Goal: Task Accomplishment & Management: Complete application form

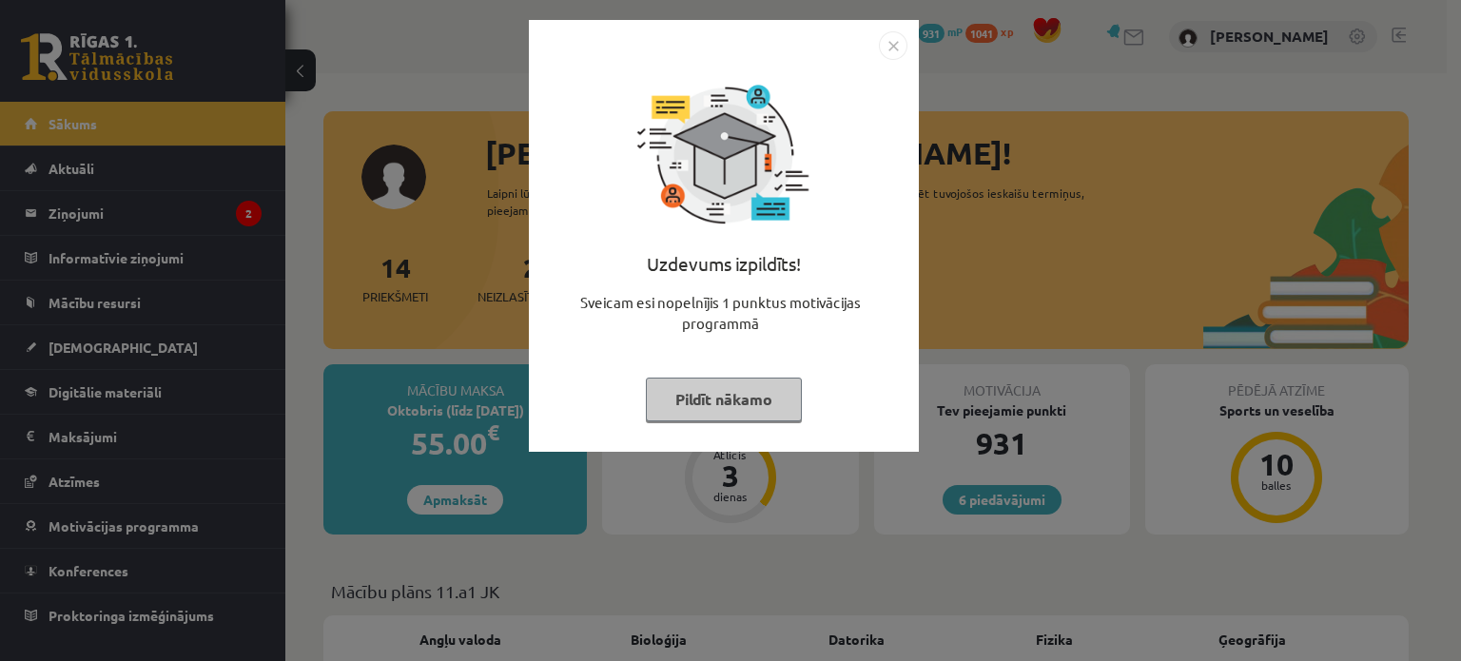
click at [713, 410] on button "Pildīt nākamo" at bounding box center [724, 400] width 156 height 44
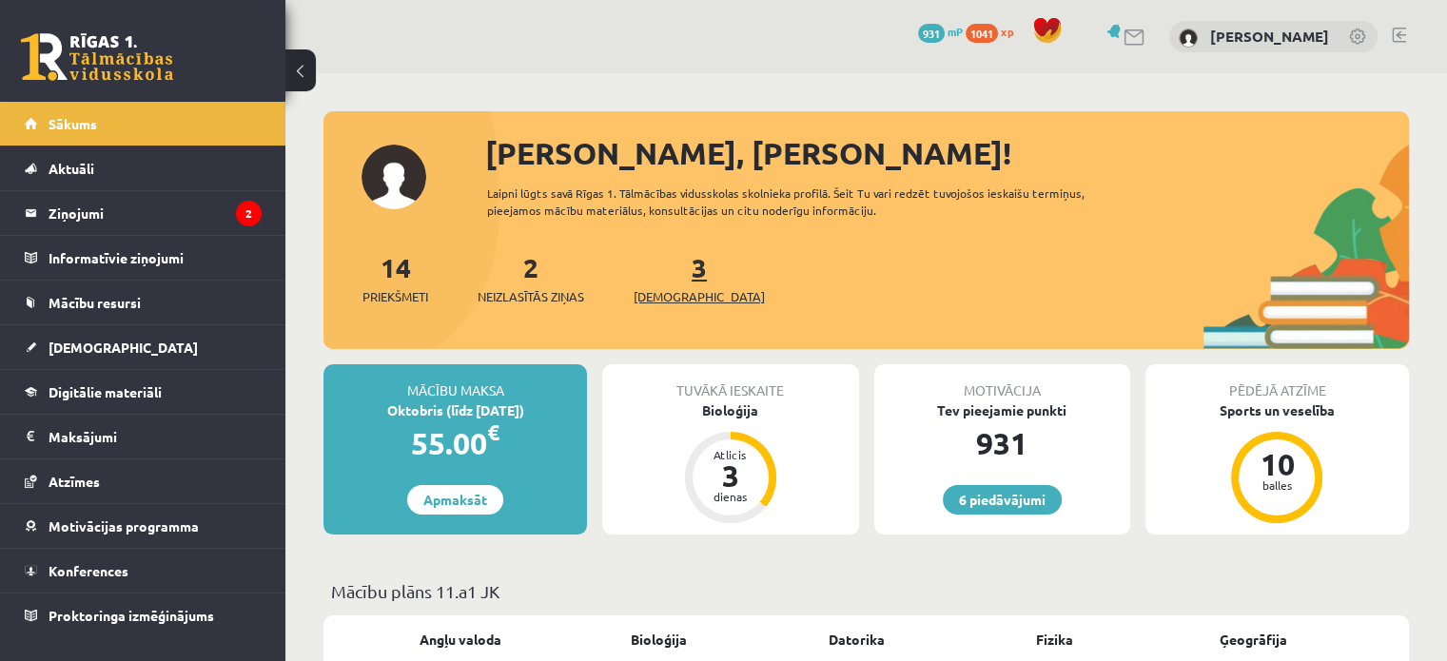
click at [674, 289] on span "[DEMOGRAPHIC_DATA]" at bounding box center [699, 296] width 131 height 19
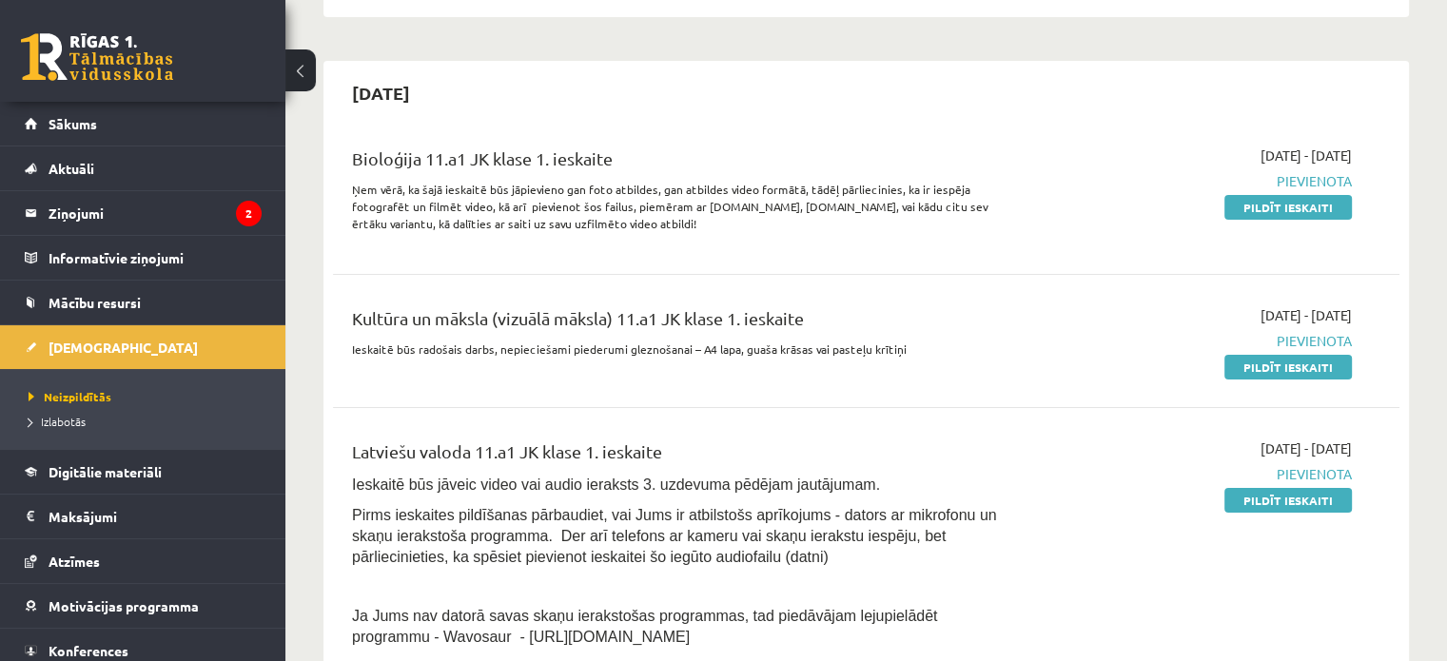
scroll to position [297, 0]
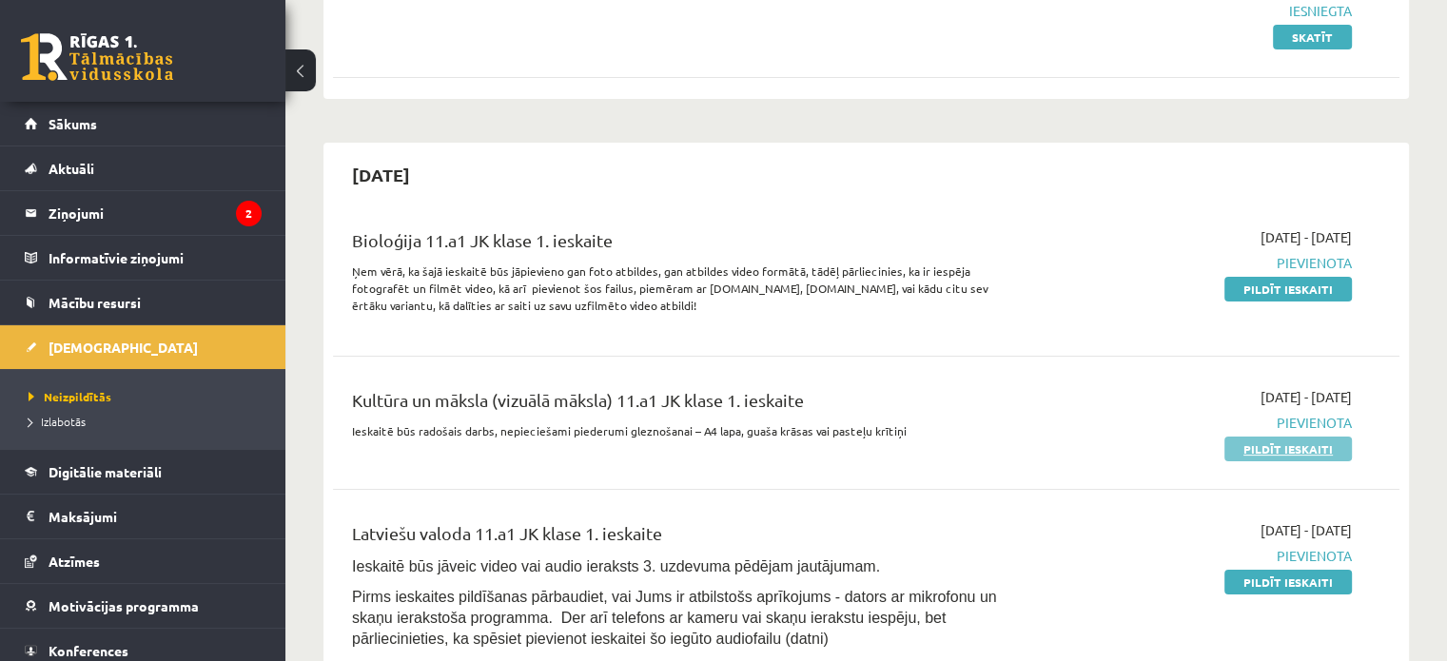
click at [1267, 451] on link "Pildīt ieskaiti" at bounding box center [1287, 449] width 127 height 25
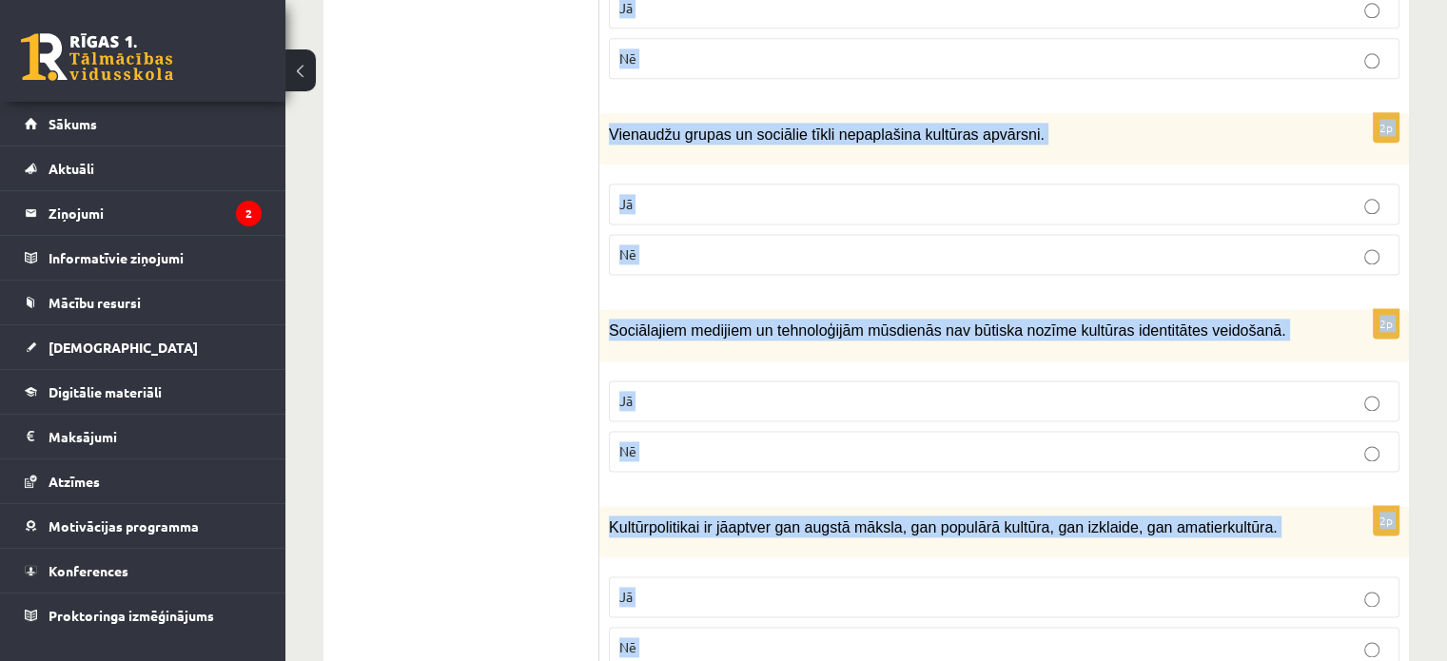
scroll to position [2753, 0]
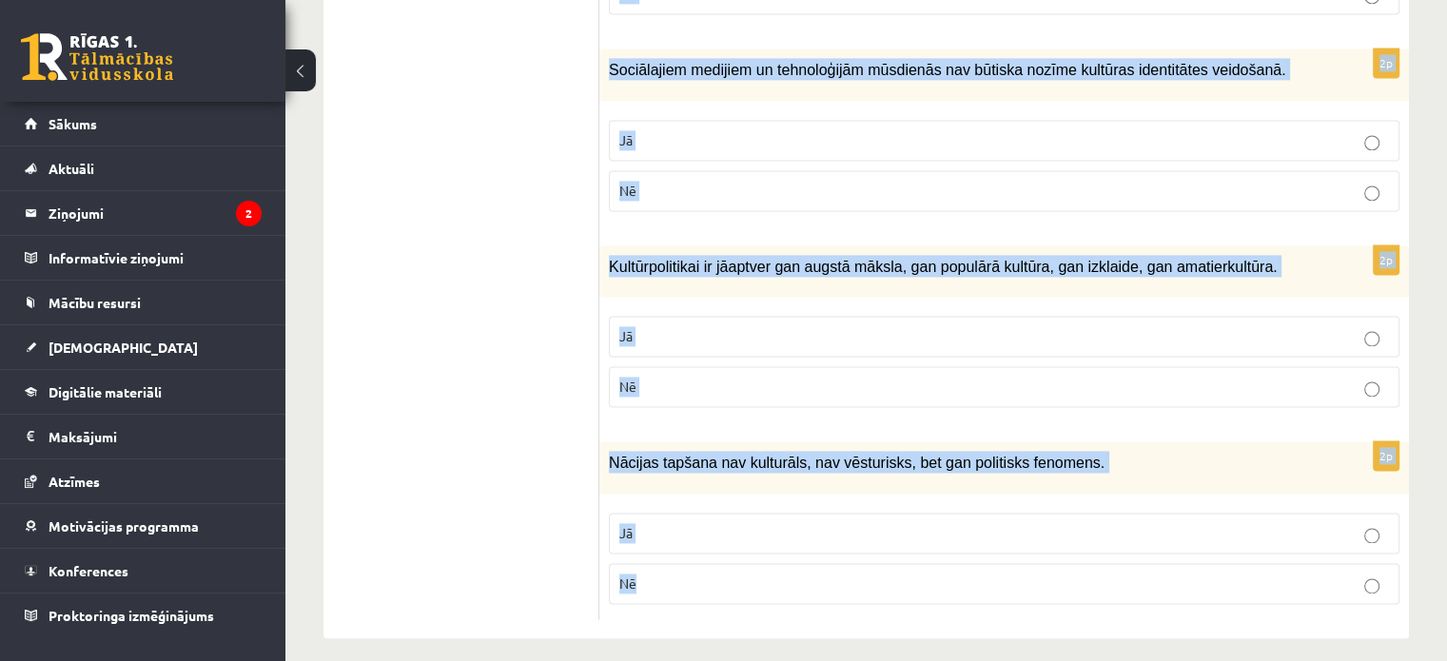
drag, startPoint x: 614, startPoint y: 152, endPoint x: 739, endPoint y: 570, distance: 435.8
copy form "Atzīmē vai apgalvojumi ir patiesi! 2p Komunicējot noteiktā kultūrtelpā, sabiedr…"
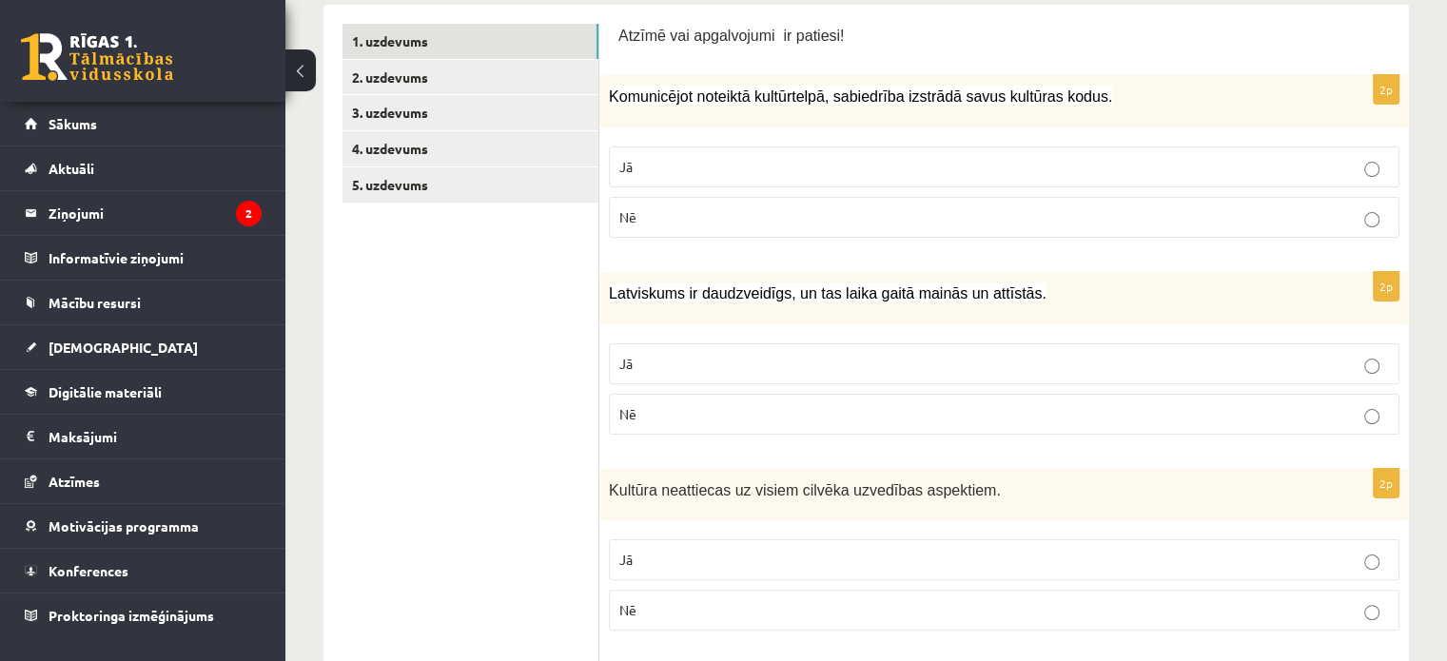
scroll to position [345, 0]
click at [875, 166] on p "Jā" at bounding box center [1004, 168] width 770 height 20
click at [808, 365] on p "Jā" at bounding box center [1004, 365] width 770 height 20
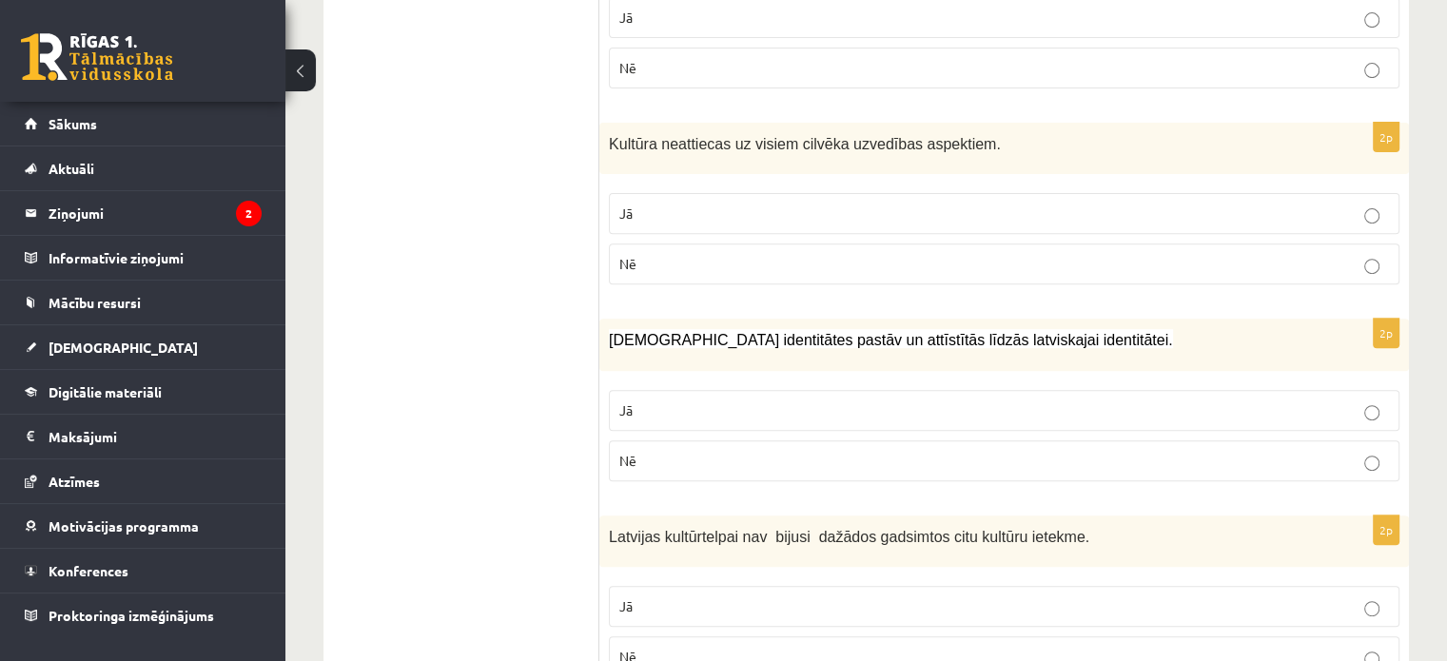
scroll to position [698, 0]
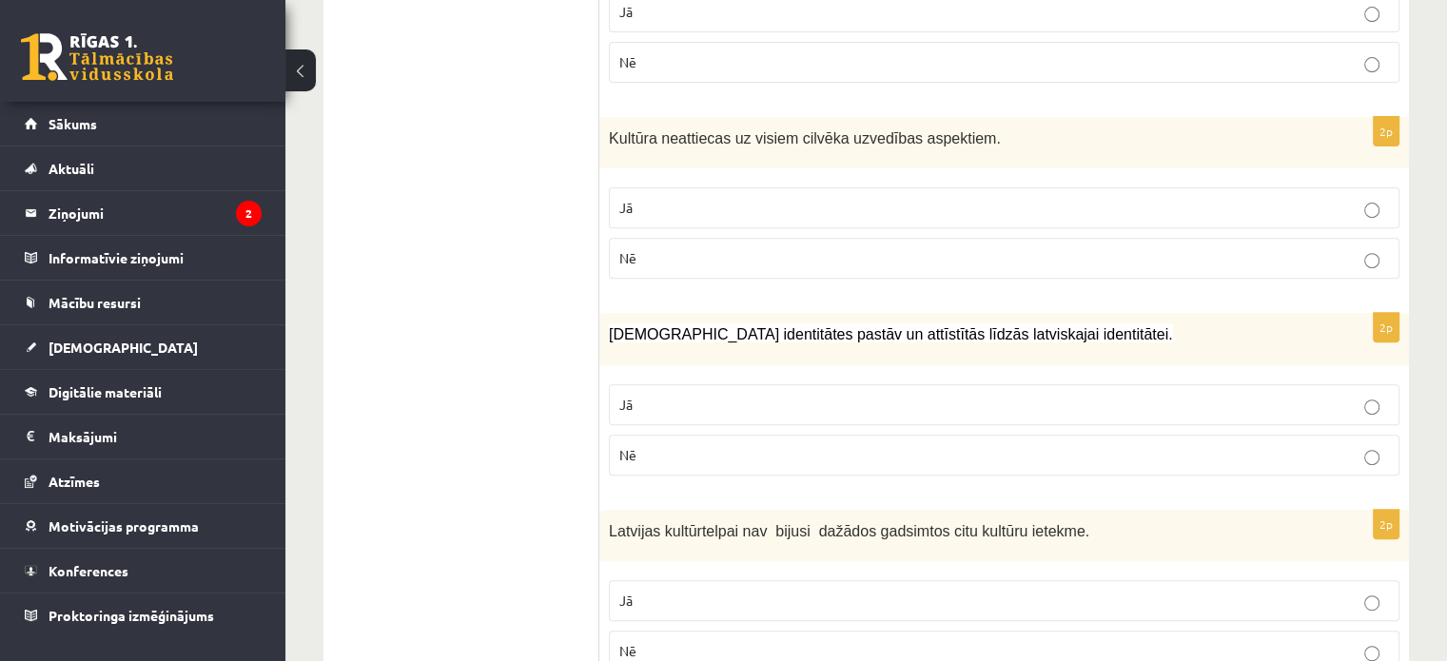
click at [960, 260] on p "Nē" at bounding box center [1004, 258] width 770 height 20
click at [907, 398] on p "Jā" at bounding box center [1004, 405] width 770 height 20
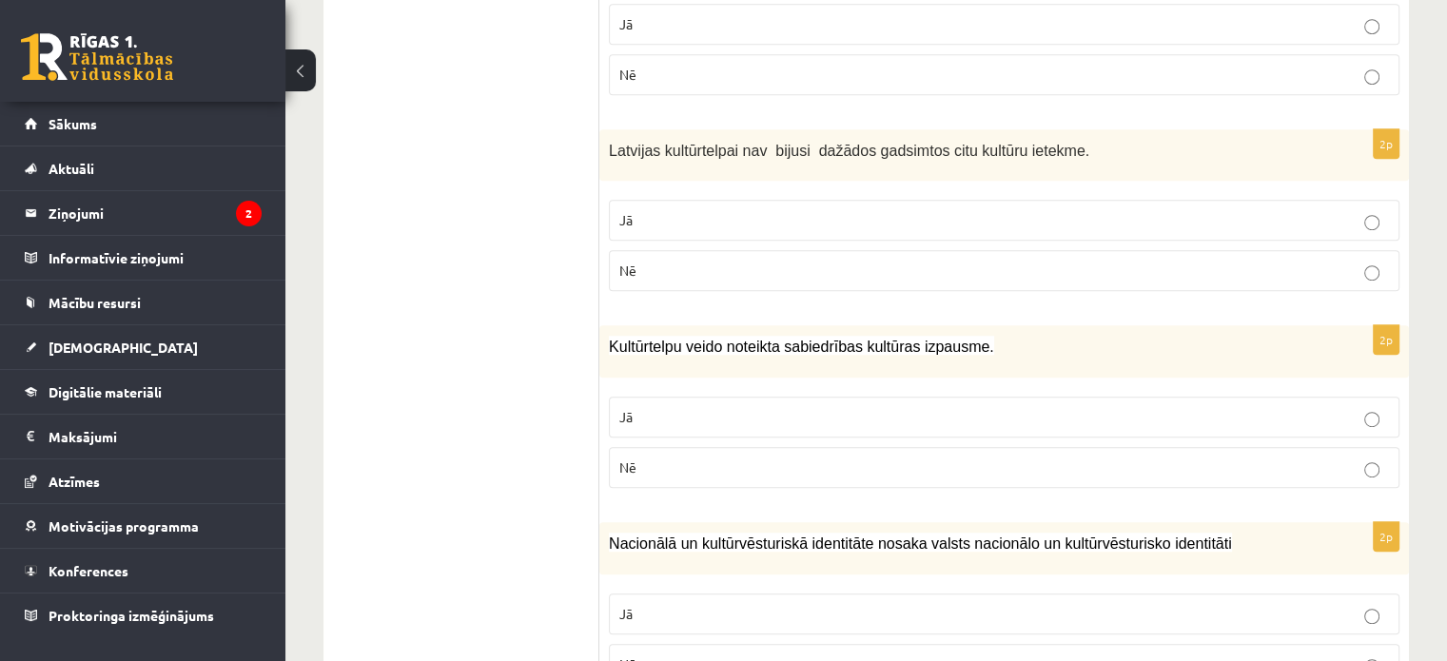
scroll to position [1086, 0]
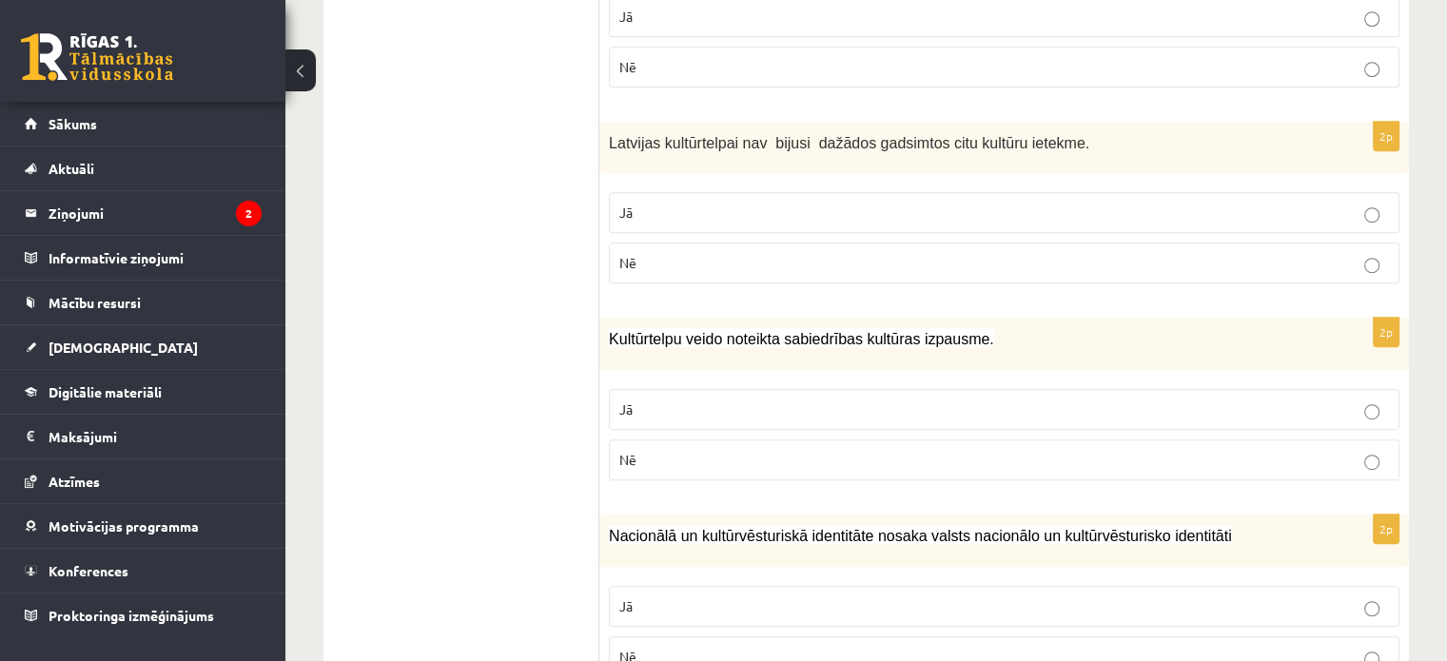
click at [843, 254] on p "Nē" at bounding box center [1004, 263] width 770 height 20
click at [818, 411] on p "Jā" at bounding box center [1004, 410] width 770 height 20
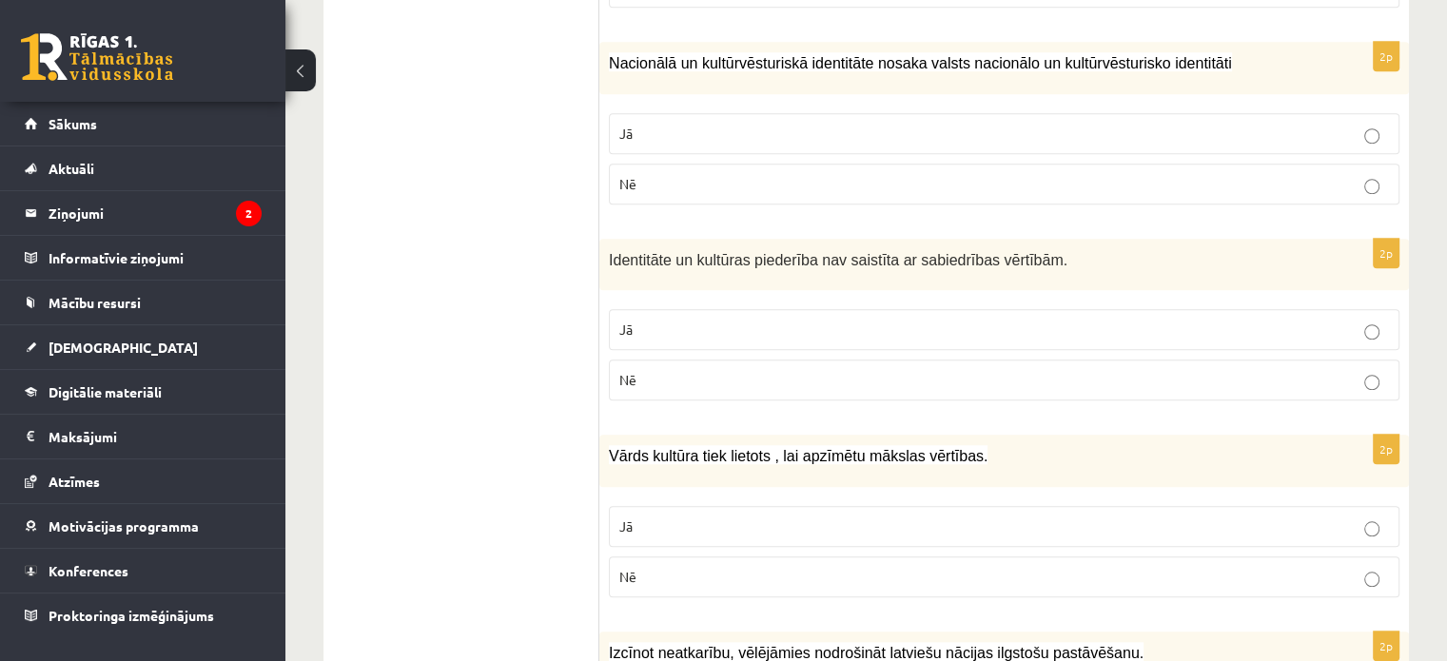
scroll to position [1560, 0]
click at [857, 178] on p "Nē" at bounding box center [1004, 183] width 770 height 20
click at [834, 369] on p "Nē" at bounding box center [1004, 379] width 770 height 20
click at [769, 573] on p "Nē" at bounding box center [1004, 576] width 770 height 20
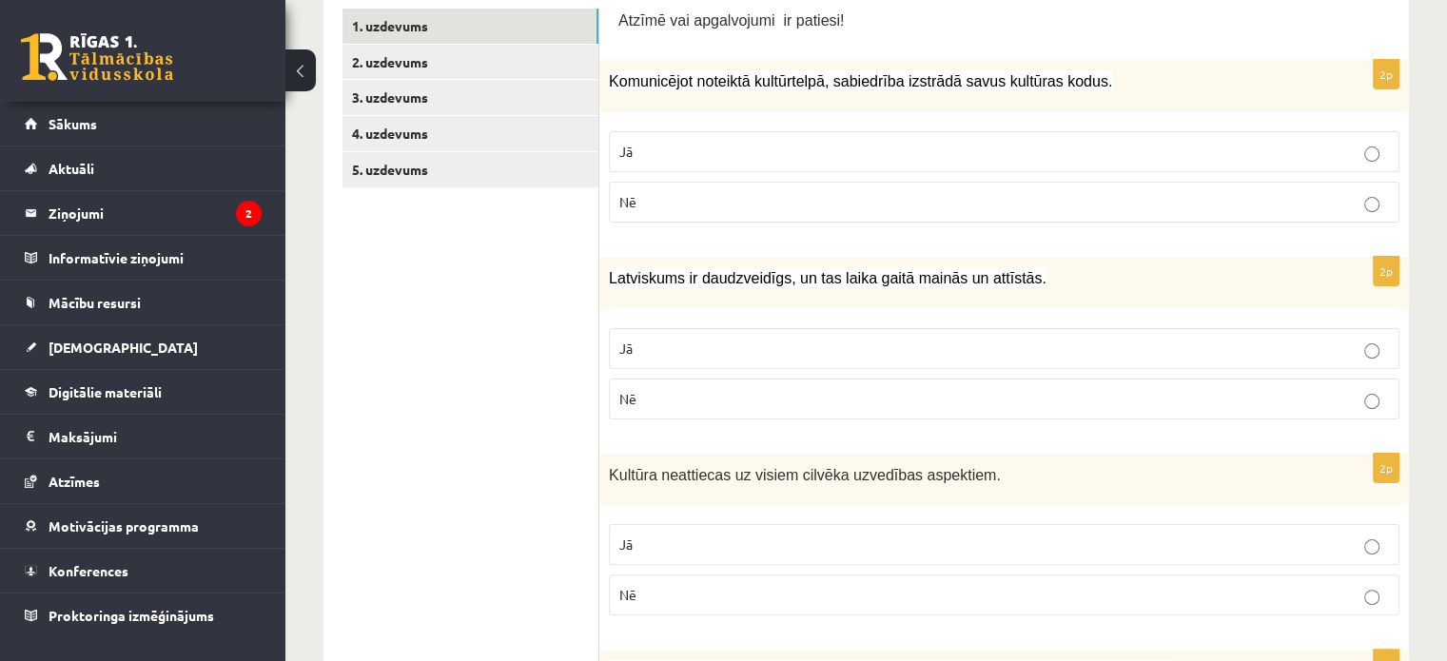
scroll to position [363, 0]
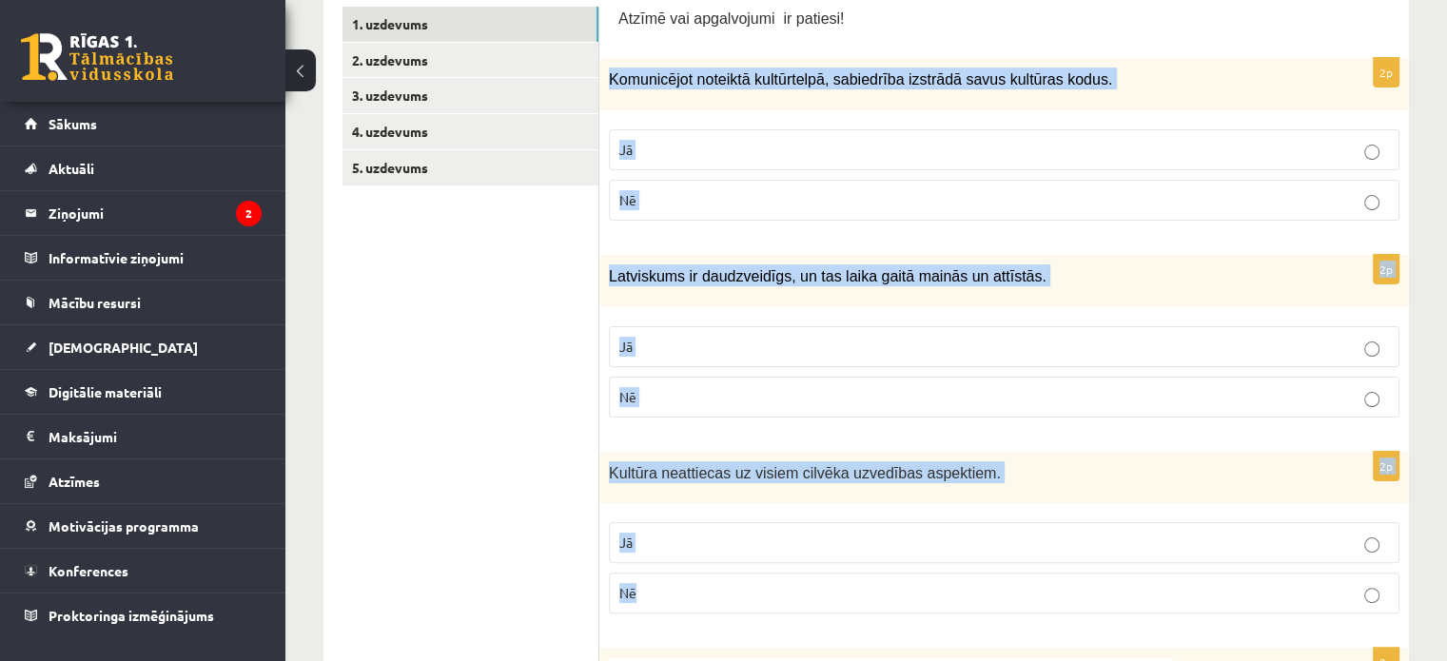
drag, startPoint x: 605, startPoint y: 82, endPoint x: 643, endPoint y: 608, distance: 527.4
copy form "Komunicējot noteiktā kultūrtelpā, sabiedrība izstrādā savus kultūras kodus. Jā …"
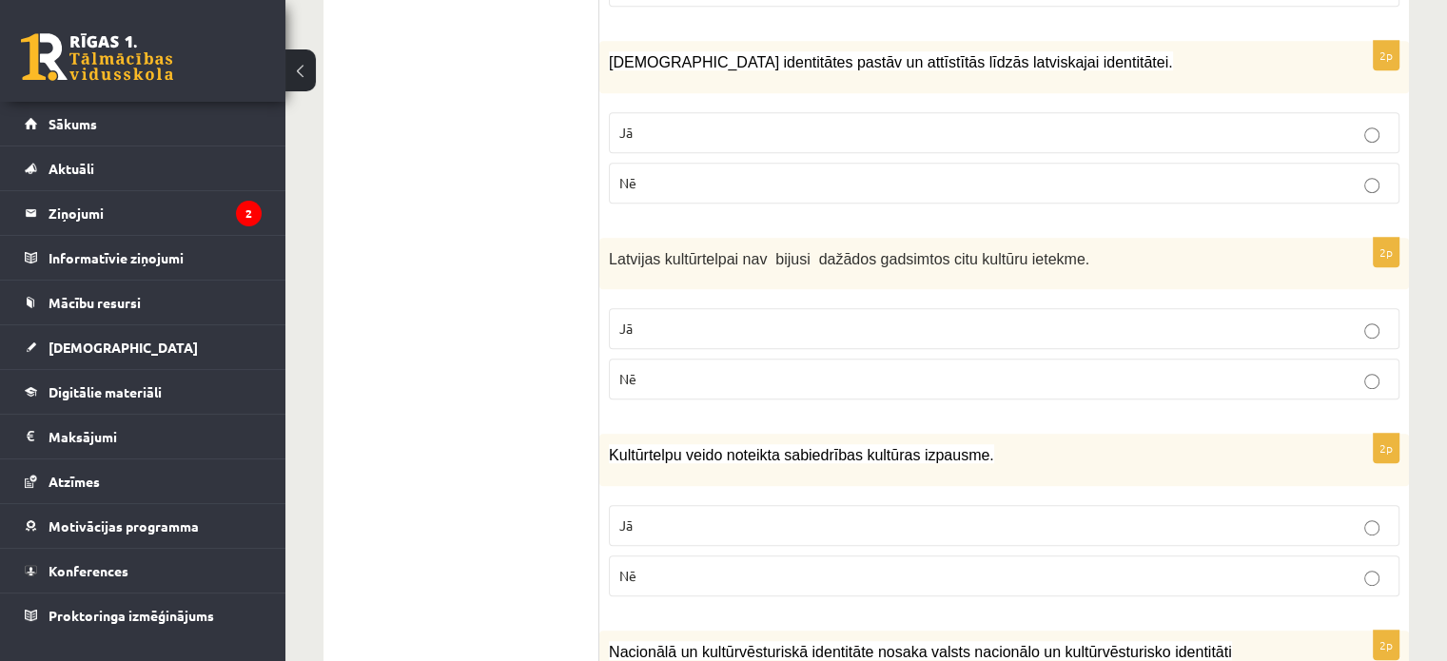
scroll to position [970, 0]
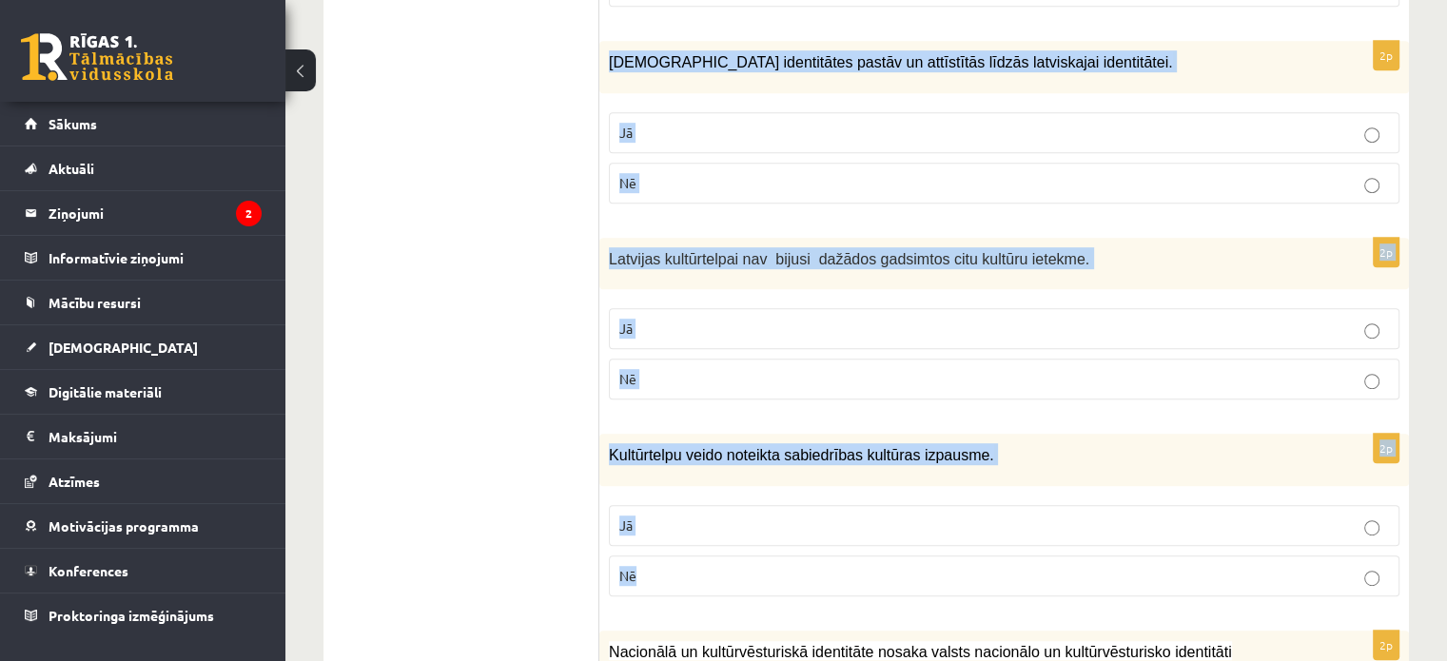
drag, startPoint x: 606, startPoint y: 60, endPoint x: 653, endPoint y: 559, distance: 501.6
copy form "Mazākumtautību identitātes pastāv un attīstītās līdzās latviskajai identitātei.…"
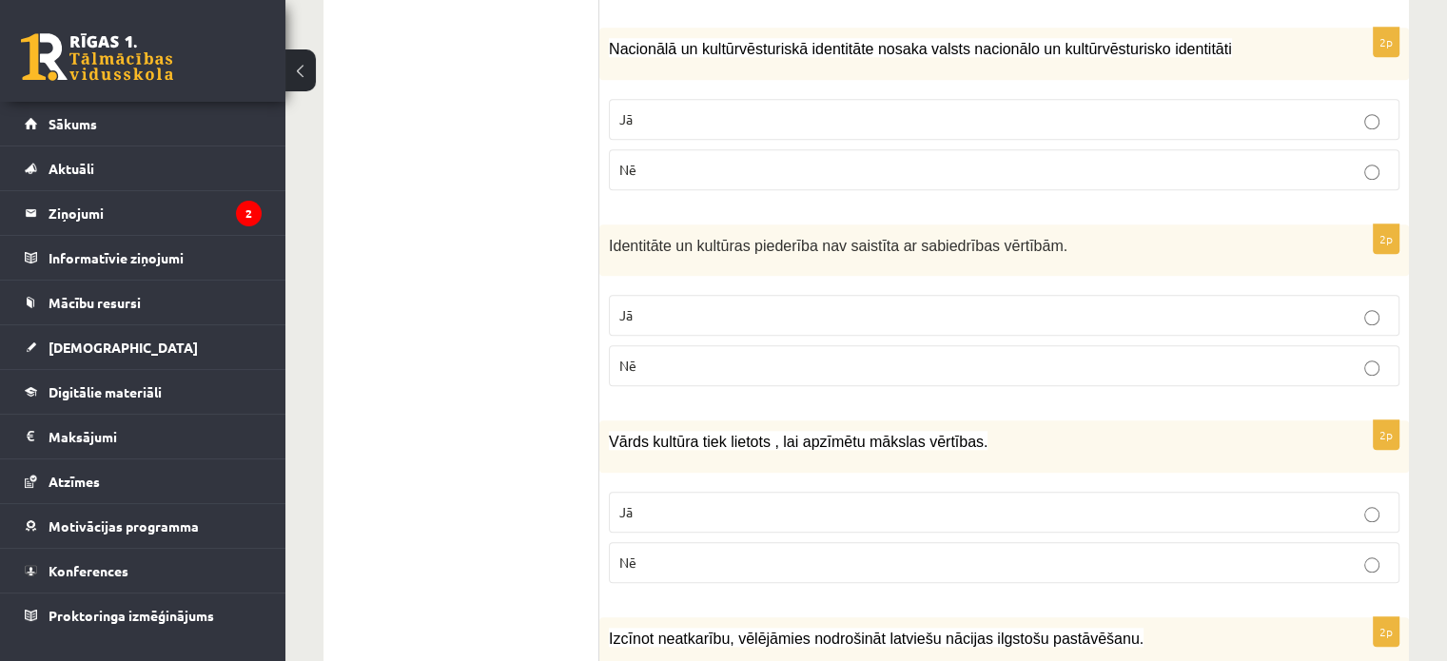
scroll to position [1571, 0]
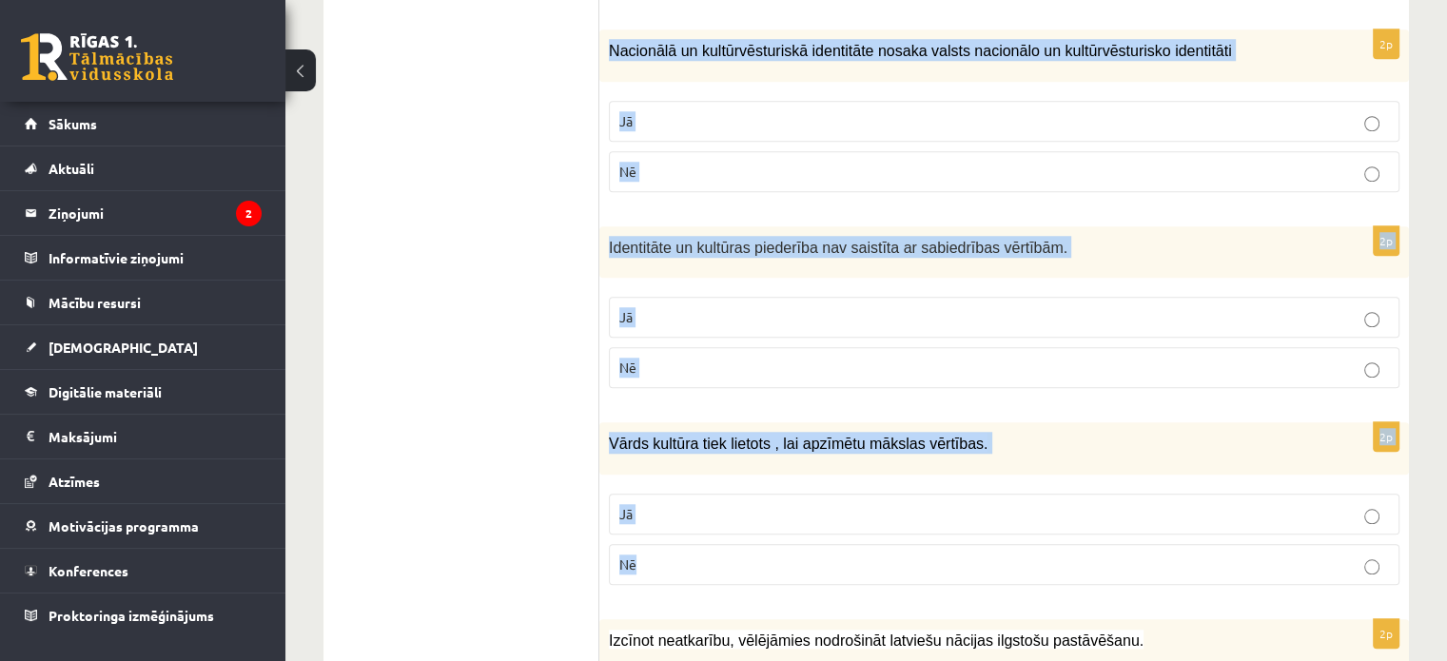
drag, startPoint x: 608, startPoint y: 45, endPoint x: 652, endPoint y: 545, distance: 502.2
click at [652, 545] on form "Atzīmē vai apgalvojumi ir patiesi! 2p Komunicējot noteiktā kultūrtelpā, sabiedr…" at bounding box center [1003, 300] width 771 height 3002
copy form "Nacionālā un kultūrvēsturiskā identitāte nosaka valsts nacionālo un kultūrvēstu…"
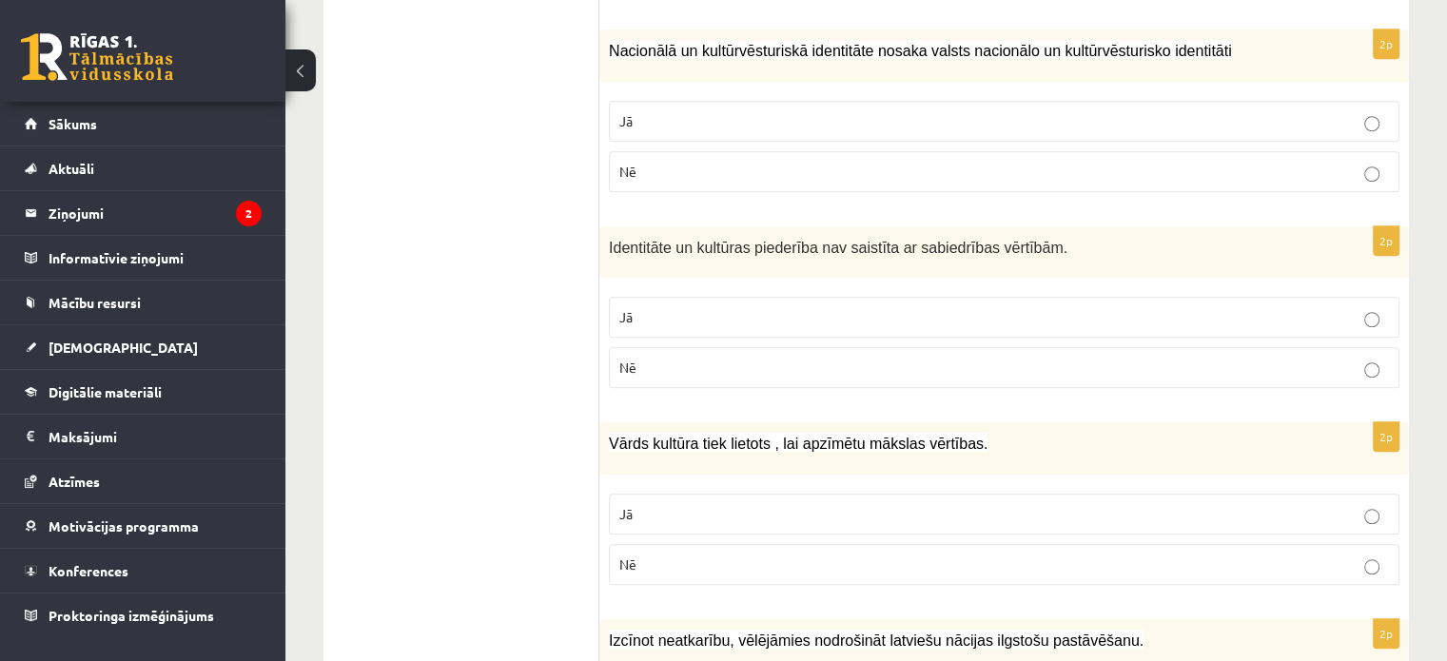
click at [517, 392] on ul "1. uzdevums 2. uzdevums 3. uzdevums 4. uzdevums 5. uzdevums" at bounding box center [470, 300] width 257 height 3002
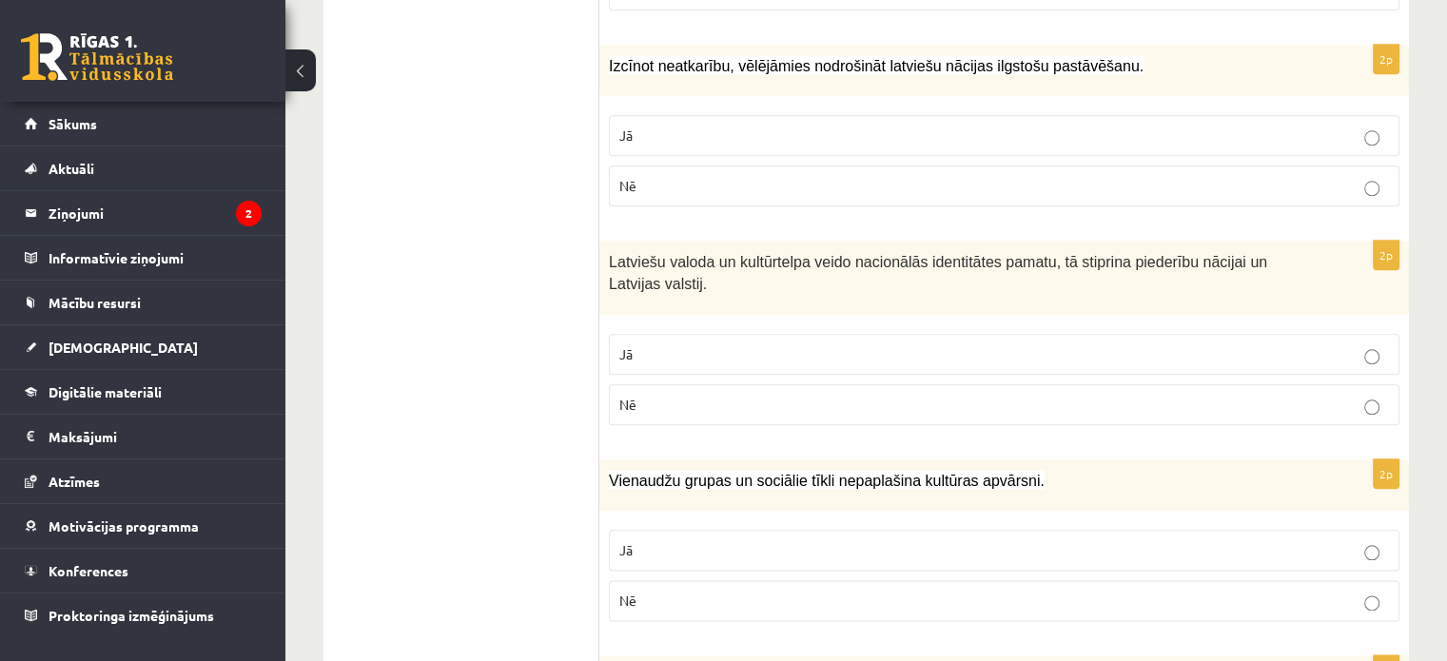
scroll to position [2145, 0]
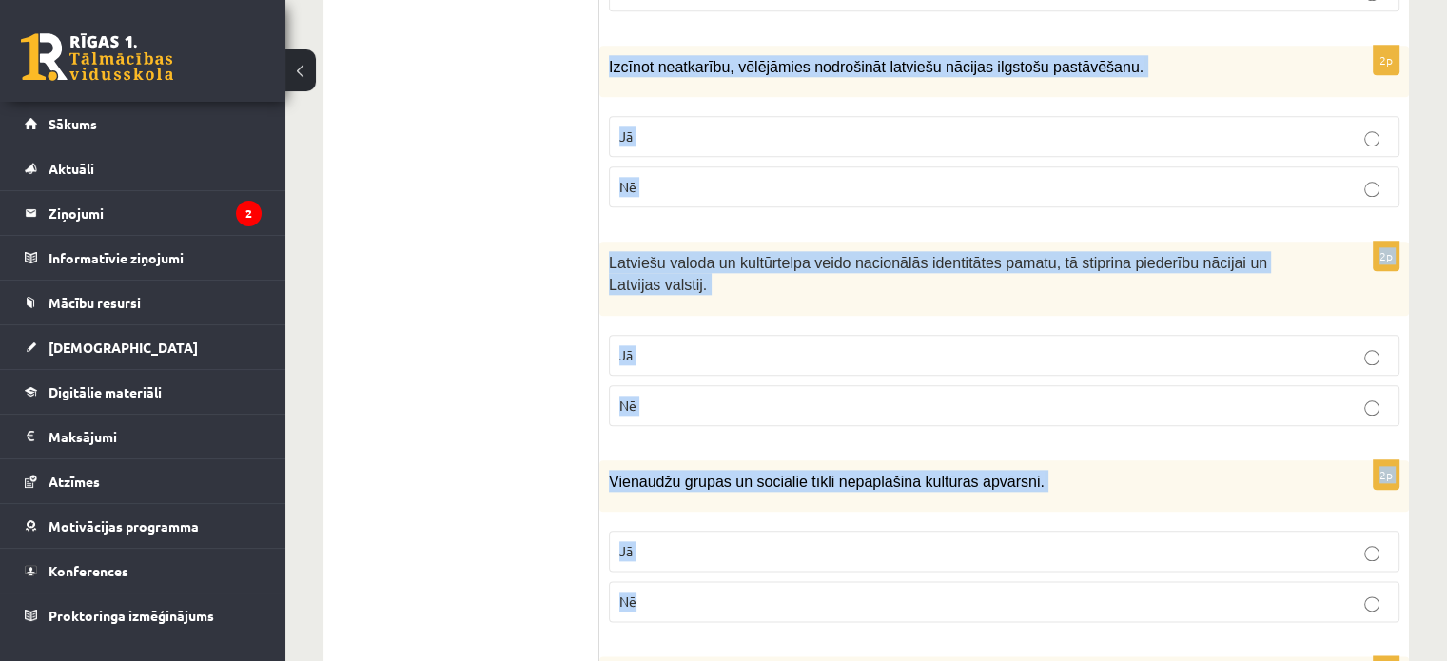
drag, startPoint x: 603, startPoint y: 59, endPoint x: 653, endPoint y: 587, distance: 530.2
copy form "Izcīnot neatkarību, vēlējāmies nodrošināt latviešu nācijas ilgstošu pastāvēšanu…"
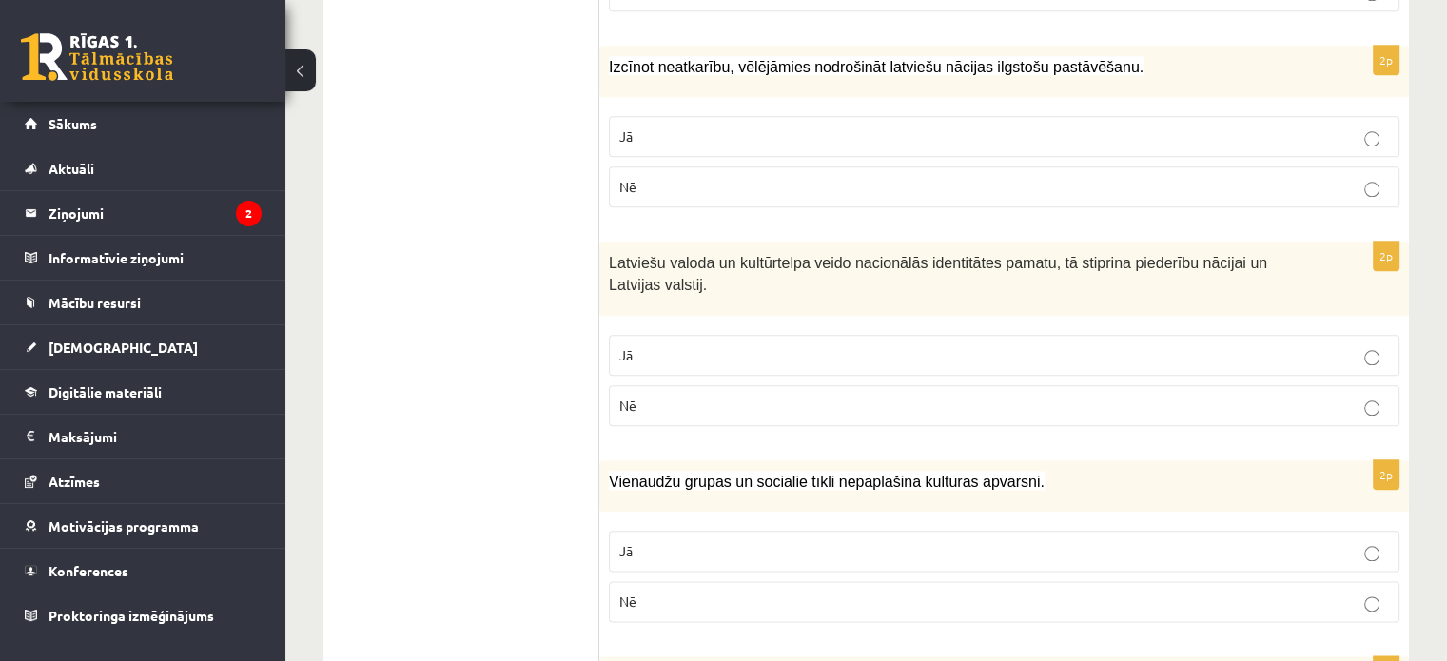
click at [634, 127] on p "Jā" at bounding box center [1004, 137] width 770 height 20
click at [637, 345] on p "Jā" at bounding box center [1004, 355] width 770 height 20
click at [632, 593] on span "Nē" at bounding box center [627, 601] width 17 height 17
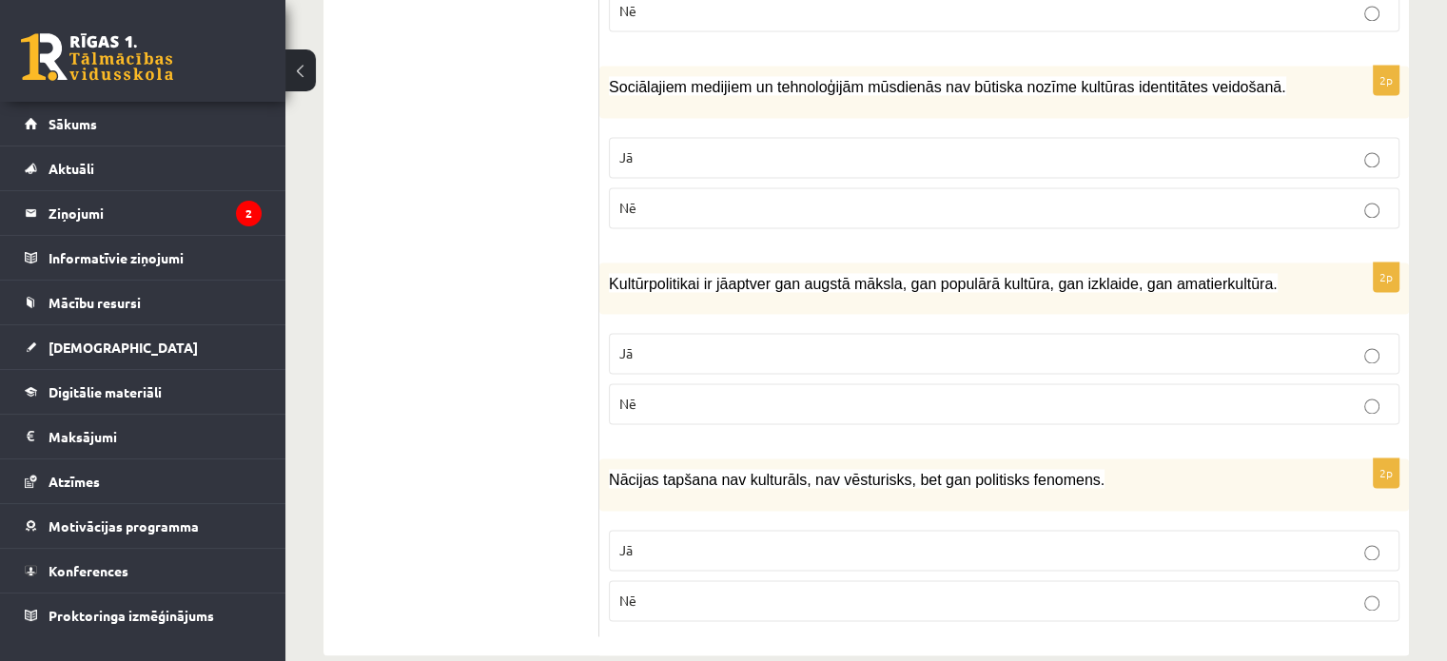
scroll to position [2738, 0]
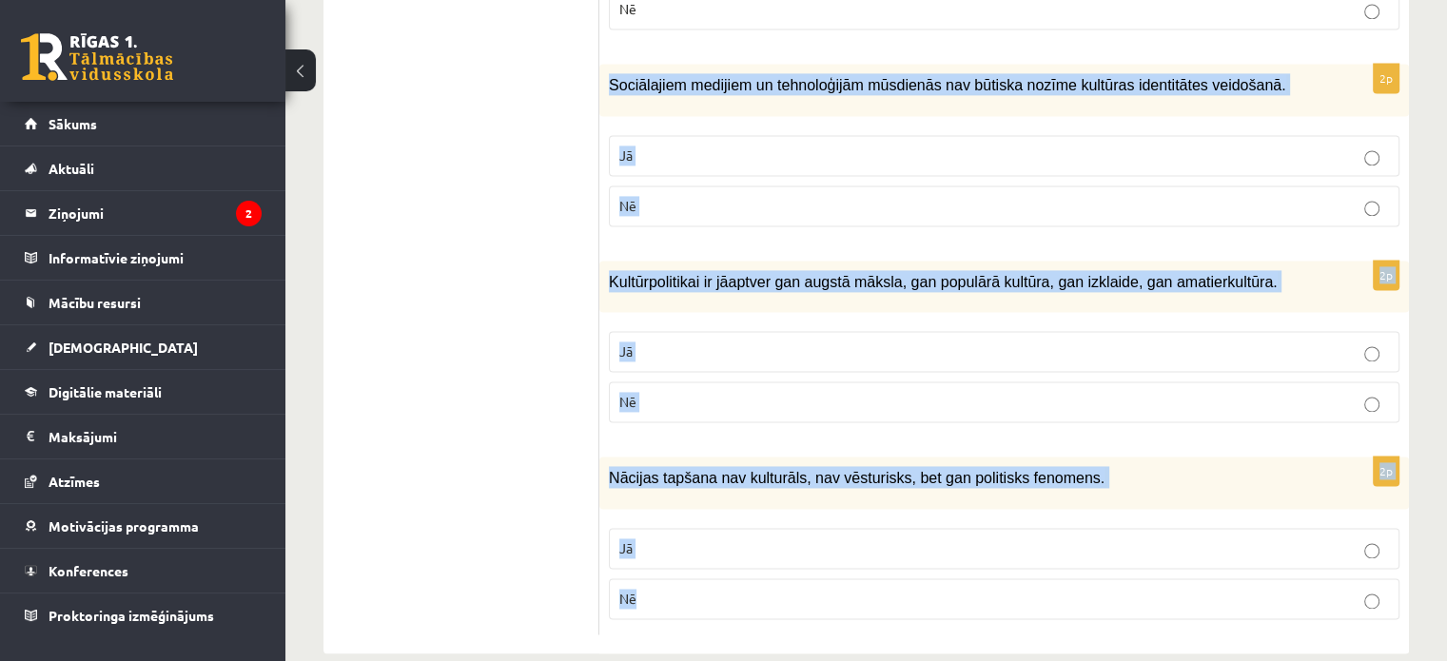
drag, startPoint x: 605, startPoint y: 75, endPoint x: 662, endPoint y: 582, distance: 510.2
copy form "Sociālajiem medijiem un tehnoloģijām mūsdienās nav būtiska nozīme kultūras iden…"
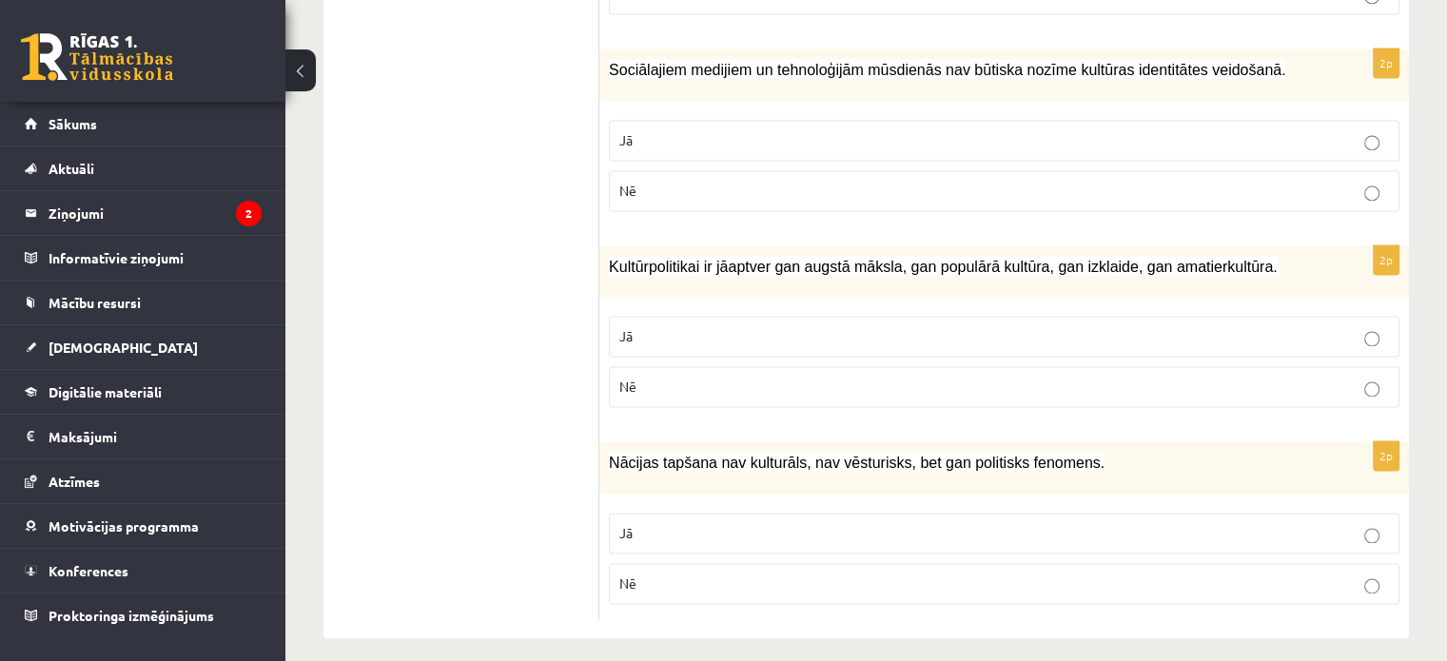
click at [624, 170] on label "Nē" at bounding box center [1004, 190] width 790 height 41
click at [671, 316] on label "Jā" at bounding box center [1004, 336] width 790 height 41
click at [673, 575] on p "Nē" at bounding box center [1004, 584] width 770 height 20
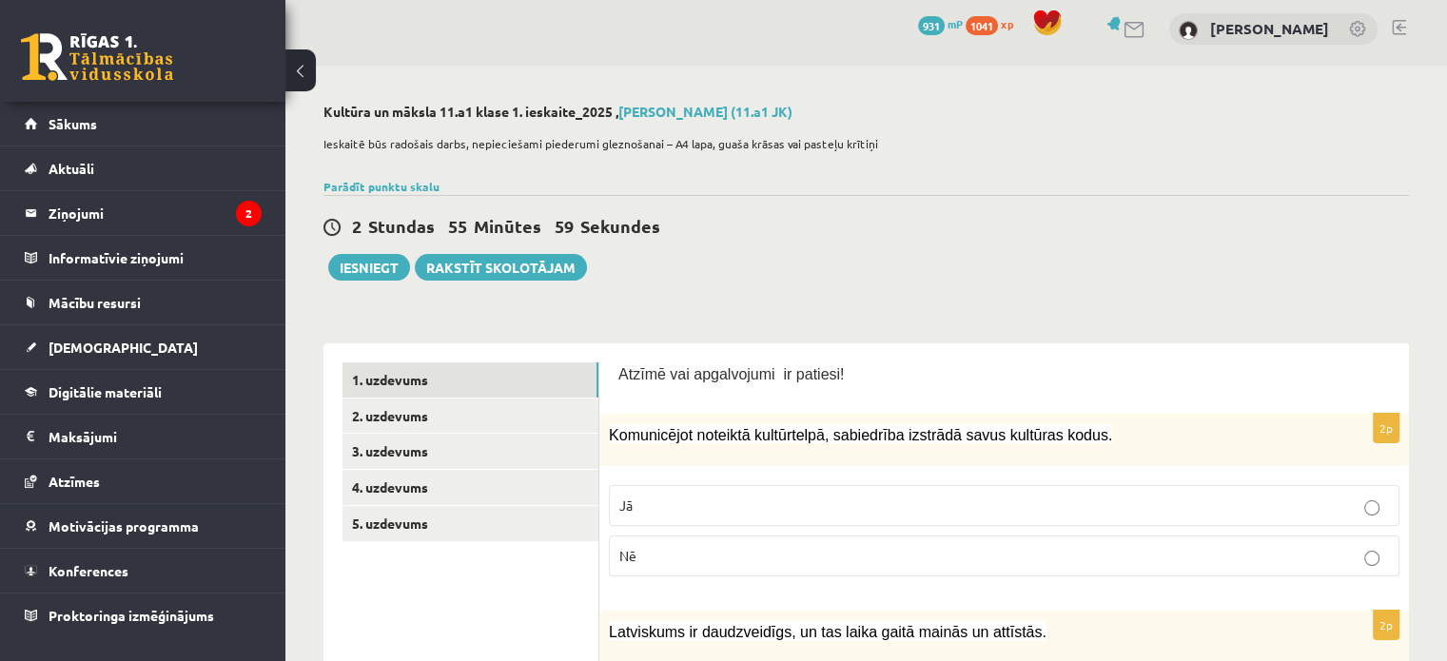
scroll to position [0, 0]
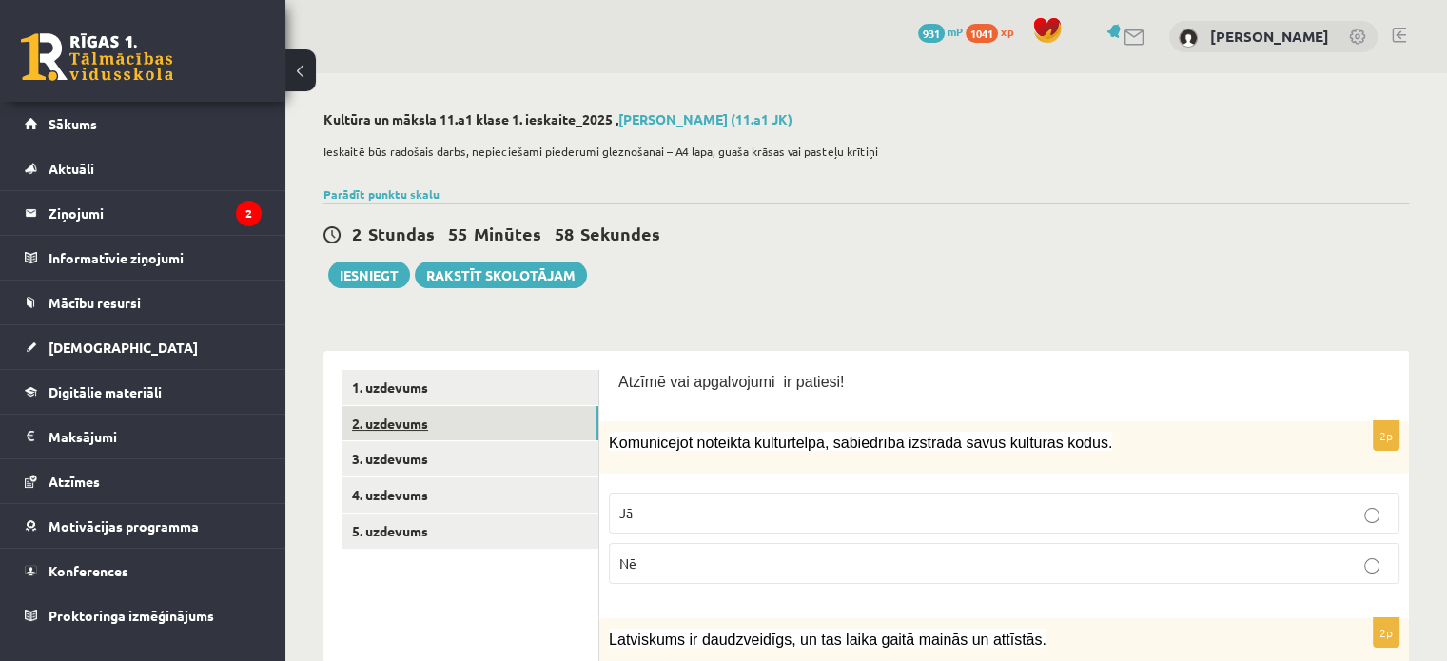
click at [480, 415] on link "2. uzdevums" at bounding box center [470, 423] width 256 height 35
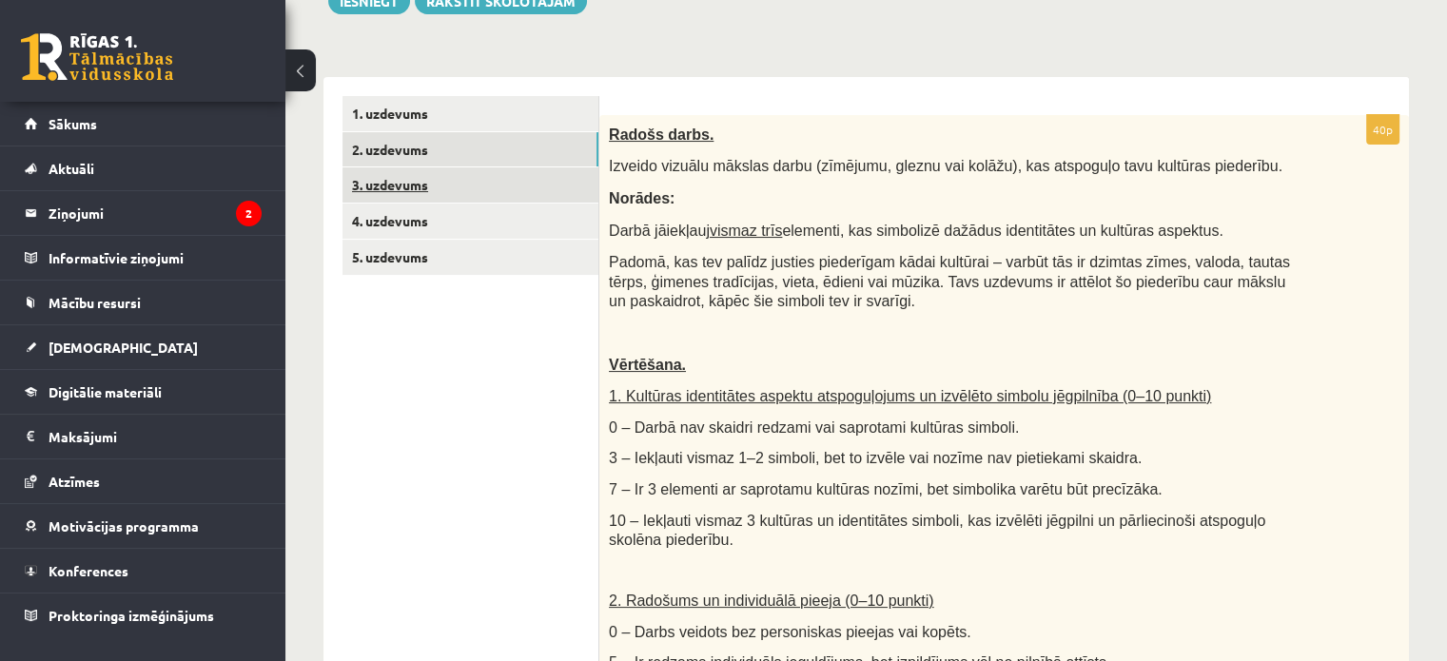
click at [399, 175] on link "3. uzdevums" at bounding box center [470, 184] width 256 height 35
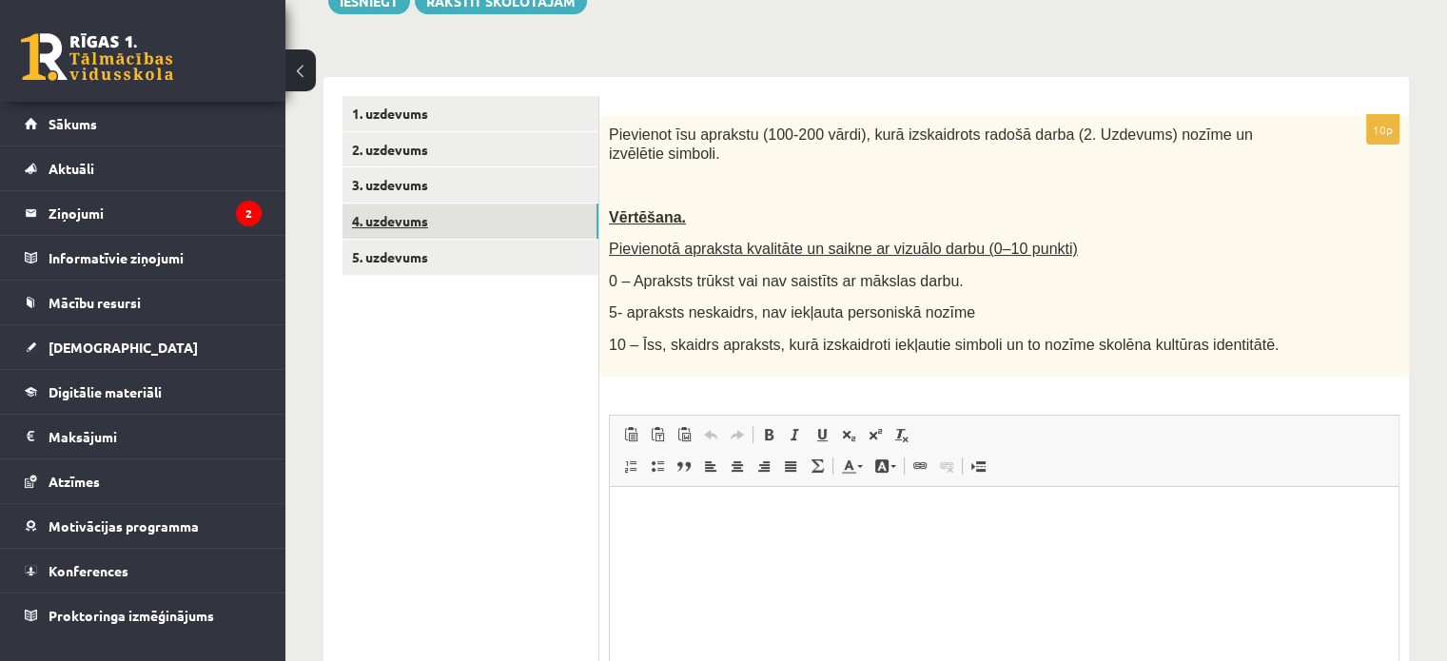
click at [409, 217] on link "4. uzdevums" at bounding box center [470, 221] width 256 height 35
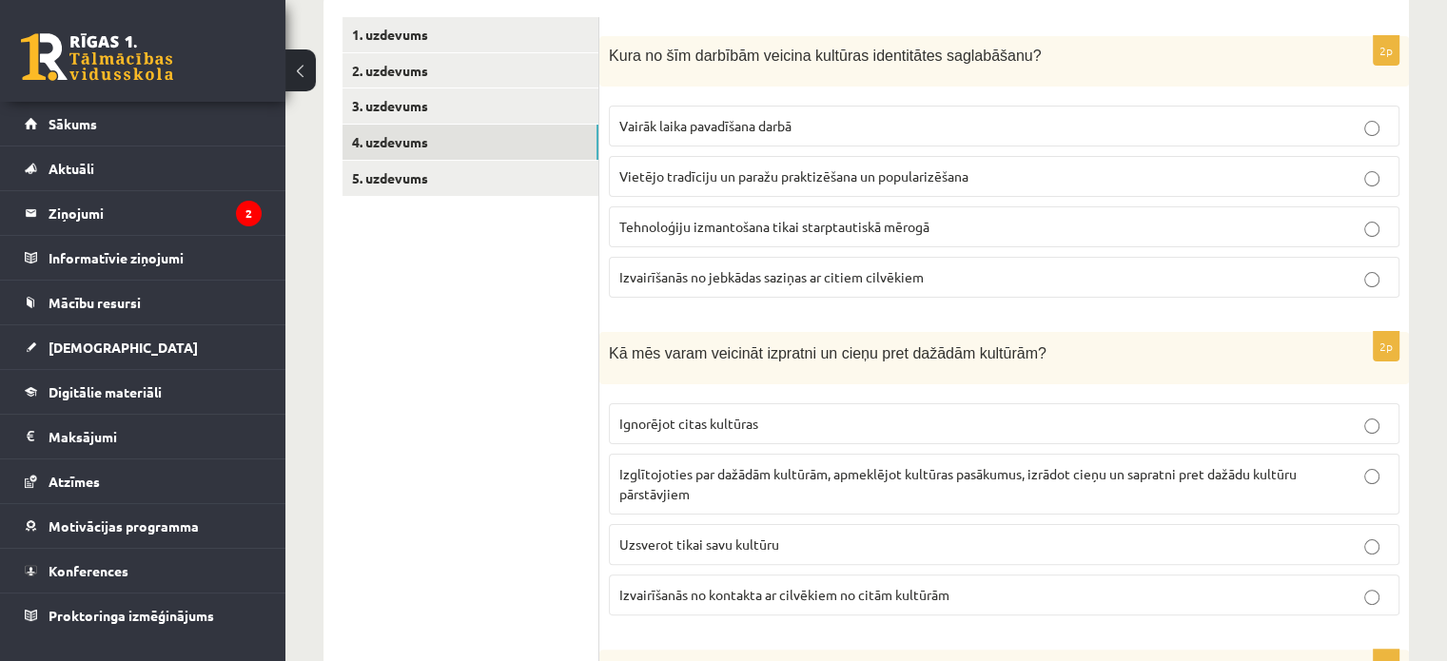
scroll to position [350, 0]
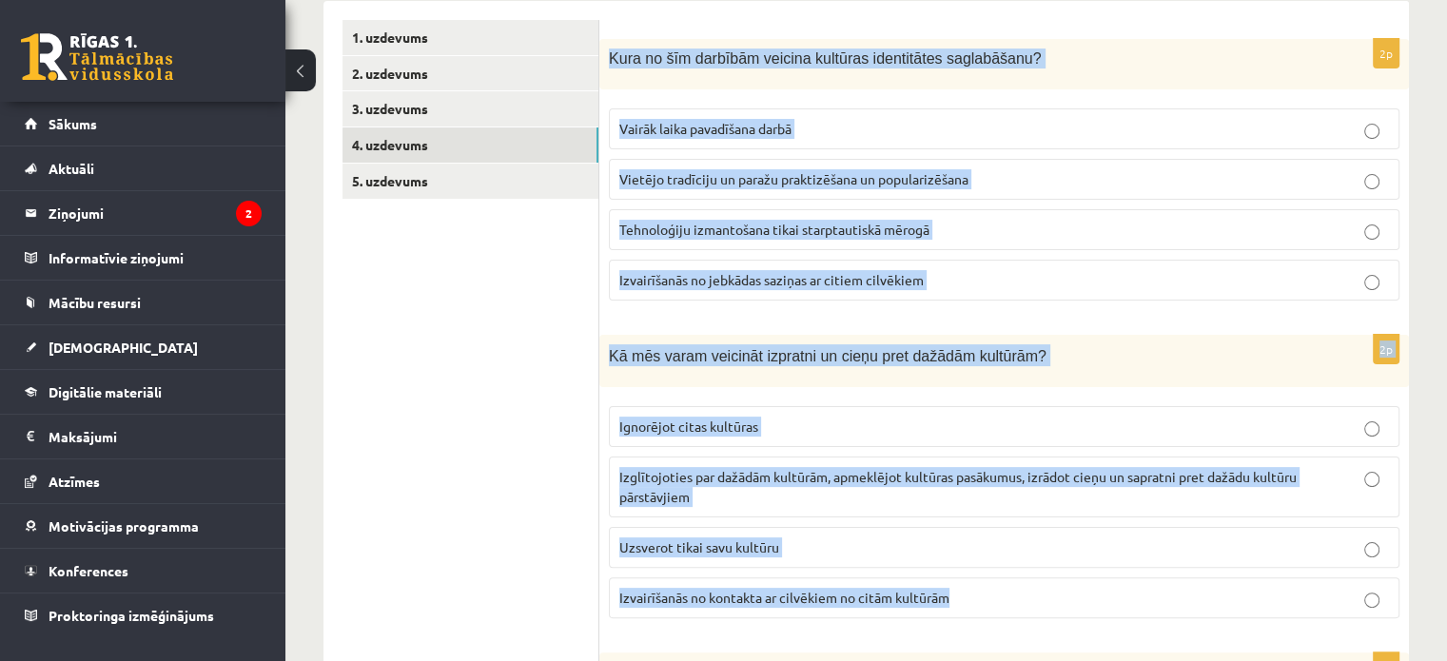
drag, startPoint x: 605, startPoint y: 58, endPoint x: 977, endPoint y: 590, distance: 648.9
copy form "Kura no šīm darbībām veicina kultūras identitātes saglabāšanu? Vairāk laika pav…"
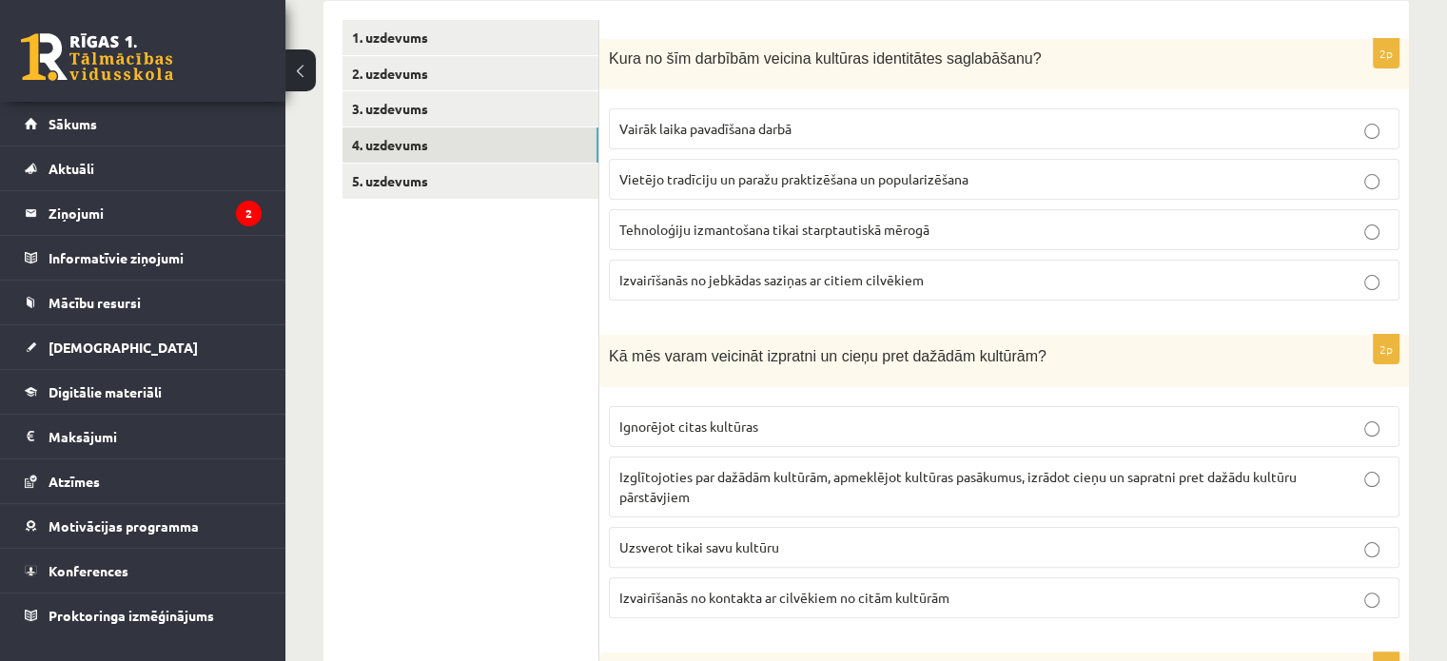
click at [657, 182] on span "Vietējo tradīciju un paražu praktizēšana un popularizēšana" at bounding box center [793, 178] width 349 height 17
click at [689, 478] on span "Izglītojoties par dažādām kultūrām, apmeklējot kultūras pasākumus, izrādot cieņ…" at bounding box center [957, 486] width 677 height 37
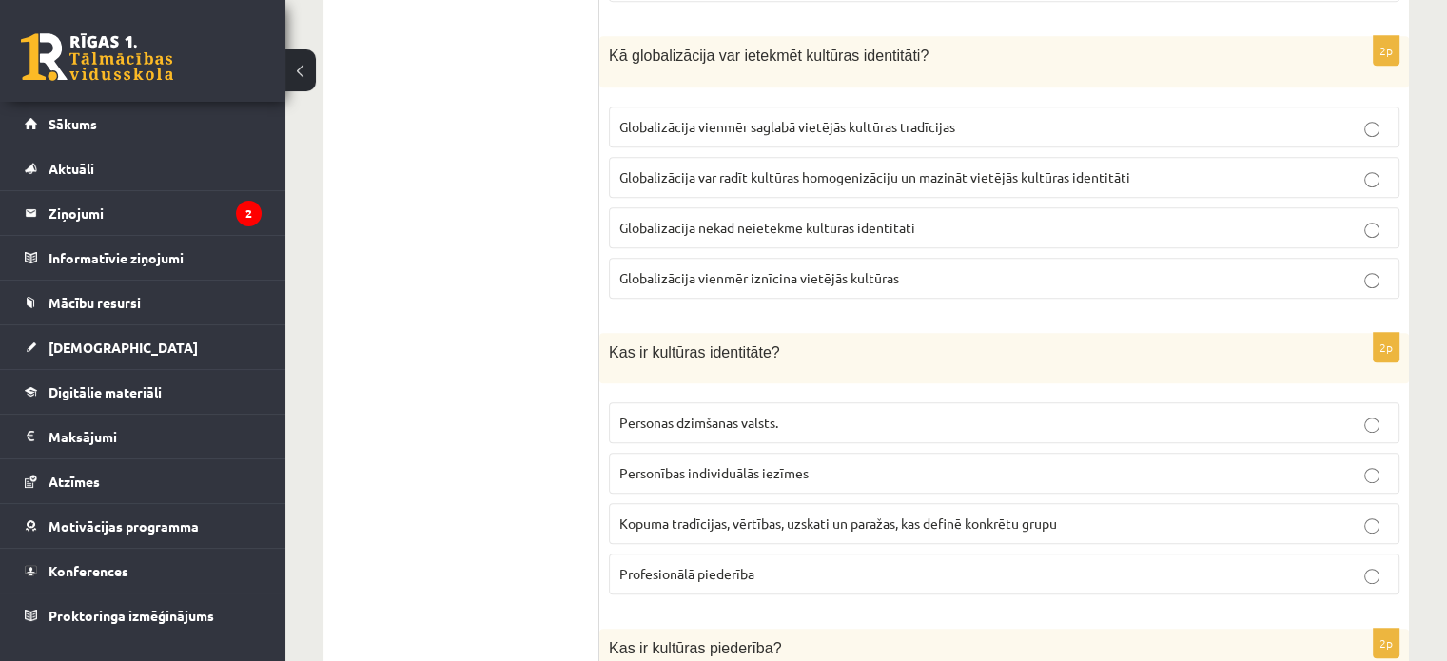
scroll to position [964, 0]
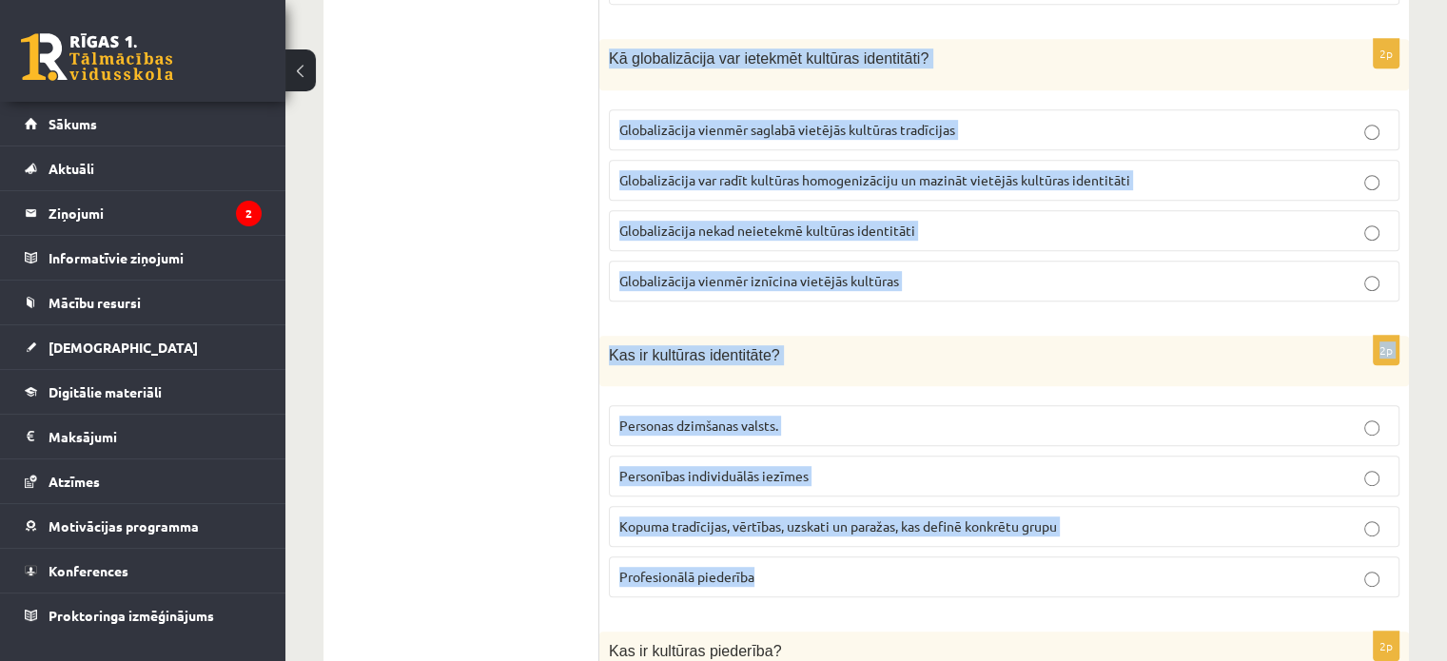
drag, startPoint x: 601, startPoint y: 59, endPoint x: 797, endPoint y: 576, distance: 553.3
copy form "Kā globalizācija var ietekmēt kultūras identitāti? Globalizācija vienmēr saglab…"
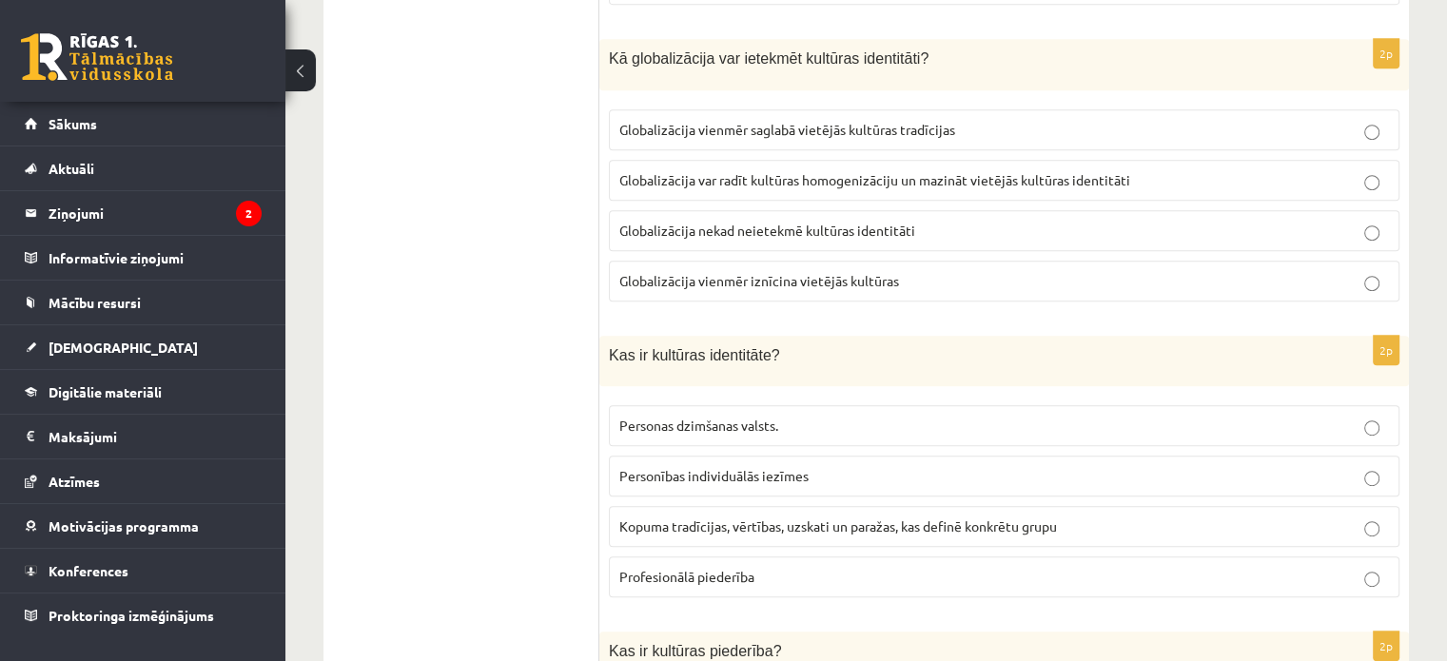
click at [651, 171] on span "Globalizācija var radīt kultūras homogenizāciju un mazināt vietējās kultūras id…" at bounding box center [874, 179] width 511 height 17
click at [673, 520] on span "Kopuma tradīcijas, vērtības, uzskati un paražas, kas definē konkrētu grupu" at bounding box center [838, 525] width 438 height 17
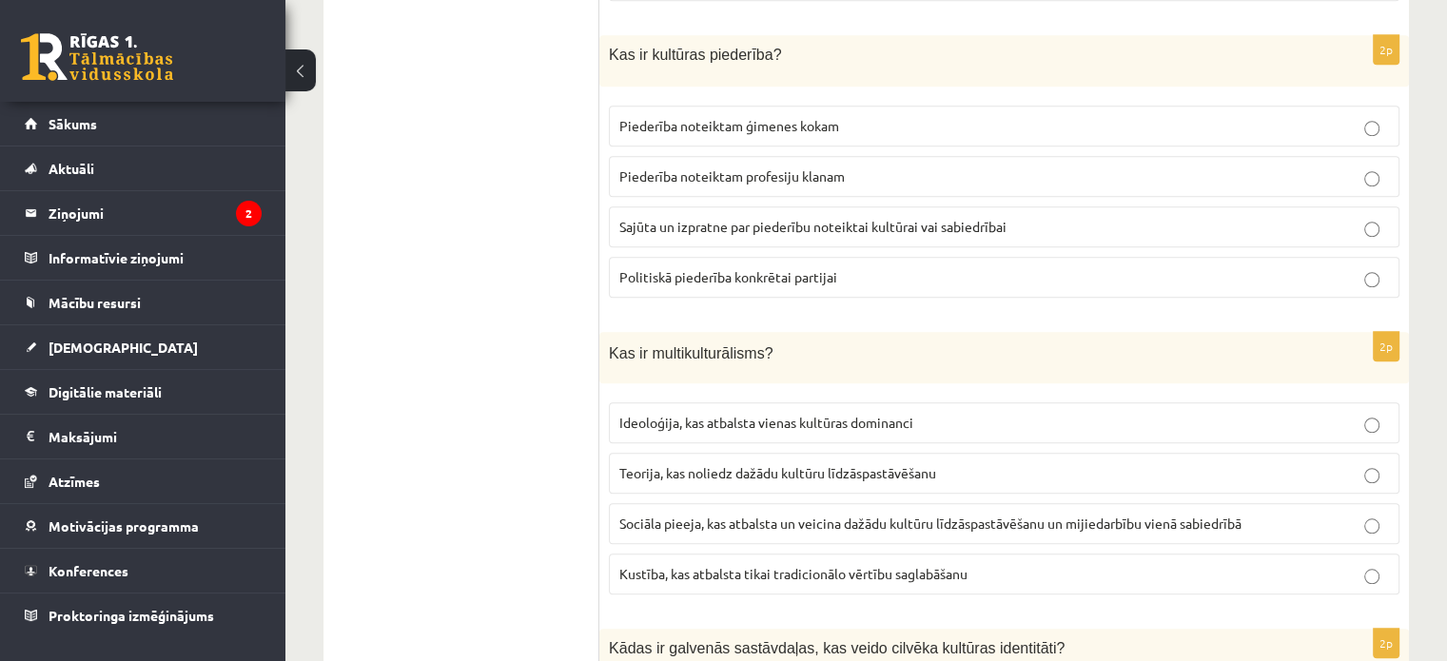
scroll to position [1559, 0]
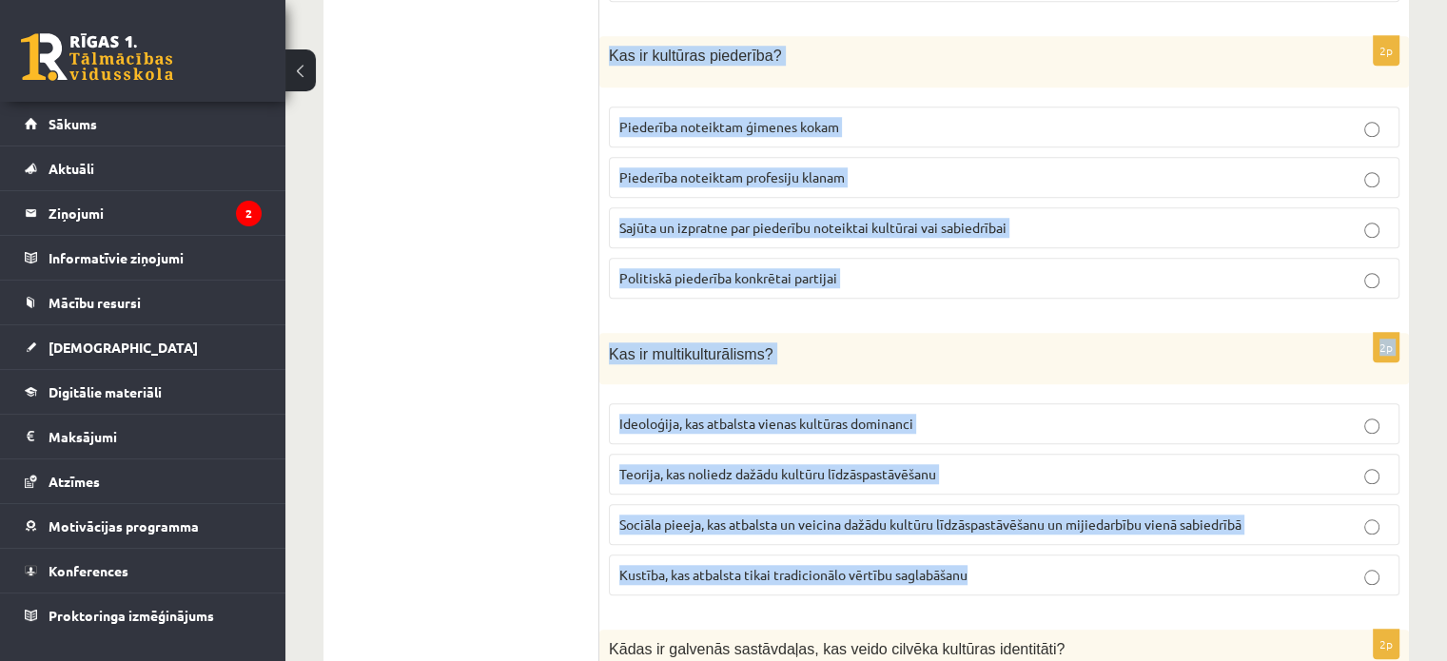
drag, startPoint x: 603, startPoint y: 52, endPoint x: 1012, endPoint y: 559, distance: 651.4
click at [1012, 559] on form "2p Kura no šīm darbībām veicina kultūras identitātes saglabāšanu? Vairāk laika …" at bounding box center [1003, 304] width 771 height 2987
copy form "Kas ir kultūras piederība? Piederība noteiktam ģimenes kokam Piederība noteikta…"
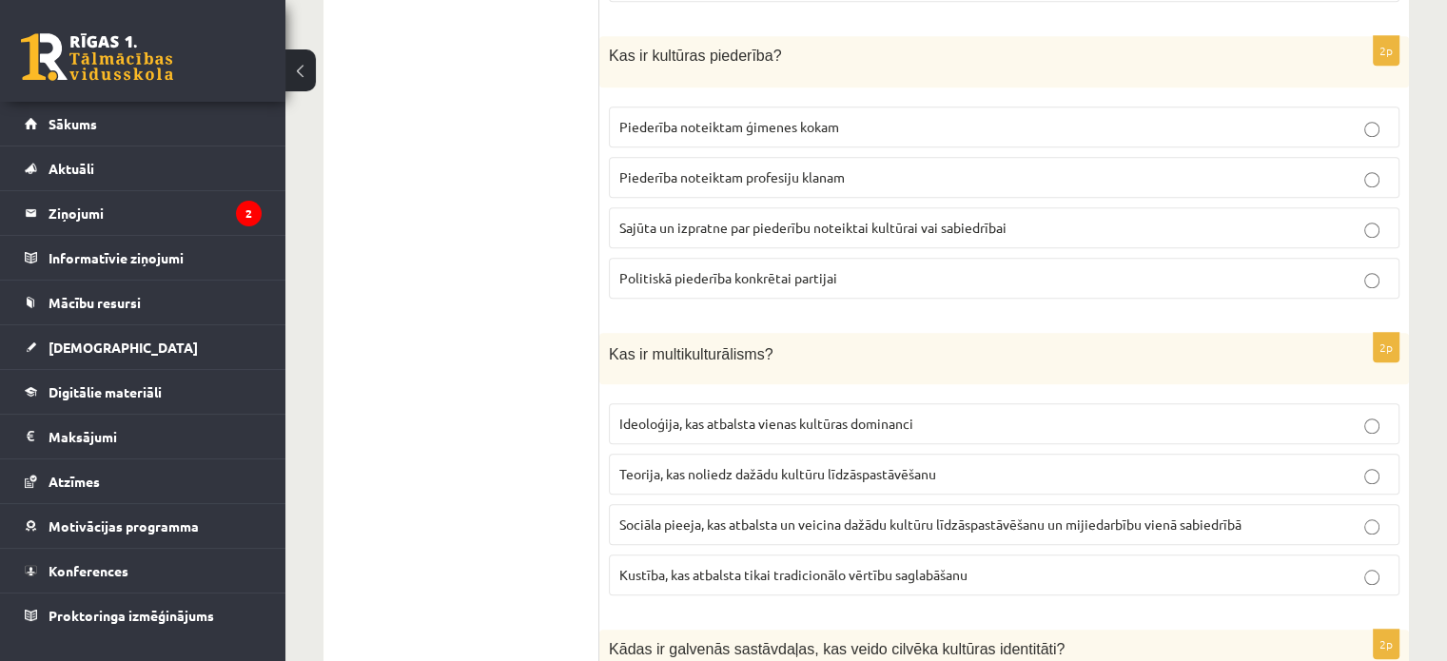
click at [424, 408] on ul "1. uzdevums 2. uzdevums 3. uzdevums 4. uzdevums 5. uzdevums" at bounding box center [470, 304] width 257 height 2987
click at [675, 225] on span "Sajūta un izpratne par piederību noteiktai kultūrai vai sabiedrībai" at bounding box center [812, 227] width 387 height 17
click at [657, 517] on span "Sociāla pieeja, kas atbalsta un veicina dažādu kultūru līdzāspastāvēšanu un mij…" at bounding box center [930, 524] width 622 height 17
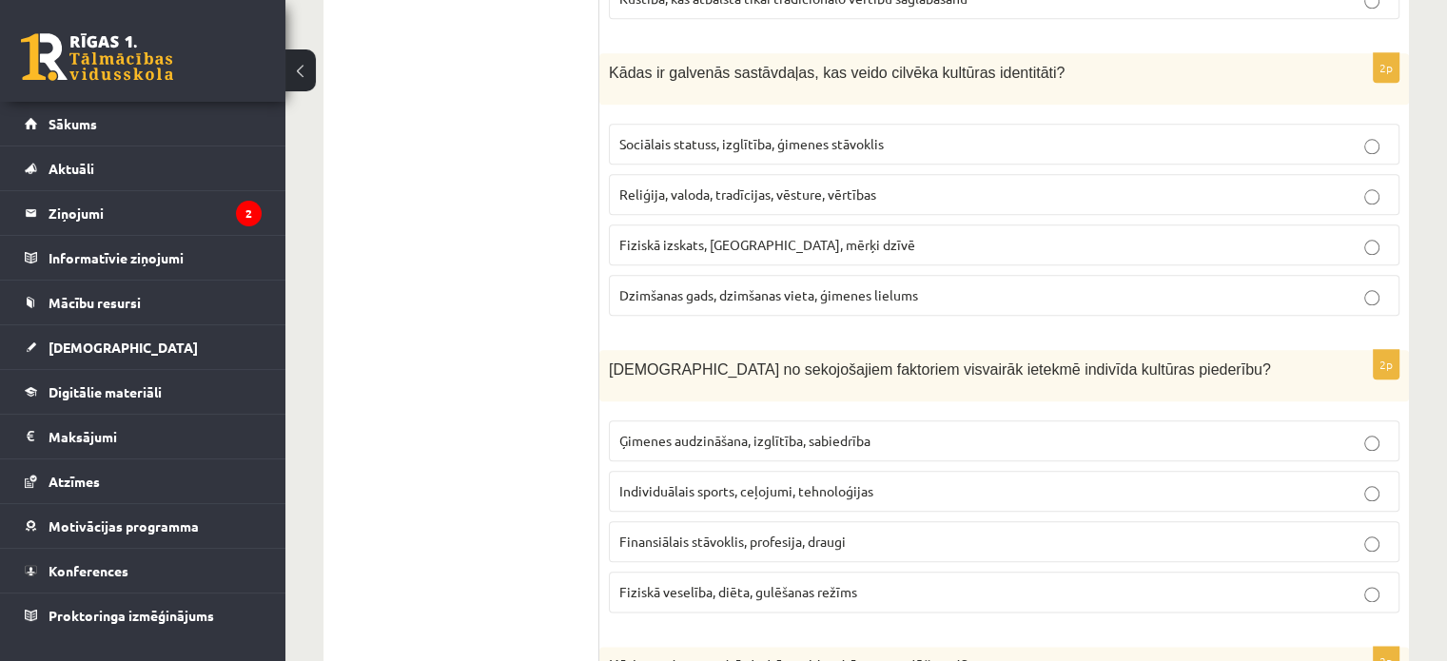
scroll to position [2141, 0]
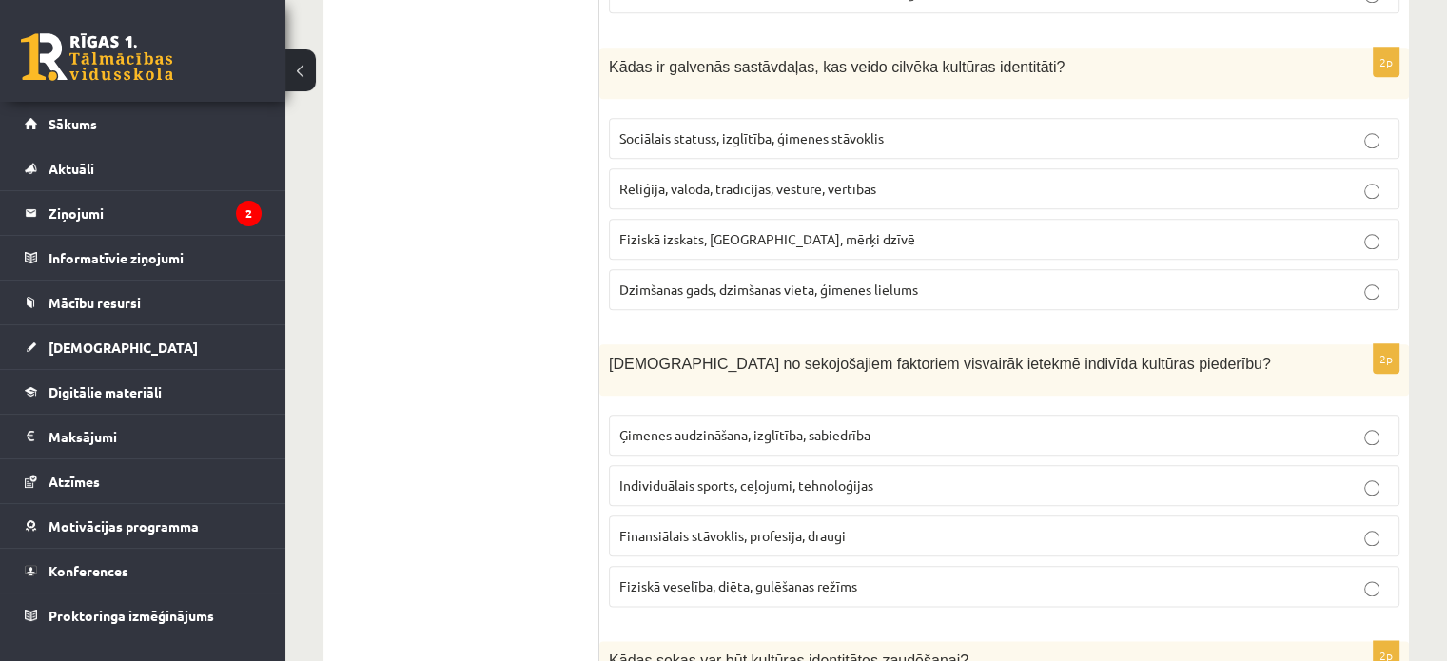
click at [619, 129] on span "Sociālais statuss, izglītība, ģimenes stāvoklis" at bounding box center [751, 137] width 264 height 17
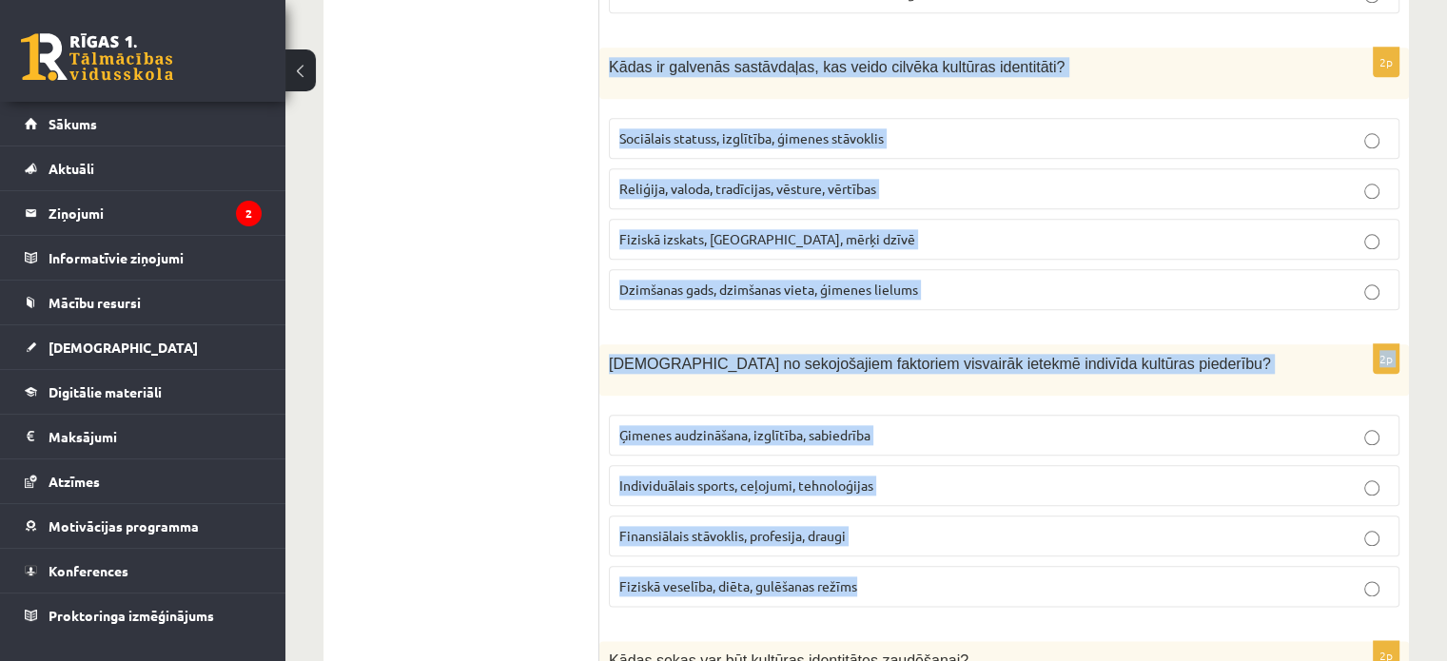
drag, startPoint x: 601, startPoint y: 63, endPoint x: 902, endPoint y: 574, distance: 592.7
copy form "Kādas ir galvenās sastāvdaļas, kas veido cilvēka kultūras identitāti? Sociālais…"
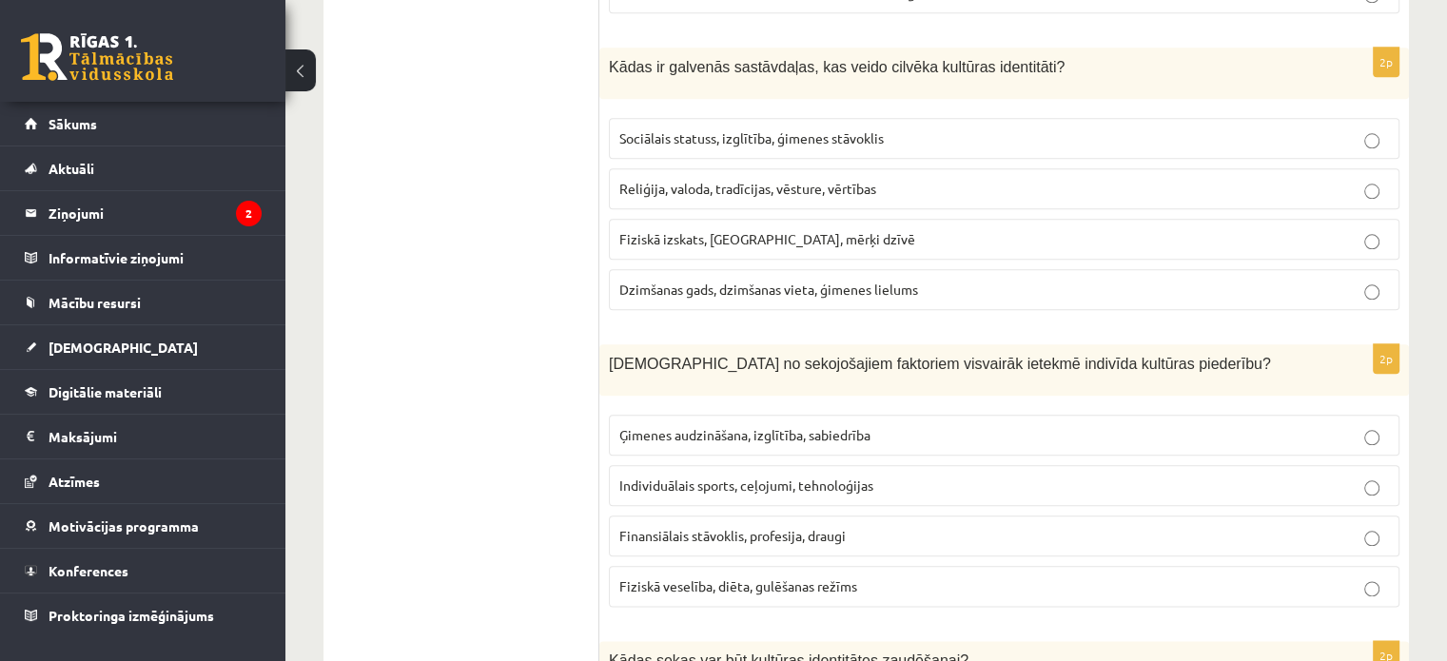
click at [654, 182] on span "Reliģija, valoda, tradīcijas, vēsture, vērtības" at bounding box center [747, 188] width 257 height 17
click at [662, 426] on span "Ģimenes audzināšana, izglītība, sabiedrība" at bounding box center [744, 434] width 251 height 17
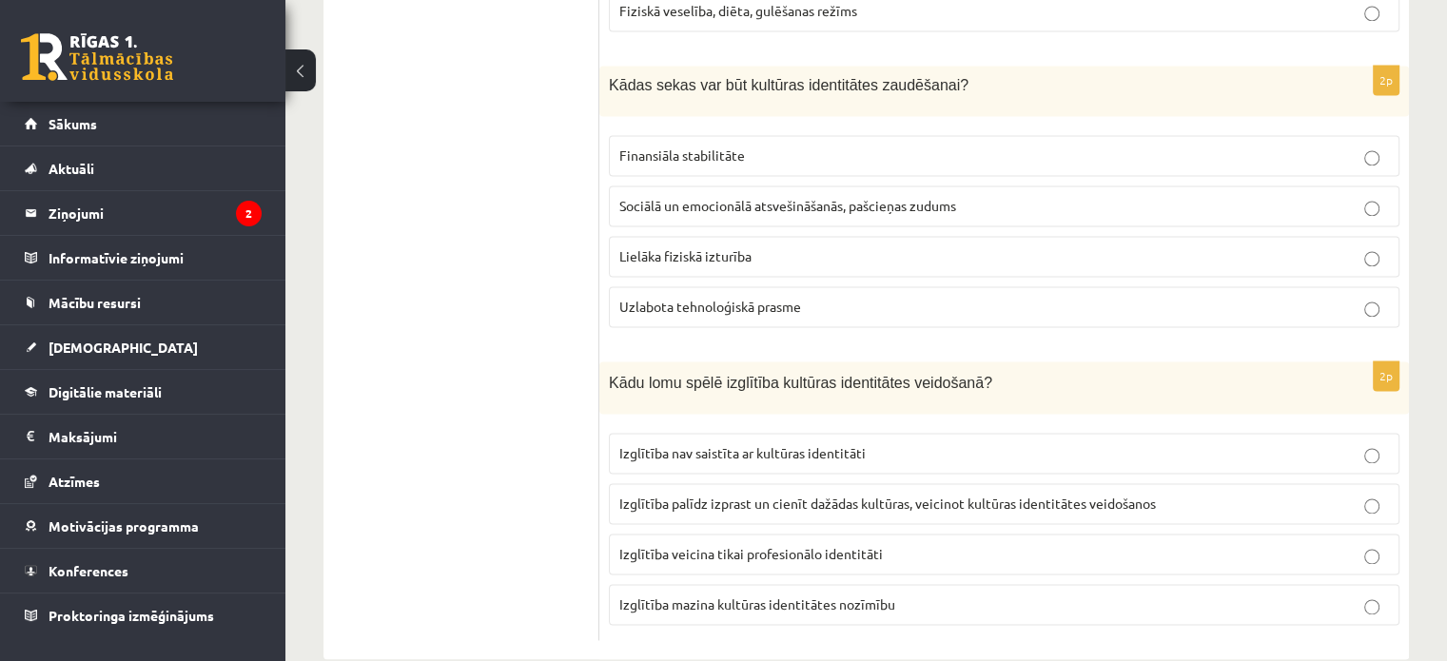
scroll to position [2737, 0]
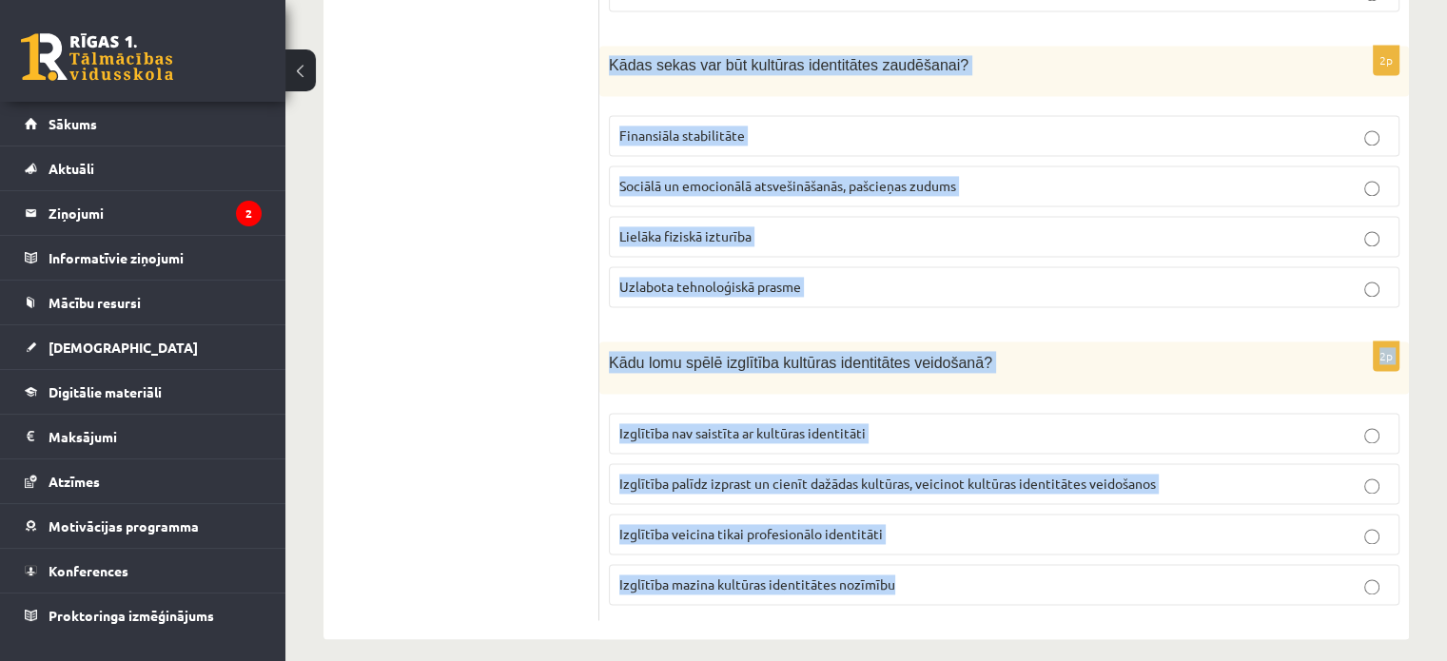
drag, startPoint x: 601, startPoint y: 49, endPoint x: 917, endPoint y: 589, distance: 625.8
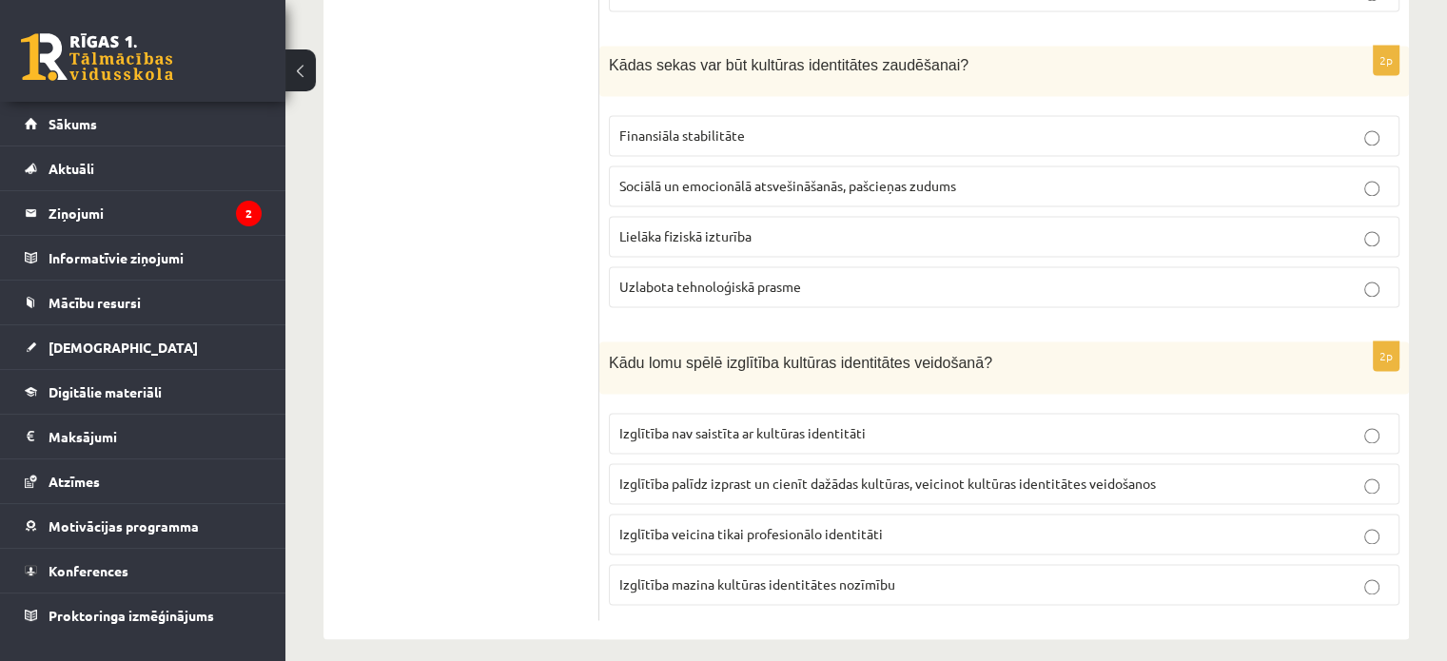
click at [661, 177] on span "Sociālā un emocionālā atsvešināšanās, pašcieņas zudums" at bounding box center [787, 185] width 337 height 17
click at [754, 475] on span "Izglītība palīdz izprast un cienīt dažādas kultūras, veicinot kultūras identitā…" at bounding box center [887, 483] width 536 height 17
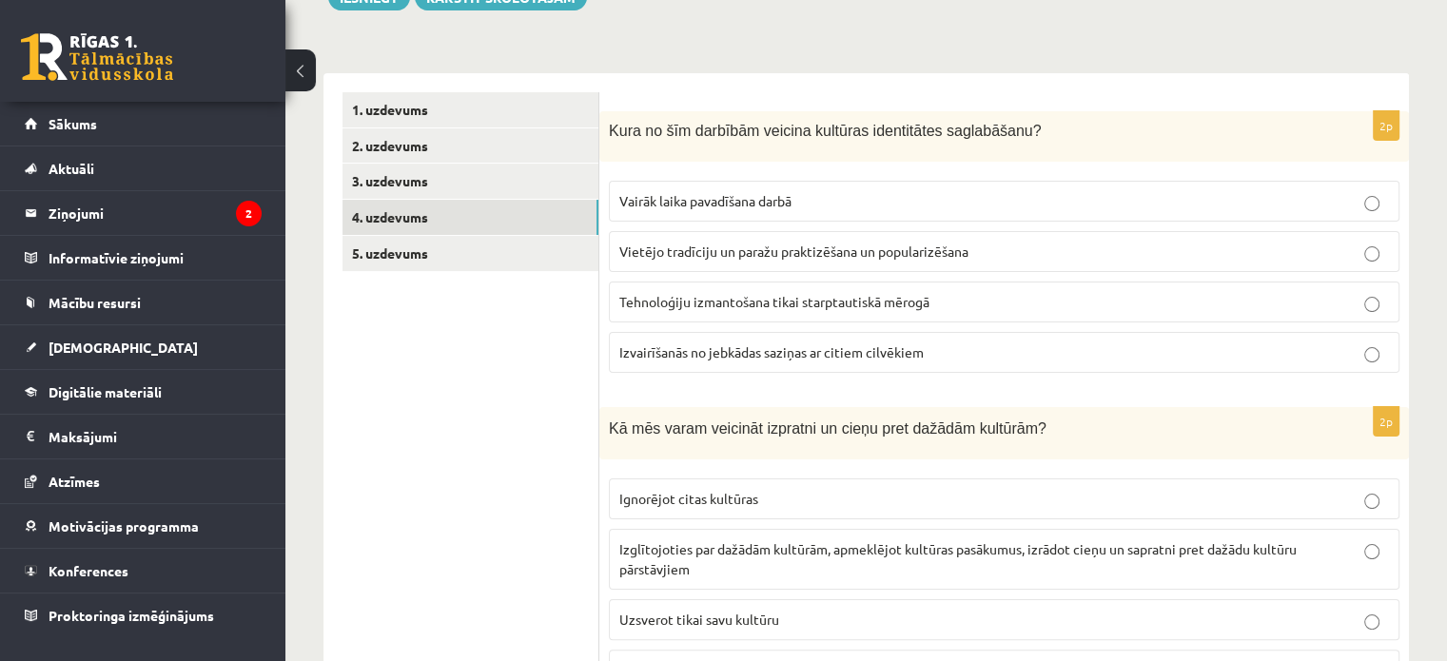
scroll to position [0, 0]
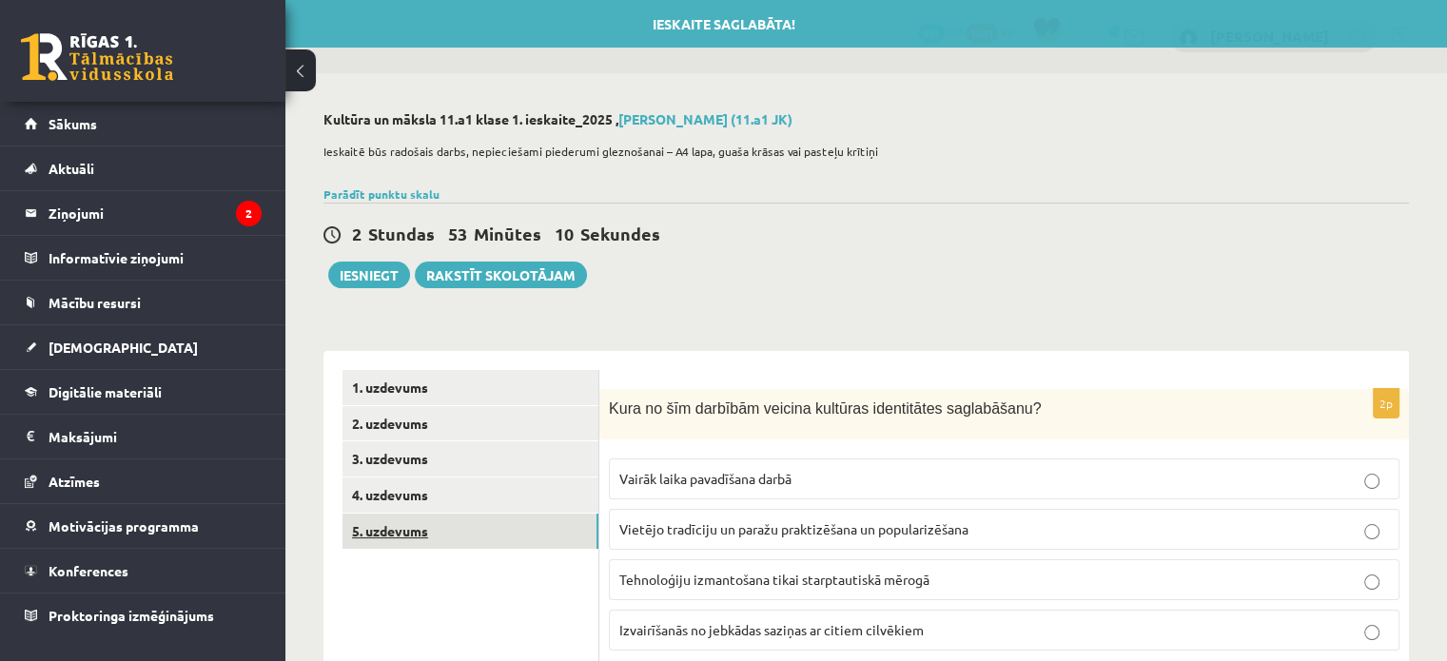
click at [452, 535] on link "5. uzdevums" at bounding box center [470, 531] width 256 height 35
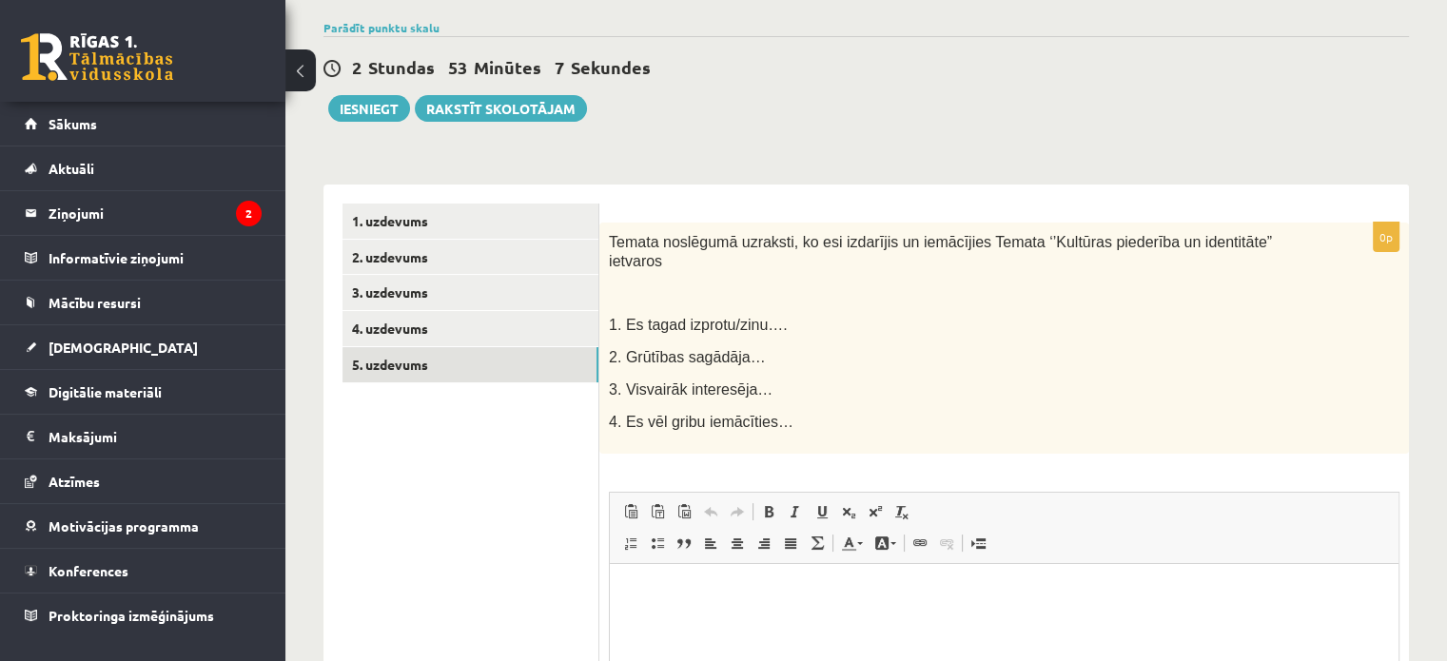
scroll to position [189, 0]
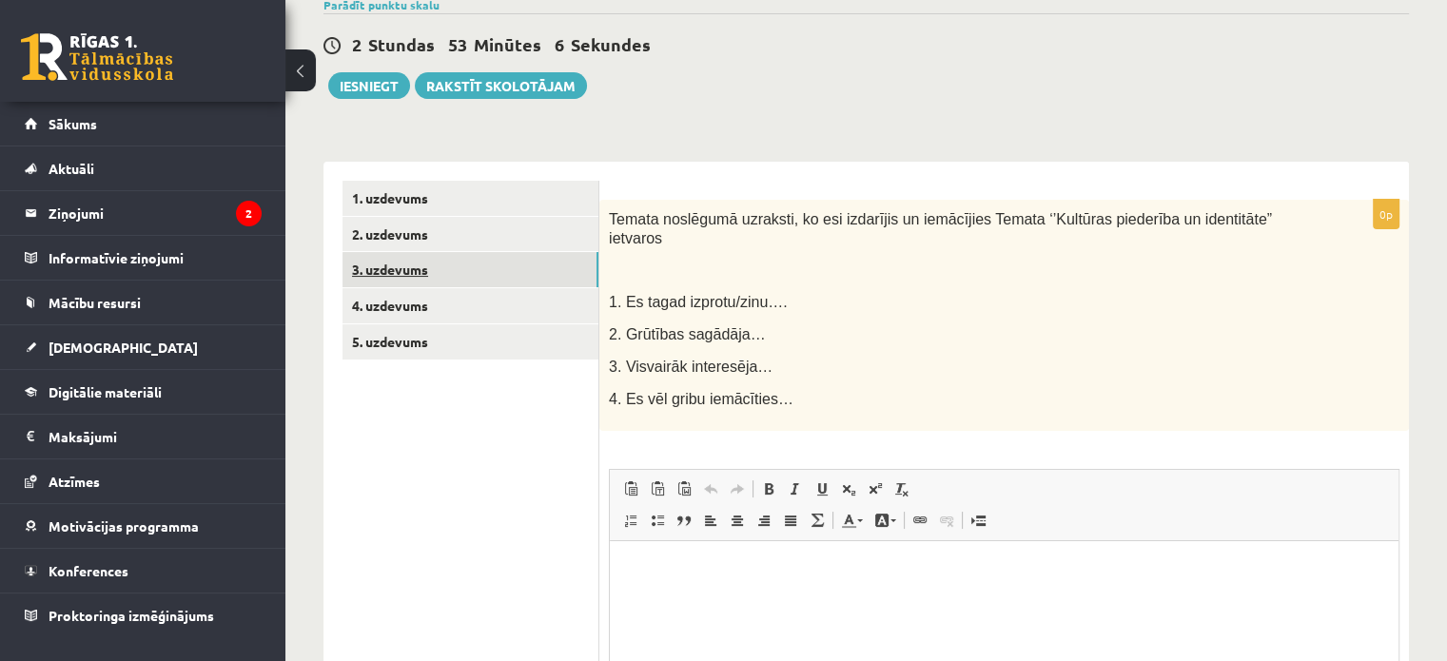
click at [493, 270] on link "3. uzdevums" at bounding box center [470, 269] width 256 height 35
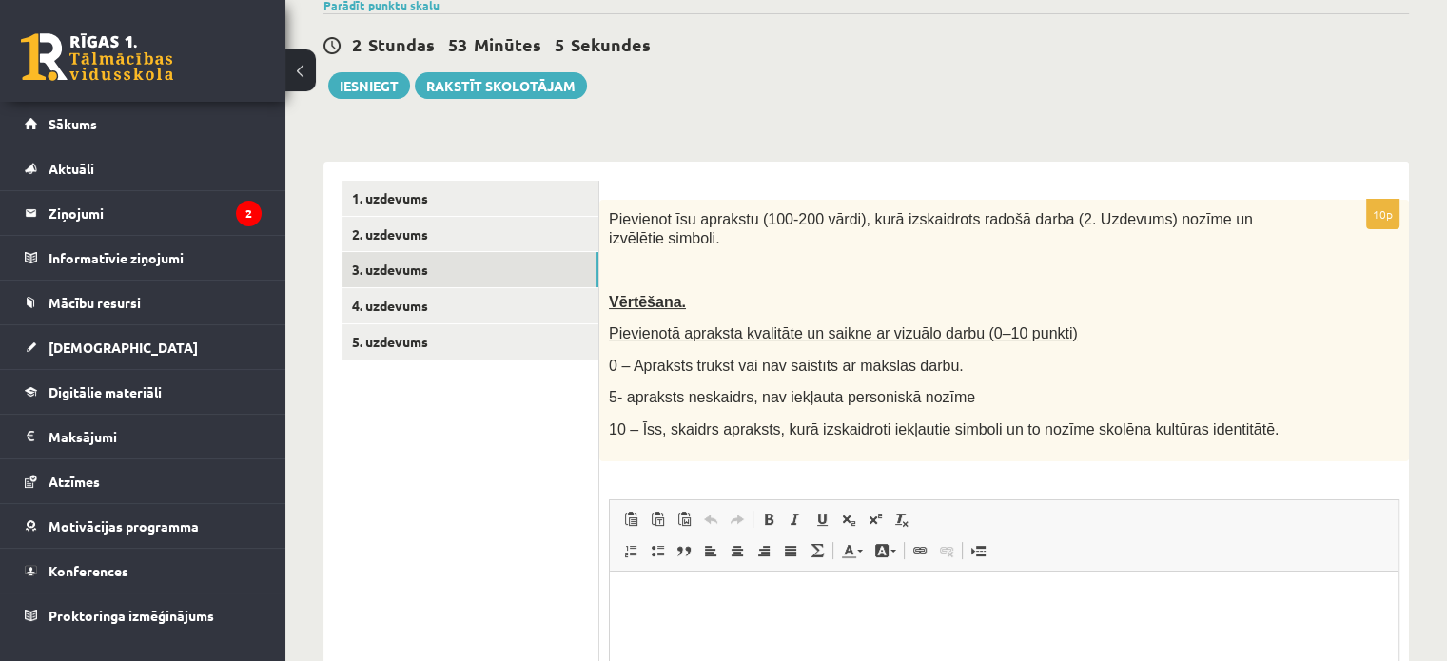
scroll to position [0, 0]
click at [556, 223] on link "2. uzdevums" at bounding box center [470, 234] width 256 height 35
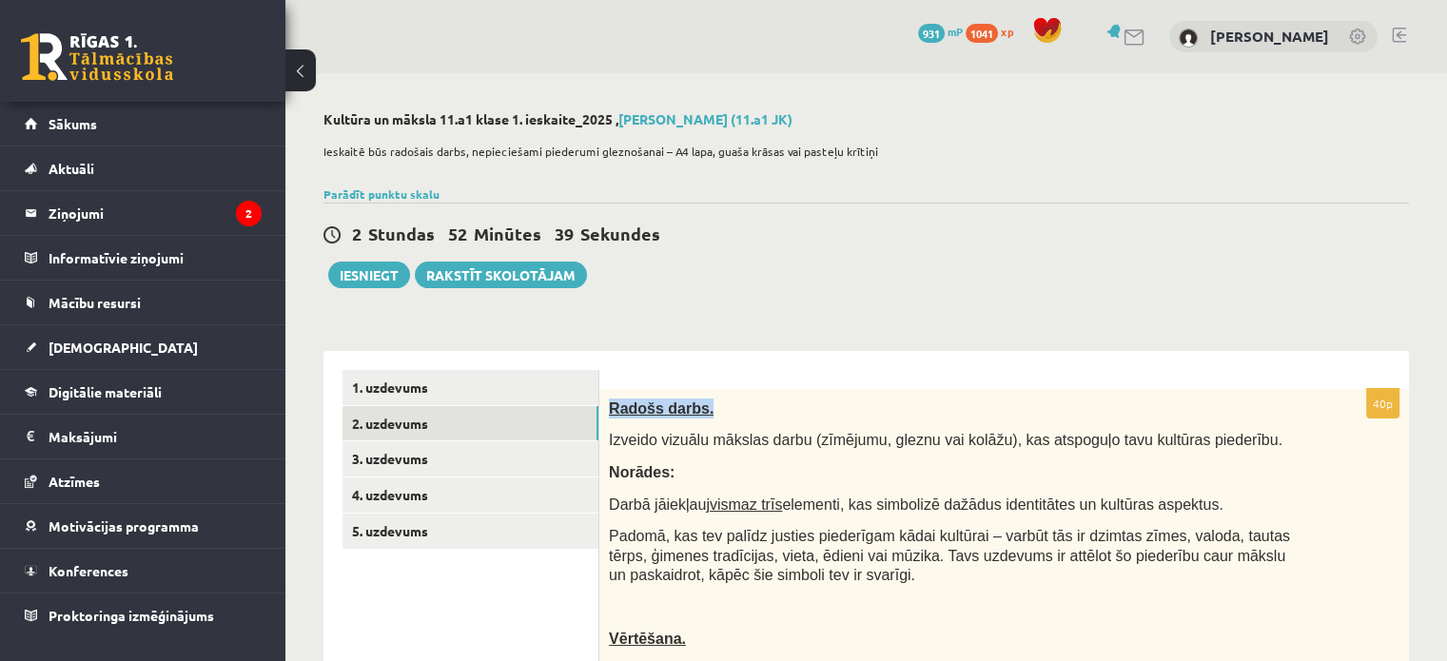
drag, startPoint x: 611, startPoint y: 221, endPoint x: 770, endPoint y: 315, distance: 184.7
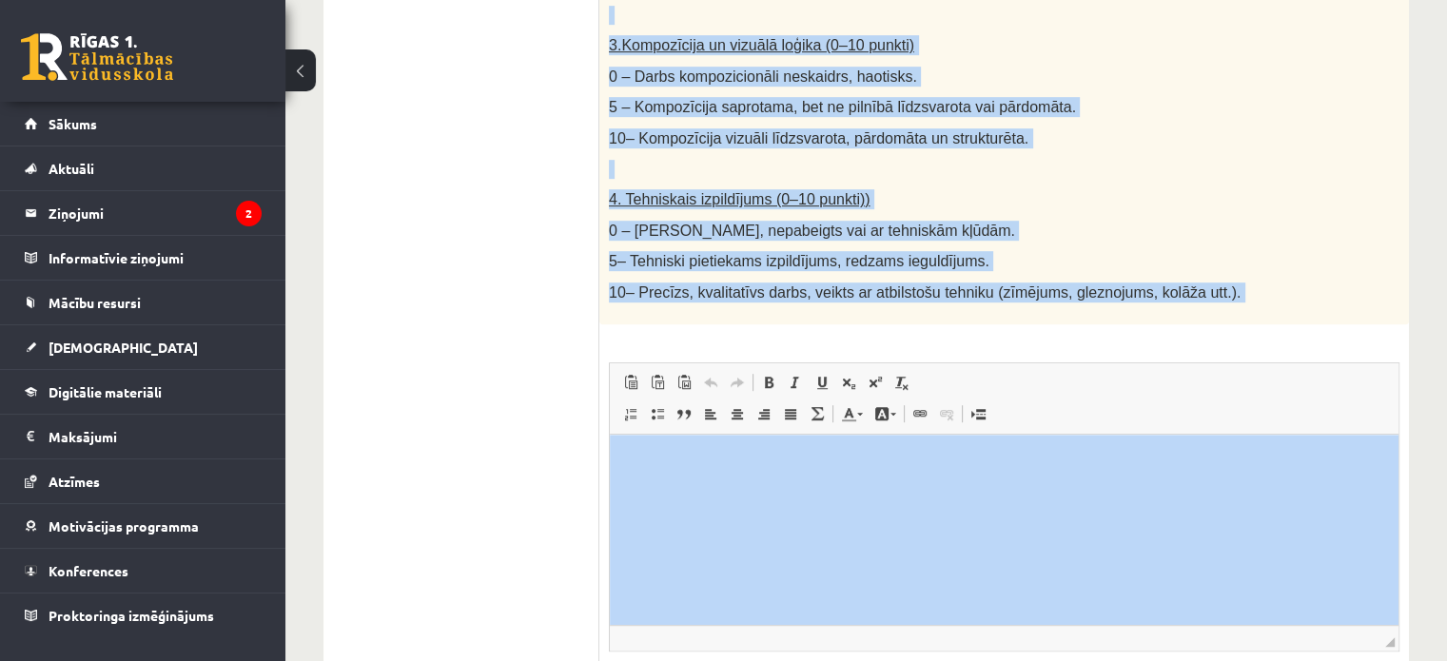
scroll to position [1135, 0]
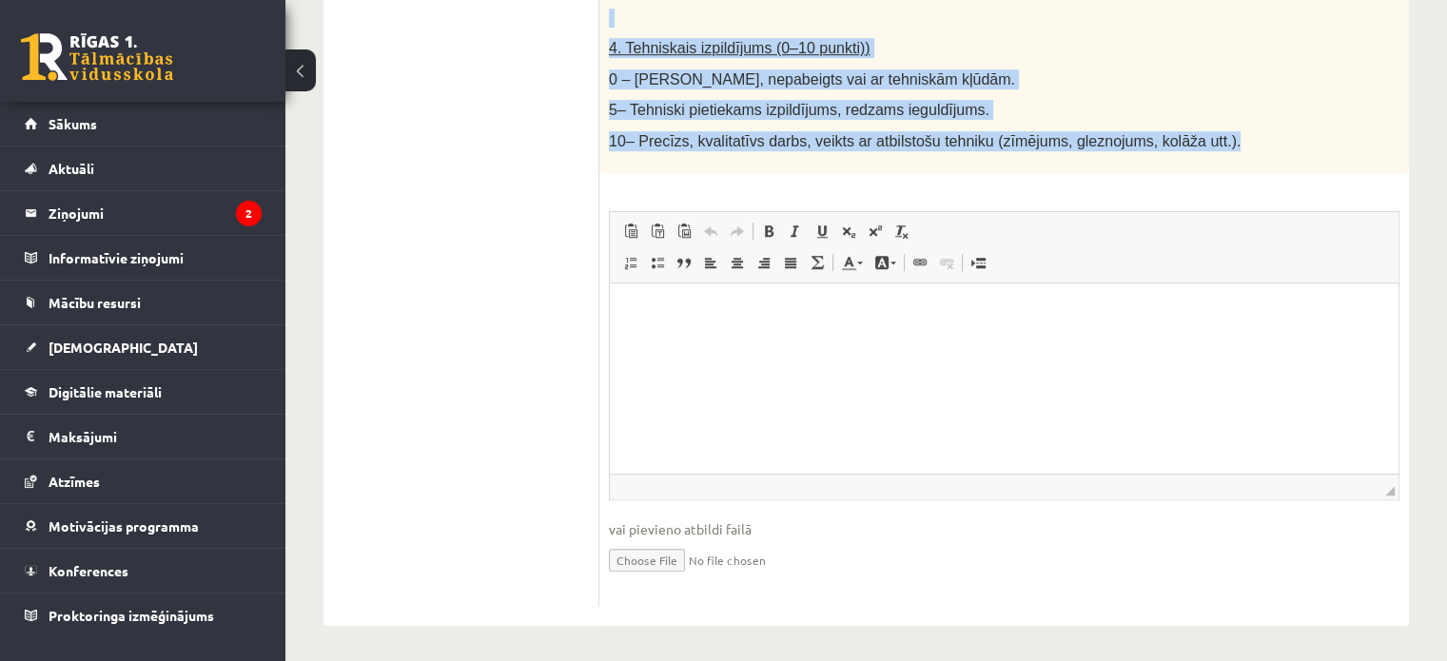
drag, startPoint x: 608, startPoint y: 57, endPoint x: 1234, endPoint y: 152, distance: 633.1
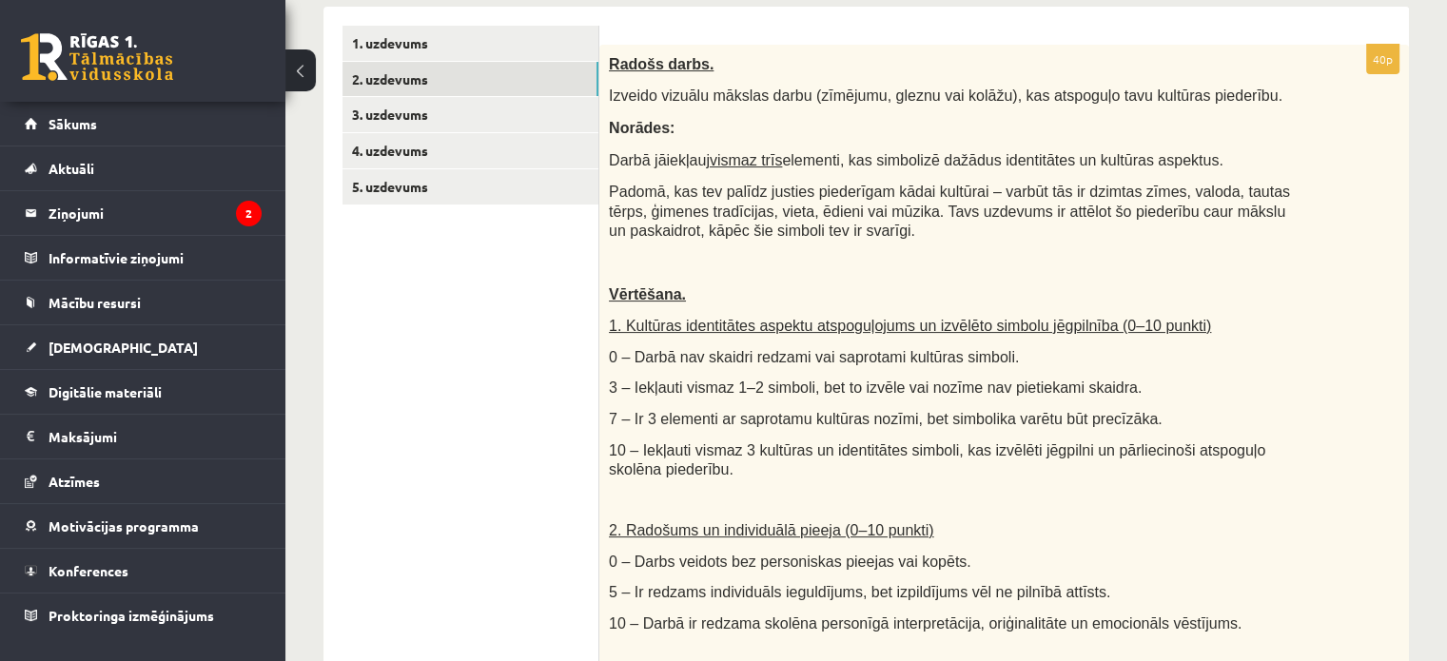
scroll to position [346, 0]
click at [978, 225] on p "Padomā, kas tev palīdz justies piederīgam kādai kultūrai – varbūt tās ir dzimta…" at bounding box center [956, 209] width 695 height 59
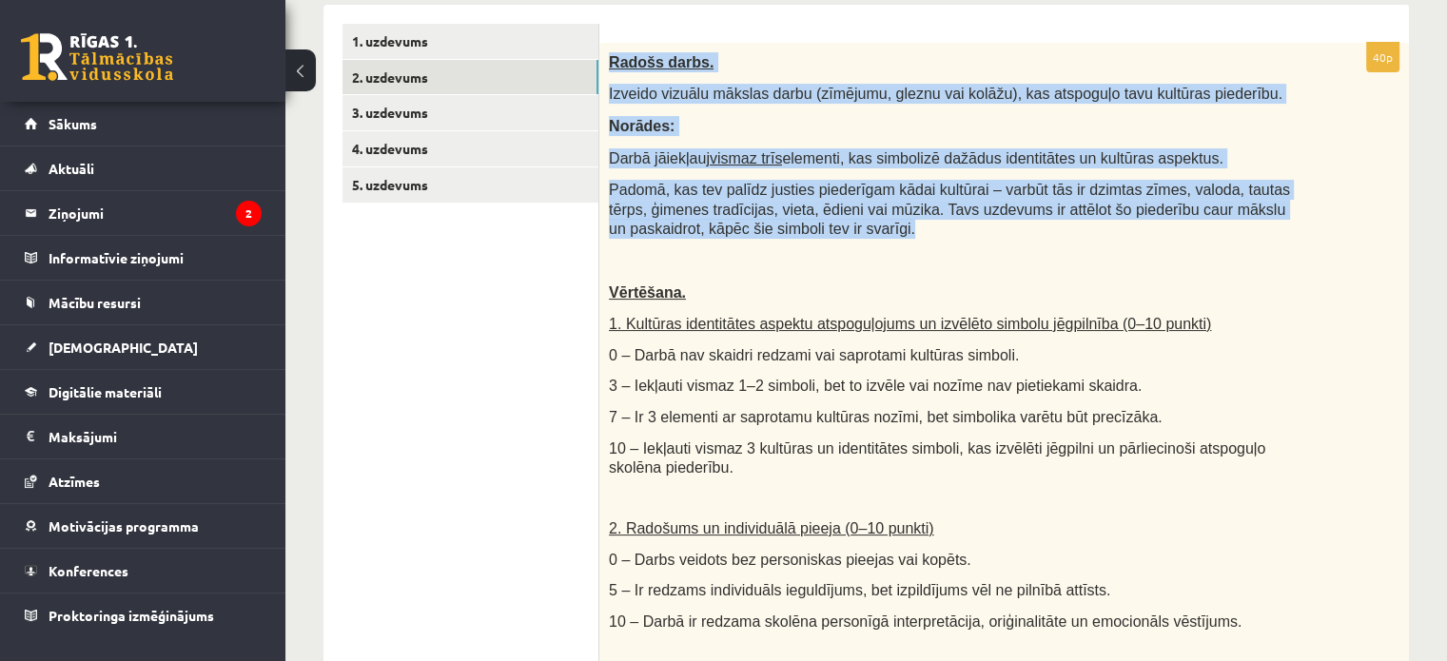
drag, startPoint x: 609, startPoint y: 65, endPoint x: 822, endPoint y: 228, distance: 268.6
click at [822, 228] on div "Radošs darbs. Izveido vizuālu mākslas darbu (zīmējumu, gleznu vai kolāžu), kas …" at bounding box center [1003, 502] width 809 height 919
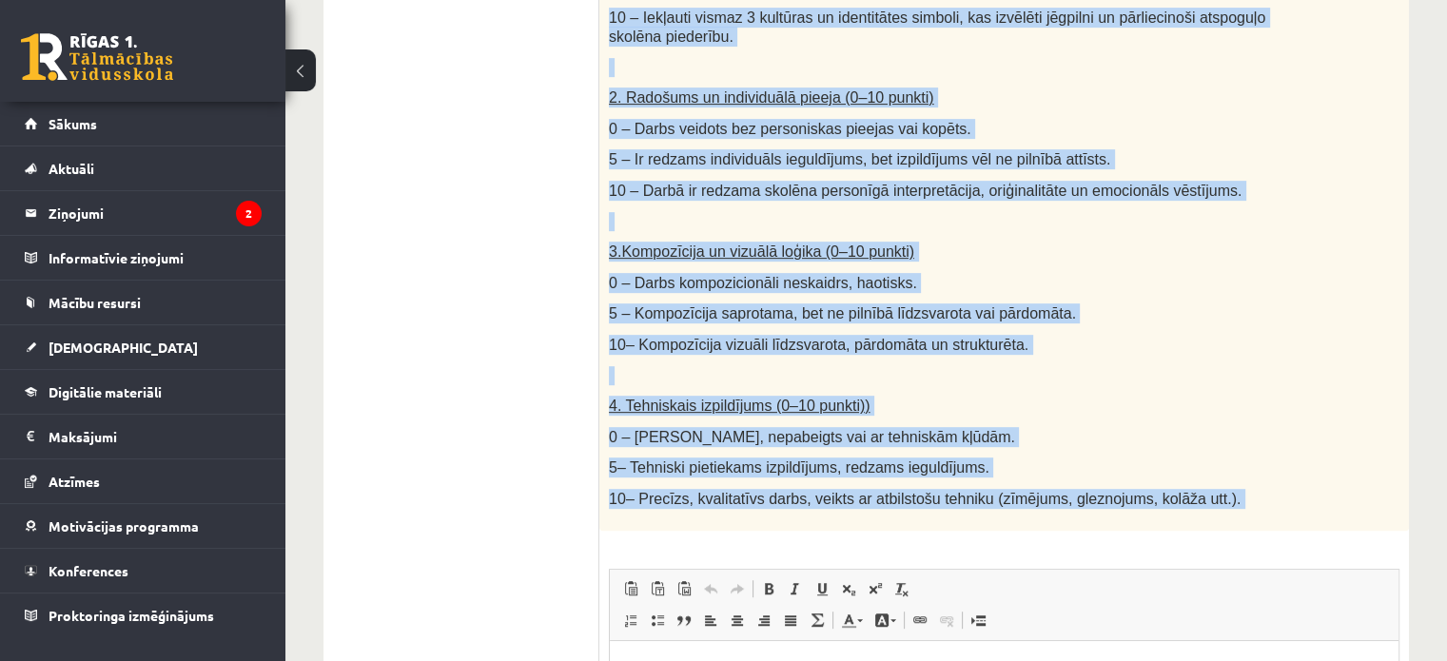
scroll to position [1135, 0]
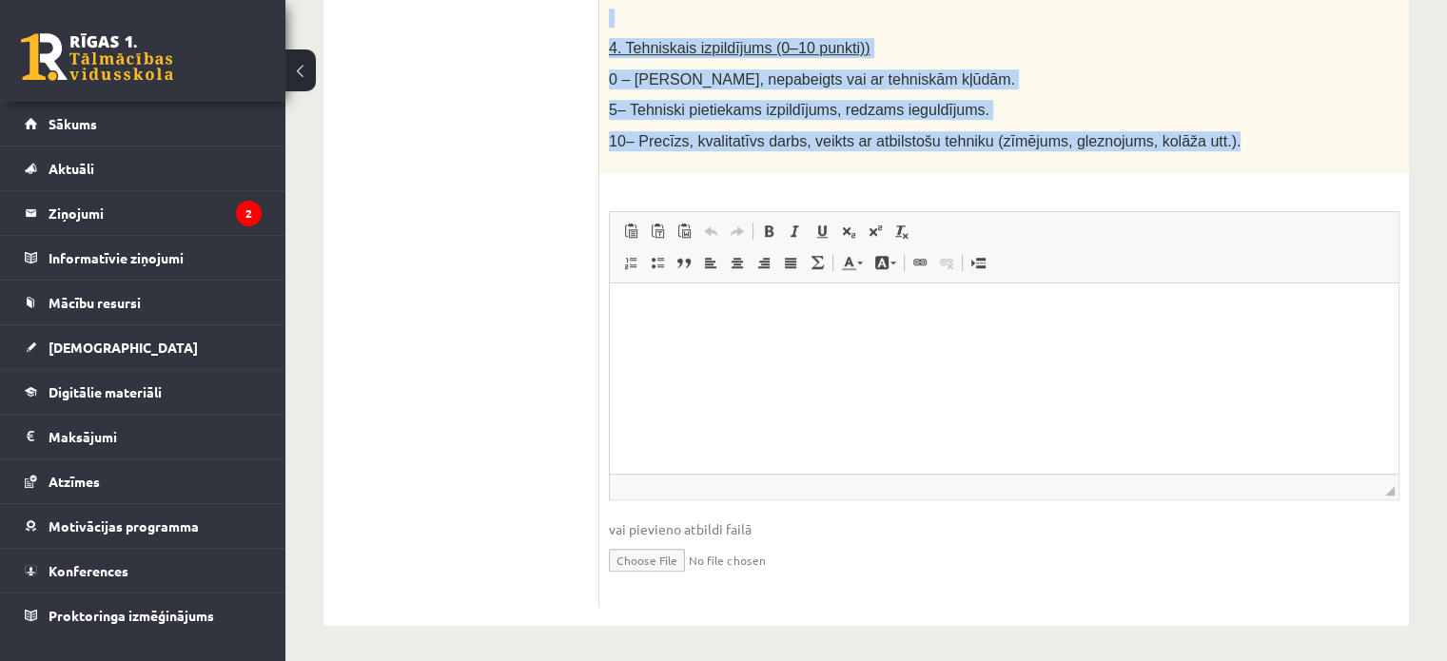
drag, startPoint x: 600, startPoint y: 359, endPoint x: 1244, endPoint y: 153, distance: 676.0
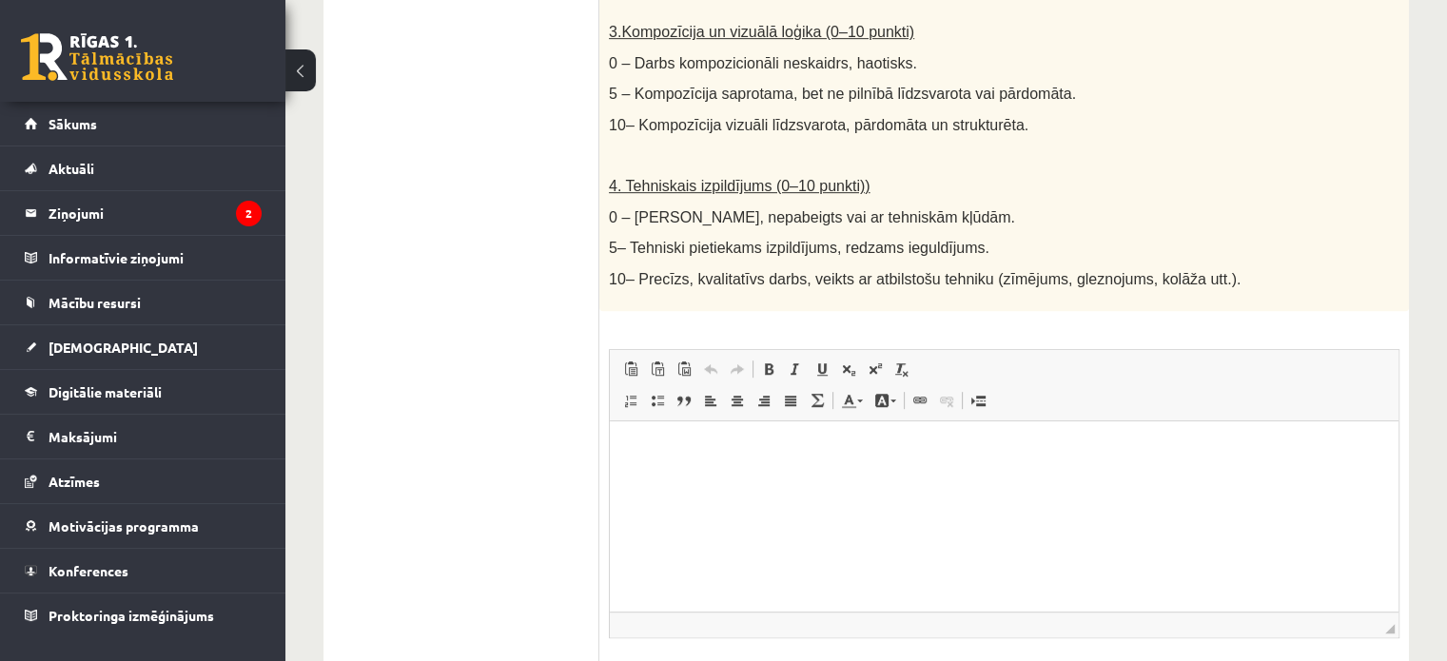
scroll to position [1004, 0]
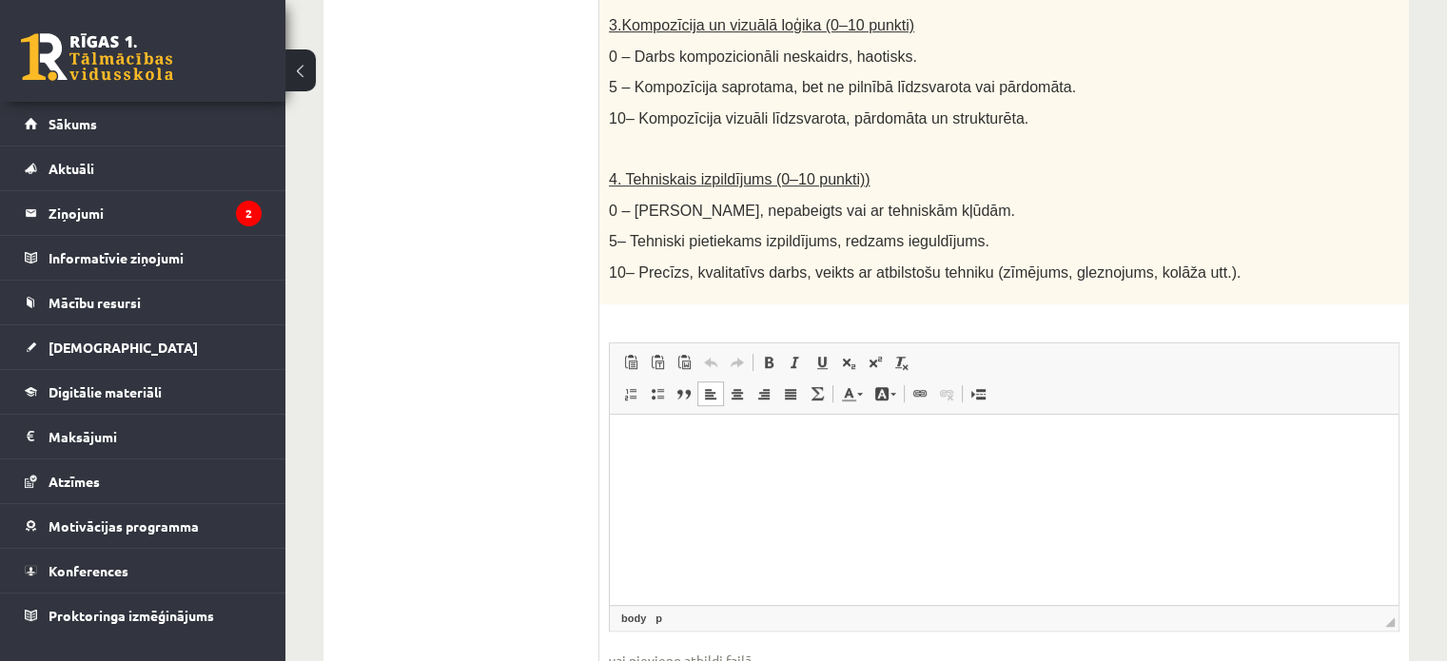
click at [781, 472] on html at bounding box center [1004, 443] width 789 height 58
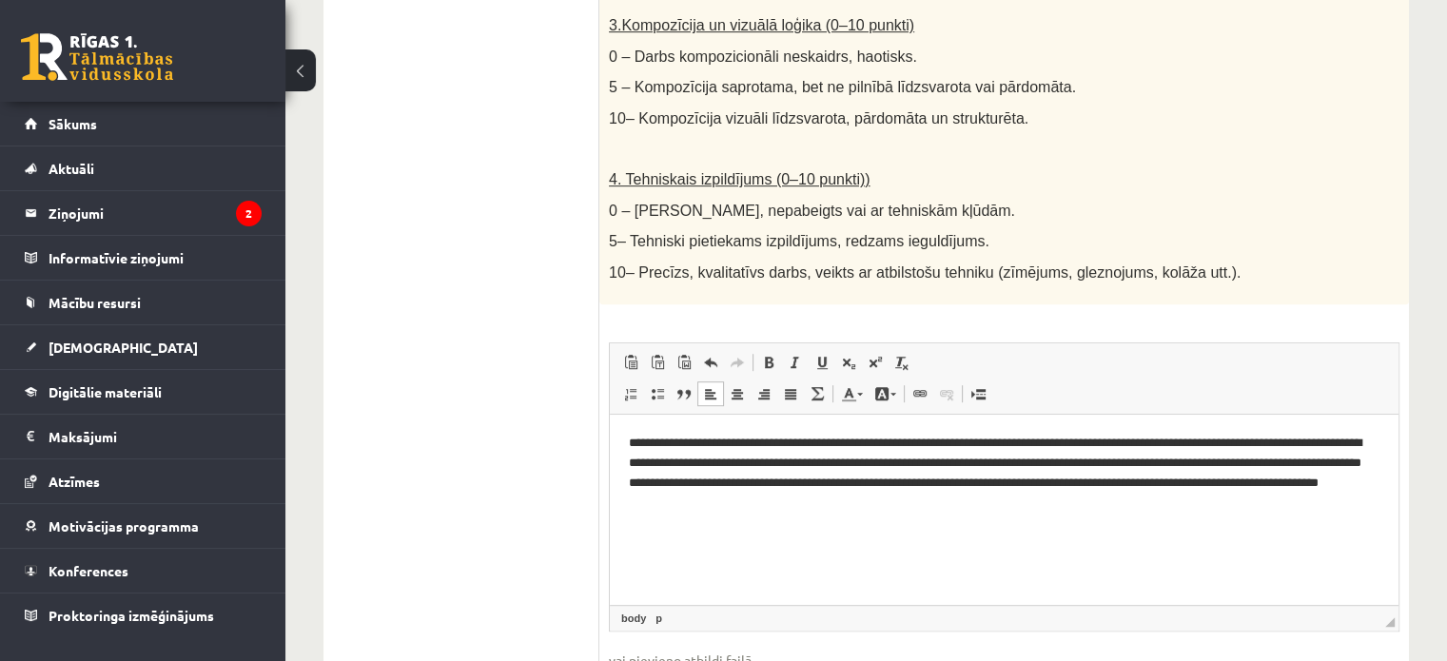
click at [844, 478] on p "**********" at bounding box center [1004, 472] width 751 height 79
click at [1029, 479] on p "**********" at bounding box center [1004, 472] width 751 height 79
click at [449, 134] on ul "1. uzdevums 2. uzdevums 3. uzdevums 4. uzdevums 5. uzdevums" at bounding box center [470, 52] width 257 height 1372
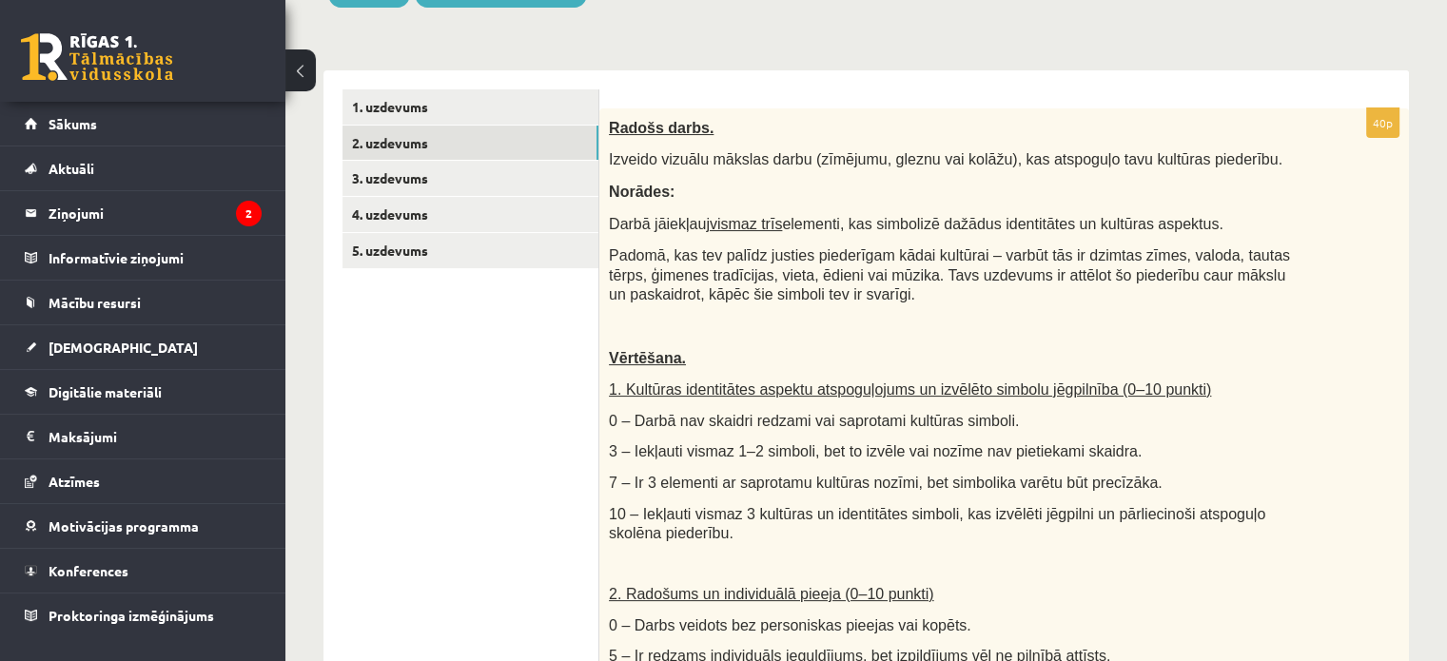
scroll to position [260, 0]
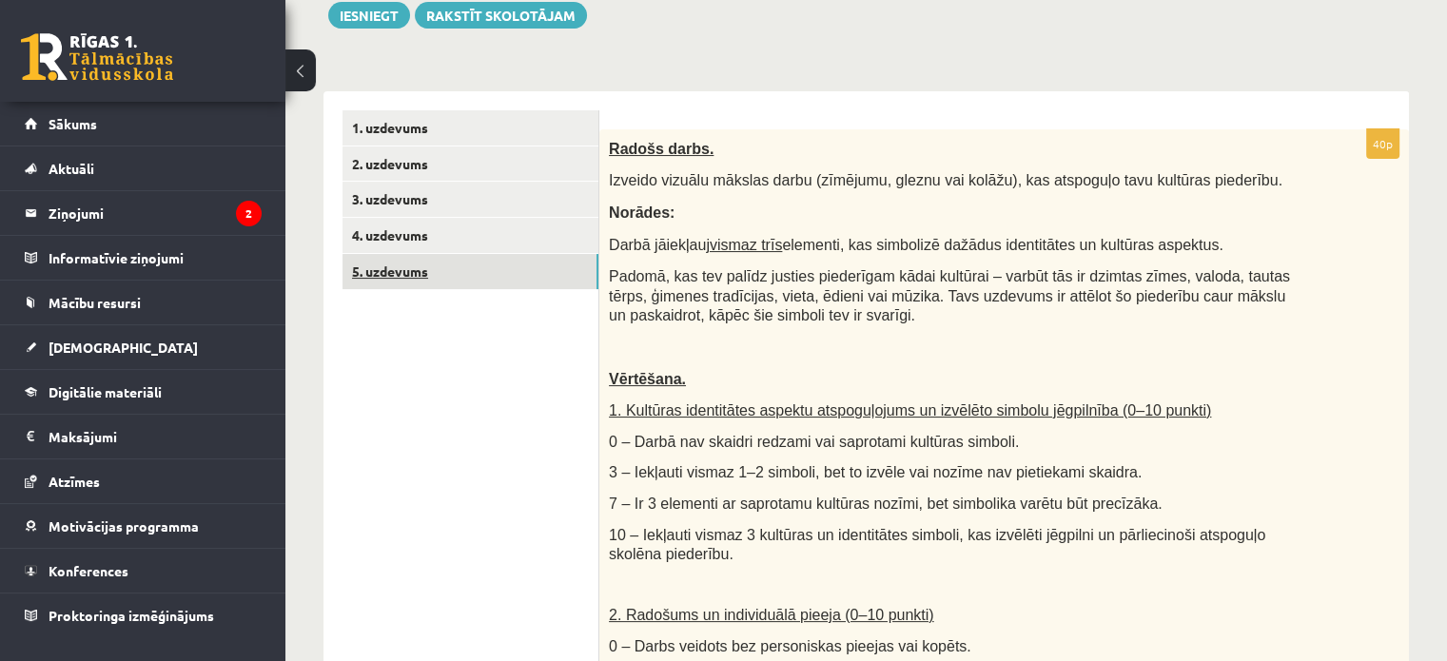
click at [479, 268] on link "5. uzdevums" at bounding box center [470, 271] width 256 height 35
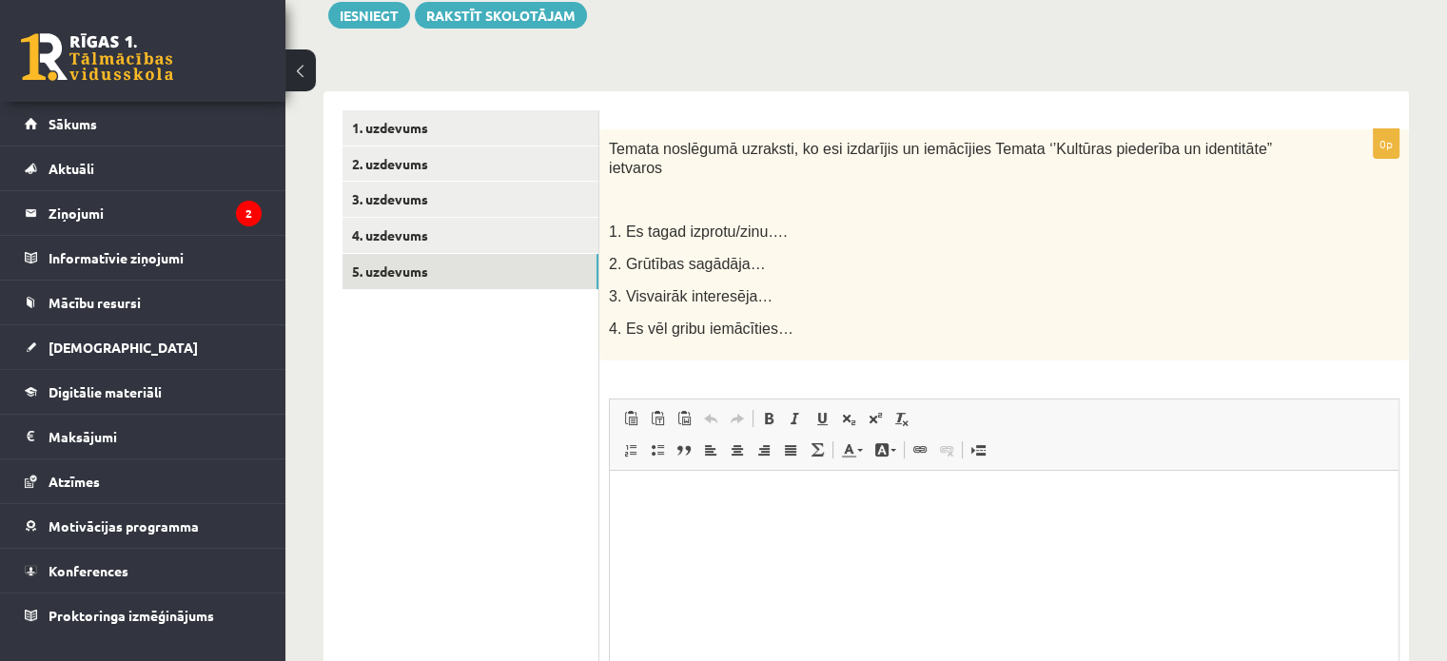
scroll to position [0, 0]
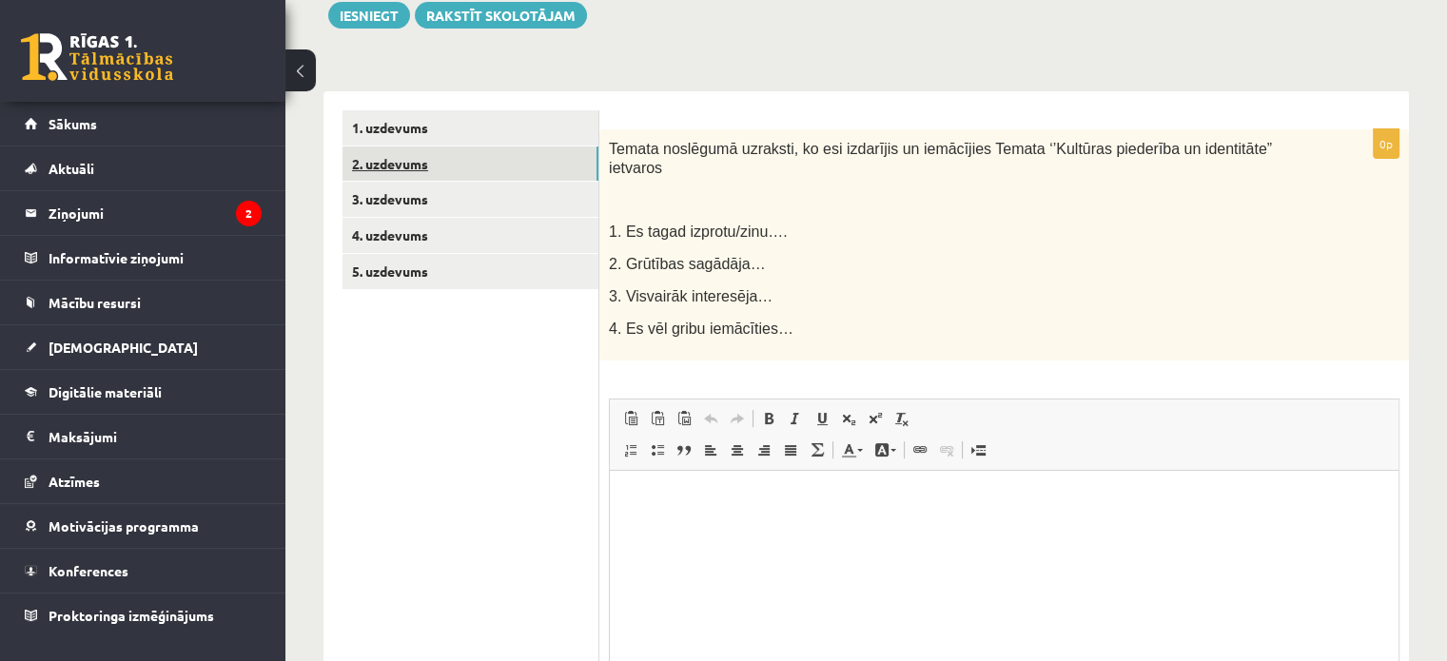
click at [510, 155] on link "2. uzdevums" at bounding box center [470, 163] width 256 height 35
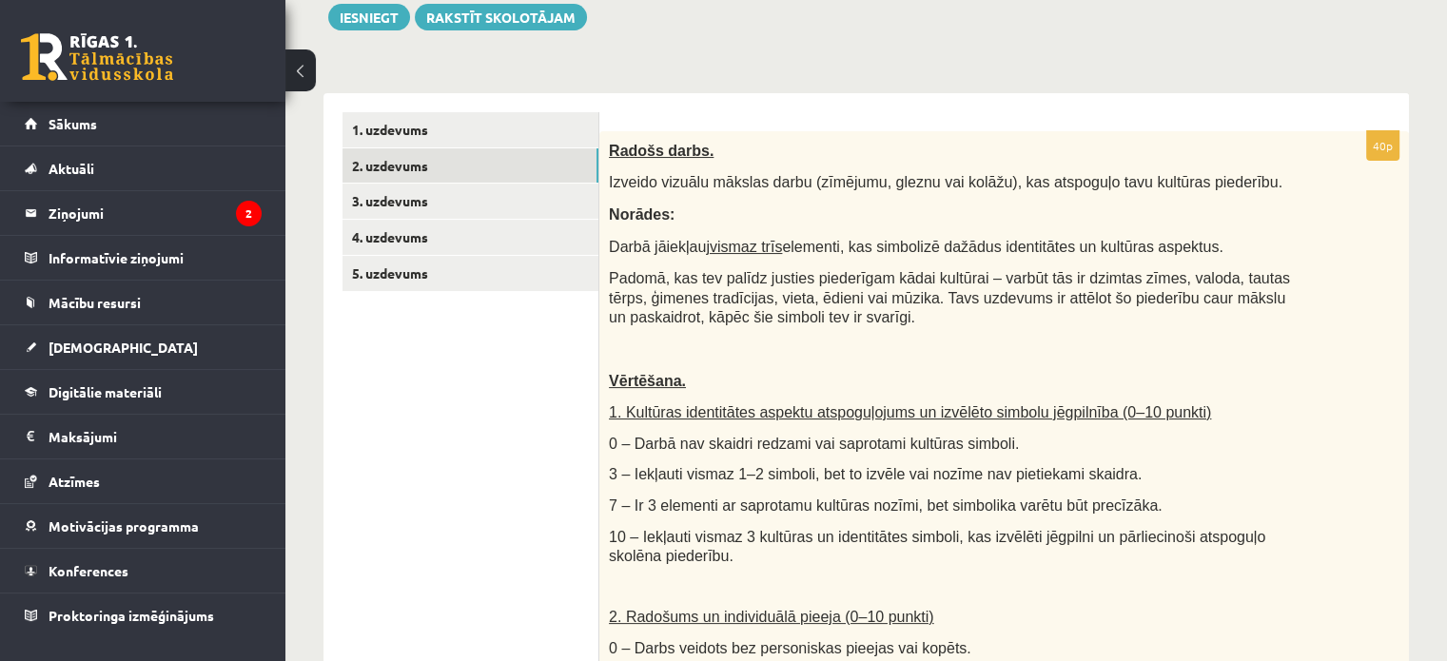
scroll to position [256, 0]
click at [342, 150] on link "2. uzdevums" at bounding box center [470, 167] width 256 height 35
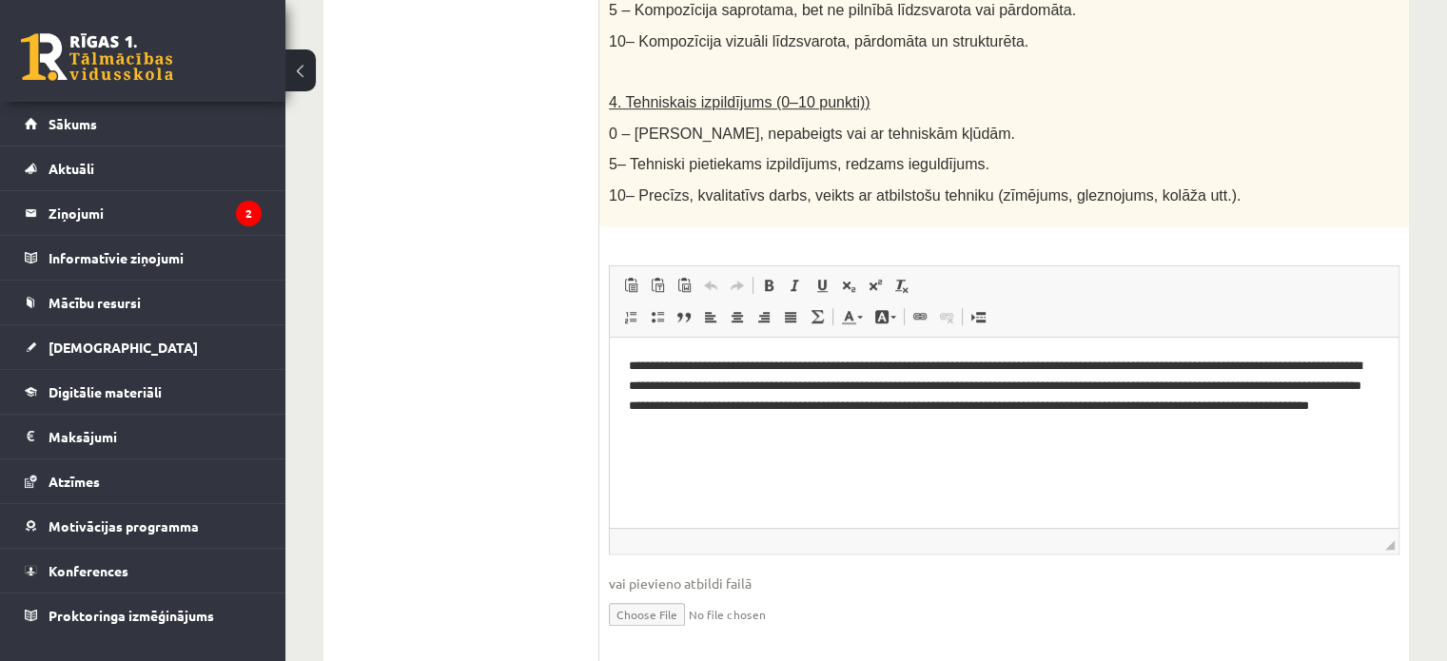
scroll to position [1135, 0]
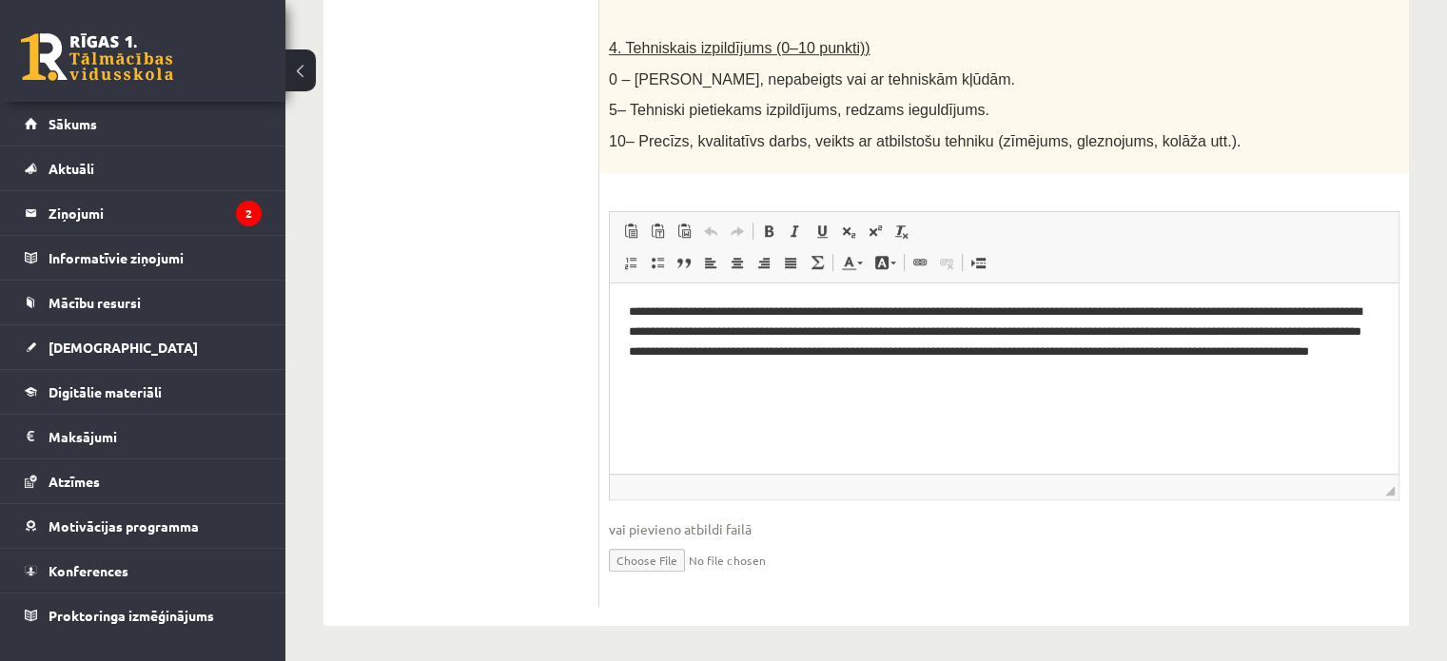
click at [635, 551] on input "file" at bounding box center [1004, 558] width 790 height 39
type input "**********"
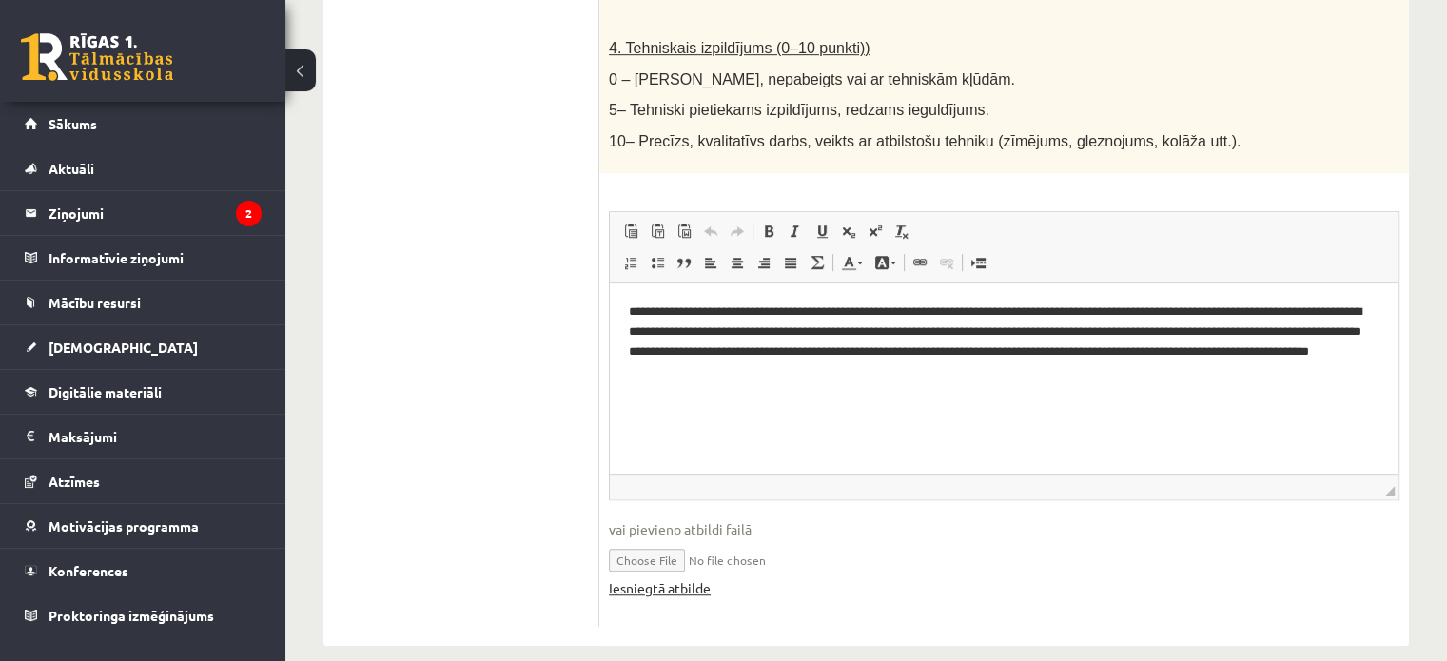
click at [674, 588] on link "Iesniegtā atbilde" at bounding box center [660, 588] width 102 height 20
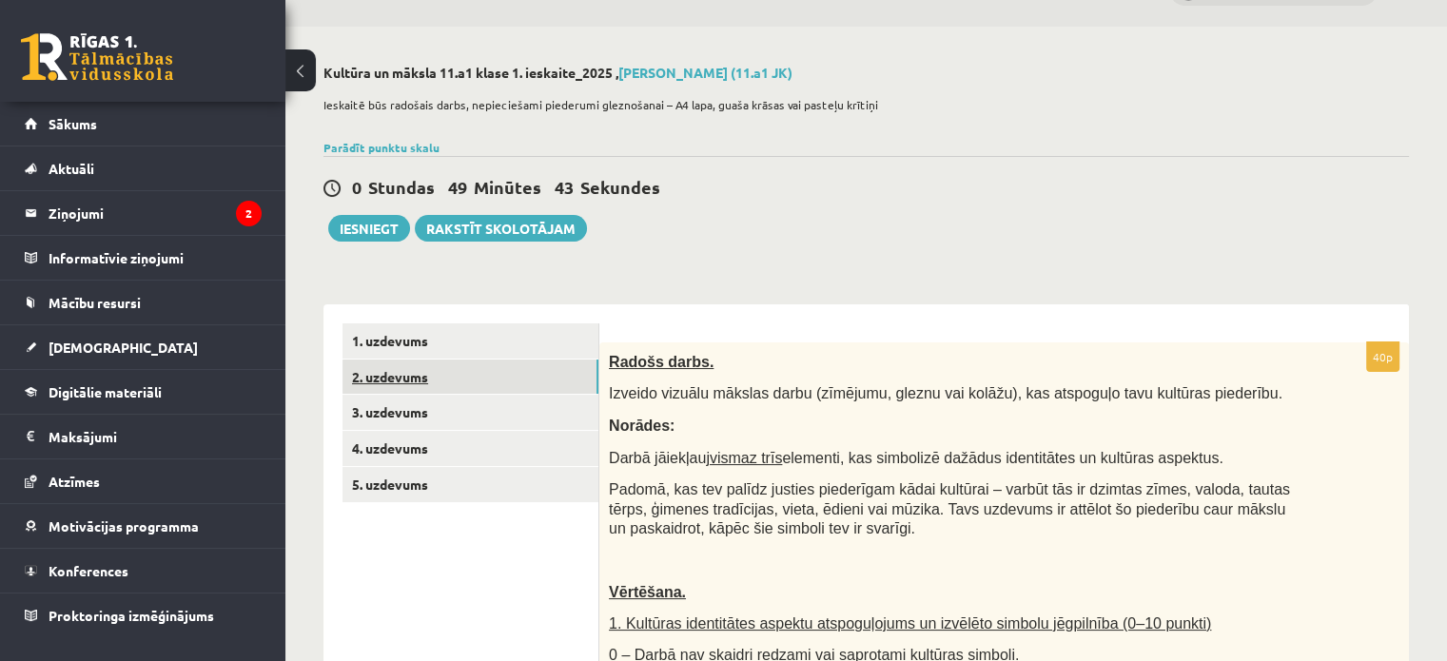
scroll to position [46, 0]
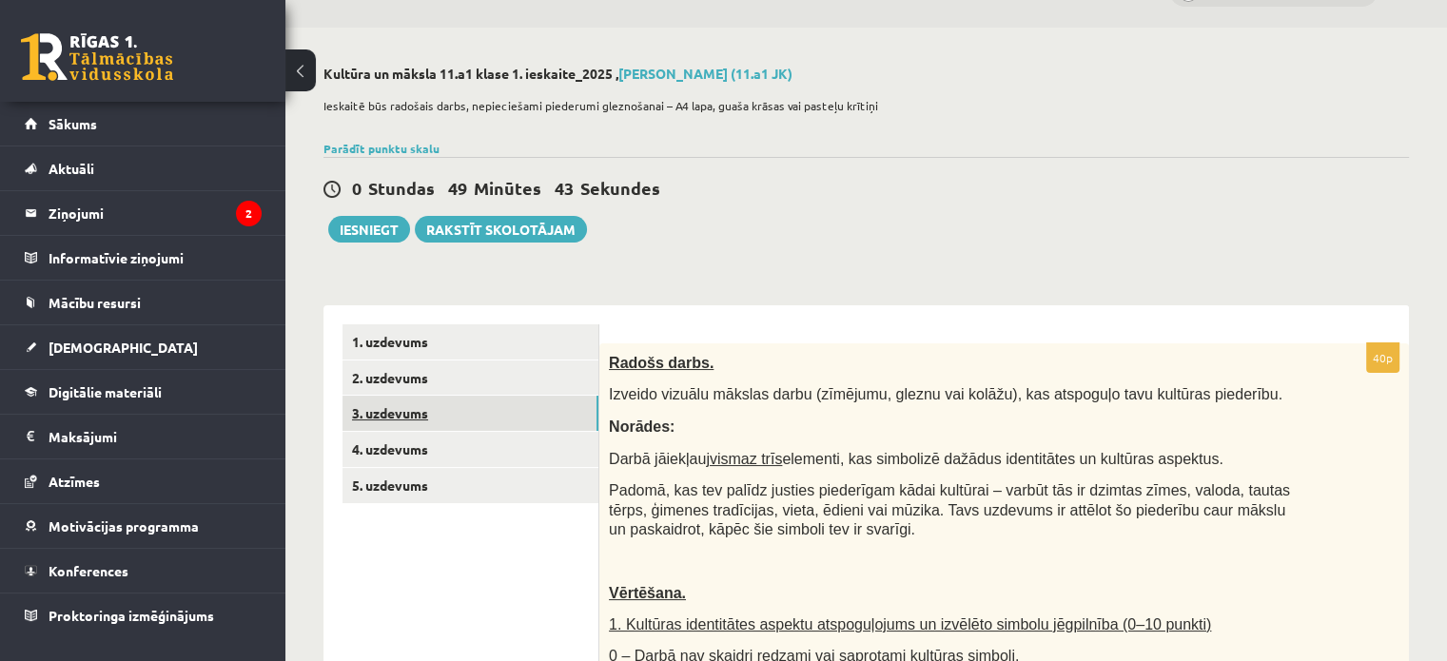
click at [429, 418] on link "3. uzdevums" at bounding box center [470, 413] width 256 height 35
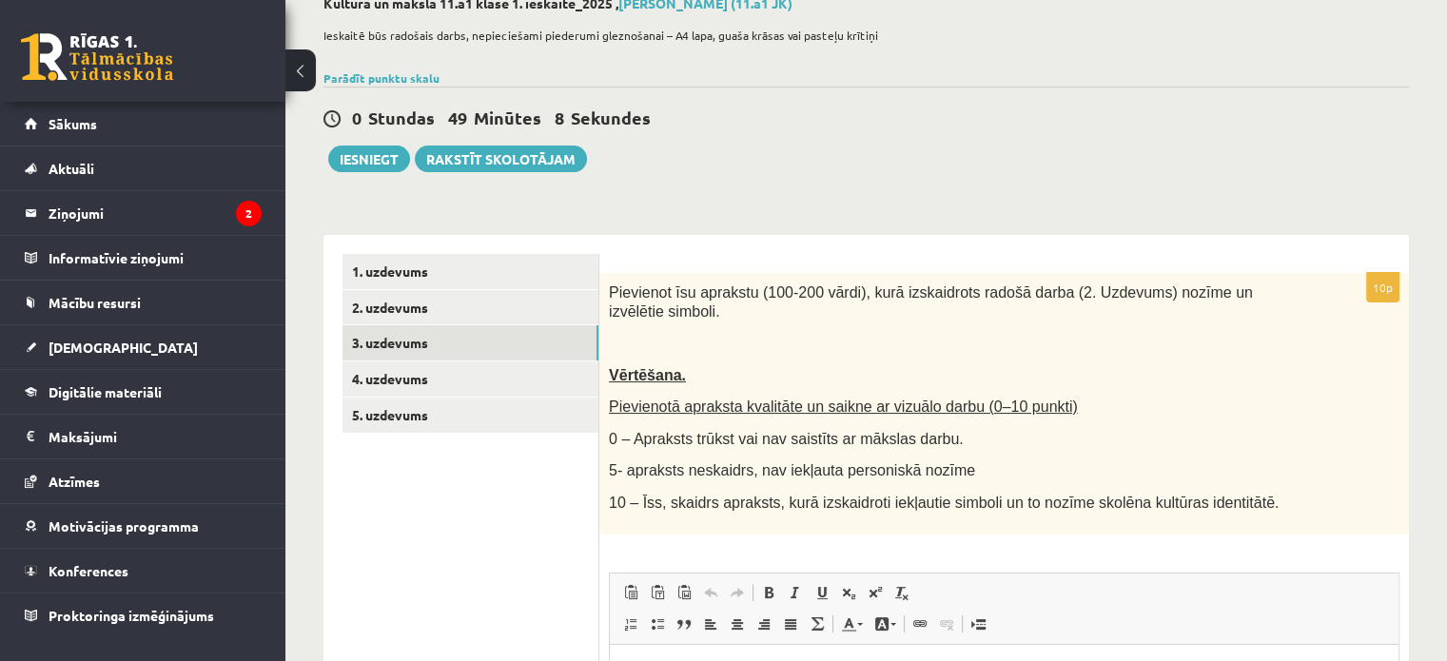
scroll to position [118, 0]
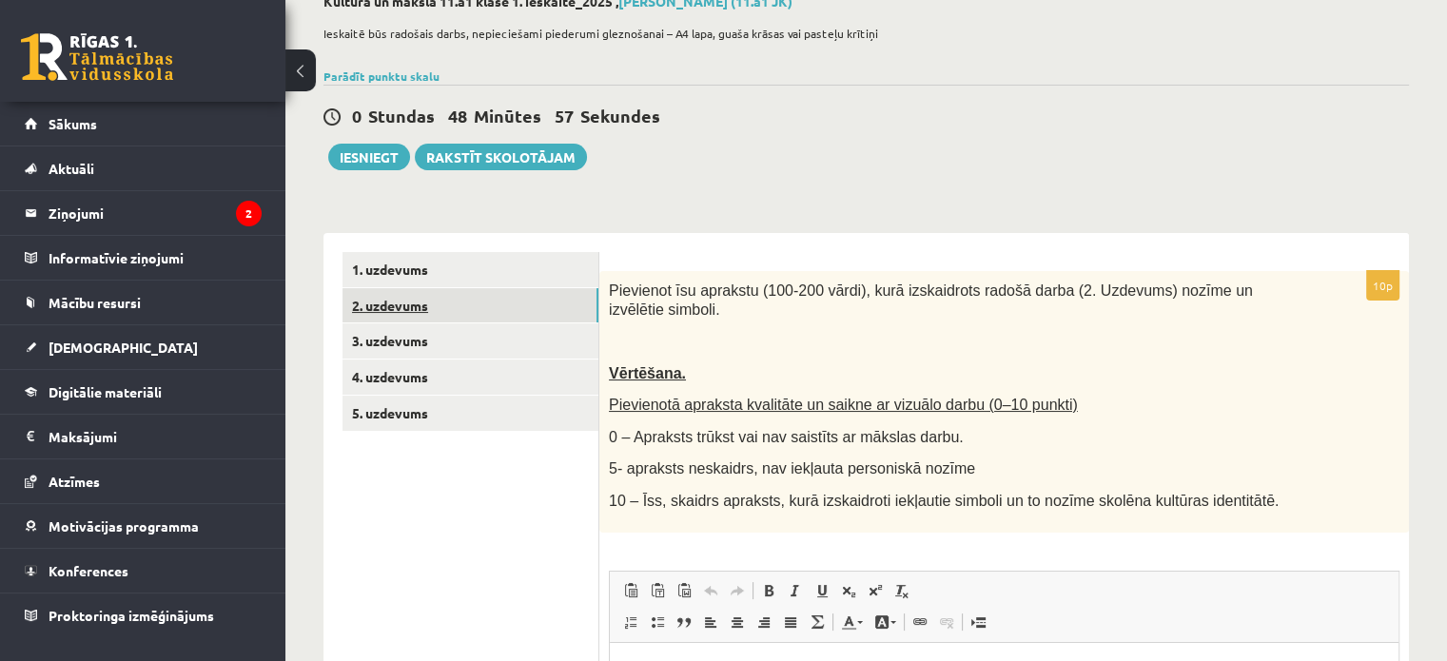
click at [540, 309] on link "2. uzdevums" at bounding box center [470, 305] width 256 height 35
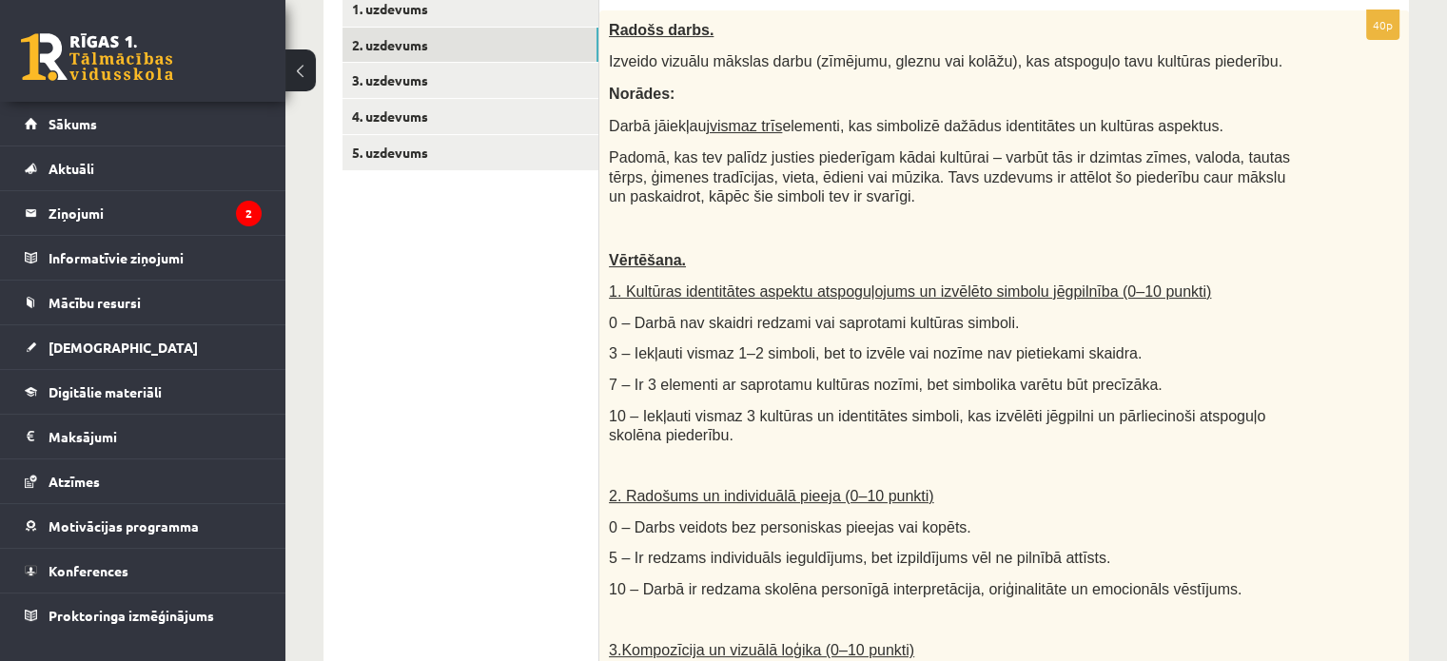
scroll to position [377, 0]
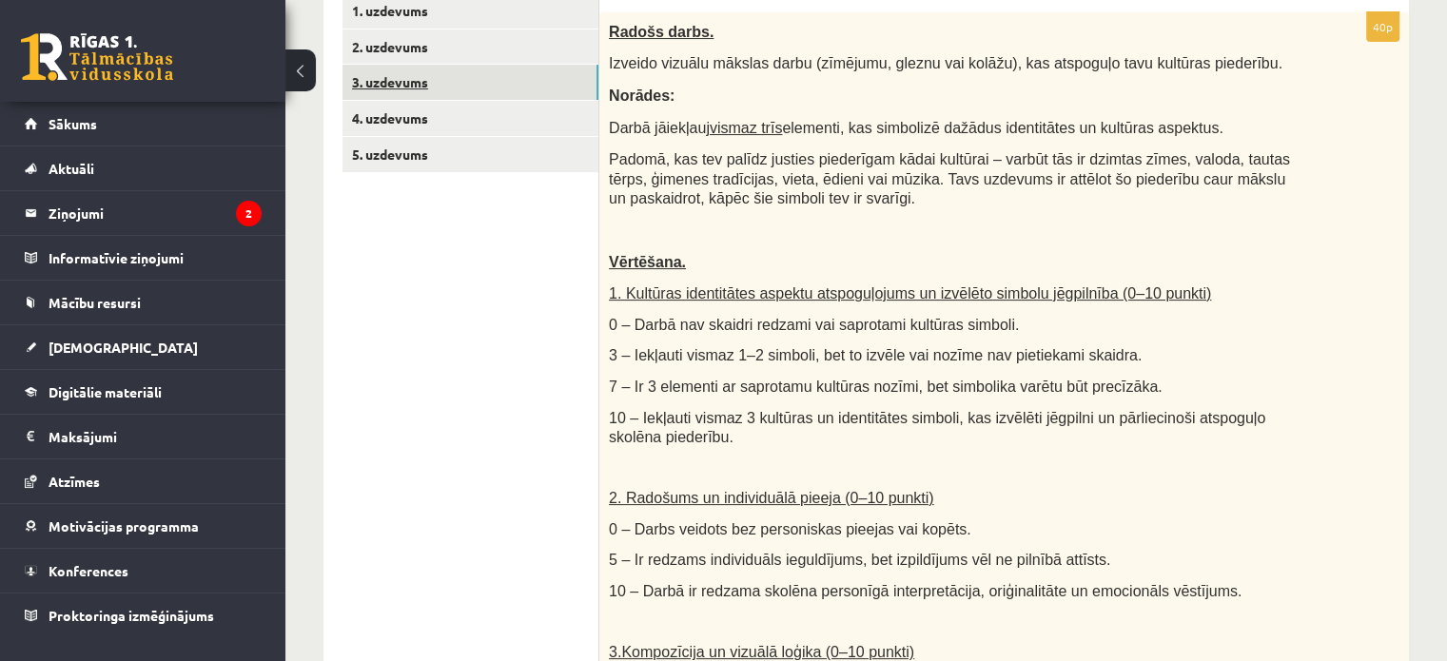
click at [494, 83] on link "3. uzdevums" at bounding box center [470, 82] width 256 height 35
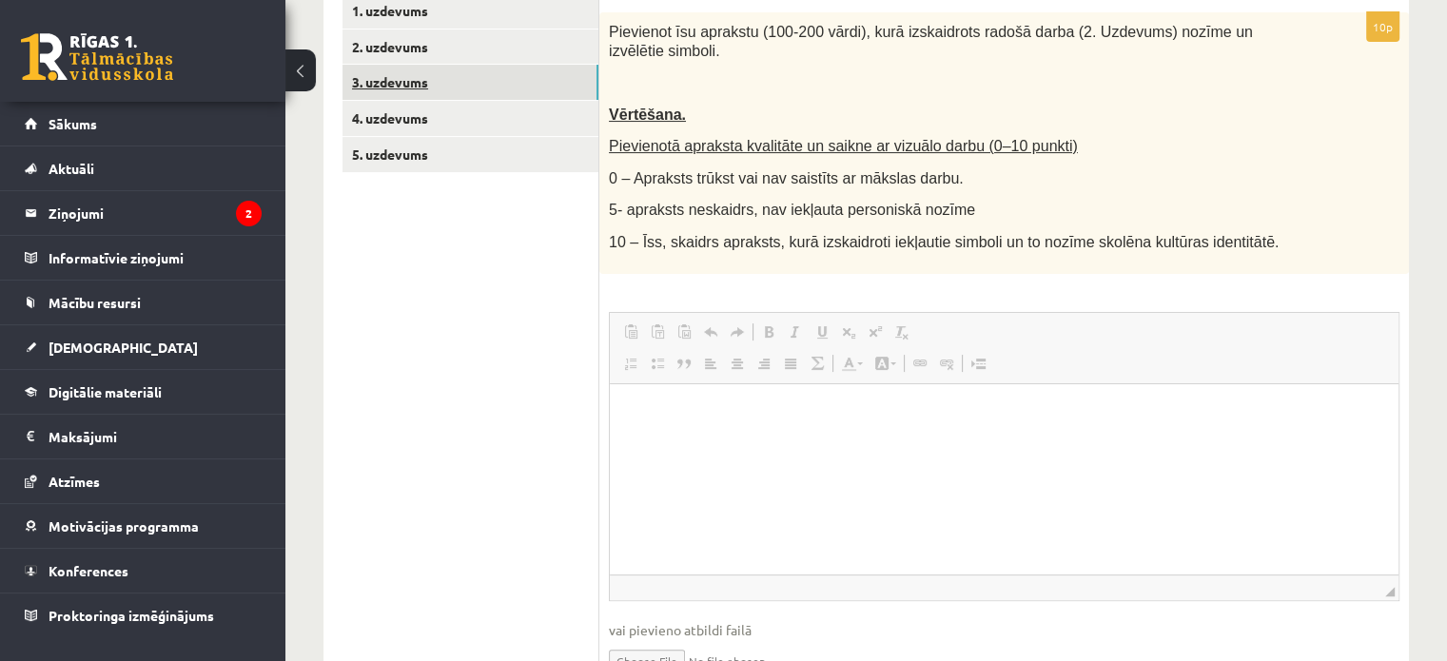
scroll to position [0, 0]
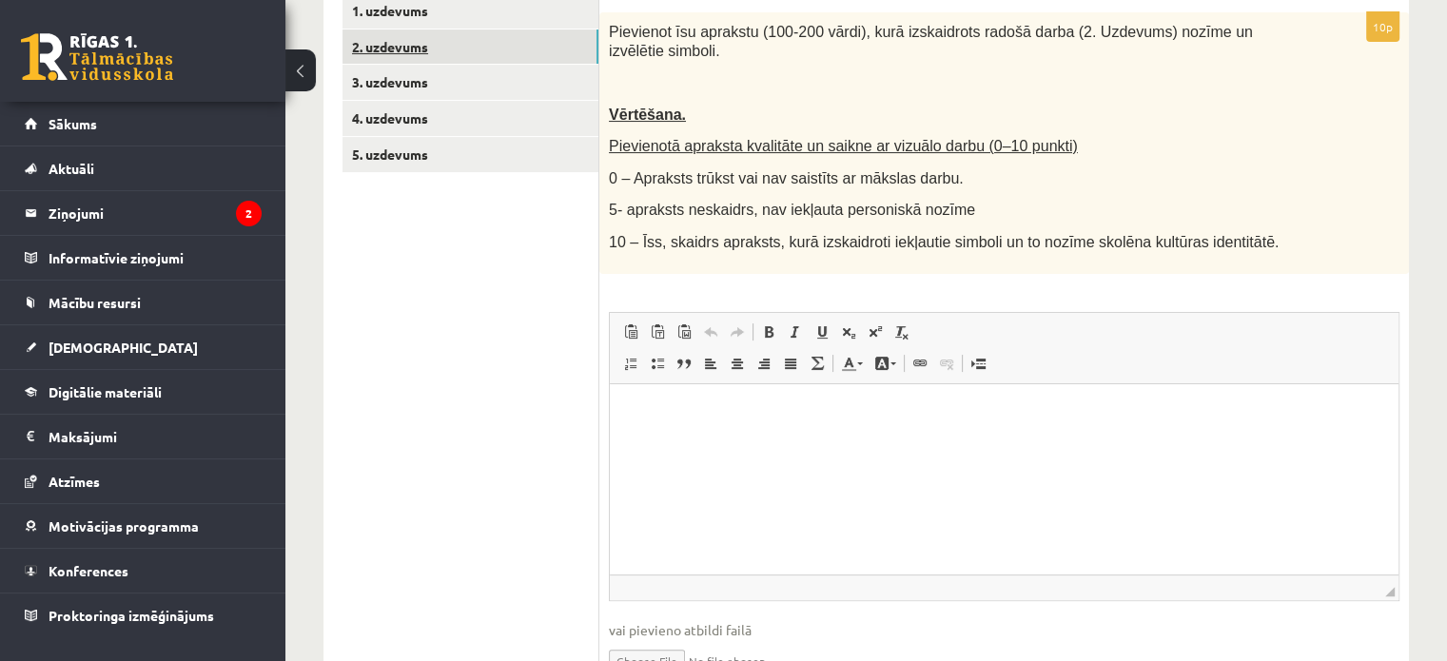
click at [439, 50] on link "2. uzdevums" at bounding box center [470, 46] width 256 height 35
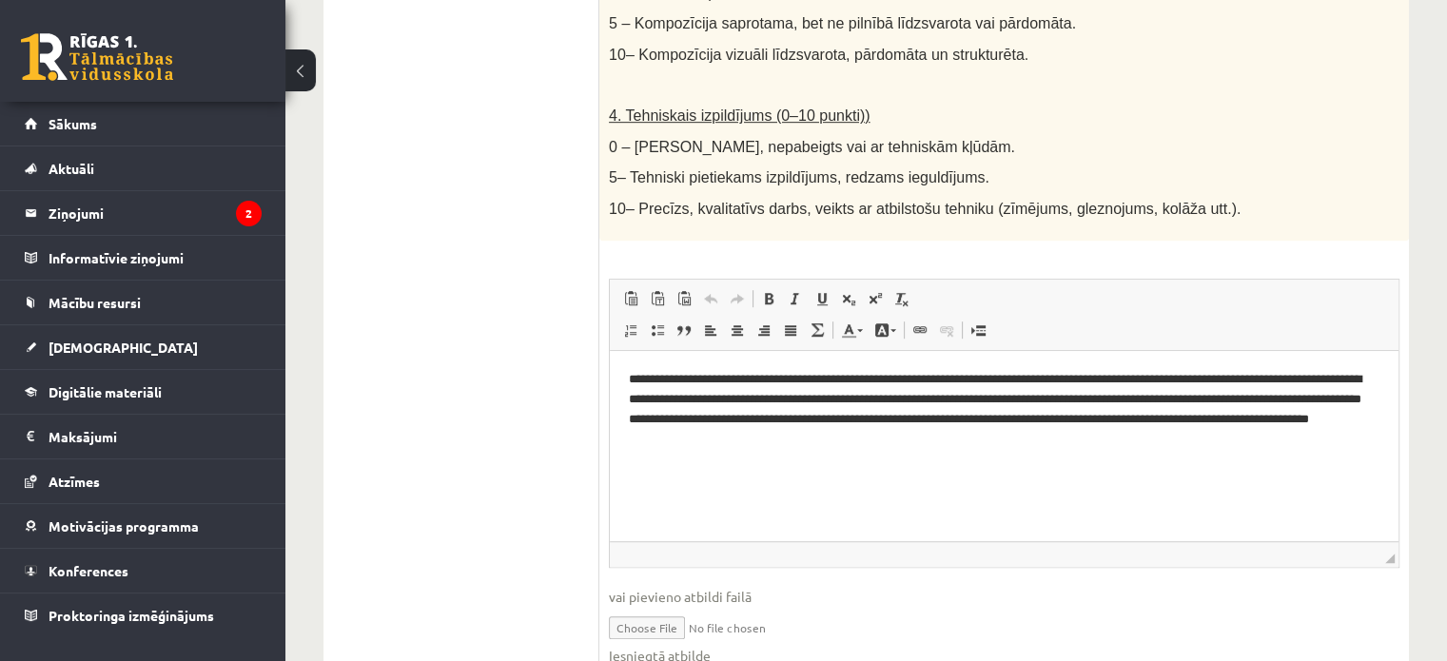
scroll to position [1071, 0]
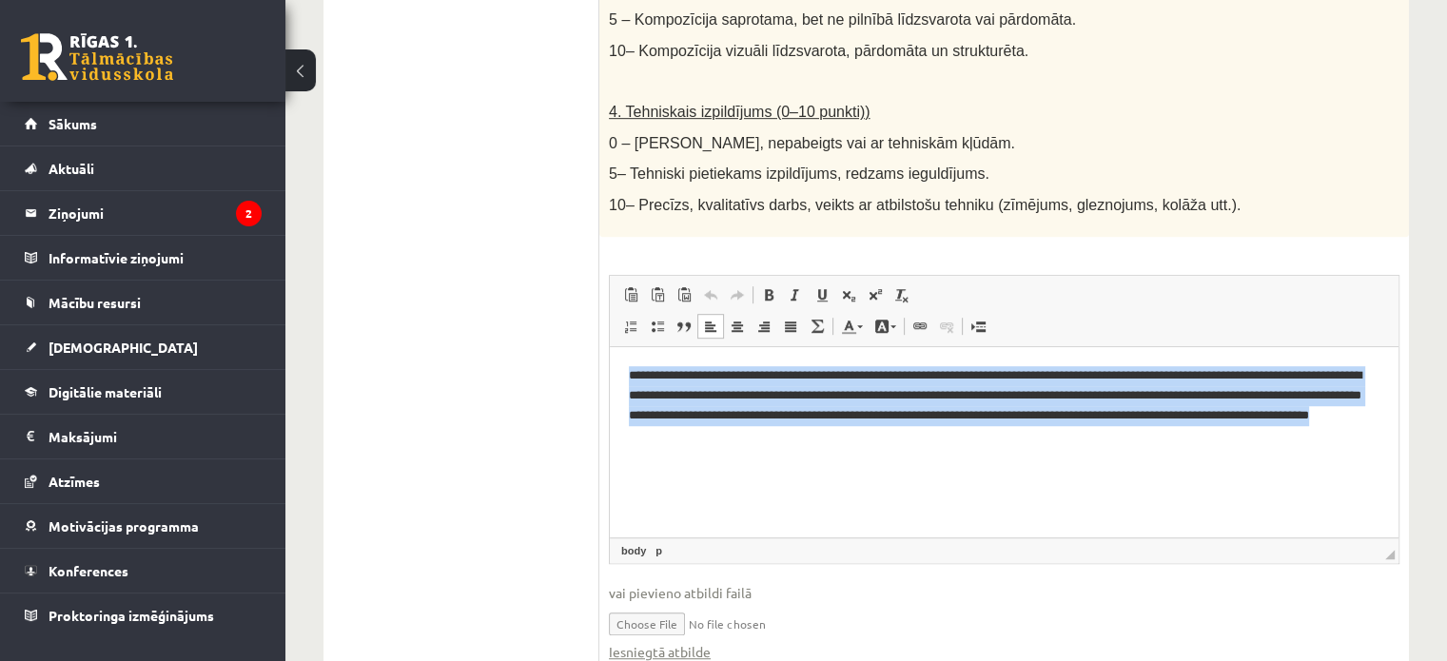
drag, startPoint x: 625, startPoint y: 373, endPoint x: 925, endPoint y: 453, distance: 310.1
click at [925, 453] on html "**********" at bounding box center [1004, 404] width 789 height 117
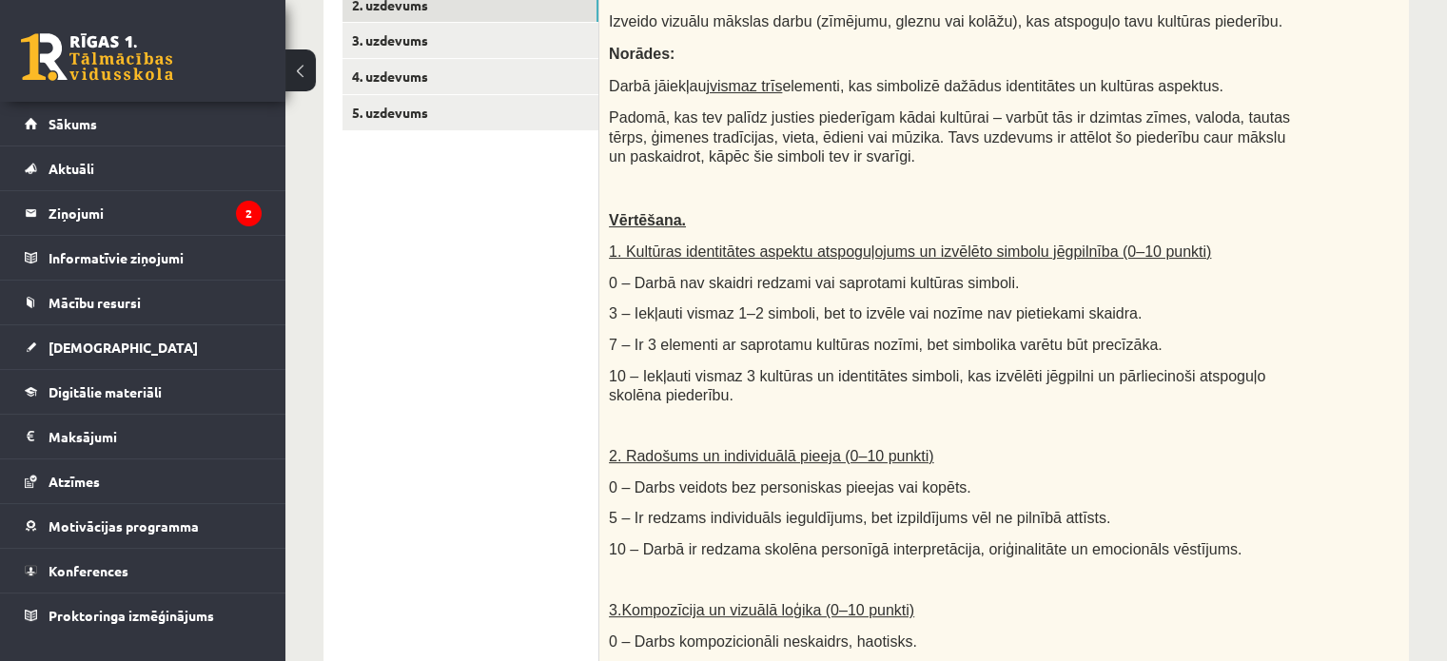
scroll to position [381, 0]
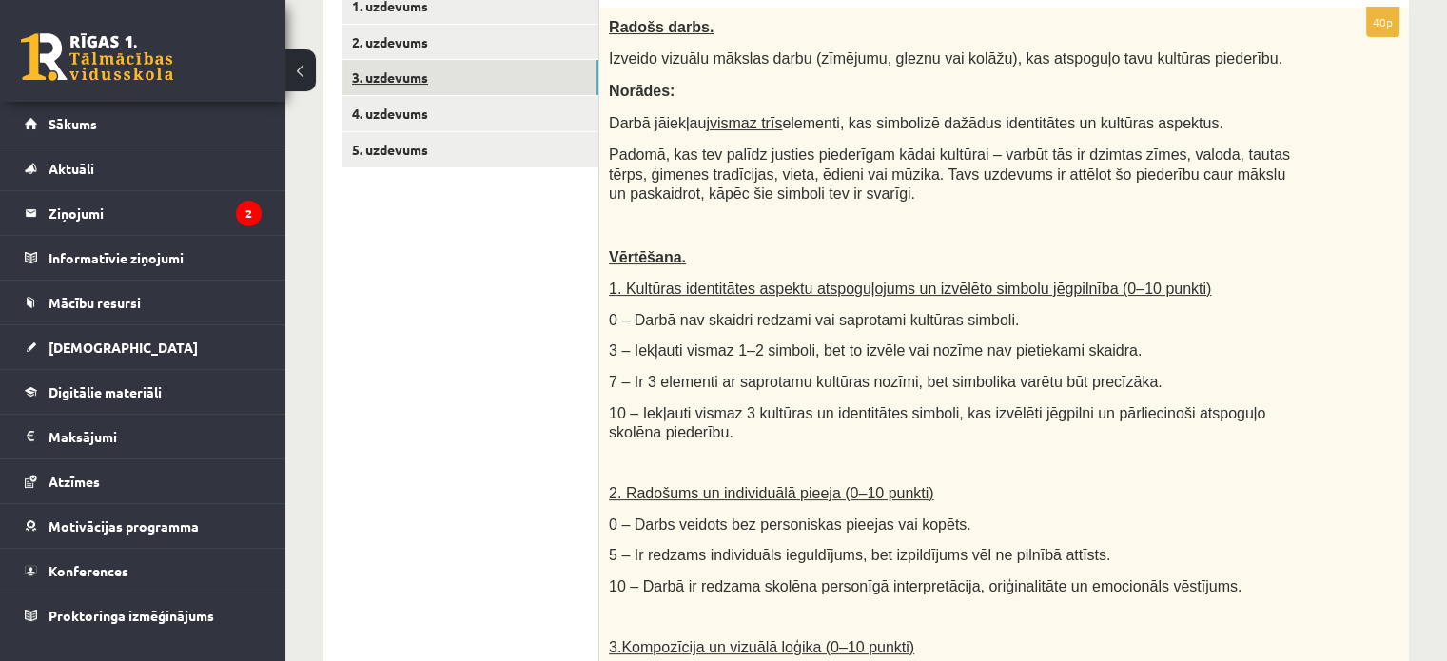
click at [506, 79] on link "3. uzdevums" at bounding box center [470, 77] width 256 height 35
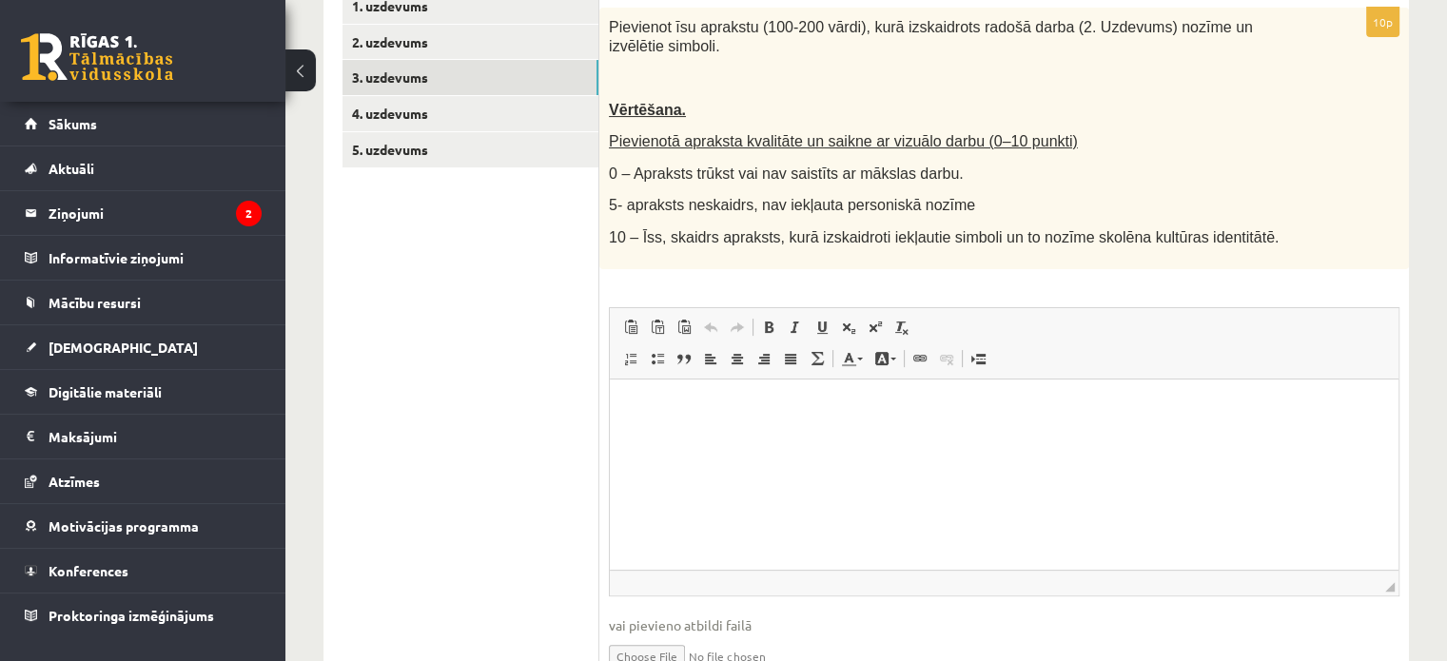
scroll to position [0, 0]
click at [703, 437] on html at bounding box center [1004, 408] width 789 height 58
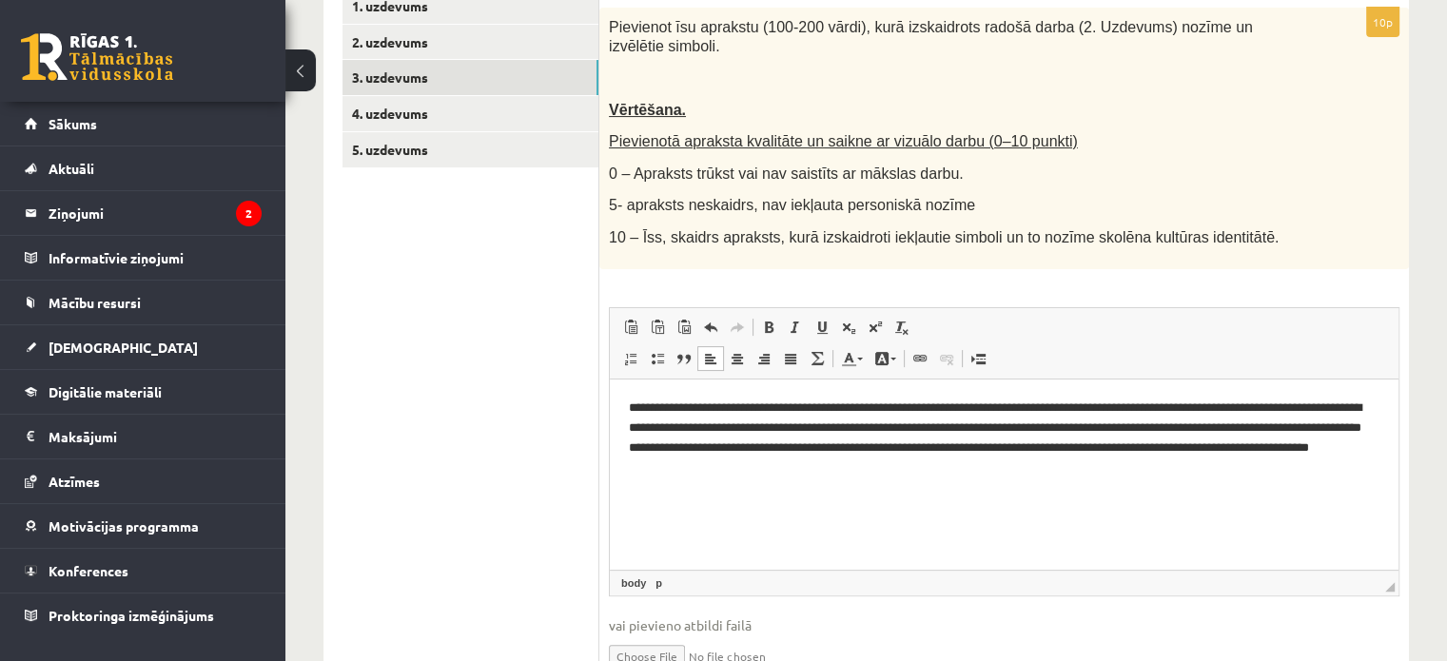
click at [487, 459] on ul "1. uzdevums 2. uzdevums 3. uzdevums 4. uzdevums 5. uzdevums" at bounding box center [470, 346] width 257 height 714
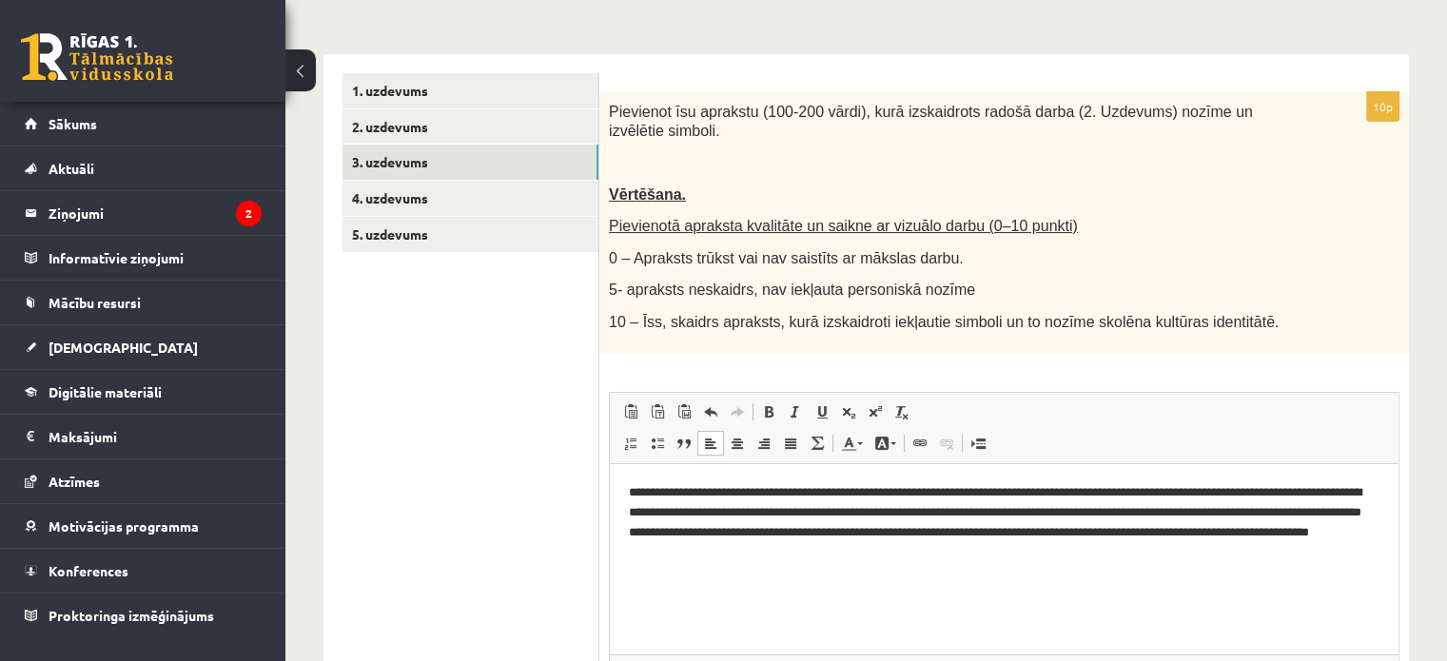
scroll to position [298, 0]
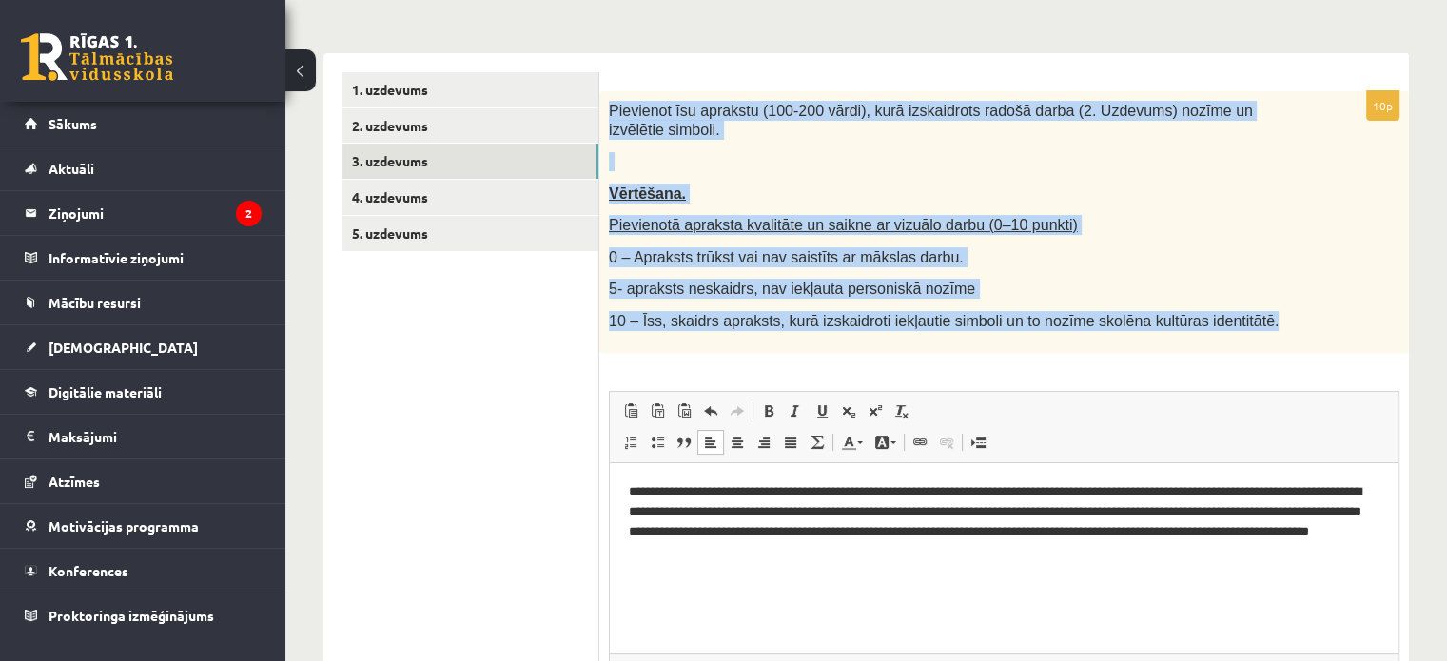
drag, startPoint x: 600, startPoint y: 110, endPoint x: 1248, endPoint y: 300, distance: 674.9
click at [1248, 300] on div "Pievienot īsu aprakstu (100-200 vārdi), kurā izskaidrots radošā darba (2. Uzdev…" at bounding box center [1003, 222] width 809 height 262
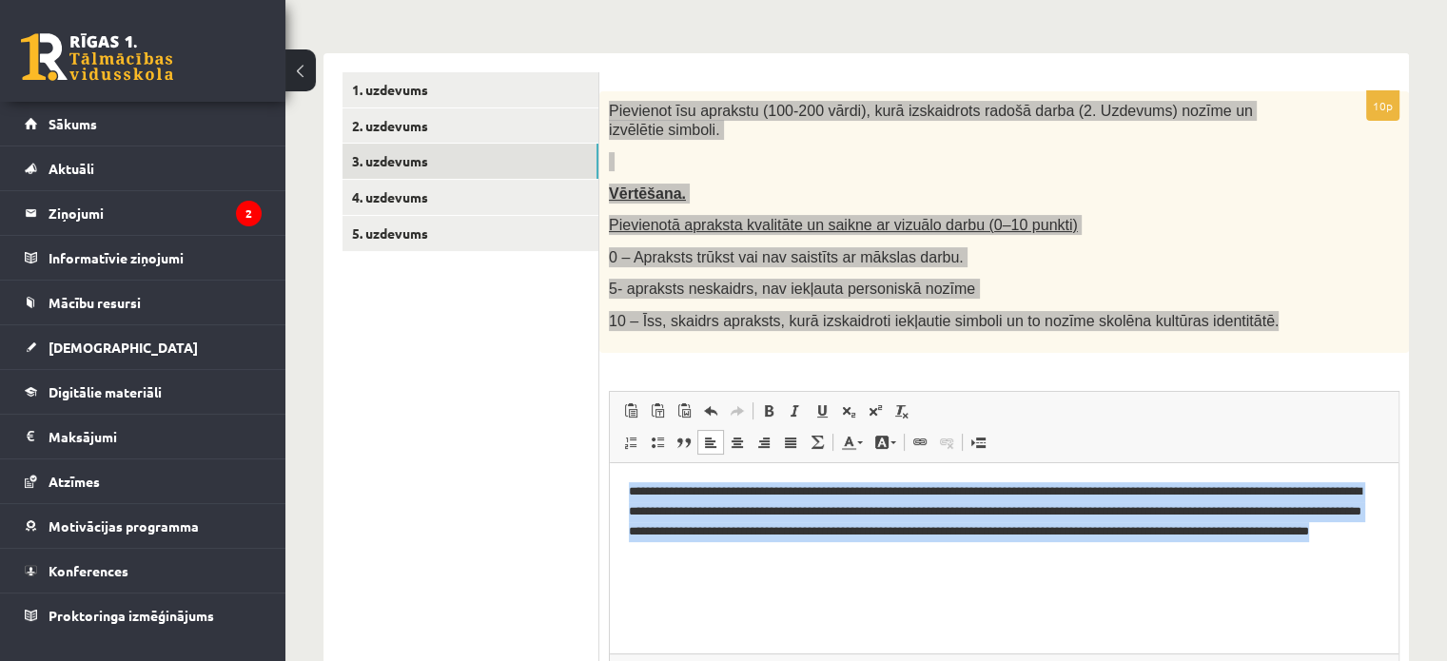
drag, startPoint x: 625, startPoint y: 479, endPoint x: 943, endPoint y: 546, distance: 324.6
click at [943, 546] on html "**********" at bounding box center [1004, 520] width 789 height 117
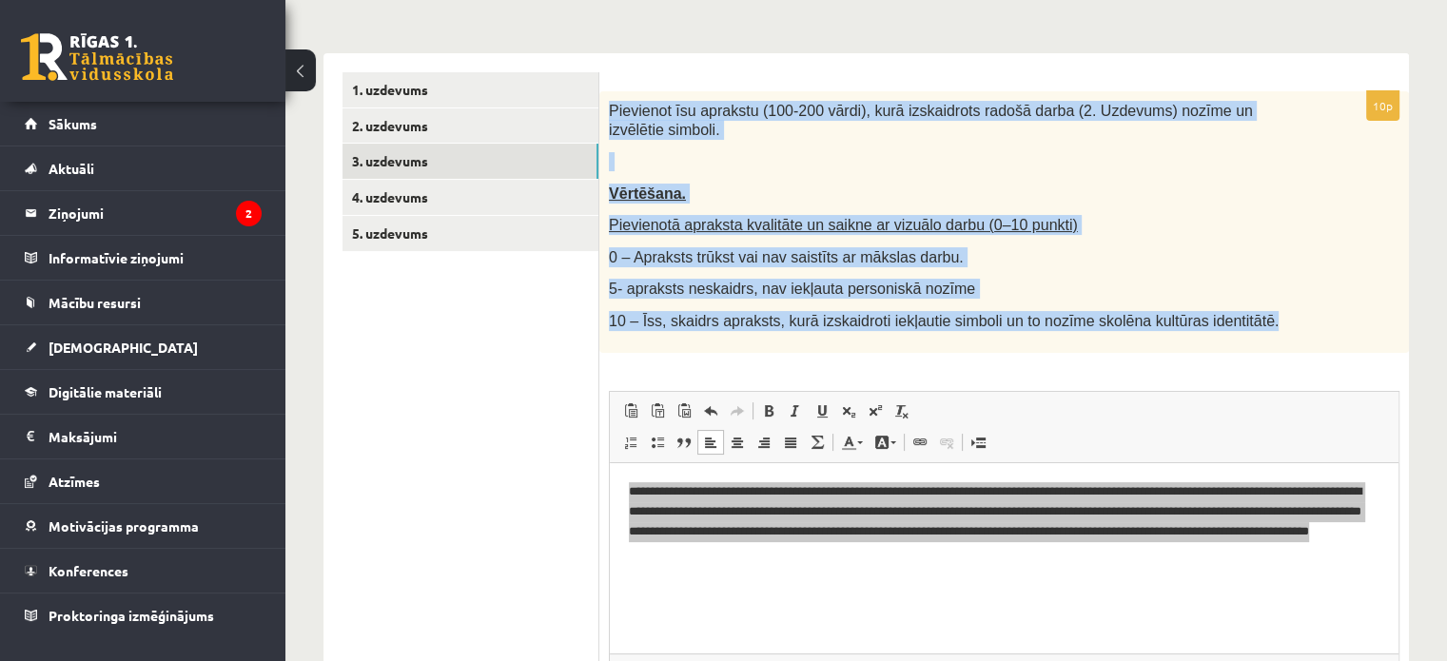
click at [671, 152] on p at bounding box center [956, 161] width 695 height 19
drag, startPoint x: 605, startPoint y: 102, endPoint x: 1240, endPoint y: 304, distance: 666.9
click at [1240, 304] on div "Pievienot īsu aprakstu (100-200 vārdi), kurā izskaidrots radošā darba (2. Uzdev…" at bounding box center [1003, 222] width 809 height 262
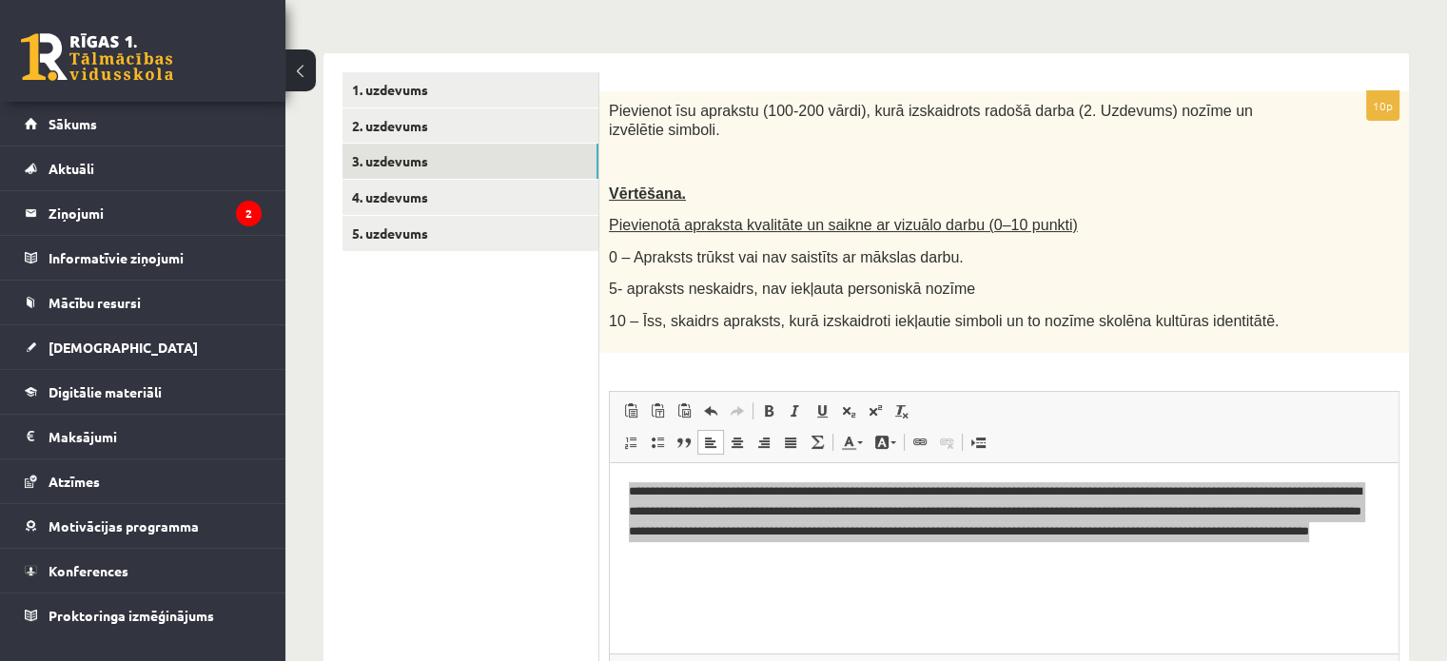
click at [533, 433] on ul "1. uzdevums 2. uzdevums 3. uzdevums 4. uzdevums 5. uzdevums" at bounding box center [470, 429] width 257 height 714
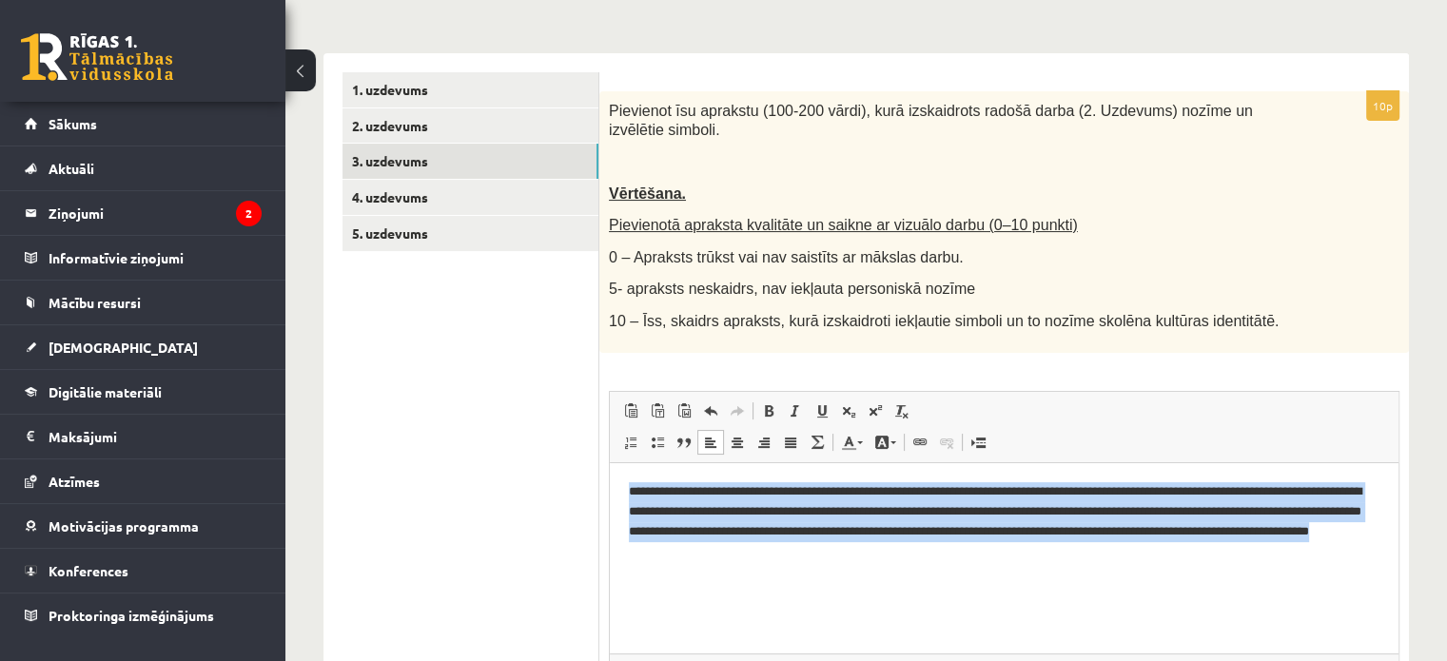
click at [659, 547] on p "**********" at bounding box center [1004, 520] width 751 height 79
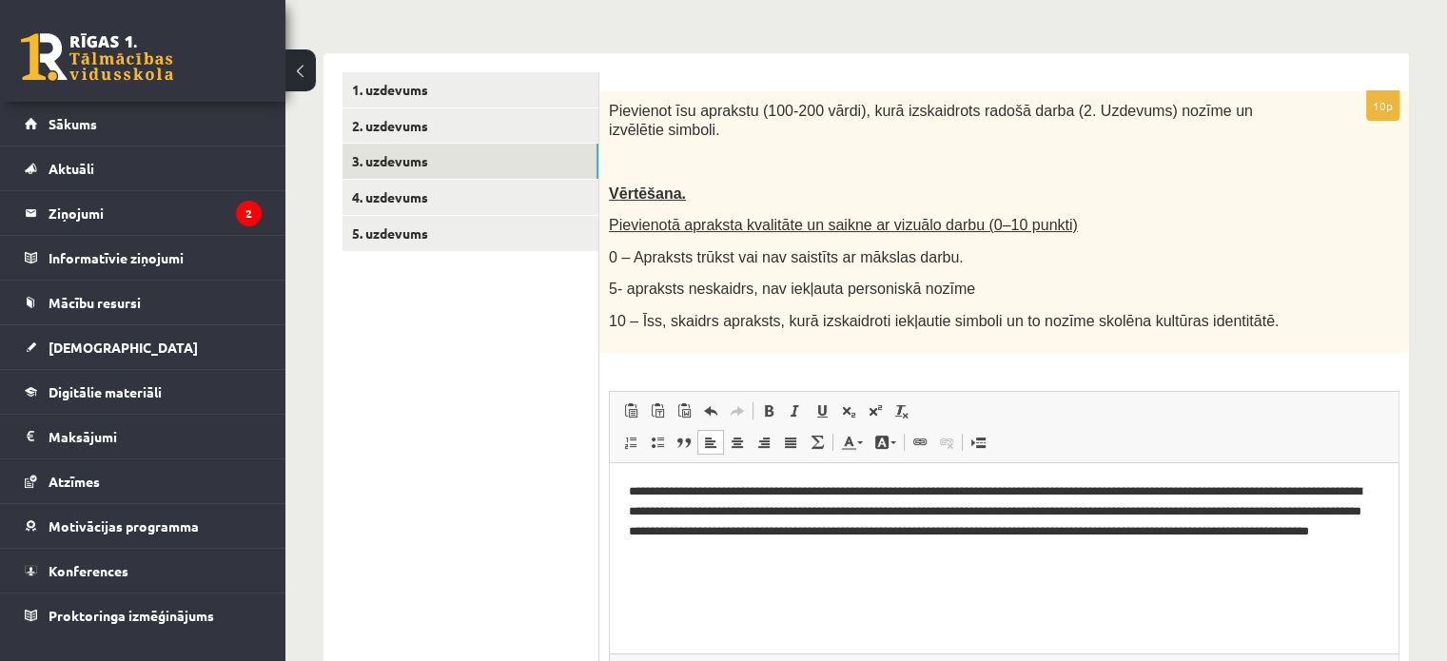
click at [547, 481] on ul "1. uzdevums 2. uzdevums 3. uzdevums 4. uzdevums 5. uzdevums" at bounding box center [470, 429] width 257 height 714
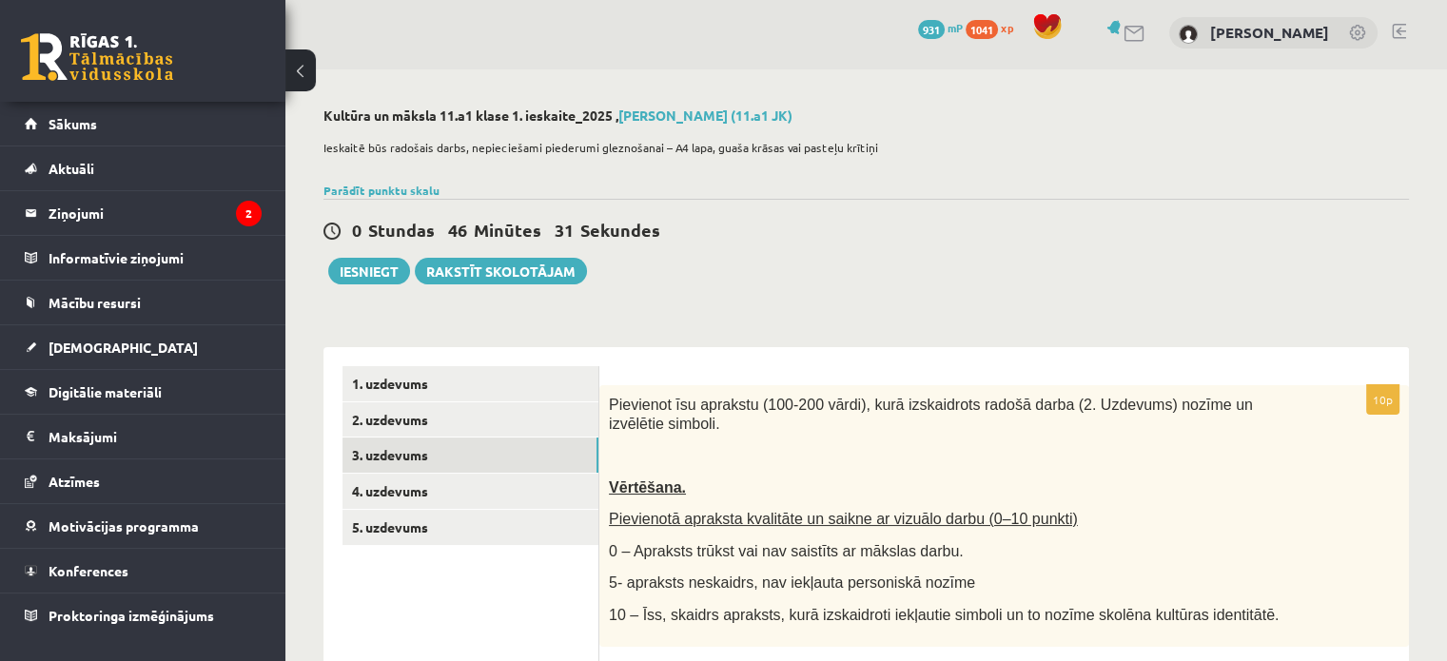
scroll to position [0, 0]
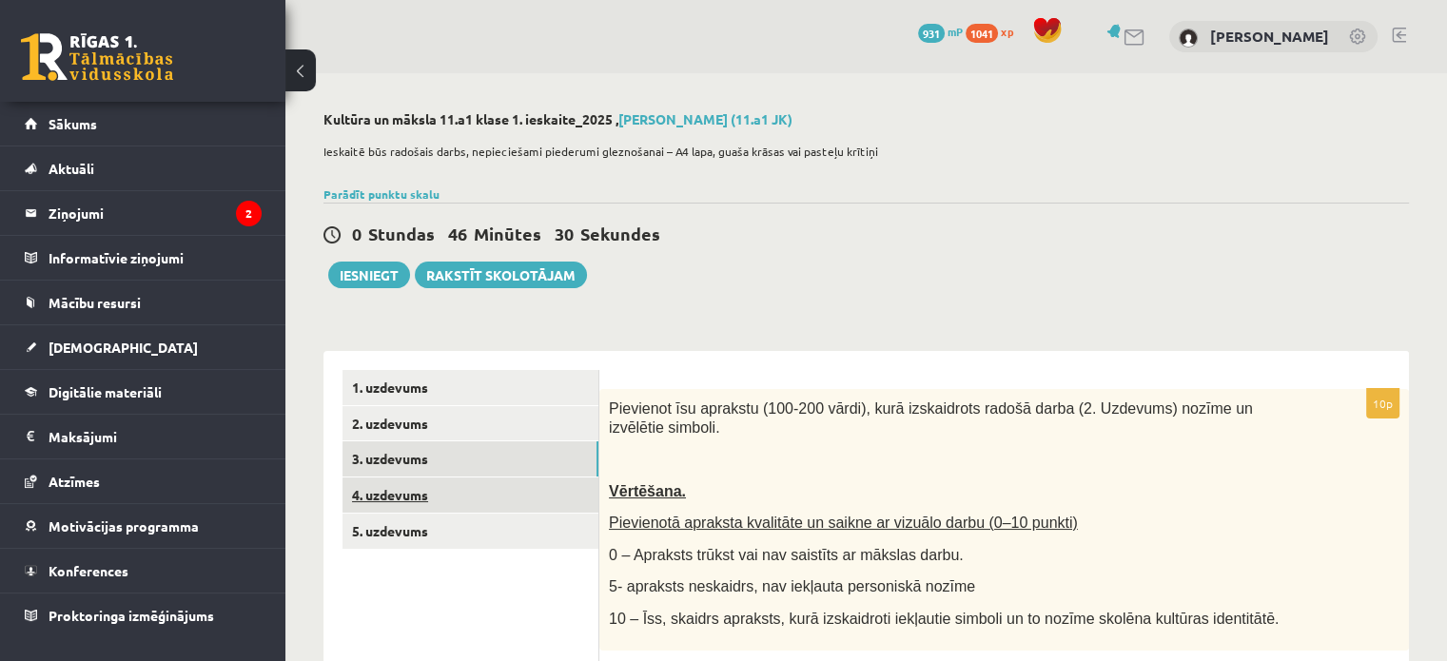
click at [548, 489] on link "4. uzdevums" at bounding box center [470, 495] width 256 height 35
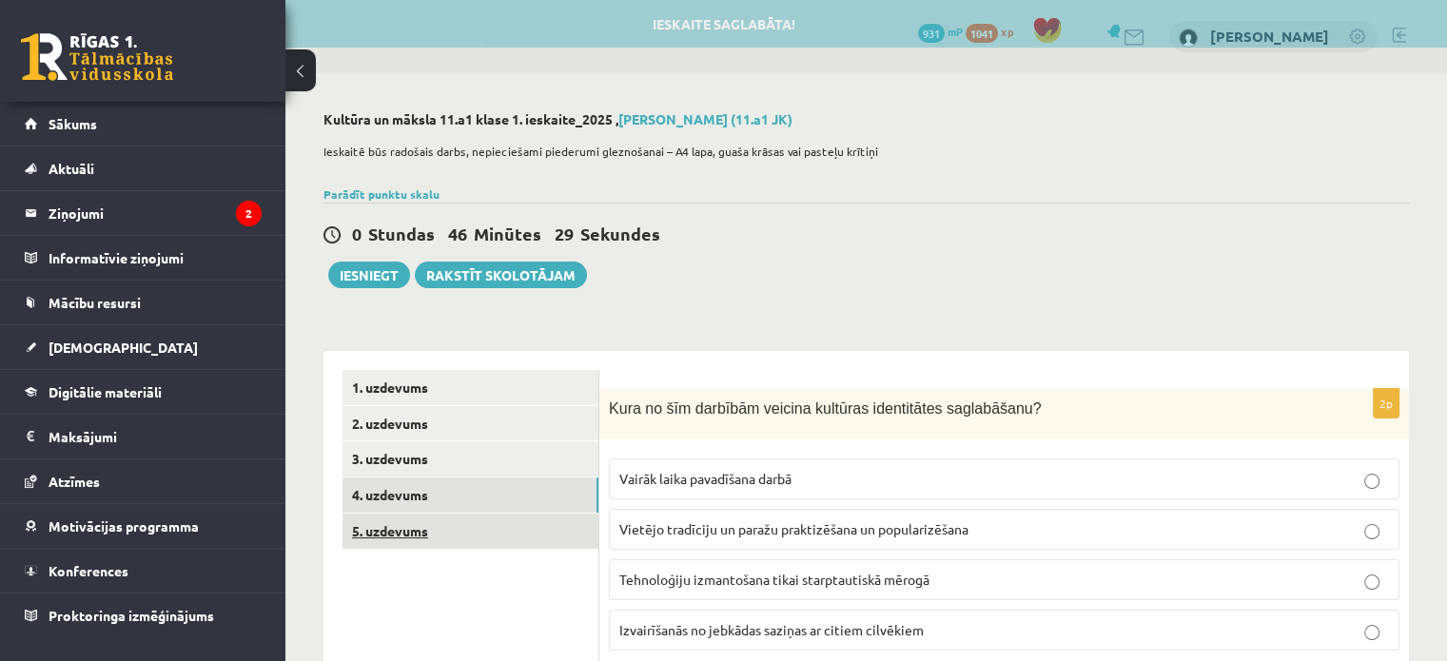
click at [556, 527] on link "5. uzdevums" at bounding box center [470, 531] width 256 height 35
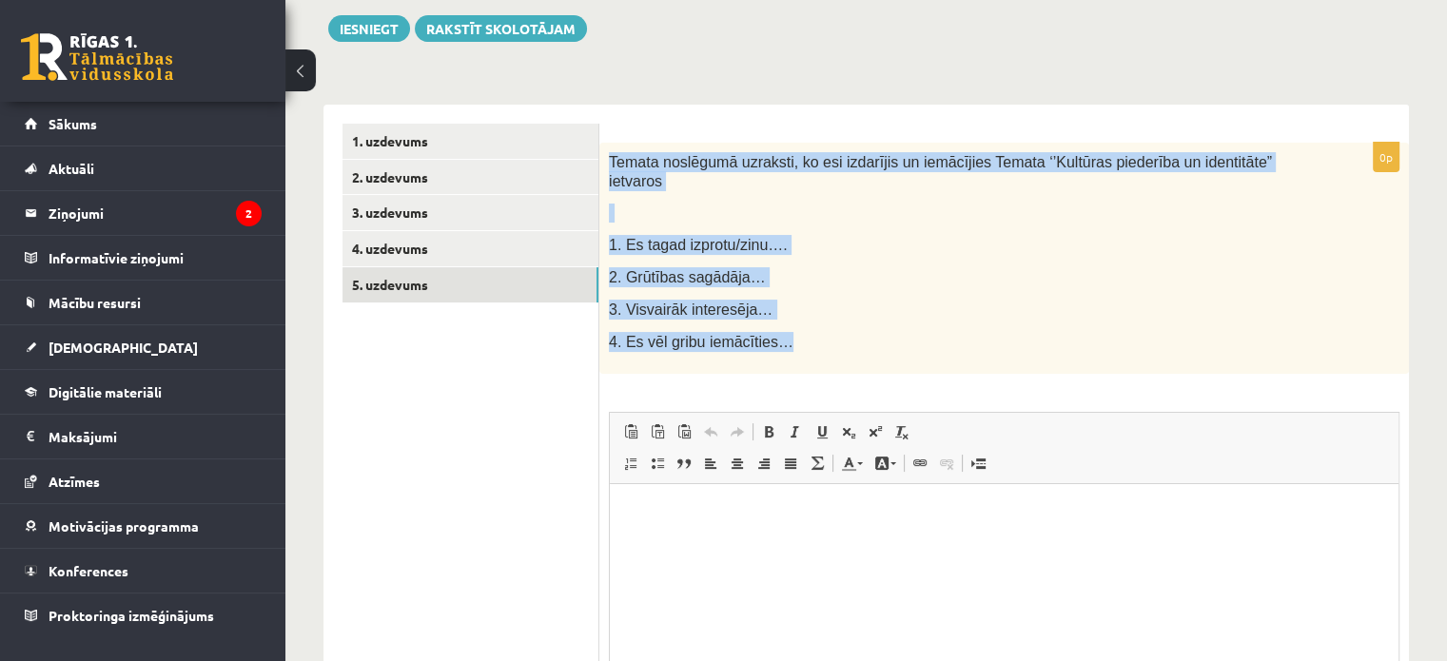
drag, startPoint x: 607, startPoint y: 161, endPoint x: 783, endPoint y: 311, distance: 231.4
click at [783, 311] on div "Temata noslēgumā uzraksti, ko esi izdarījis un iemācījies Temata ‘’Kultūras pie…" at bounding box center [1003, 258] width 809 height 231
click at [783, 332] on p "4. Es vēl gribu iemācīties…" at bounding box center [956, 342] width 695 height 20
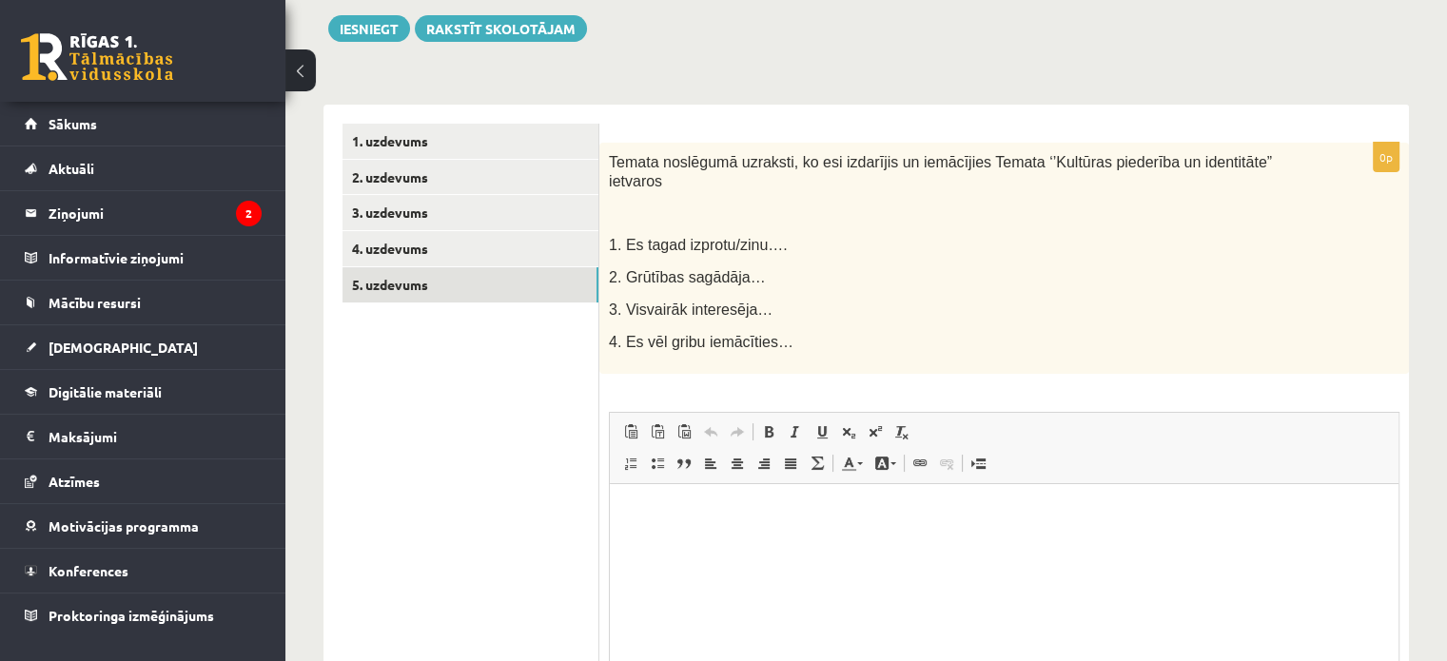
click at [697, 541] on html at bounding box center [1004, 512] width 789 height 58
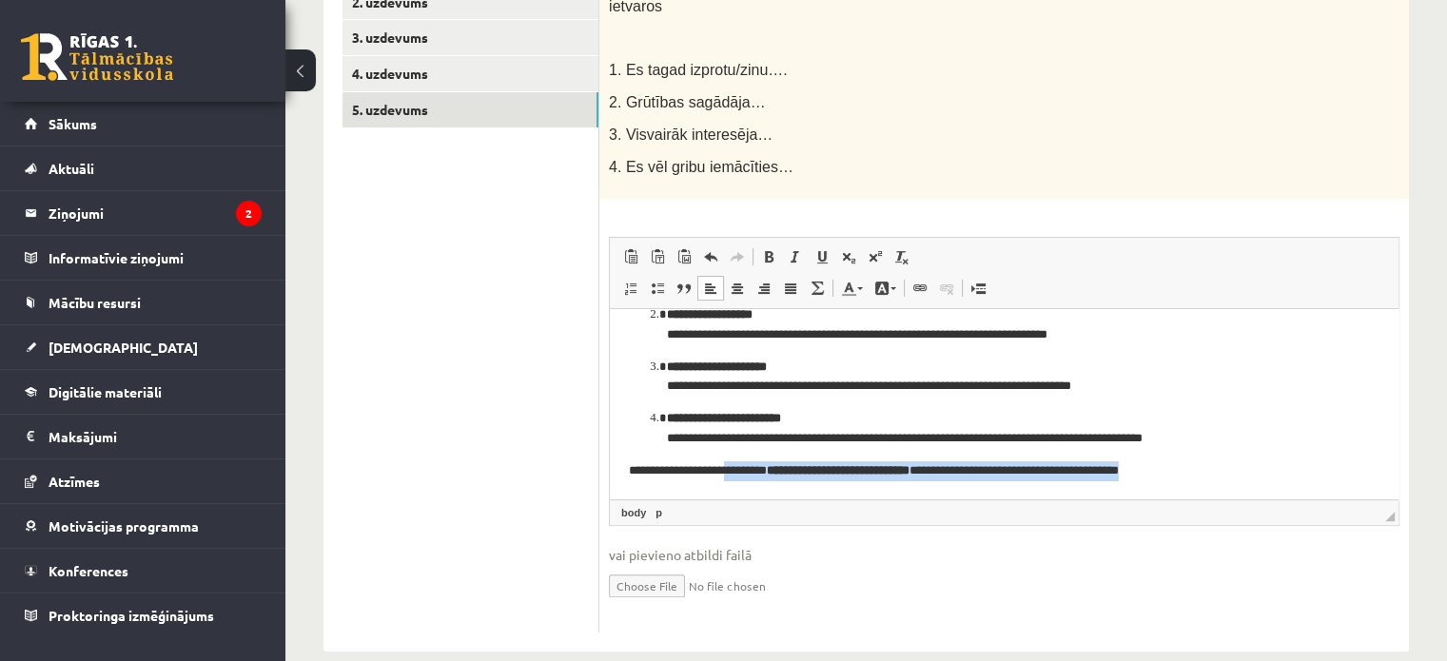
scroll to position [429, 0]
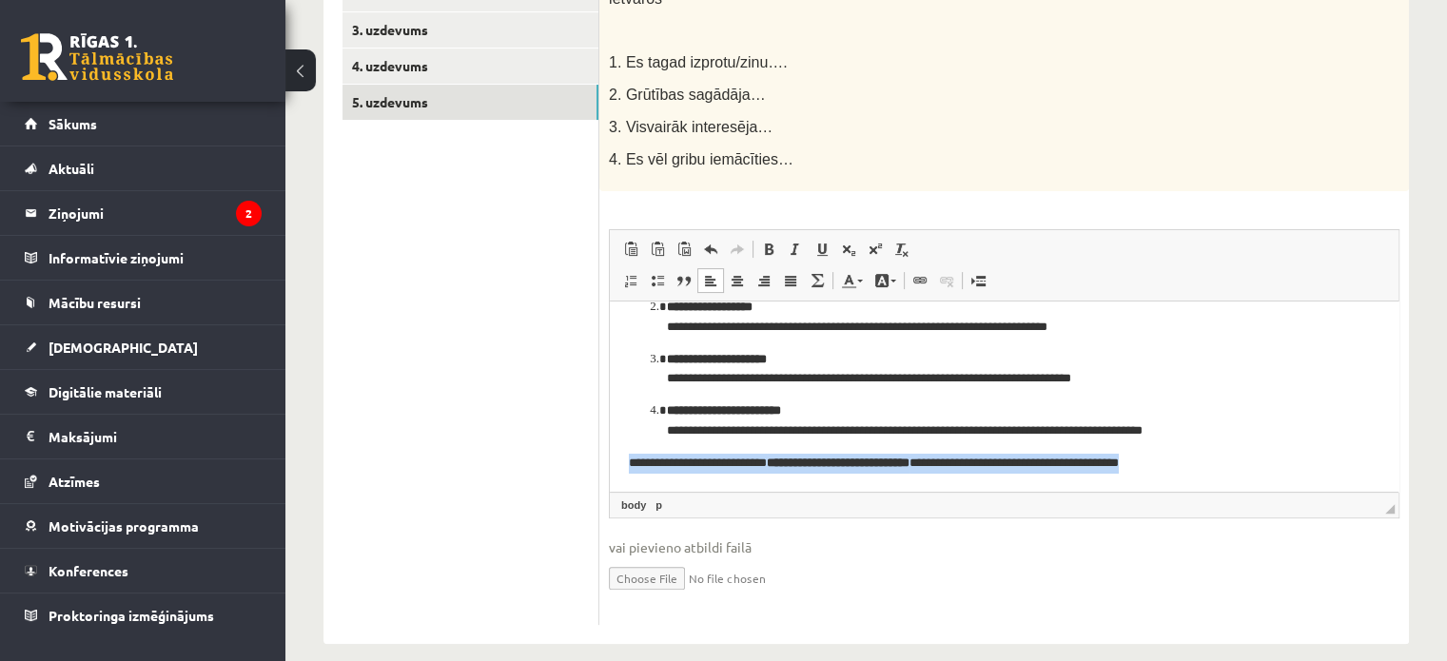
drag, startPoint x: 1206, startPoint y: 462, endPoint x: 621, endPoint y: 469, distance: 585.0
click at [621, 469] on html "**********" at bounding box center [1004, 342] width 789 height 297
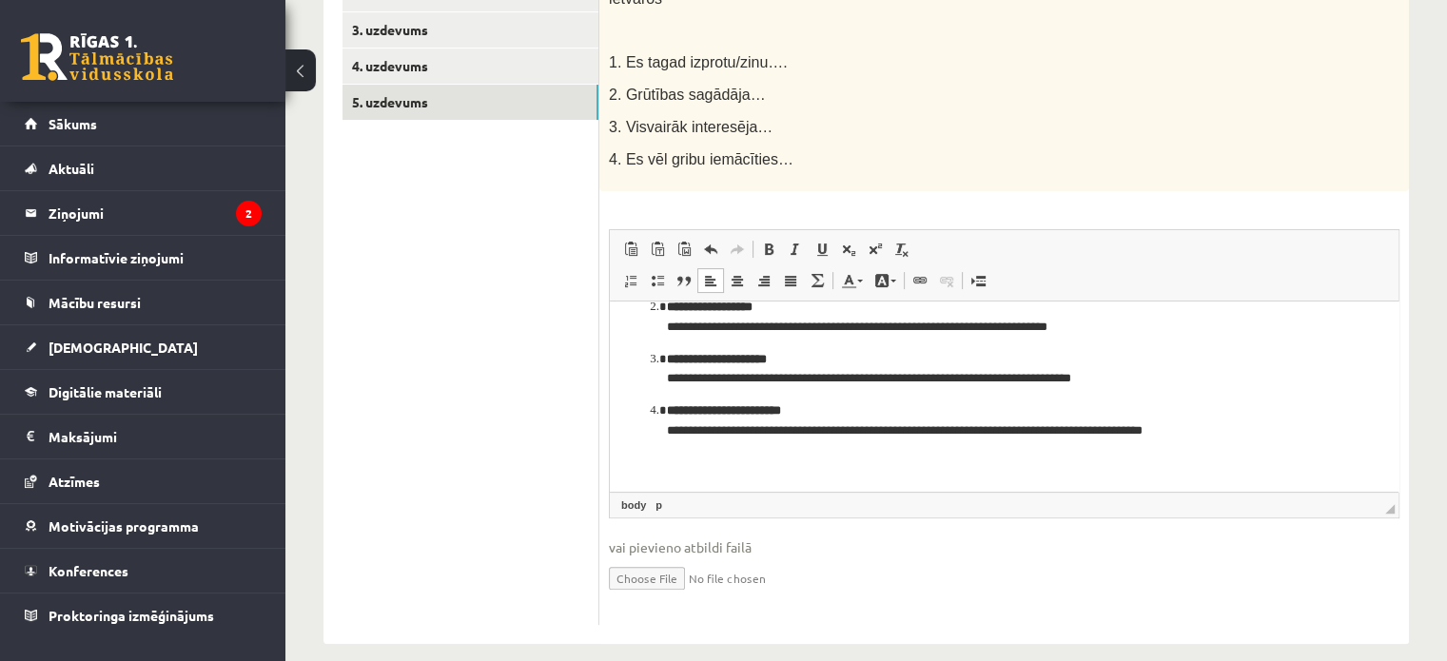
scroll to position [75, 0]
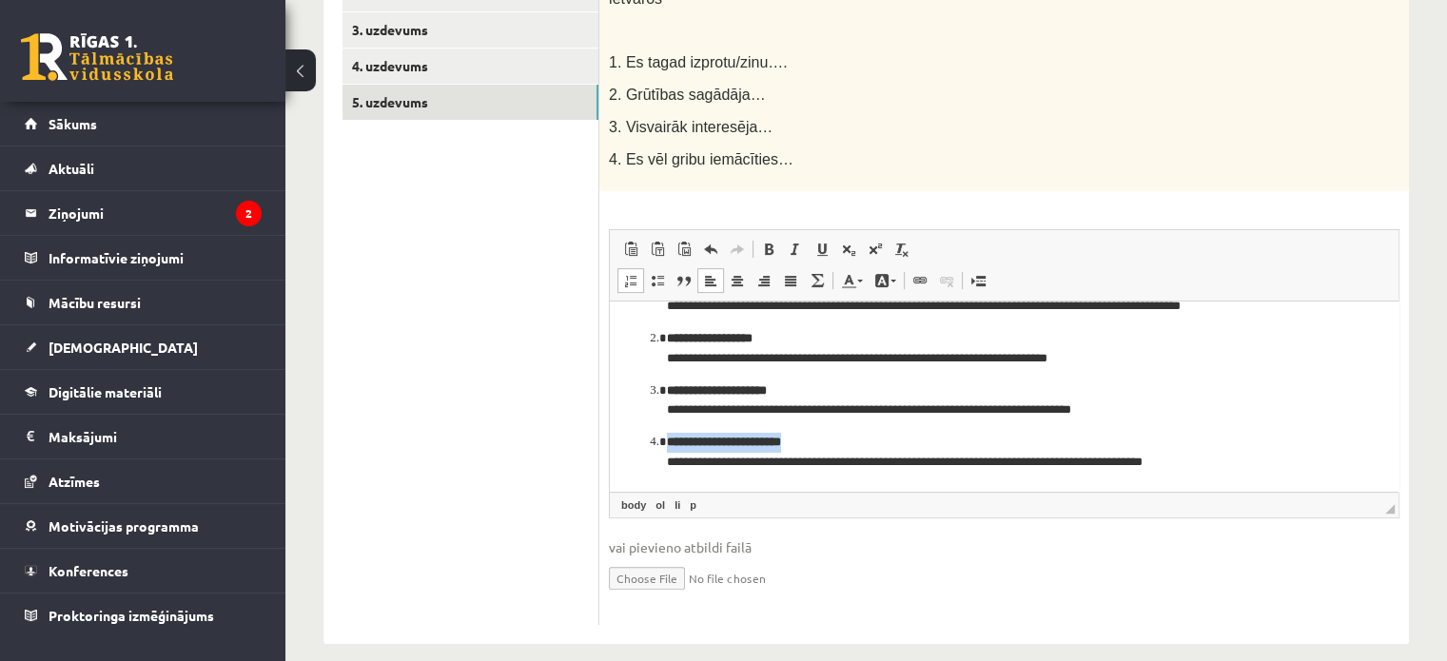
drag, startPoint x: 815, startPoint y: 437, endPoint x: 690, endPoint y: 429, distance: 125.8
click at [690, 429] on ol "**********" at bounding box center [1004, 374] width 751 height 195
drag, startPoint x: 803, startPoint y: 389, endPoint x: 673, endPoint y: 381, distance: 129.6
click at [673, 381] on p "**********" at bounding box center [997, 400] width 660 height 40
drag, startPoint x: 790, startPoint y: 341, endPoint x: 667, endPoint y: 339, distance: 122.7
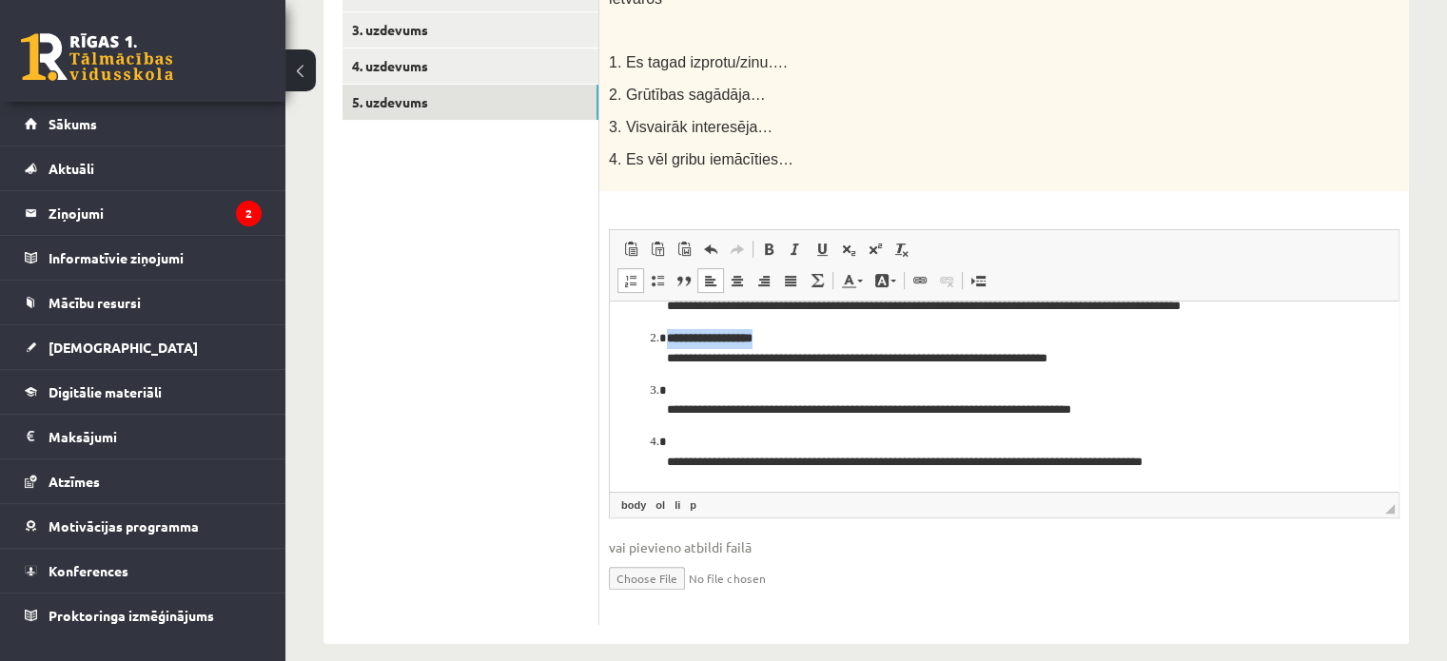
click at [667, 339] on p "**********" at bounding box center [997, 348] width 660 height 40
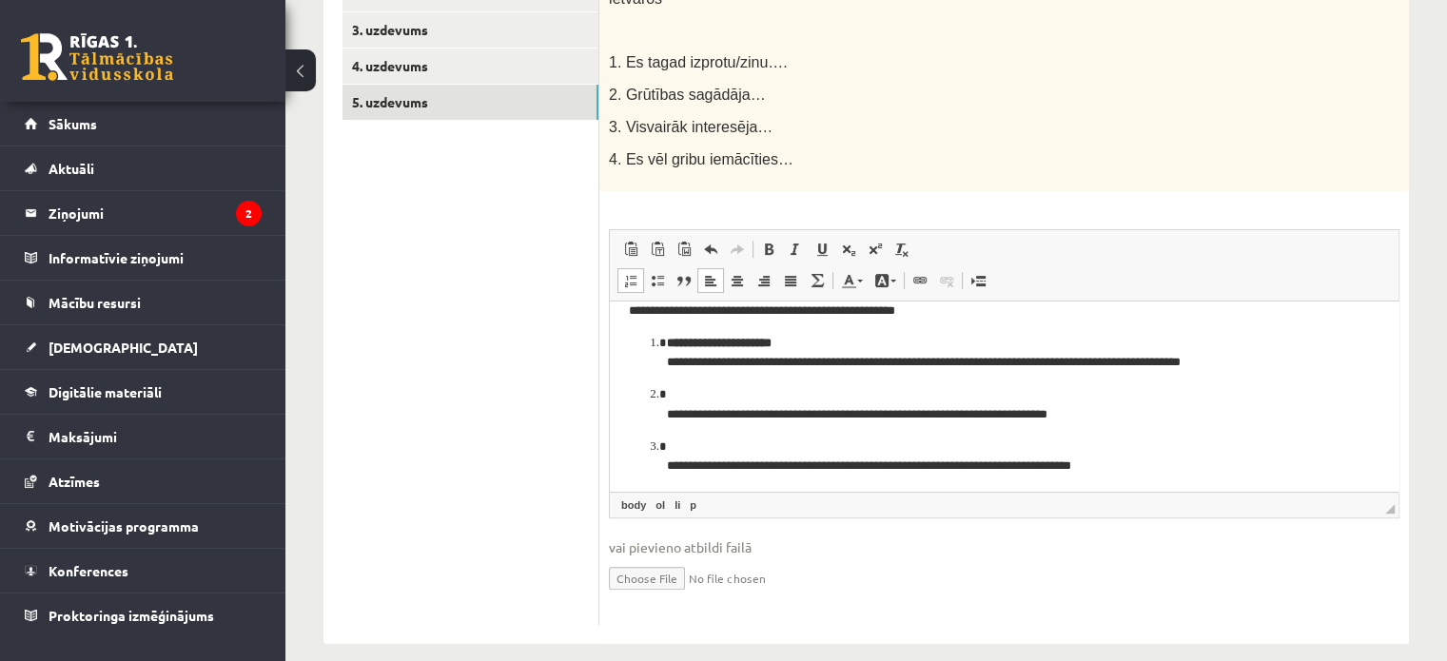
scroll to position [18, 0]
drag, startPoint x: 808, startPoint y: 345, endPoint x: 673, endPoint y: 332, distance: 134.8
click at [673, 334] on p "**********" at bounding box center [997, 354] width 660 height 40
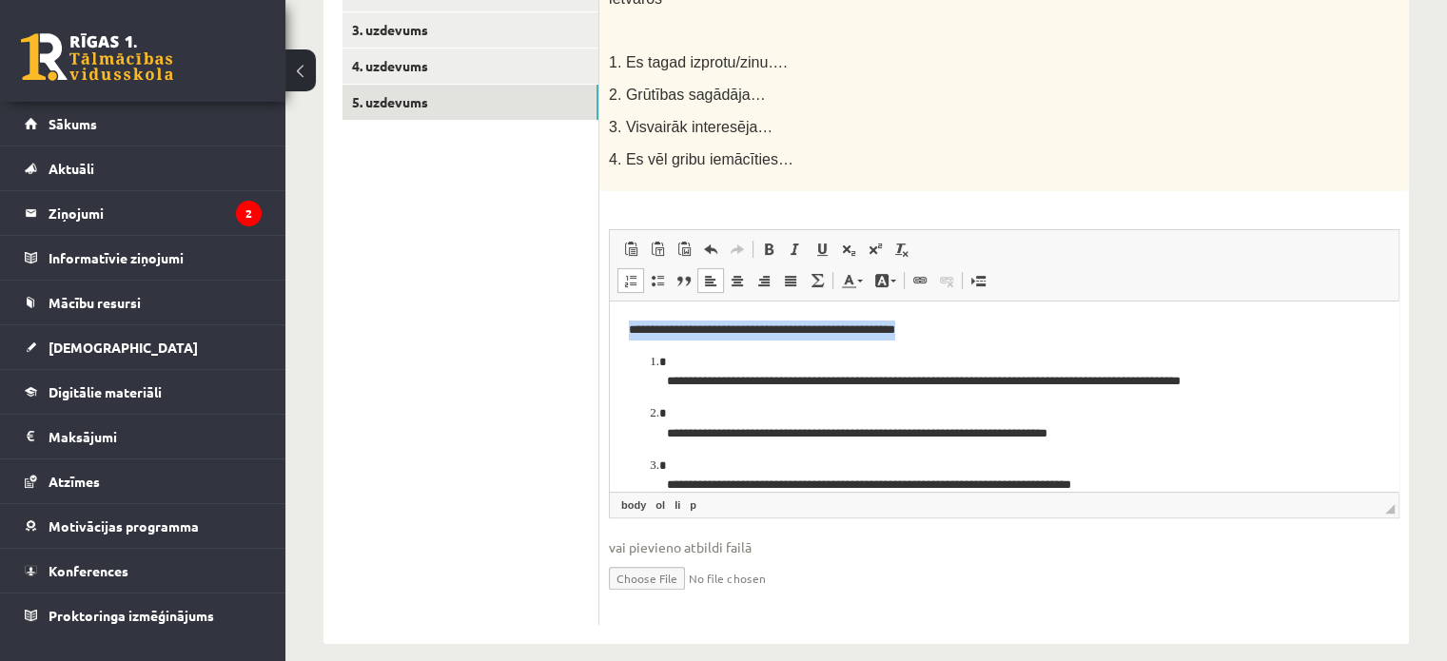
drag, startPoint x: 944, startPoint y: 320, endPoint x: 1160, endPoint y: 558, distance: 322.6
click at [610, 301] on html "**********" at bounding box center [1004, 433] width 789 height 265
click at [666, 383] on ol "**********" at bounding box center [1004, 449] width 751 height 195
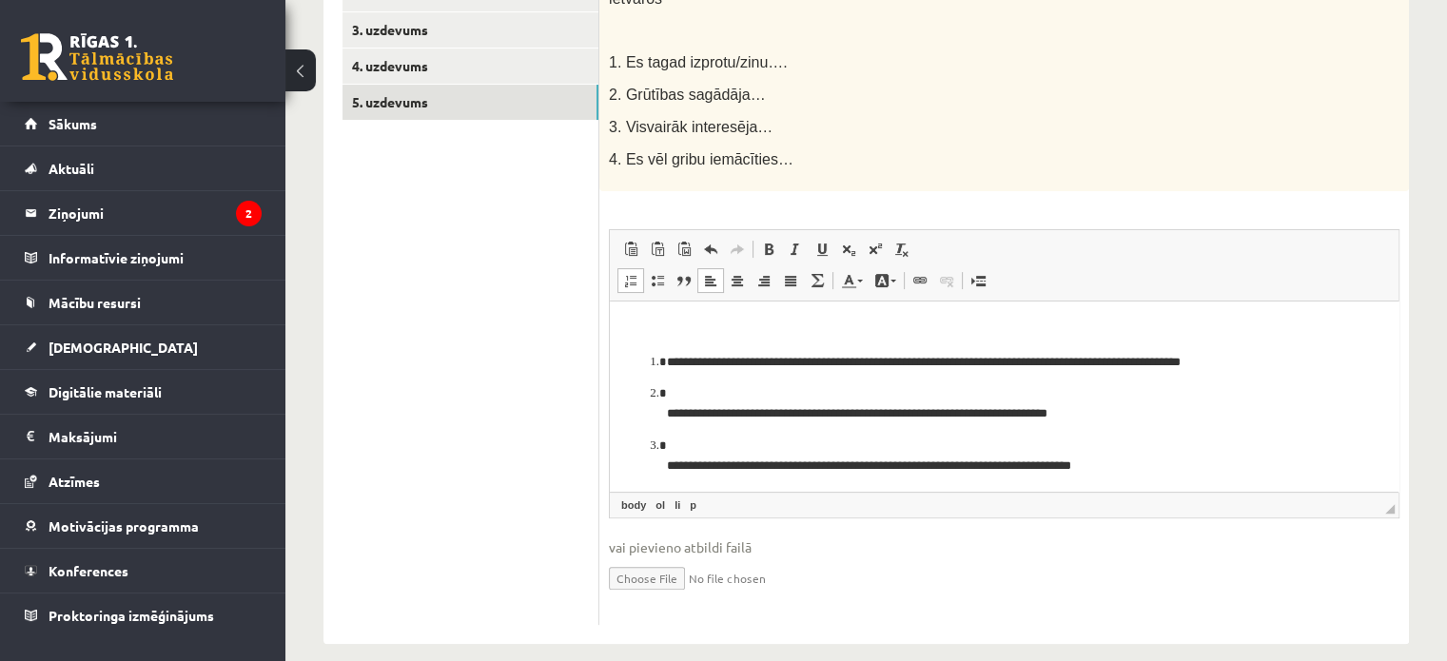
click at [666, 413] on ol "**********" at bounding box center [1004, 439] width 751 height 175
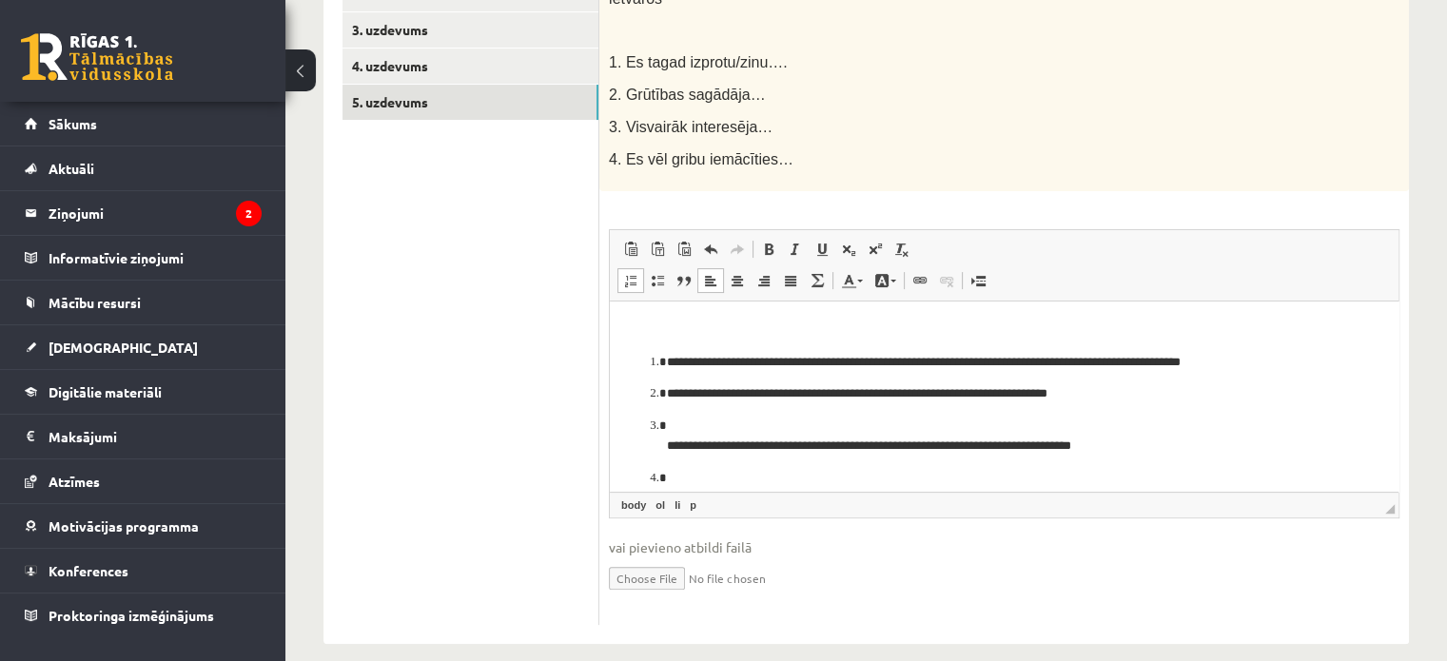
click at [666, 442] on ol "**********" at bounding box center [1004, 429] width 751 height 155
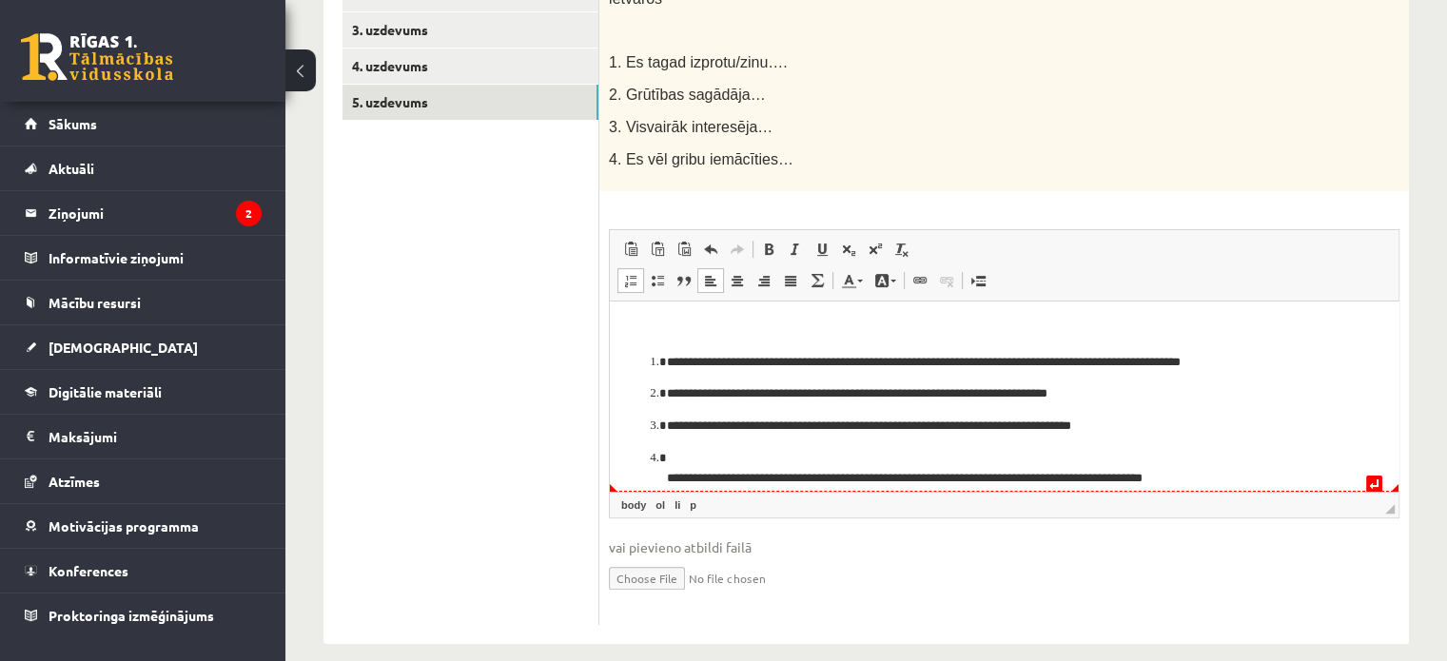
click at [667, 477] on p "**********" at bounding box center [997, 468] width 660 height 40
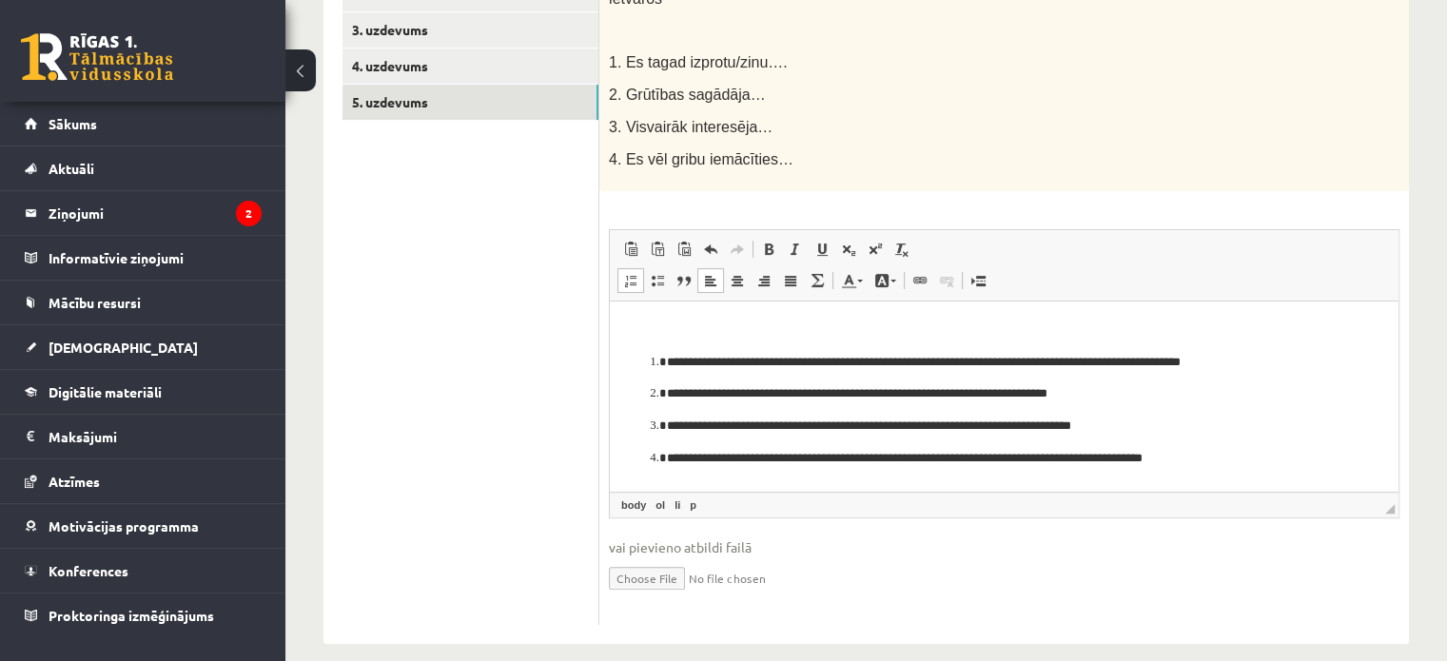
click at [649, 323] on p "Bagātinātā teksta redaktors, wiswyg-editor-user-answer-47433868127520" at bounding box center [1004, 330] width 751 height 20
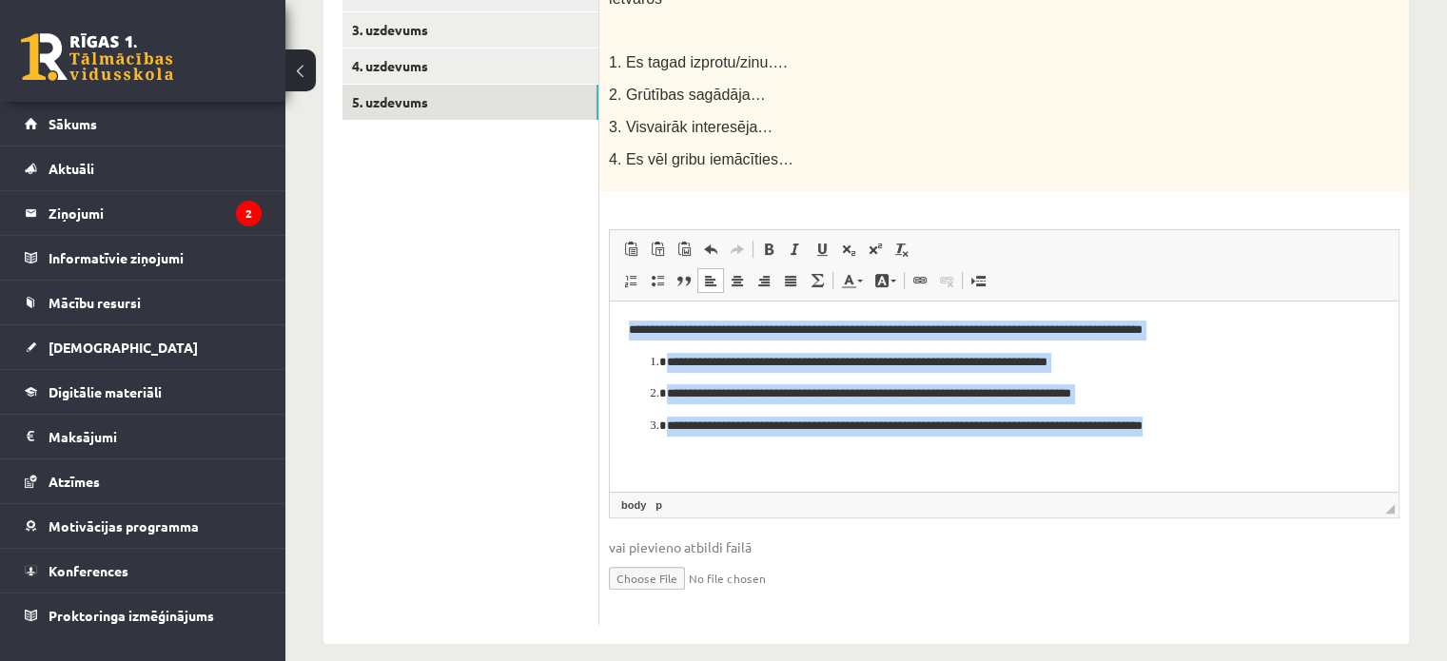
drag, startPoint x: 619, startPoint y: 324, endPoint x: 1195, endPoint y: 430, distance: 585.1
click at [1195, 430] on html "**********" at bounding box center [1004, 378] width 789 height 154
click at [634, 273] on span at bounding box center [630, 280] width 15 height 15
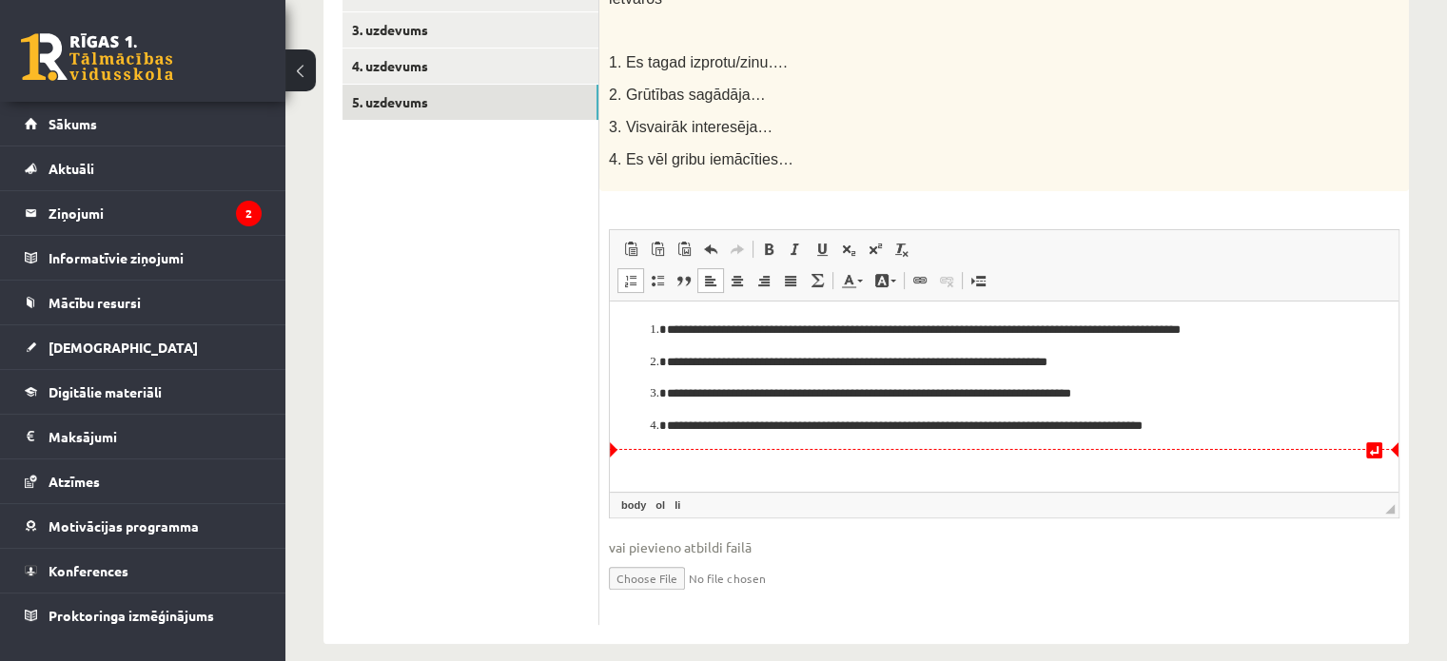
click at [664, 455] on html "**********" at bounding box center [1004, 378] width 789 height 154
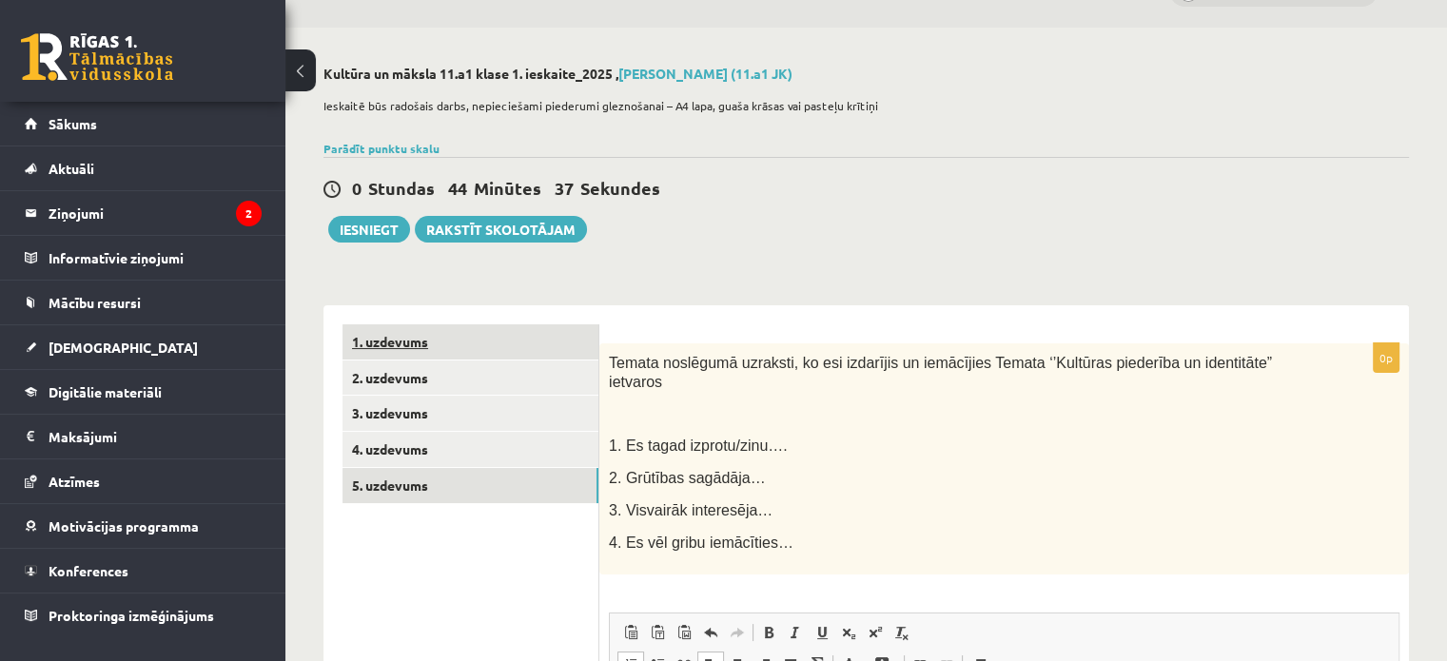
scroll to position [42, 0]
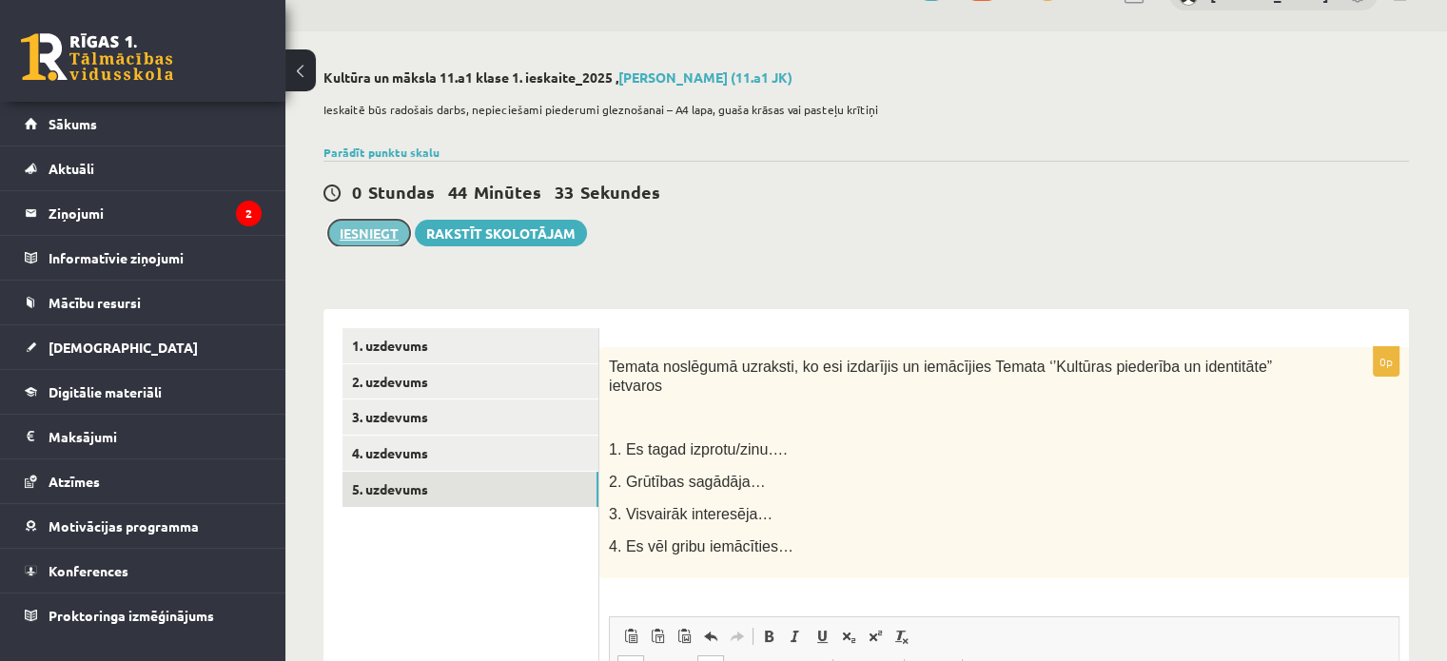
click at [361, 239] on button "Iesniegt" at bounding box center [369, 233] width 82 height 27
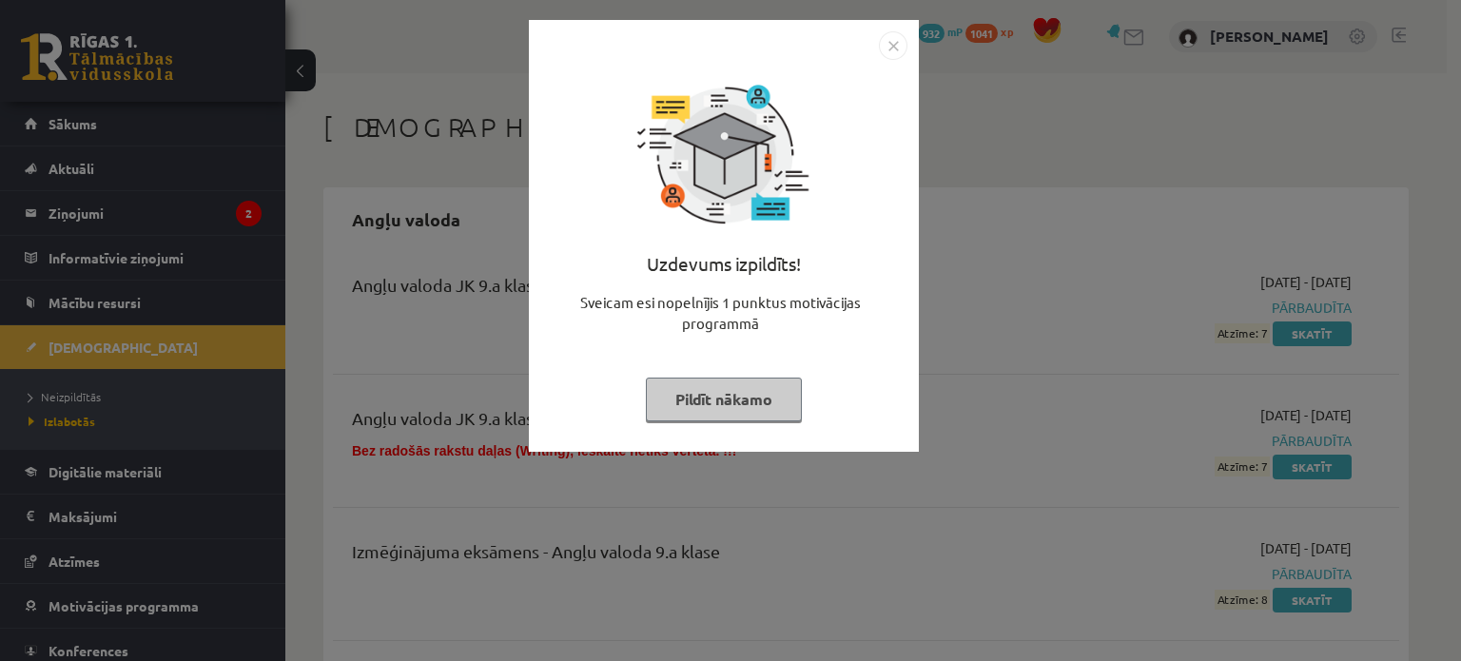
click at [740, 394] on button "Pildīt nākamo" at bounding box center [724, 400] width 156 height 44
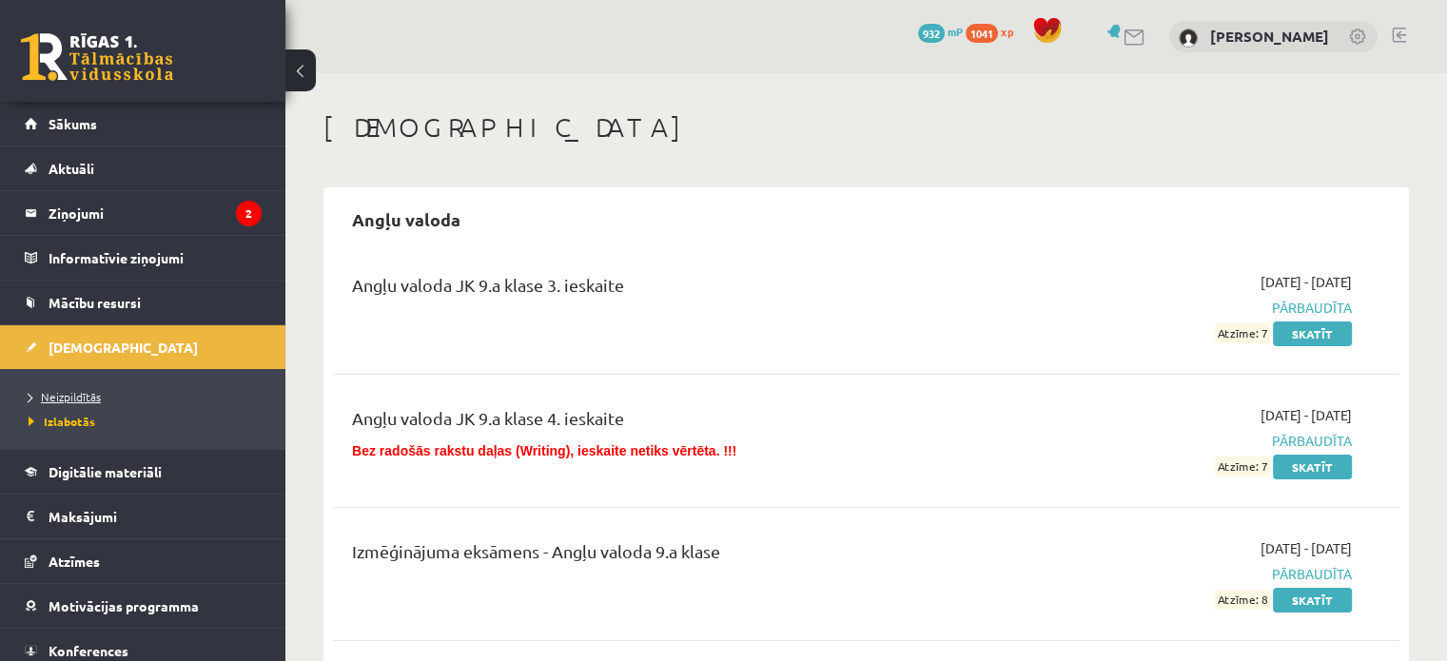
click at [85, 389] on span "Neizpildītās" at bounding box center [65, 396] width 72 height 15
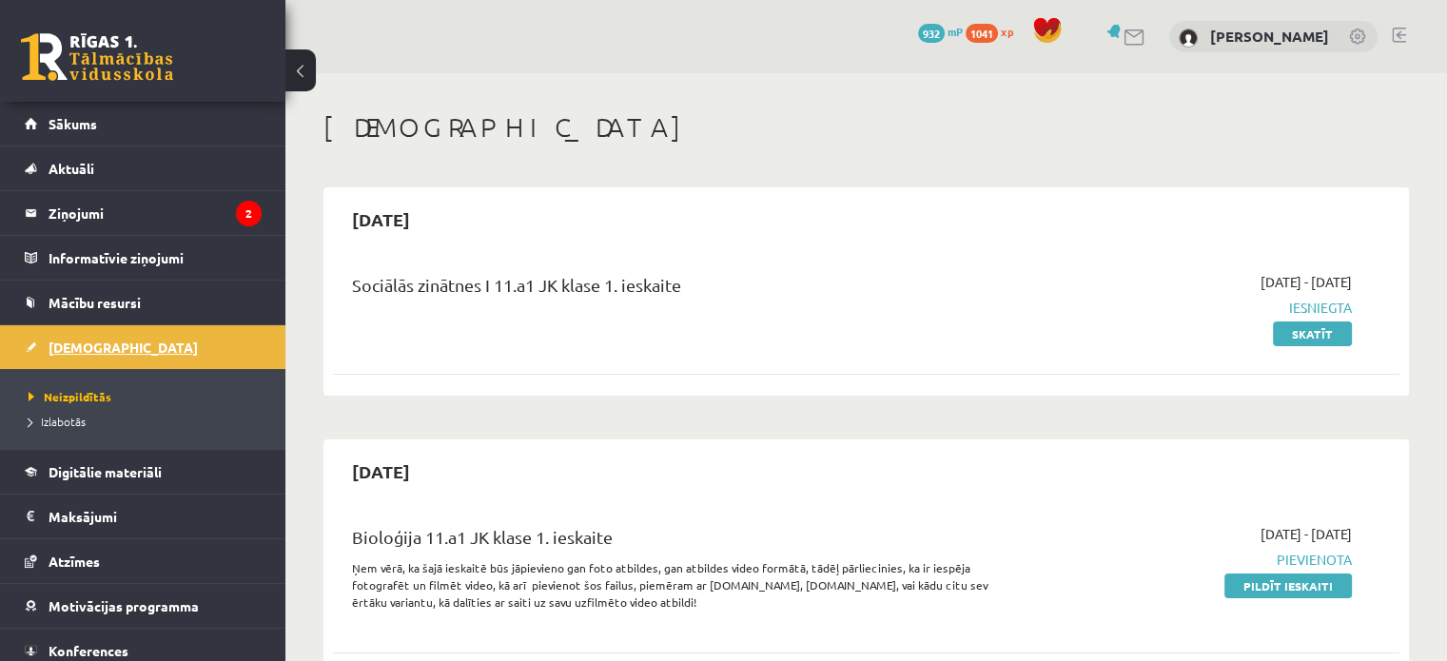
scroll to position [53, 0]
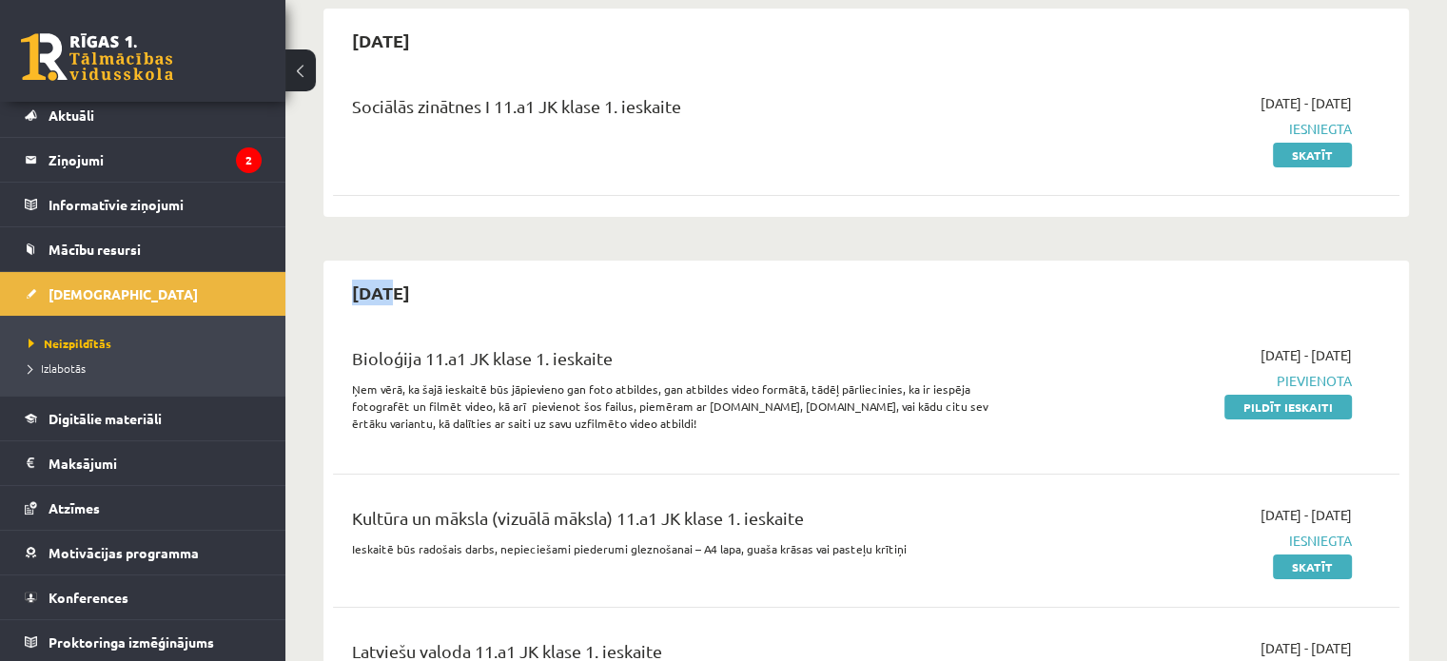
scroll to position [182, 0]
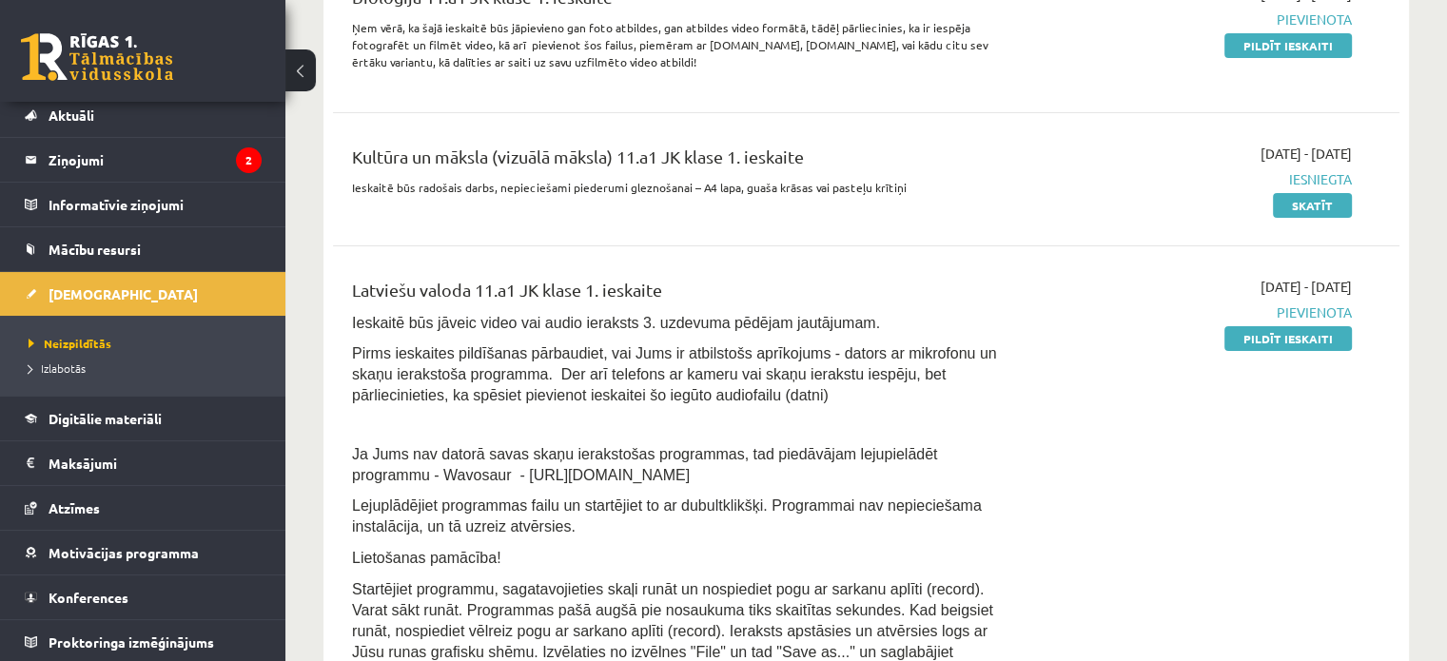
scroll to position [542, 0]
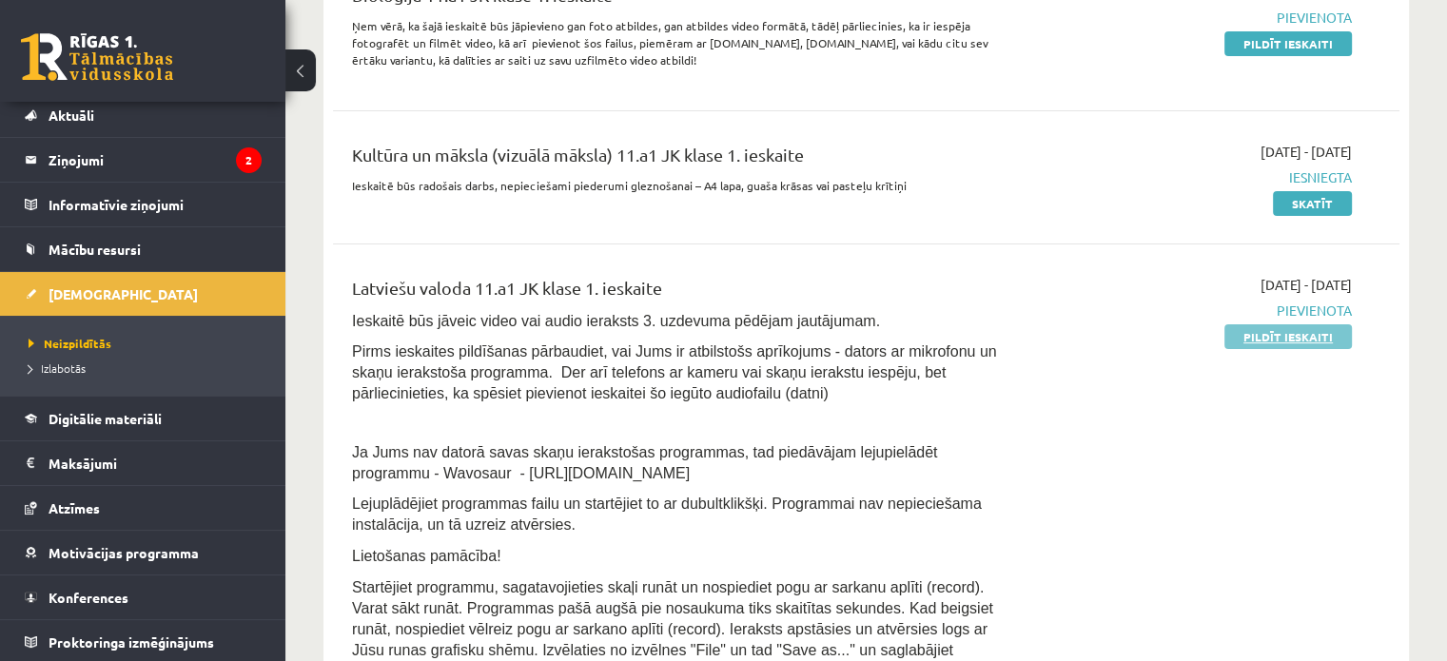
click at [1321, 328] on link "Pildīt ieskaiti" at bounding box center [1287, 336] width 127 height 25
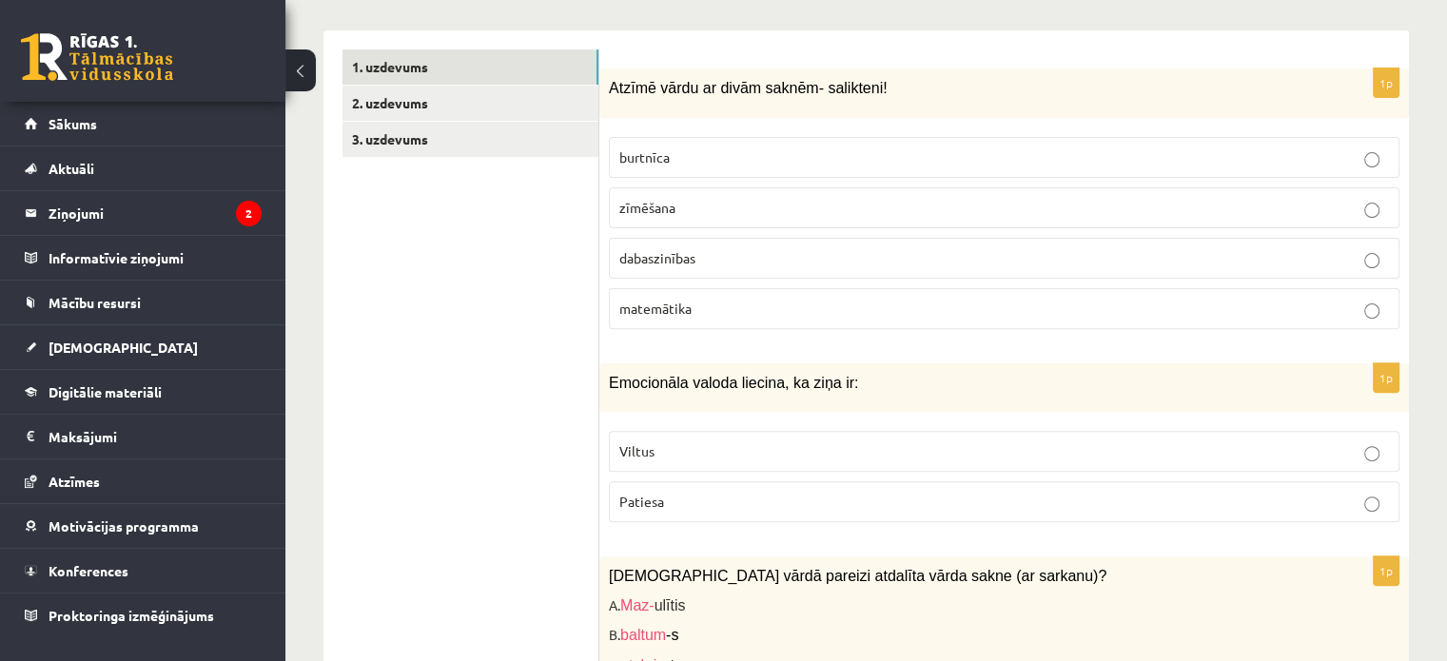
scroll to position [562, 0]
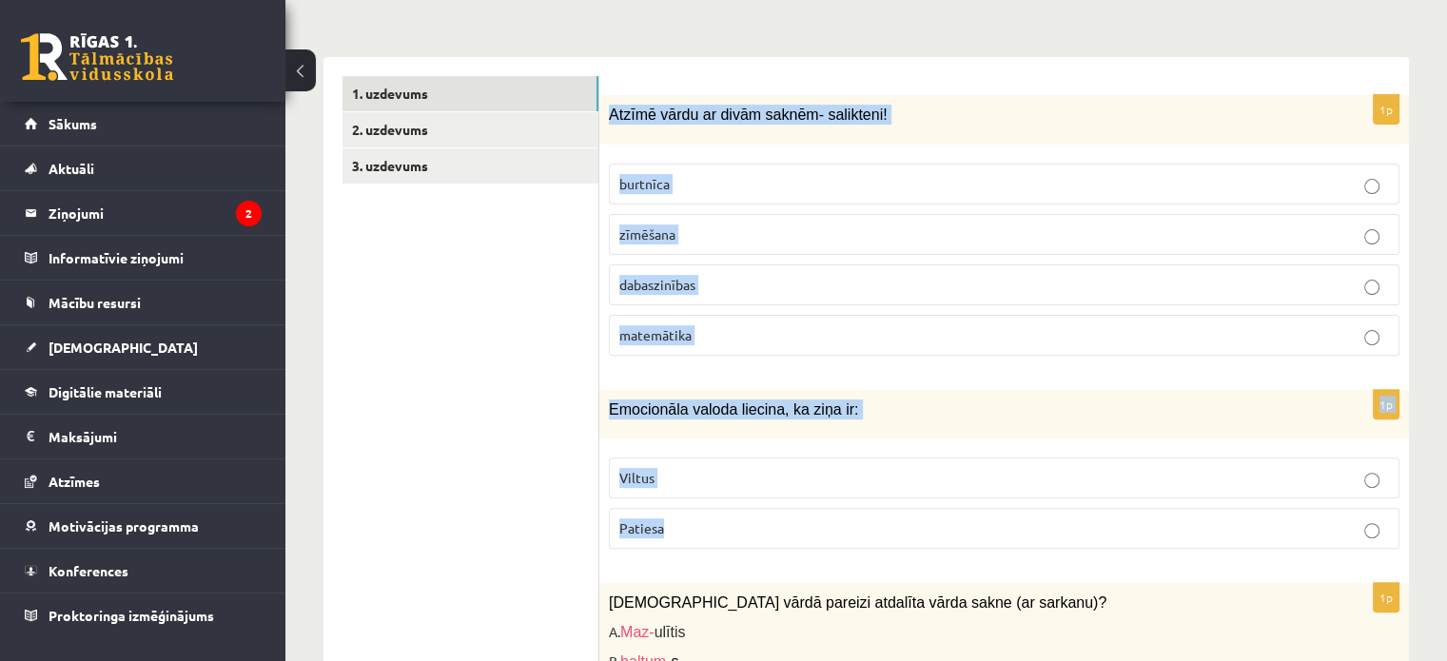
drag, startPoint x: 606, startPoint y: 89, endPoint x: 713, endPoint y: 501, distance: 425.7
copy form "Atzīmē vārdu ar divām saknēm- salikteni! burtnīca zīmēšana dabaszinības matemāt…"
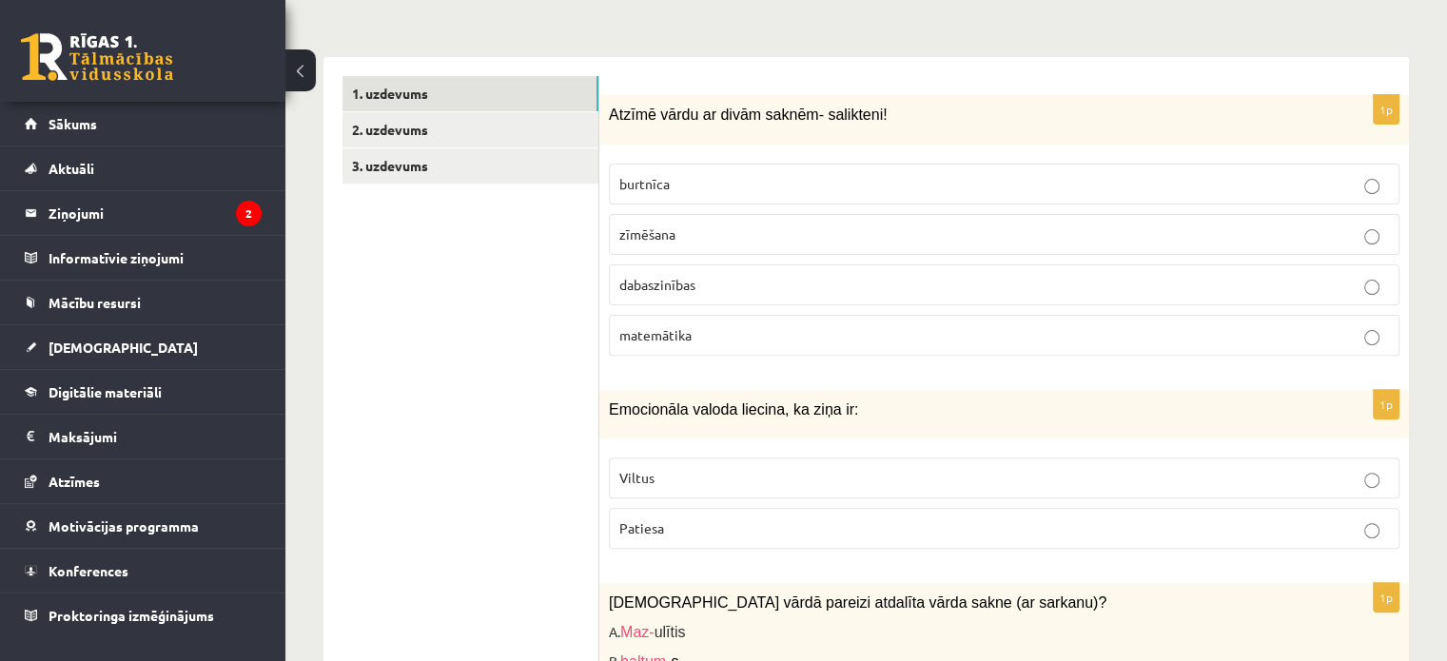
click at [661, 276] on span "dabaszinības" at bounding box center [657, 284] width 76 height 17
click at [653, 458] on label "Viltus" at bounding box center [1004, 478] width 790 height 41
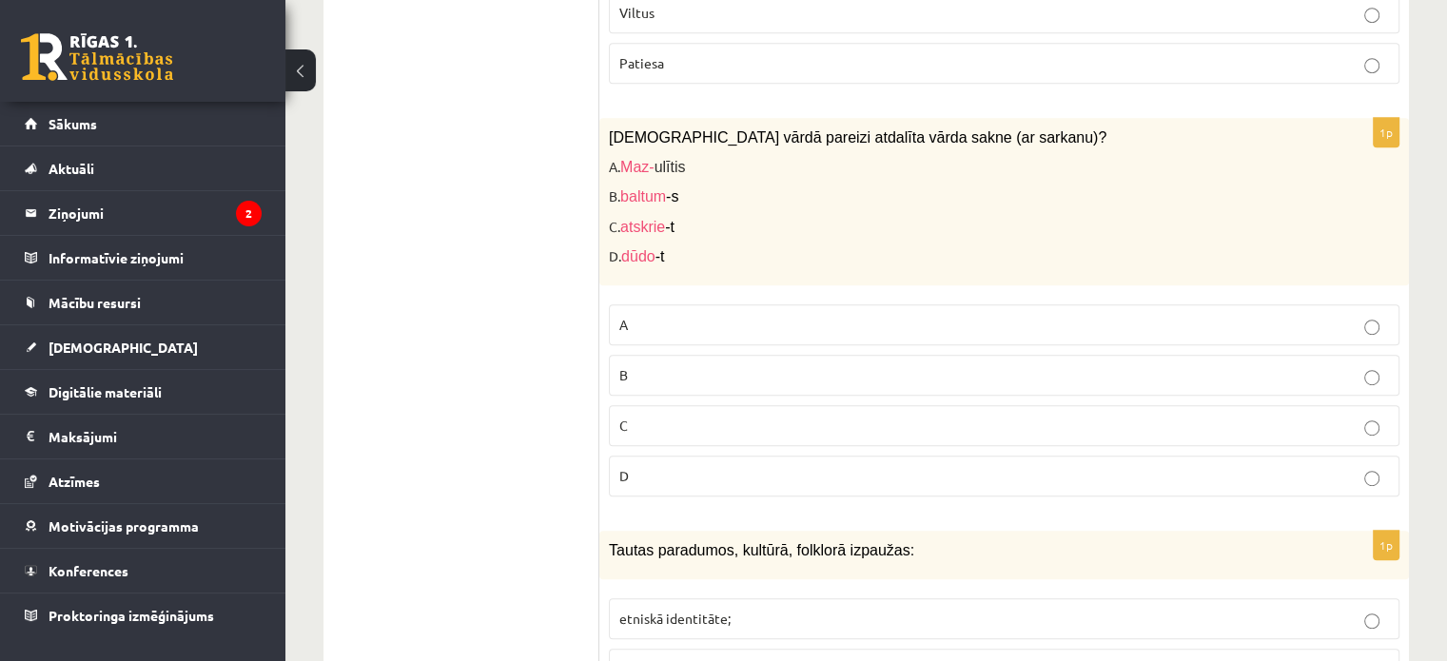
scroll to position [1034, 0]
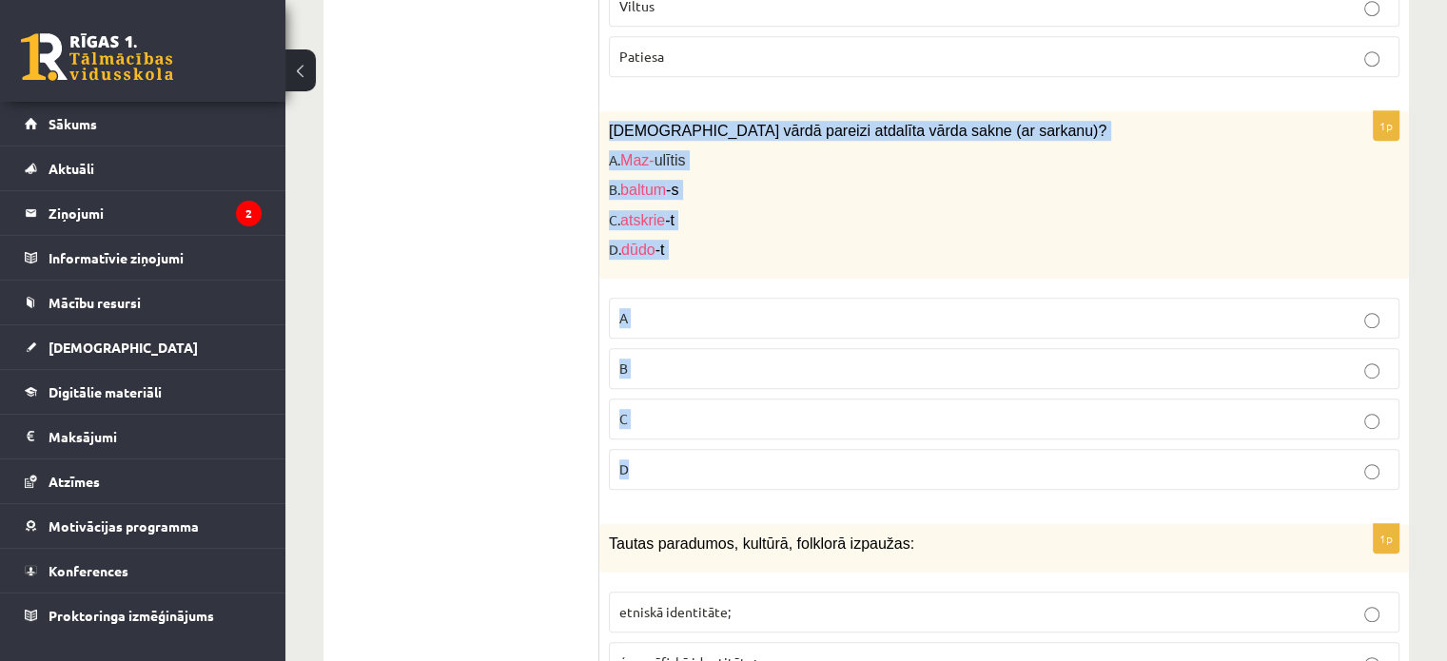
drag, startPoint x: 604, startPoint y: 110, endPoint x: 685, endPoint y: 424, distance: 324.1
click at [685, 424] on div "1p Kurā vārdā pareizi atdalīta vārda sakne (ar sarkanu)? A. Maz- ulītis B. balt…" at bounding box center [1003, 308] width 809 height 394
copy div "Kurā vārdā pareizi atdalīta vārda sakne (ar sarkanu)? A. Maz- ulītis B. baltum …"
click at [662, 308] on p "A" at bounding box center [1004, 318] width 770 height 20
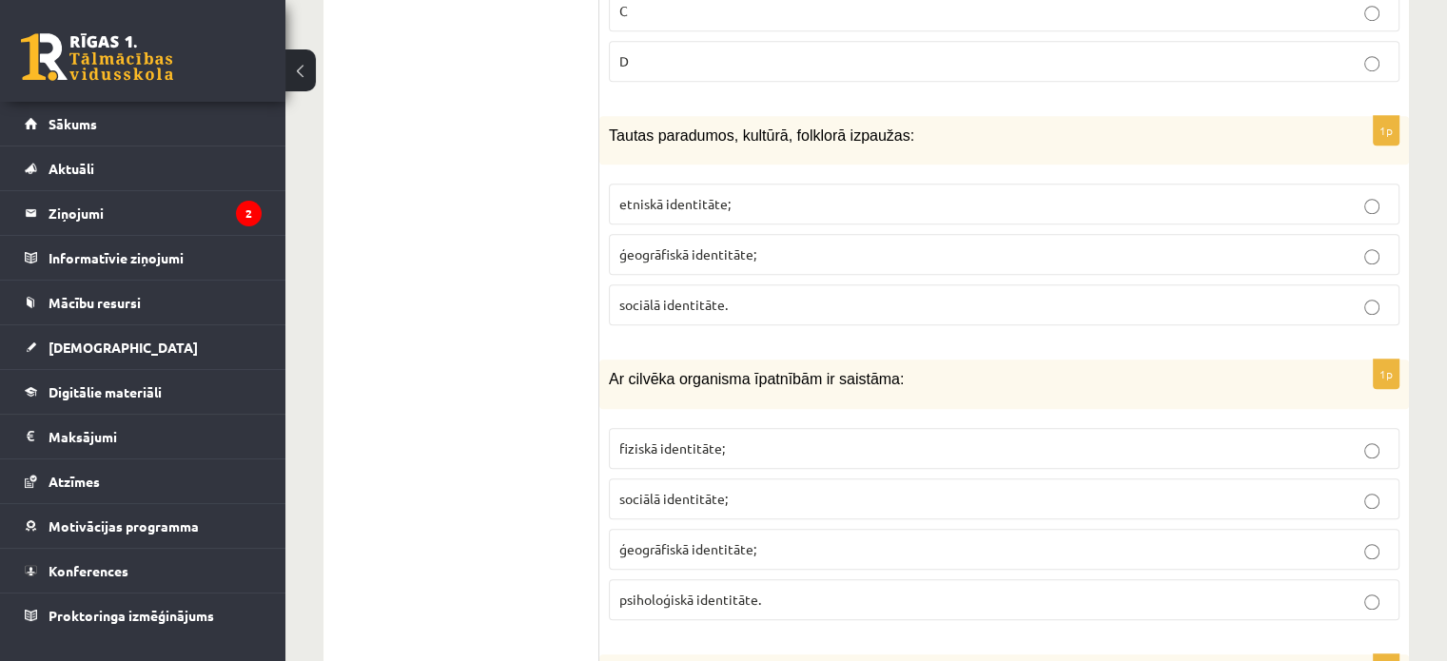
scroll to position [1441, 0]
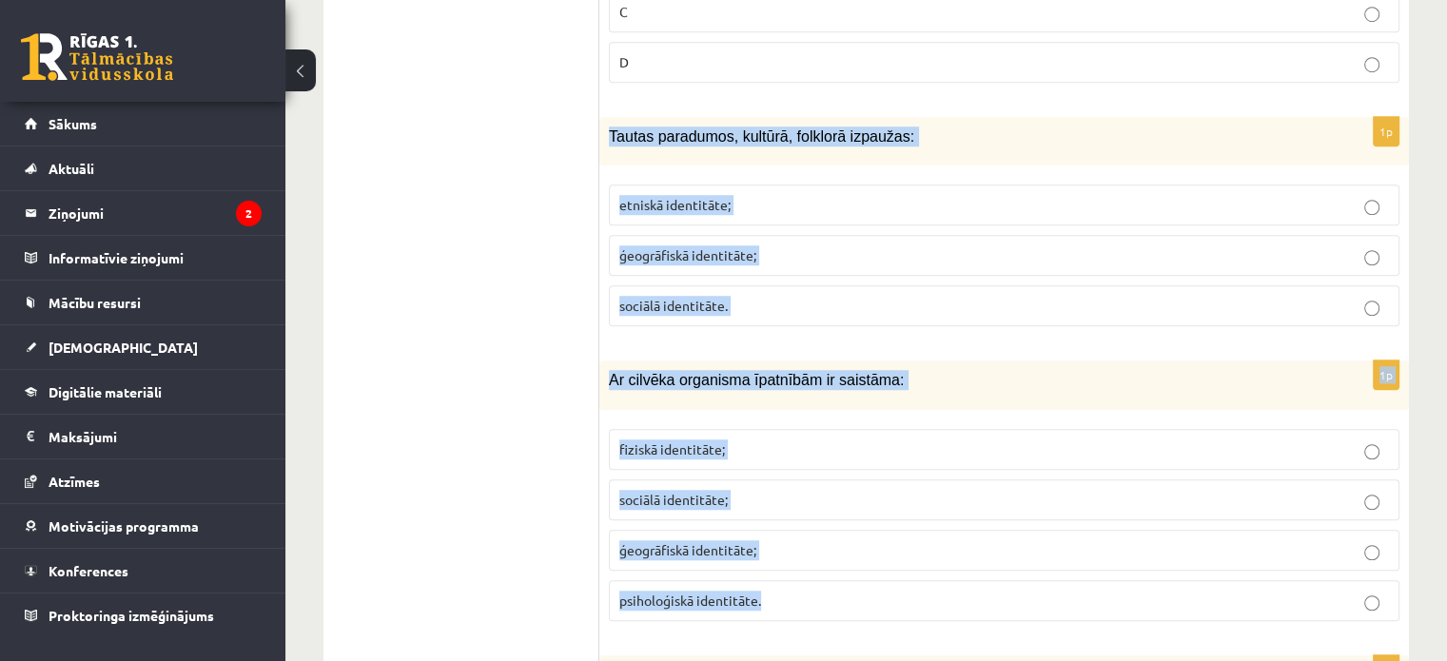
drag, startPoint x: 605, startPoint y: 111, endPoint x: 804, endPoint y: 559, distance: 490.1
copy form "Tautas paradumos, kultūrā, folklorā izpaužas: etniskā identitāte; ģeogrāfiskā i…"
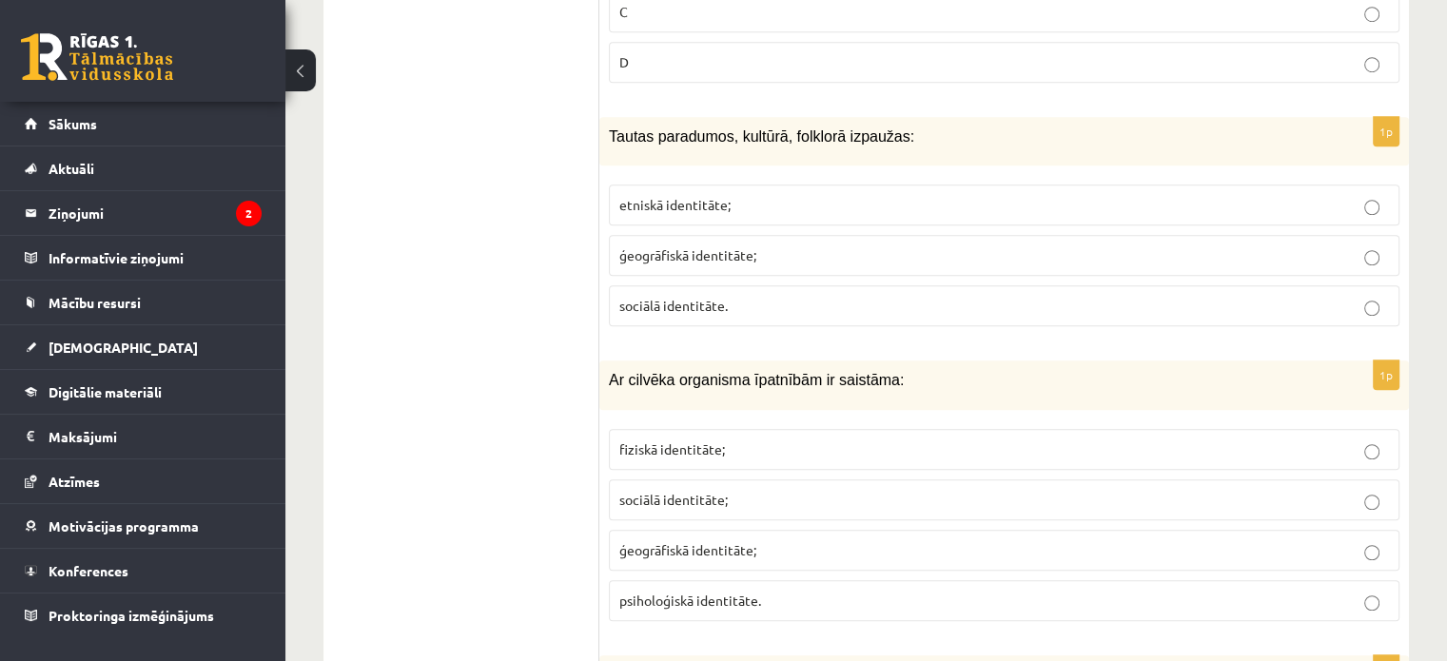
click at [660, 196] on span "etniskā identitāte;" at bounding box center [674, 204] width 111 height 17
click at [639, 429] on label "fiziskā identitāte;" at bounding box center [1004, 449] width 790 height 41
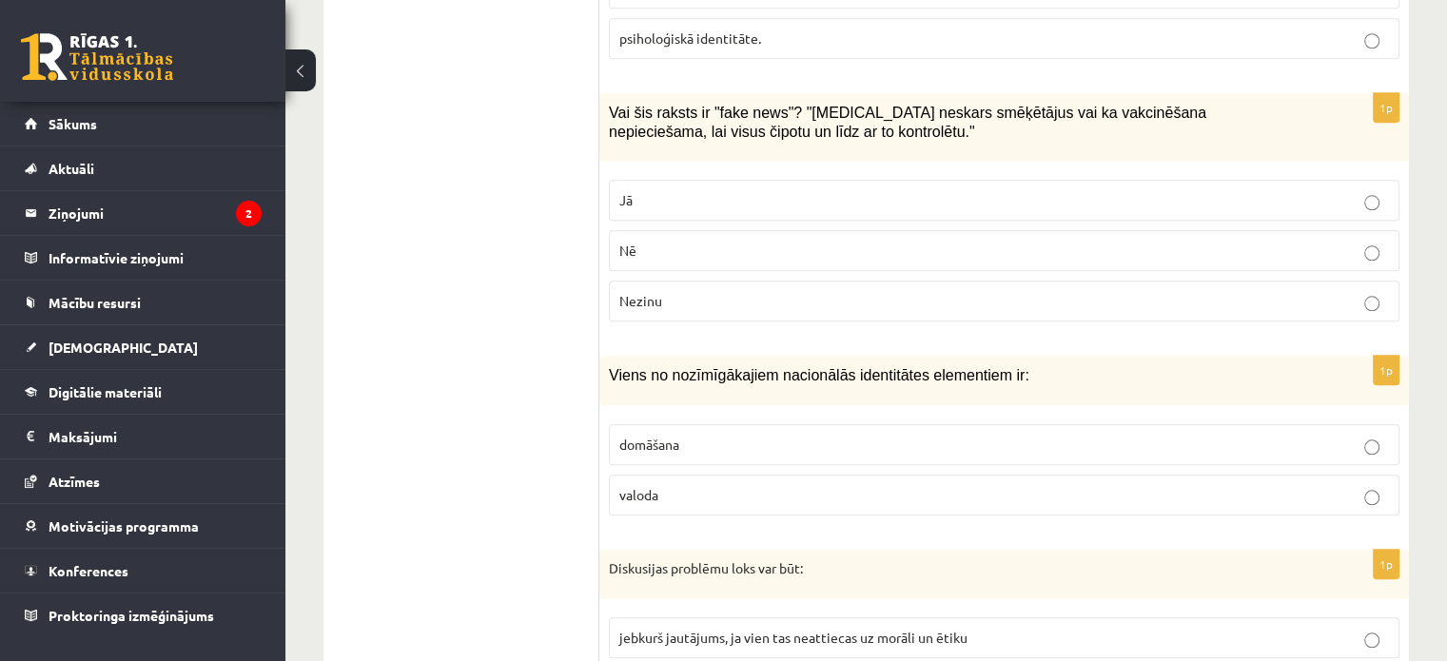
scroll to position [1989, 0]
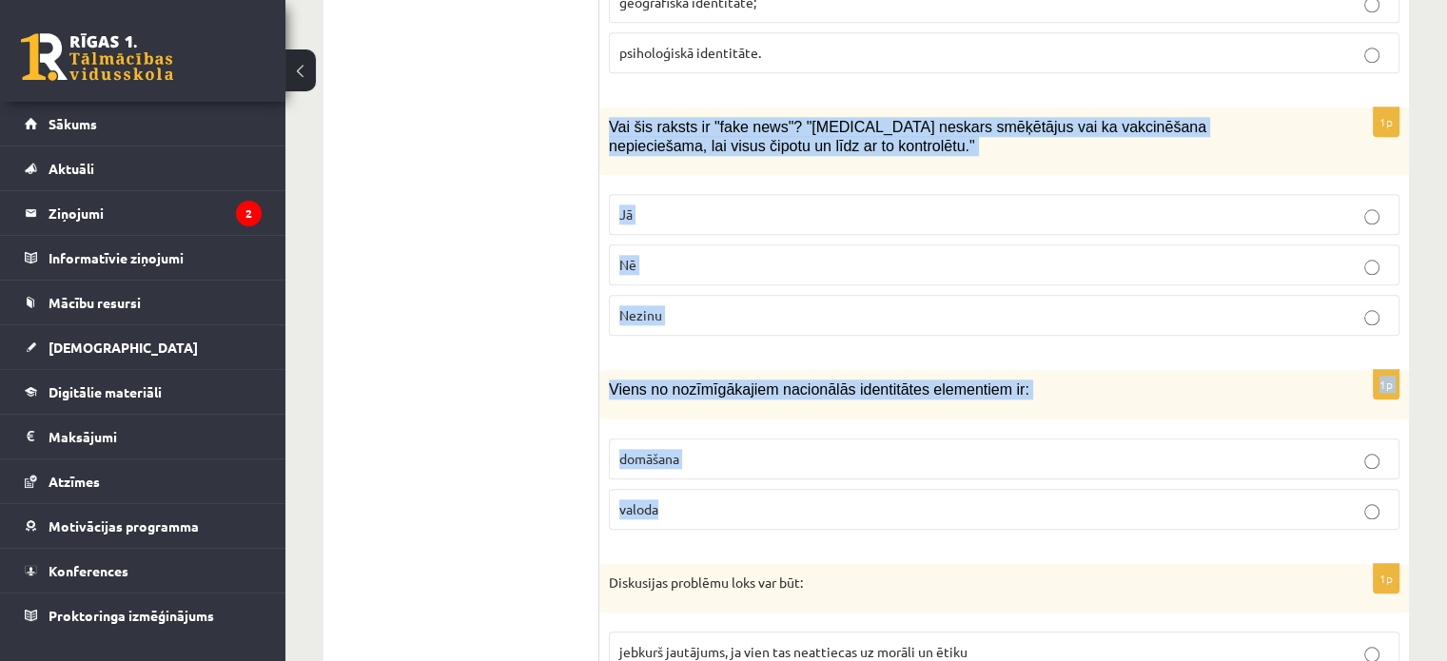
drag, startPoint x: 607, startPoint y: 99, endPoint x: 706, endPoint y: 475, distance: 388.5
copy form "Vai šis raksts ir "fake news"? "Covid-19 neskars smēķētājus vai ka vakcinēšana …"
click at [684, 205] on p "Jā" at bounding box center [1004, 215] width 770 height 20
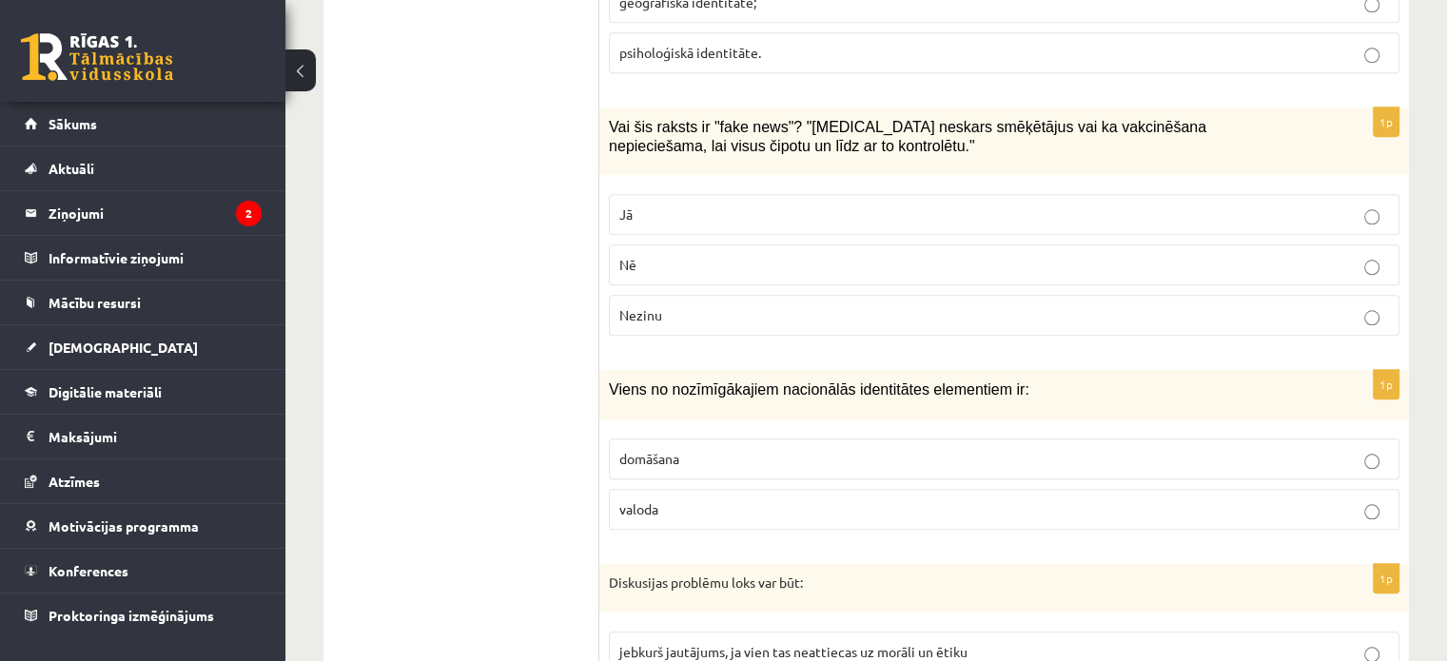
click at [671, 499] on p "valoda" at bounding box center [1004, 509] width 770 height 20
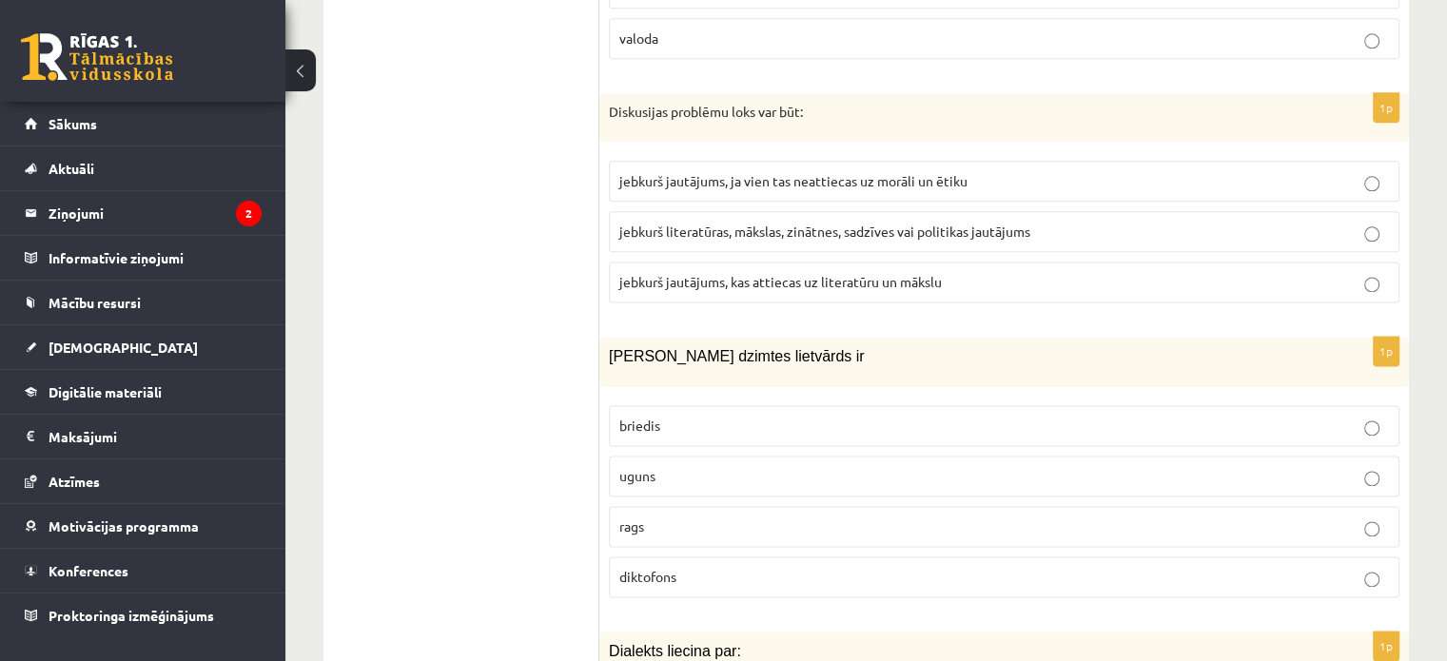
scroll to position [2485, 0]
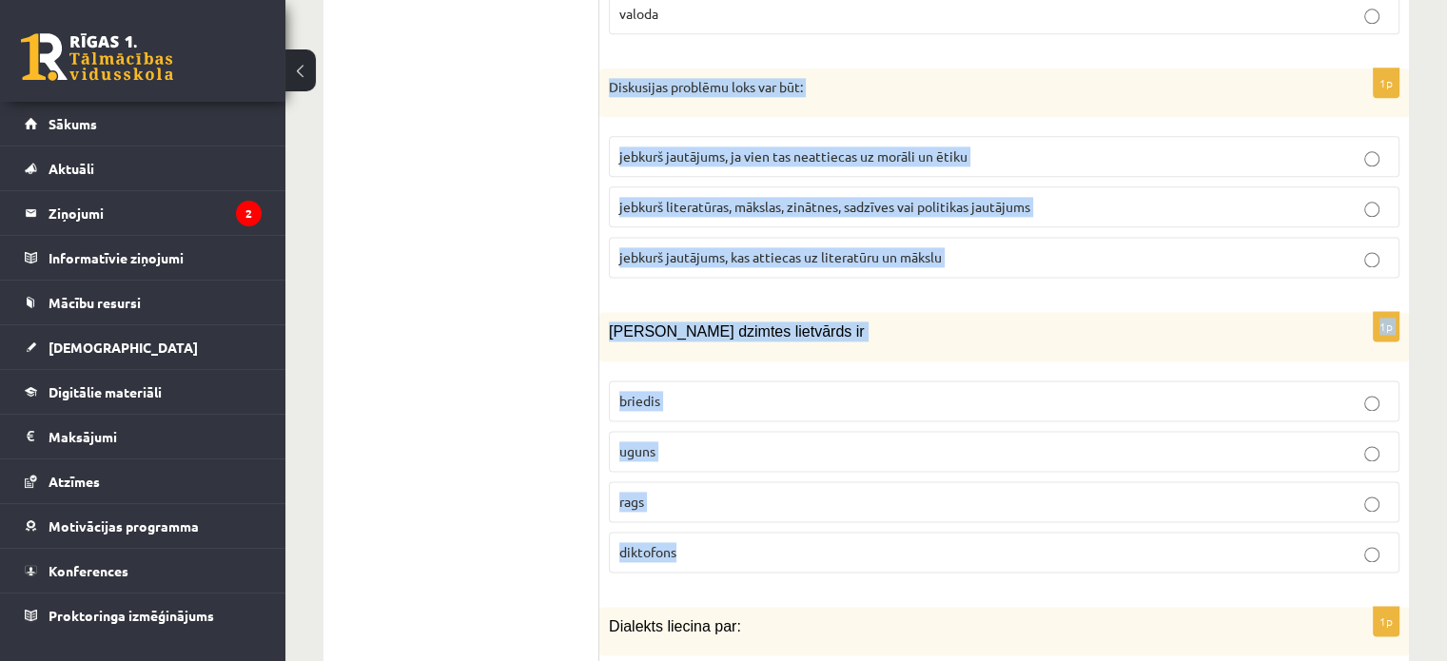
drag, startPoint x: 605, startPoint y: 58, endPoint x: 705, endPoint y: 517, distance: 469.2
copy form "Diskusijas problēmu loks var būt: jebkurš jautājums, ja vien tas neattiecas uz …"
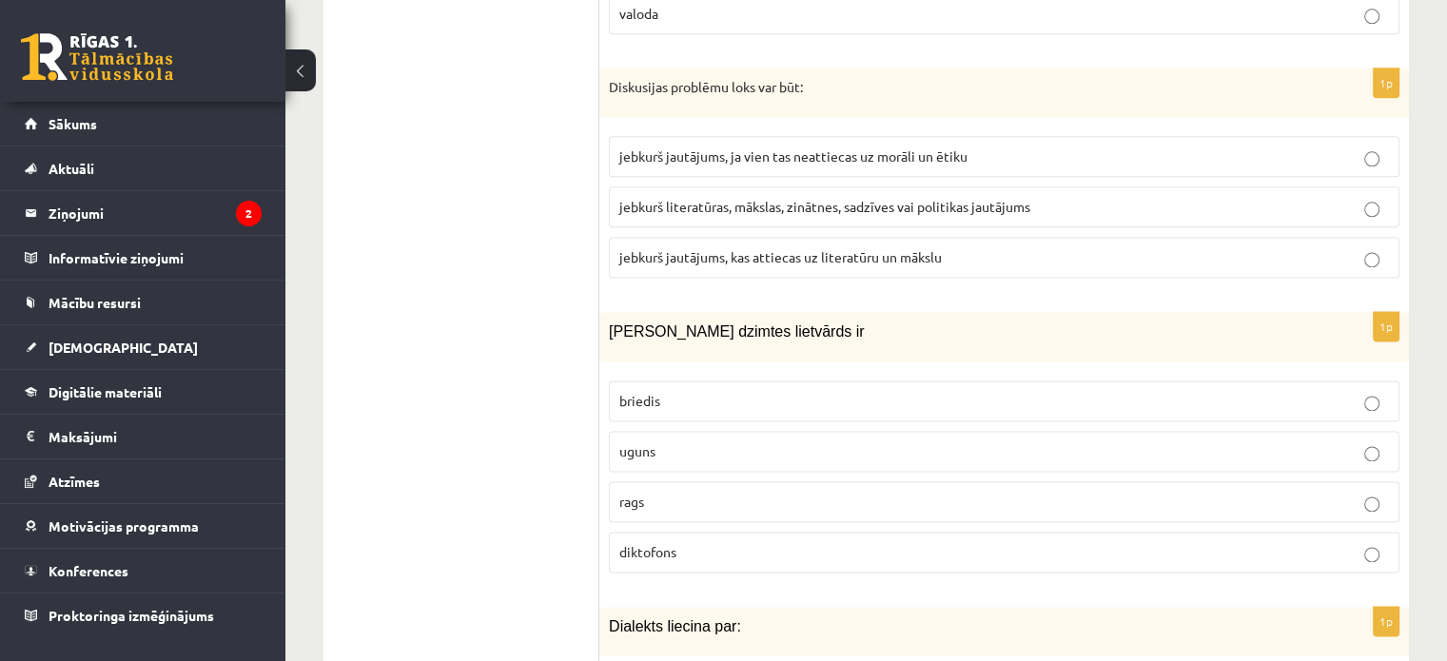
click at [865, 198] on span "jebkurš literatūras, mākslas, zinātnes, sadzīves vai politikas jautājums" at bounding box center [824, 206] width 411 height 17
click at [742, 441] on p "uguns" at bounding box center [1004, 451] width 770 height 20
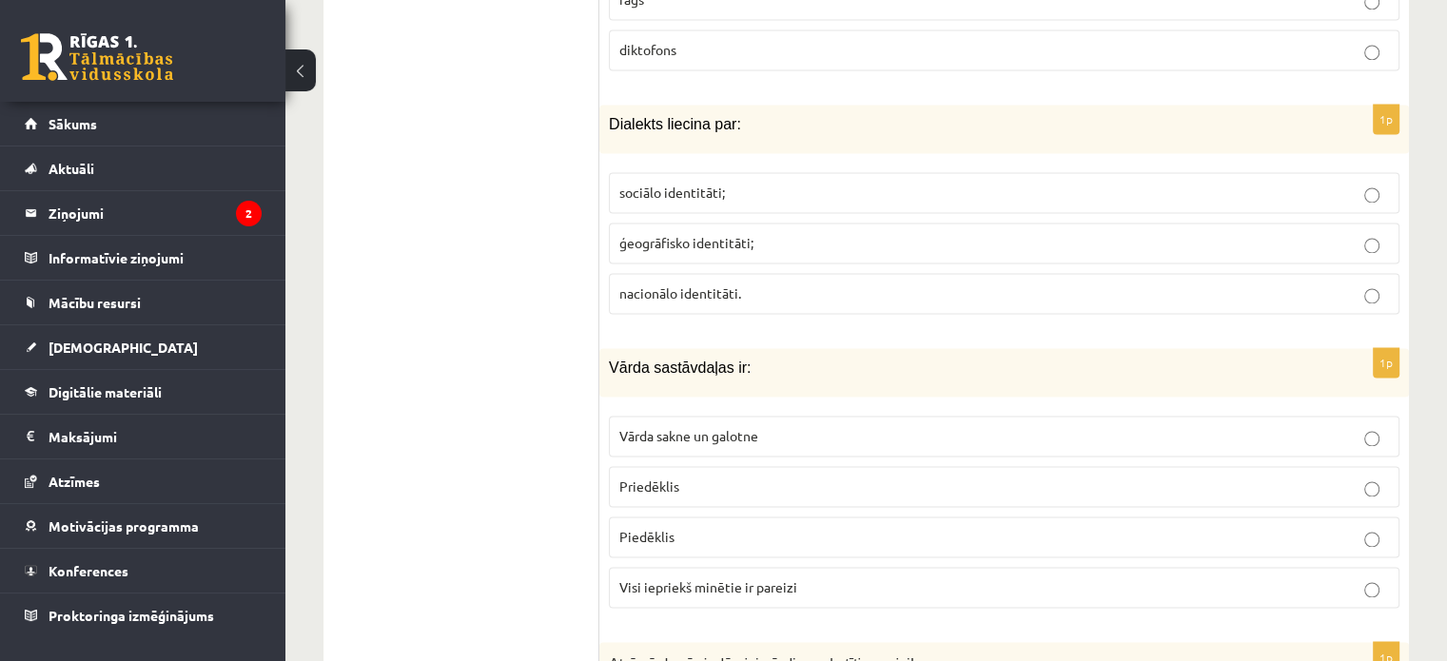
scroll to position [2989, 0]
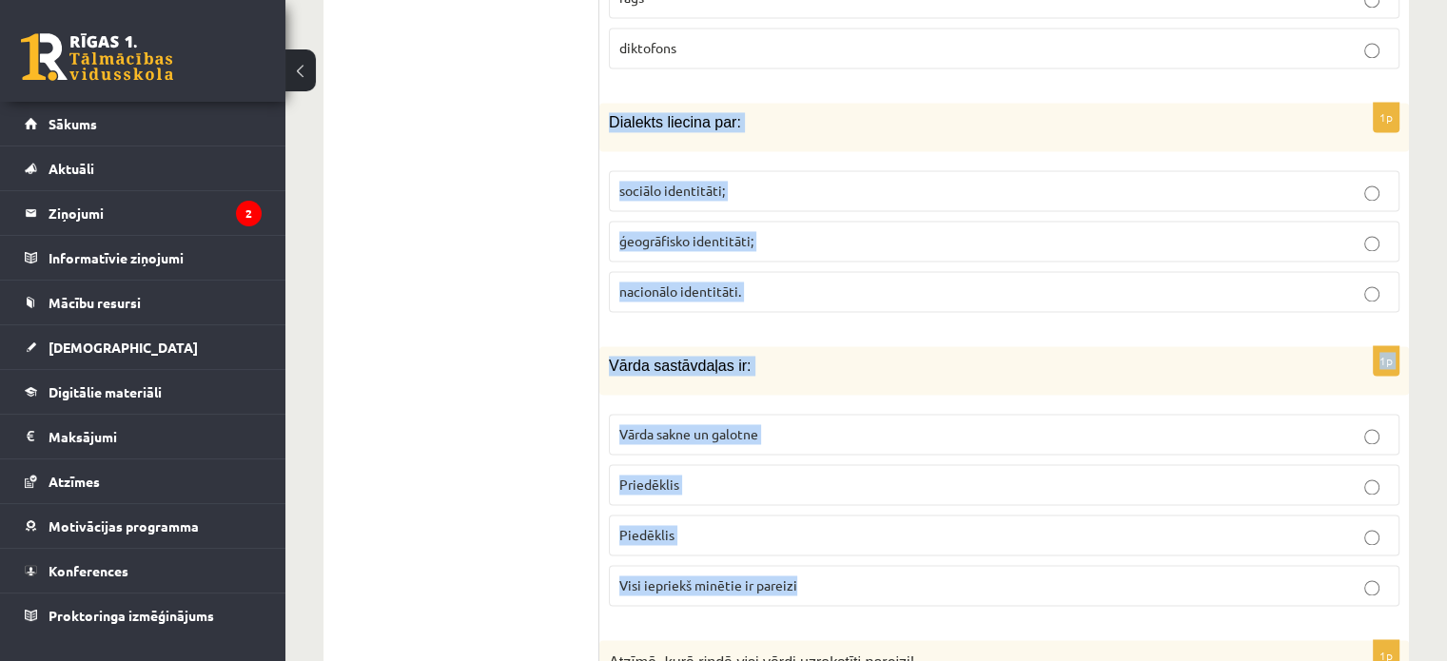
drag, startPoint x: 604, startPoint y: 90, endPoint x: 847, endPoint y: 536, distance: 507.8
copy form "Dialekts liecina par: sociālo identitāti; ģeogrāfisko identitāti; nacionālo ide…"
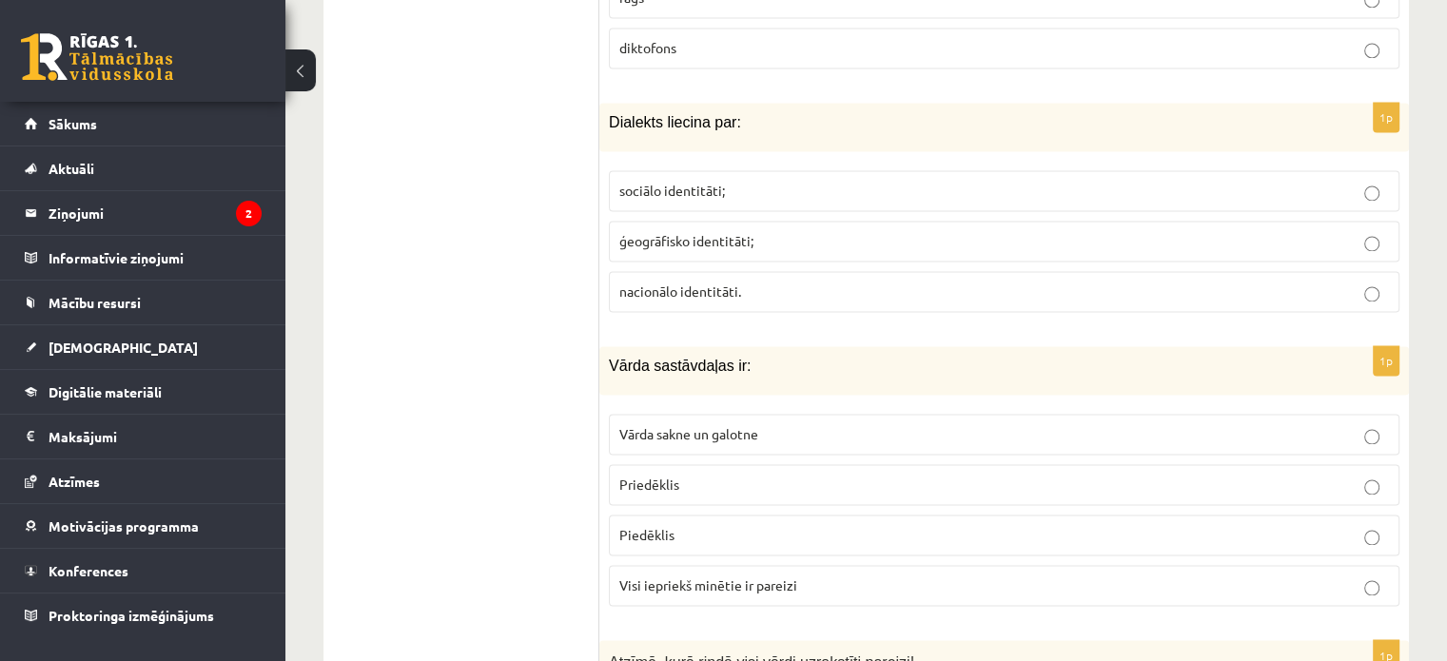
click at [614, 221] on label "ģeogrāfisko identitāti;" at bounding box center [1004, 241] width 790 height 41
click at [691, 565] on label "Visi iepriekš minētie ir pareizi" at bounding box center [1004, 585] width 790 height 41
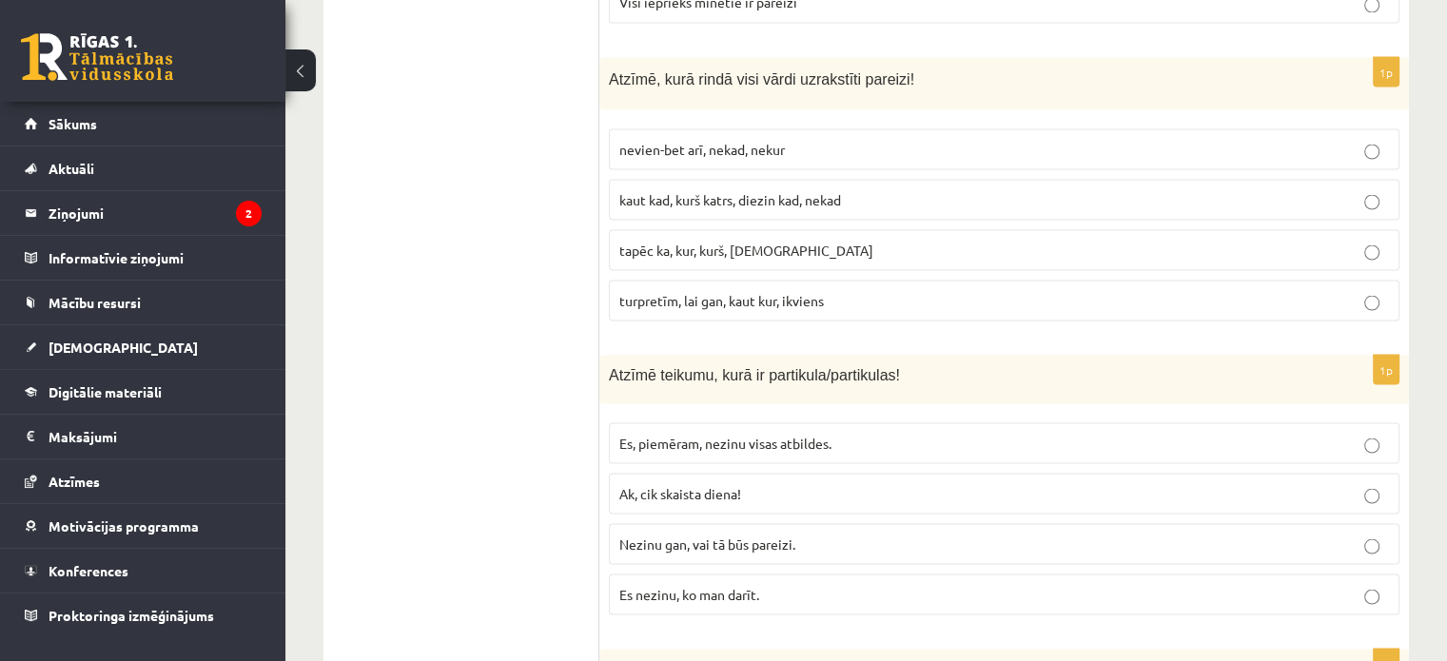
scroll to position [3573, 0]
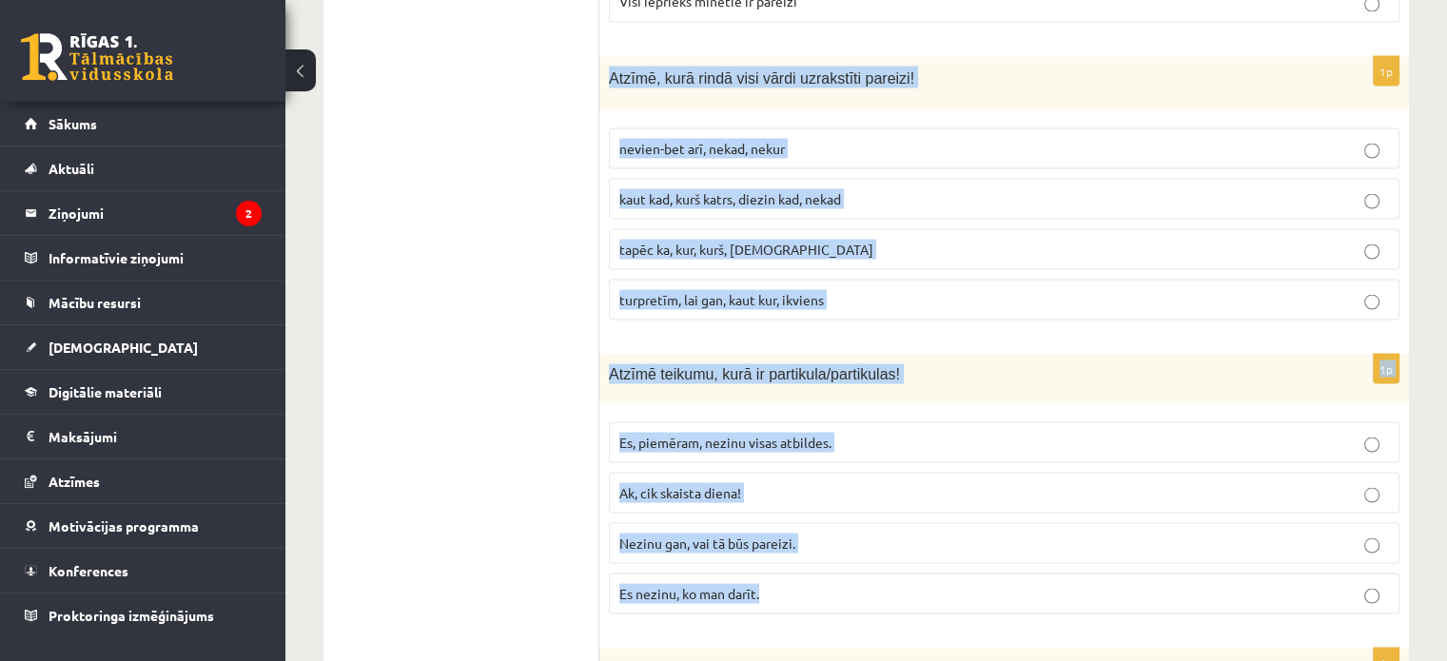
drag, startPoint x: 601, startPoint y: 37, endPoint x: 827, endPoint y: 553, distance: 562.7
copy form "Atzīmē, kurā rindā visi vārdi uzrakstīti pareizi! nevien-bet arī, nekad, nekur …"
click at [626, 433] on span "Es, piemēram, nezinu visas atbildes." at bounding box center [725, 441] width 212 height 17
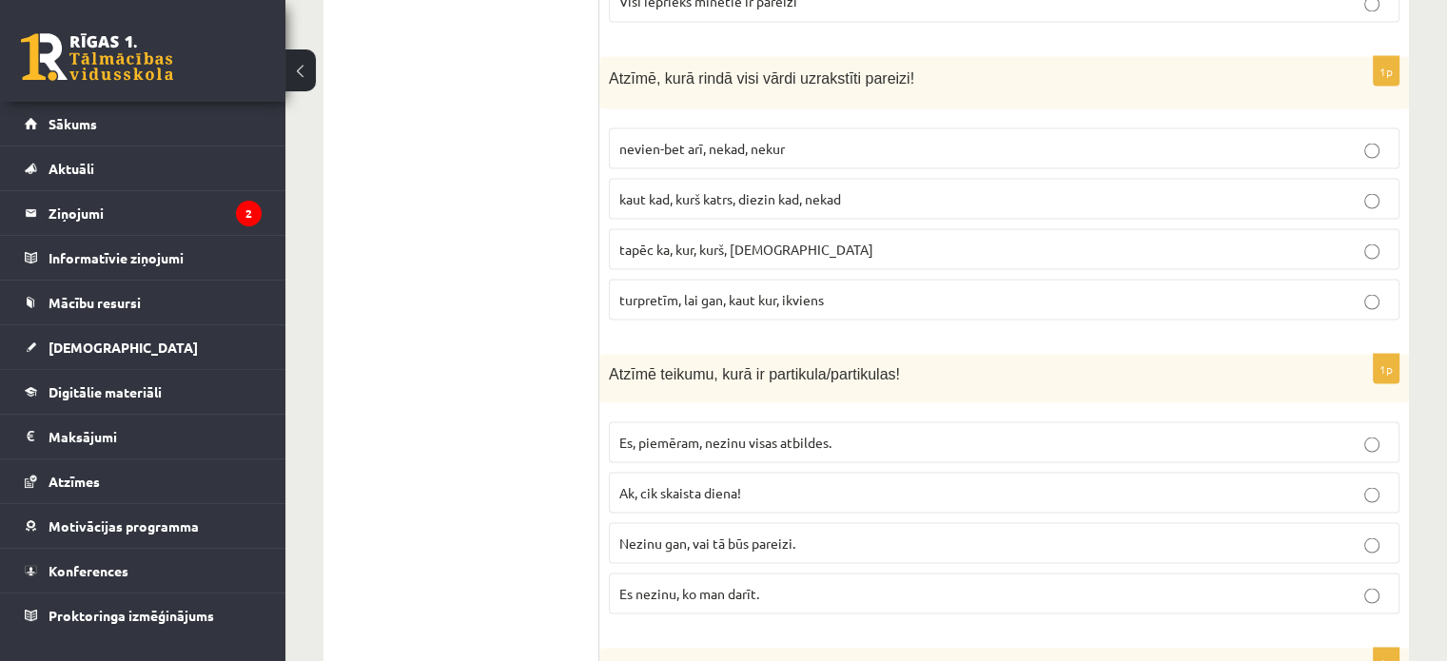
click at [685, 189] on span "kaut kad, kurš katrs, diezin kad, nekad" at bounding box center [730, 197] width 222 height 17
click at [681, 433] on span "Es, piemēram, nezinu visas atbildes." at bounding box center [725, 441] width 212 height 17
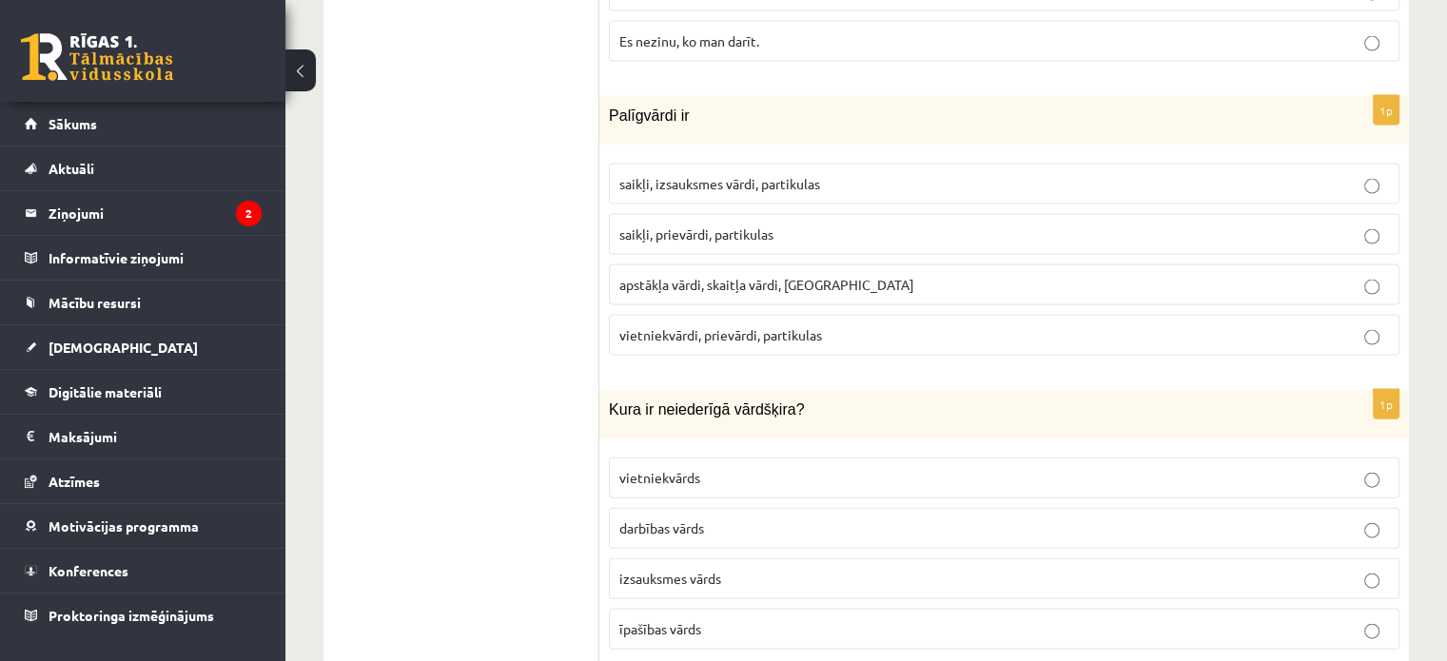
scroll to position [4126, 0]
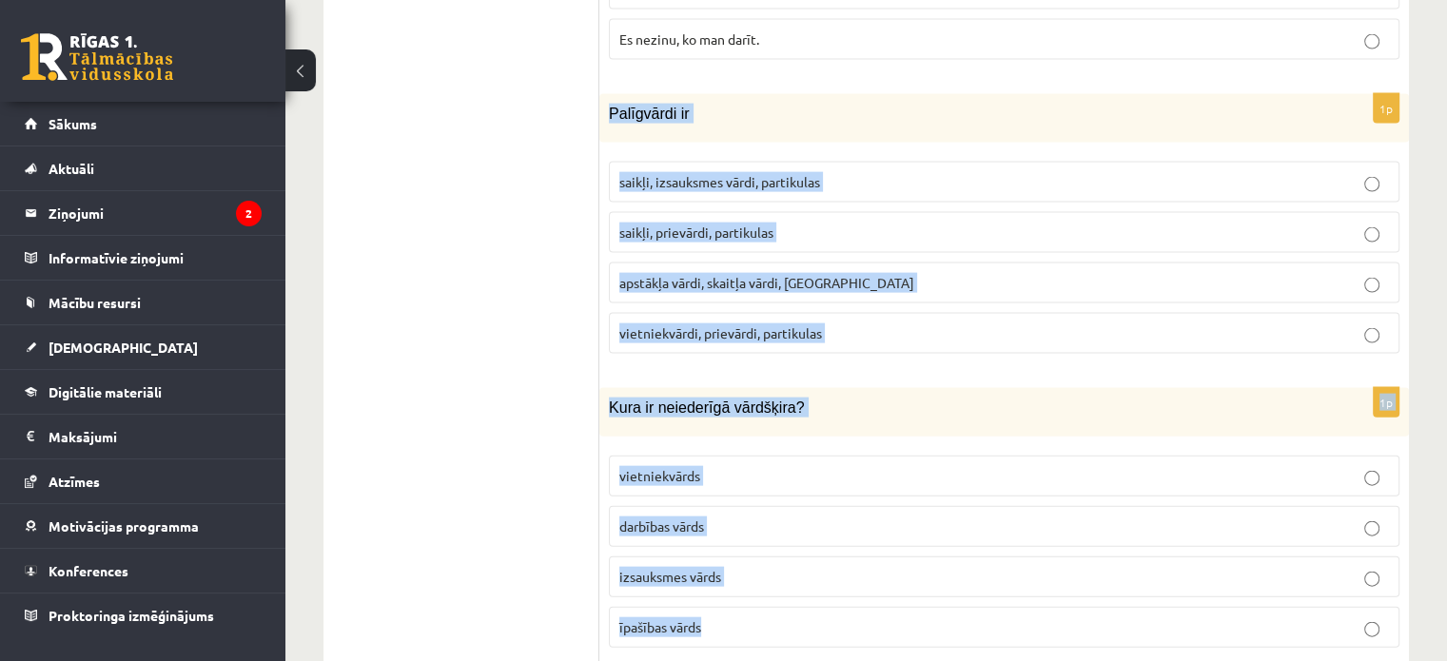
drag, startPoint x: 604, startPoint y: 68, endPoint x: 765, endPoint y: 575, distance: 531.9
copy form "Palīgvārdi ir saikļi, izsauksmes vārdi, partikulas saikļi, prievārdi, partikula…"
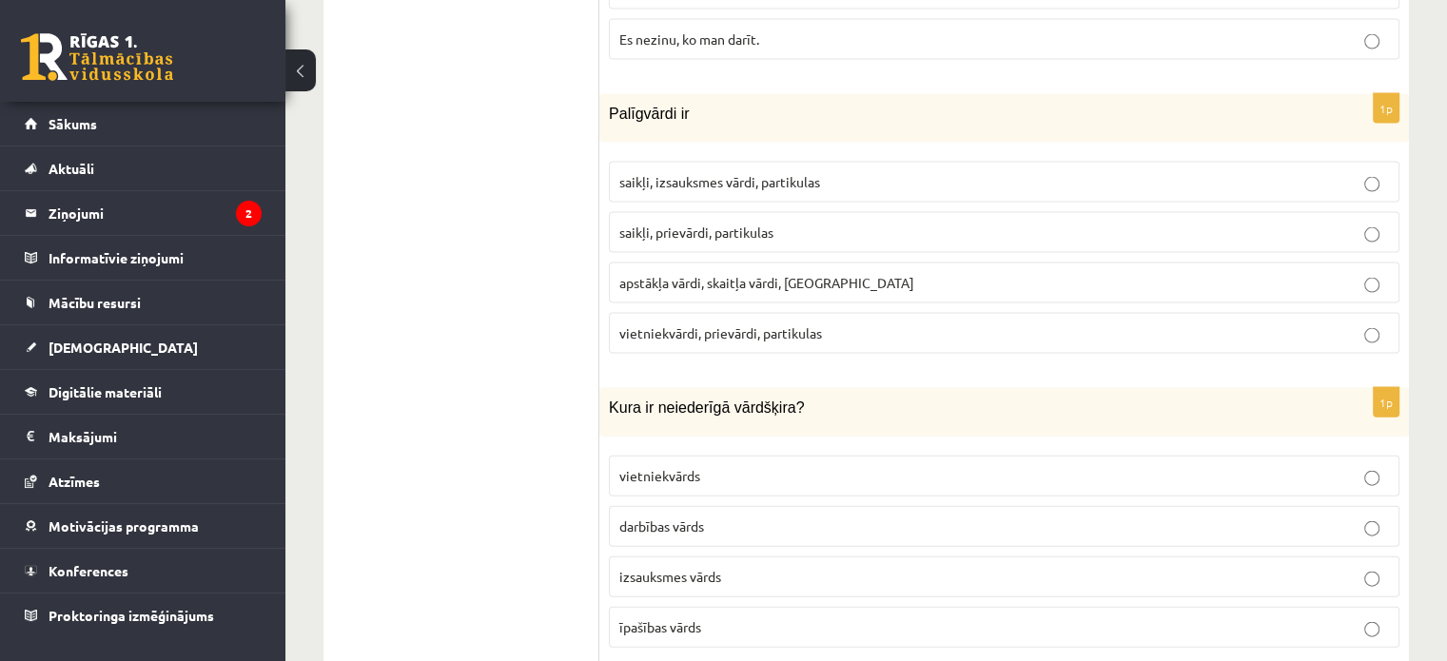
click at [702, 223] on p "saikļi, prievārdi, partikulas" at bounding box center [1004, 233] width 770 height 20
click at [689, 617] on p "īpašības vārds" at bounding box center [1004, 627] width 770 height 20
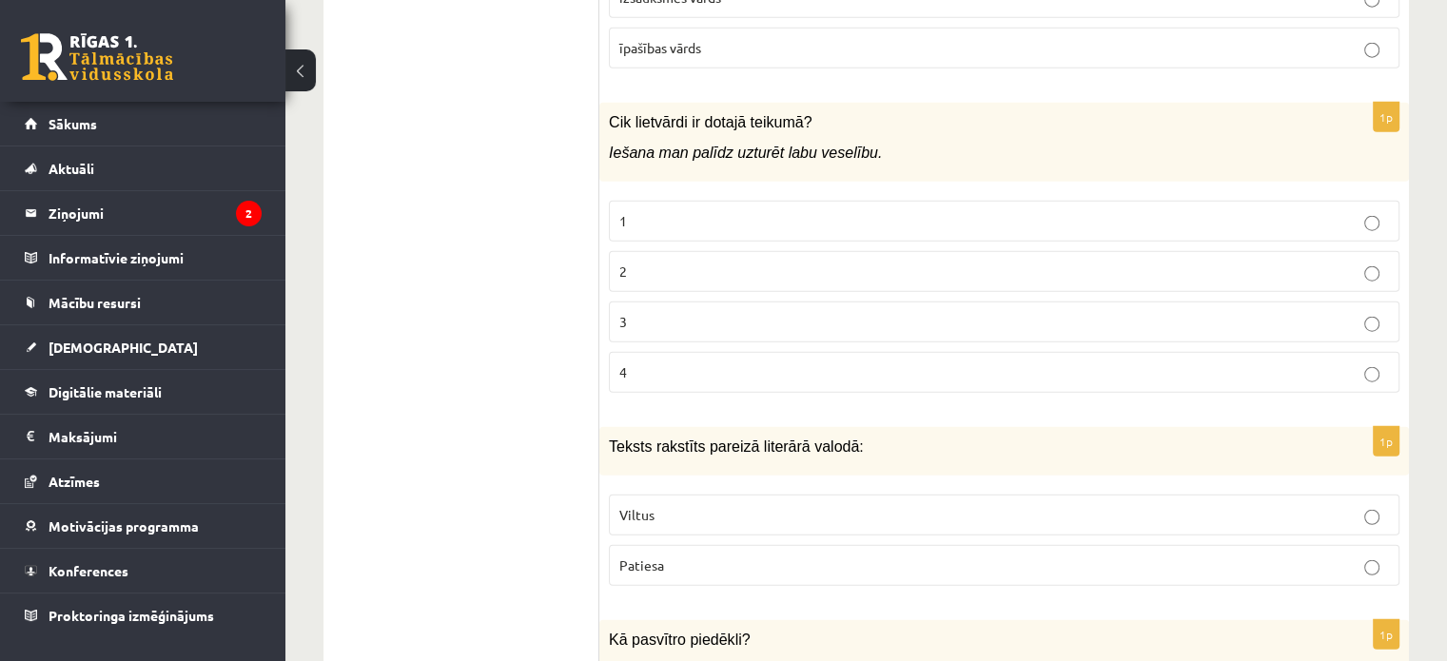
scroll to position [4705, 0]
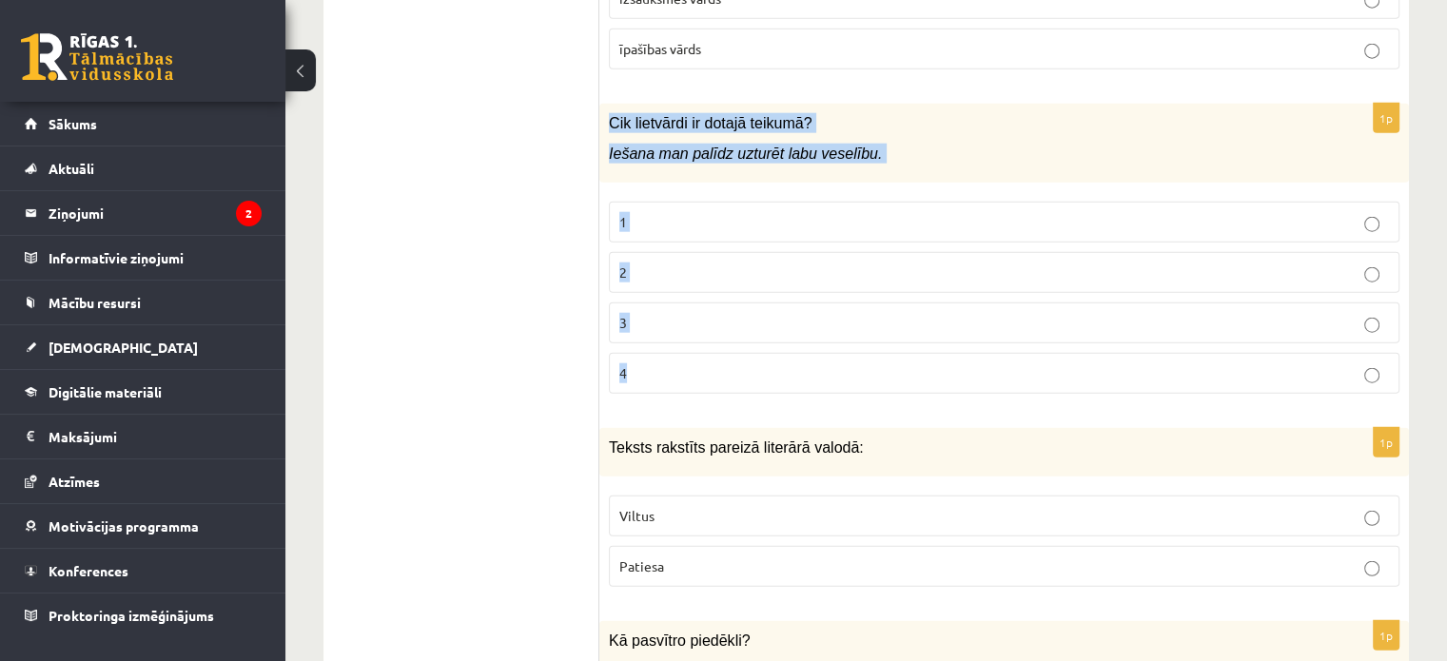
drag, startPoint x: 606, startPoint y: 80, endPoint x: 682, endPoint y: 346, distance: 277.0
click at [682, 346] on div "1p Cik lietvārdi ir dotajā teikumā? Iešana man palīdz uzturēt labu veselību. 1 …" at bounding box center [1003, 256] width 809 height 305
click at [682, 353] on label "4" at bounding box center [1004, 373] width 790 height 41
drag, startPoint x: 601, startPoint y: 88, endPoint x: 682, endPoint y: 533, distance: 452.4
click at [682, 533] on form "1p Atzīmē vārdu ar divām saknēm- salikteni! burtnīca zīmēšana dabaszinības mate…" at bounding box center [1003, 533] width 771 height 9198
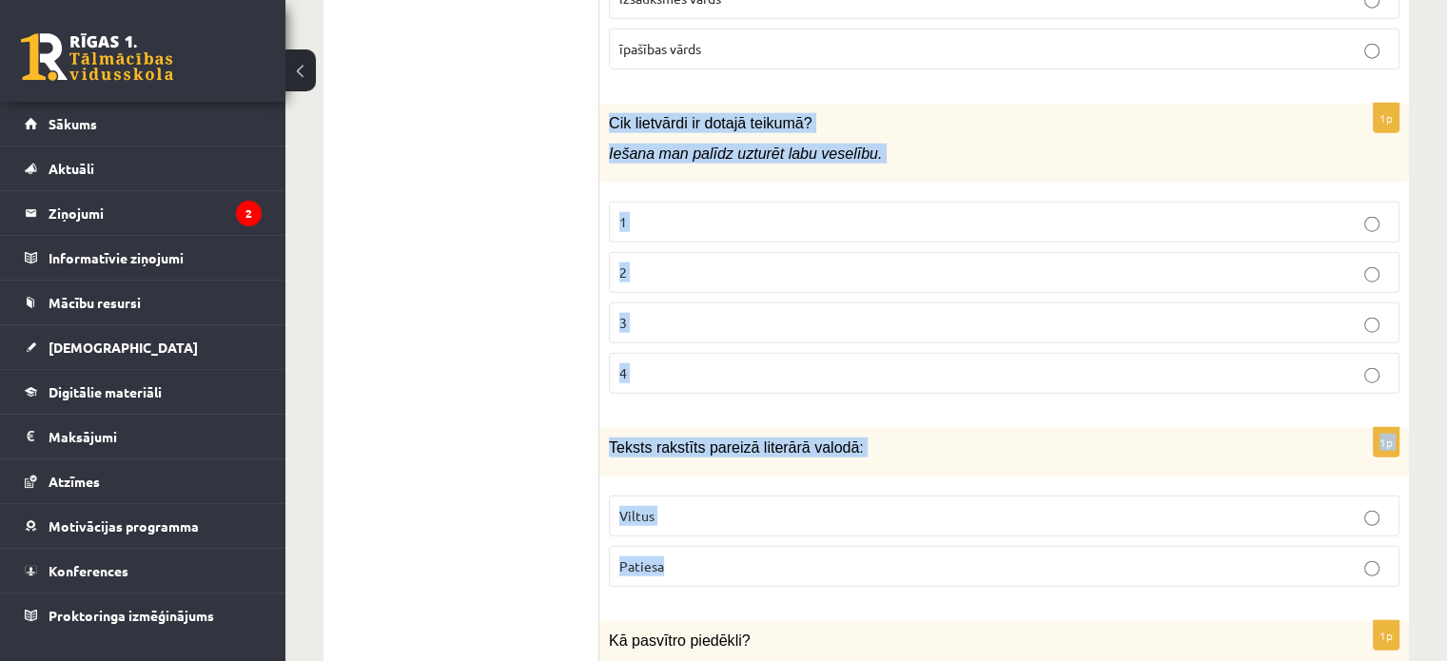
copy form "Cik lietvārdi ir dotajā teikumā? Iešana man palīdz uzturēt labu veselību. 1 2 3…"
click at [638, 263] on p "2" at bounding box center [1004, 273] width 770 height 20
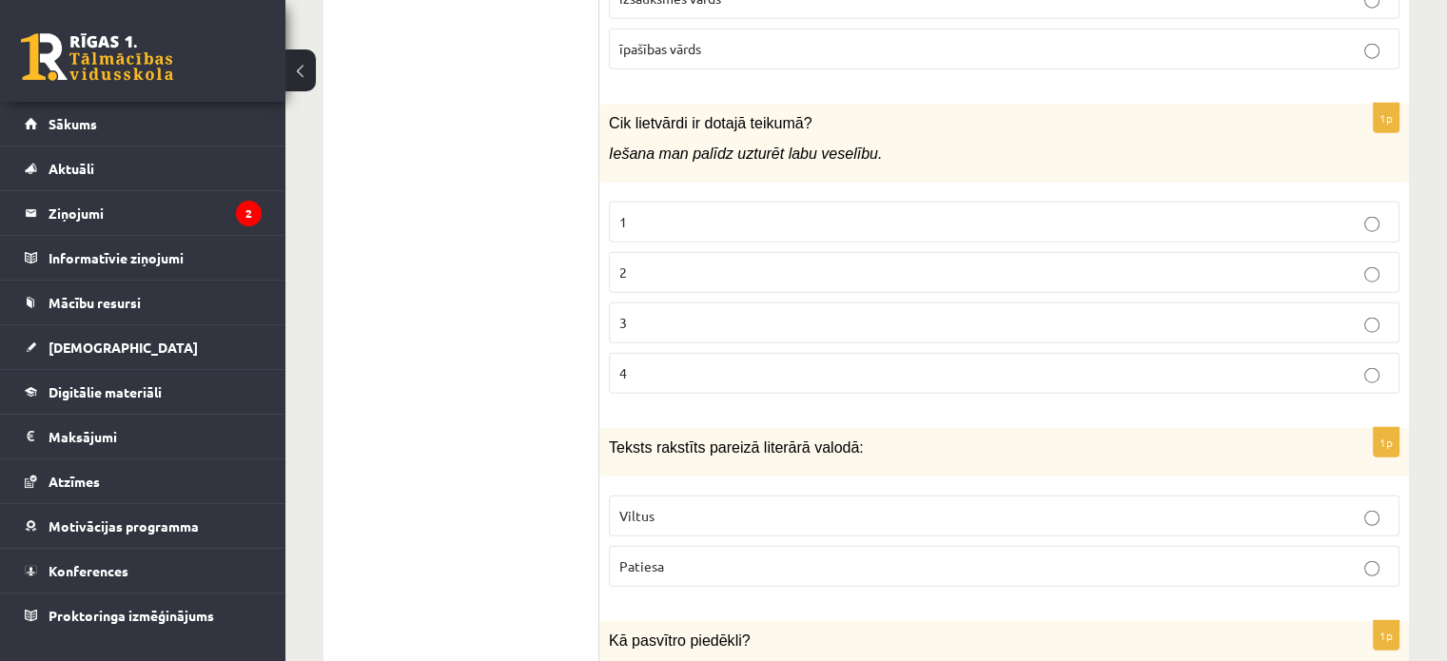
click at [699, 546] on label "Patiesa" at bounding box center [1004, 566] width 790 height 41
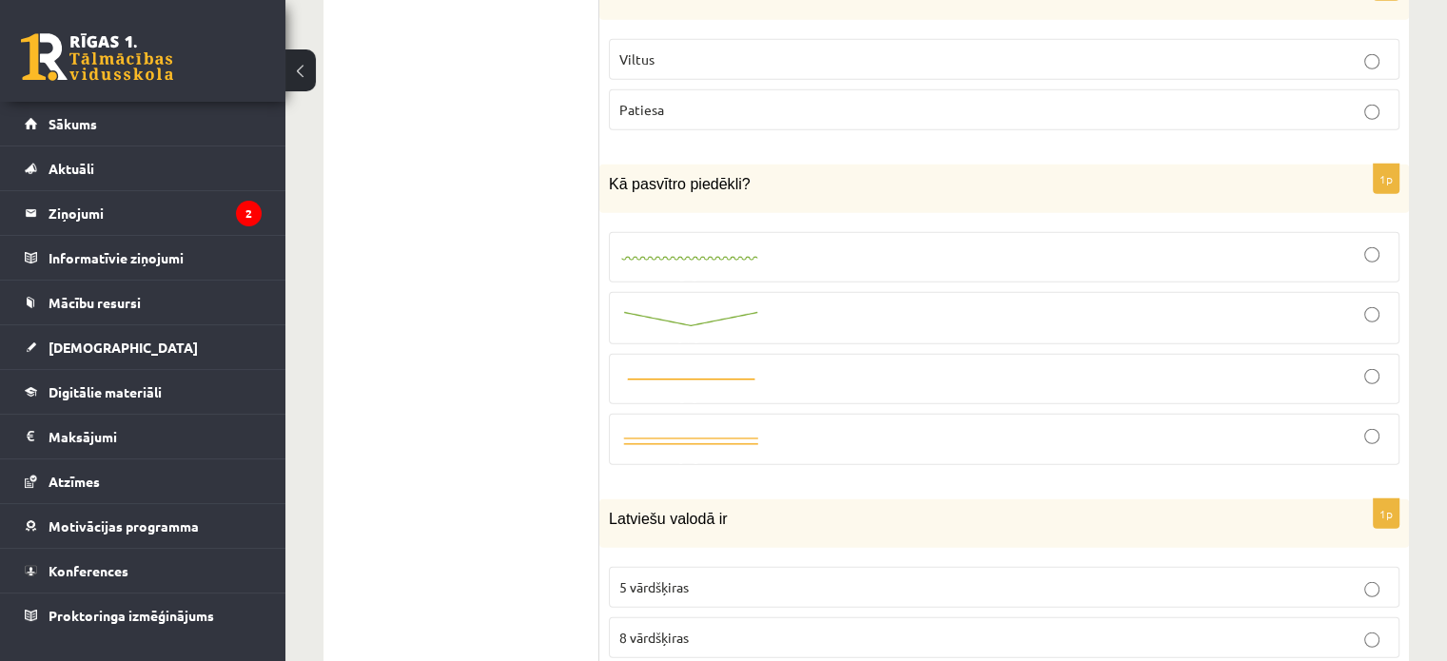
scroll to position [5157, 0]
drag, startPoint x: 605, startPoint y: 141, endPoint x: 737, endPoint y: 155, distance: 133.0
click at [737, 168] on div "Kā pasvītro piedēkli?" at bounding box center [1003, 192] width 809 height 49
copy span "Kā pasvītro piedēkli?"
click at [639, 313] on img at bounding box center [690, 323] width 143 height 20
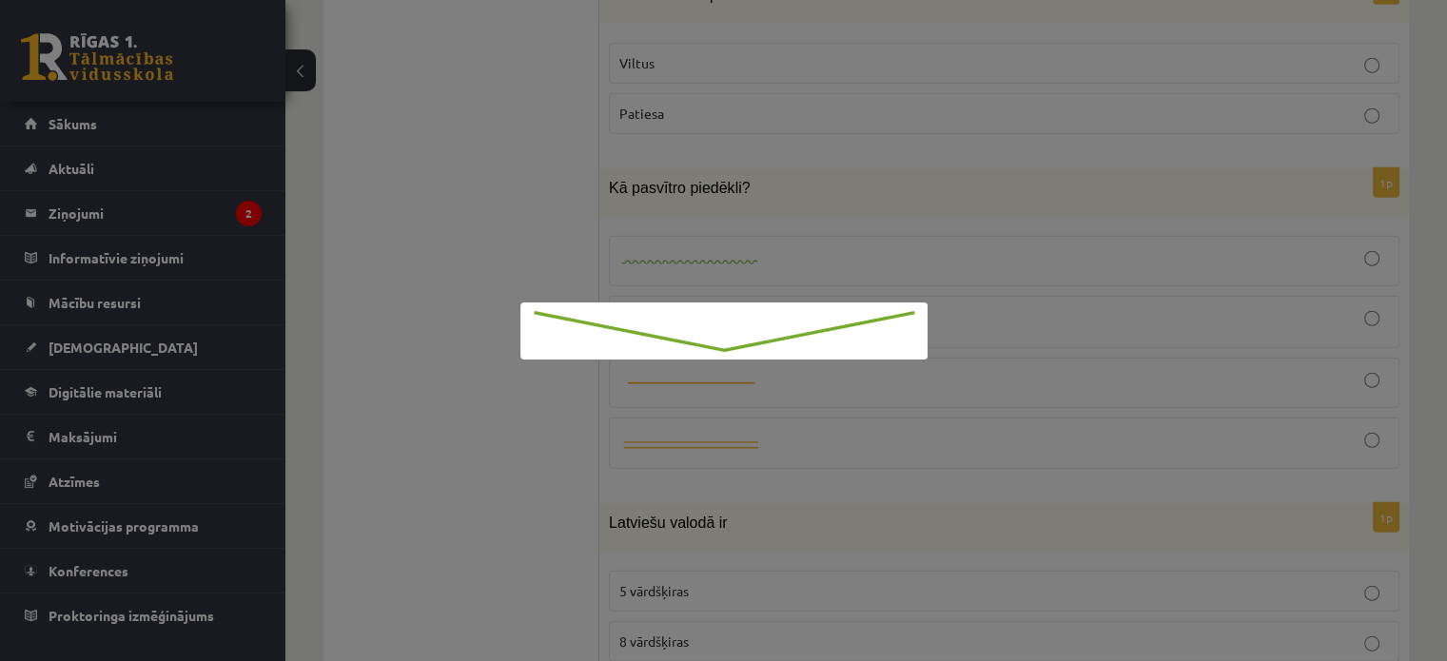
click at [641, 275] on div at bounding box center [723, 330] width 1447 height 661
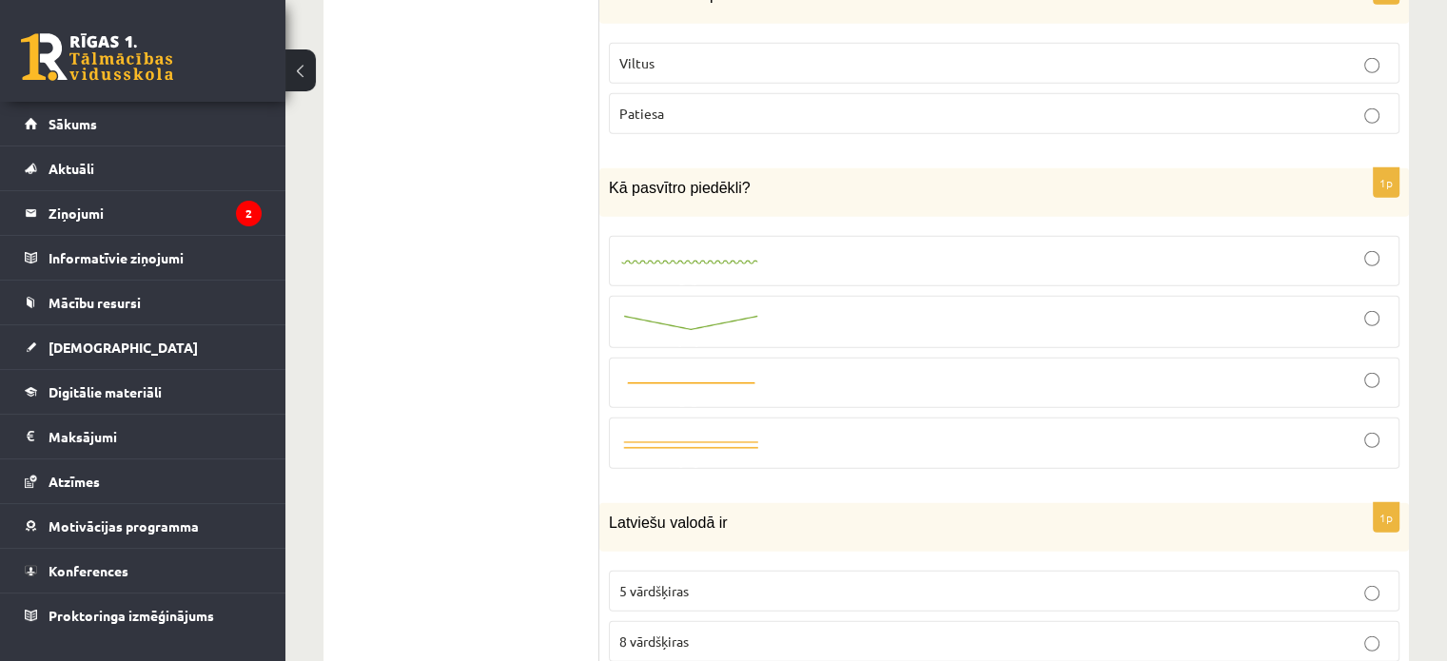
click at [1344, 306] on div at bounding box center [1004, 321] width 770 height 31
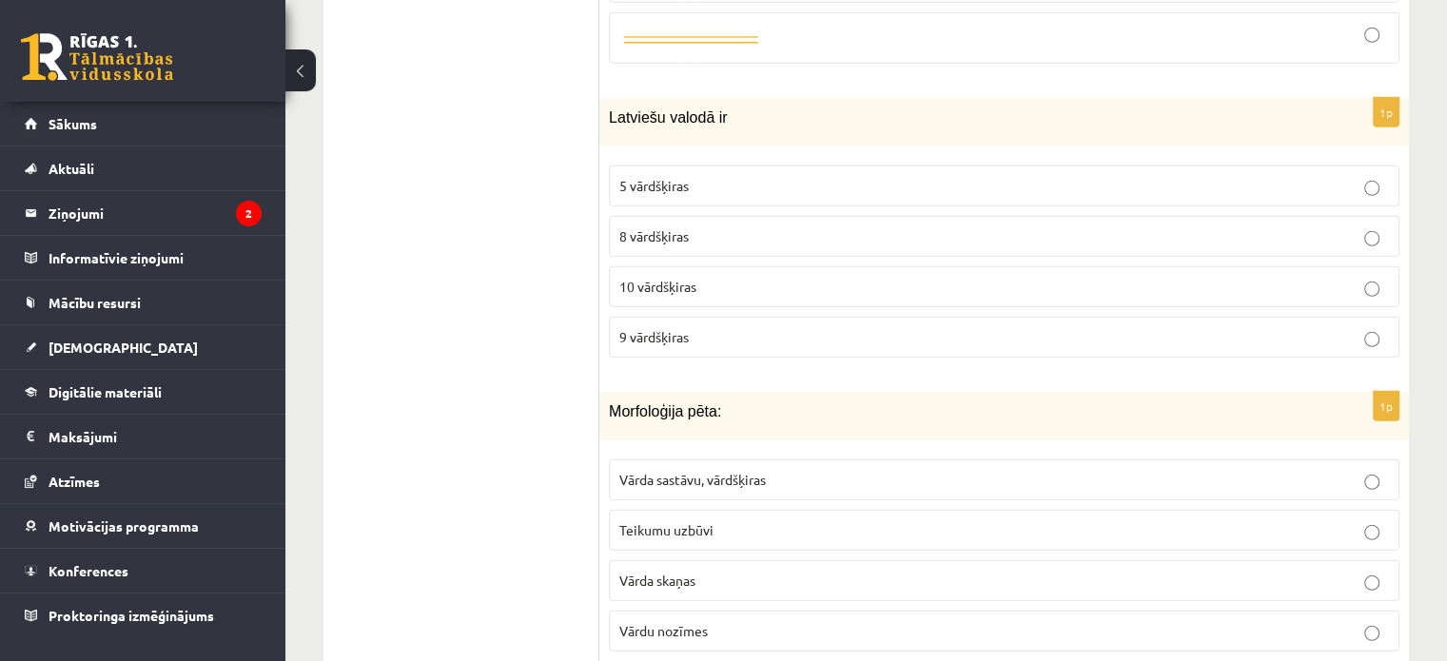
scroll to position [5585, 0]
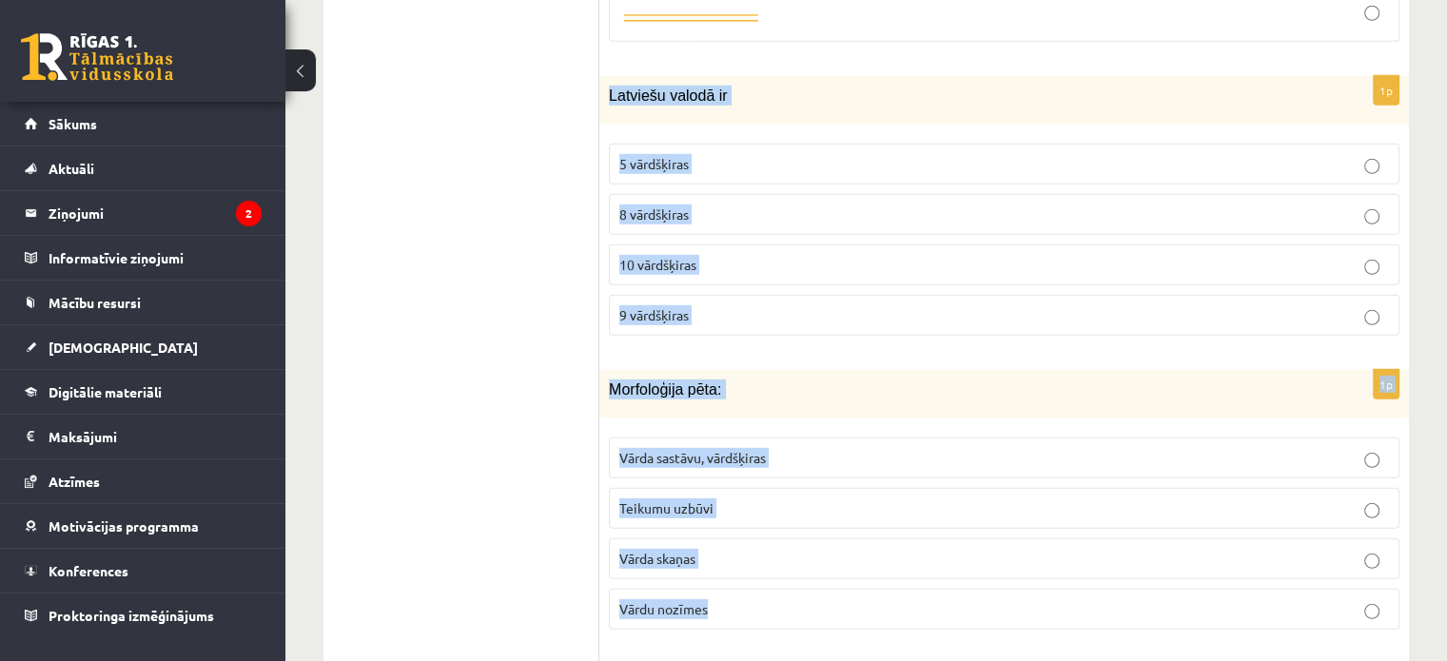
drag, startPoint x: 604, startPoint y: 49, endPoint x: 758, endPoint y: 537, distance: 511.7
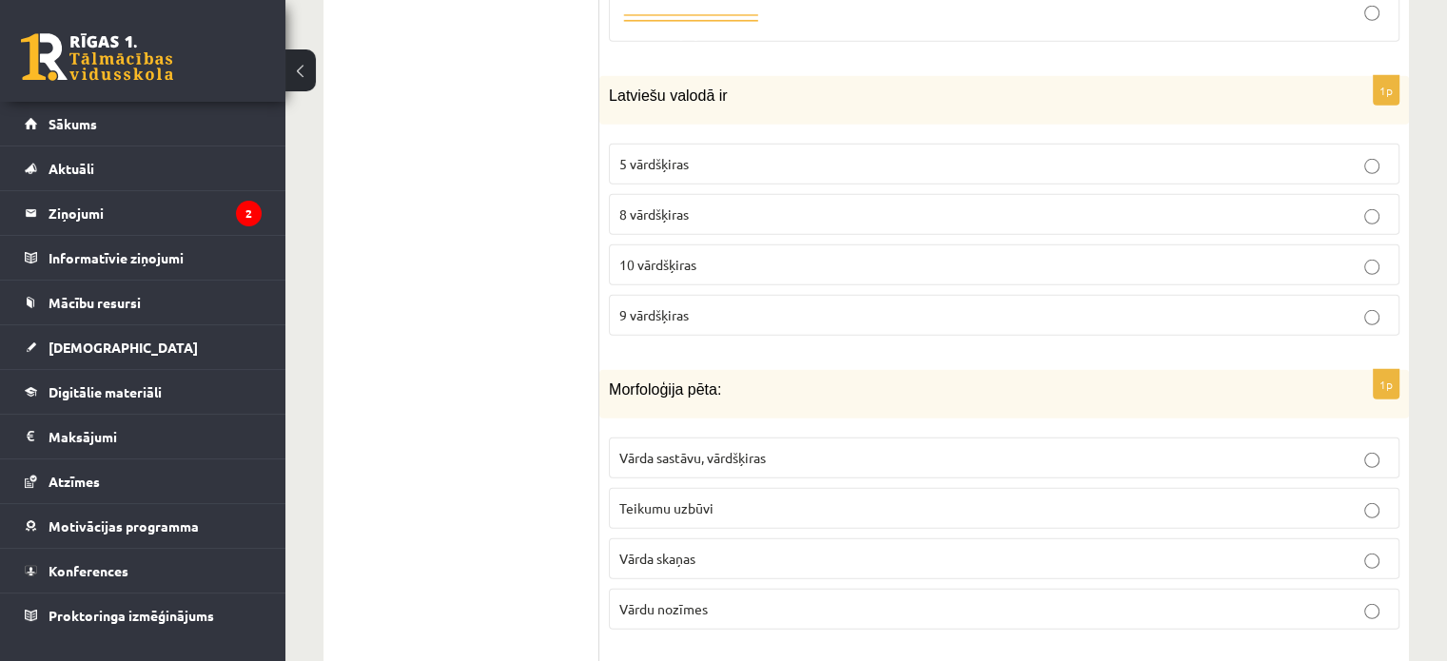
click at [719, 449] on span "Vārda sastāvu, vārdšķiras" at bounding box center [692, 457] width 146 height 17
click at [667, 306] on span "9 vārdšķiras" at bounding box center [653, 314] width 69 height 17
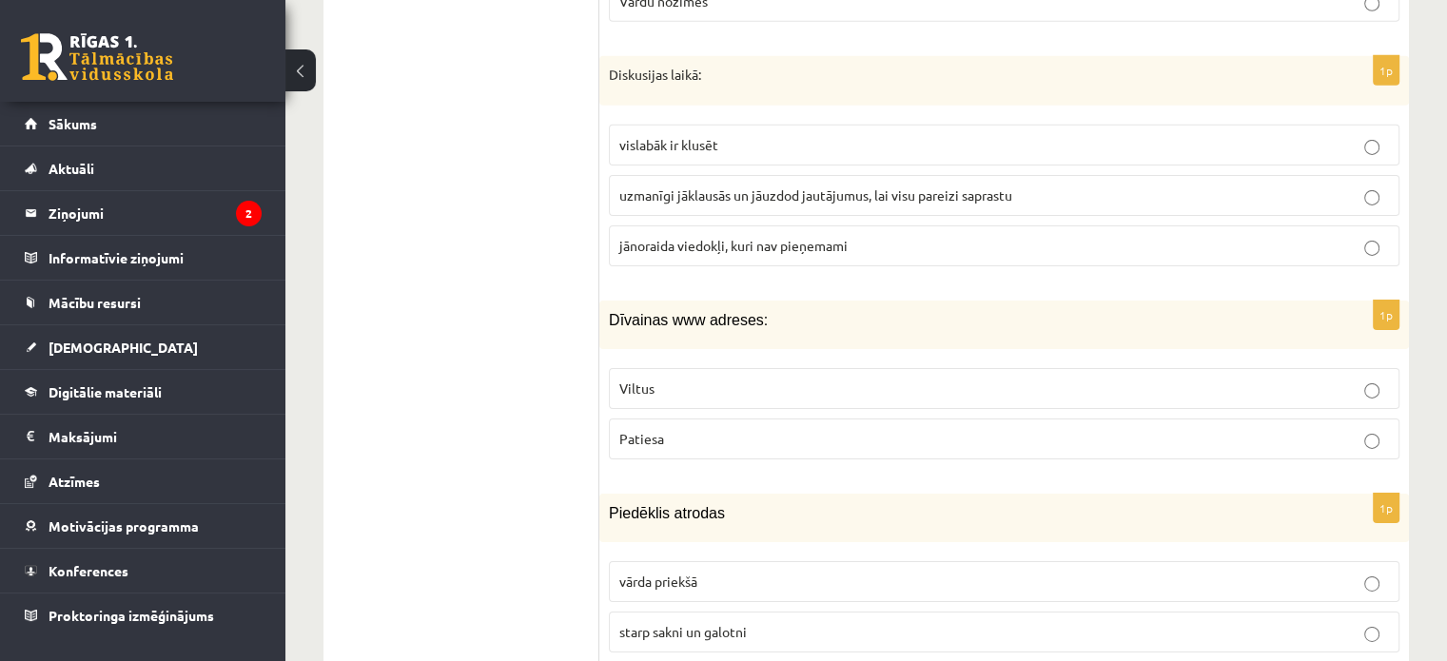
scroll to position [6193, 0]
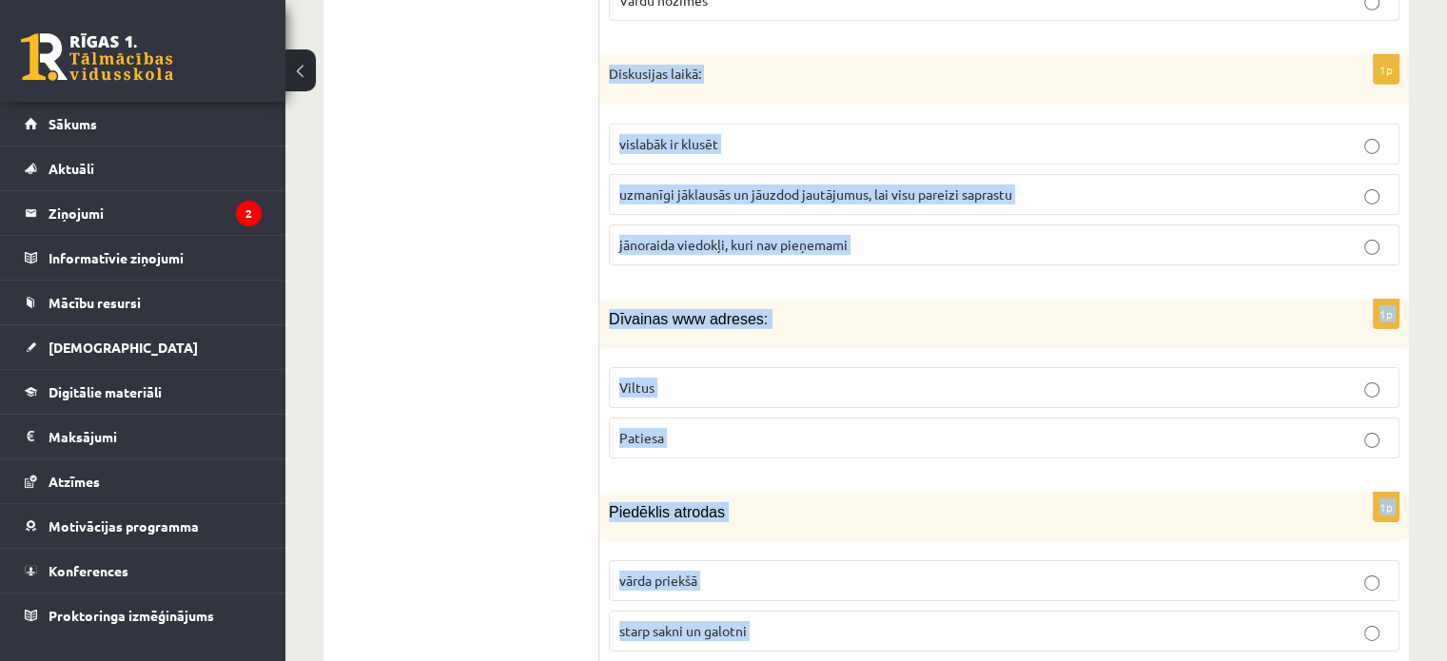
drag, startPoint x: 599, startPoint y: 19, endPoint x: 780, endPoint y: 621, distance: 628.7
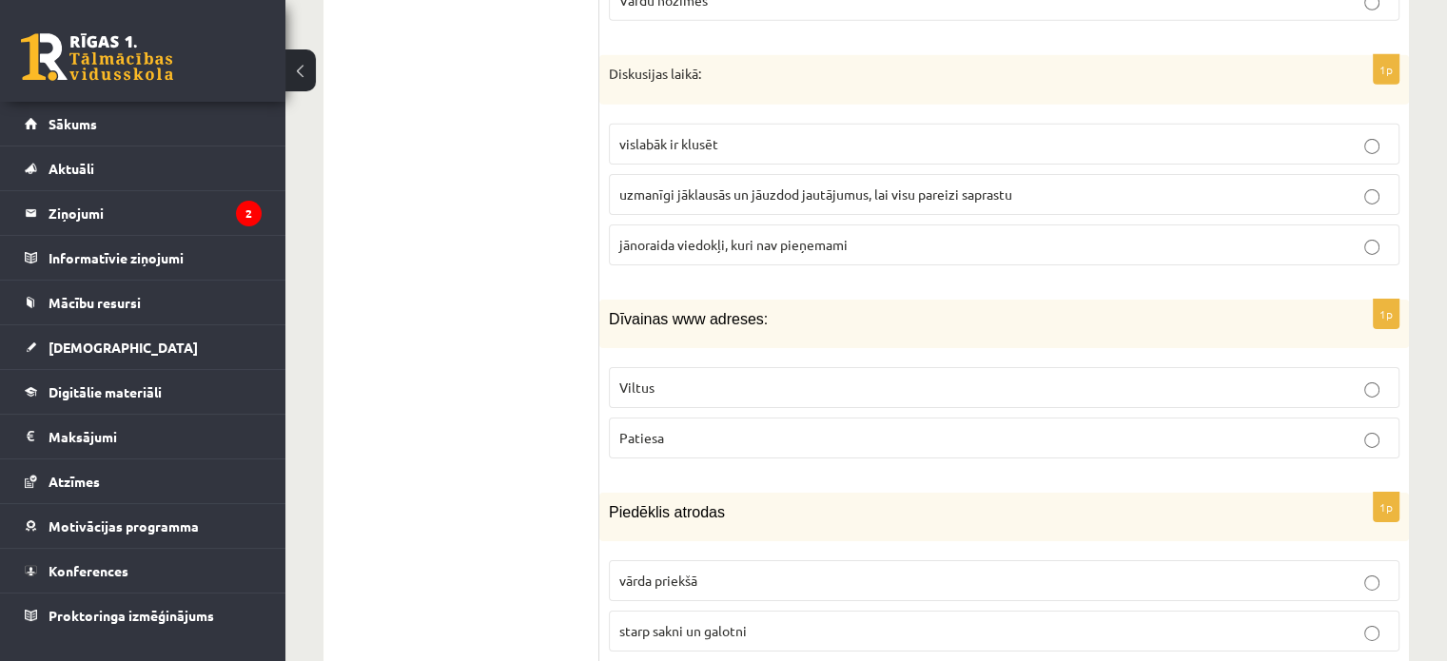
click at [673, 174] on label "uzmanīgi jāklausās un jāuzdod jautājumus, lai visu pareizi saprastu" at bounding box center [1004, 194] width 790 height 41
click at [701, 622] on span "starp sakni un galotni" at bounding box center [682, 630] width 127 height 17
click at [658, 378] on p "Viltus" at bounding box center [1004, 388] width 770 height 20
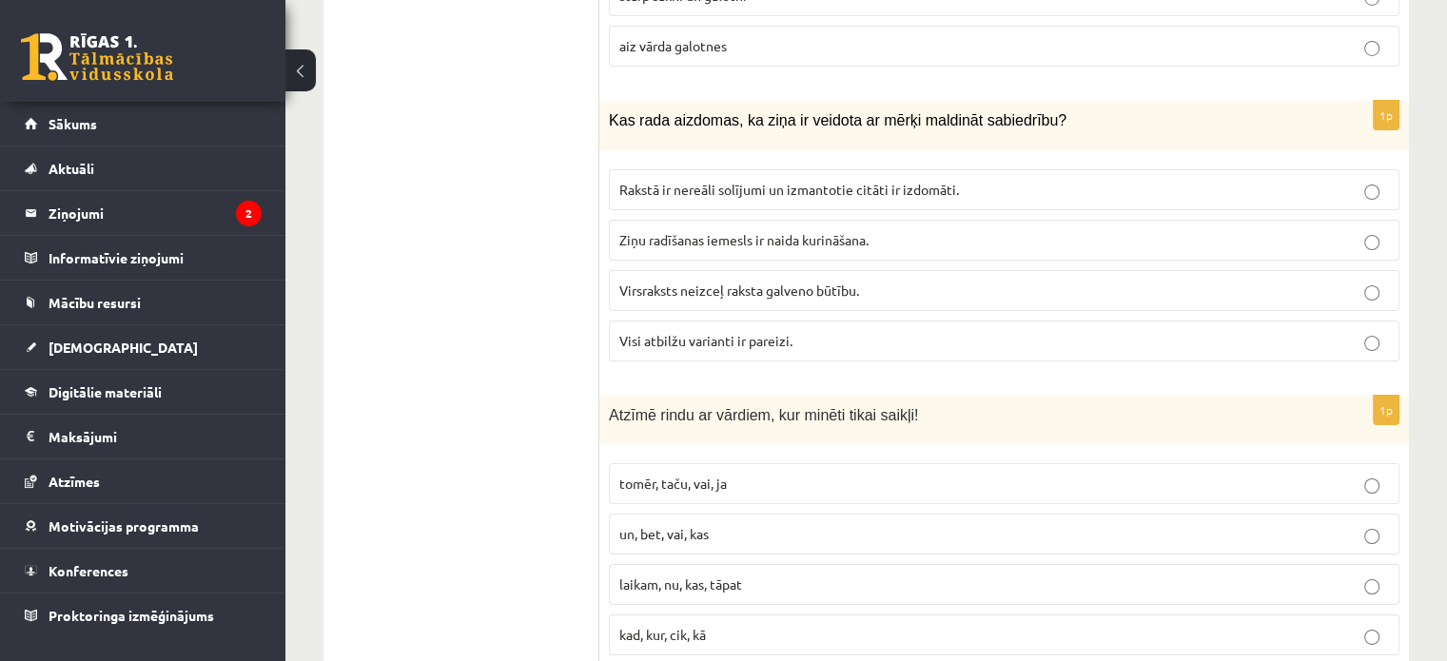
scroll to position [6828, 0]
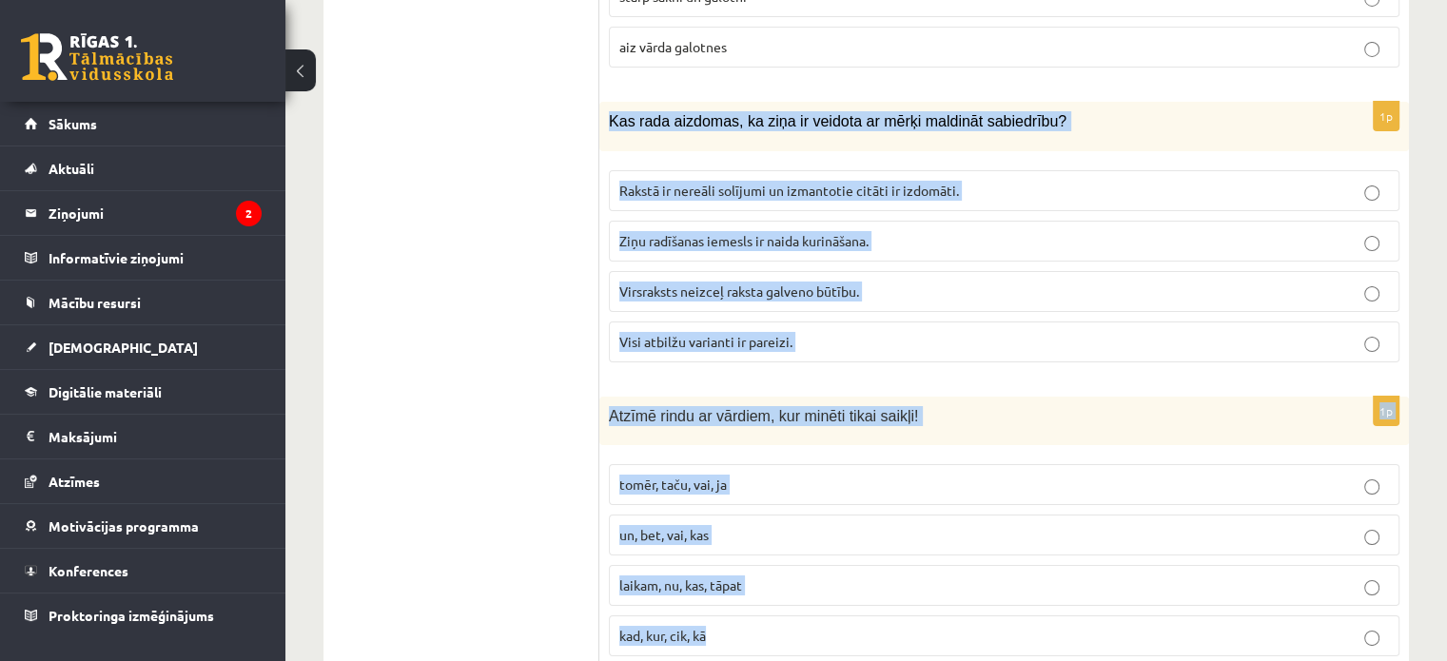
drag, startPoint x: 604, startPoint y: 68, endPoint x: 761, endPoint y: 565, distance: 521.7
click at [672, 476] on span "tomēr, taču, vai, ja" at bounding box center [672, 484] width 107 height 17
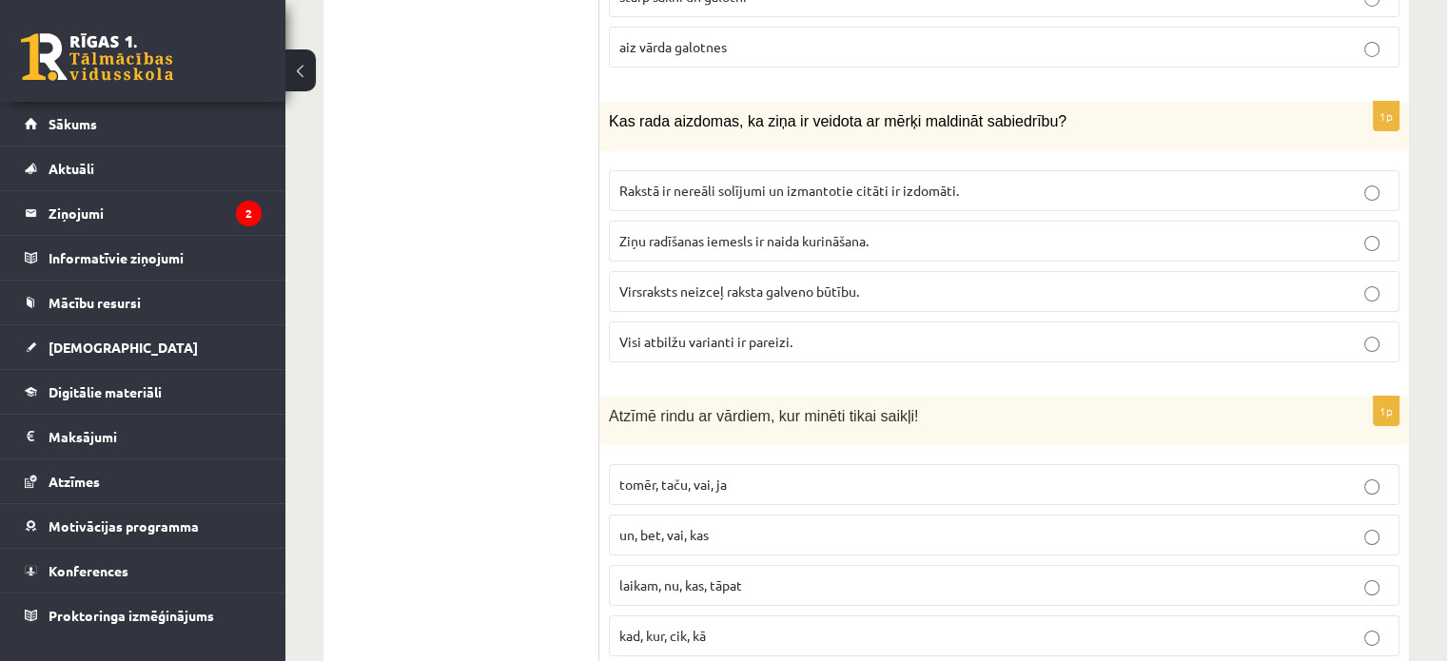
click at [666, 333] on span "Visi atbilžu varianti ir pareizi." at bounding box center [705, 341] width 173 height 17
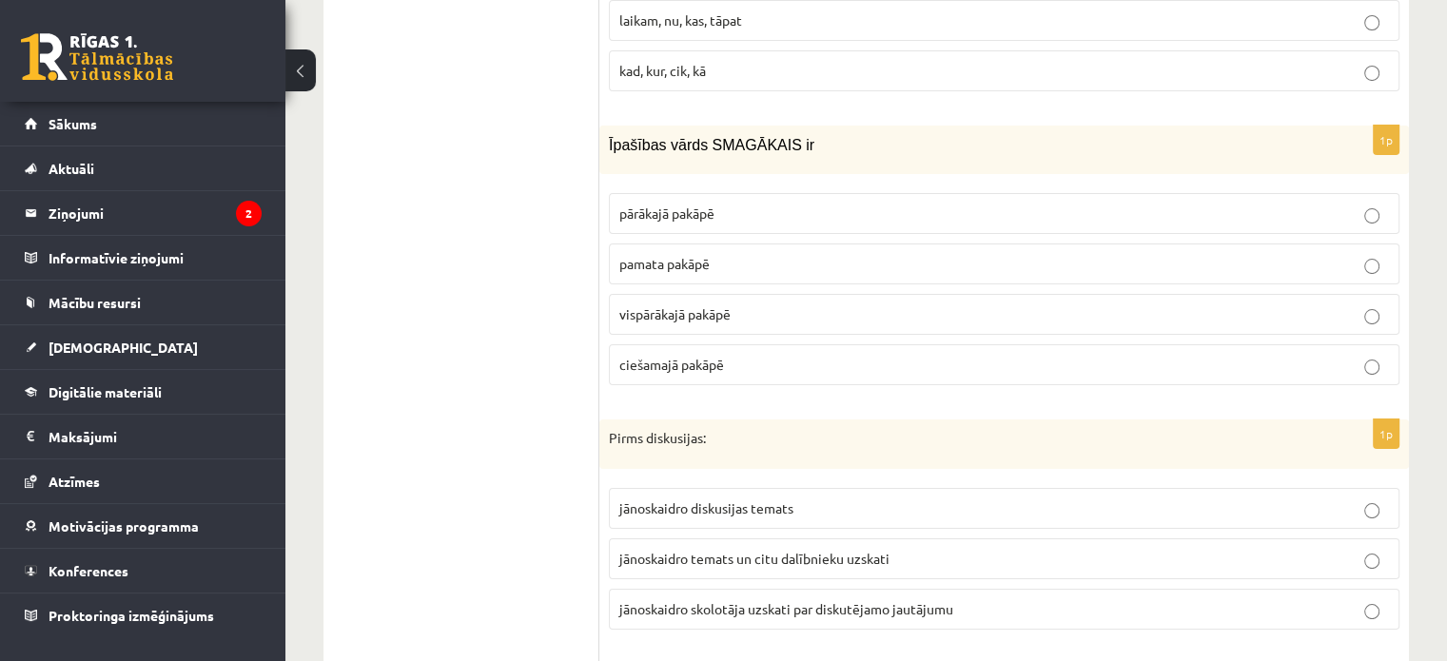
scroll to position [7389, 0]
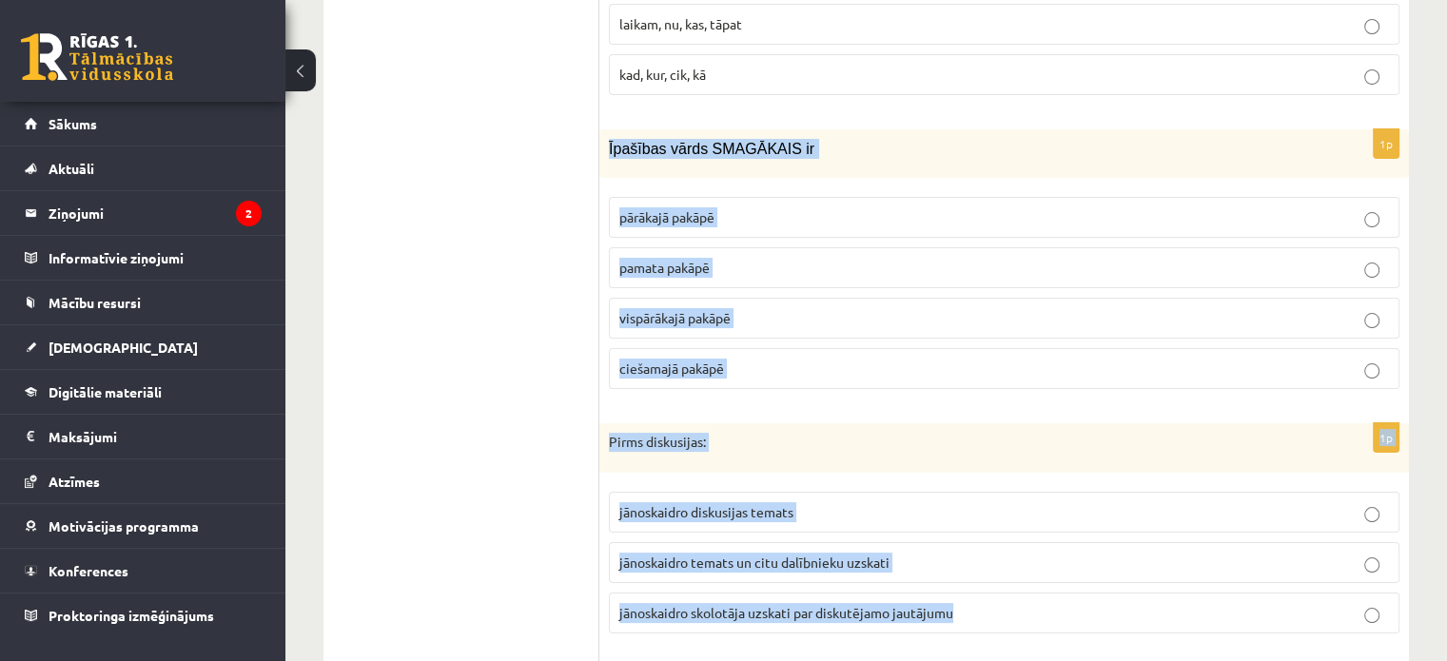
drag, startPoint x: 606, startPoint y: 94, endPoint x: 988, endPoint y: 522, distance: 574.0
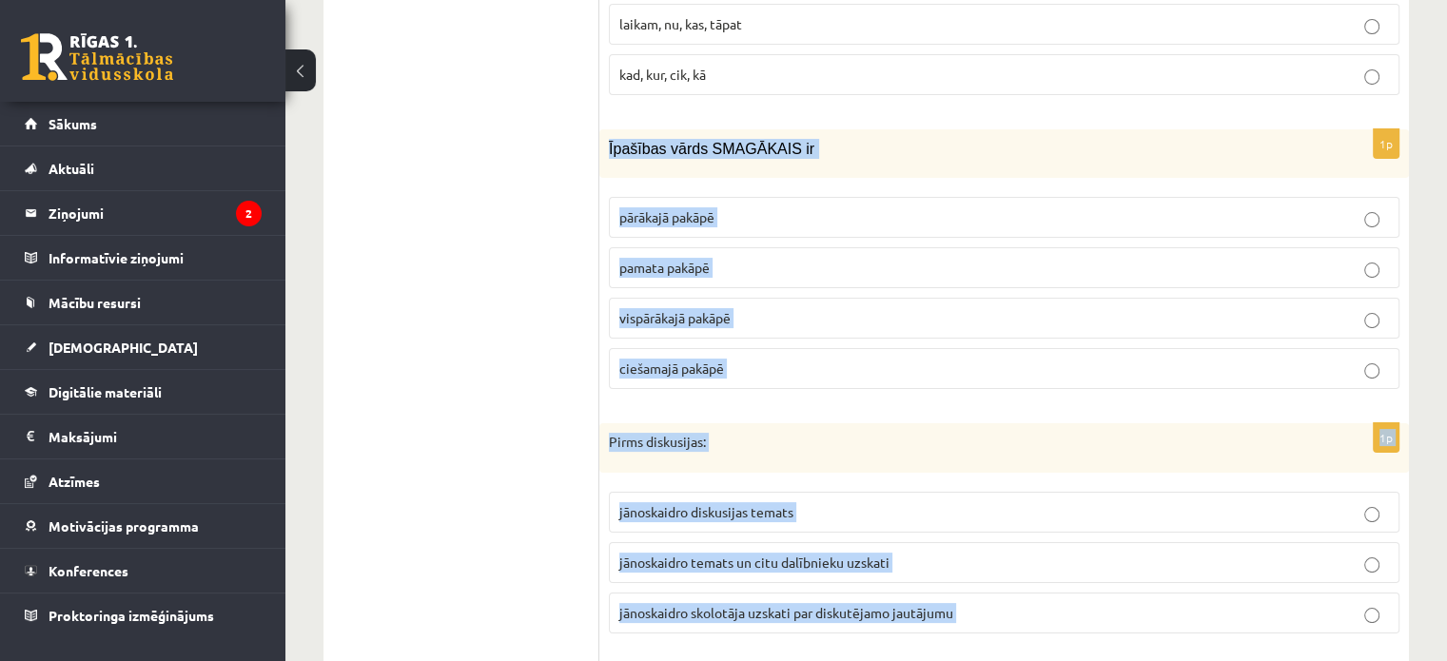
drag, startPoint x: 604, startPoint y: 101, endPoint x: 1019, endPoint y: 588, distance: 639.7
click at [717, 309] on span "vispārākajā pakāpē" at bounding box center [674, 317] width 111 height 17
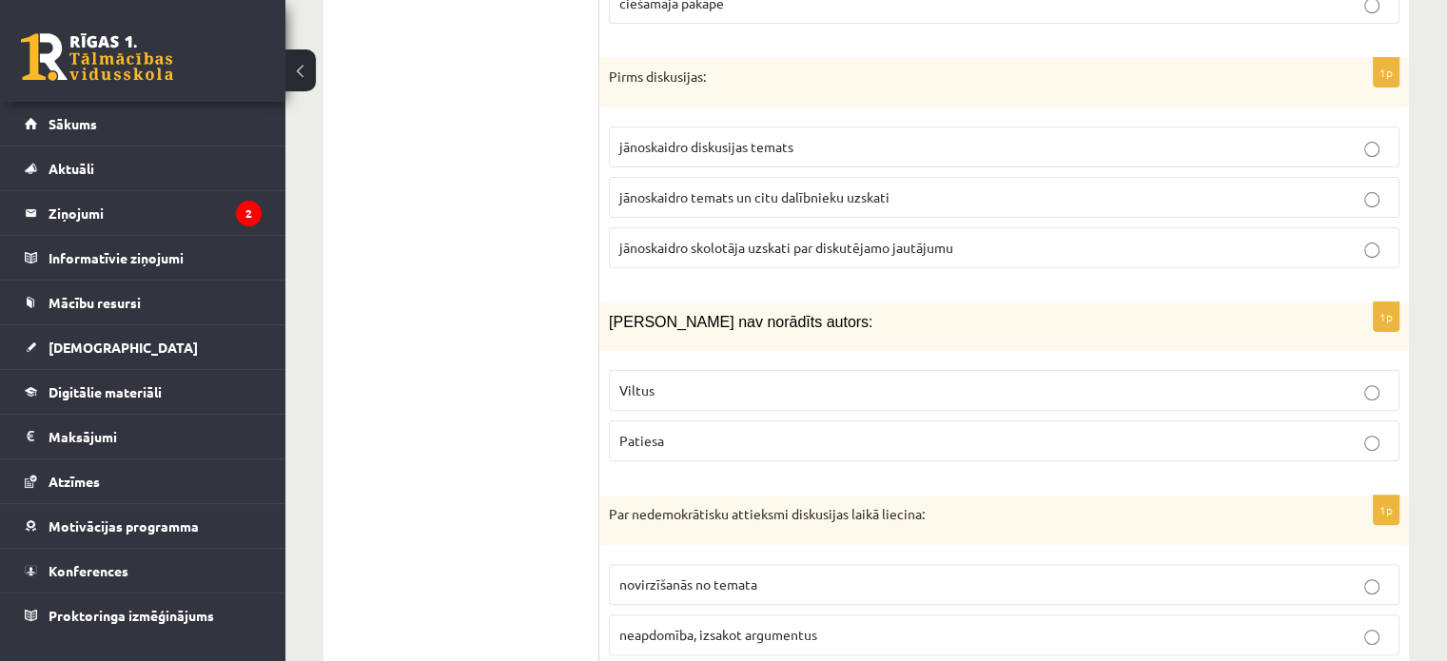
scroll to position [7756, 0]
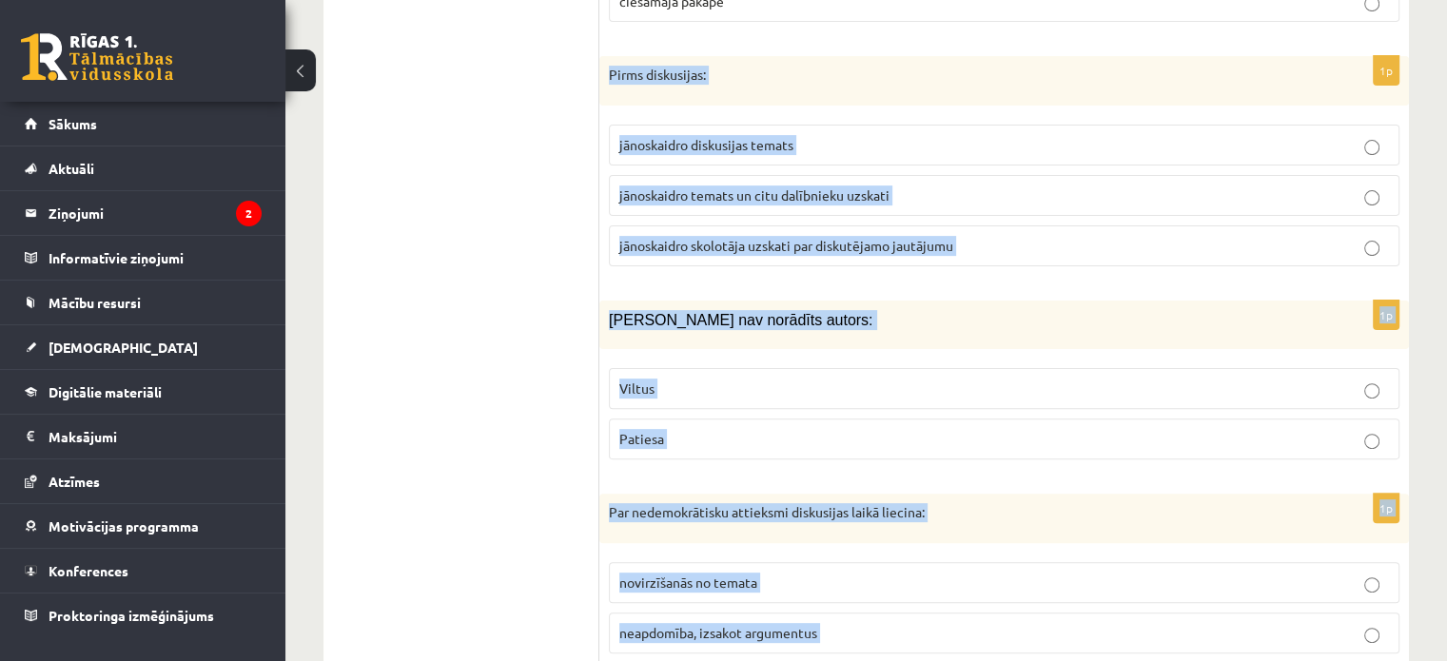
drag, startPoint x: 605, startPoint y: 18, endPoint x: 979, endPoint y: 609, distance: 699.1
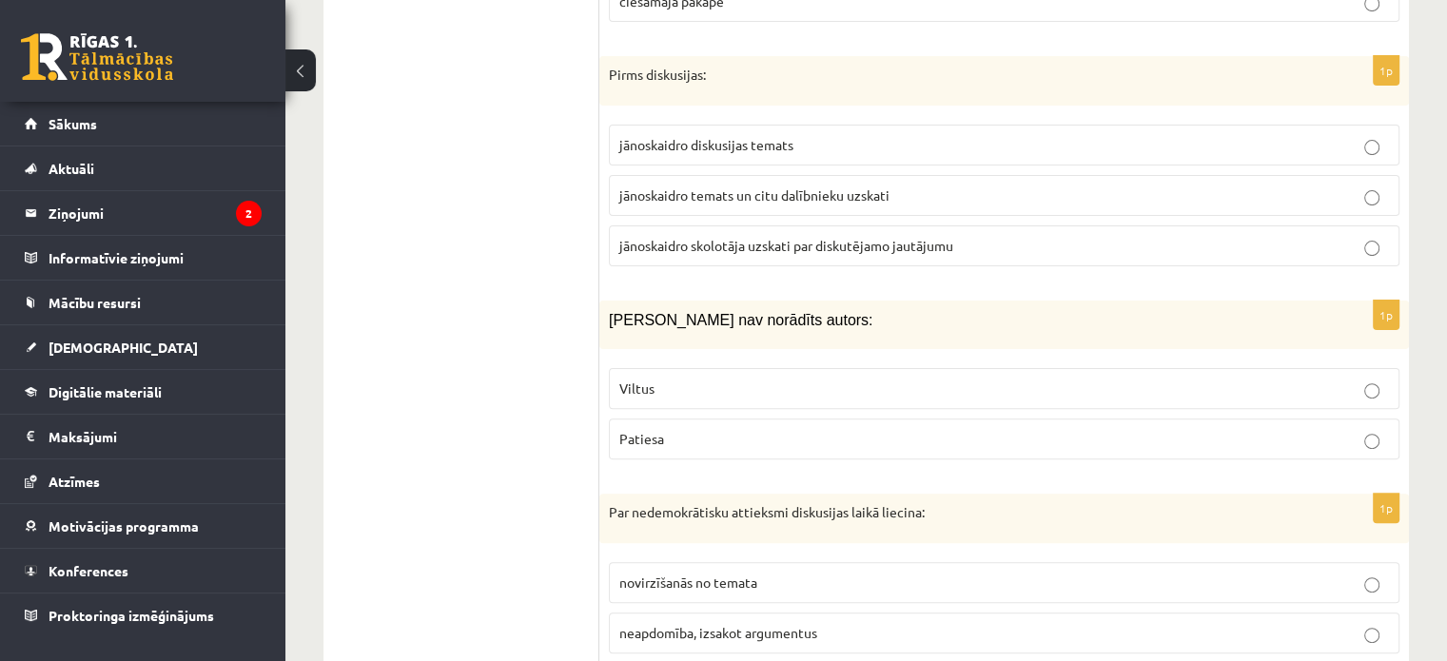
click at [706, 186] on span "jānoskaidro temats un citu dalībnieku uzskati" at bounding box center [754, 194] width 270 height 17
click at [670, 368] on label "Viltus" at bounding box center [1004, 388] width 790 height 41
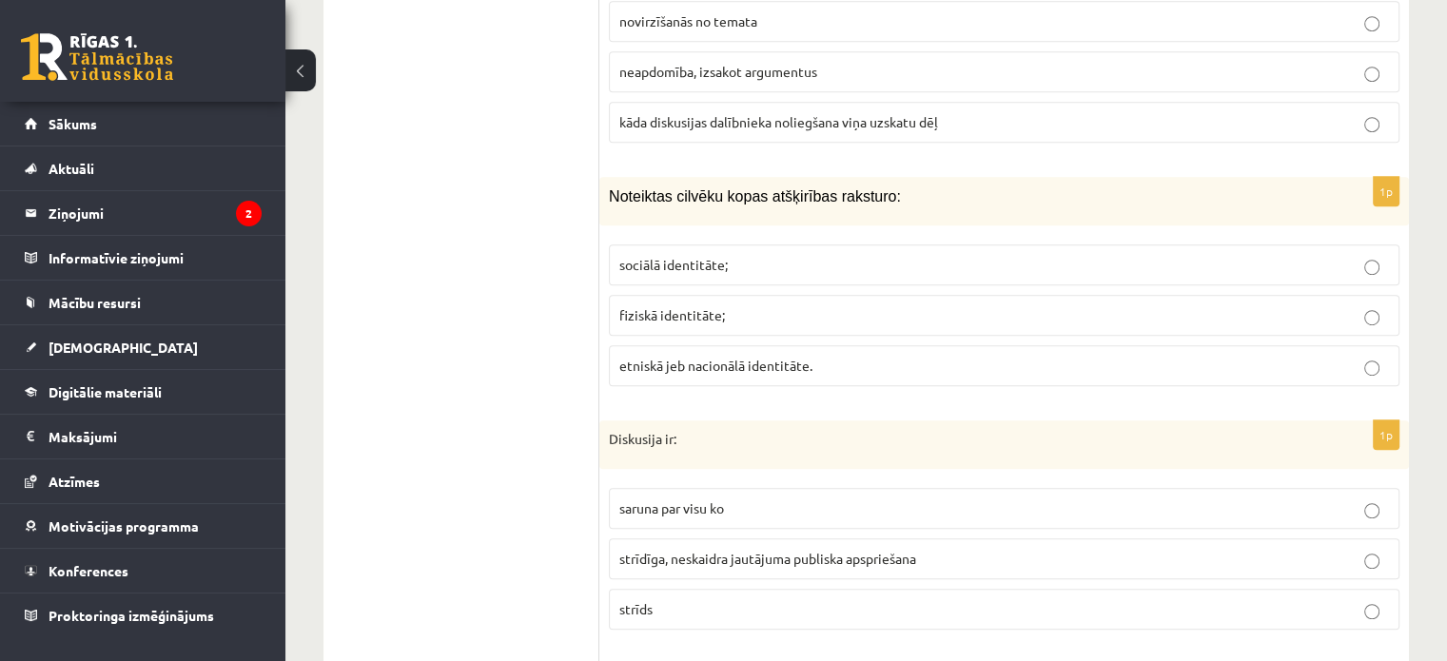
scroll to position [8317, 0]
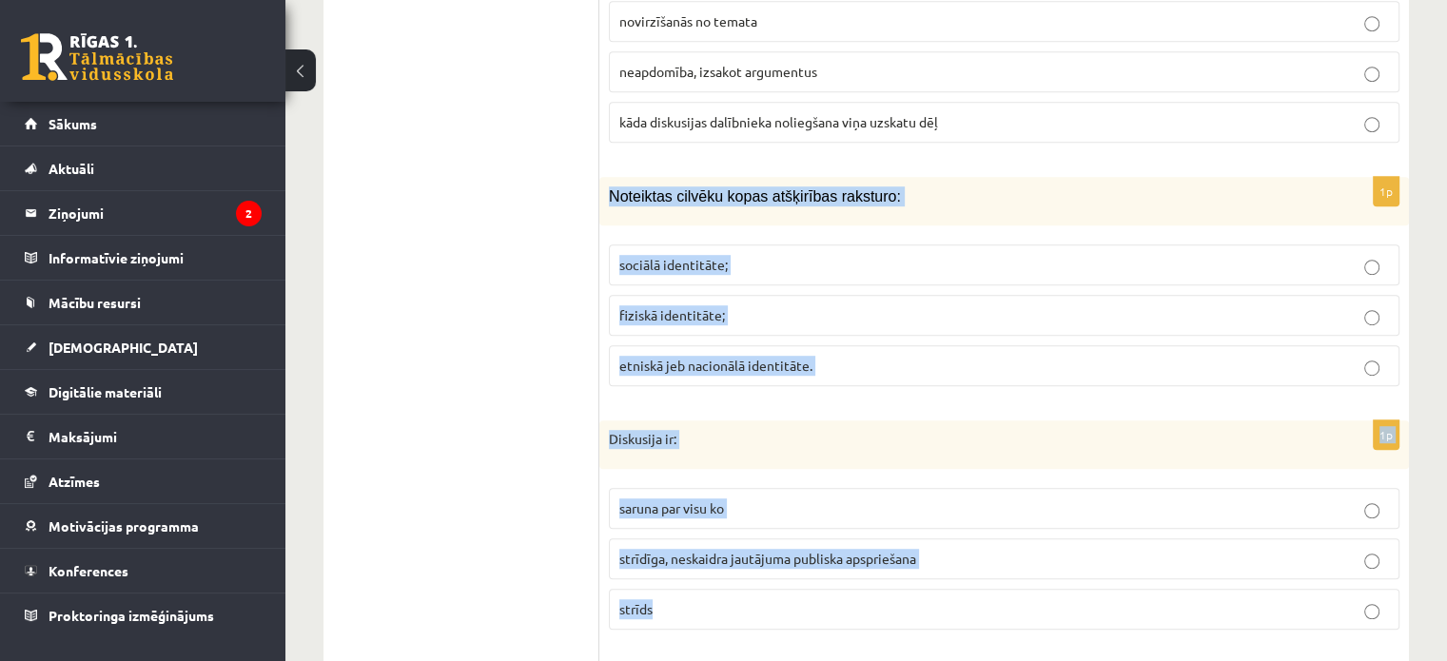
drag, startPoint x: 603, startPoint y: 135, endPoint x: 836, endPoint y: 577, distance: 500.0
click at [653, 357] on span "etniskā jeb nacionālā identitāte." at bounding box center [715, 365] width 193 height 17
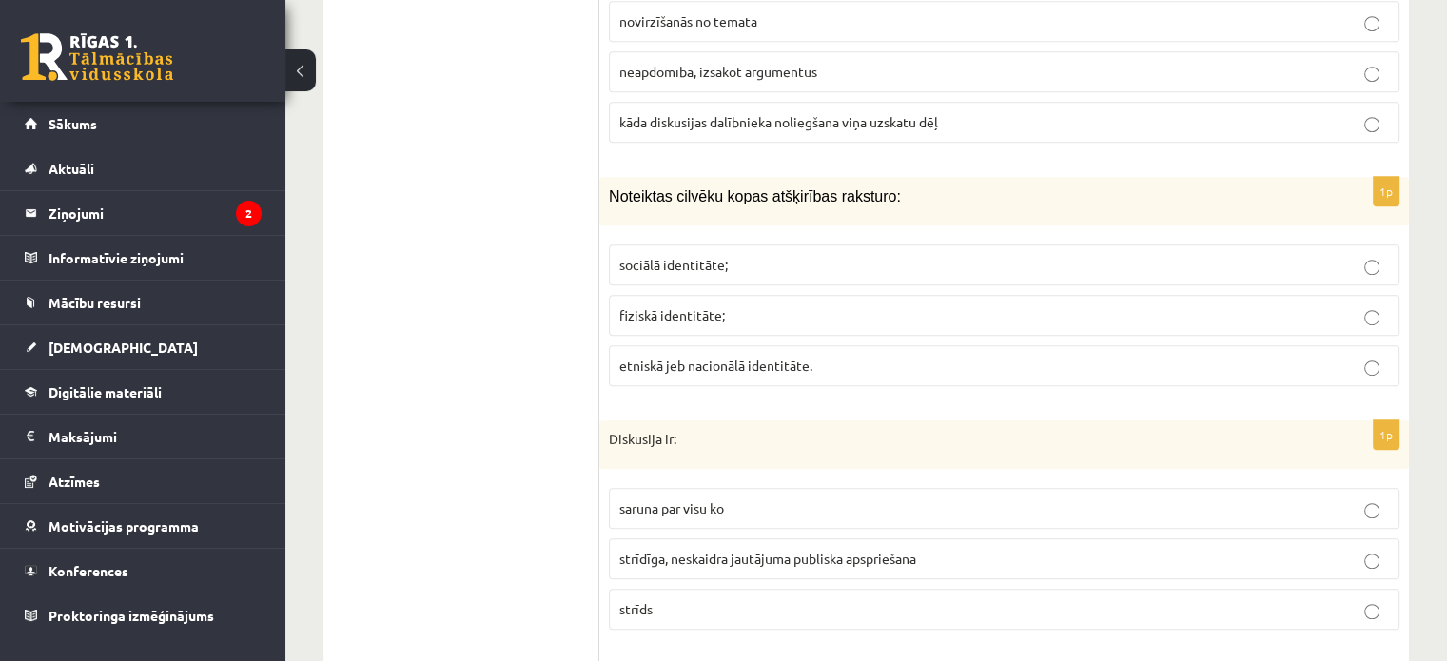
click at [685, 549] on p "strīdīga, neskaidra jautājuma publiska apspriešana" at bounding box center [1004, 559] width 770 height 20
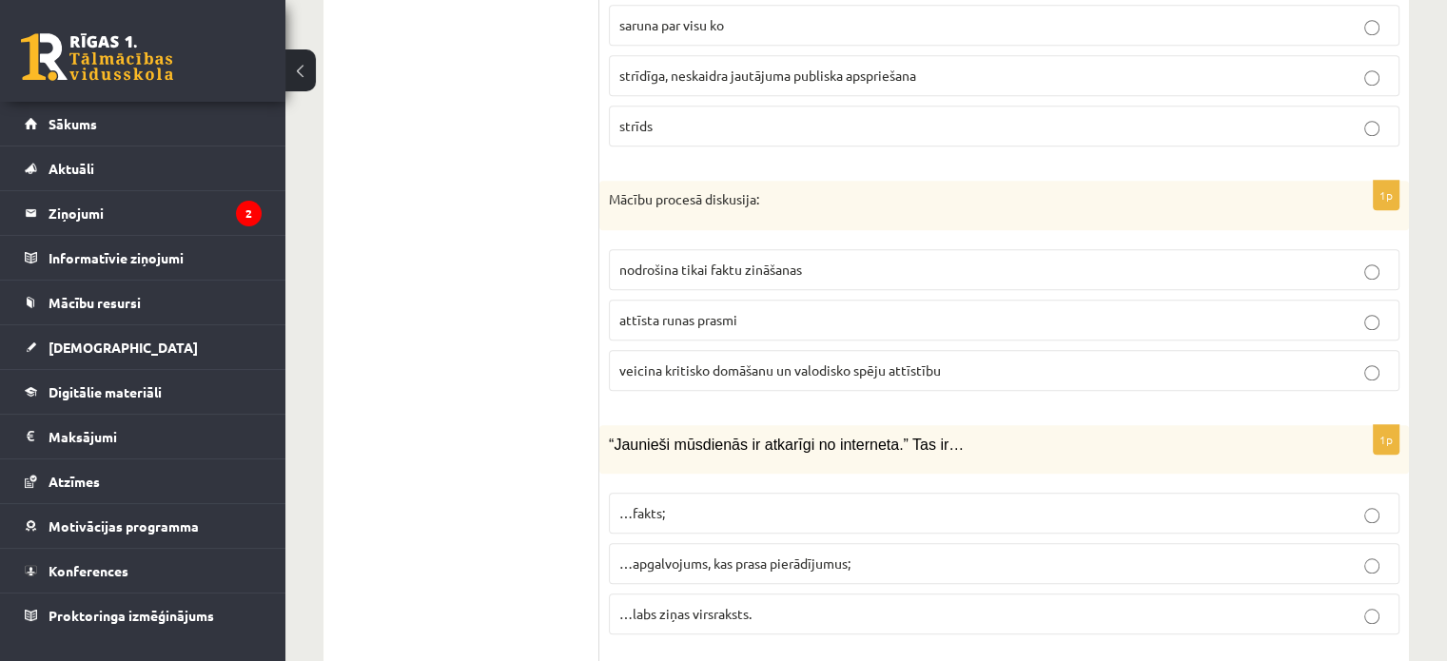
scroll to position [8801, 0]
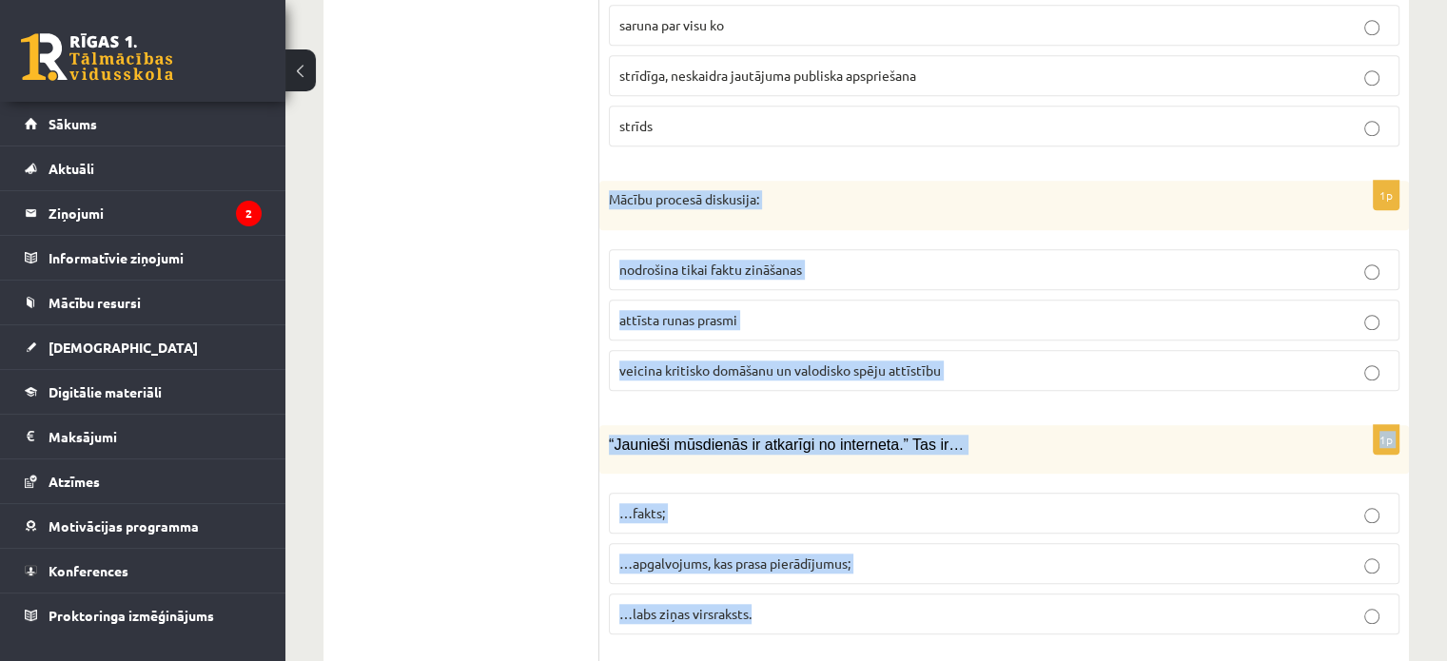
drag, startPoint x: 606, startPoint y: 144, endPoint x: 770, endPoint y: 564, distance: 451.5
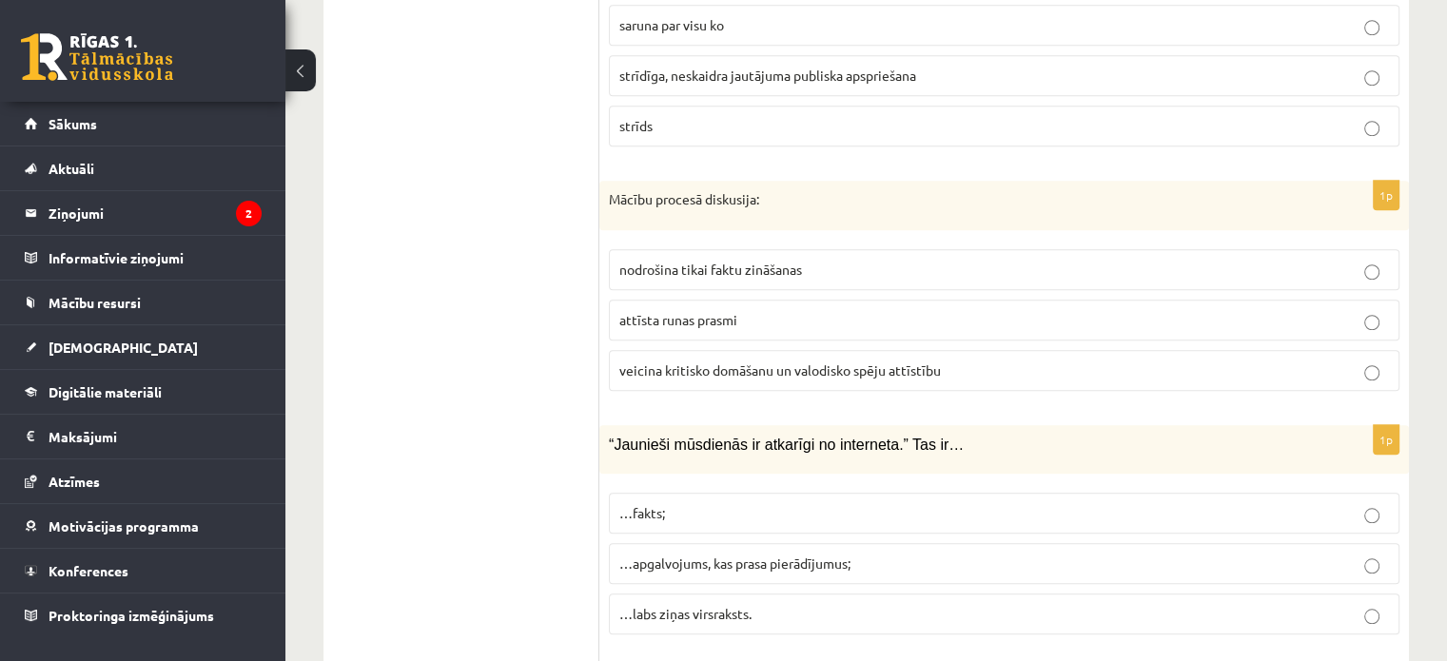
click at [662, 543] on label "…apgalvojums, kas prasa pierādījumus;" at bounding box center [1004, 563] width 790 height 41
click at [639, 350] on label "veicina kritisko domāšanu un valodisko spēju attīstību" at bounding box center [1004, 370] width 790 height 41
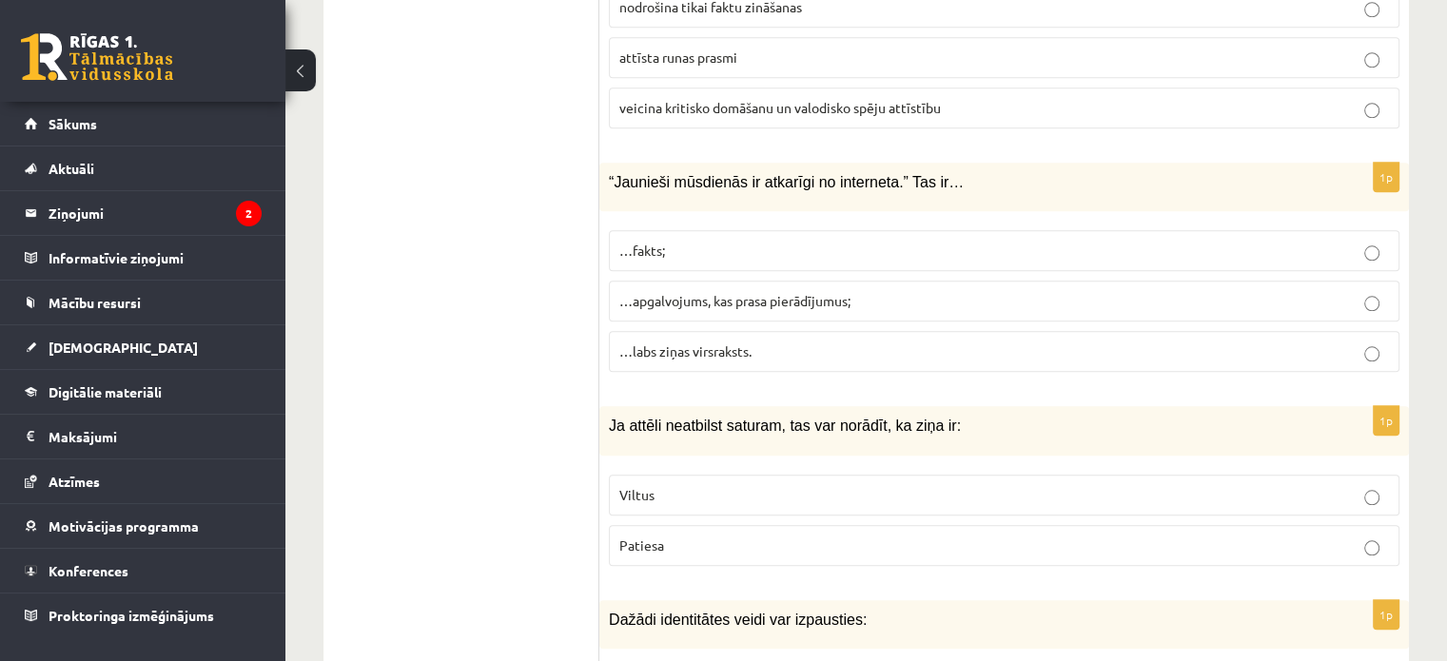
scroll to position [9165, 0]
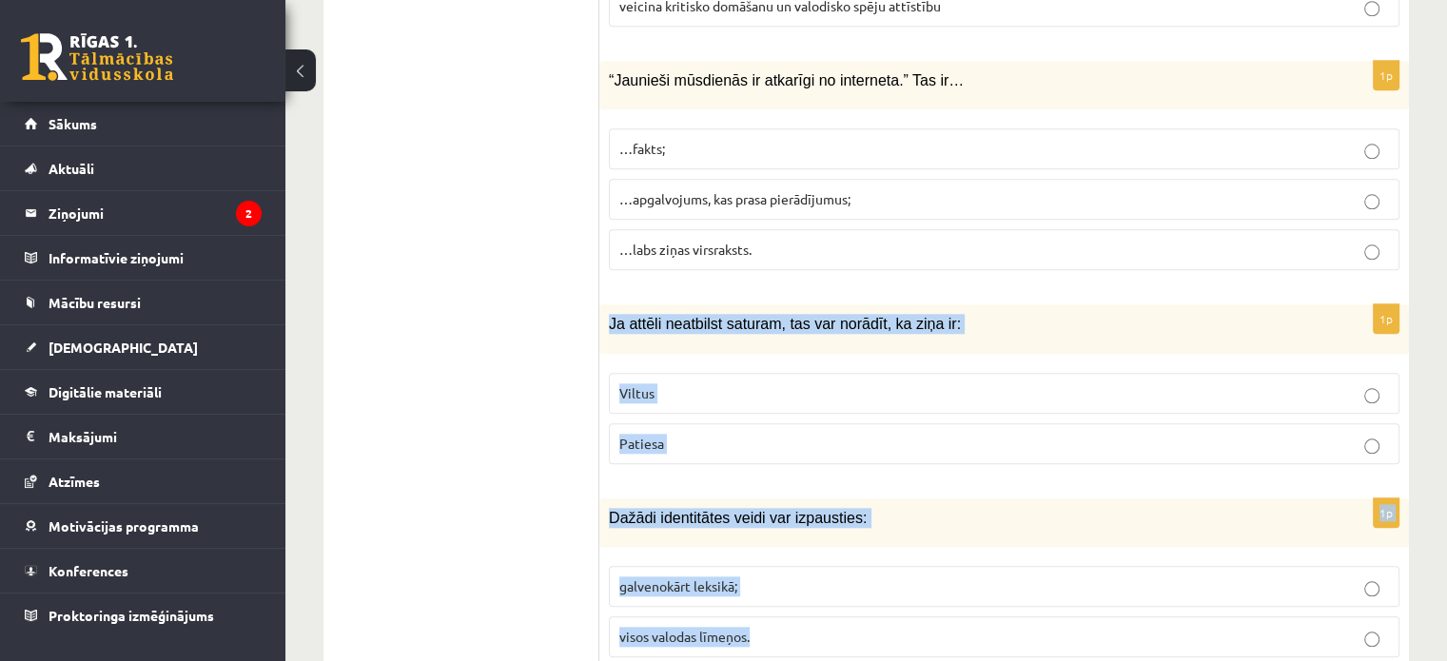
drag, startPoint x: 606, startPoint y: 262, endPoint x: 796, endPoint y: 572, distance: 363.8
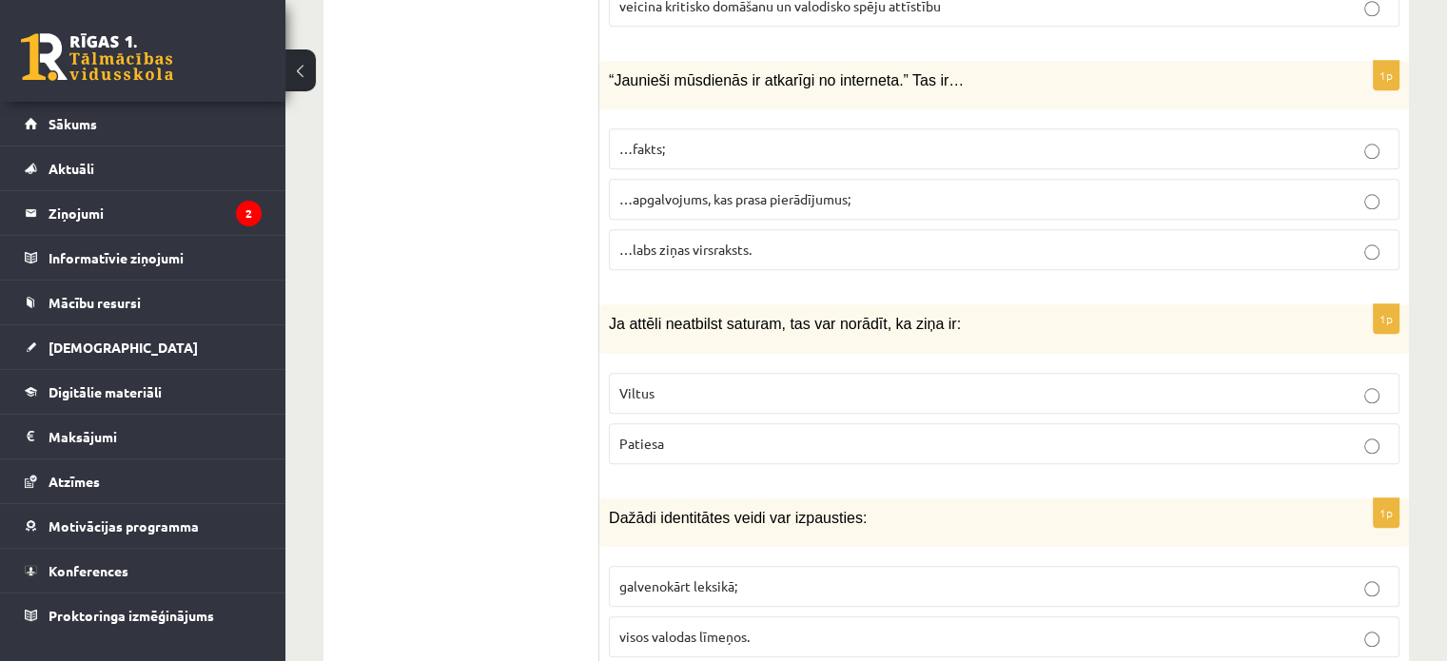
click at [657, 383] on p "Viltus" at bounding box center [1004, 393] width 770 height 20
click at [665, 628] on span "visos valodas līmeņos." at bounding box center [684, 636] width 130 height 17
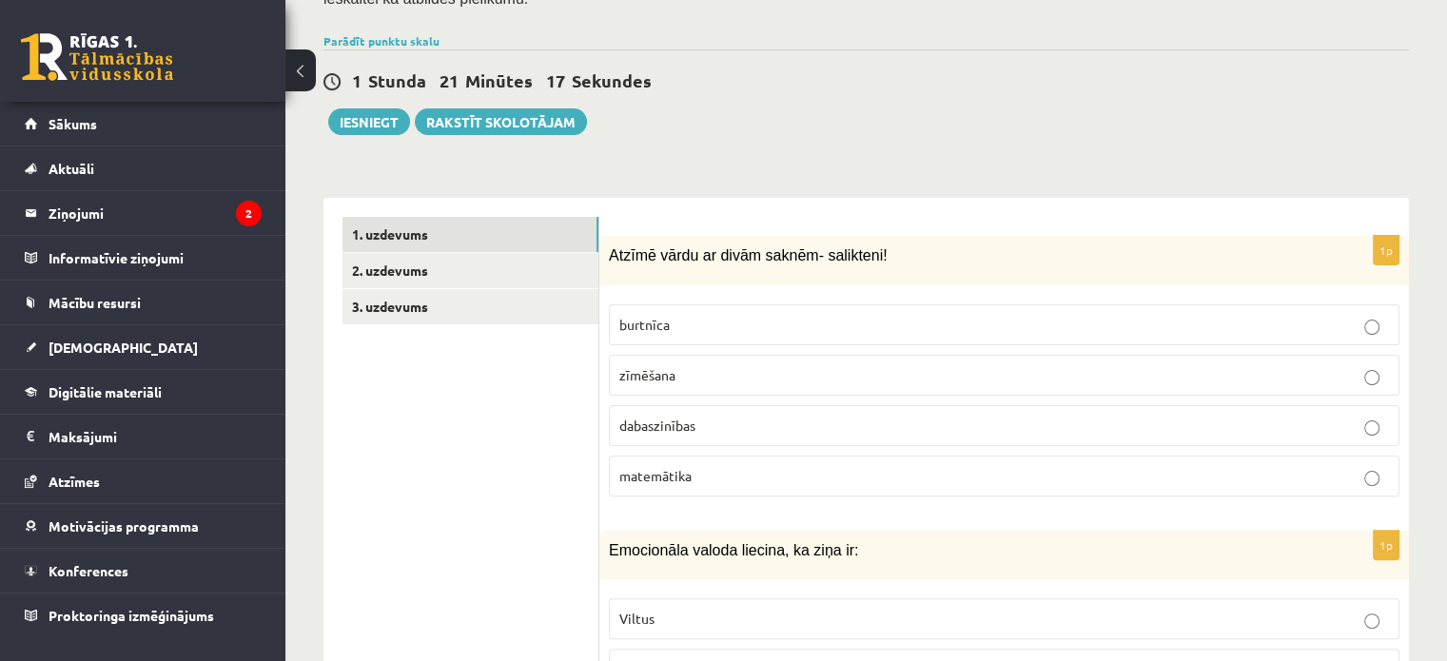
scroll to position [422, 0]
click at [521, 254] on link "2. uzdevums" at bounding box center [470, 269] width 256 height 35
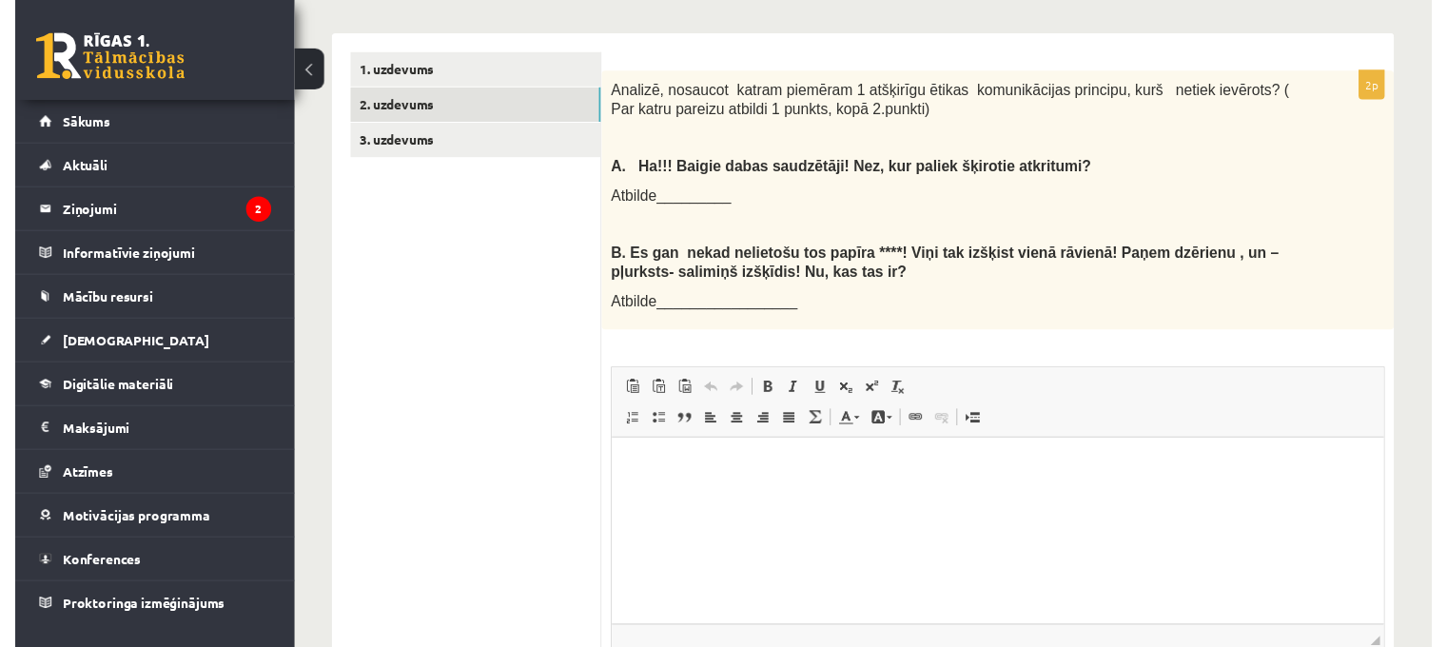
scroll to position [586, 0]
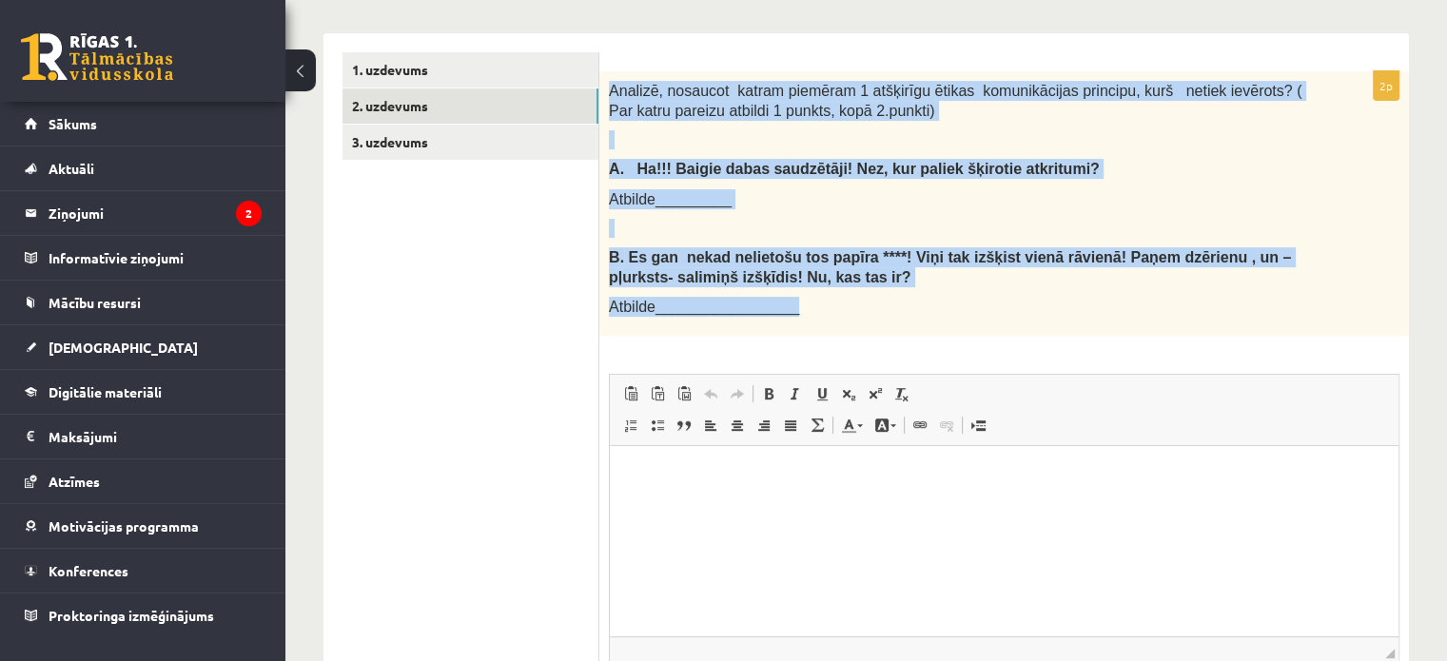
drag, startPoint x: 608, startPoint y: 68, endPoint x: 837, endPoint y: 293, distance: 320.9
click at [837, 293] on div "Analizē, nosaucot katram piemēram 1 atšķirīgu ētikas komunikācijas principu, ku…" at bounding box center [1003, 203] width 809 height 264
click at [837, 297] on p "Atbilde_________________" at bounding box center [956, 307] width 695 height 20
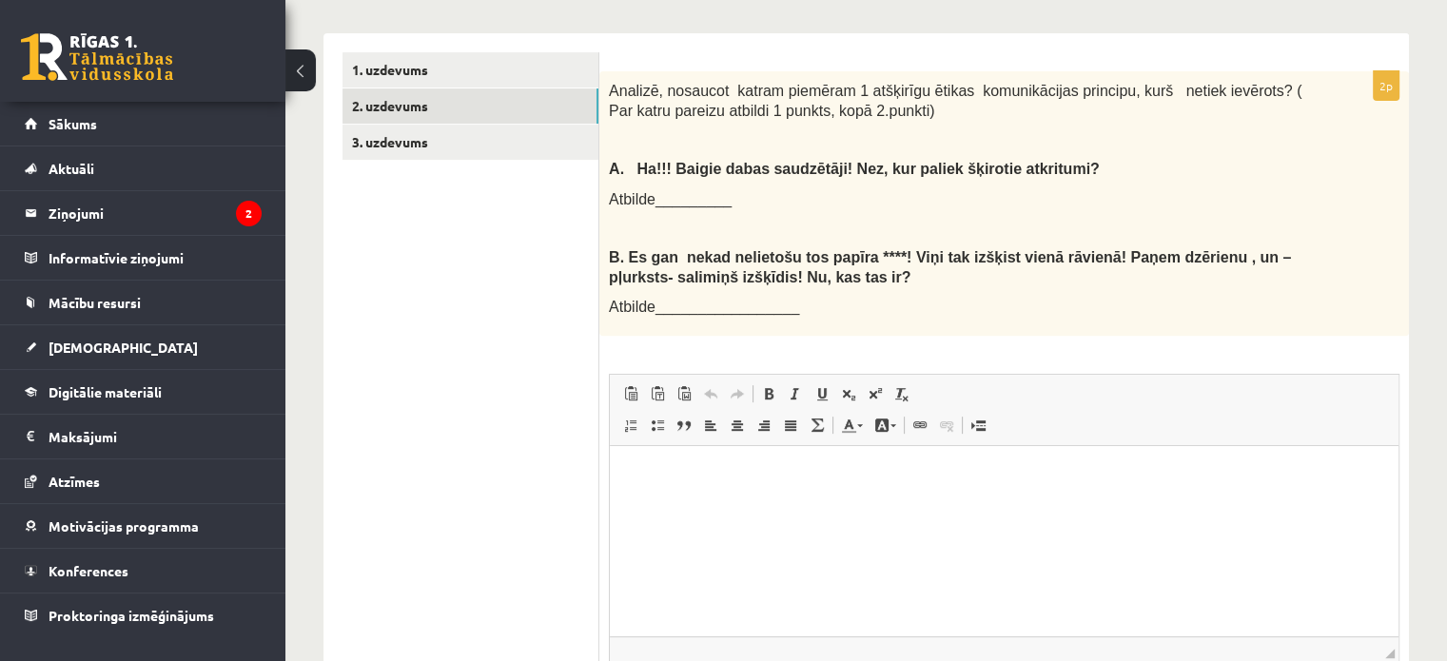
click at [793, 483] on p "Bagātinātā teksta redaktors, wiswyg-editor-user-answer-47433848137480" at bounding box center [1004, 475] width 751 height 20
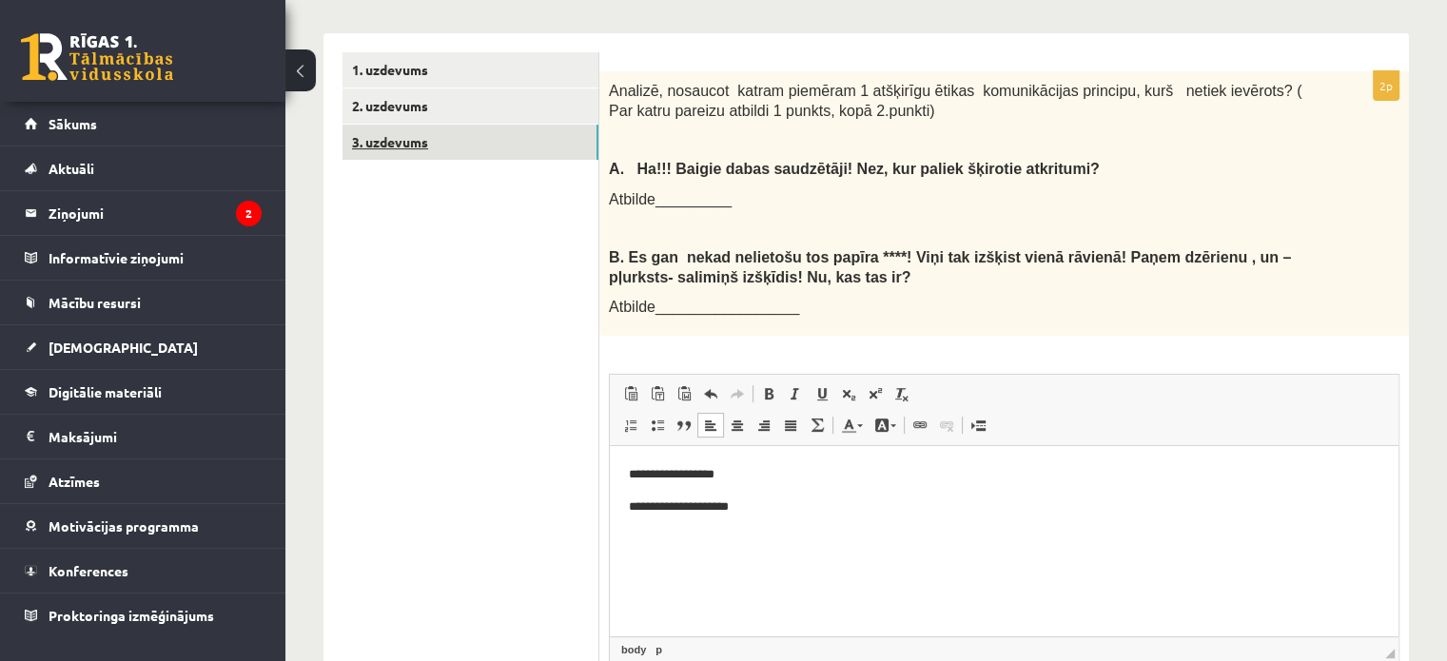
click at [530, 131] on link "3. uzdevums" at bounding box center [470, 142] width 256 height 35
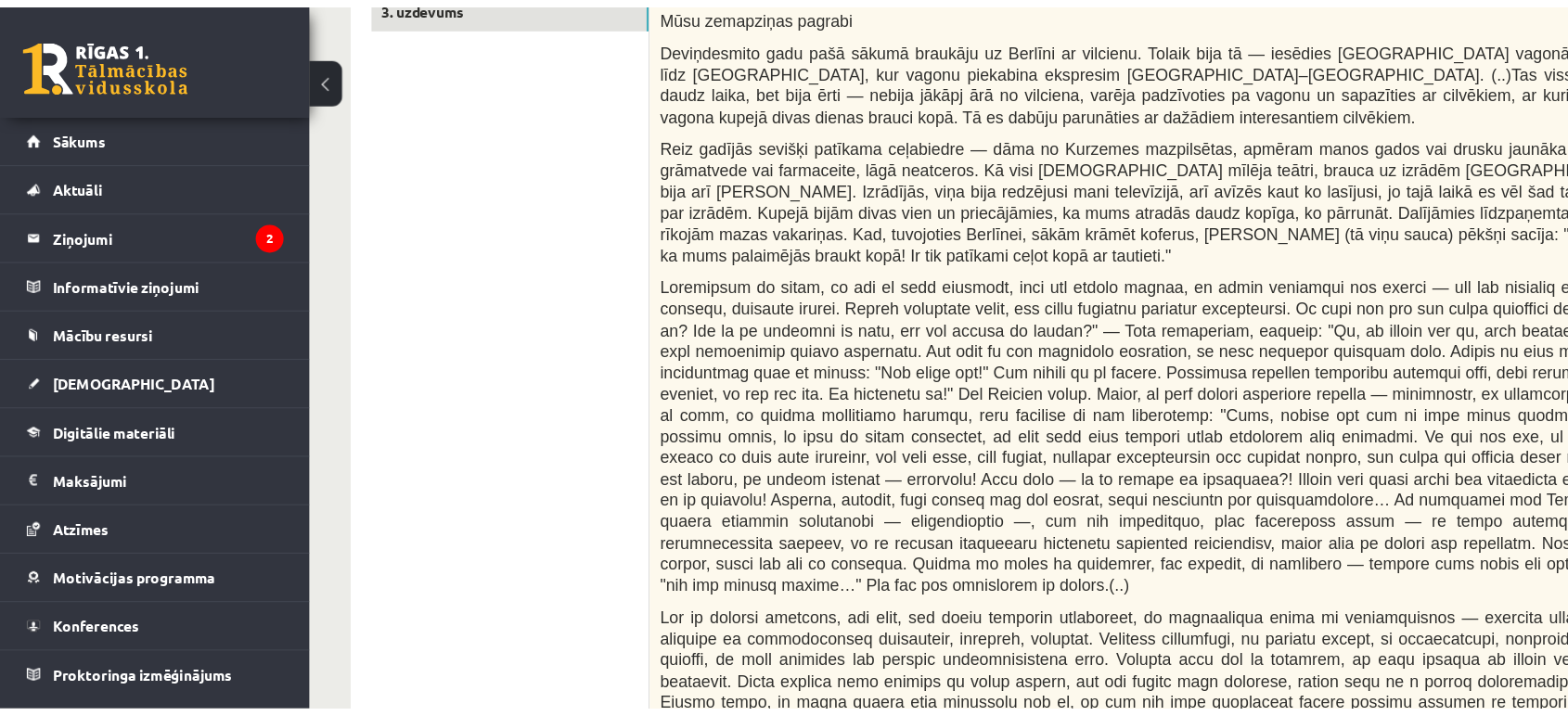
scroll to position [686, 0]
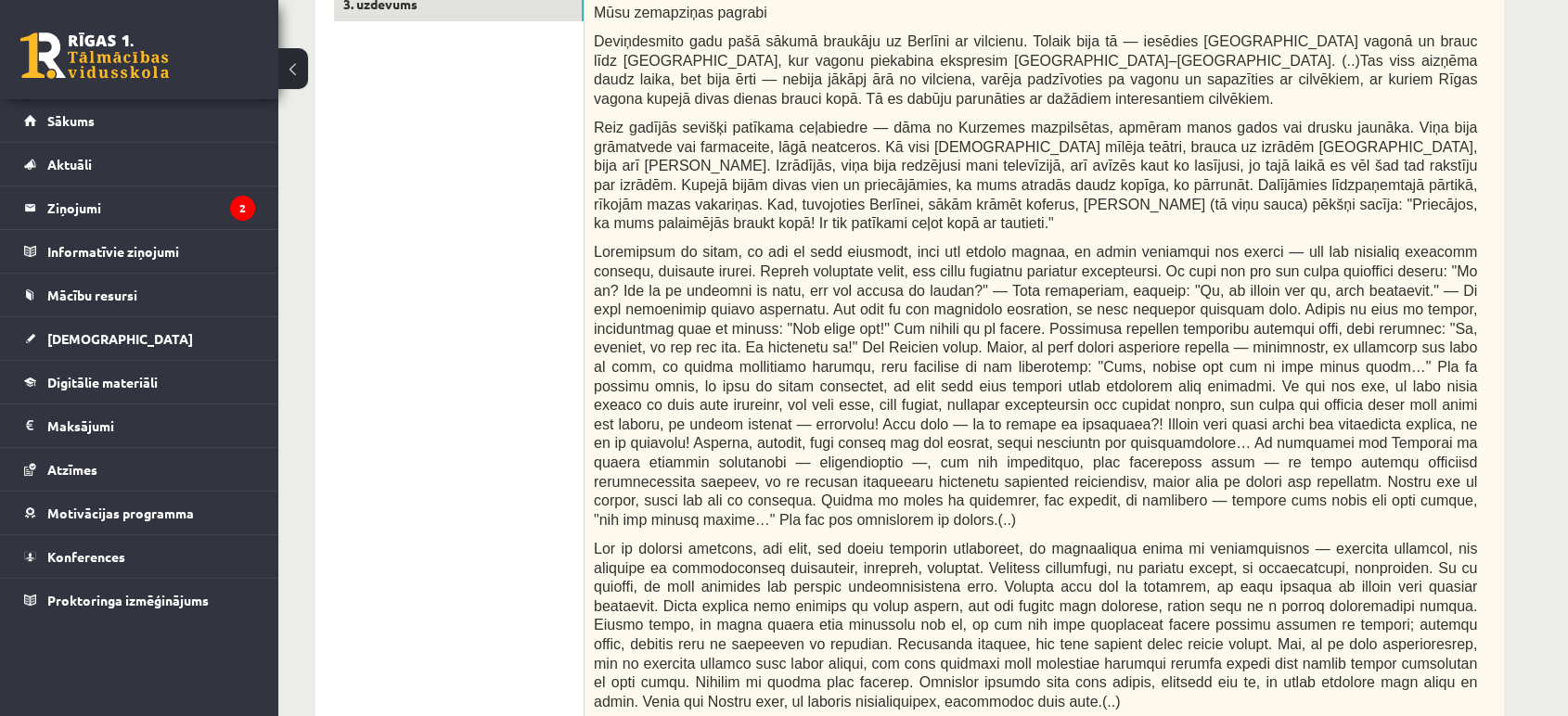
drag, startPoint x: 931, startPoint y: 23, endPoint x: 477, endPoint y: 399, distance: 589.5
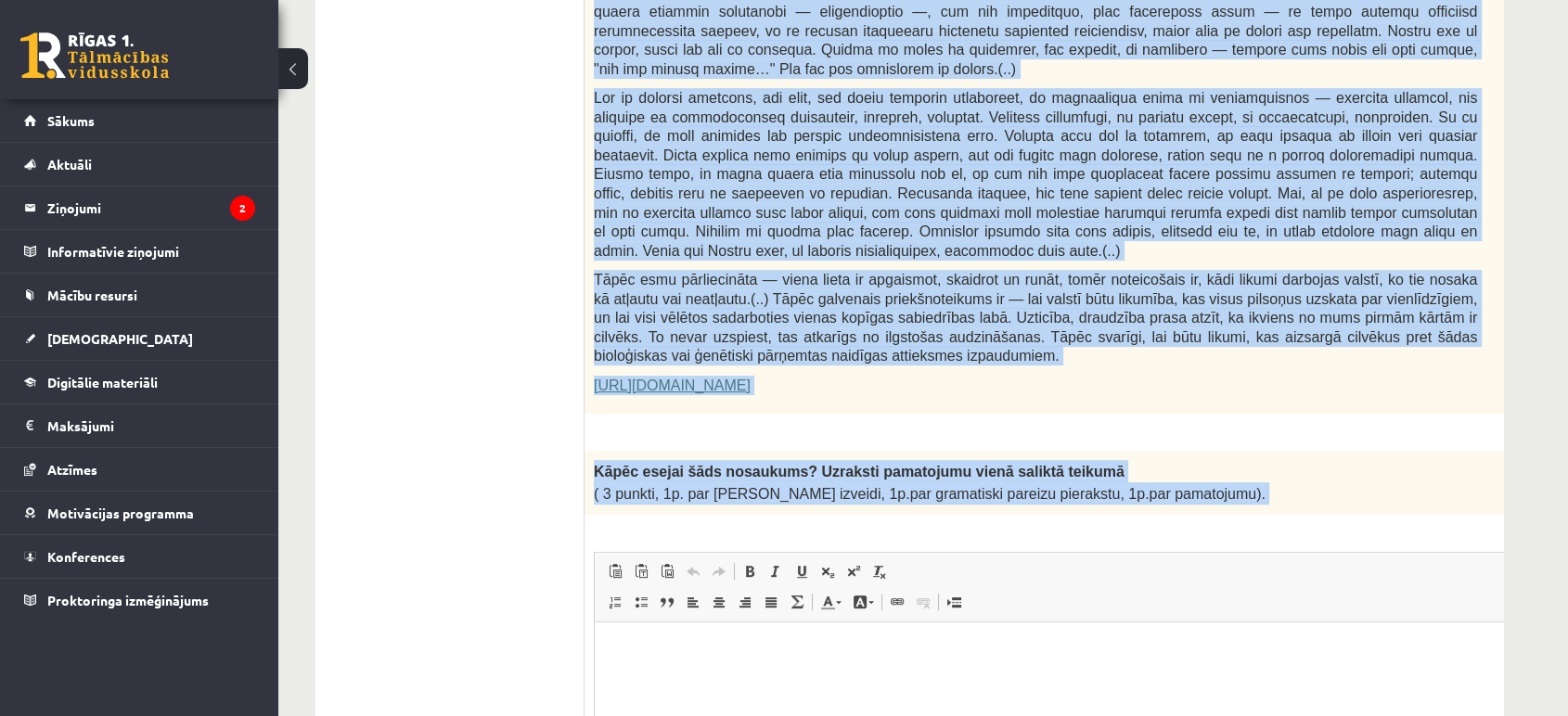
scroll to position [1150, 0]
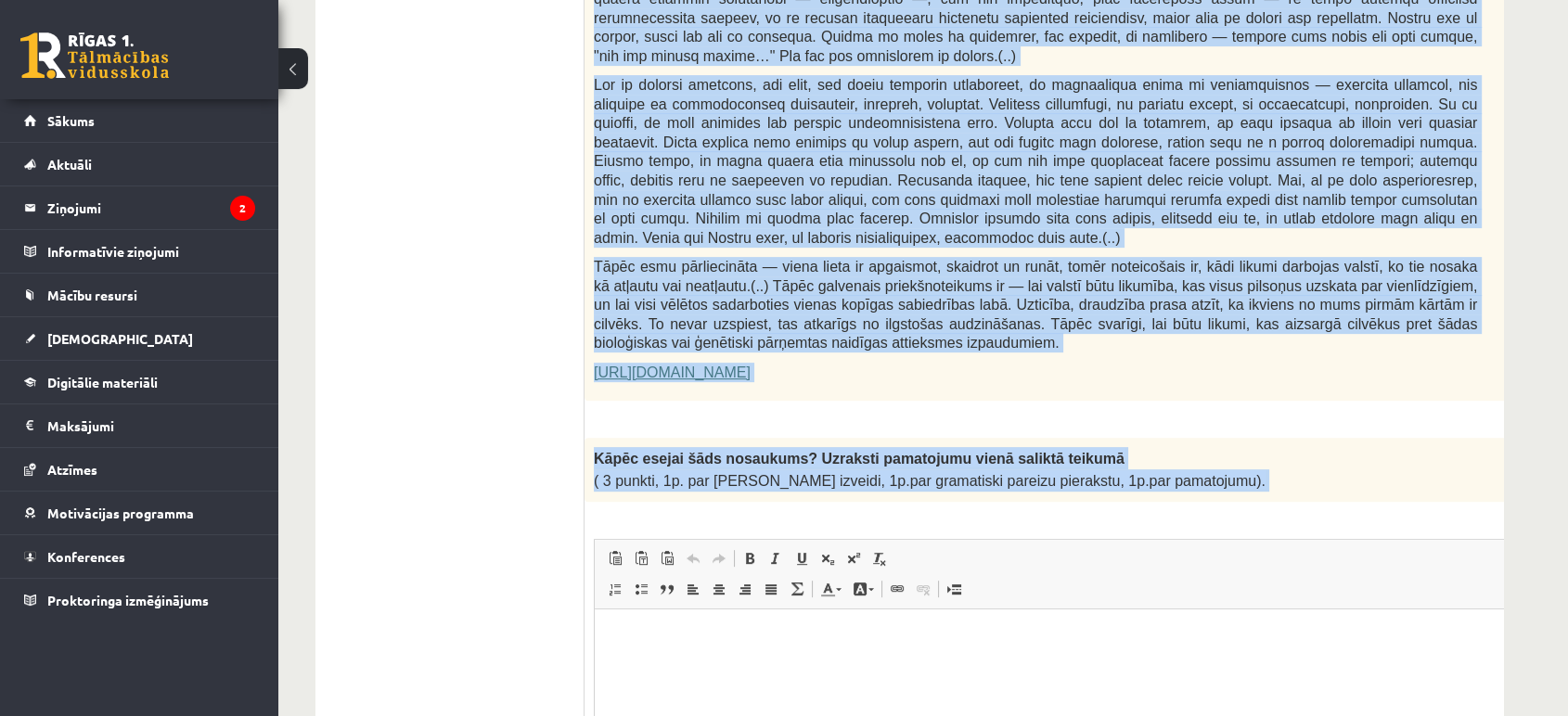
drag, startPoint x: 595, startPoint y: 258, endPoint x: 1199, endPoint y: 448, distance: 633.2
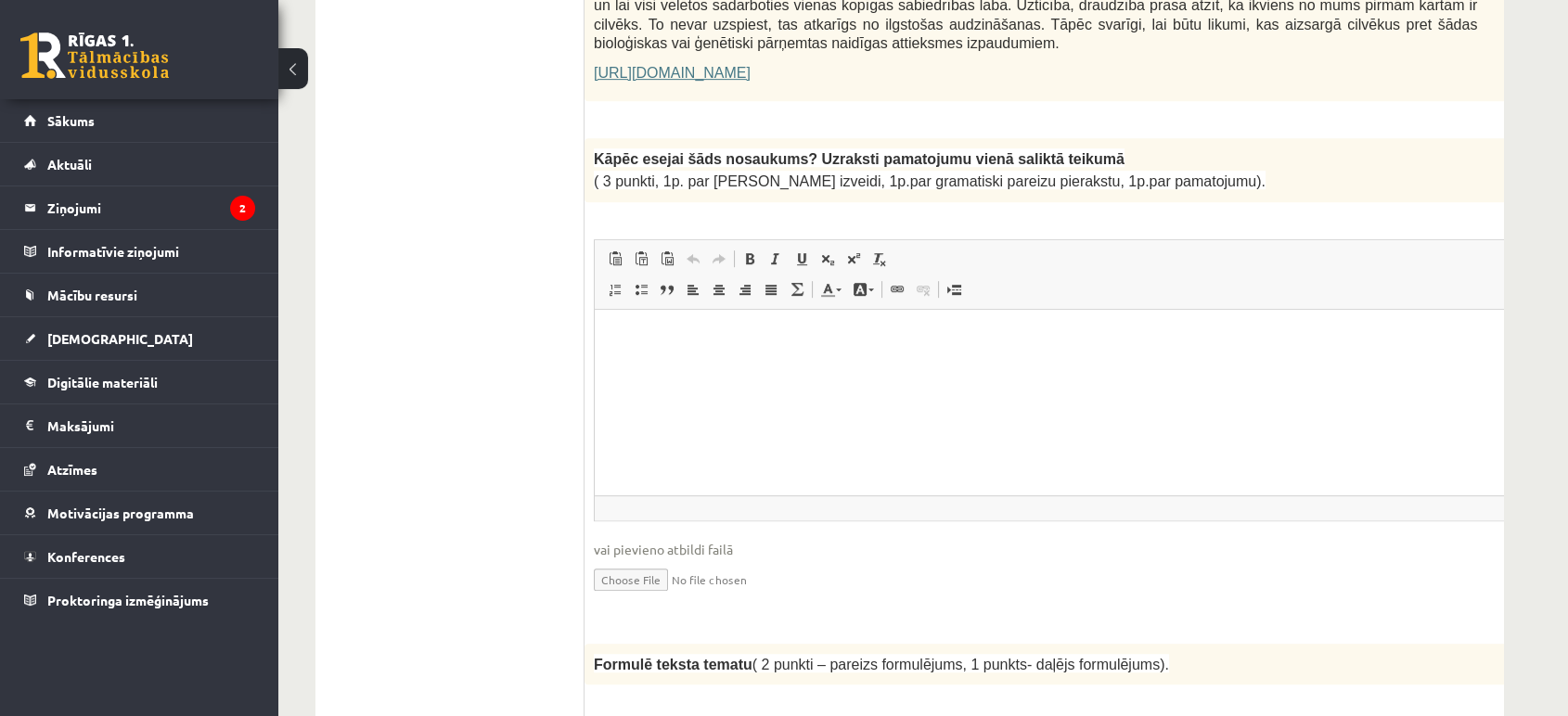
scroll to position [1452, 0]
click at [650, 363] on html at bounding box center [1081, 335] width 974 height 57
paste body "Bagātinātā teksta redaktors, wiswyg-editor-user-answer-47433782934540"
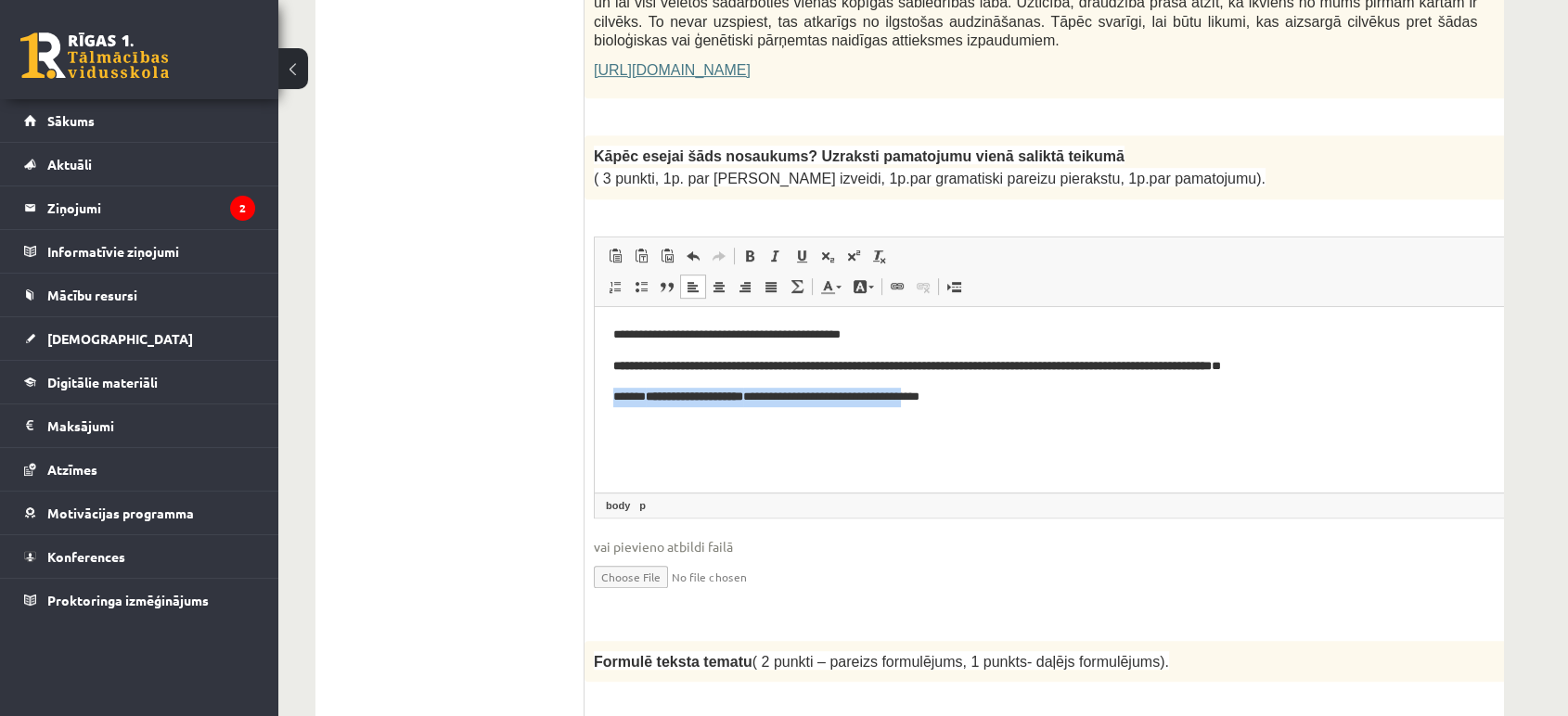
drag, startPoint x: 944, startPoint y: 398, endPoint x: 610, endPoint y: 402, distance: 334.0
click at [610, 402] on html "**********" at bounding box center [1081, 366] width 974 height 119
click at [608, 363] on html "**********" at bounding box center [1081, 349] width 974 height 87
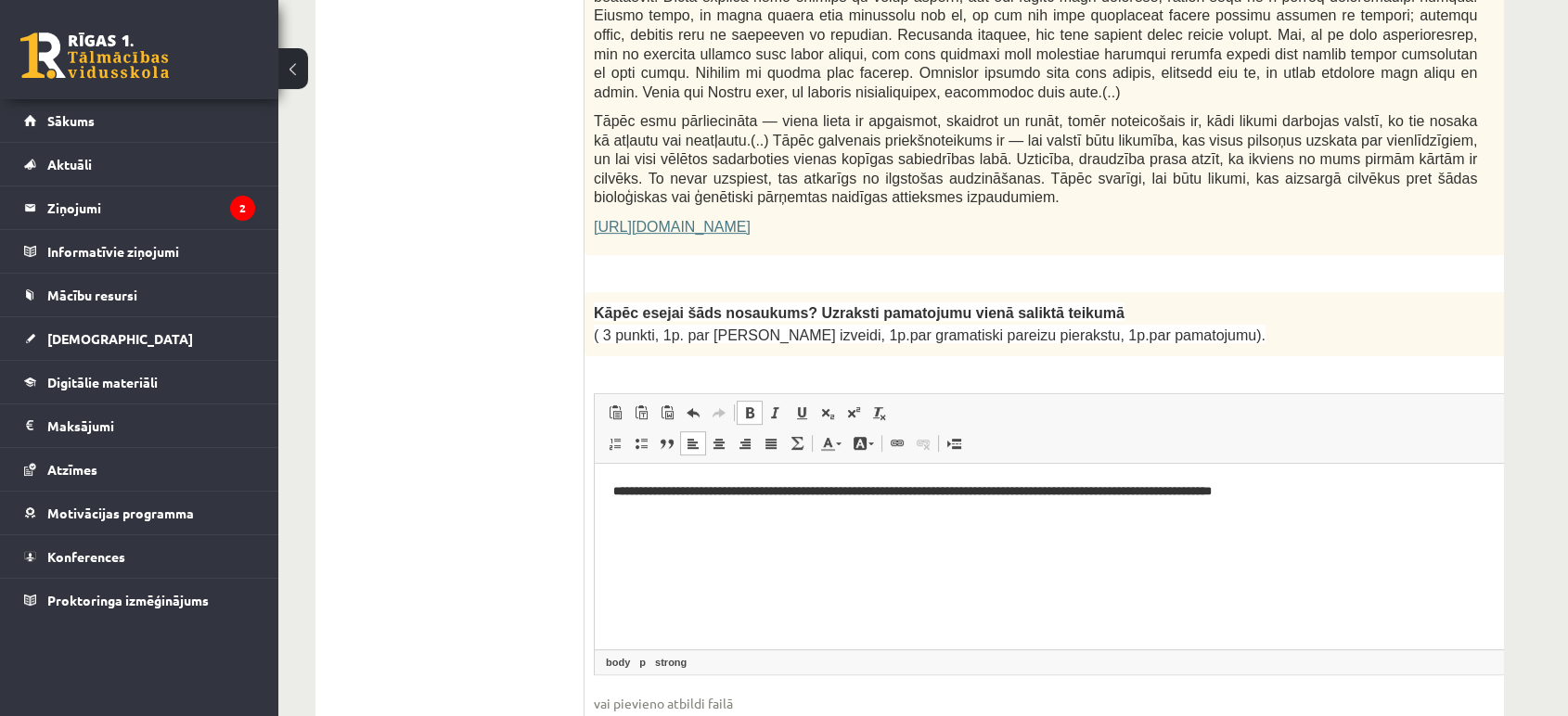
scroll to position [1299, 0]
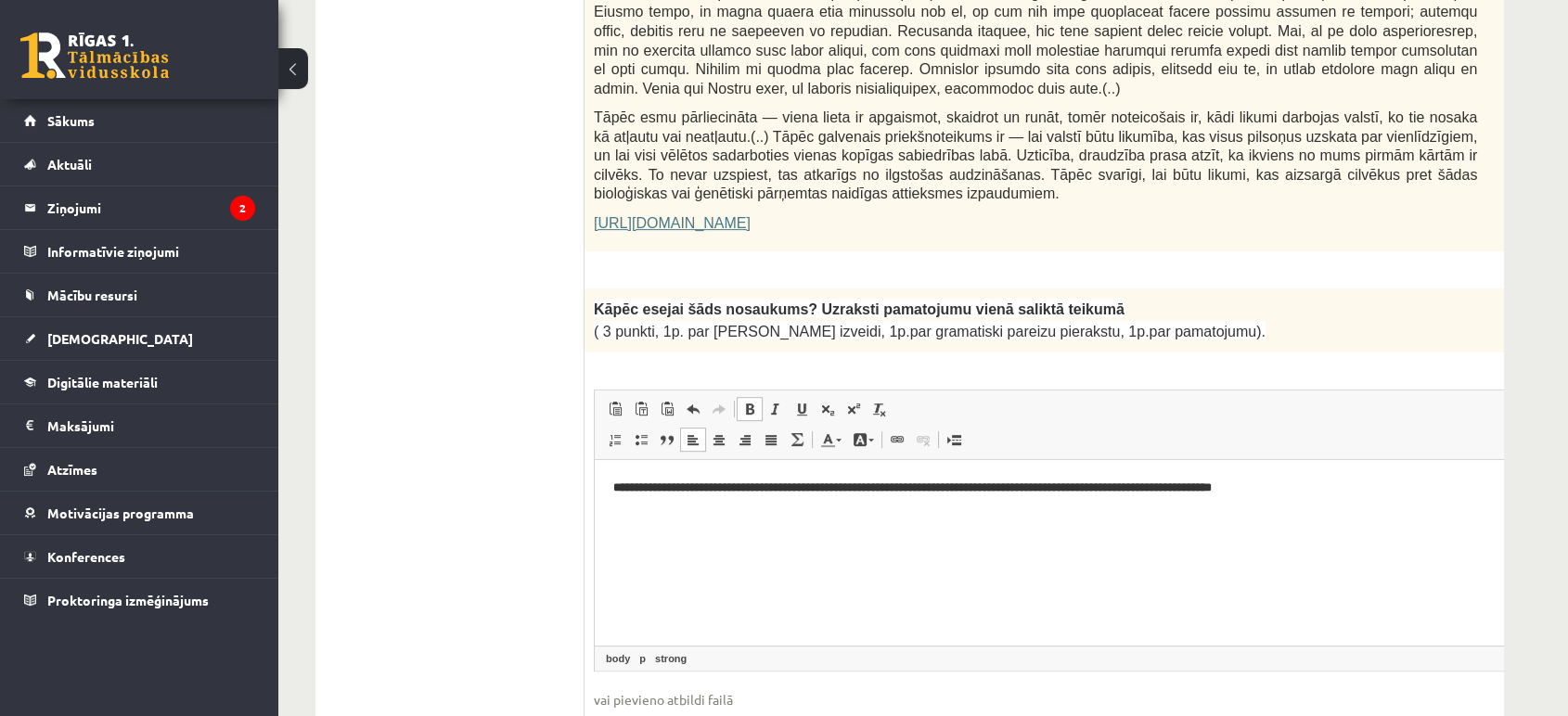
click at [750, 402] on span at bounding box center [749, 409] width 15 height 15
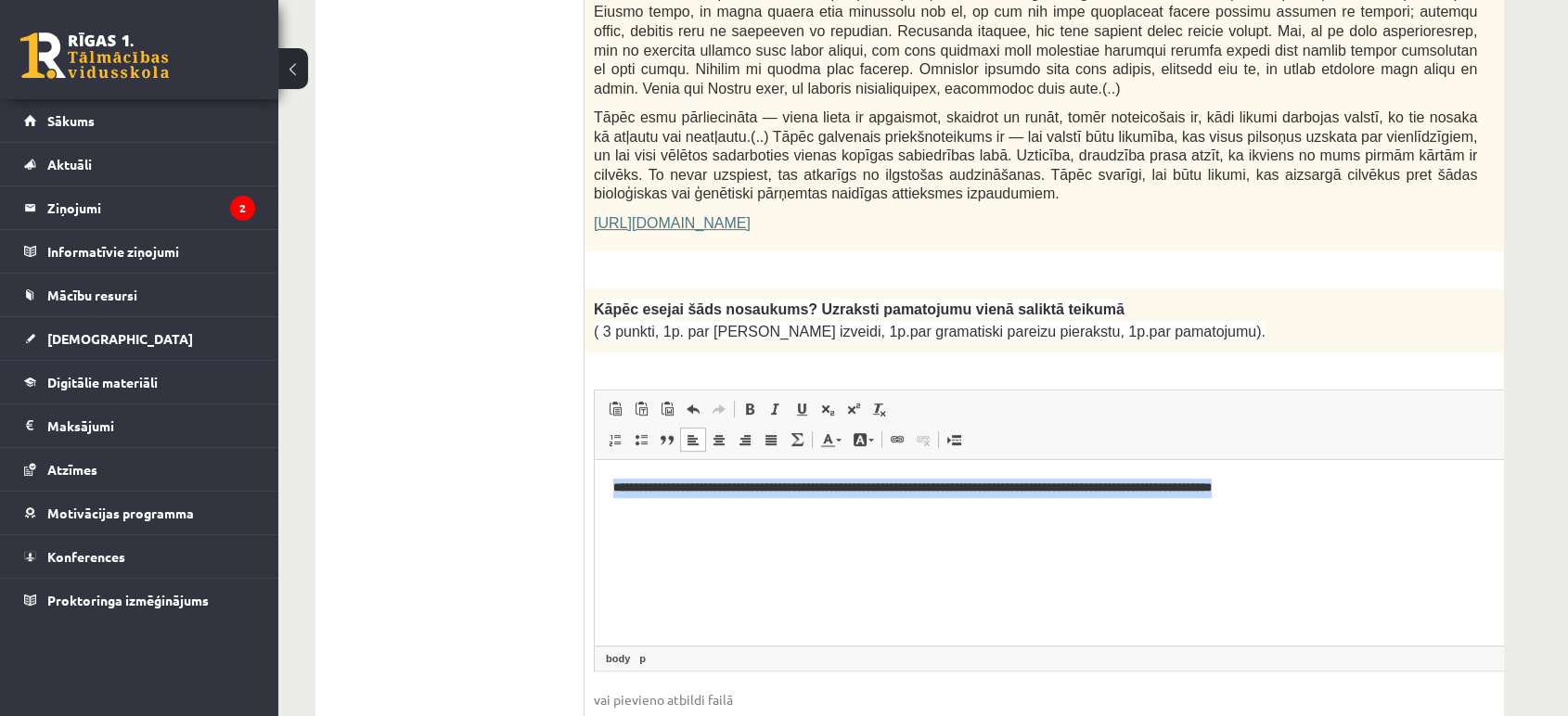
drag, startPoint x: 608, startPoint y: 485, endPoint x: 1195, endPoint y: 483, distance: 587.0
click at [1397, 491] on html "**********" at bounding box center [1081, 488] width 974 height 57
click at [753, 402] on span at bounding box center [749, 409] width 15 height 15
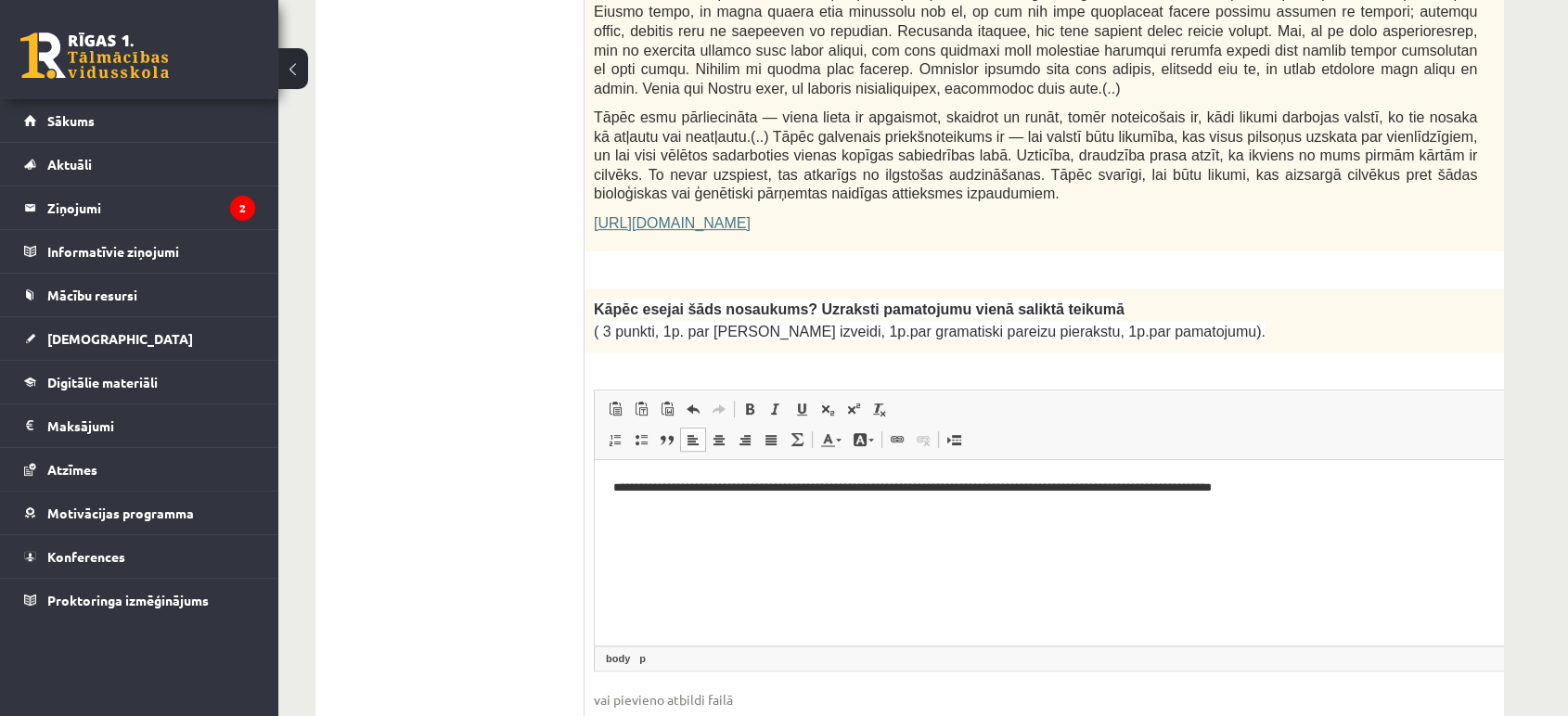
click at [805, 516] on html "**********" at bounding box center [1081, 488] width 974 height 57
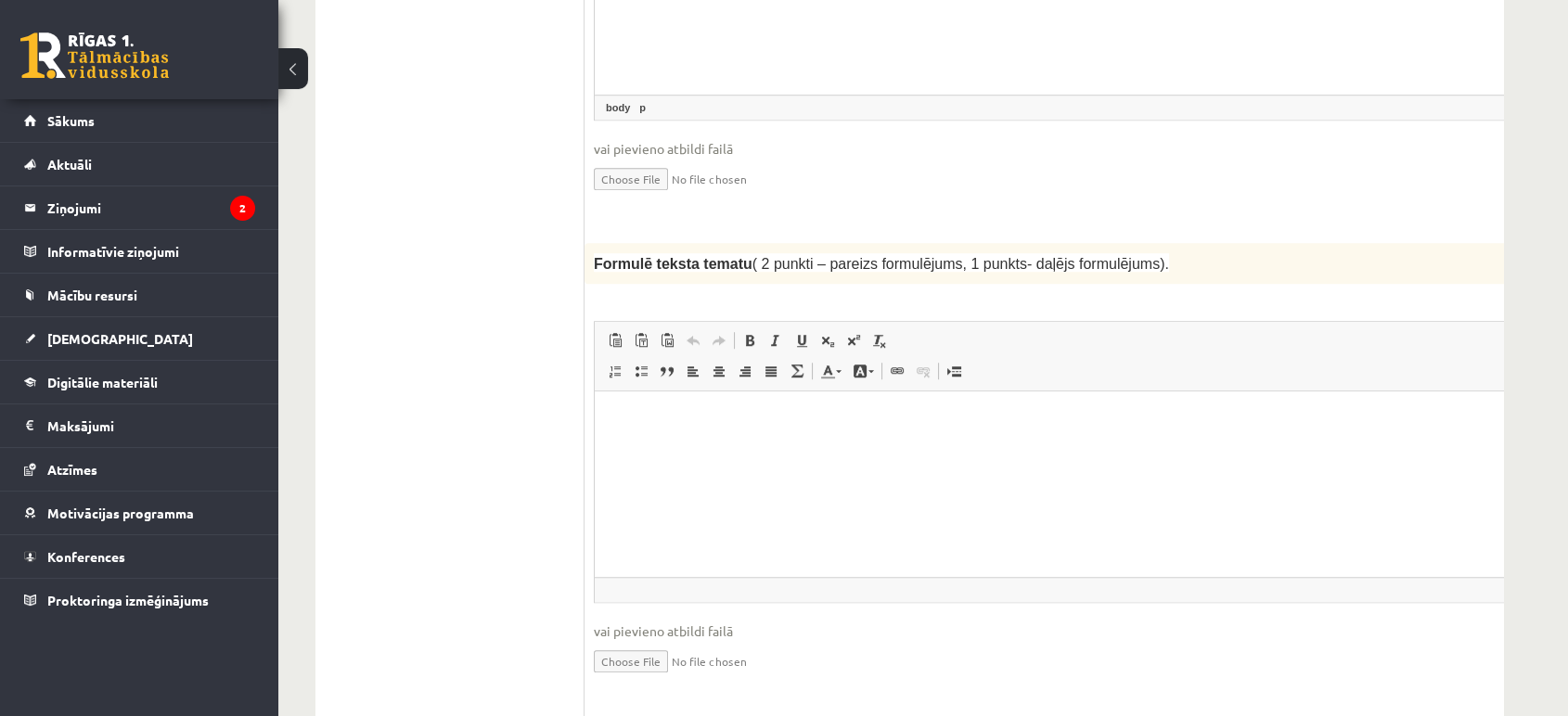
scroll to position [1867, 0]
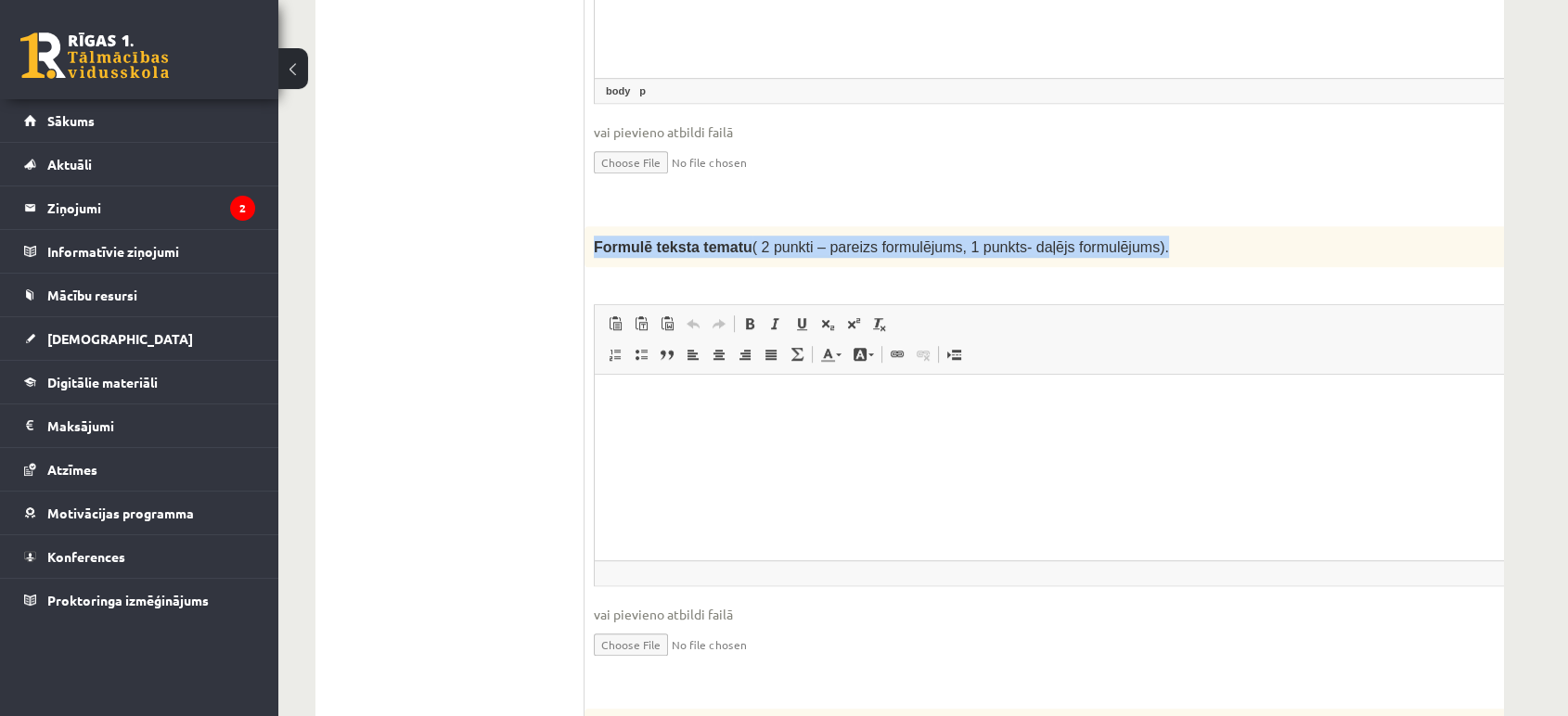
drag, startPoint x: 593, startPoint y: 183, endPoint x: 1127, endPoint y: 198, distance: 534.2
click at [1127, 226] on div "Formulē teksta tematu ( 2 punkti – pareizs formulējums, 1 punkts- daļējs formul…" at bounding box center [1081, 247] width 995 height 41
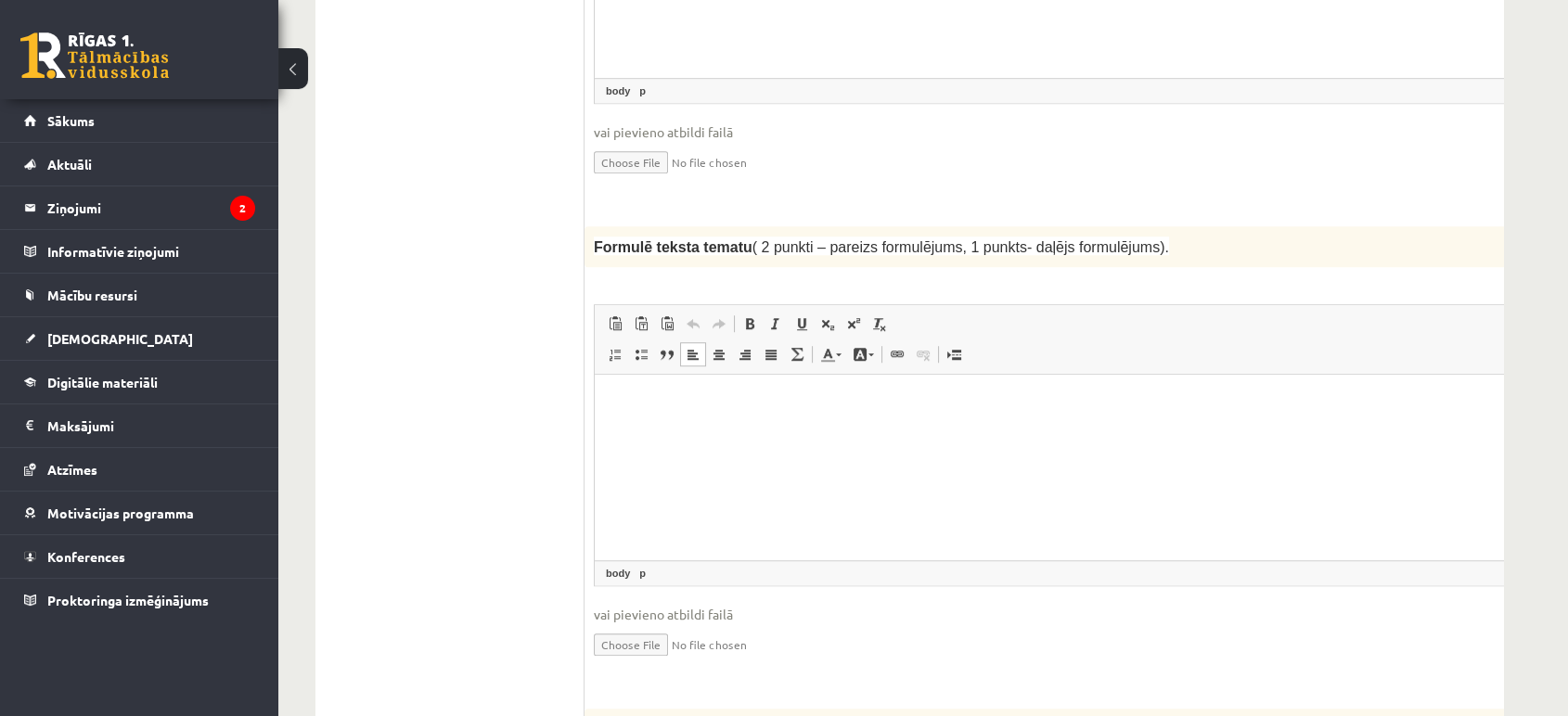
click at [657, 431] on html at bounding box center [1081, 403] width 974 height 57
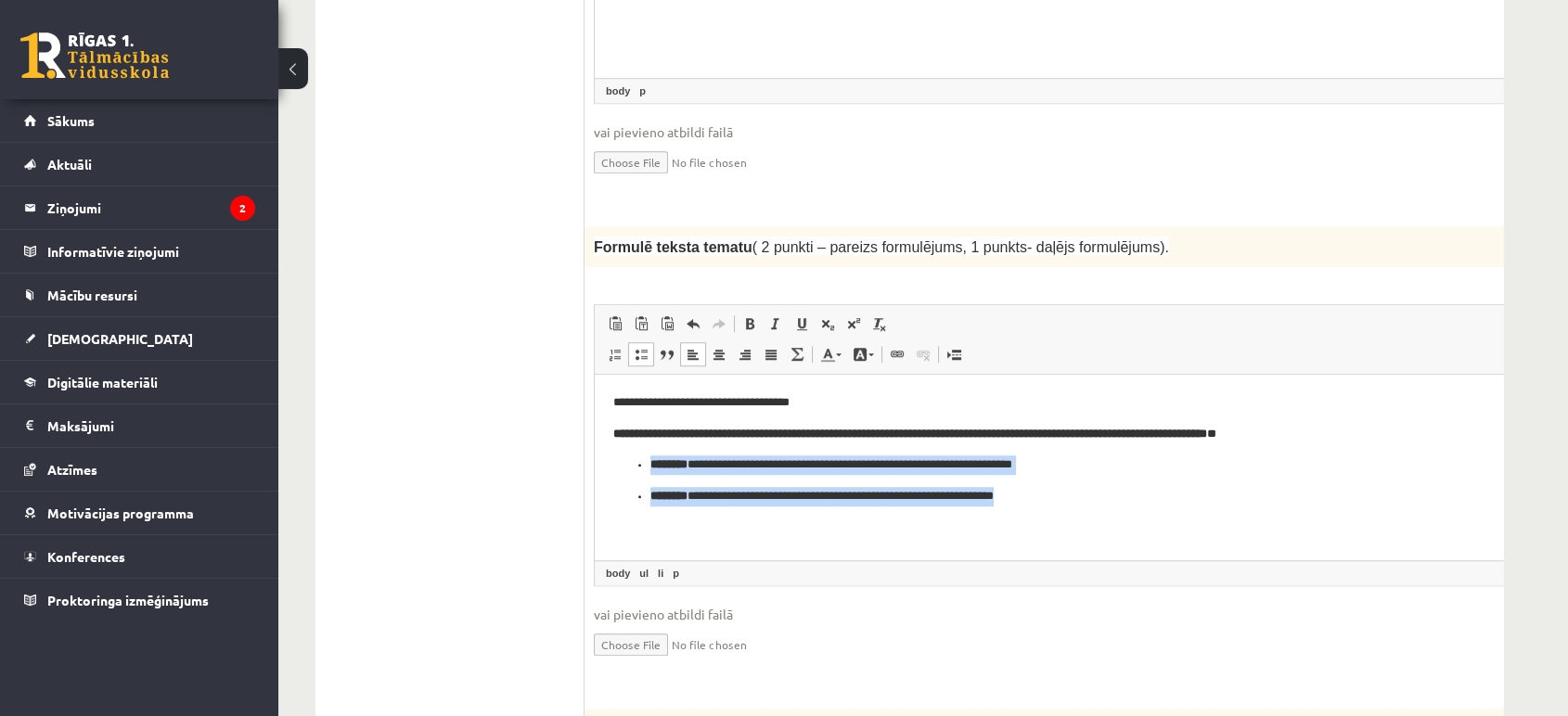
drag, startPoint x: 1049, startPoint y: 504, endPoint x: 610, endPoint y: 457, distance: 441.5
click at [610, 457] on html "**********" at bounding box center [1081, 450] width 974 height 150
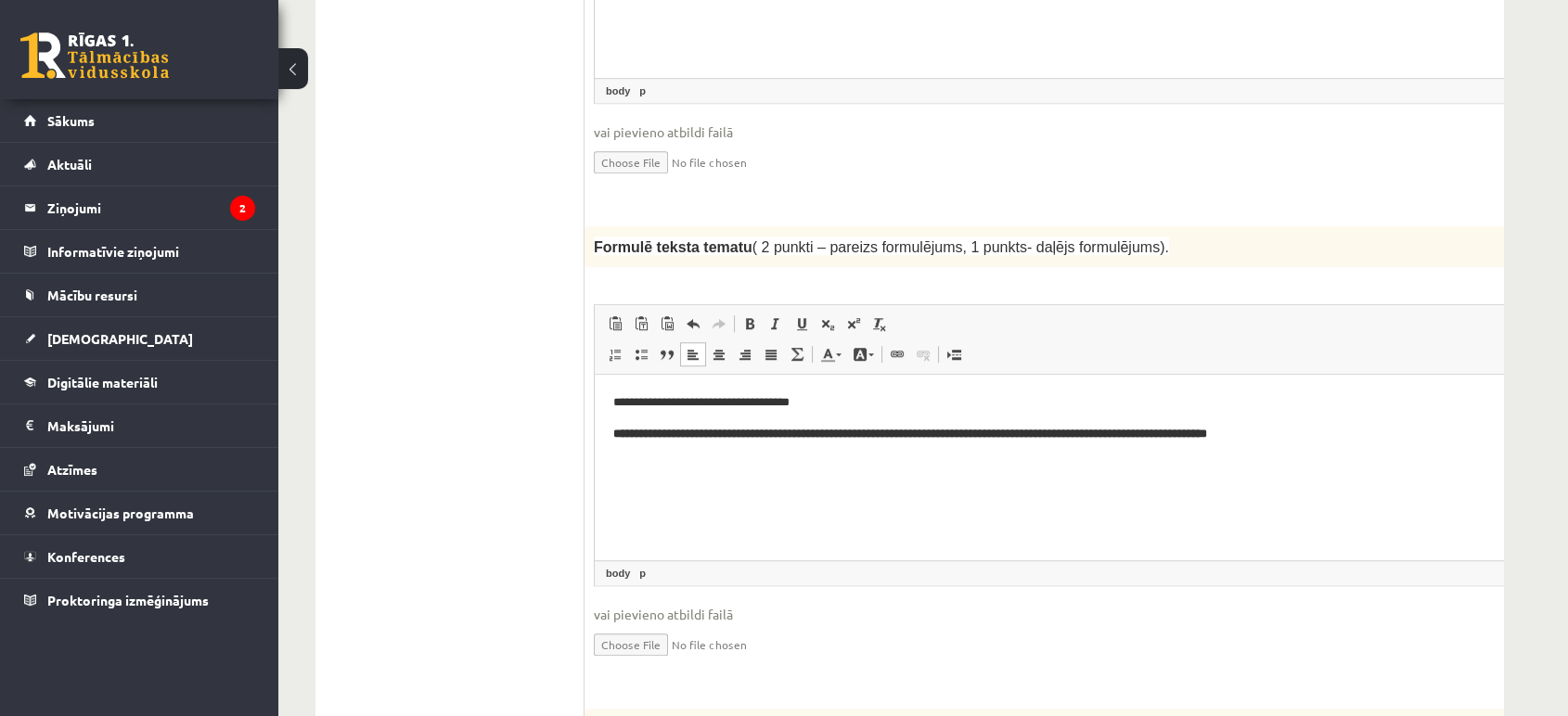
drag, startPoint x: 810, startPoint y: 406, endPoint x: 1110, endPoint y: 725, distance: 437.9
click at [595, 413] on html "**********" at bounding box center [1081, 418] width 974 height 88
click at [695, 438] on strong "**********" at bounding box center [910, 434] width 594 height 12
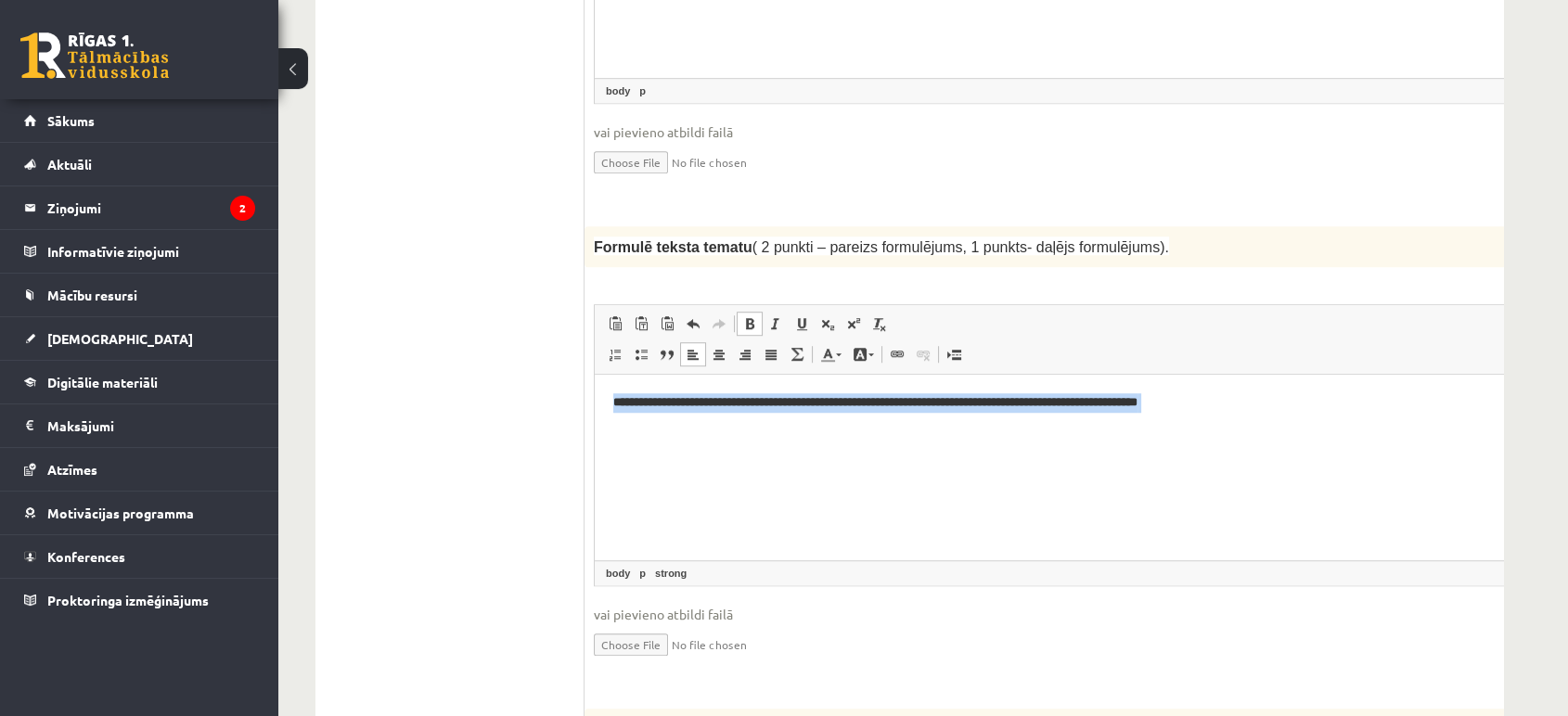
drag, startPoint x: 607, startPoint y: 394, endPoint x: 1264, endPoint y: 407, distance: 657.1
click at [1264, 407] on html "**********" at bounding box center [1081, 403] width 974 height 57
click at [745, 316] on span at bounding box center [749, 323] width 15 height 15
click at [1239, 413] on html "**********" at bounding box center [1081, 403] width 974 height 57
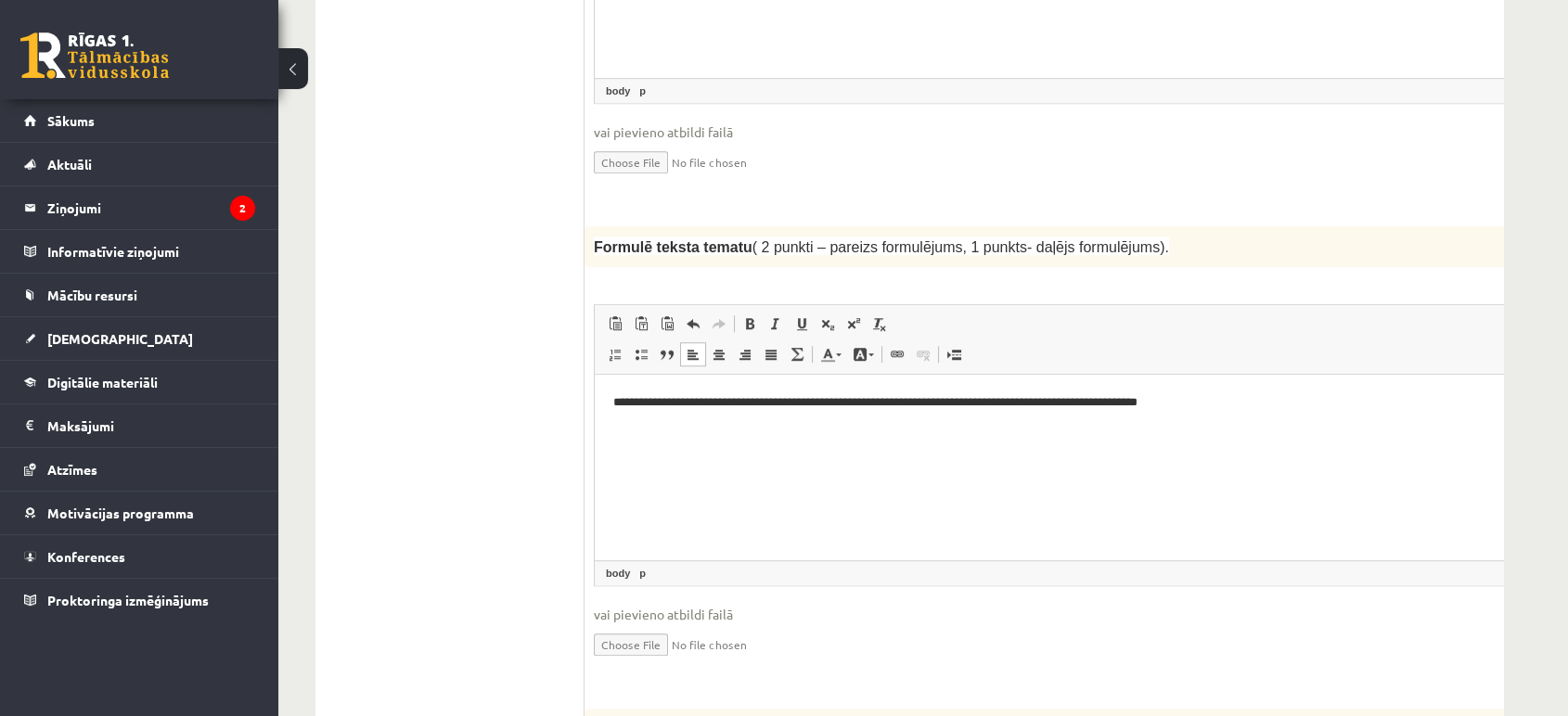
click at [1226, 396] on p "**********" at bounding box center [1057, 403] width 887 height 20
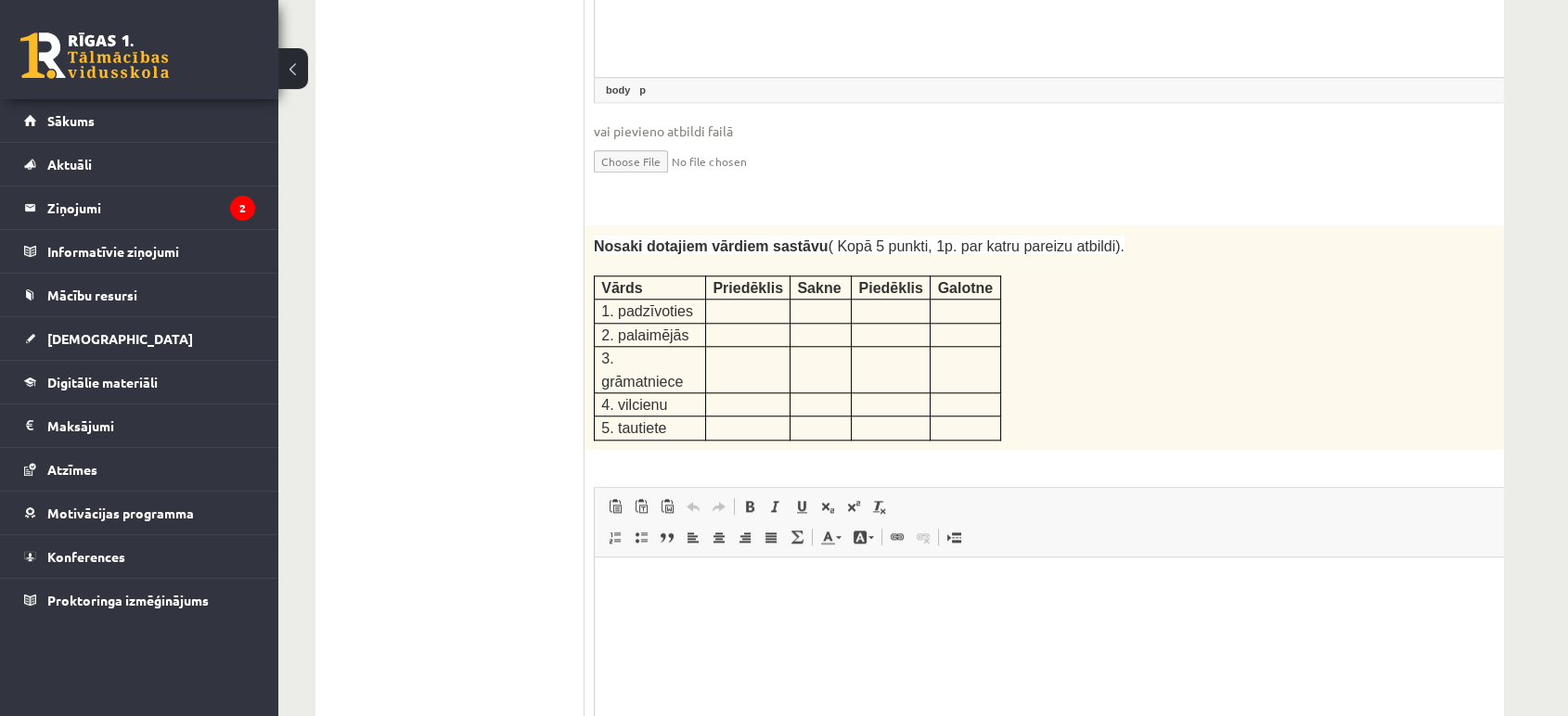
scroll to position [2362, 0]
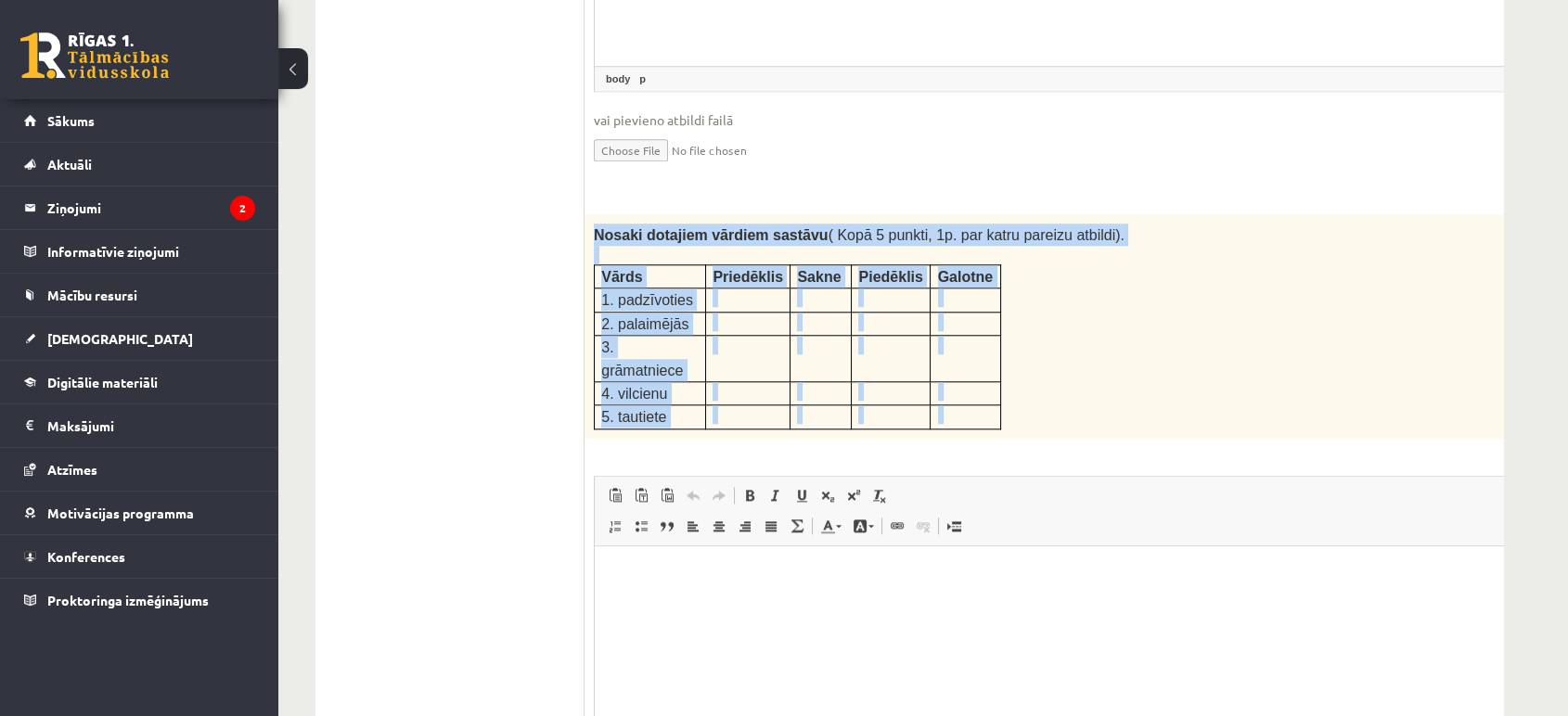
drag, startPoint x: 590, startPoint y: 168, endPoint x: 805, endPoint y: 354, distance: 284.3
click at [805, 354] on div "5p Nosaki dotajiem vārdiem sastāvu ( Kopā 5 punkti, 1p. par katru pareizu atbil…" at bounding box center [1081, 538] width 995 height 648
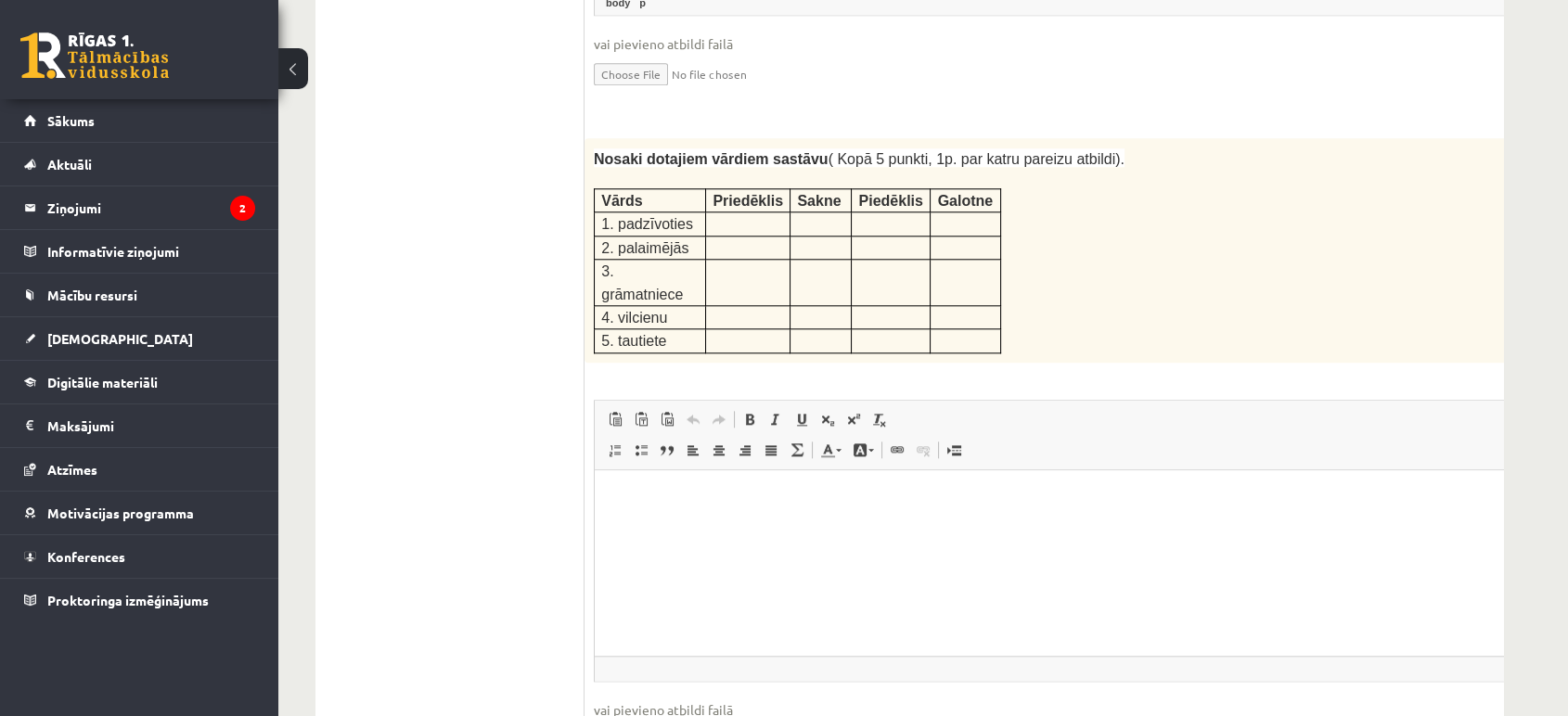
scroll to position [2443, 0]
drag, startPoint x: 727, startPoint y: 535, endPoint x: 727, endPoint y: 615, distance: 80.0
click at [727, 522] on html at bounding box center [1081, 494] width 974 height 57
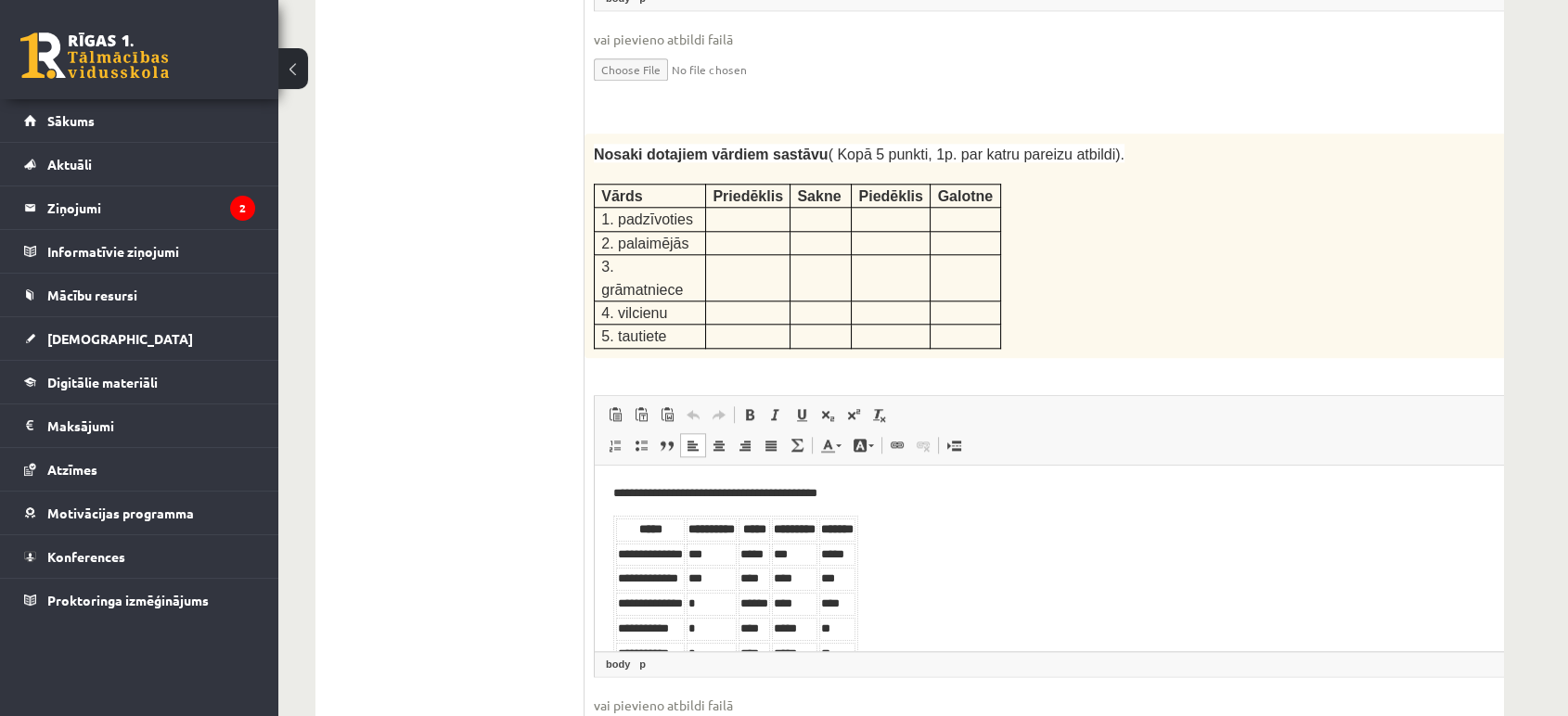
scroll to position [42, 0]
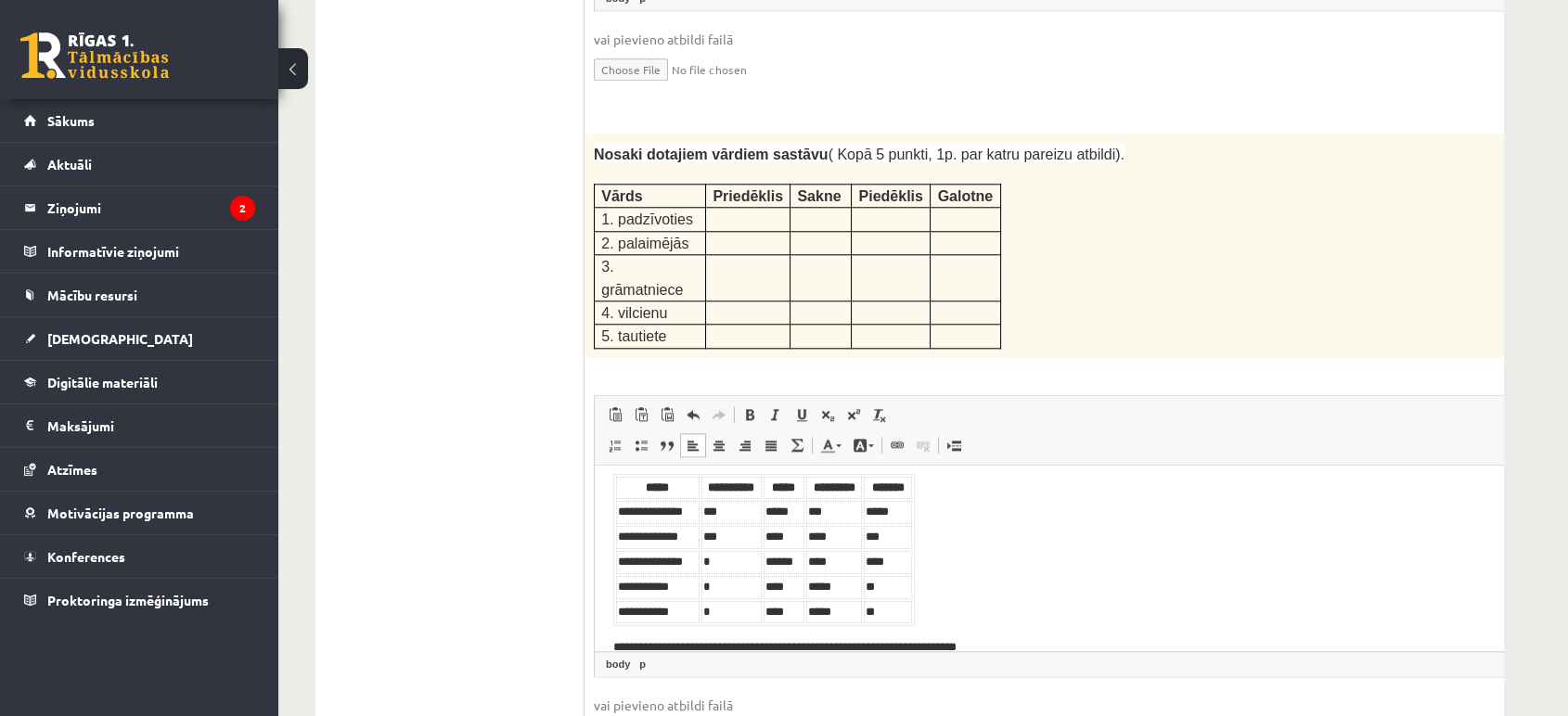
click at [945, 604] on body "**********" at bounding box center [1081, 549] width 937 height 216
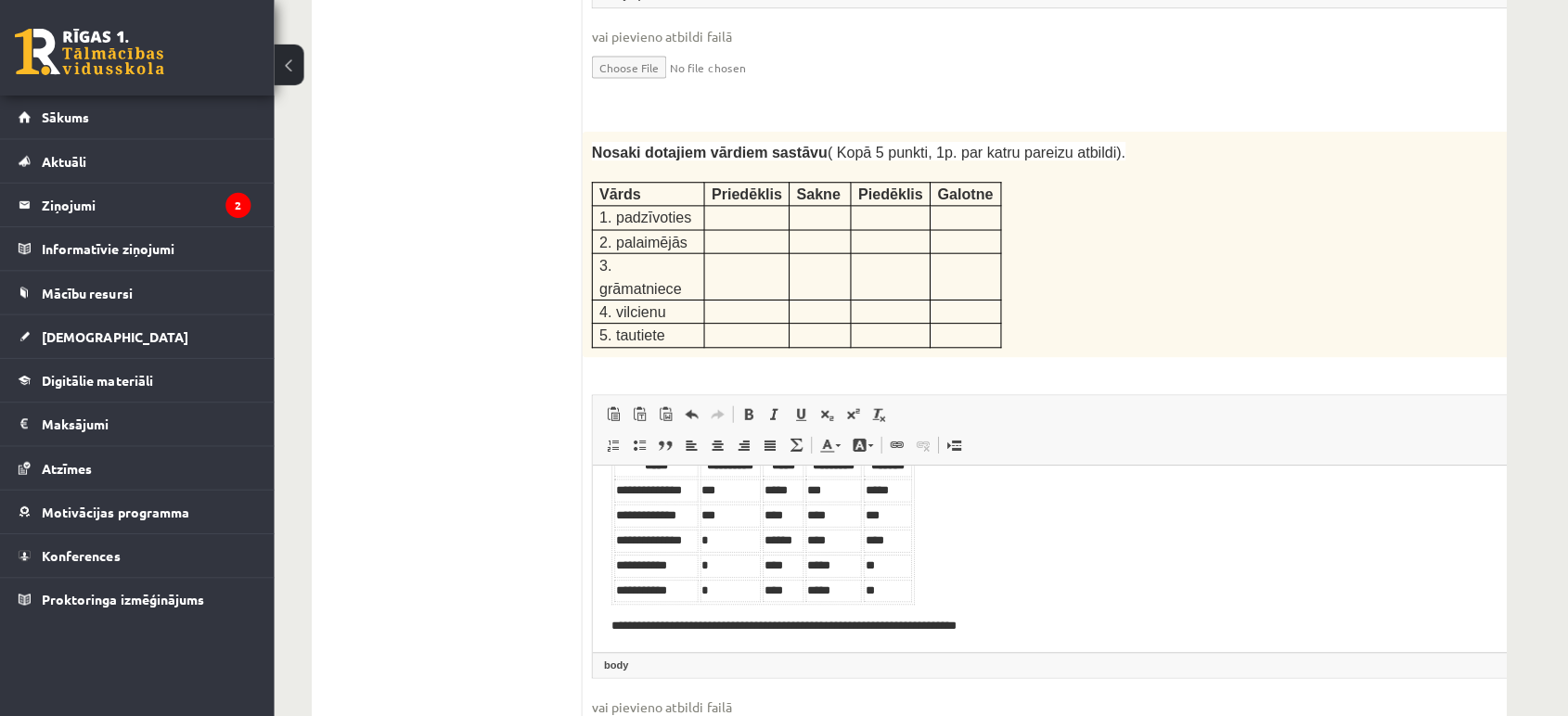
scroll to position [2442, 0]
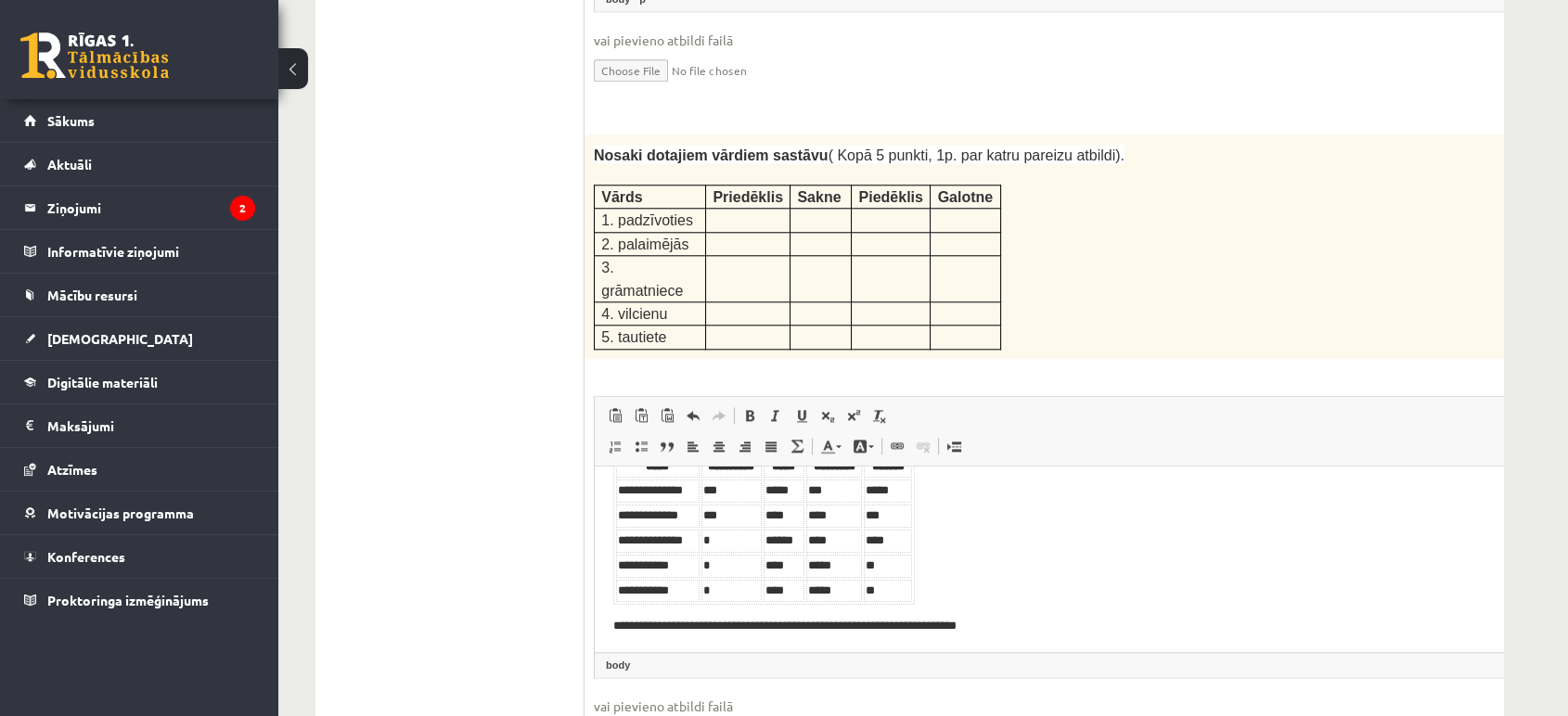
drag, startPoint x: 1606, startPoint y: 1022, endPoint x: 974, endPoint y: 639, distance: 739.0
drag, startPoint x: 1006, startPoint y: 632, endPoint x: 632, endPoint y: 629, distance: 374.0
click at [632, 629] on p "**********" at bounding box center [1049, 626] width 872 height 20
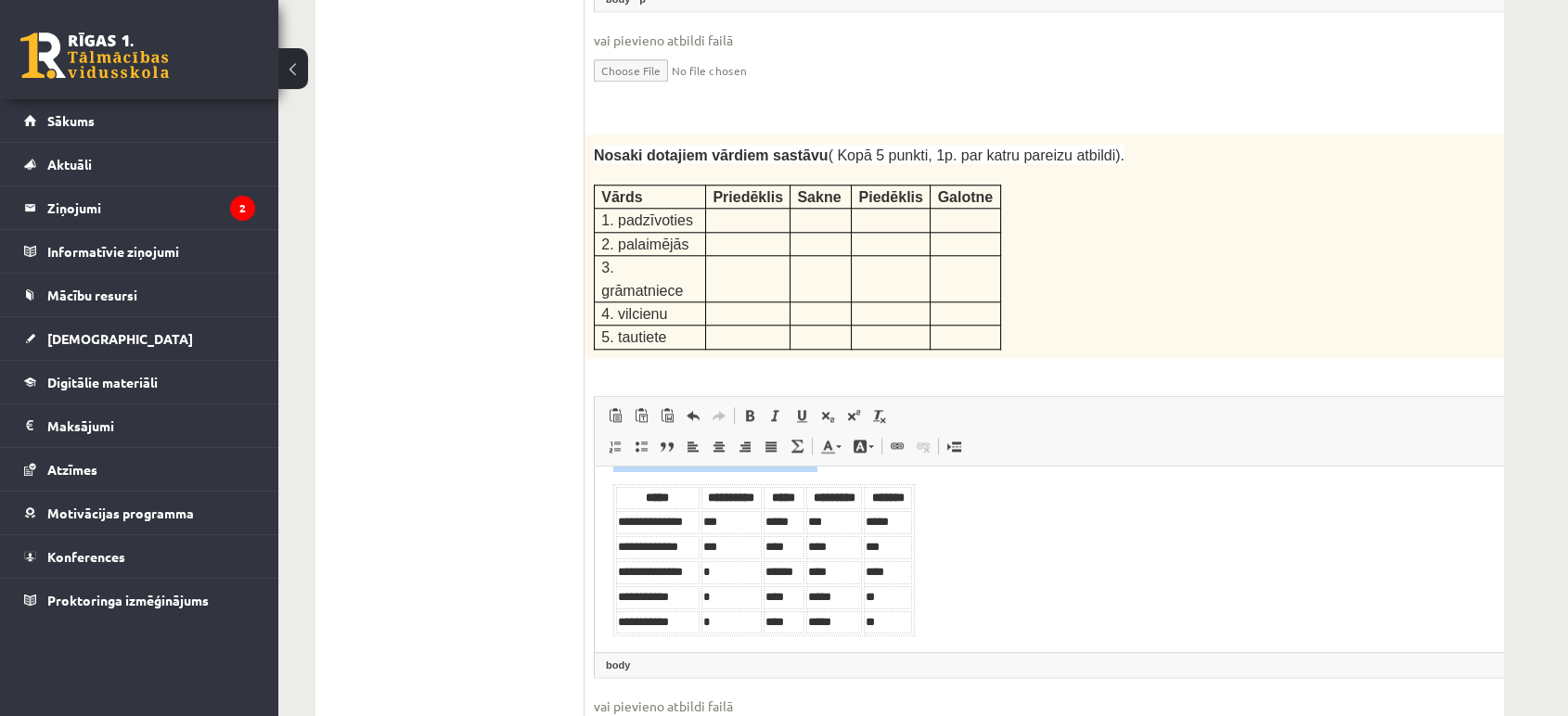
drag, startPoint x: 604, startPoint y: 485, endPoint x: 951, endPoint y: 648, distance: 383.4
click at [951, 644] on html "**********" at bounding box center [1081, 543] width 974 height 220
click at [919, 538] on body "**********" at bounding box center [1081, 543] width 937 height 183
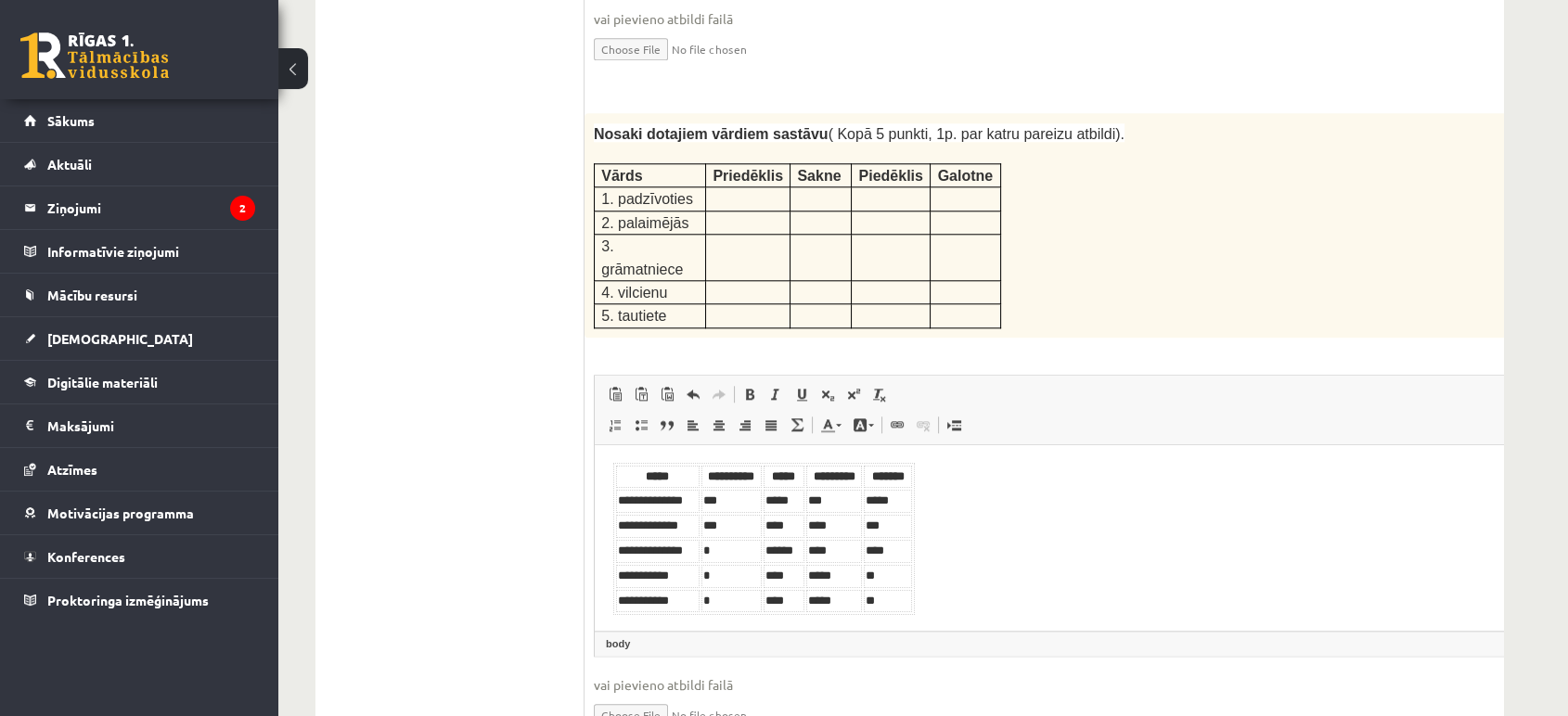
scroll to position [2462, 0]
click at [694, 388] on span at bounding box center [692, 395] width 15 height 15
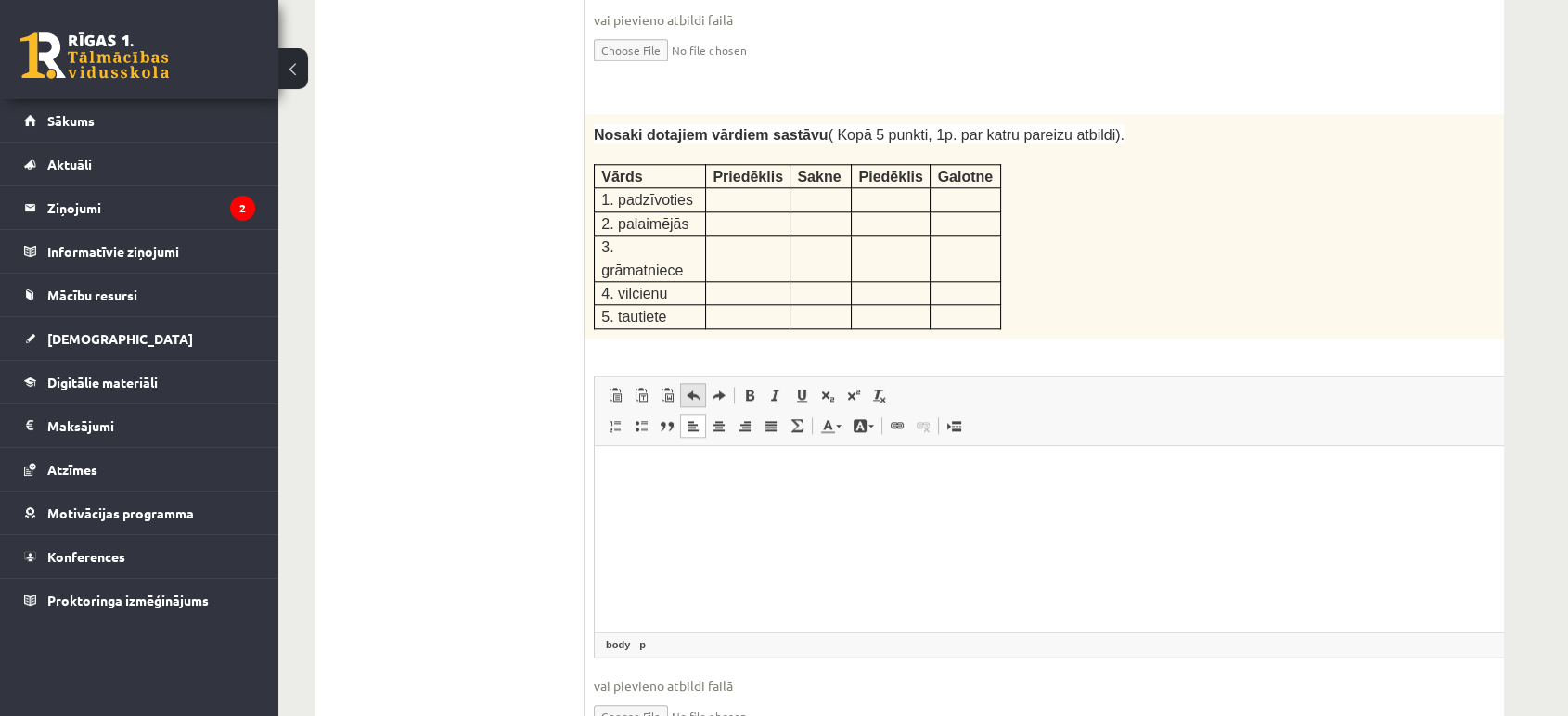
scroll to position [0, 0]
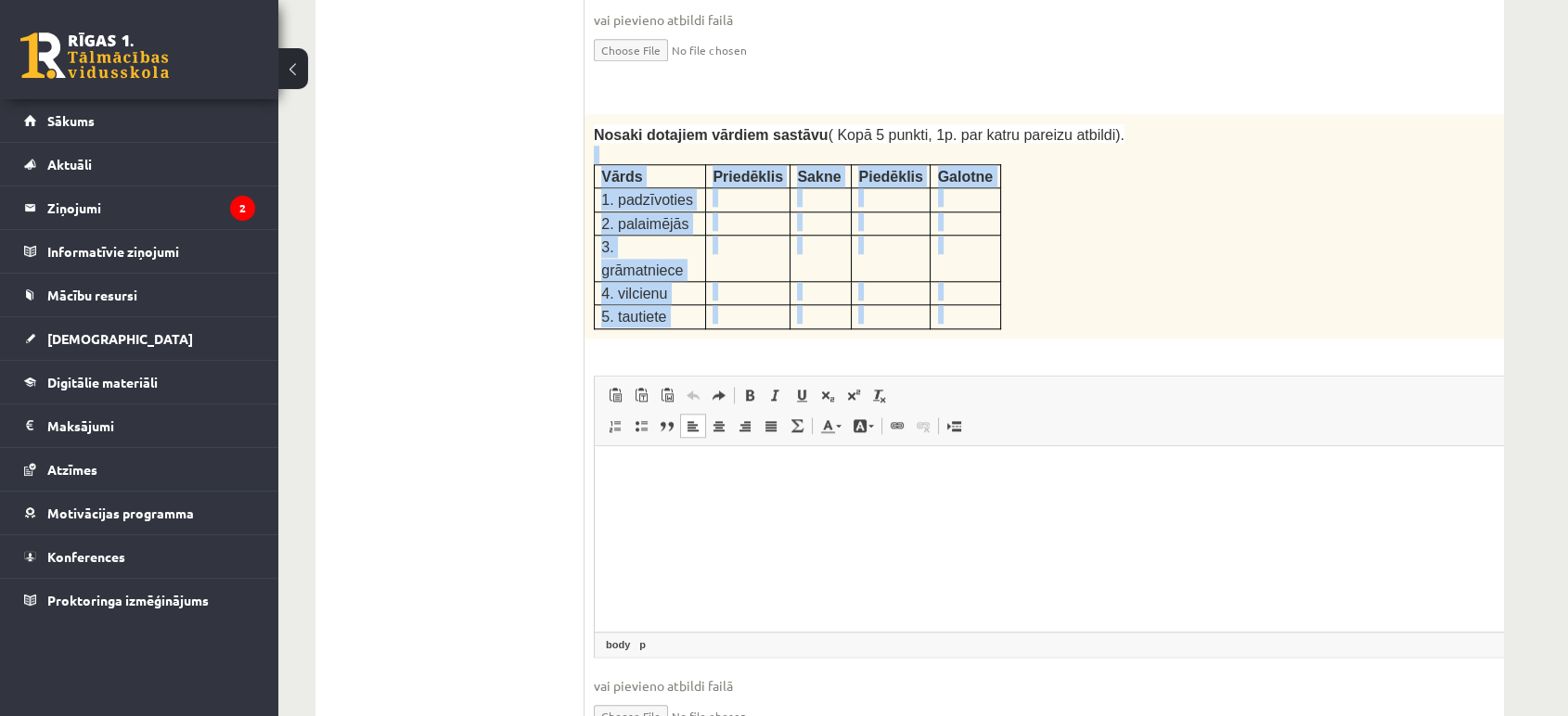
drag, startPoint x: 588, startPoint y: 94, endPoint x: 934, endPoint y: 258, distance: 382.9
click at [934, 258] on div "5p Nosaki dotajiem vārdiem sastāvu ( Kopā 5 punkti, 1p. par katru pareizu atbil…" at bounding box center [1081, 438] width 995 height 648
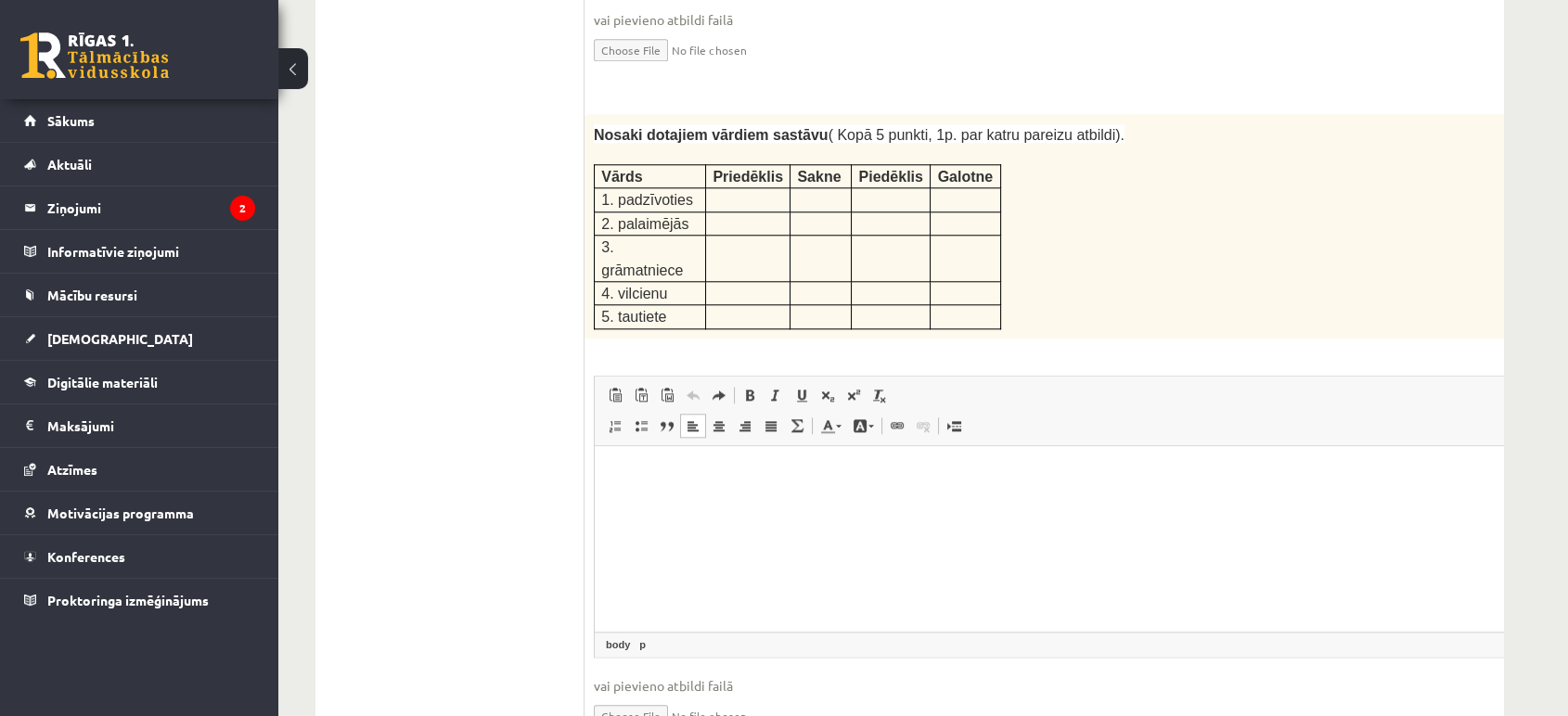
click at [894, 502] on html at bounding box center [1081, 474] width 974 height 57
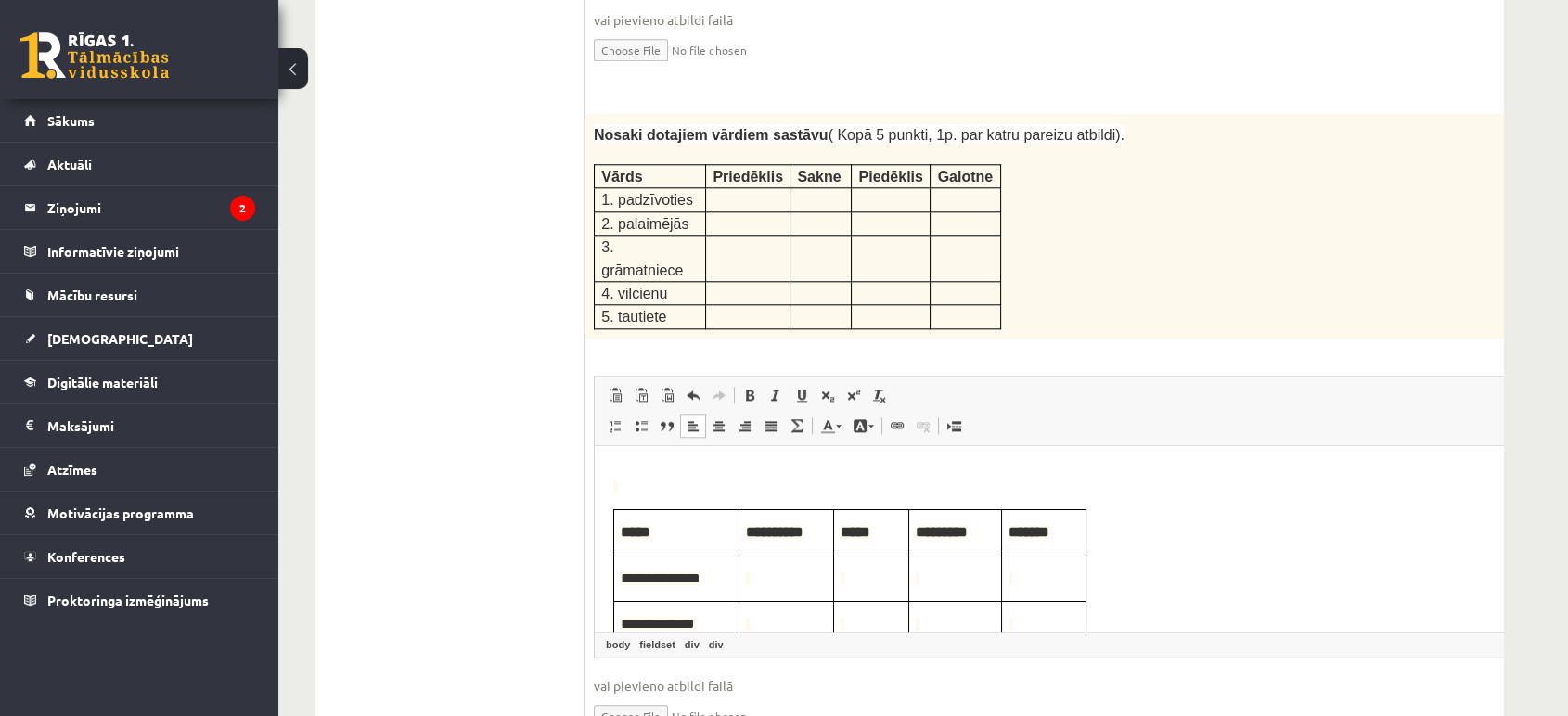
click at [624, 487] on span "Bagātinātā teksta redaktors, wiswyg-editor-user-answer-47433758263900" at bounding box center [1036, 486] width 844 height 20
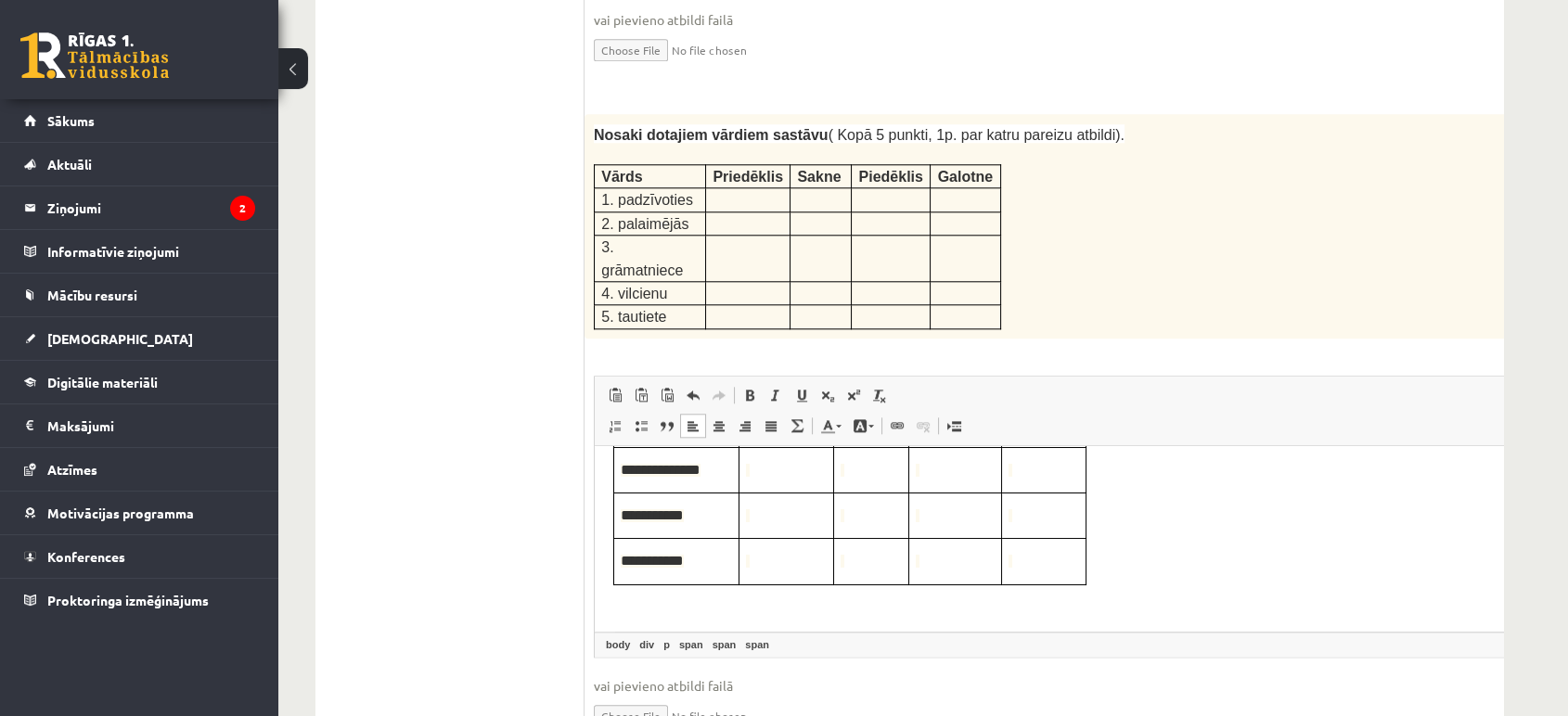
scroll to position [238, 0]
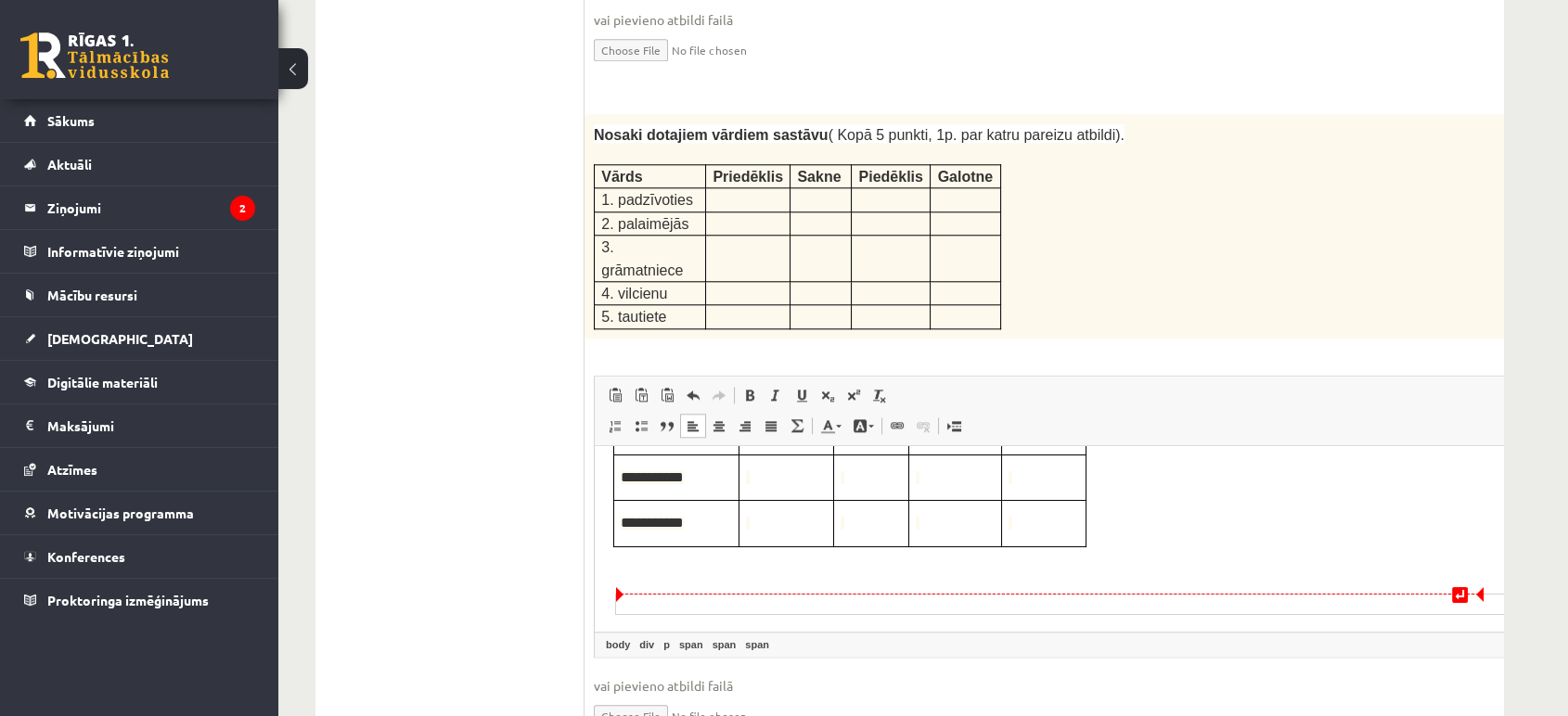
click at [691, 601] on div "Bagātinātā teksta redaktors, wiswyg-editor-user-answer-47433758263900" at bounding box center [1081, 604] width 931 height 20
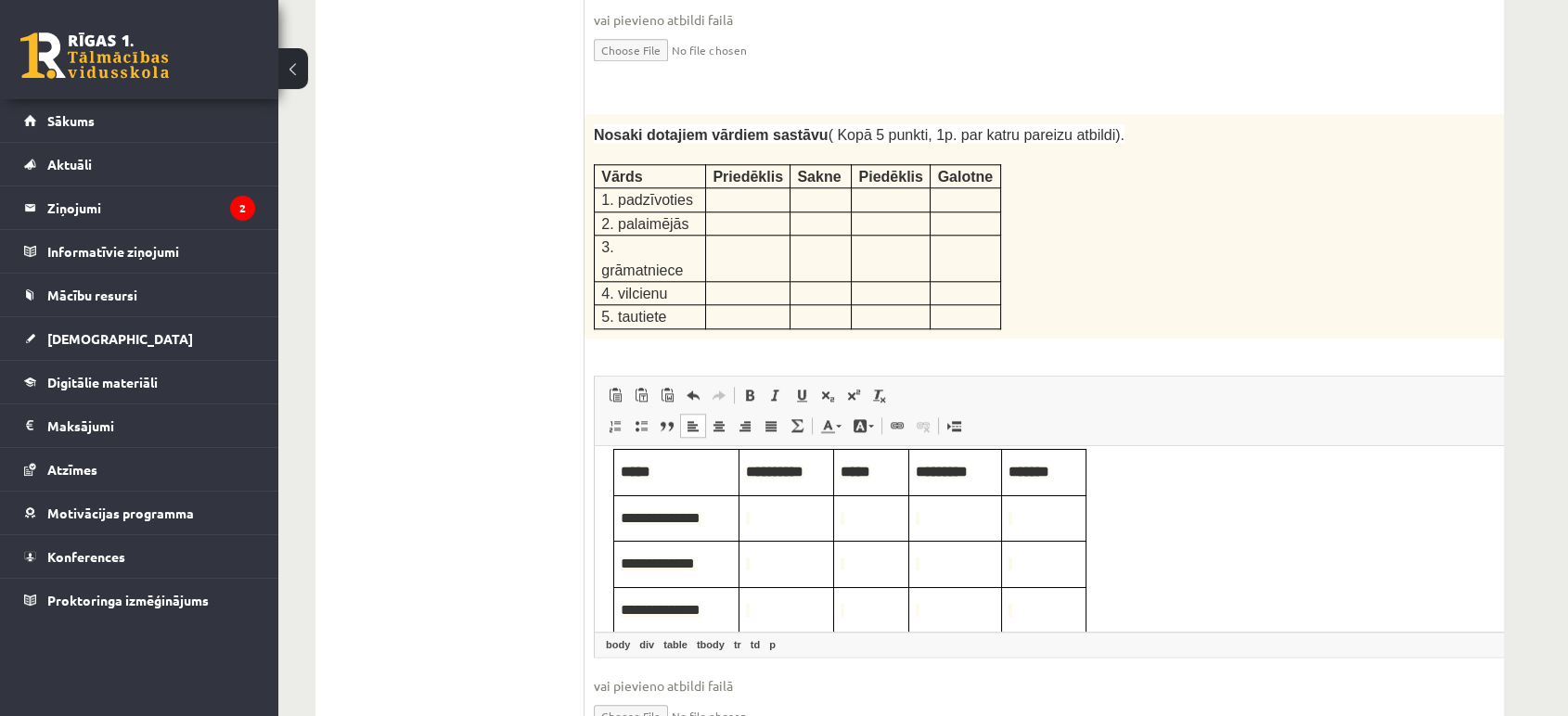
scroll to position [67, 0]
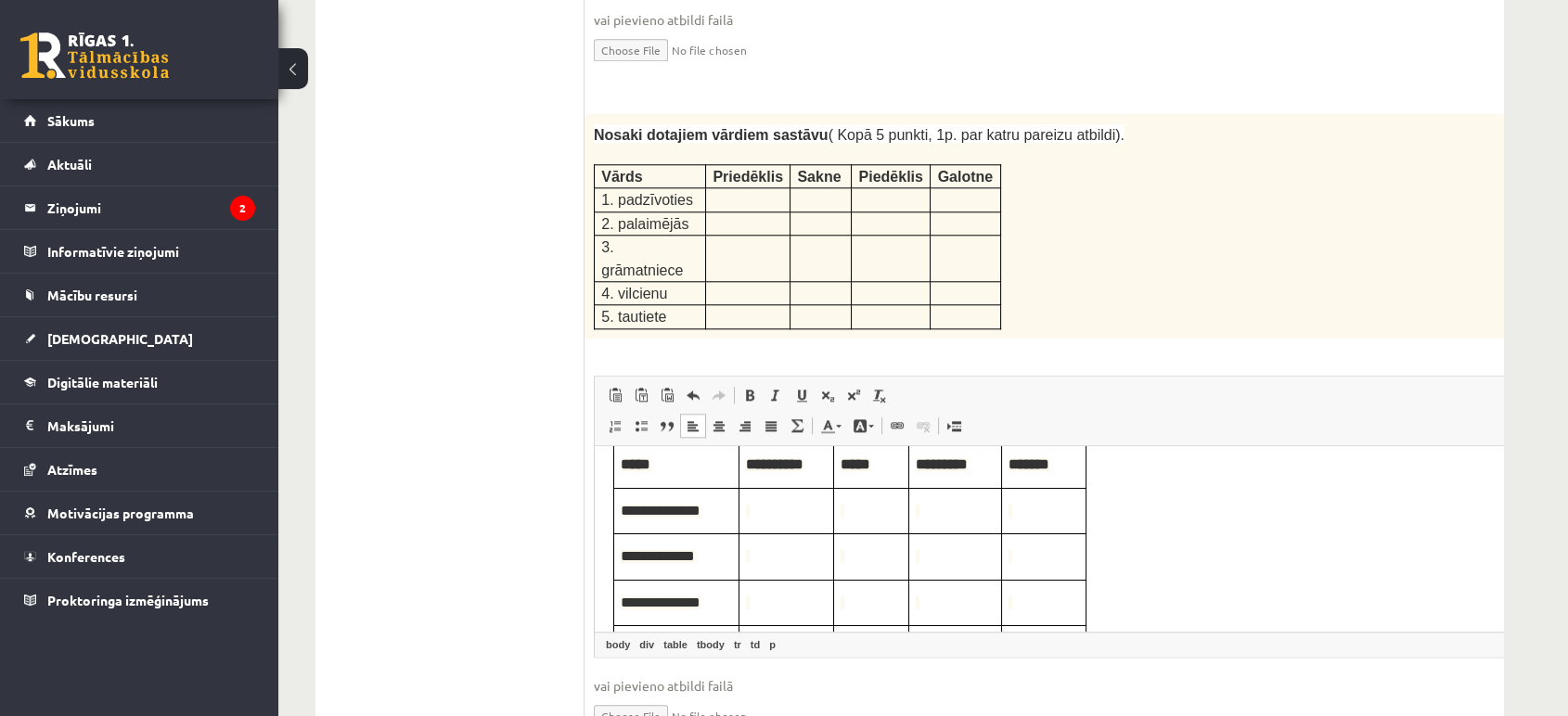
click at [788, 524] on td "Bagātinātā teksta redaktors, wiswyg-editor-user-answer-47433758263900" at bounding box center [786, 509] width 95 height 46
click at [790, 554] on span "Bagātinātā teksta redaktors, wiswyg-editor-user-answer-47433758263900" at bounding box center [786, 555] width 81 height 20
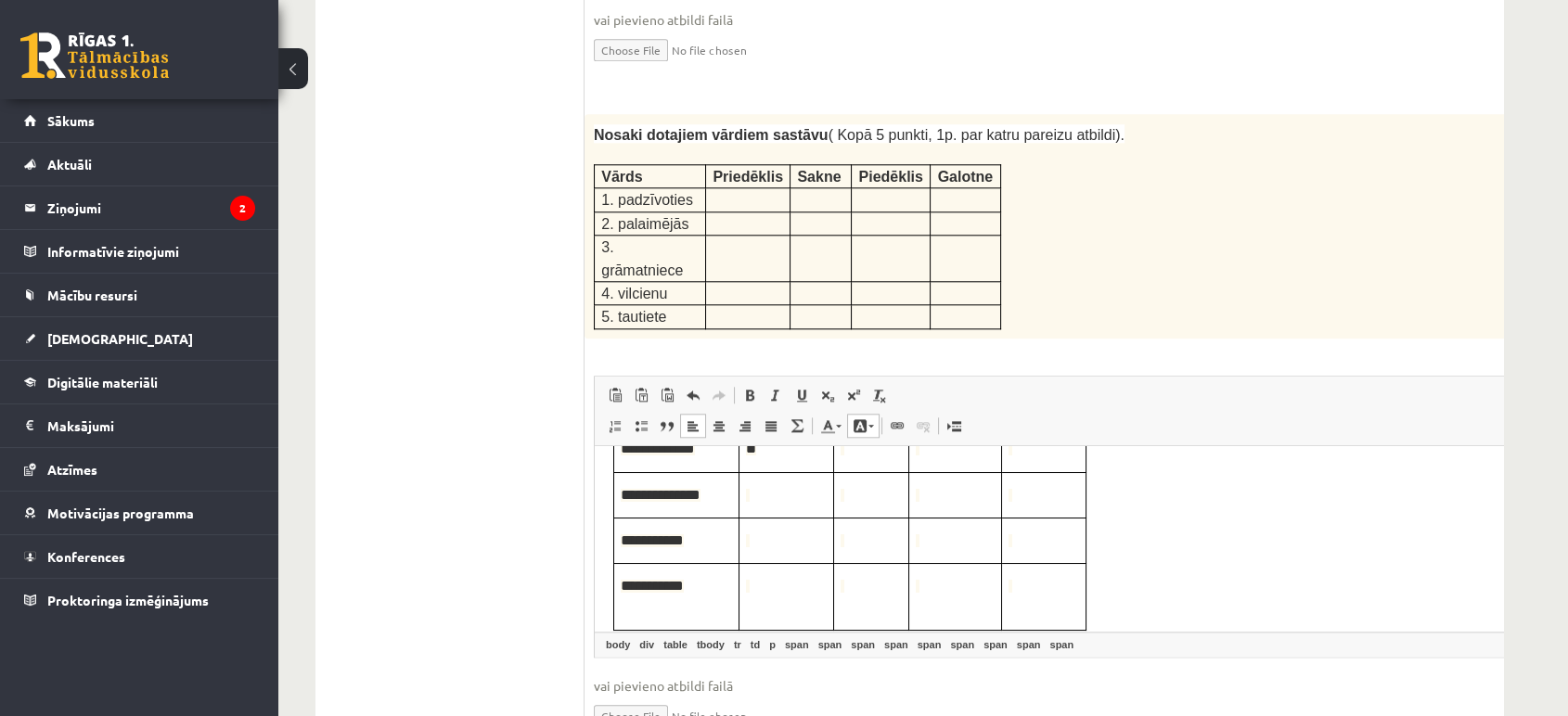
scroll to position [174, 0]
click at [783, 489] on span "Bagātinātā teksta redaktors, wiswyg-editor-user-answer-47433758263900" at bounding box center [786, 496] width 81 height 20
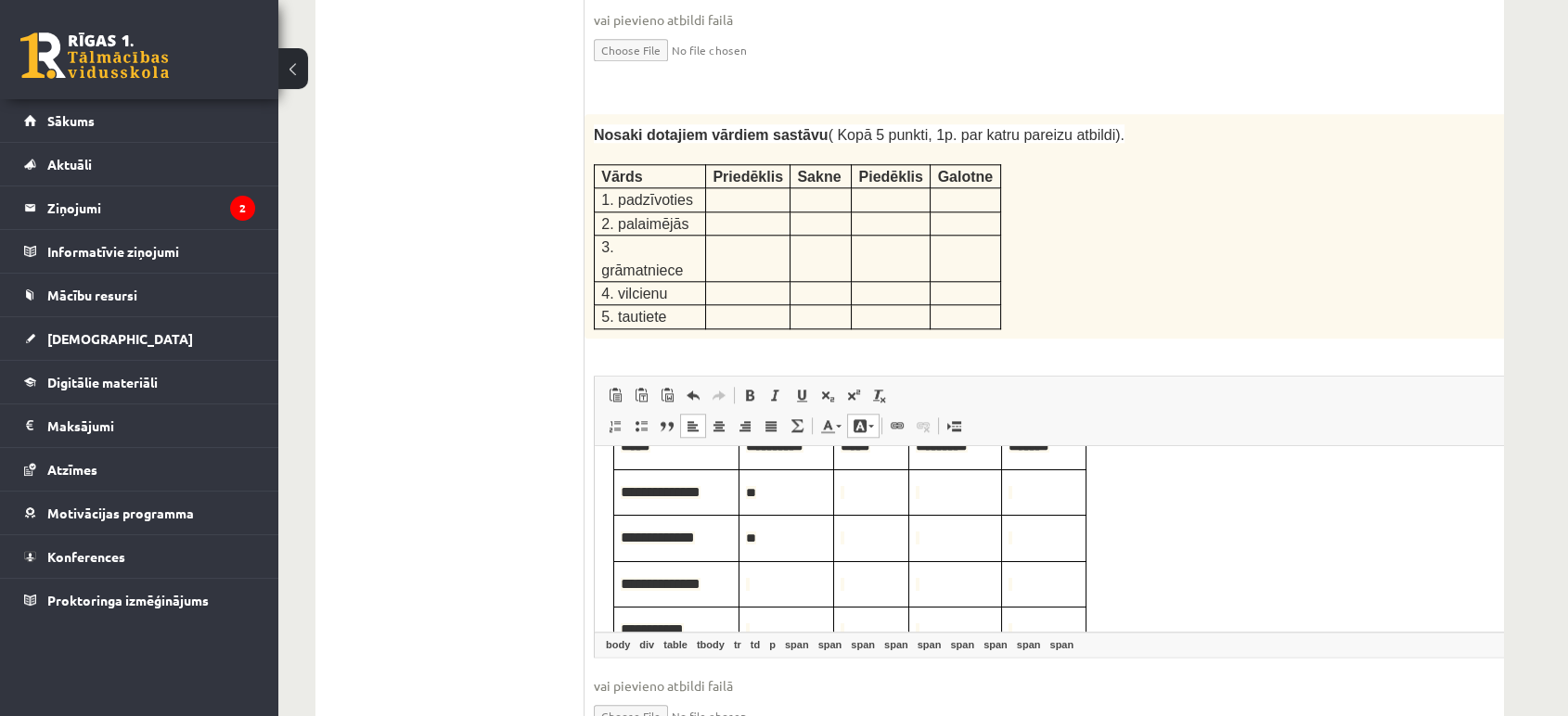
scroll to position [79, 0]
click at [791, 497] on span "**" at bounding box center [786, 498] width 81 height 20
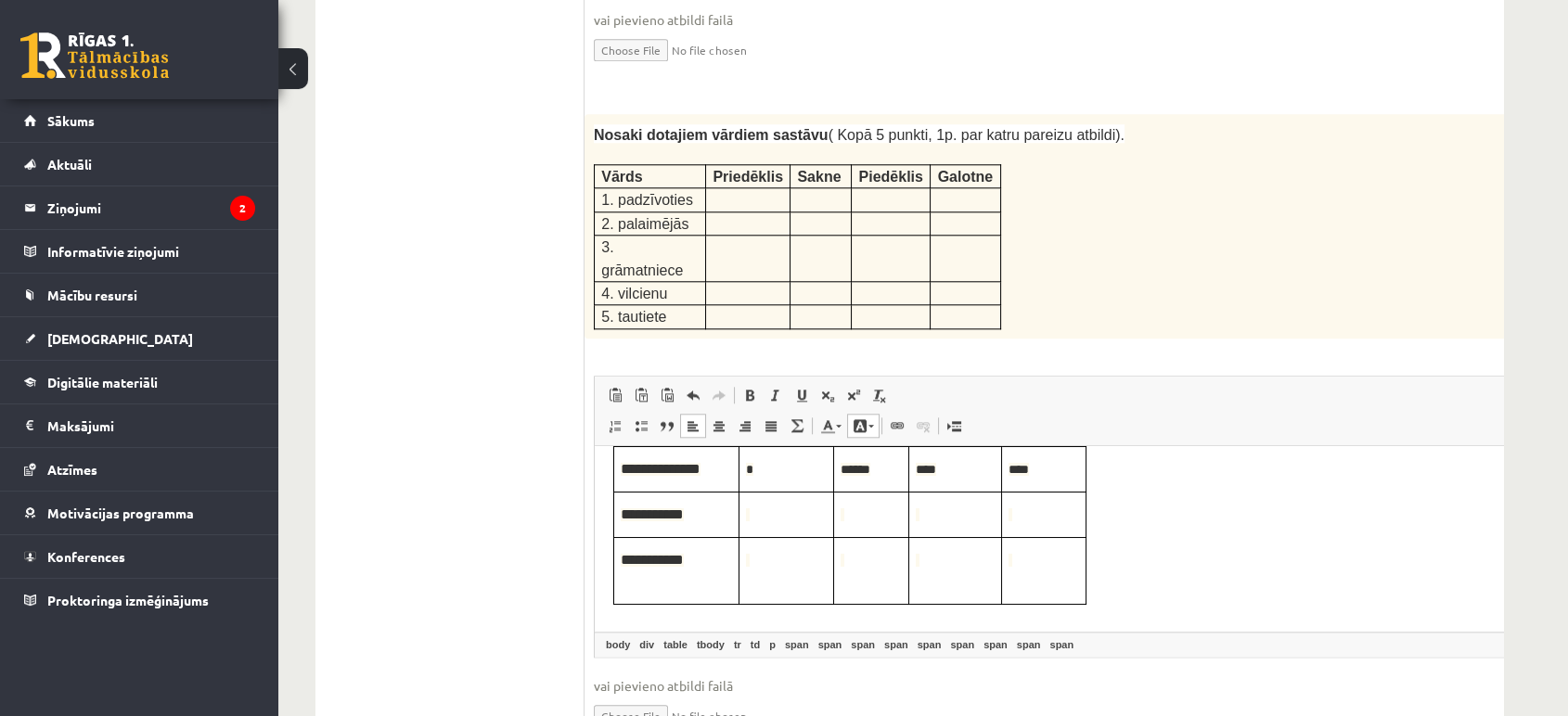
scroll to position [200, 0]
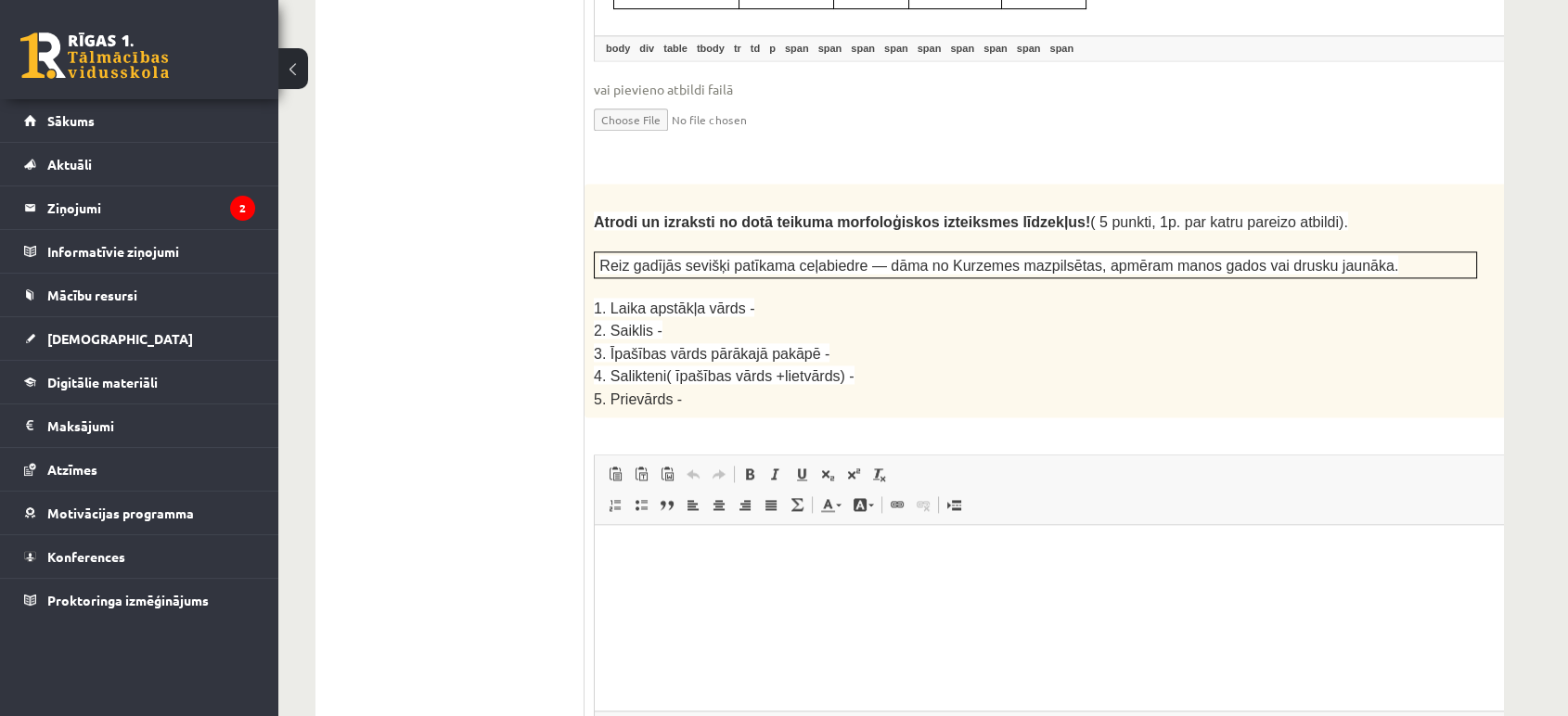
scroll to position [3054, 0]
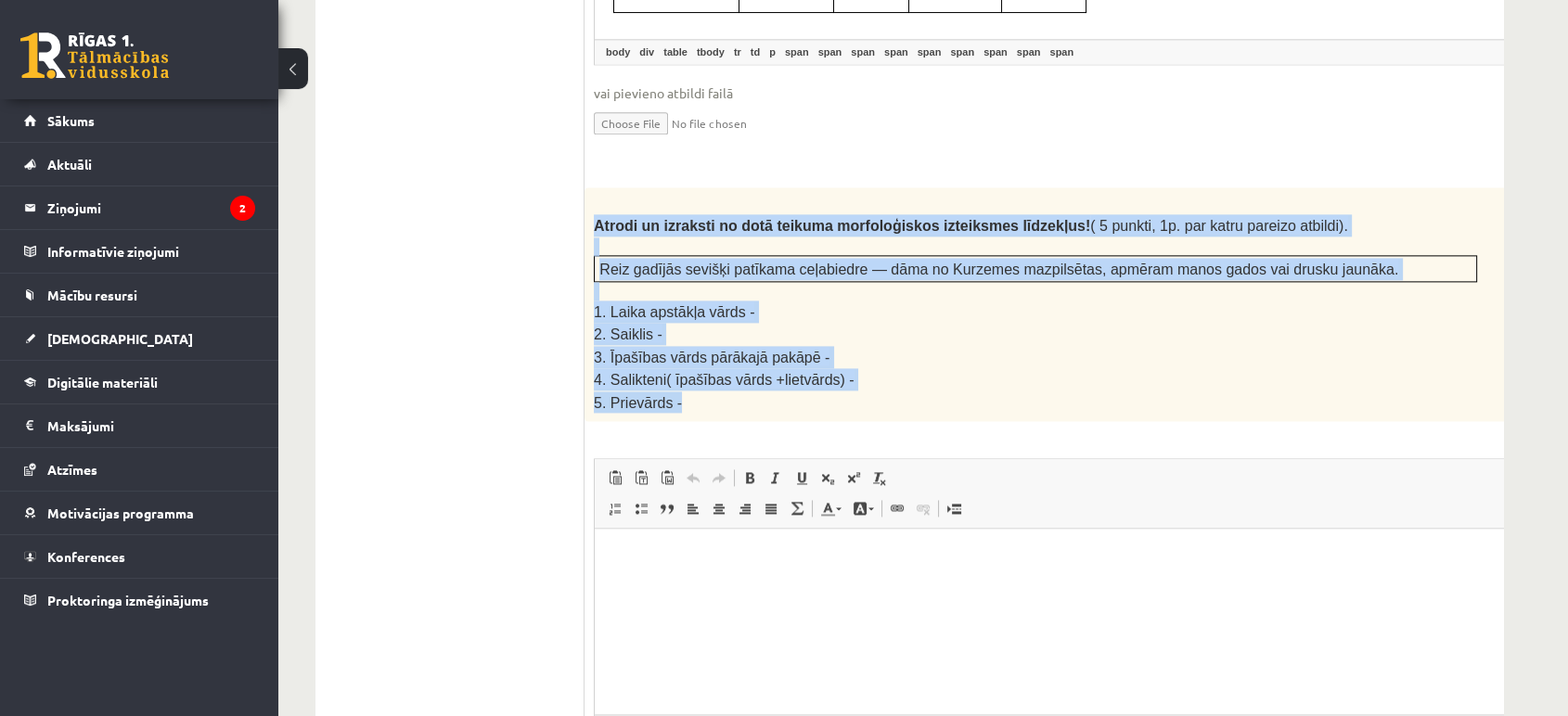
drag, startPoint x: 586, startPoint y: 133, endPoint x: 778, endPoint y: 311, distance: 261.8
click at [778, 311] on div "Atrodi un izraksti no dotā teikuma morfoloģiskos izteiksmes līdzekļus! ( 5 punk…" at bounding box center [1081, 304] width 995 height 234
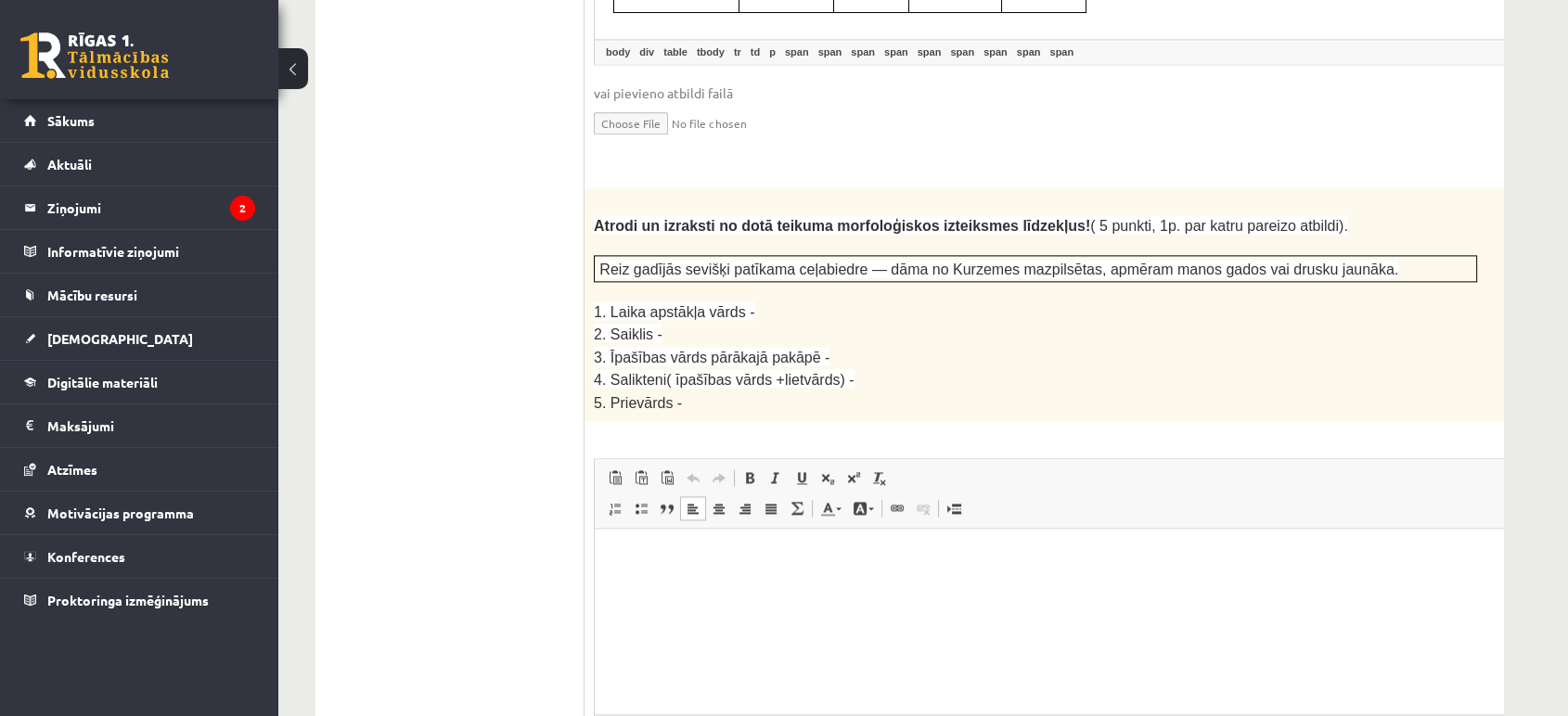
click at [723, 585] on html at bounding box center [1081, 557] width 974 height 57
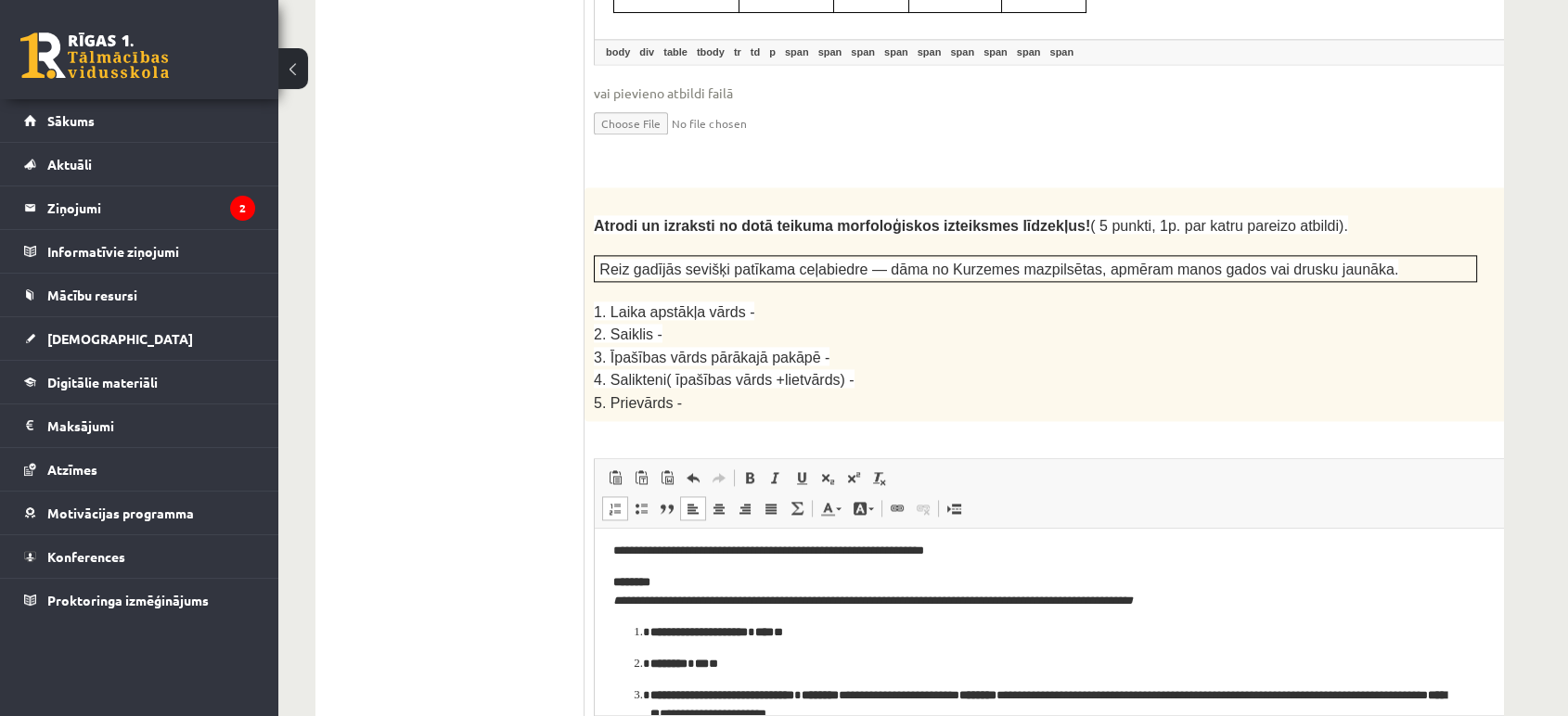
scroll to position [0, 0]
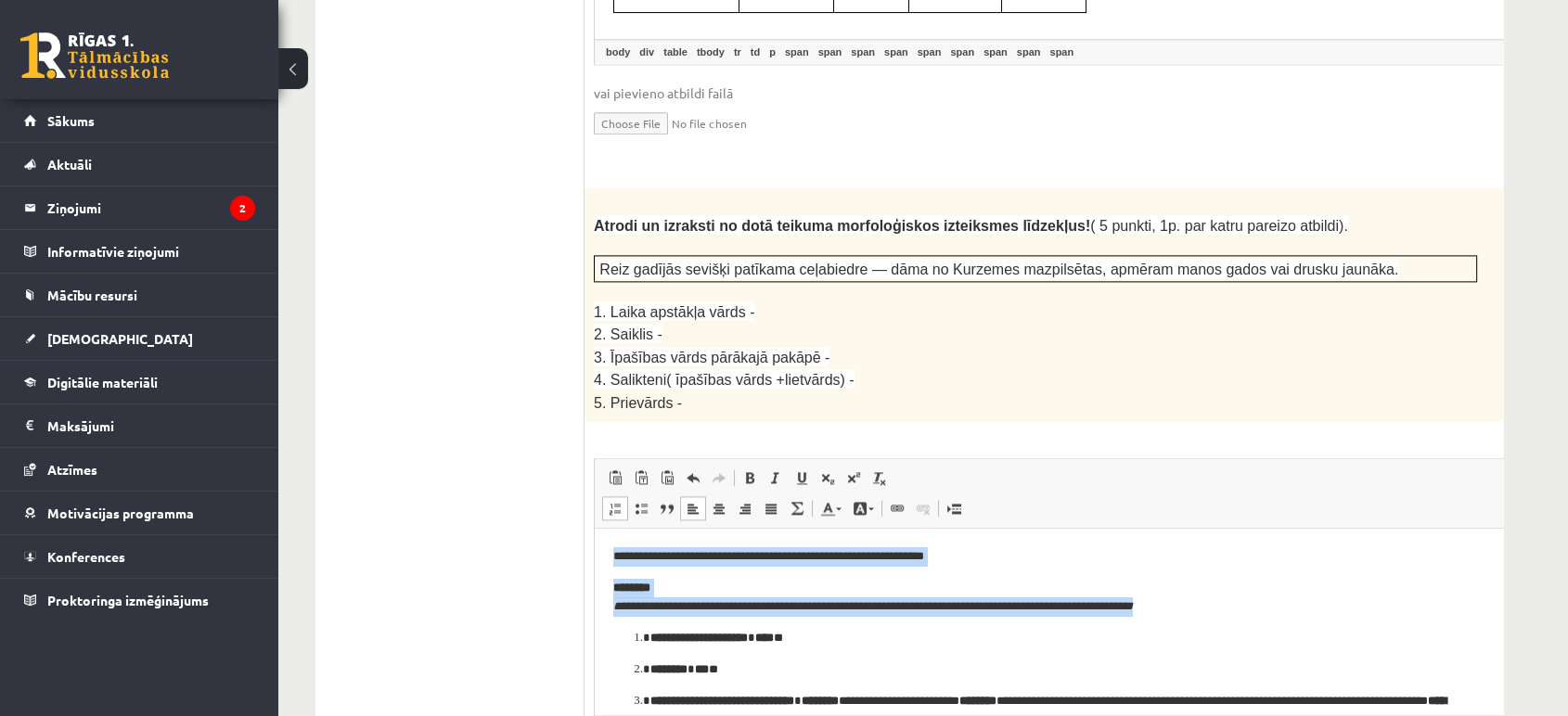
drag, startPoint x: 1269, startPoint y: 617, endPoint x: 580, endPoint y: 548, distance: 692.4
click at [595, 548] on html "**********" at bounding box center [1081, 670] width 974 height 283
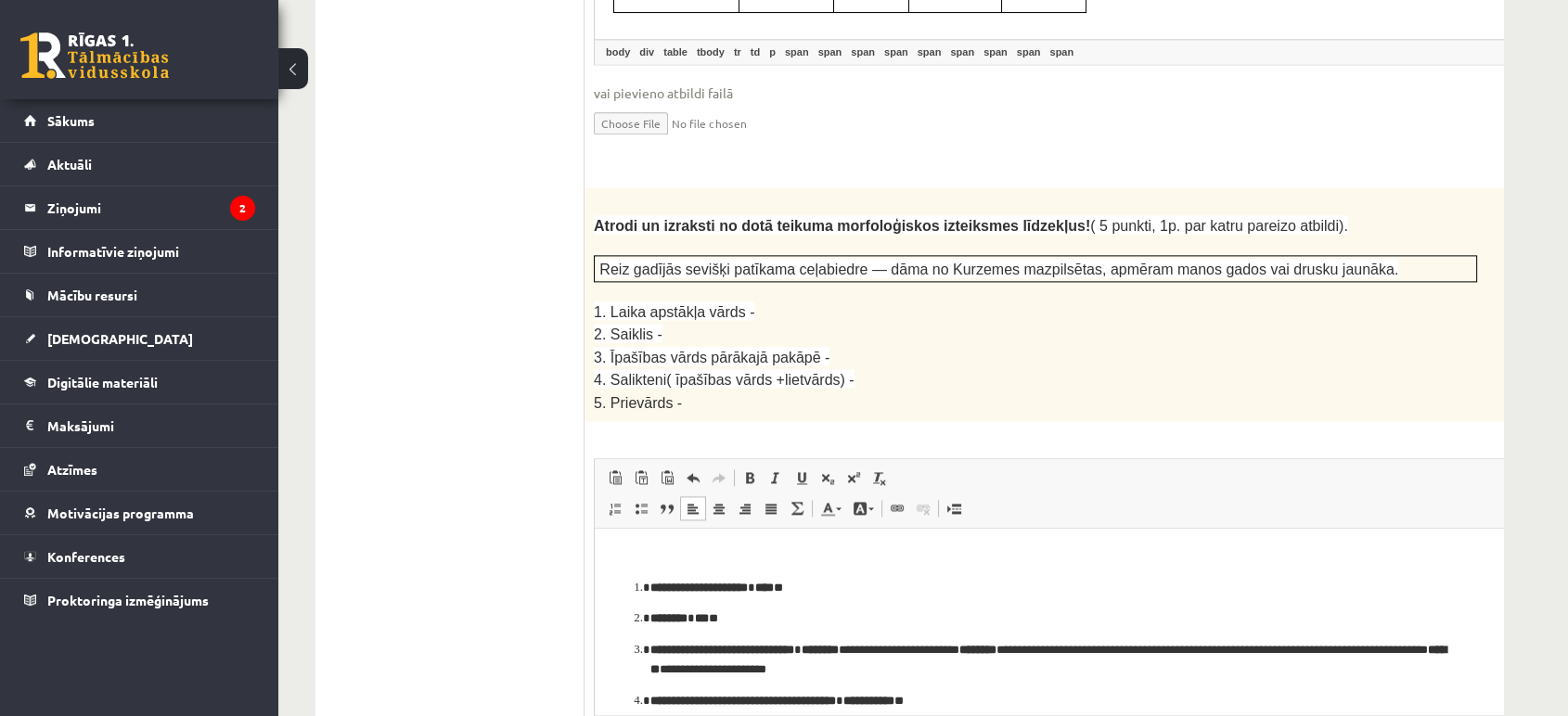
click at [773, 588] on strong "****" at bounding box center [764, 587] width 19 height 12
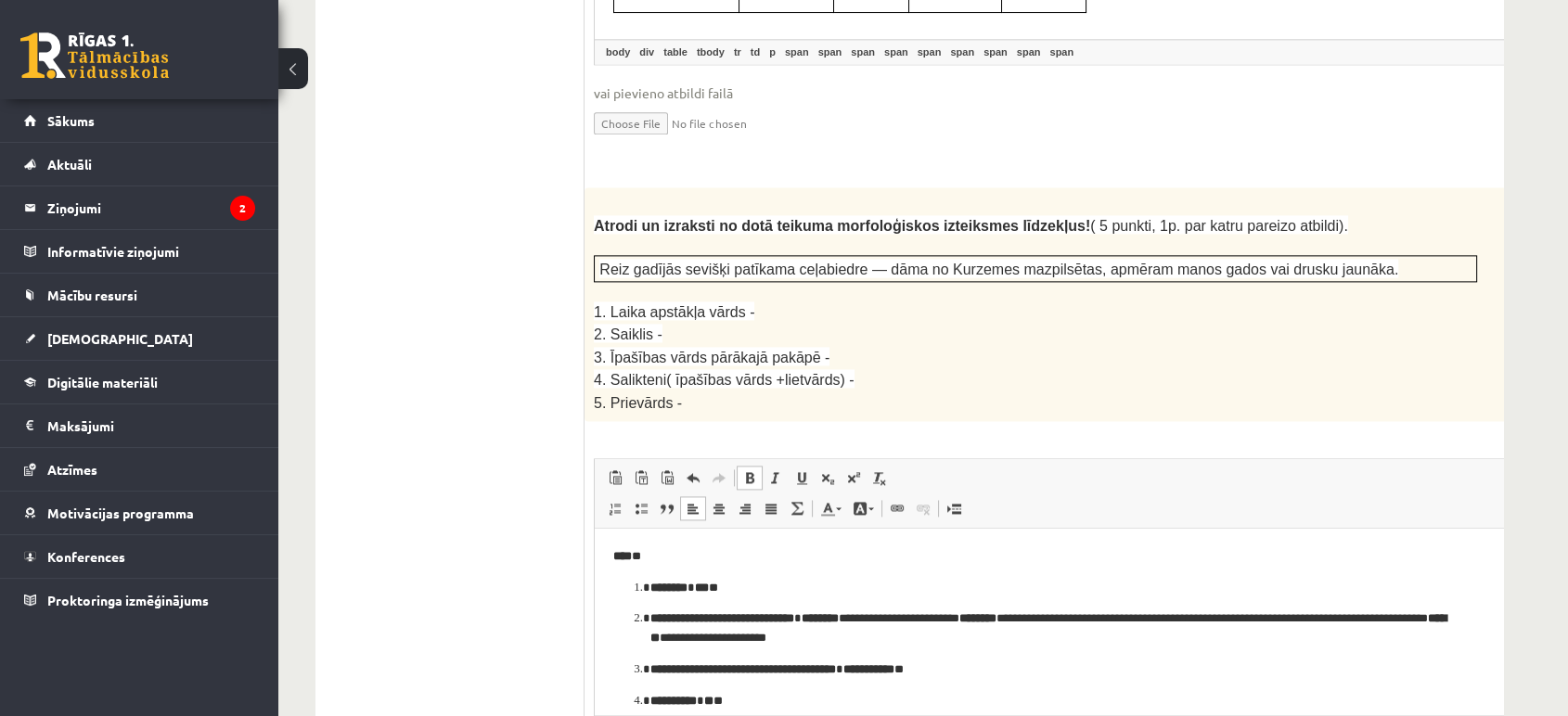
click at [794, 613] on strong "**********" at bounding box center [722, 618] width 143 height 12
click at [682, 554] on p "**** *" at bounding box center [1049, 557] width 872 height 20
click at [743, 585] on p "******** *** *" at bounding box center [1049, 589] width 798 height 20
click at [990, 637] on p "**********" at bounding box center [1049, 629] width 798 height 39
click at [988, 644] on p "**********" at bounding box center [1049, 670] width 798 height 20
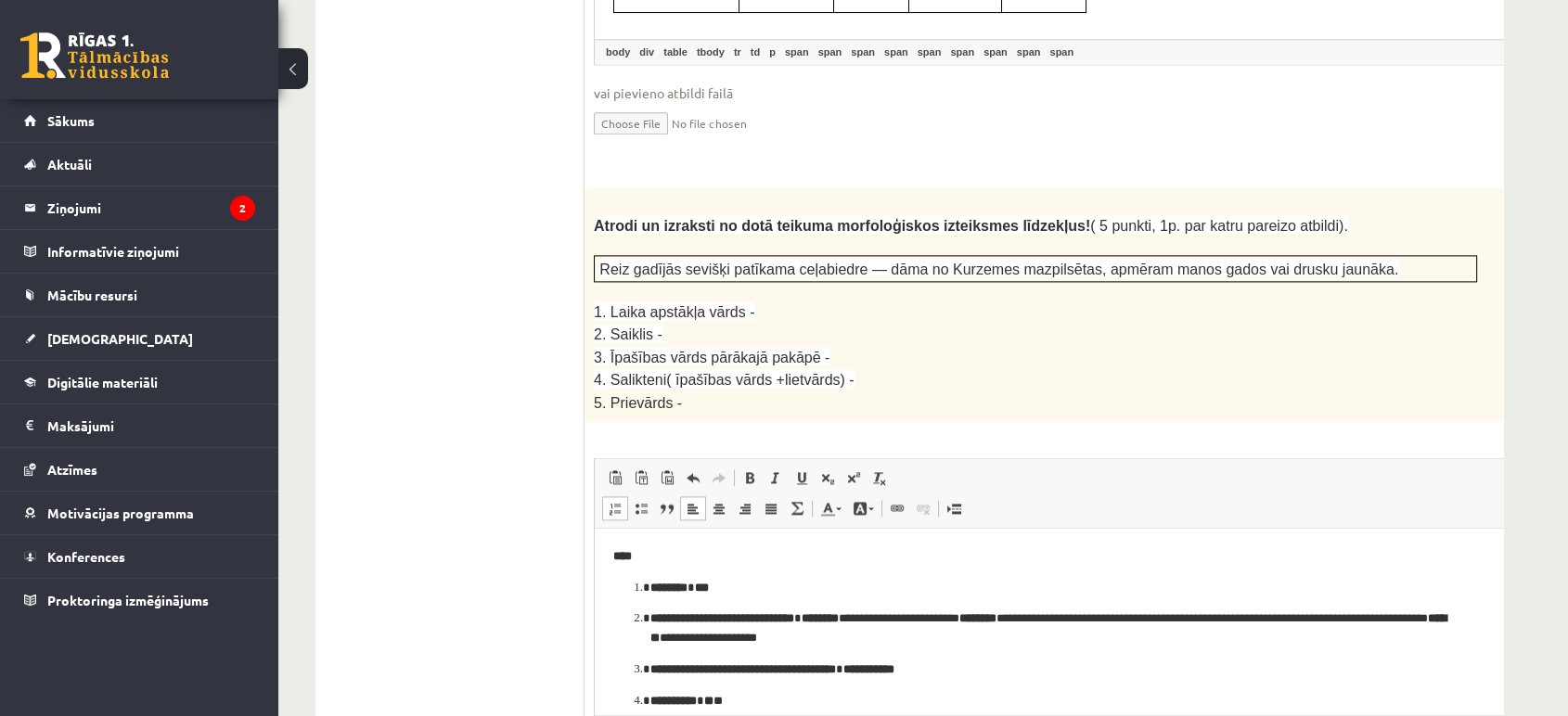
click at [807, 644] on p "**********" at bounding box center [1049, 702] width 798 height 20
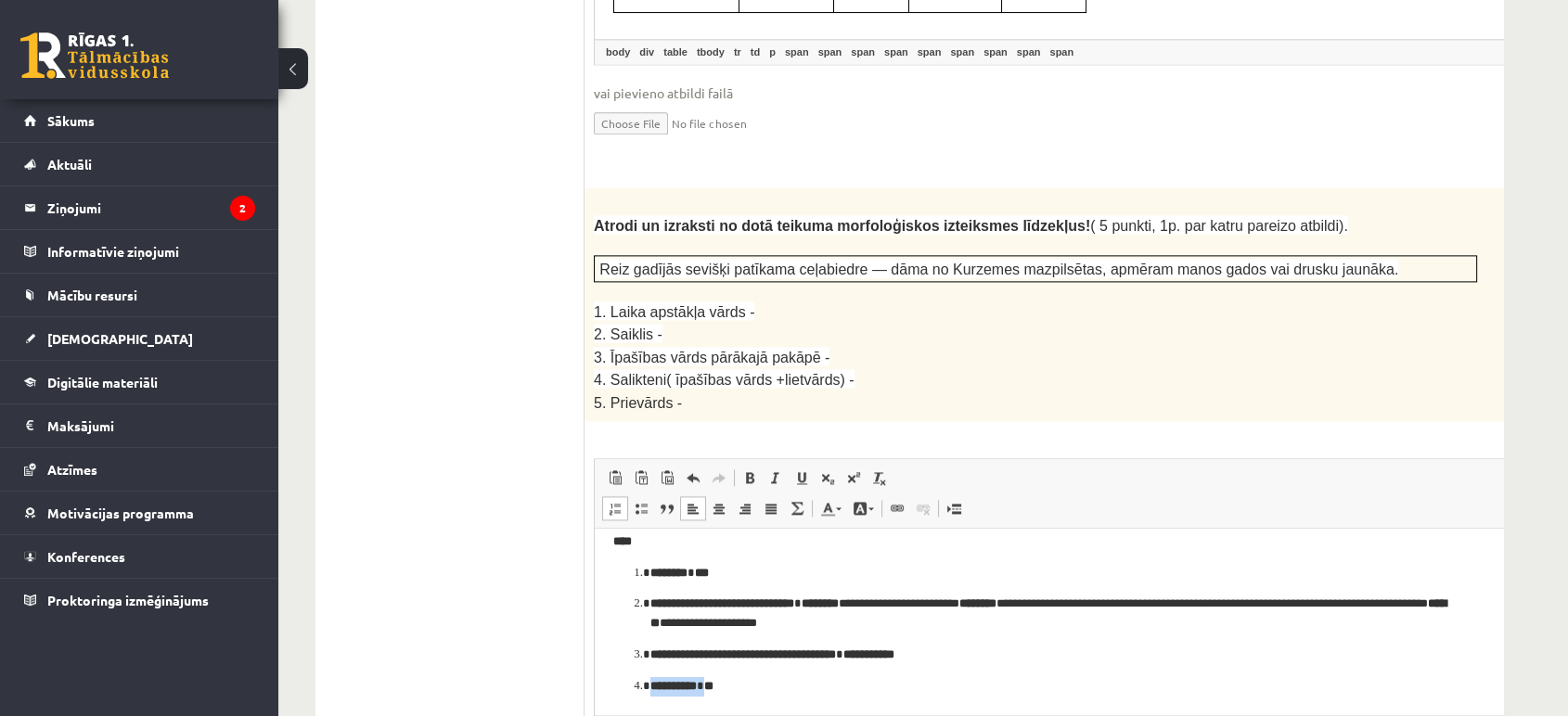
drag, startPoint x: 713, startPoint y: 686, endPoint x: 637, endPoint y: 677, distance: 76.5
click at [650, 644] on li "**********" at bounding box center [1081, 687] width 863 height 20
drag, startPoint x: 870, startPoint y: 655, endPoint x: 765, endPoint y: 634, distance: 107.1
click at [765, 634] on ol "**********" at bounding box center [1081, 630] width 937 height 133
drag, startPoint x: 695, startPoint y: 573, endPoint x: 651, endPoint y: 572, distance: 44.0
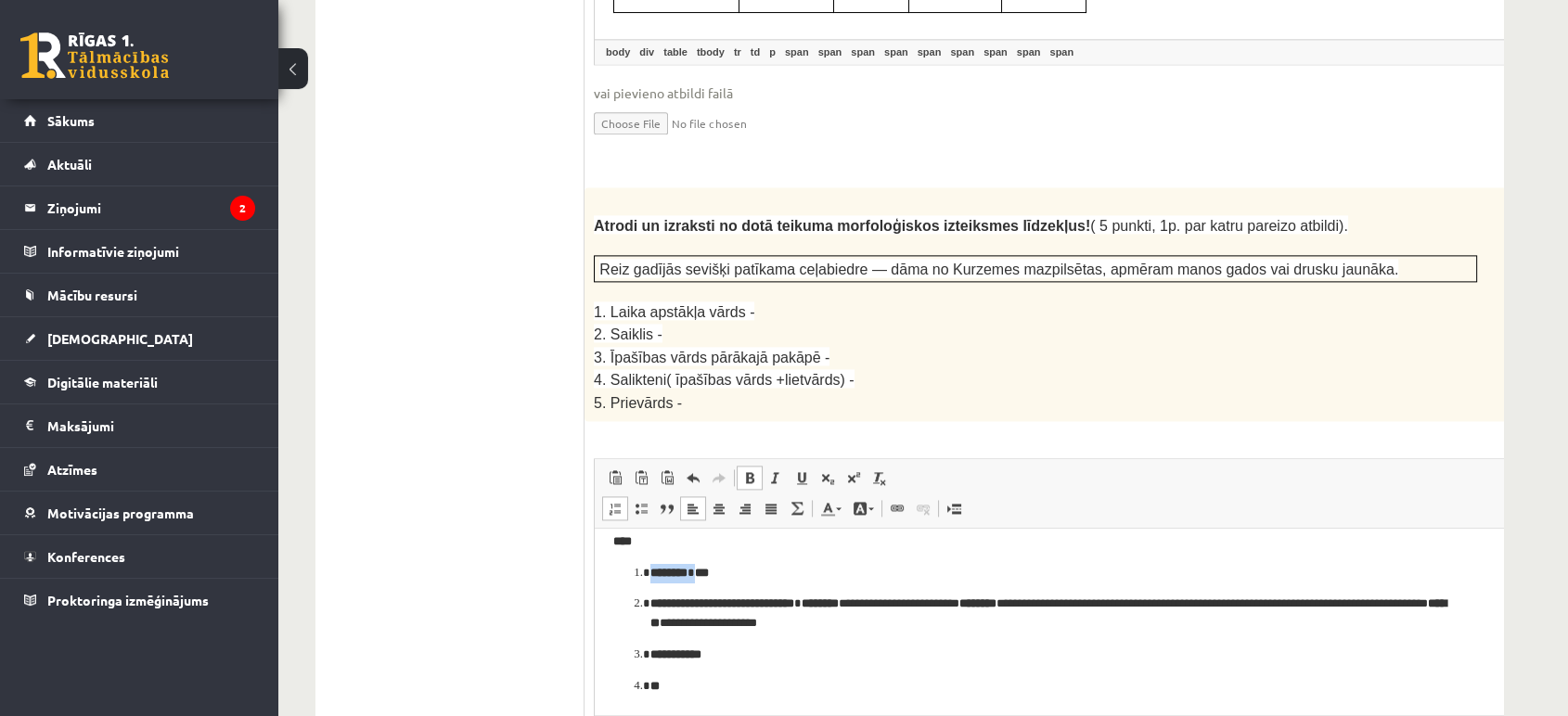
click at [651, 572] on p "******** ***" at bounding box center [1049, 574] width 798 height 20
drag, startPoint x: 837, startPoint y: 604, endPoint x: 644, endPoint y: 596, distance: 193.2
click at [650, 596] on li "**********" at bounding box center [1081, 615] width 863 height 39
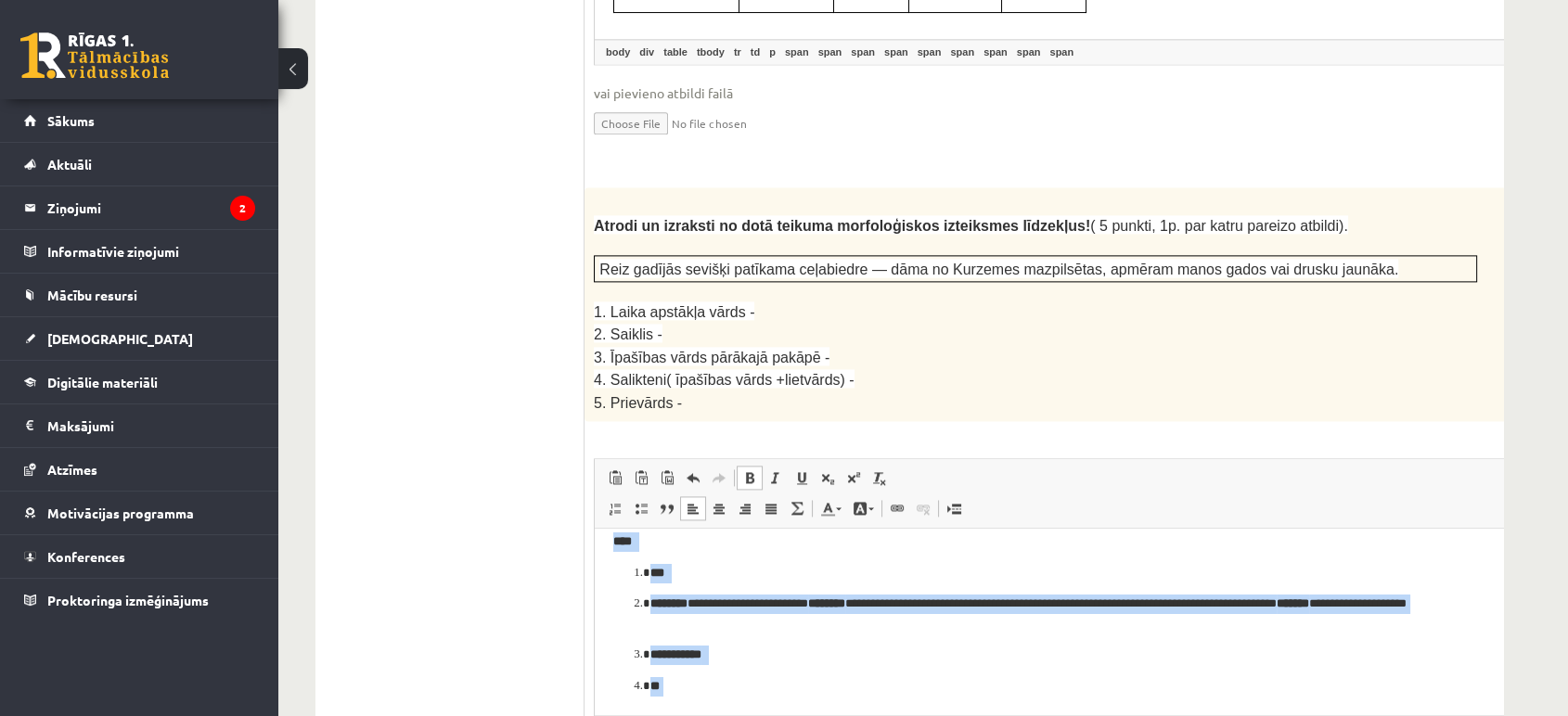
drag, startPoint x: 626, startPoint y: 561, endPoint x: 692, endPoint y: 708, distance: 161.1
click at [692, 644] on html "**********" at bounding box center [1081, 614] width 974 height 200
click at [744, 470] on span at bounding box center [749, 477] width 15 height 15
click at [618, 501] on span at bounding box center [614, 508] width 15 height 15
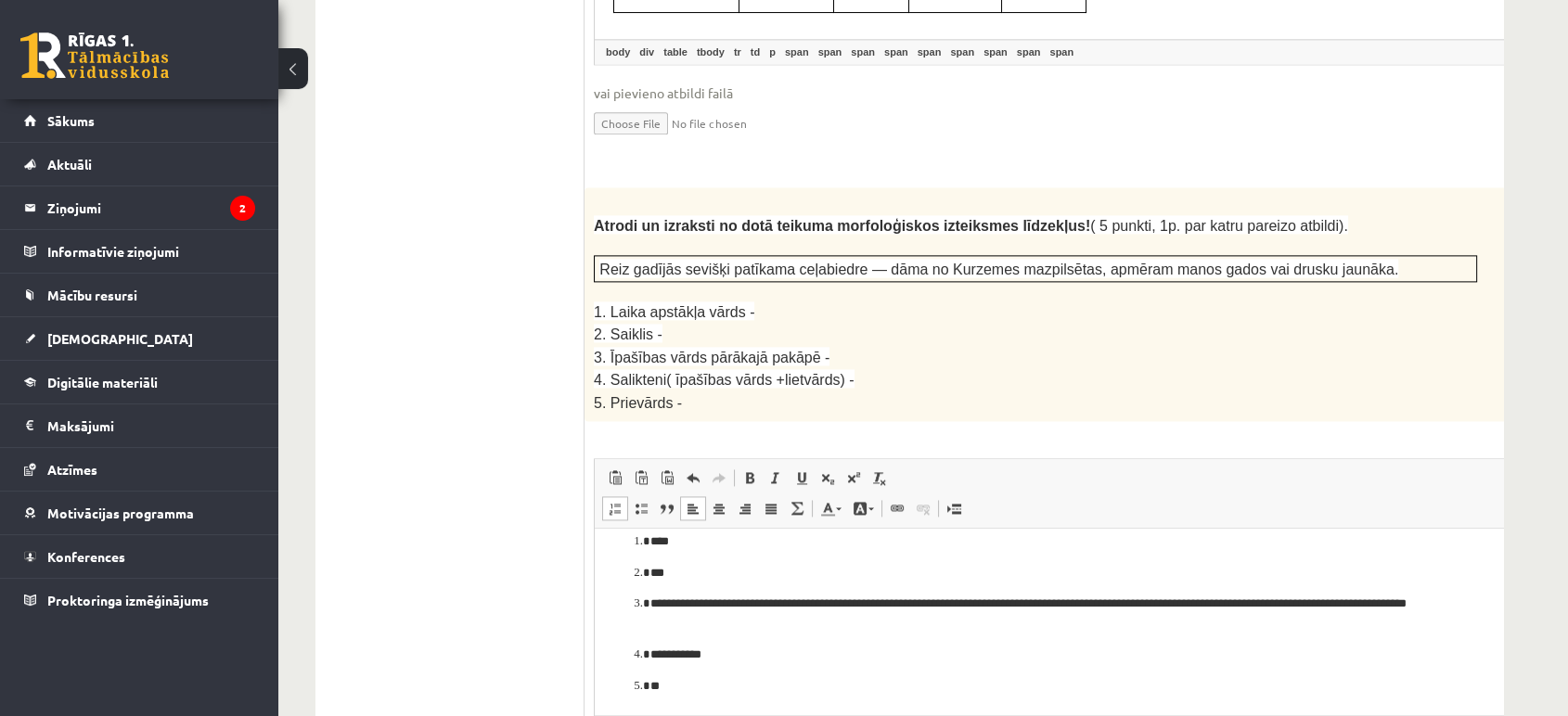
click at [799, 644] on html "**********" at bounding box center [1081, 614] width 974 height 200
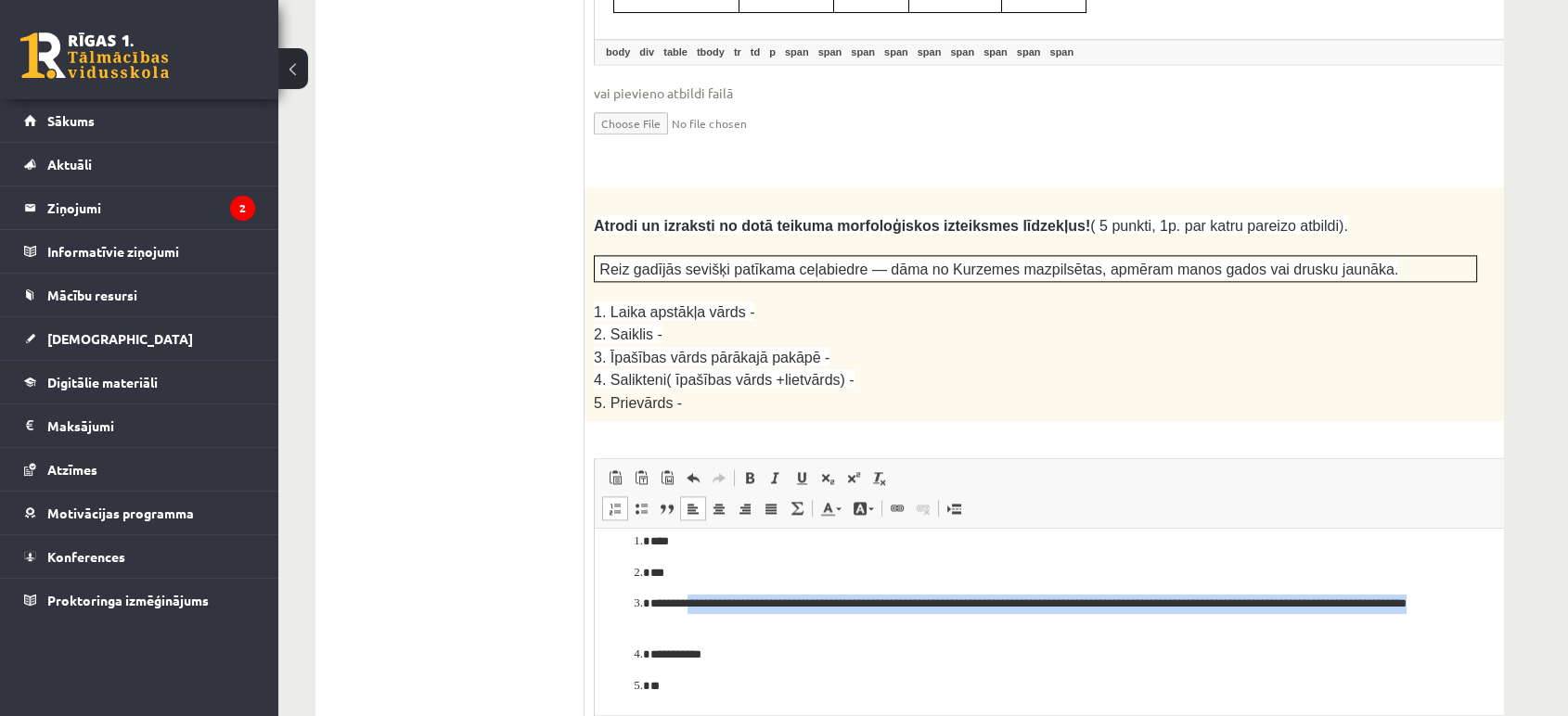
drag, startPoint x: 699, startPoint y: 604, endPoint x: 777, endPoint y: 623, distance: 80.3
click at [777, 623] on p "**********" at bounding box center [1049, 615] width 798 height 39
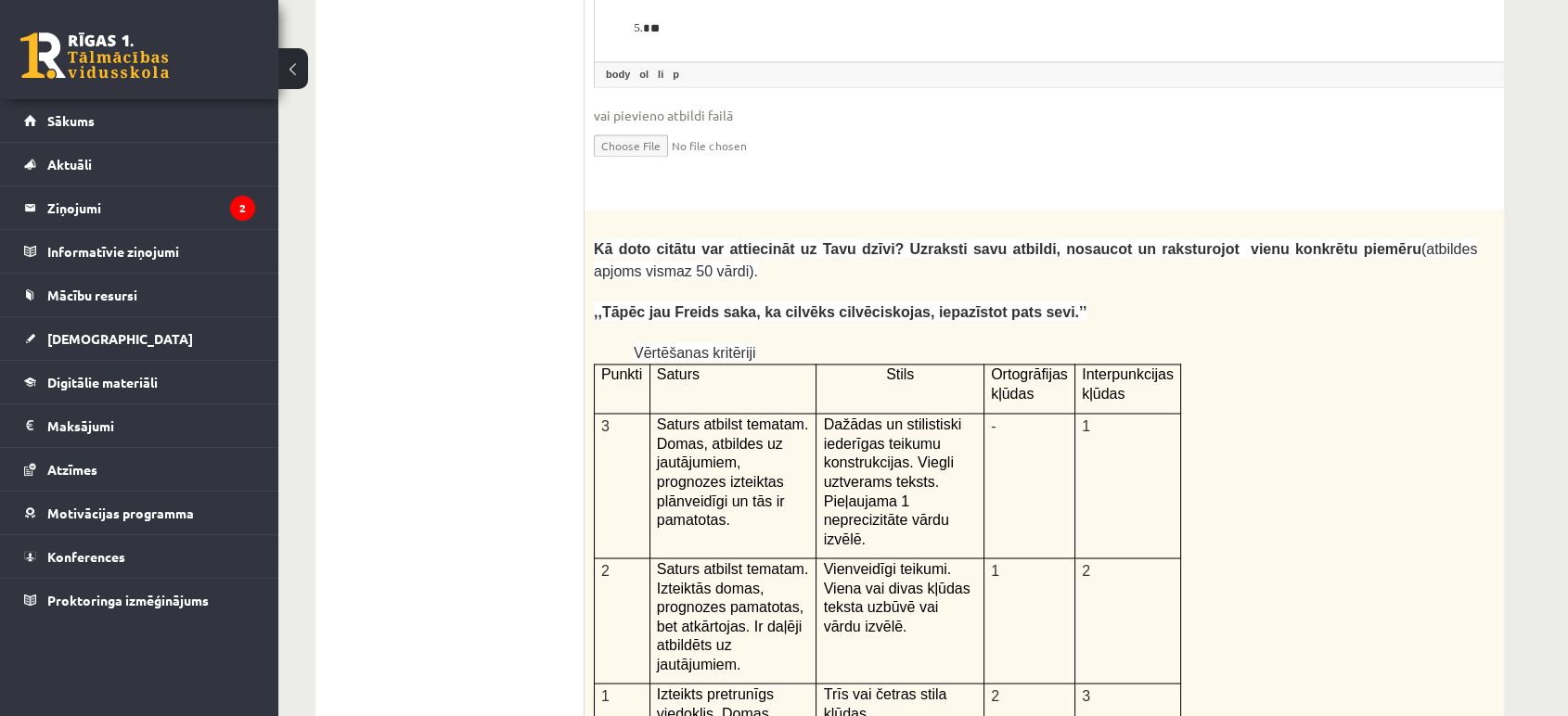
scroll to position [3708, 0]
drag, startPoint x: 1392, startPoint y: 239, endPoint x: 1299, endPoint y: 233, distance: 93.2
click at [1299, 233] on div "Kā doto citātu var attiecināt uz Tavu dzīvi? Uzraksti savu atbildi, nosaucot un…" at bounding box center [1081, 692] width 995 height 964
click at [1299, 323] on p at bounding box center [1036, 332] width 883 height 19
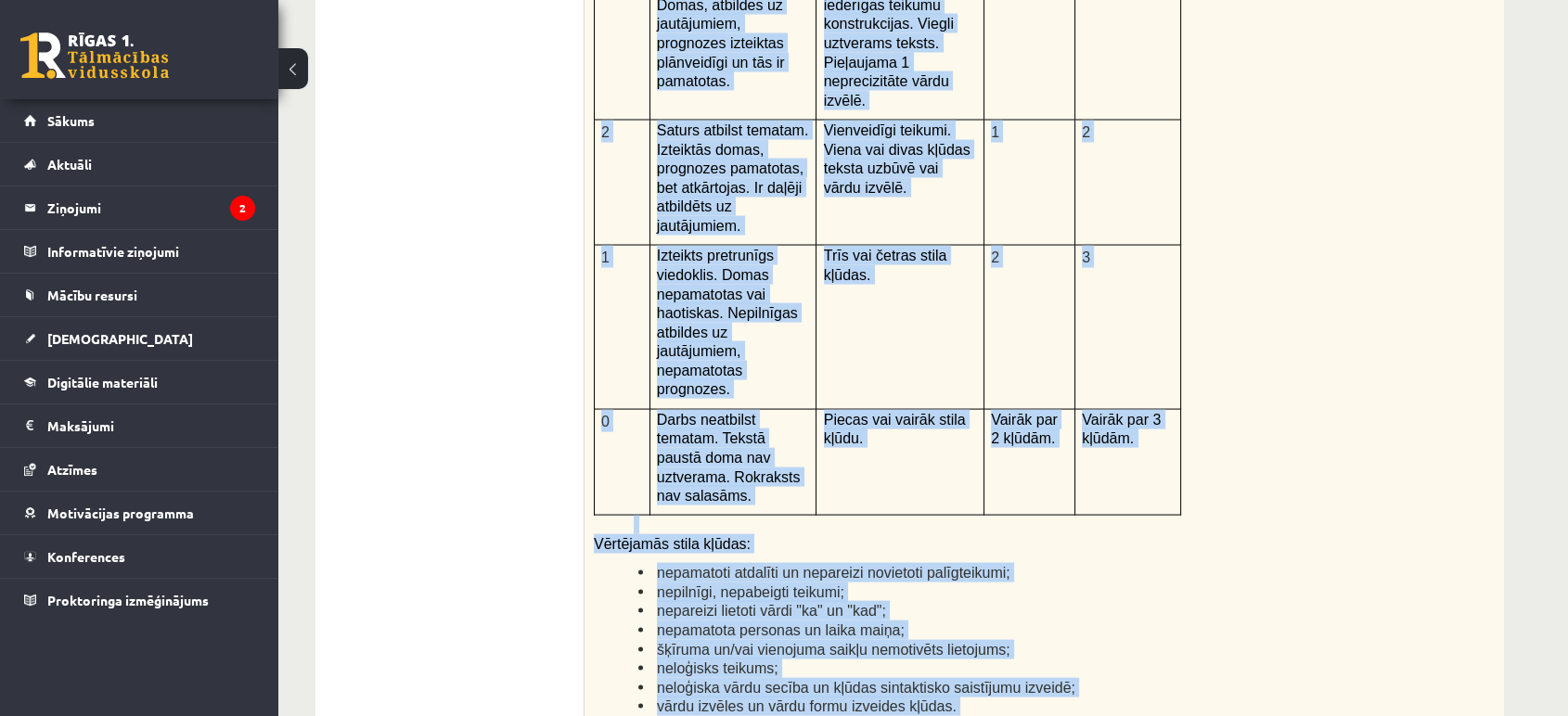
scroll to position [4232, 0]
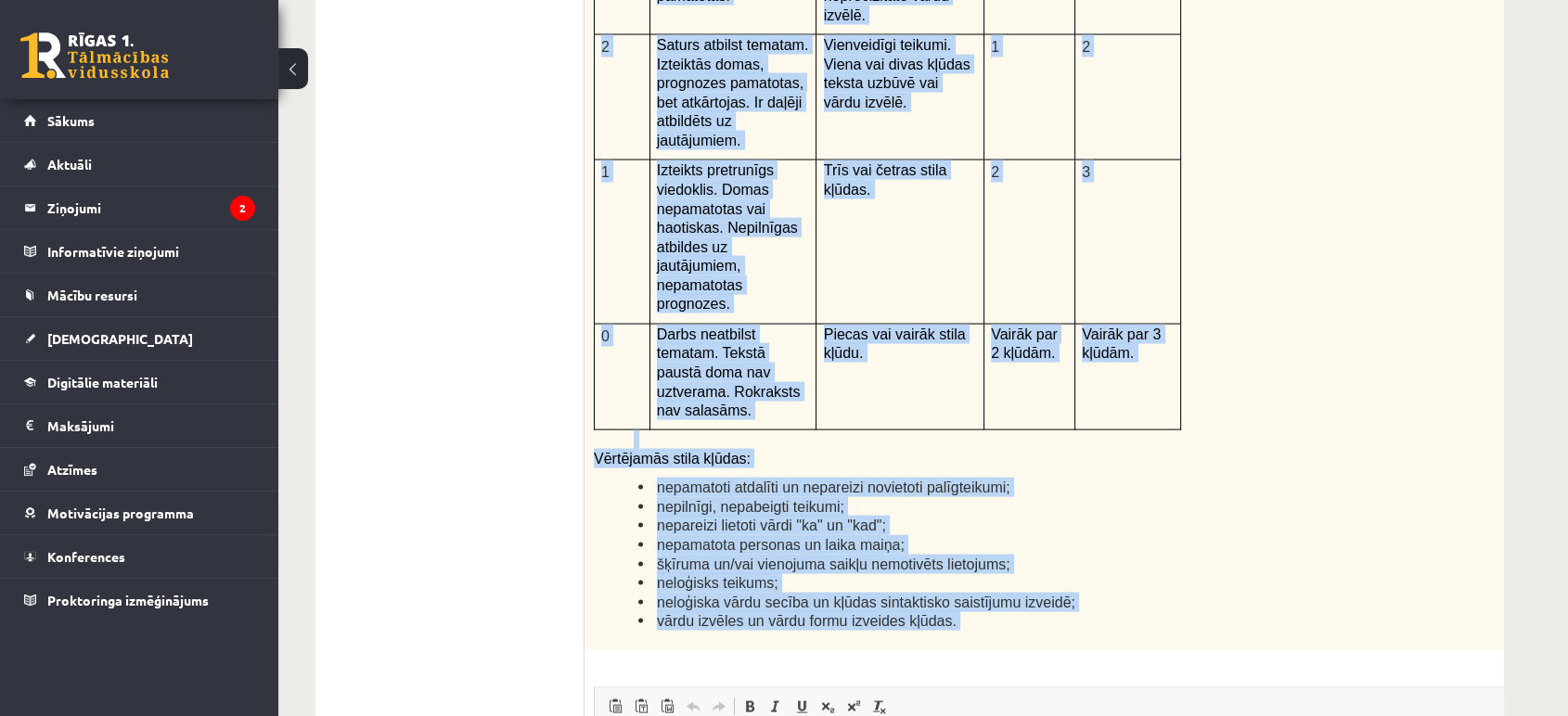
drag, startPoint x: 592, startPoint y: 185, endPoint x: 963, endPoint y: 434, distance: 446.8
click at [963, 434] on div "Kā doto citātu var attiecināt uz Tavu dzīvi? Uzraksti savu atbildi, nosaucot un…" at bounding box center [1081, 168] width 995 height 964
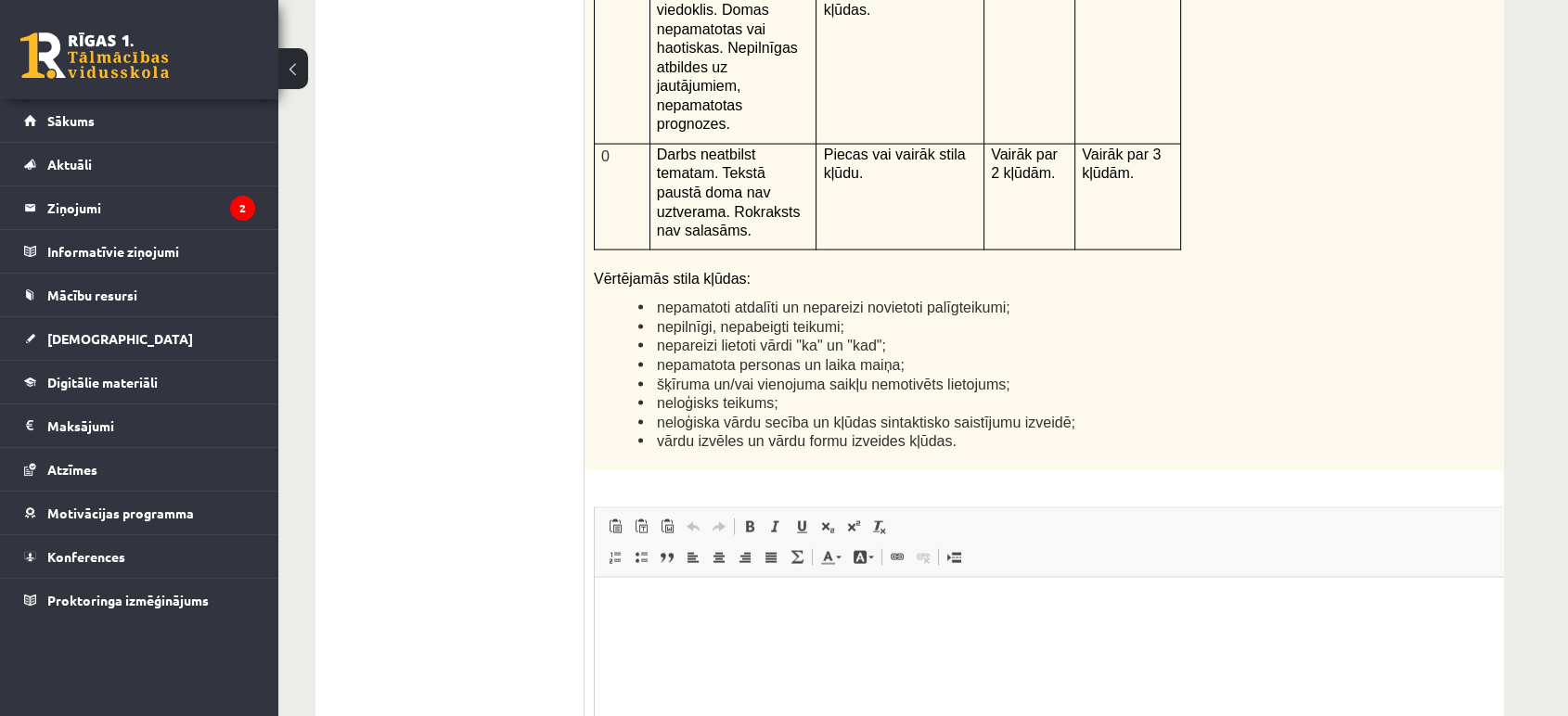
scroll to position [4440, 0]
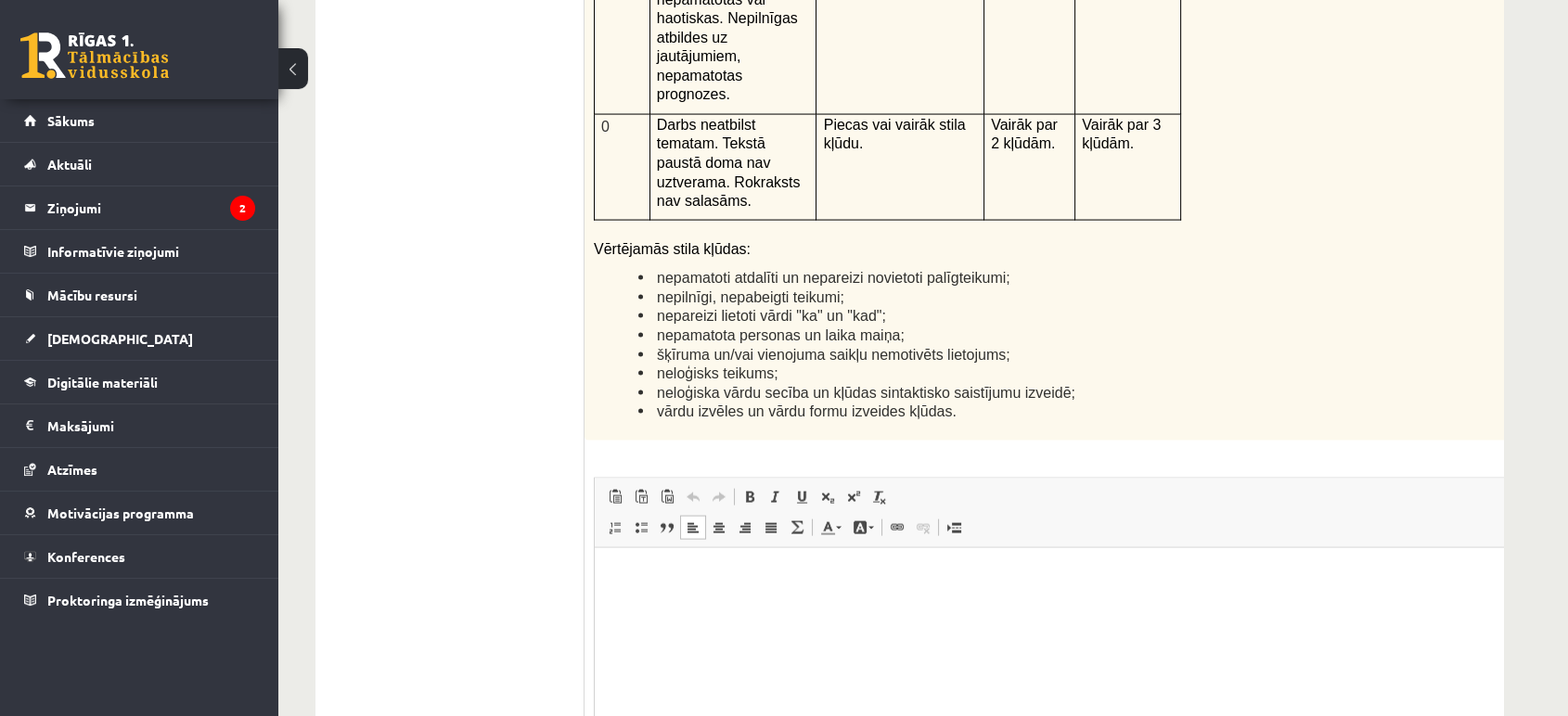
click at [727, 604] on html at bounding box center [1081, 576] width 974 height 57
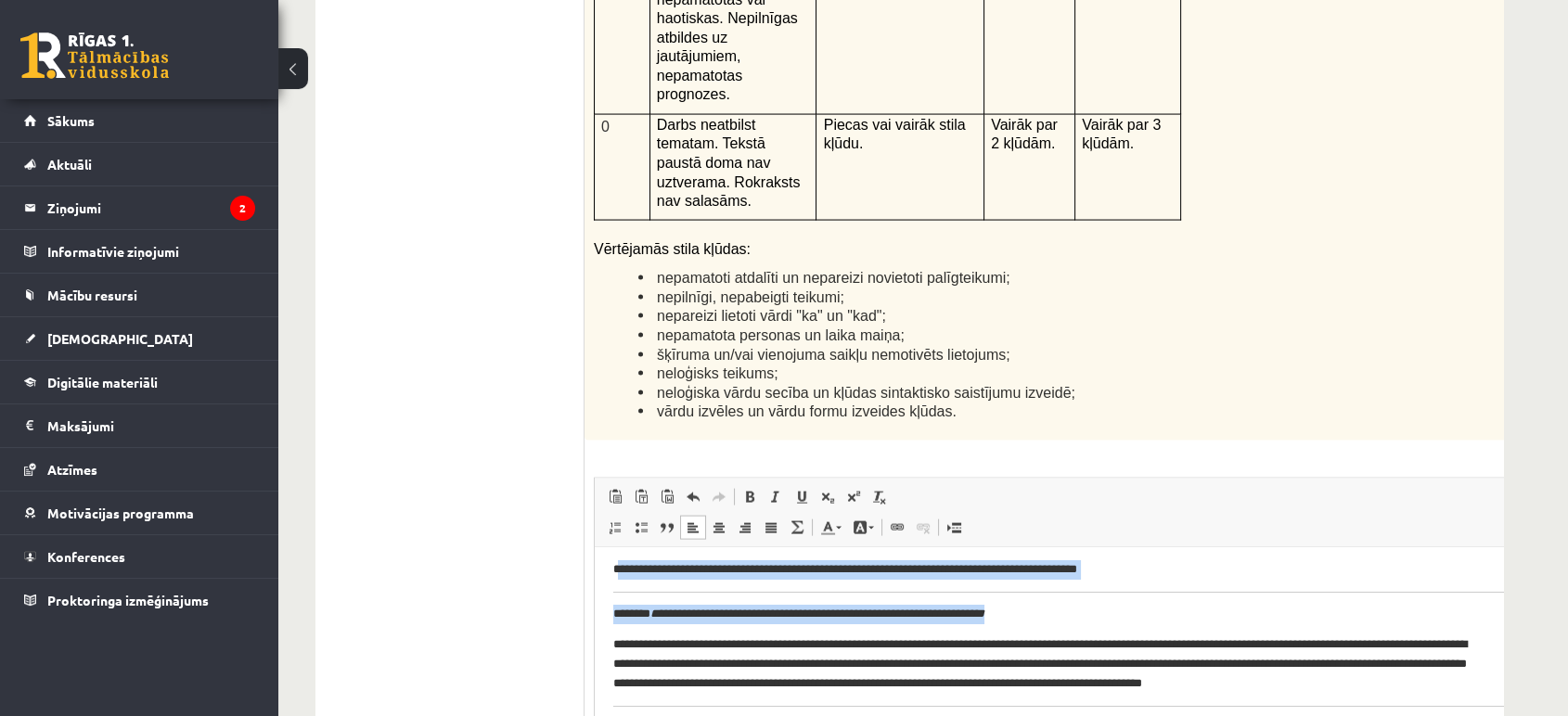
scroll to position [0, 0]
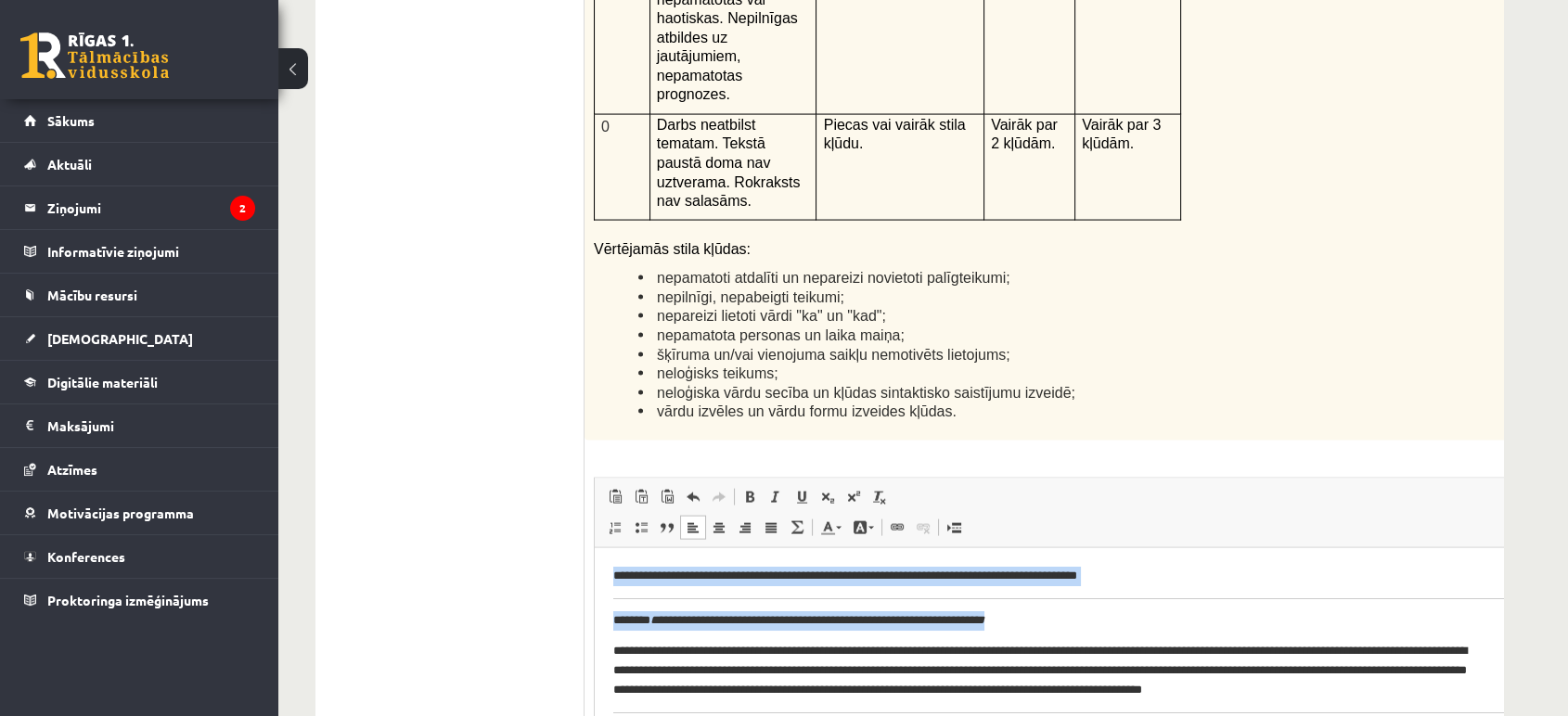
drag, startPoint x: 1026, startPoint y: 609, endPoint x: 1169, endPoint y: 901, distance: 325.1
click at [595, 557] on html "**********" at bounding box center [1081, 655] width 974 height 215
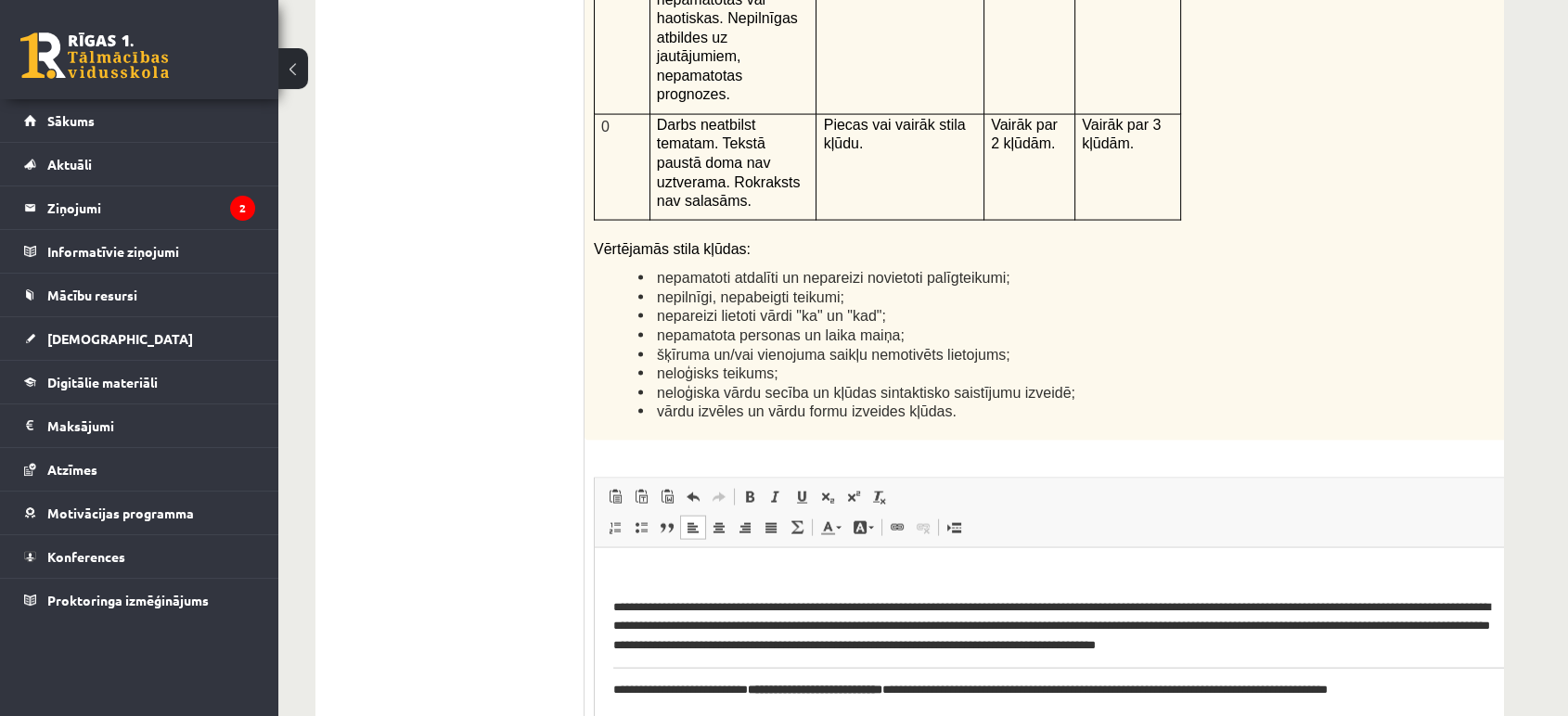
click at [606, 610] on html "**********" at bounding box center [1081, 632] width 974 height 171
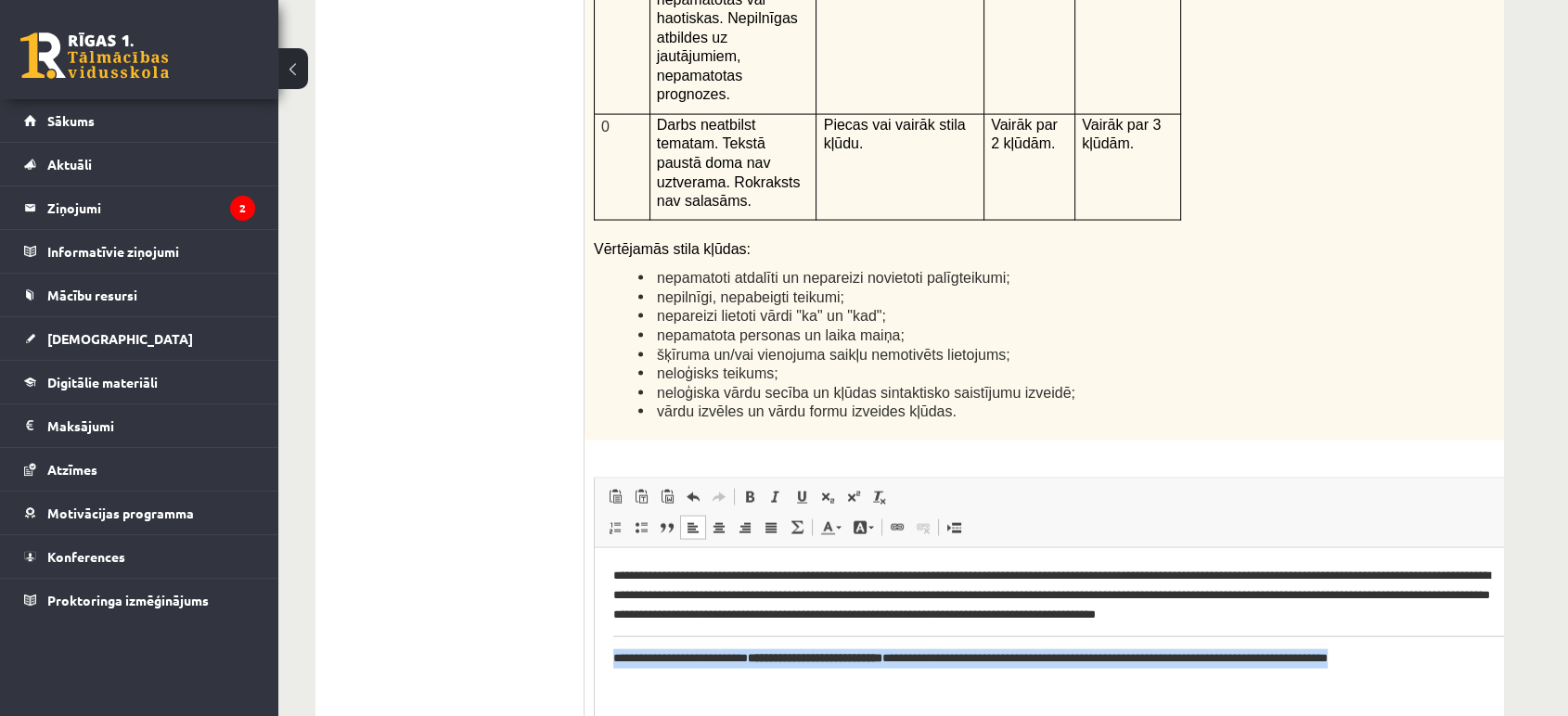
drag, startPoint x: 1397, startPoint y: 660, endPoint x: 595, endPoint y: 656, distance: 802.0
click at [595, 644] on html "**********" at bounding box center [1081, 617] width 974 height 139
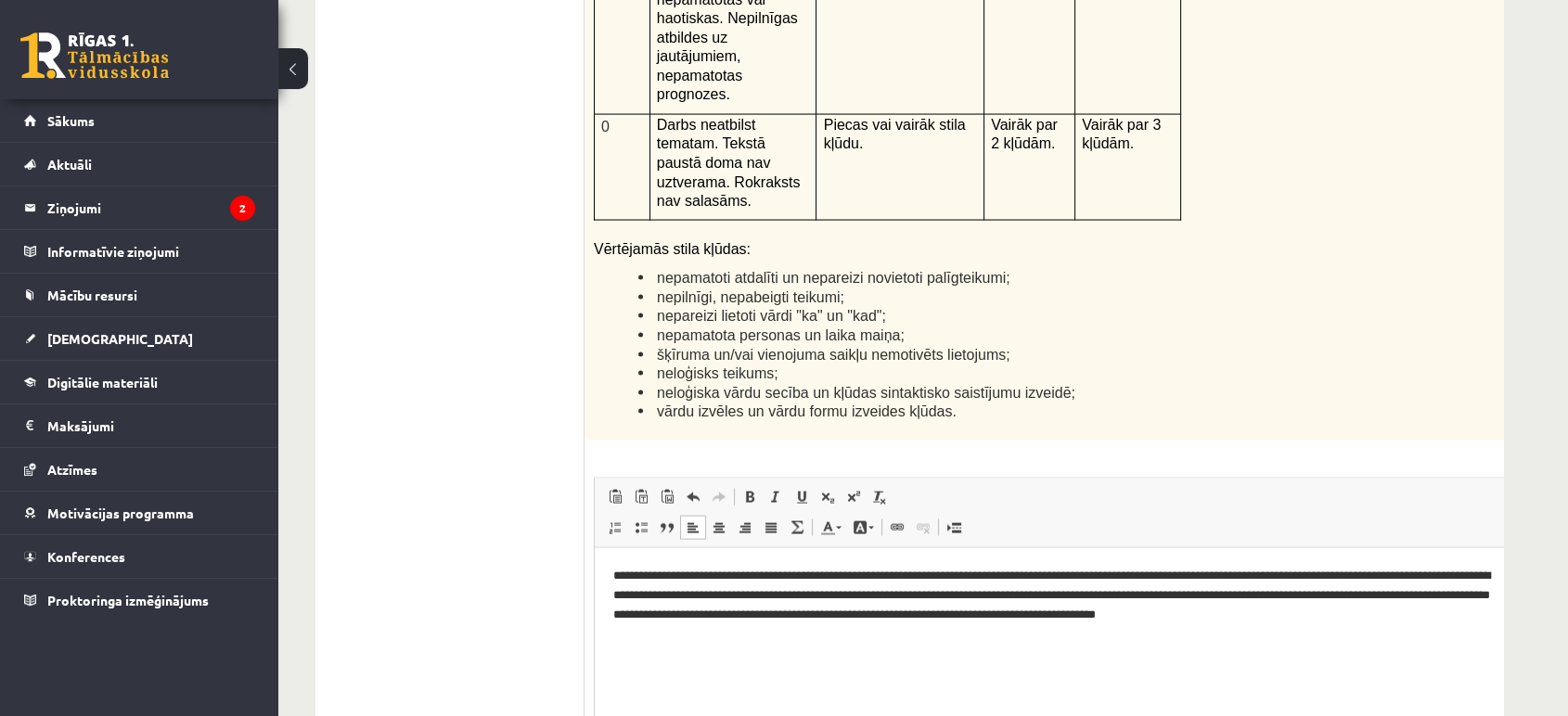
click at [804, 598] on p "**********" at bounding box center [1057, 594] width 887 height 58
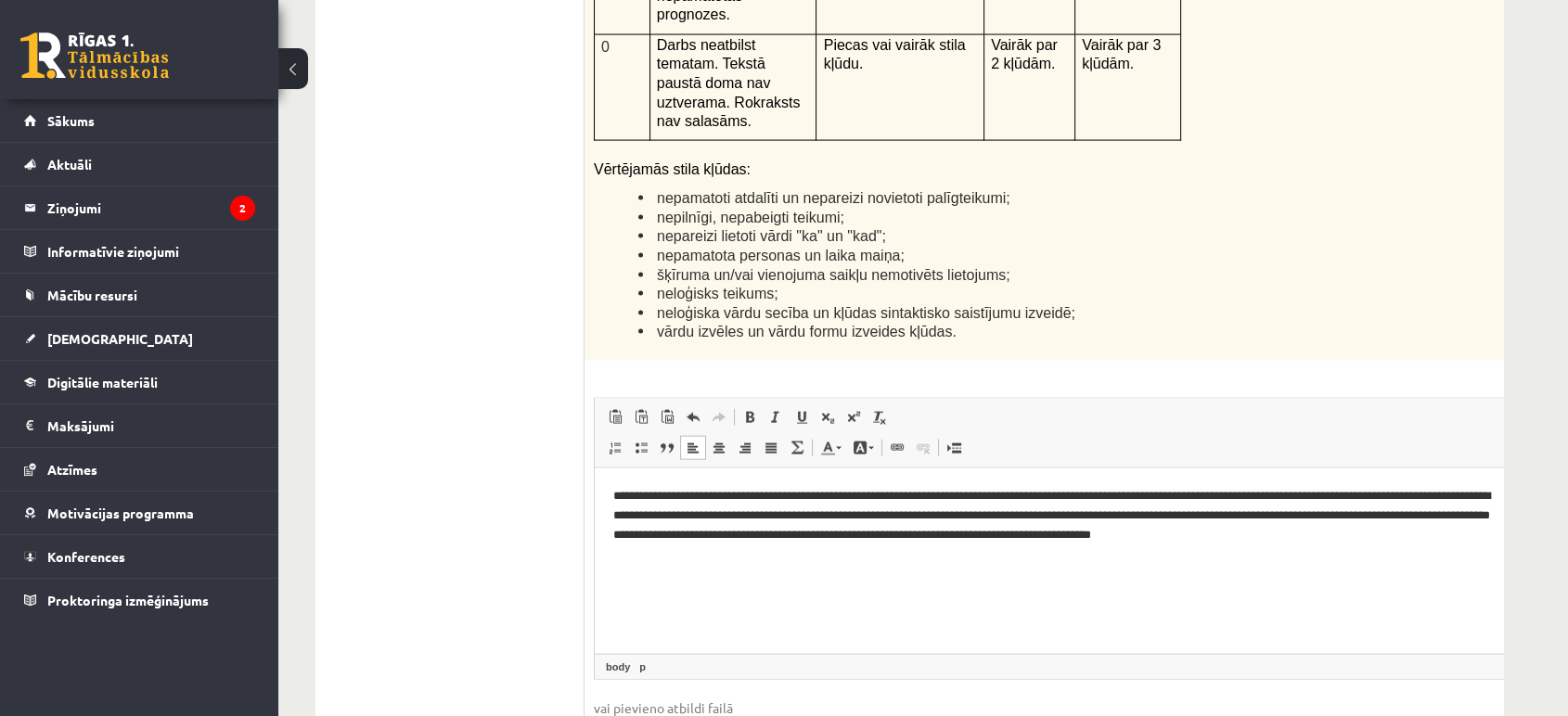
scroll to position [4523, 0]
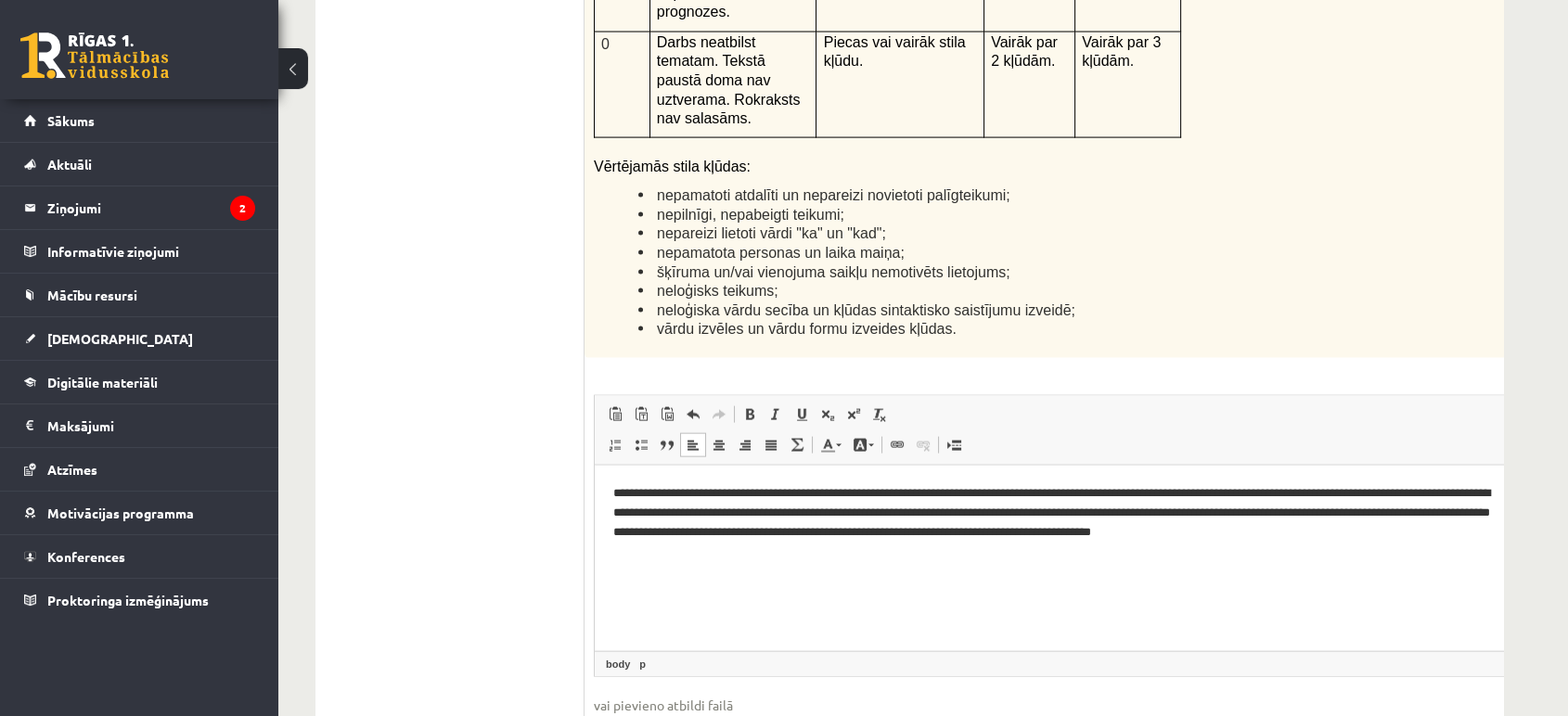
click at [1043, 560] on html "**********" at bounding box center [1081, 512] width 974 height 95
click at [1410, 543] on html "**********" at bounding box center [1081, 512] width 974 height 95
click at [1410, 560] on html "**********" at bounding box center [1081, 512] width 974 height 95
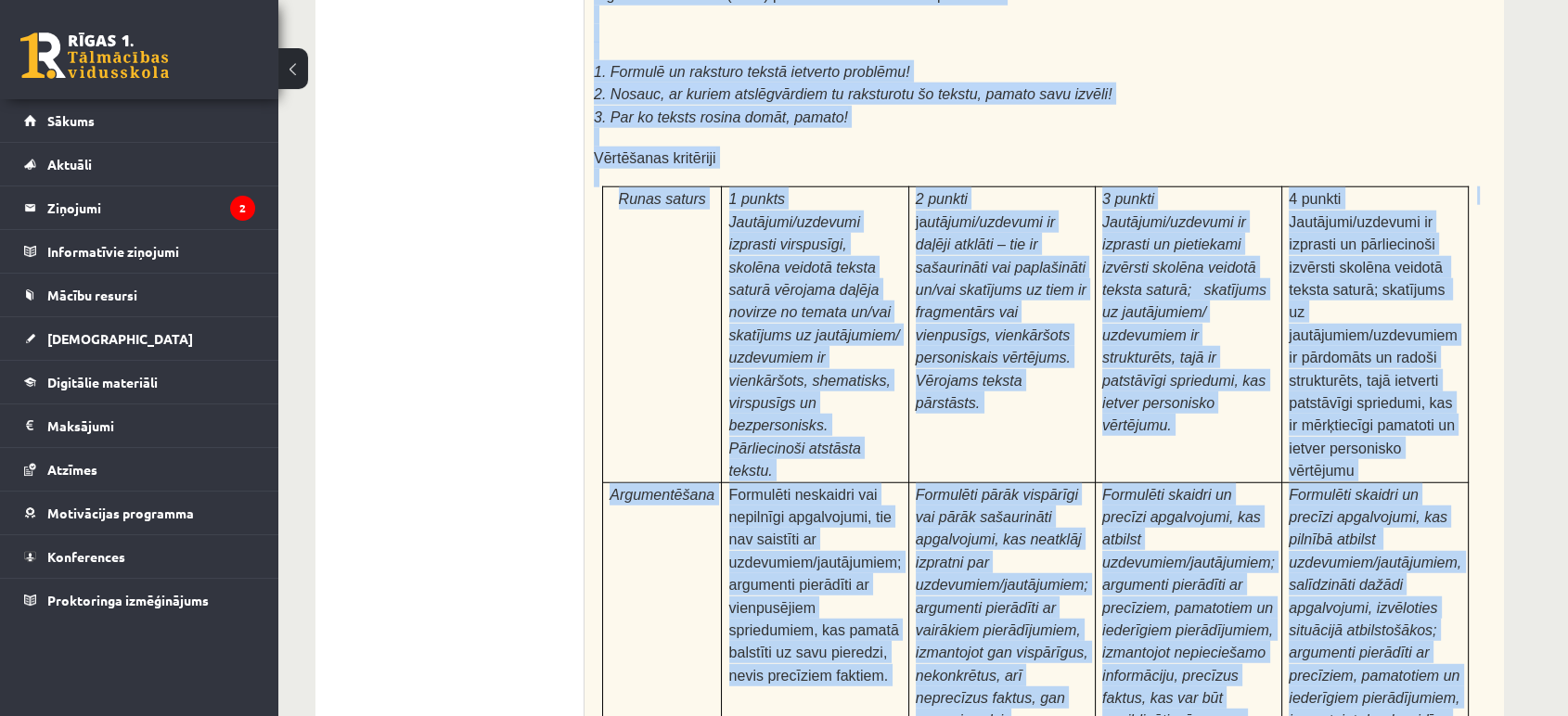
scroll to position [5823, 0]
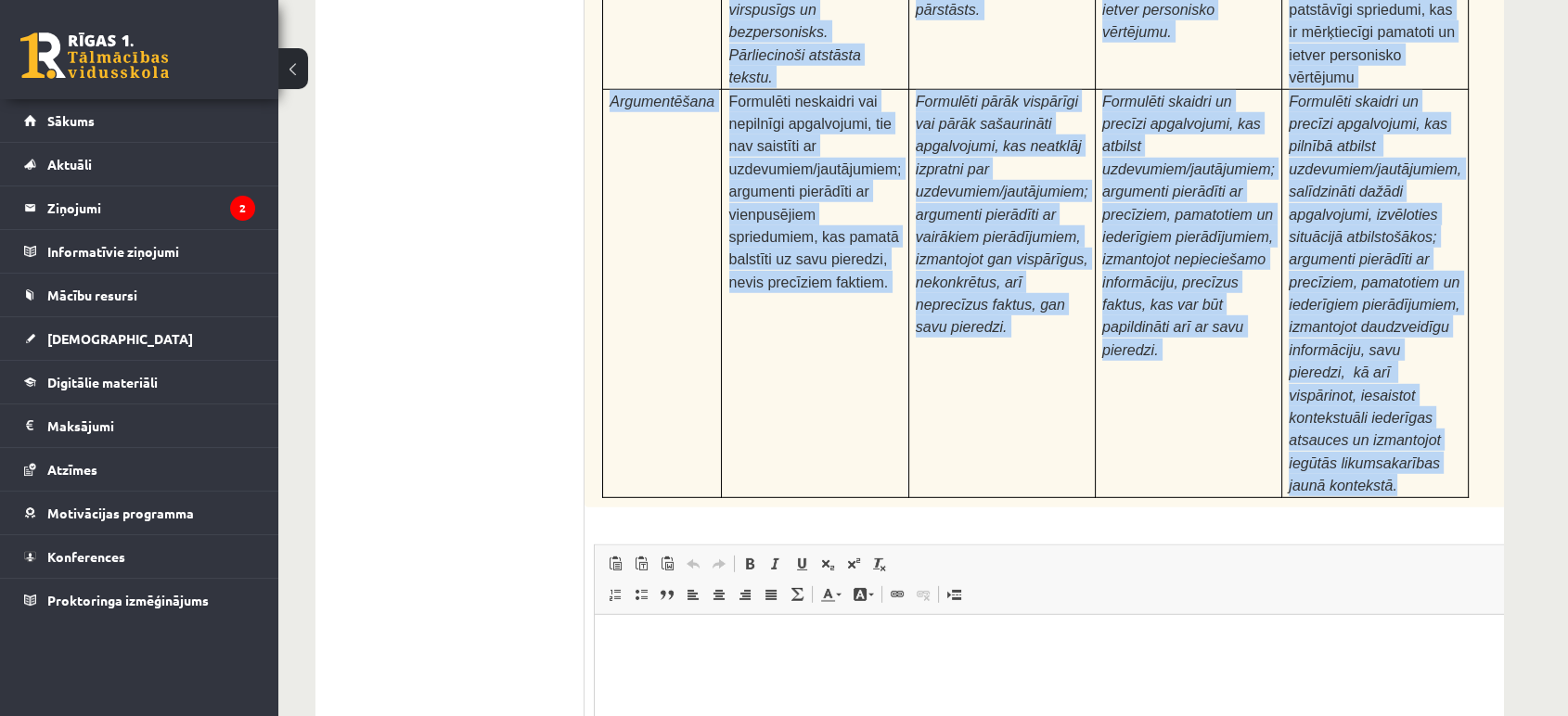
drag, startPoint x: 585, startPoint y: 85, endPoint x: 1414, endPoint y: 206, distance: 837.8
click at [1410, 206] on div "Pamatojoties uz izlasīto tekstu, izsaki viedokli par izlasīto, atbildot uz jaut…" at bounding box center [1081, 4] width 995 height 1007
click at [1410, 206] on td "Formulēti skaidri un precīzi apgalvojumi, kas pilnībā atbilst uzdevumiem/jautāj…" at bounding box center [1375, 293] width 186 height 409
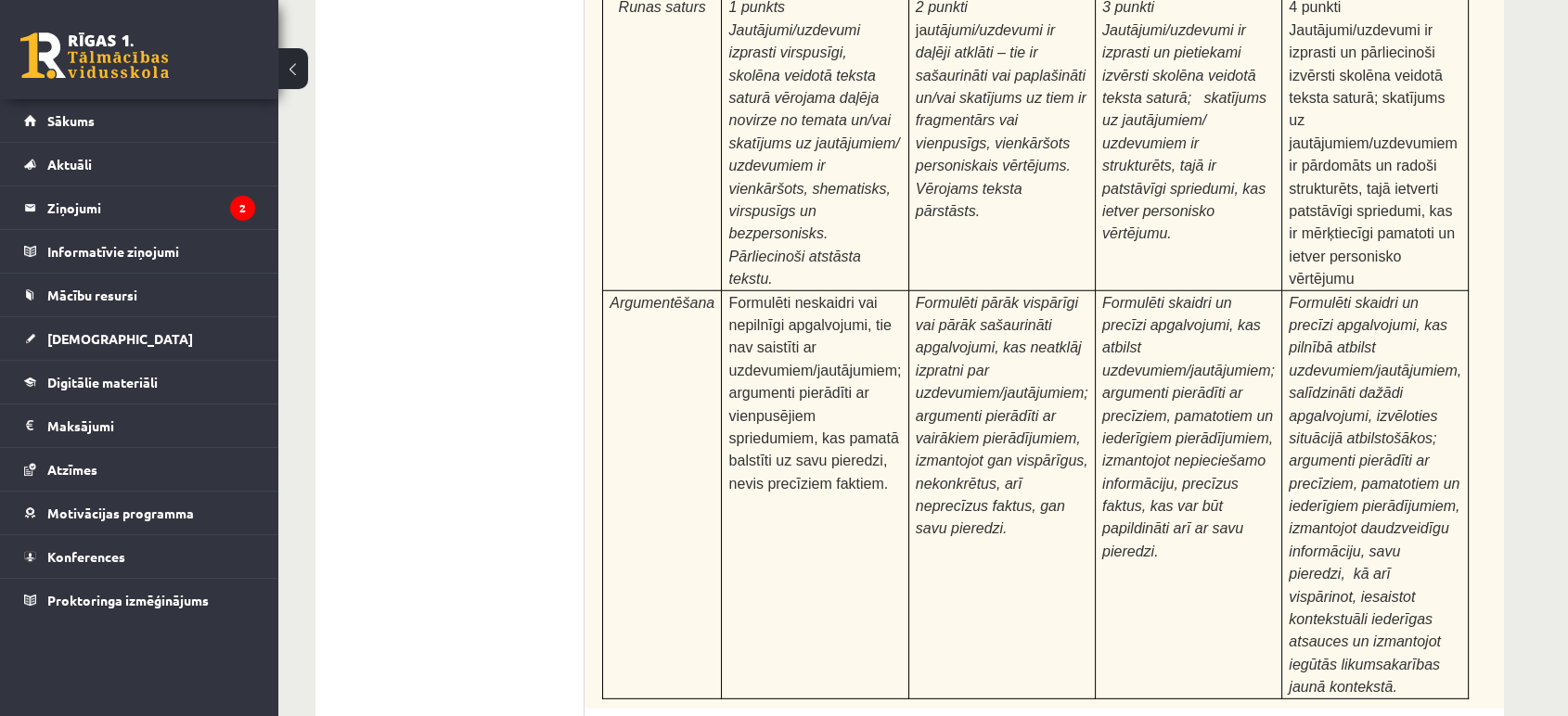
scroll to position [5623, 0]
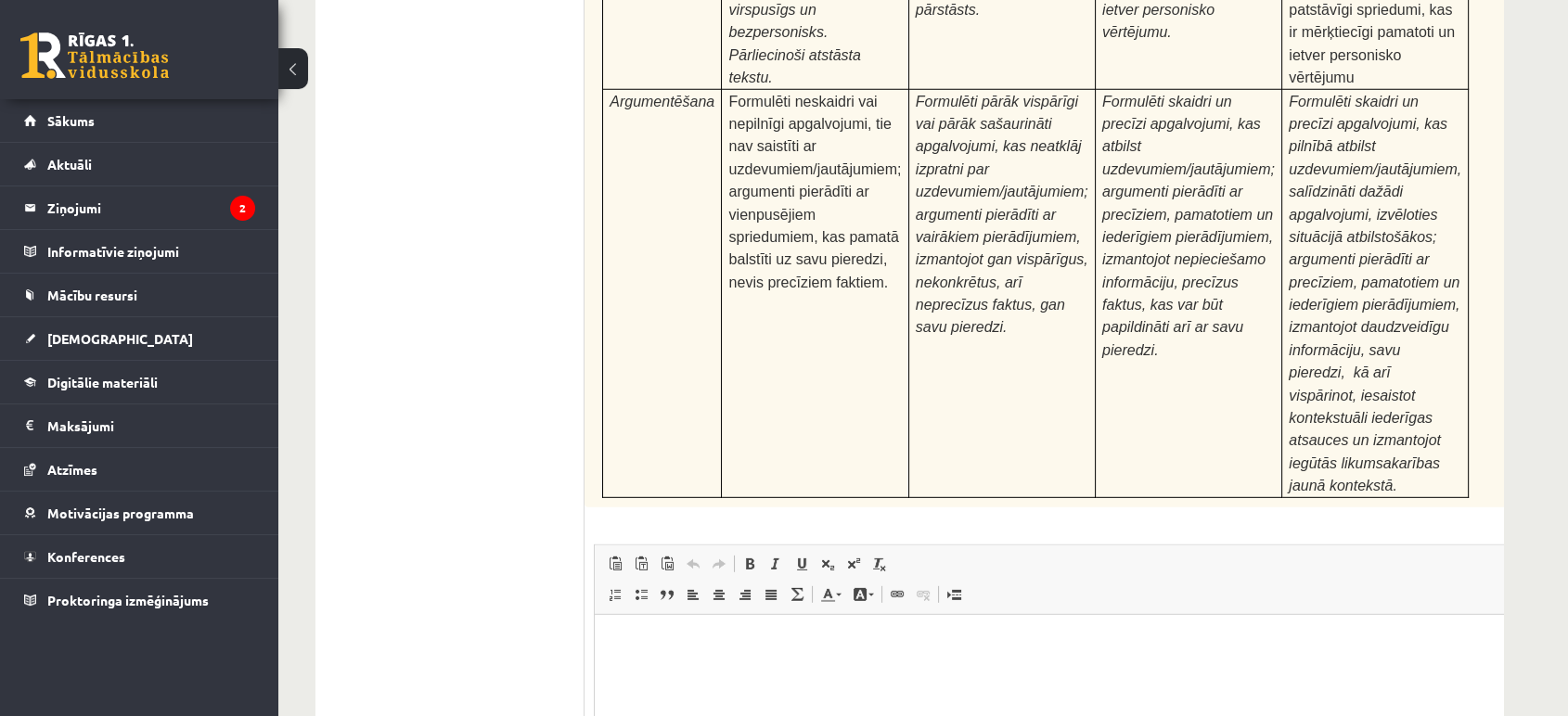
type input "**********"
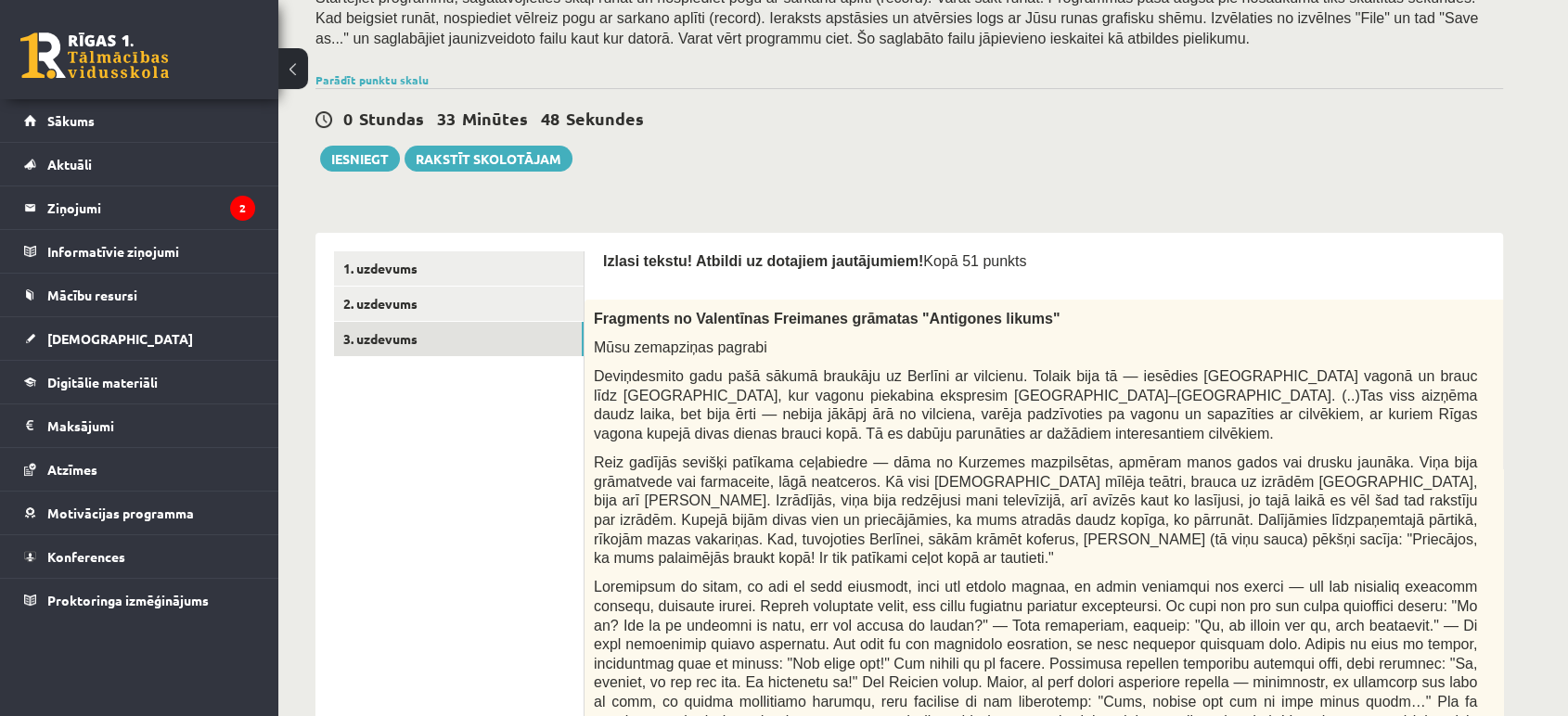
scroll to position [352, 0]
click at [356, 163] on button "Iesniegt" at bounding box center [360, 156] width 80 height 26
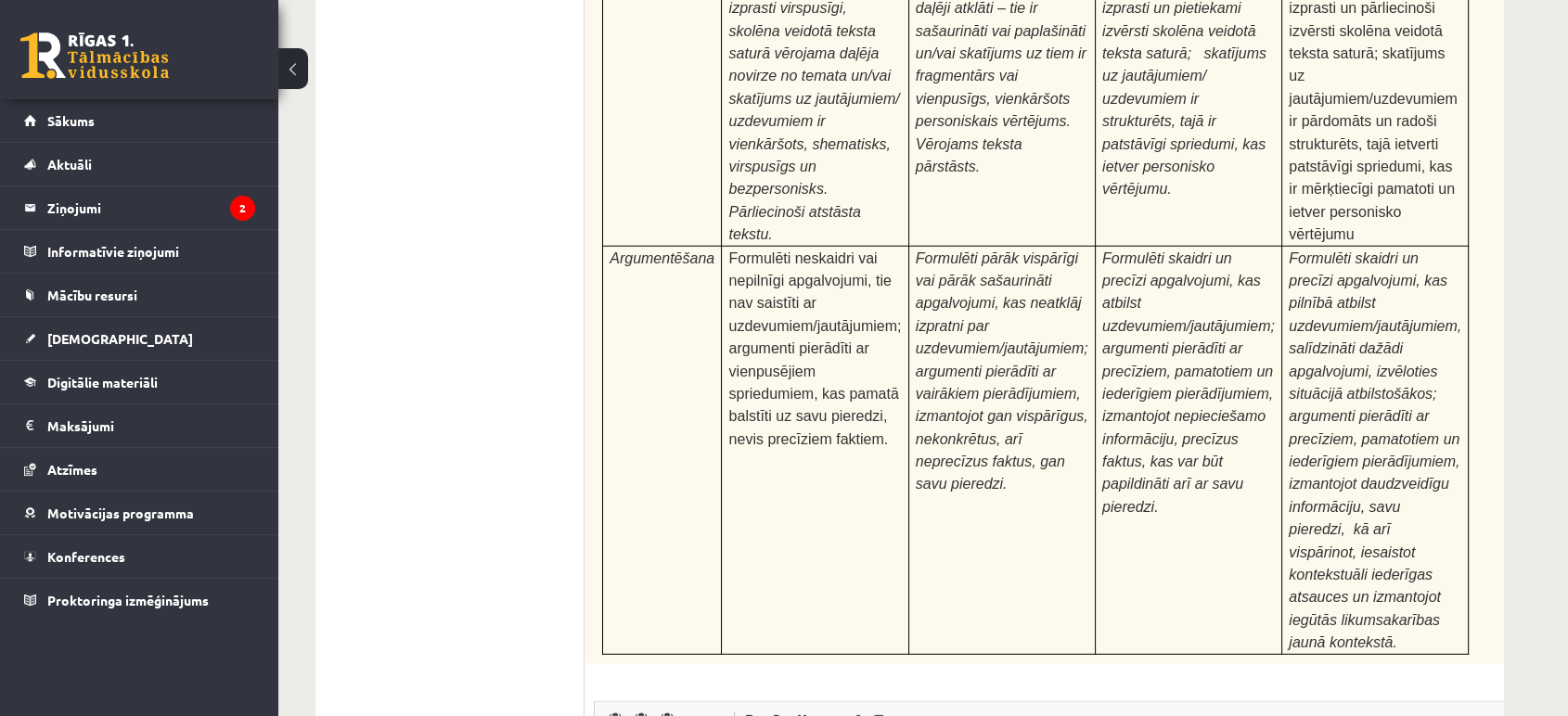
scroll to position [5842, 0]
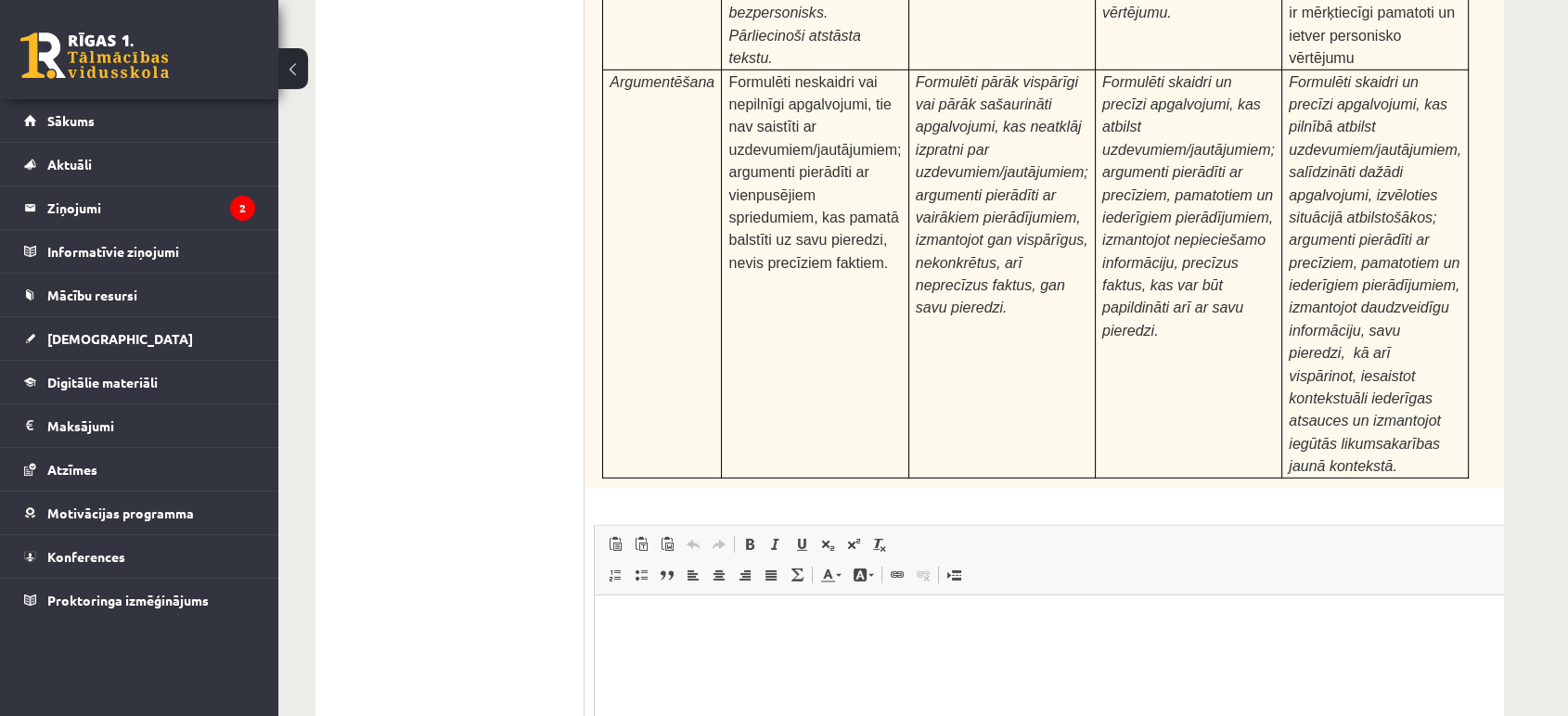
click at [716, 644] on html at bounding box center [1081, 623] width 974 height 57
click at [659, 622] on p "**********" at bounding box center [1057, 623] width 887 height 20
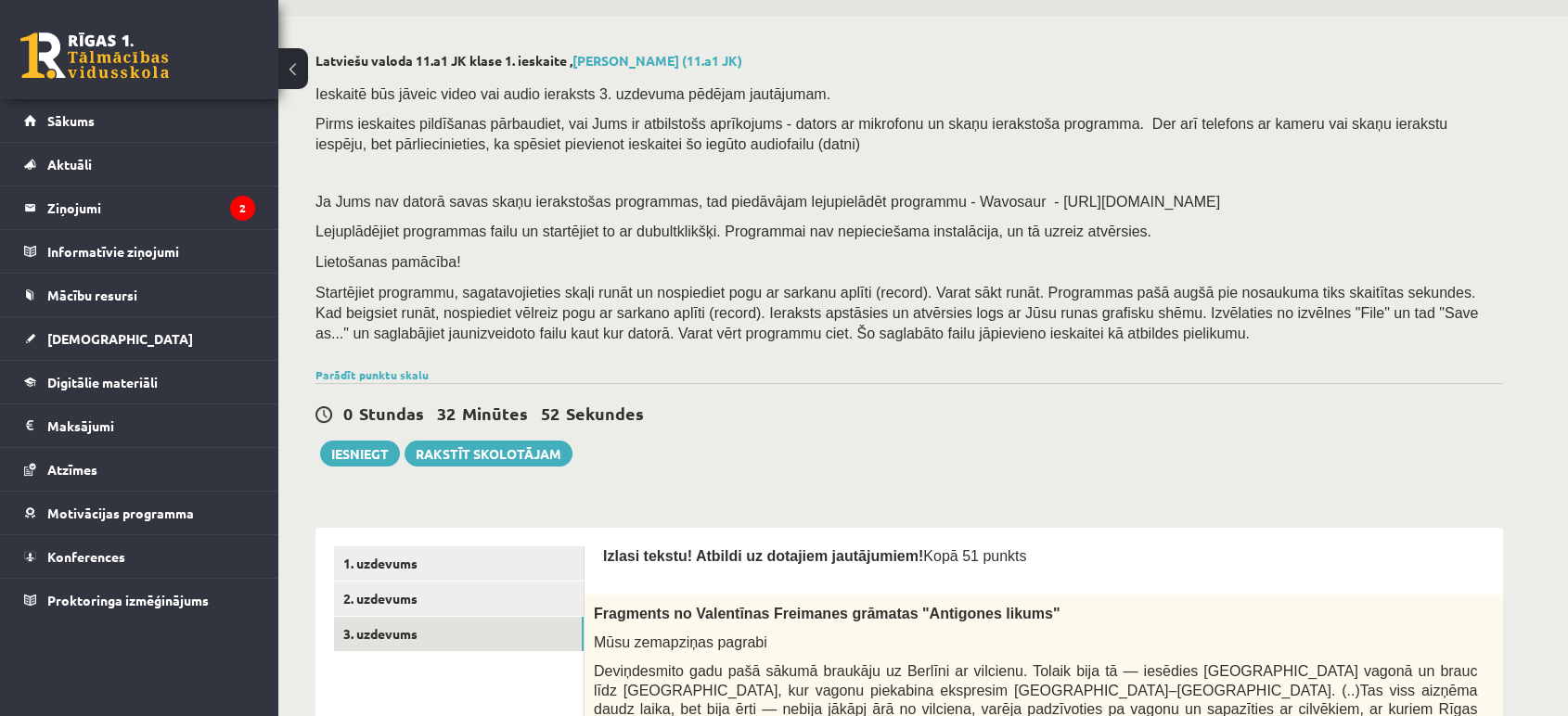
scroll to position [0, 0]
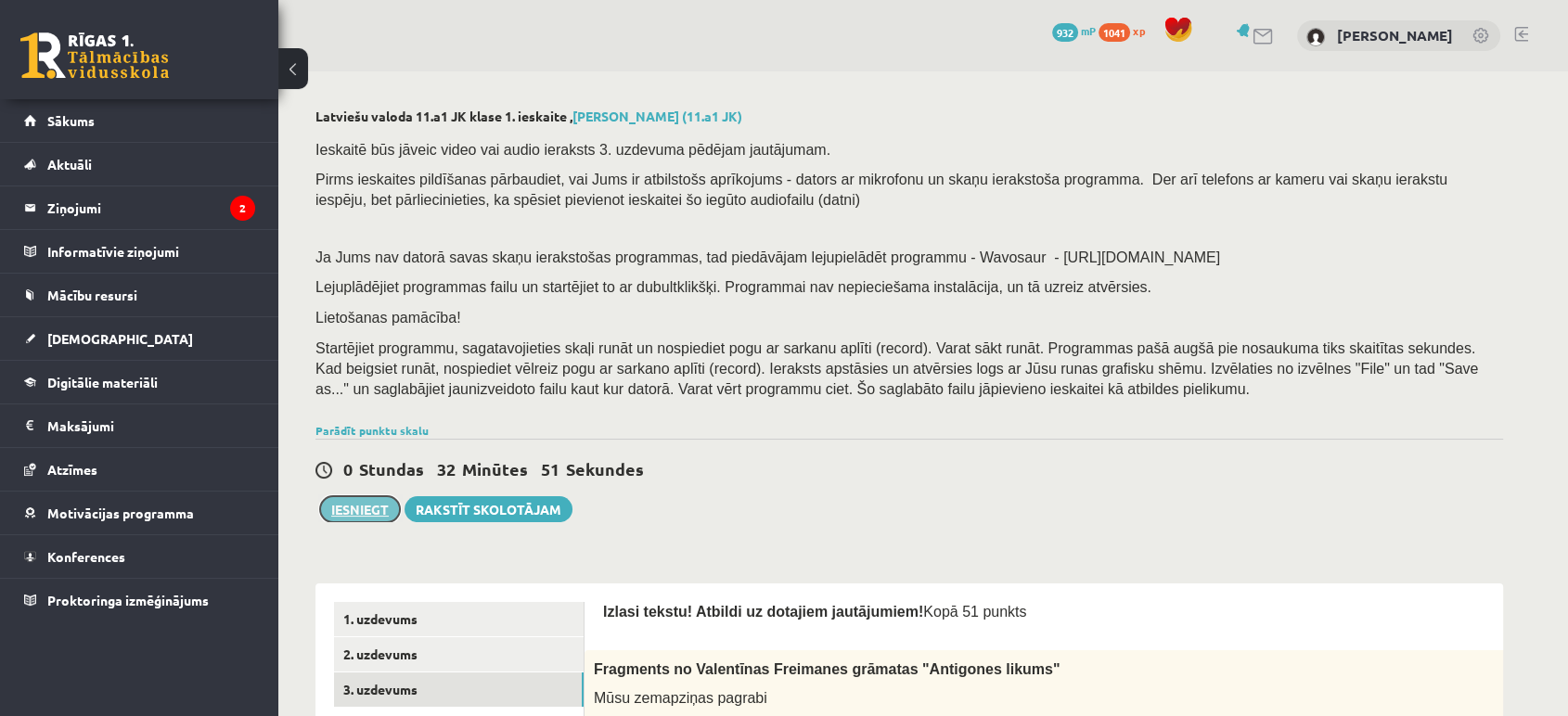
click at [375, 514] on button "Iesniegt" at bounding box center [360, 509] width 80 height 26
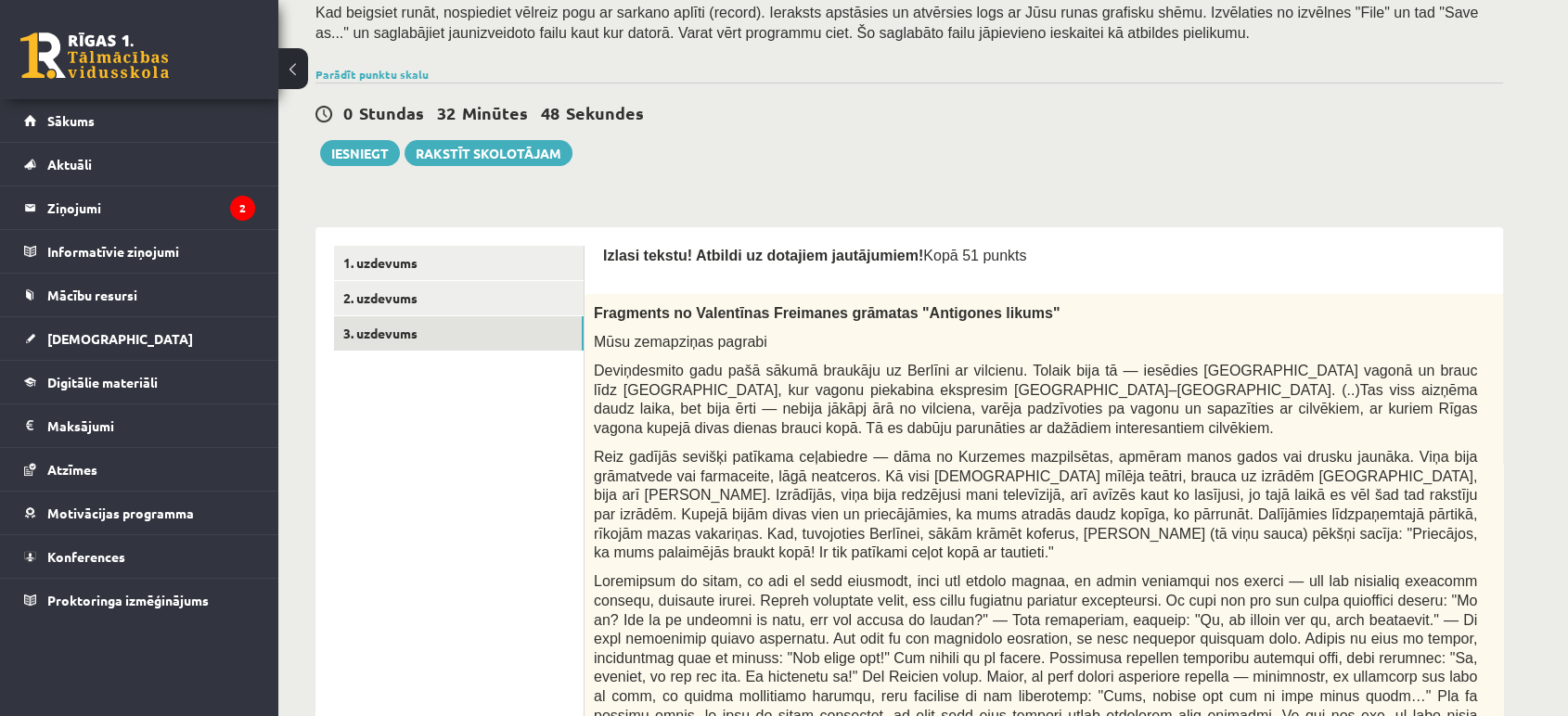
scroll to position [370, 0]
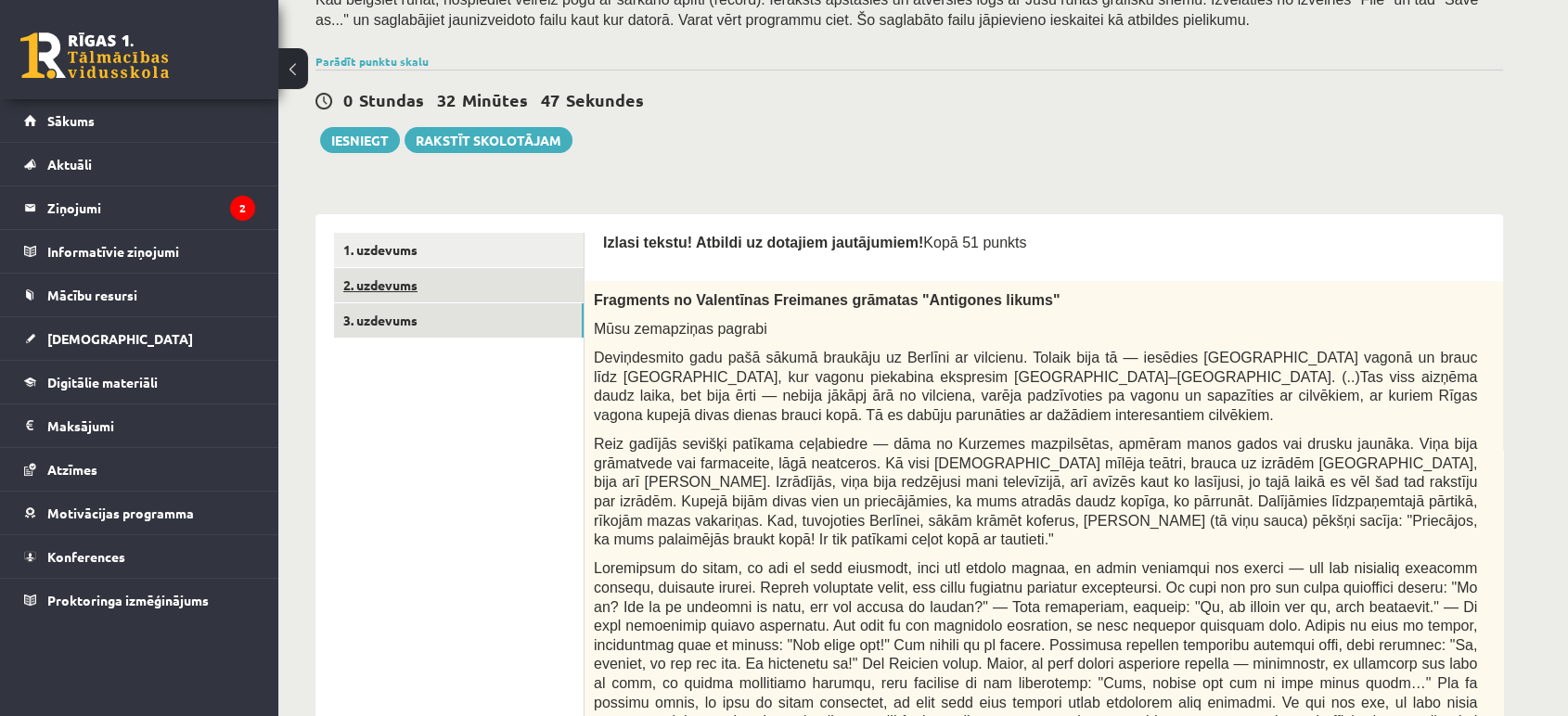
click at [476, 285] on link "2. uzdevums" at bounding box center [458, 285] width 250 height 34
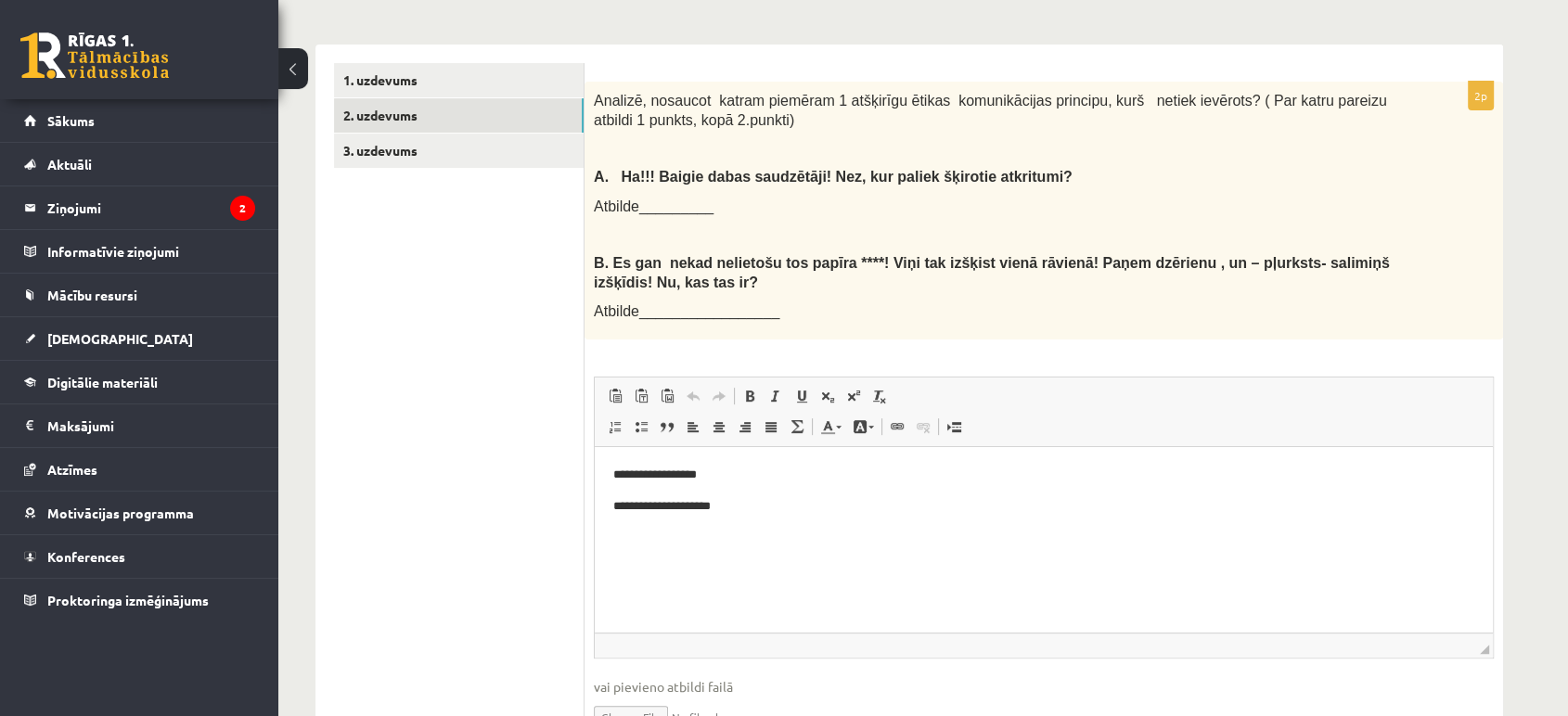
scroll to position [371, 0]
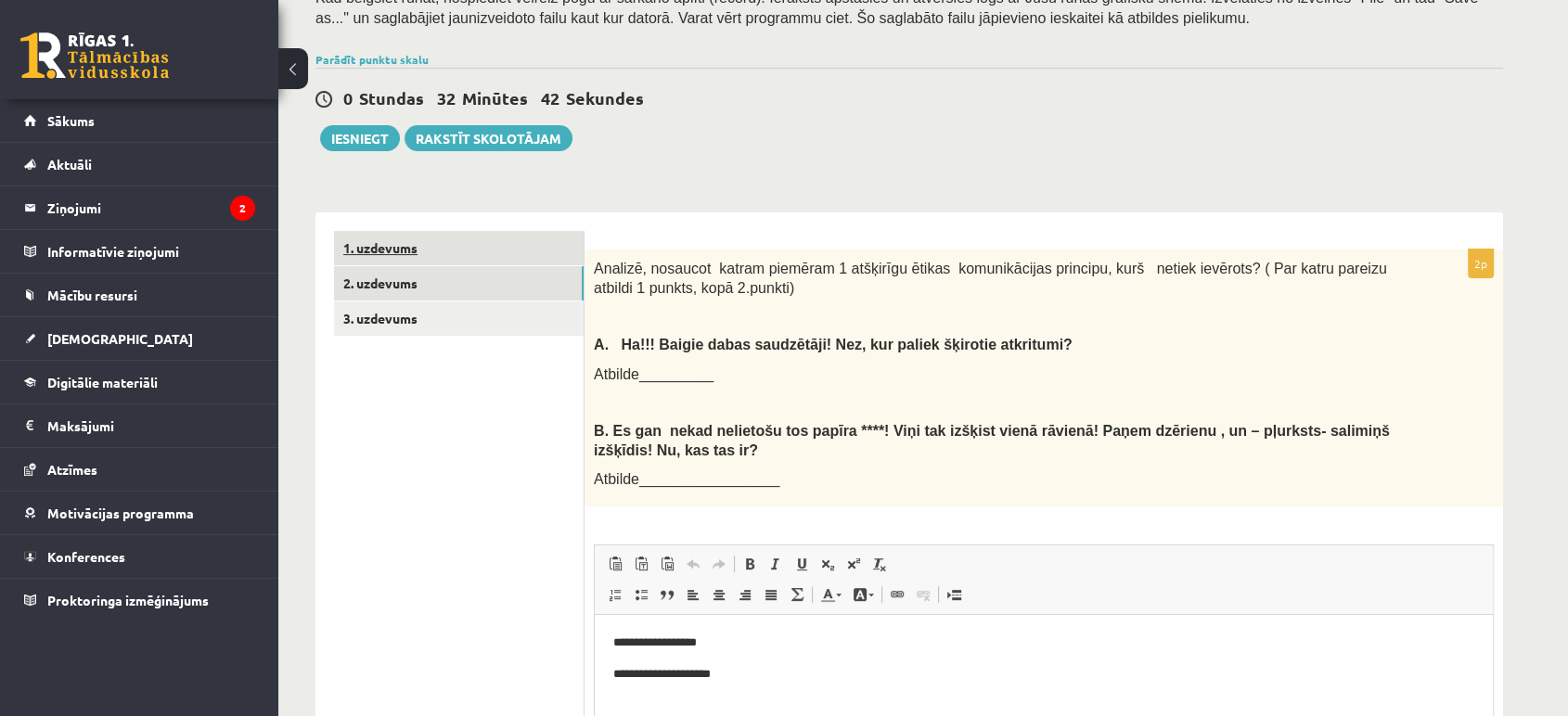
click at [529, 255] on link "1. uzdevums" at bounding box center [458, 248] width 250 height 34
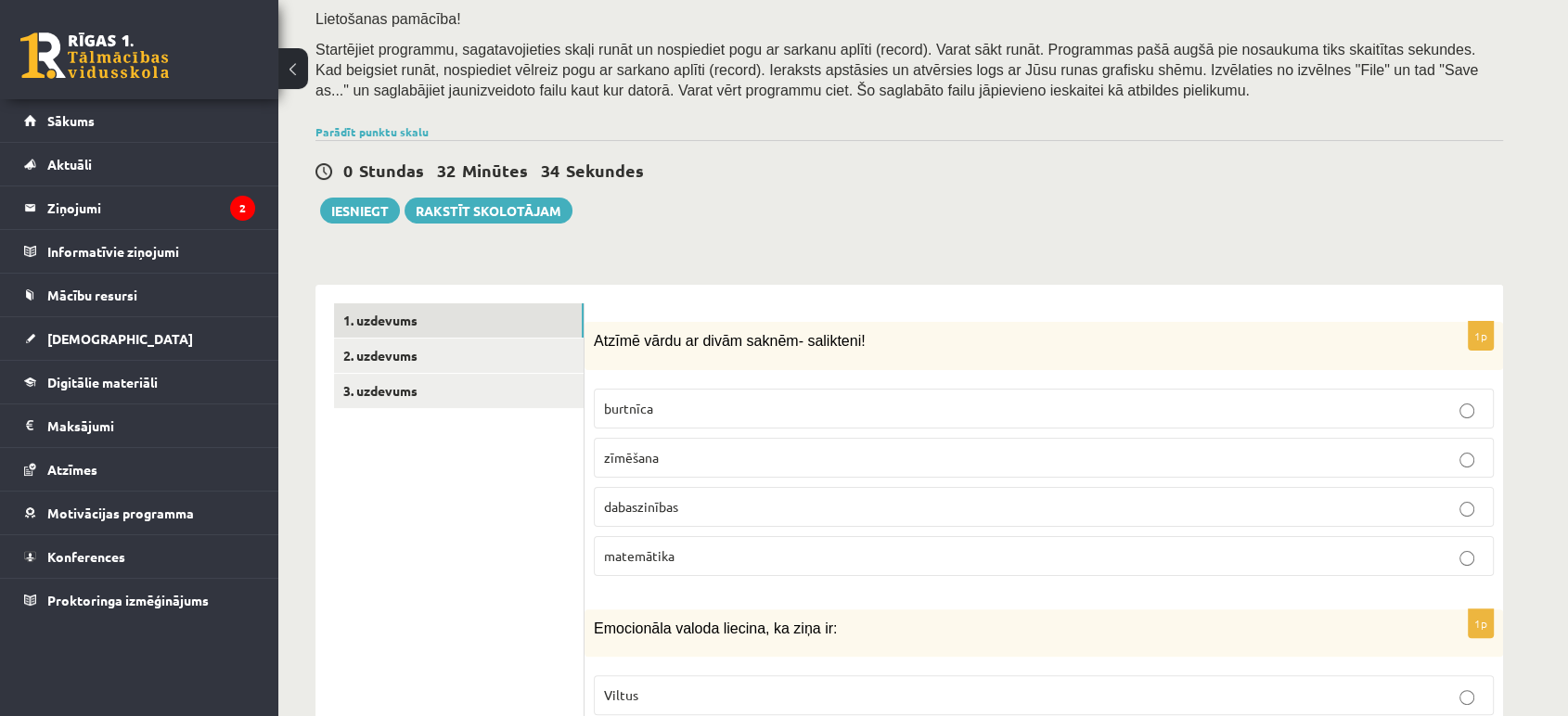
scroll to position [319, 0]
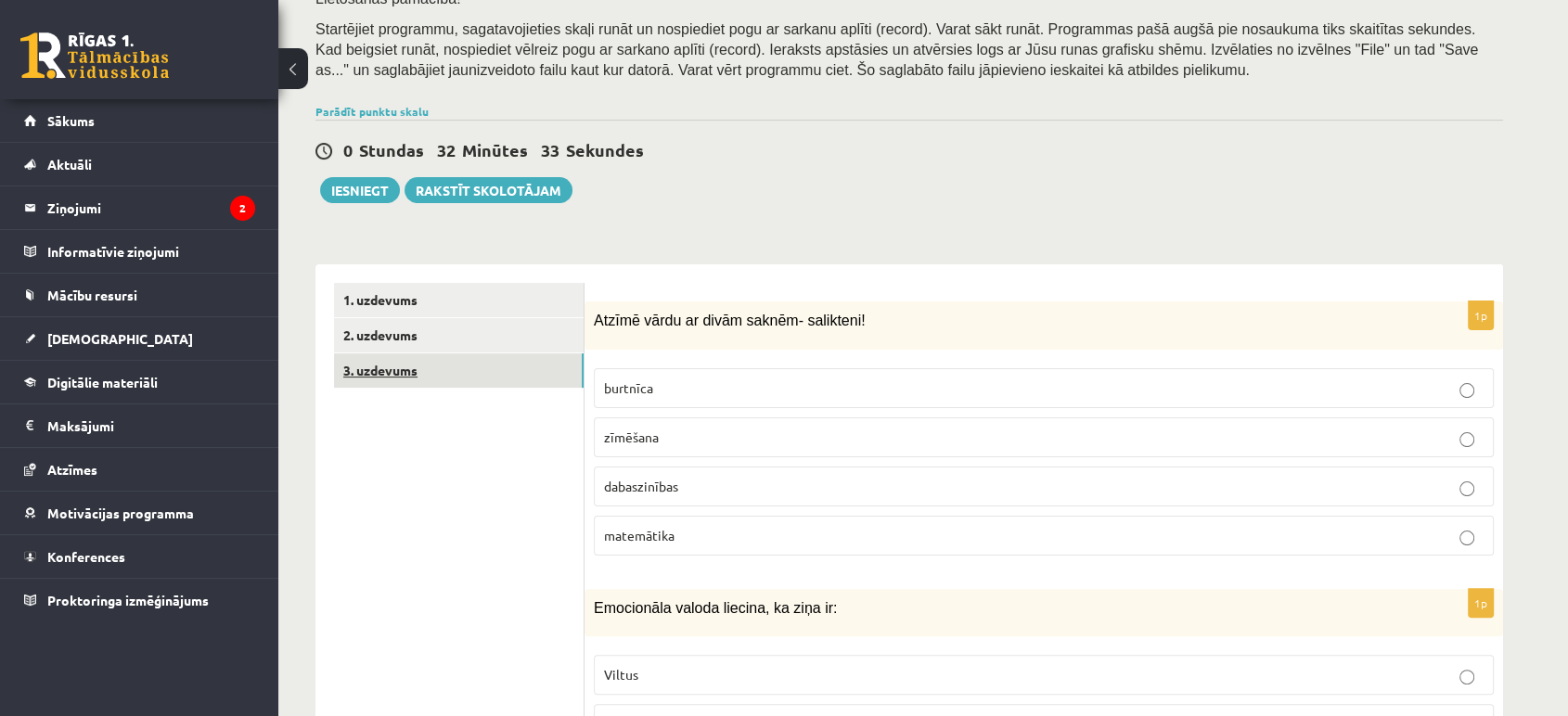
click at [421, 377] on link "3. uzdevums" at bounding box center [458, 370] width 250 height 34
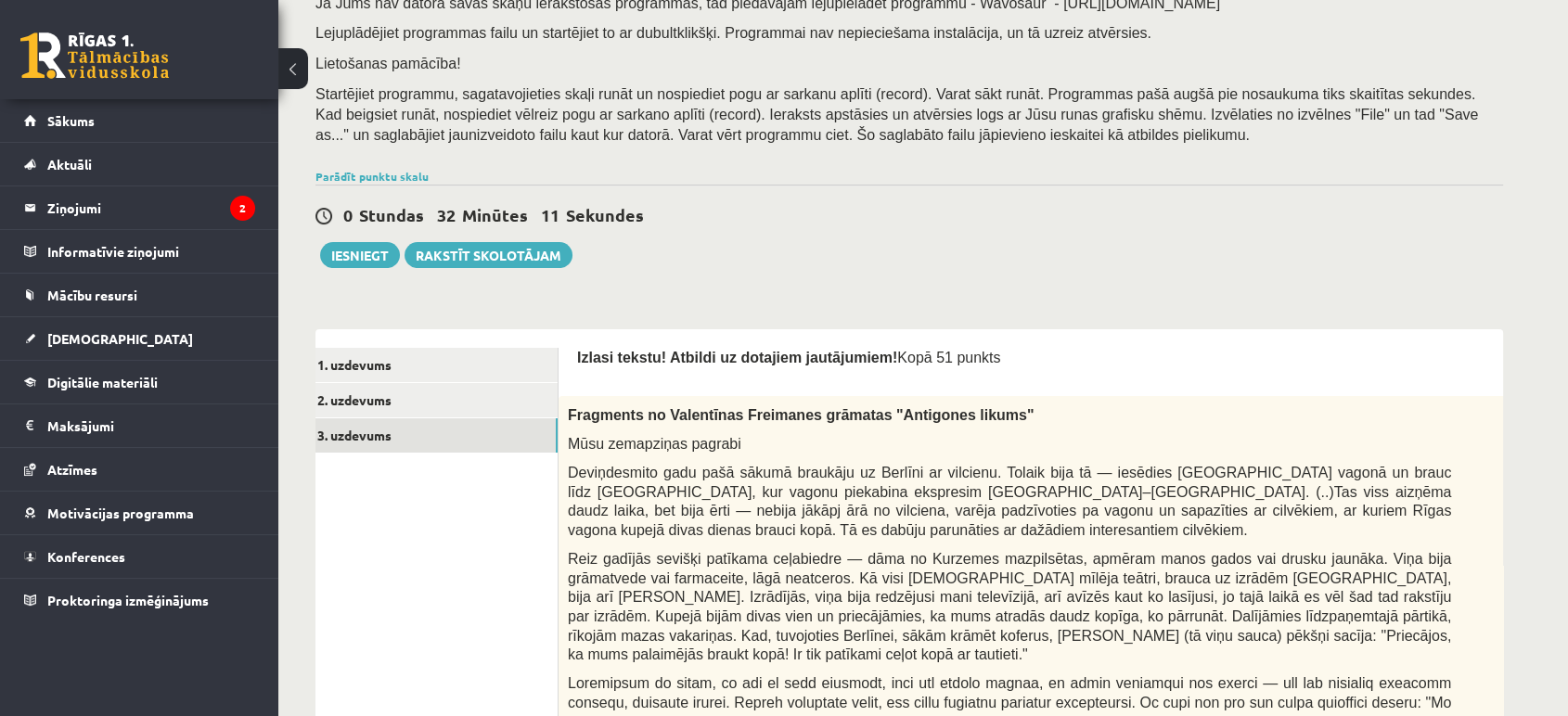
scroll to position [298, 0]
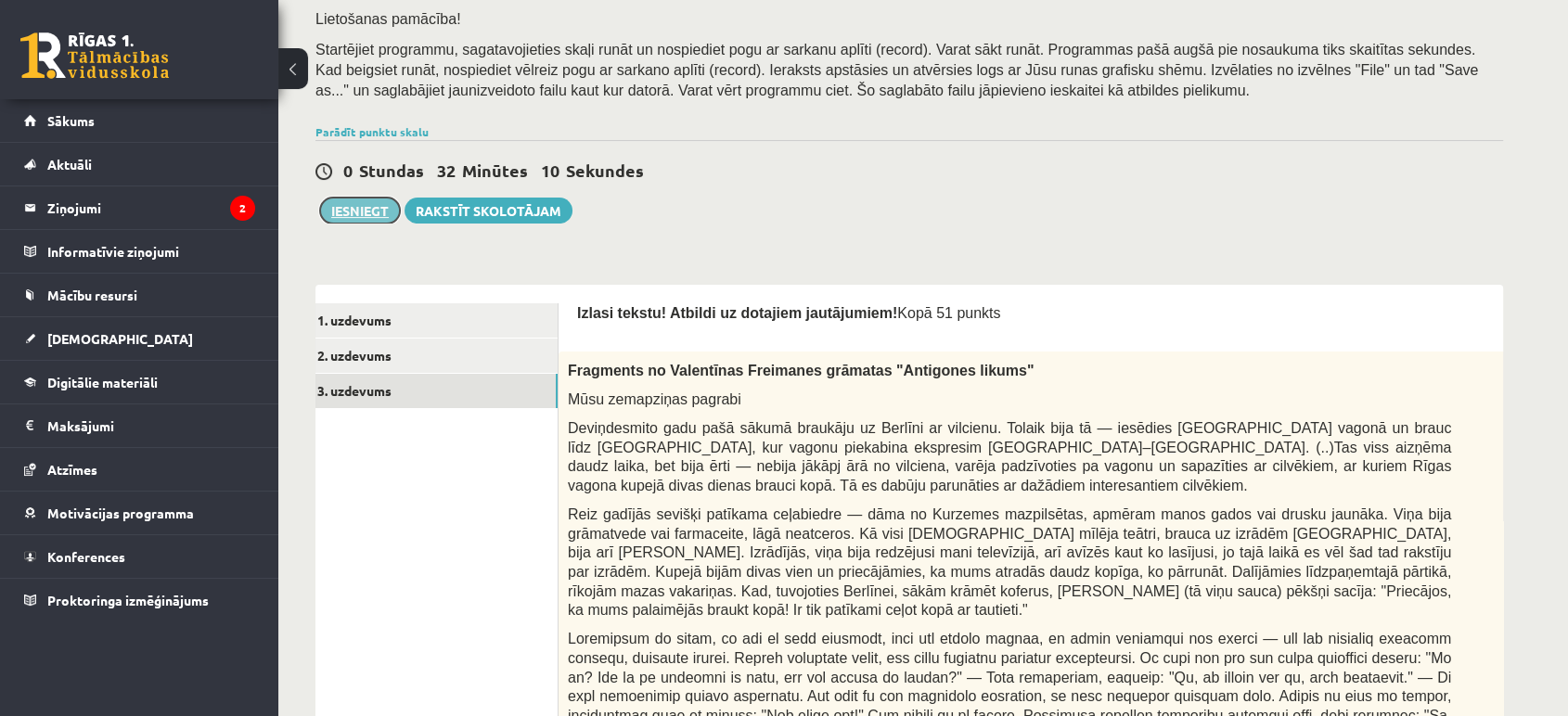
click at [355, 218] on button "Iesniegt" at bounding box center [360, 211] width 80 height 26
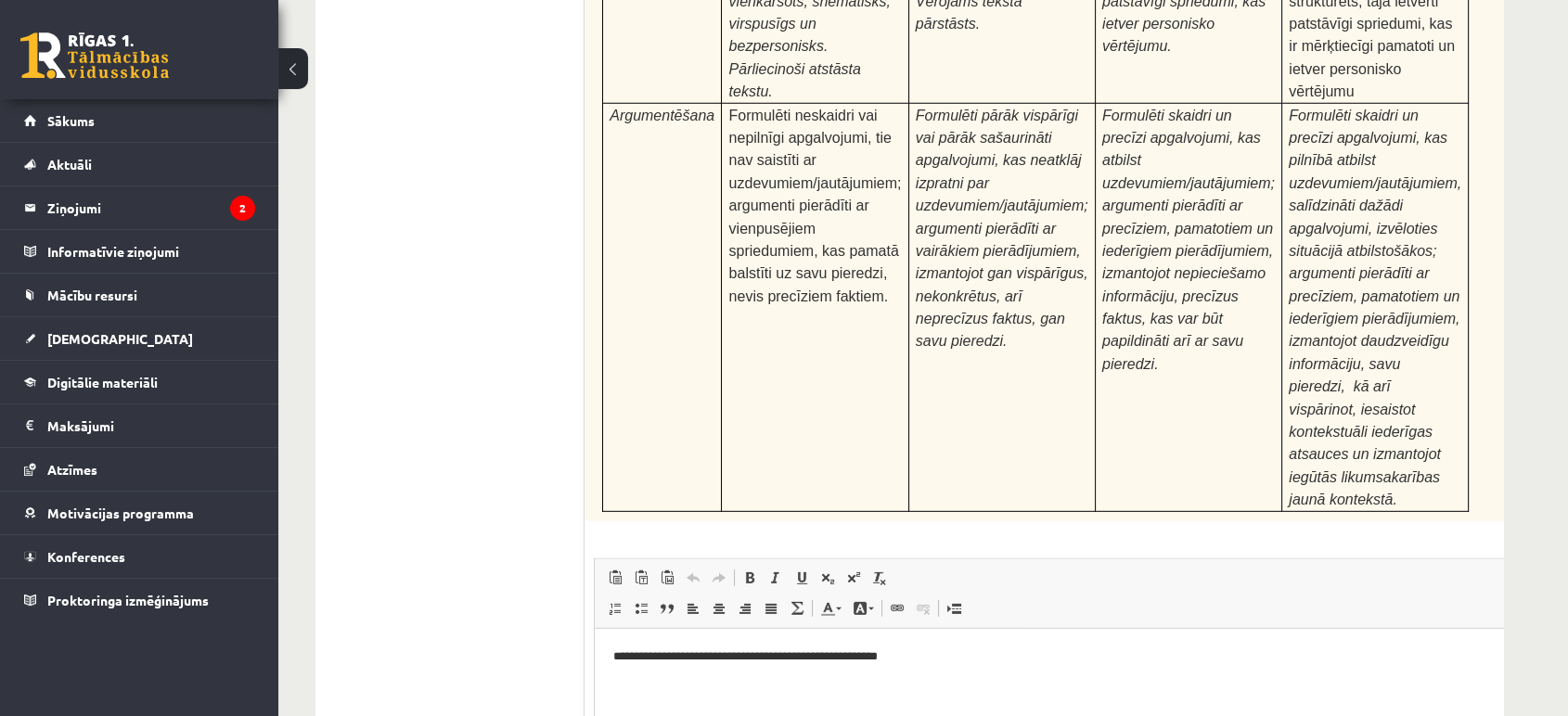
scroll to position [5842, 0]
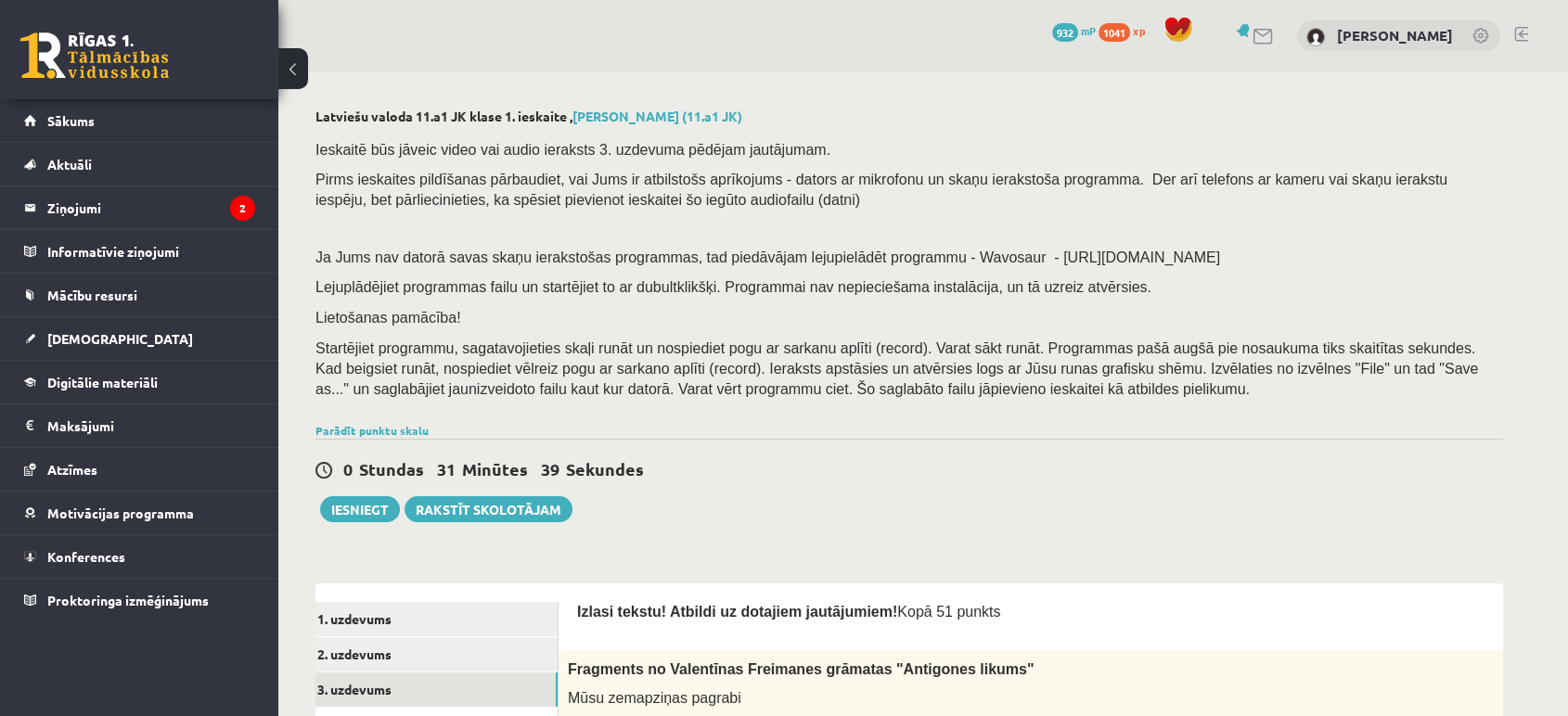
scroll to position [68, 0]
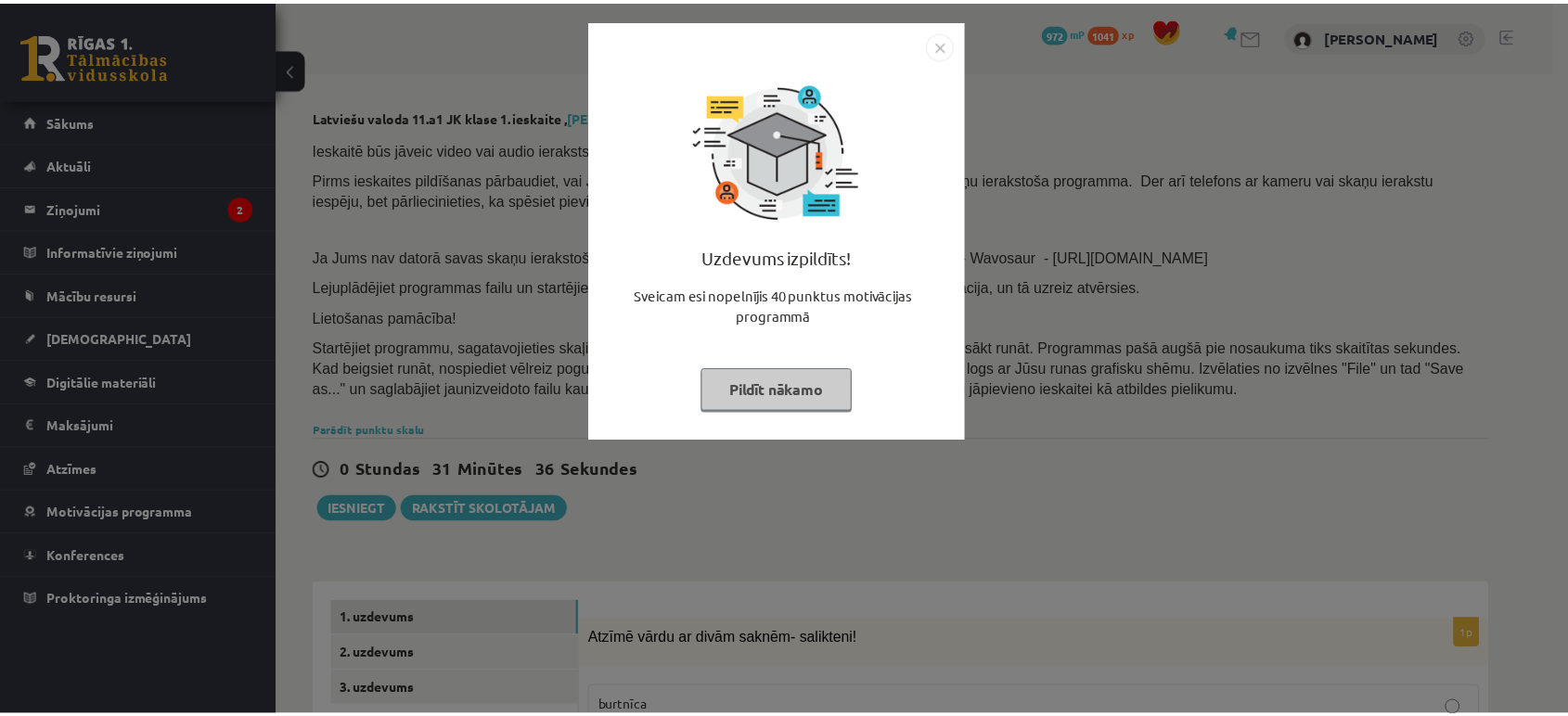
scroll to position [68, 0]
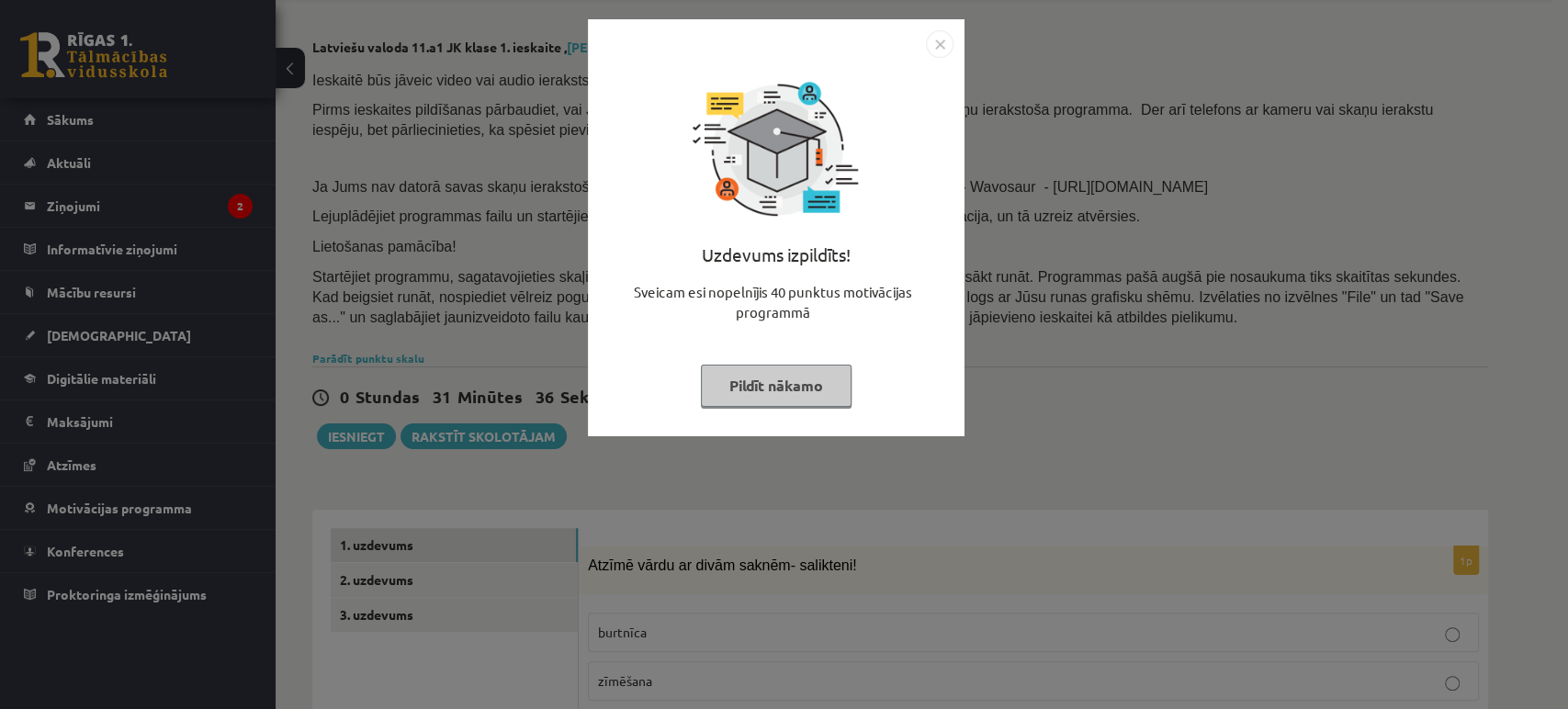
click at [785, 381] on button "Pildīt nākamo" at bounding box center [776, 386] width 151 height 43
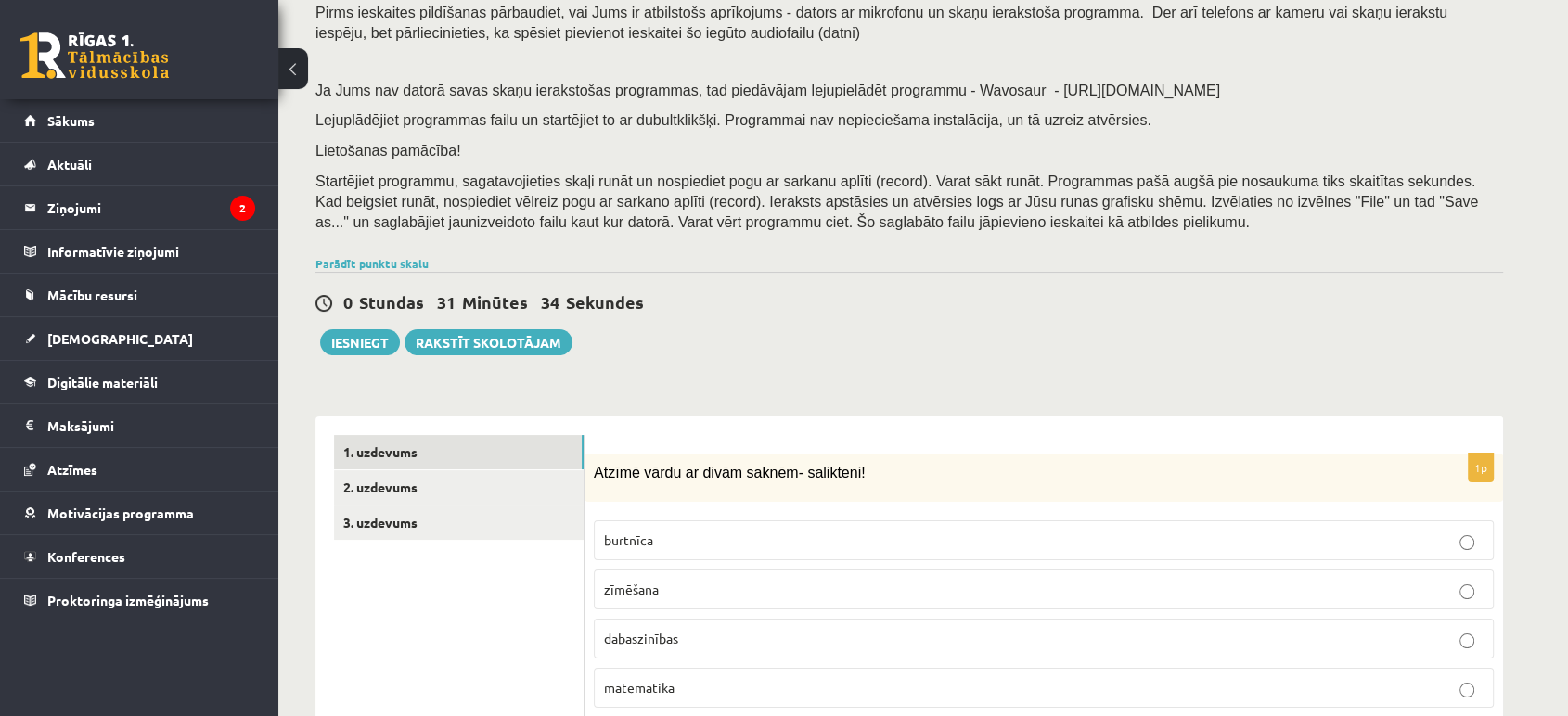
scroll to position [160, 0]
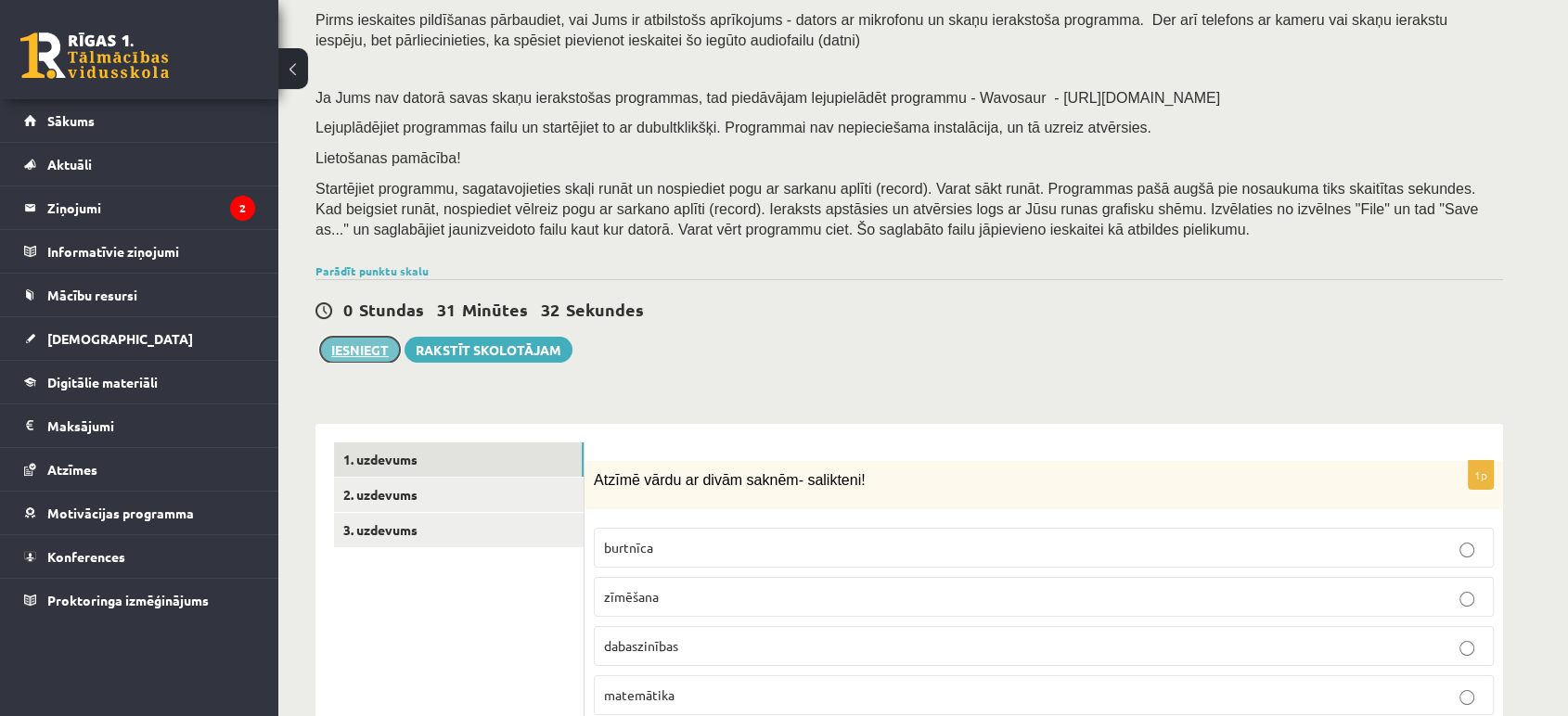
click at [349, 354] on button "Iesniegt" at bounding box center [360, 349] width 80 height 26
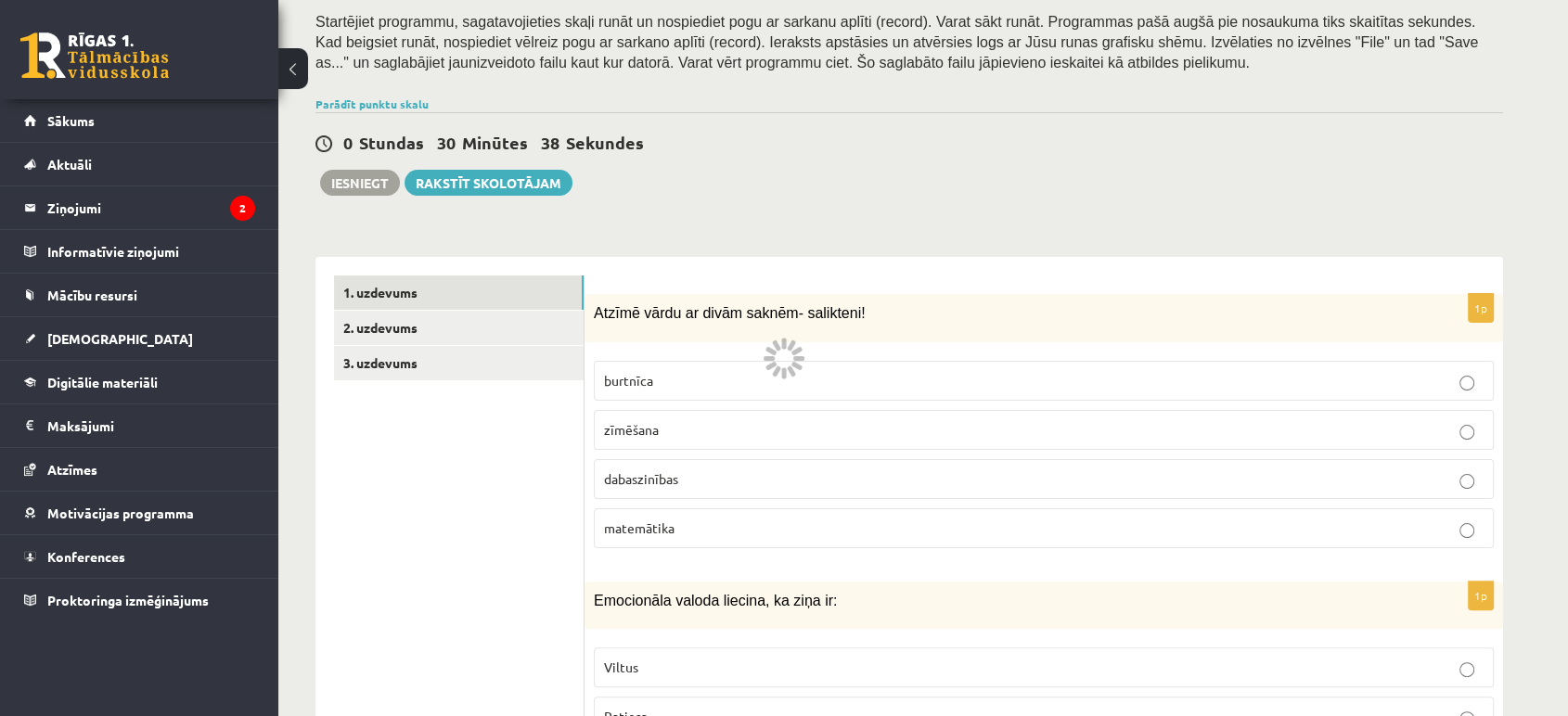
scroll to position [332, 0]
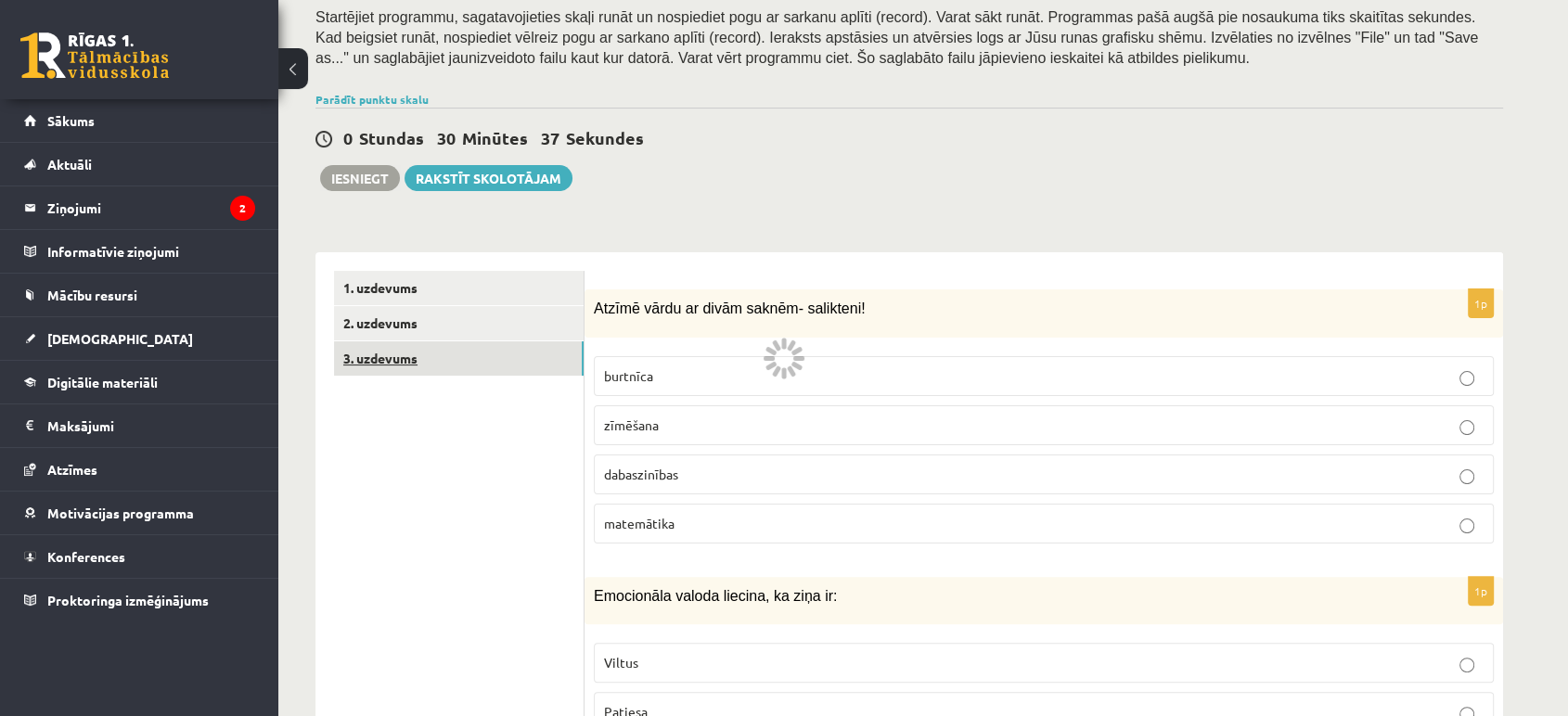
click at [485, 361] on link "3. uzdevums" at bounding box center [458, 358] width 250 height 34
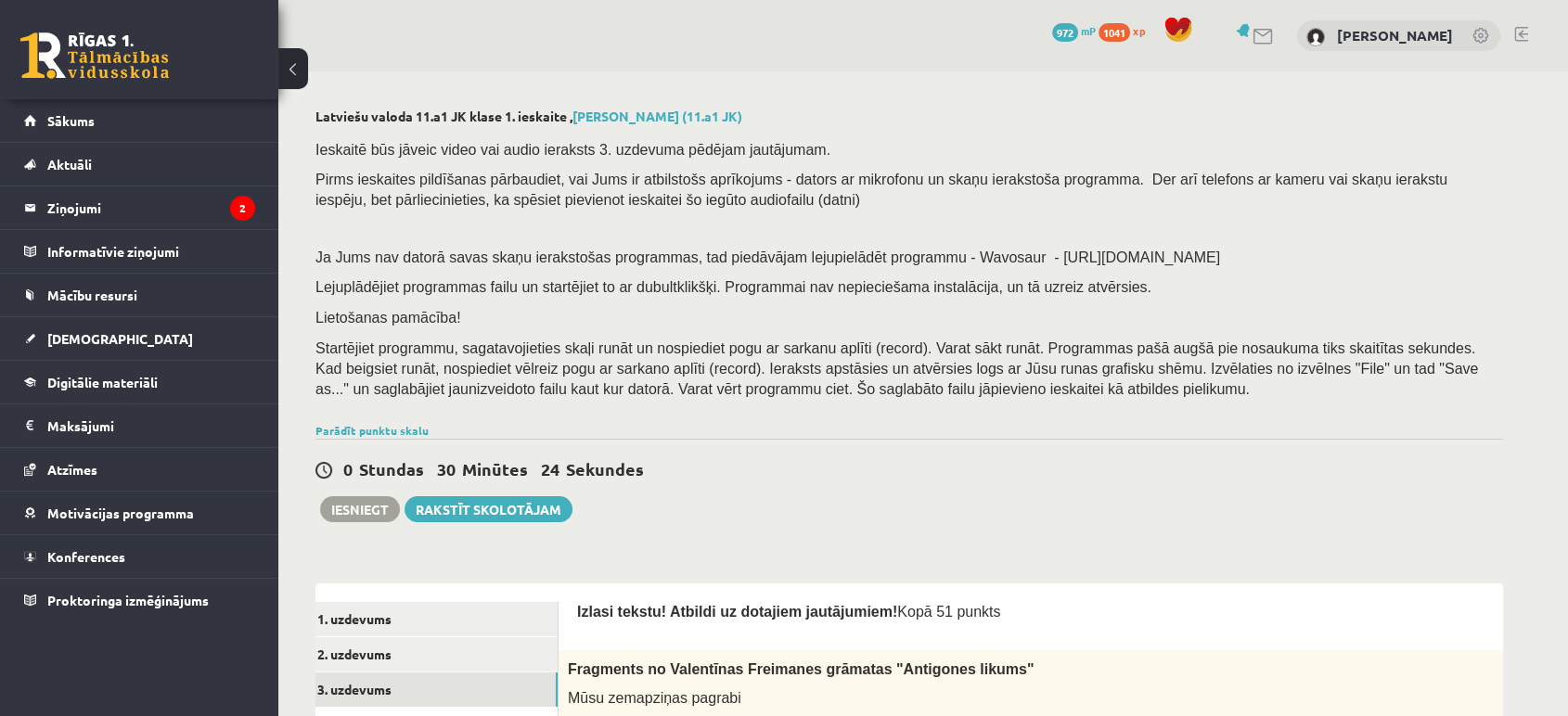
scroll to position [122, 0]
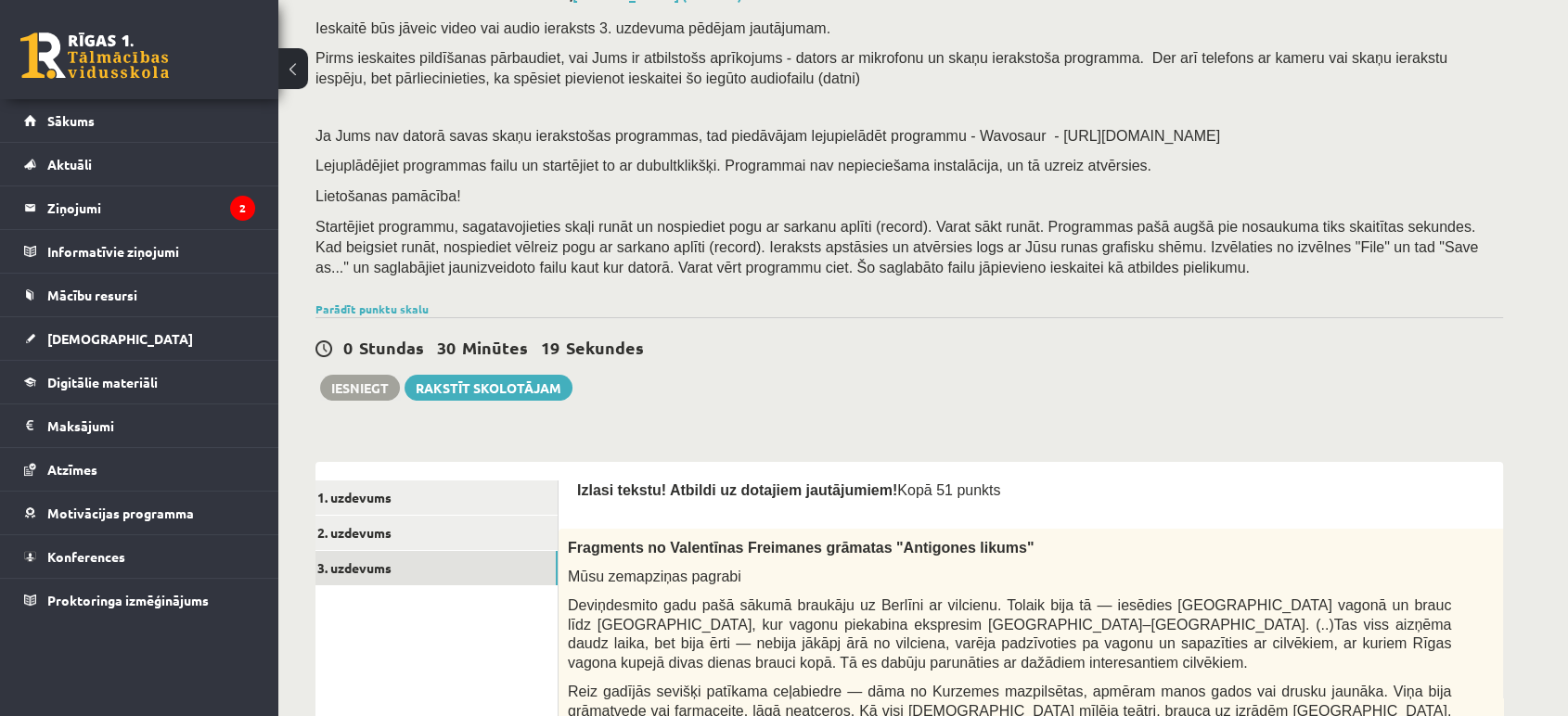
click at [92, 52] on link at bounding box center [95, 56] width 148 height 47
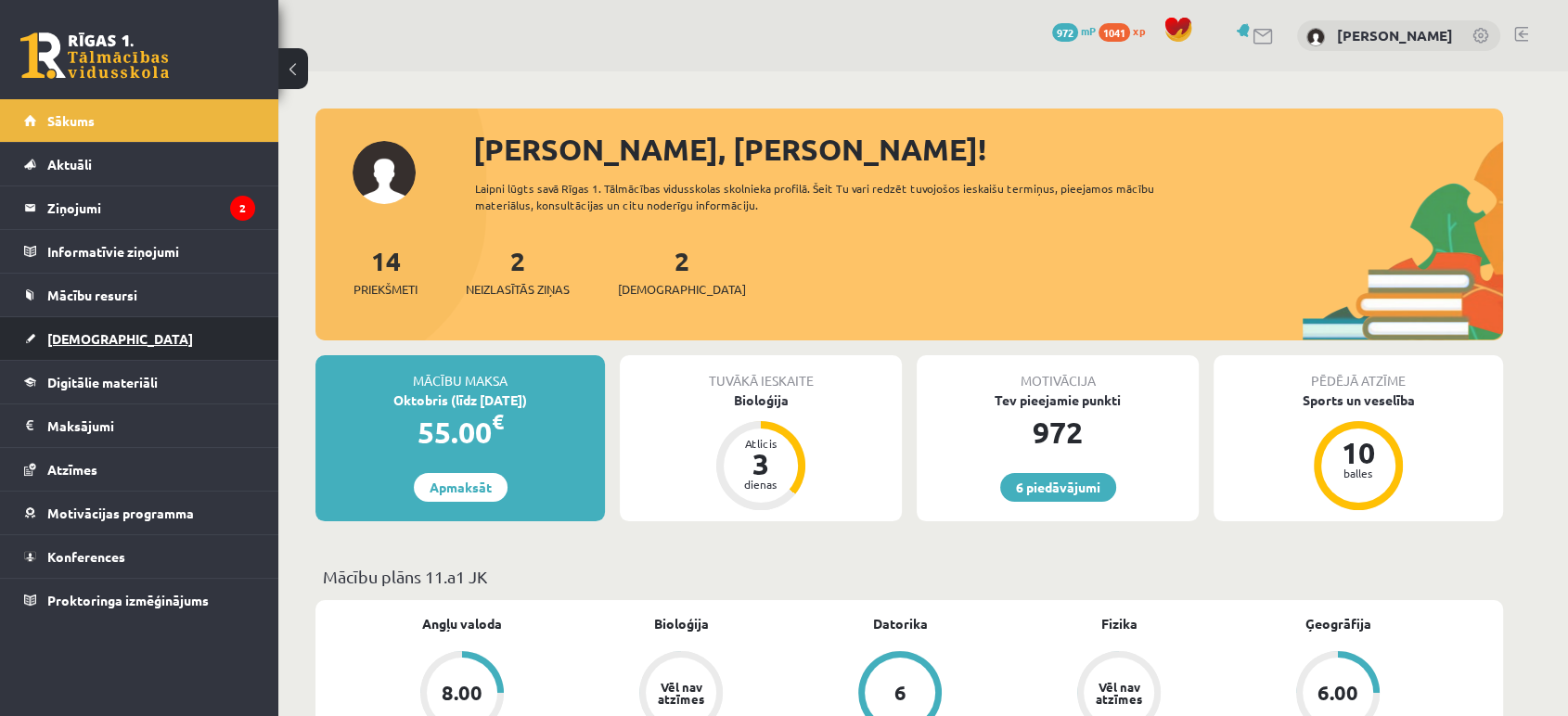
click at [47, 346] on link "[DEMOGRAPHIC_DATA]" at bounding box center [139, 338] width 231 height 43
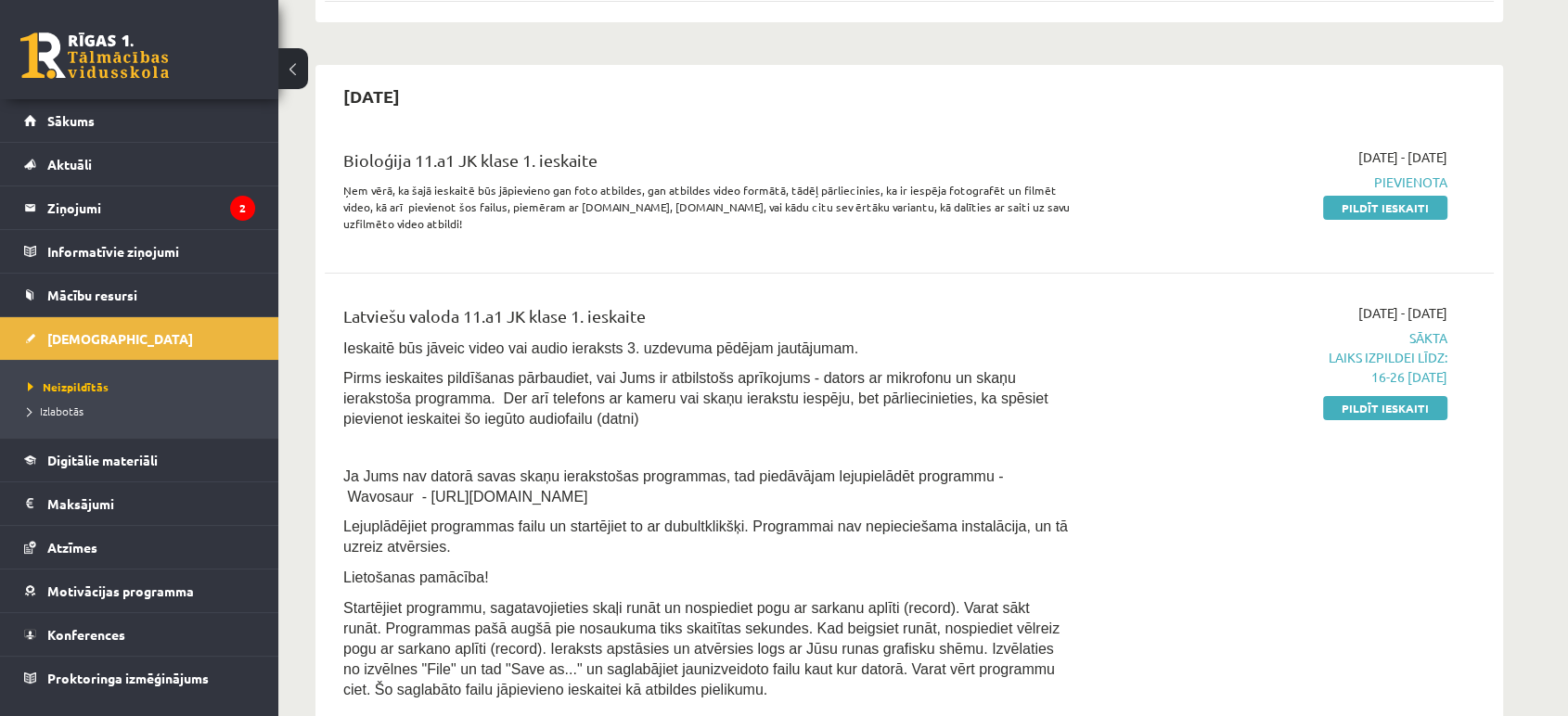
scroll to position [393, 0]
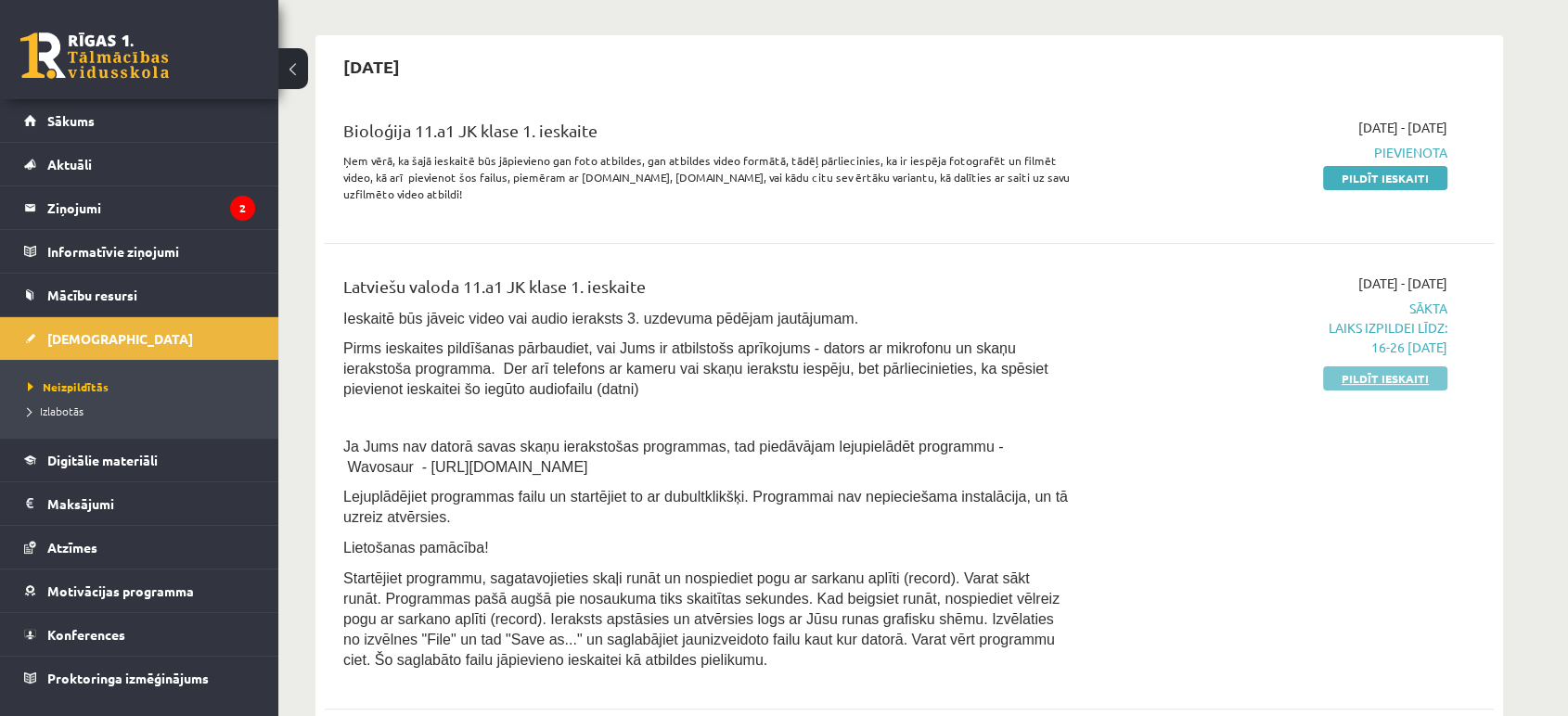
click at [1427, 379] on link "Pildīt ieskaiti" at bounding box center [1384, 378] width 124 height 24
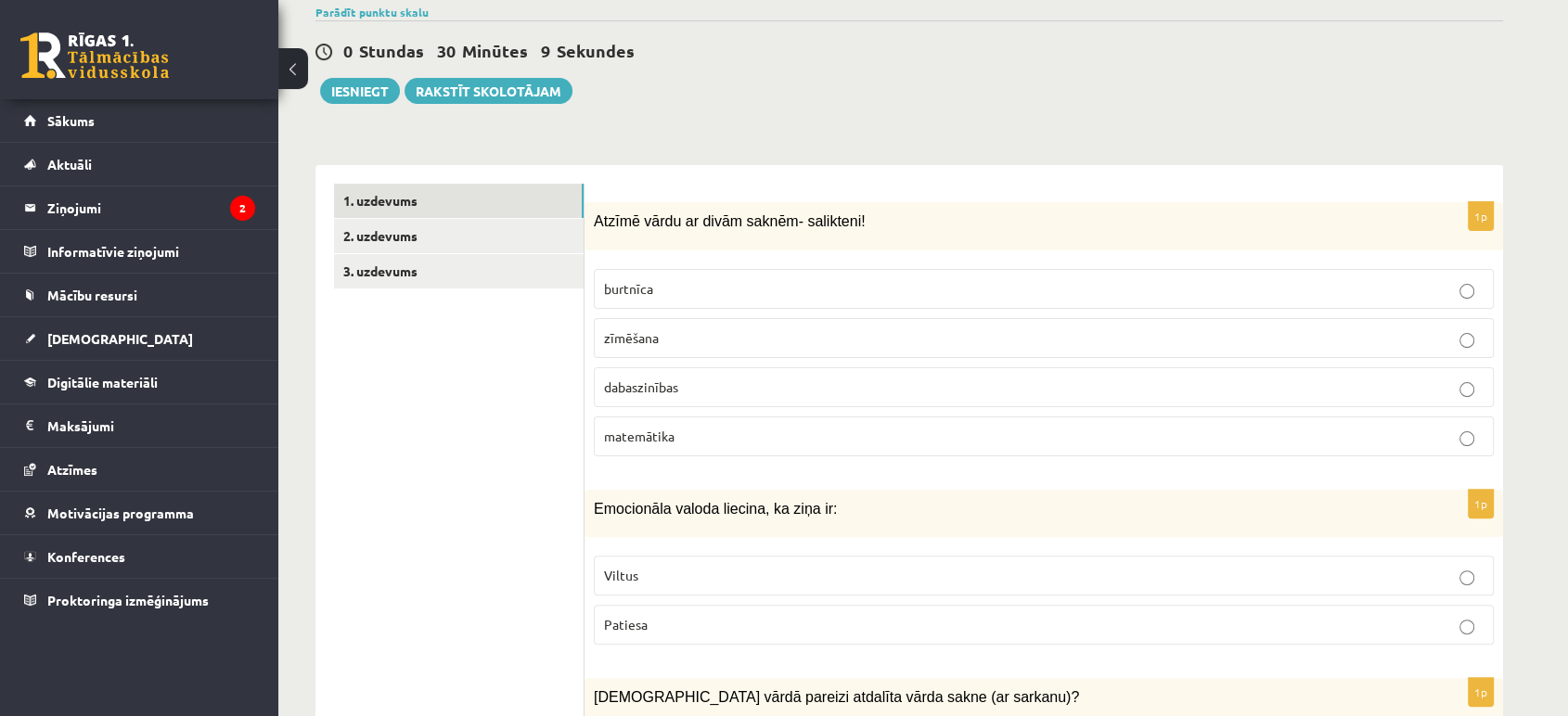
scroll to position [552, 0]
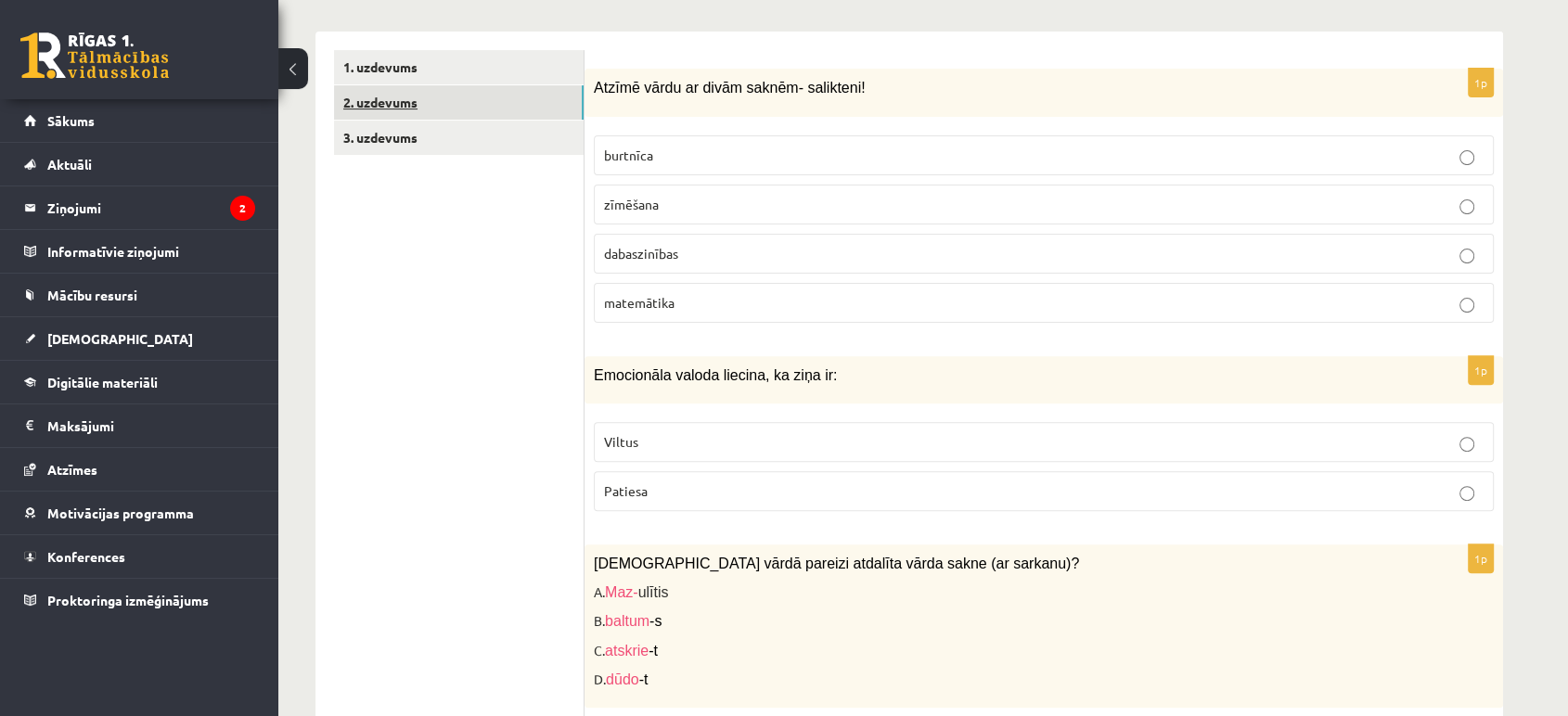
click at [457, 102] on link "2. uzdevums" at bounding box center [458, 102] width 250 height 34
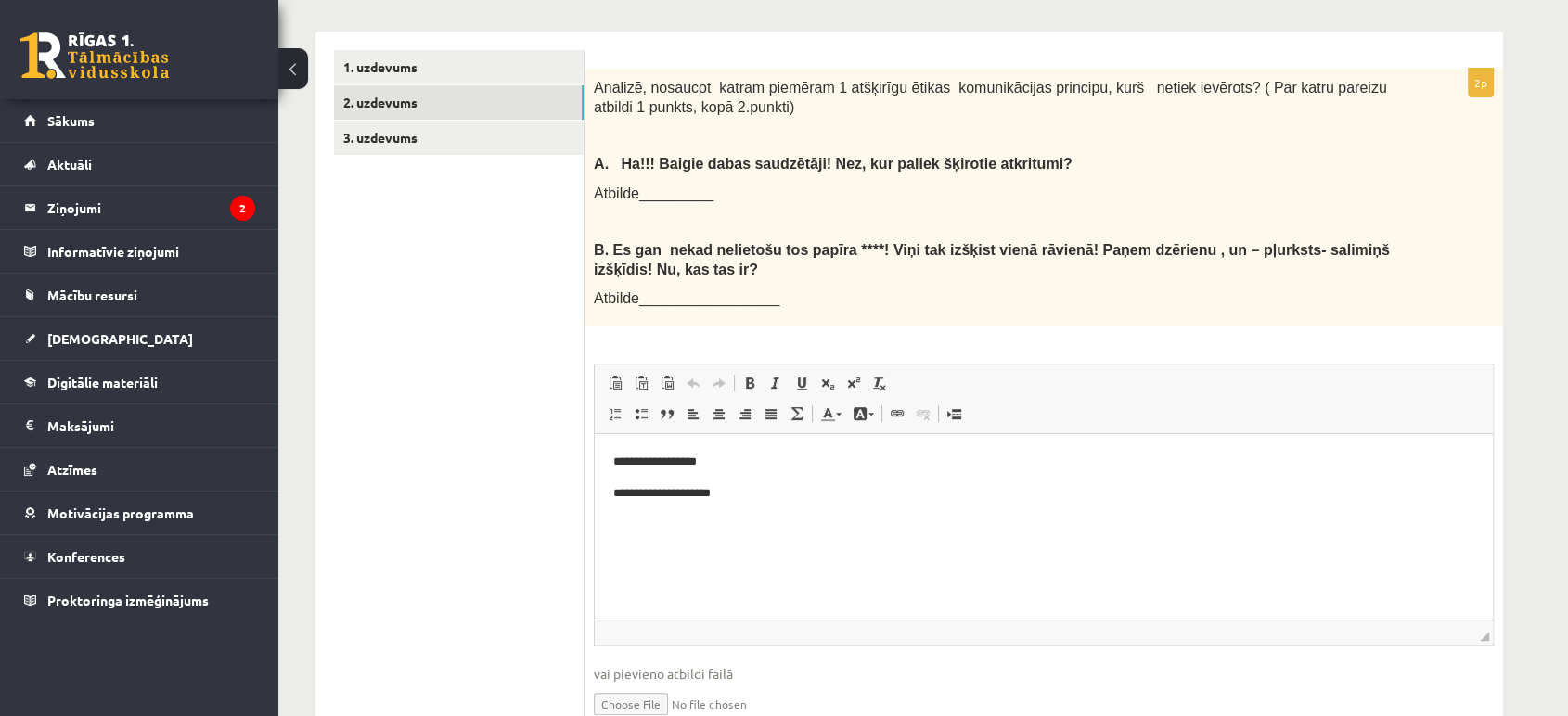
scroll to position [0, 0]
click at [465, 139] on link "3. uzdevums" at bounding box center [458, 138] width 250 height 34
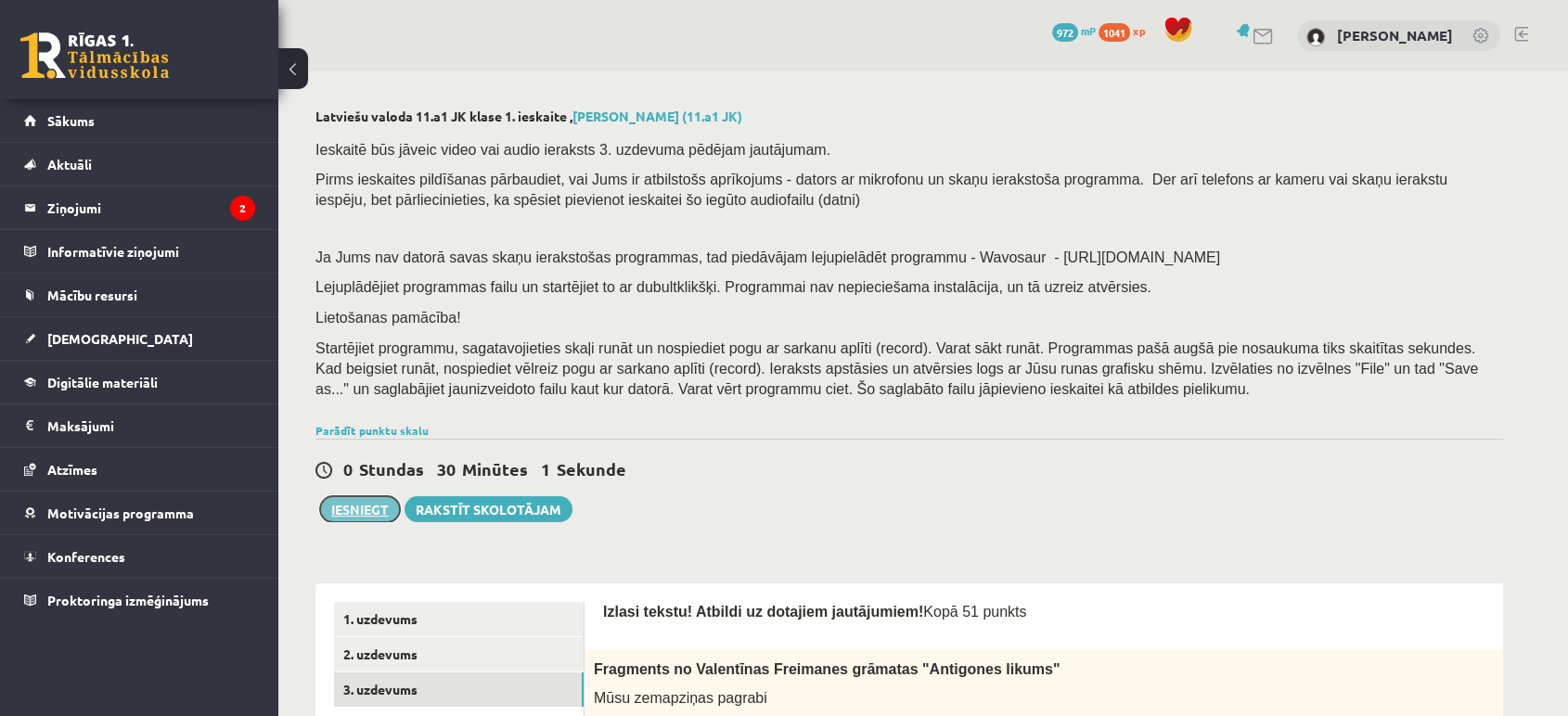
click at [363, 512] on button "Iesniegt" at bounding box center [360, 509] width 80 height 26
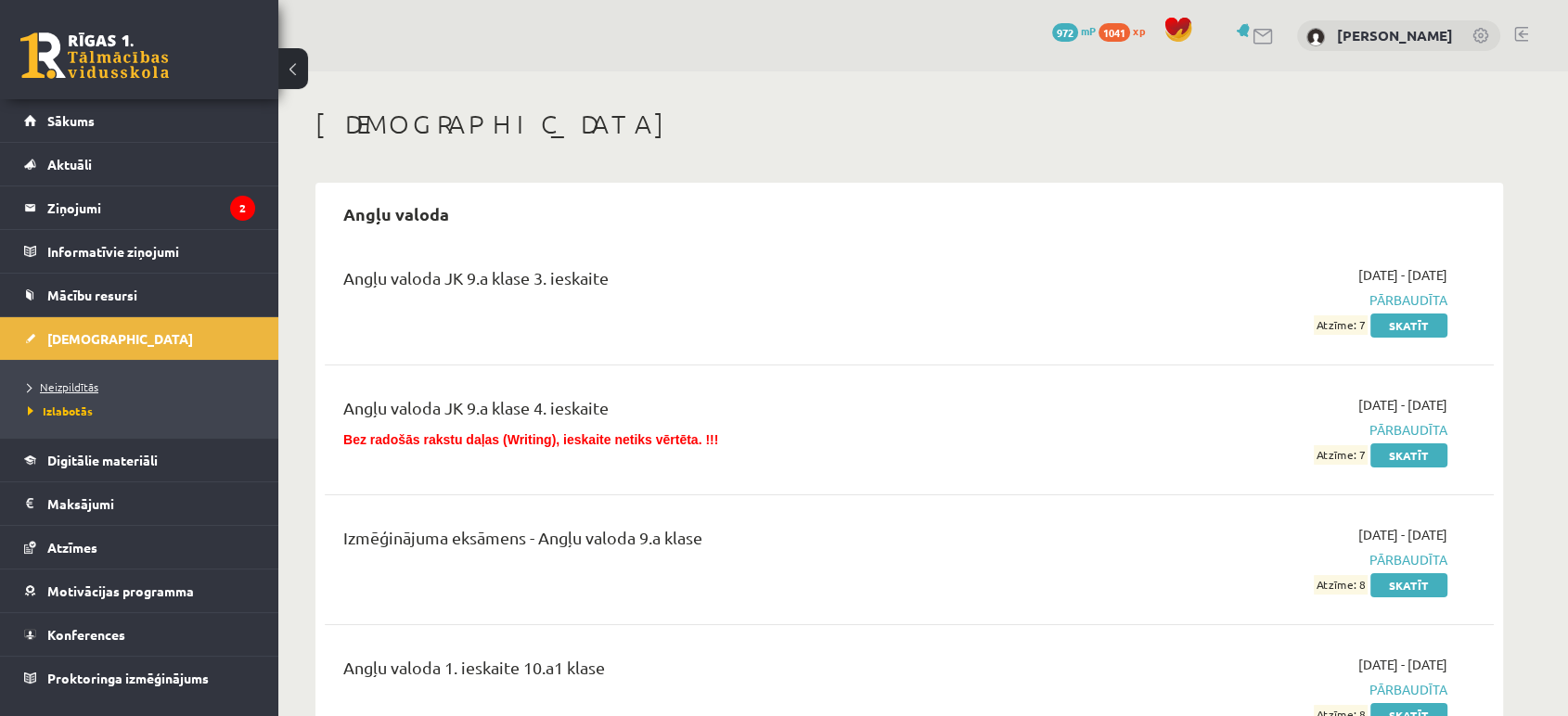
click at [88, 390] on span "Neizpildītās" at bounding box center [63, 386] width 70 height 15
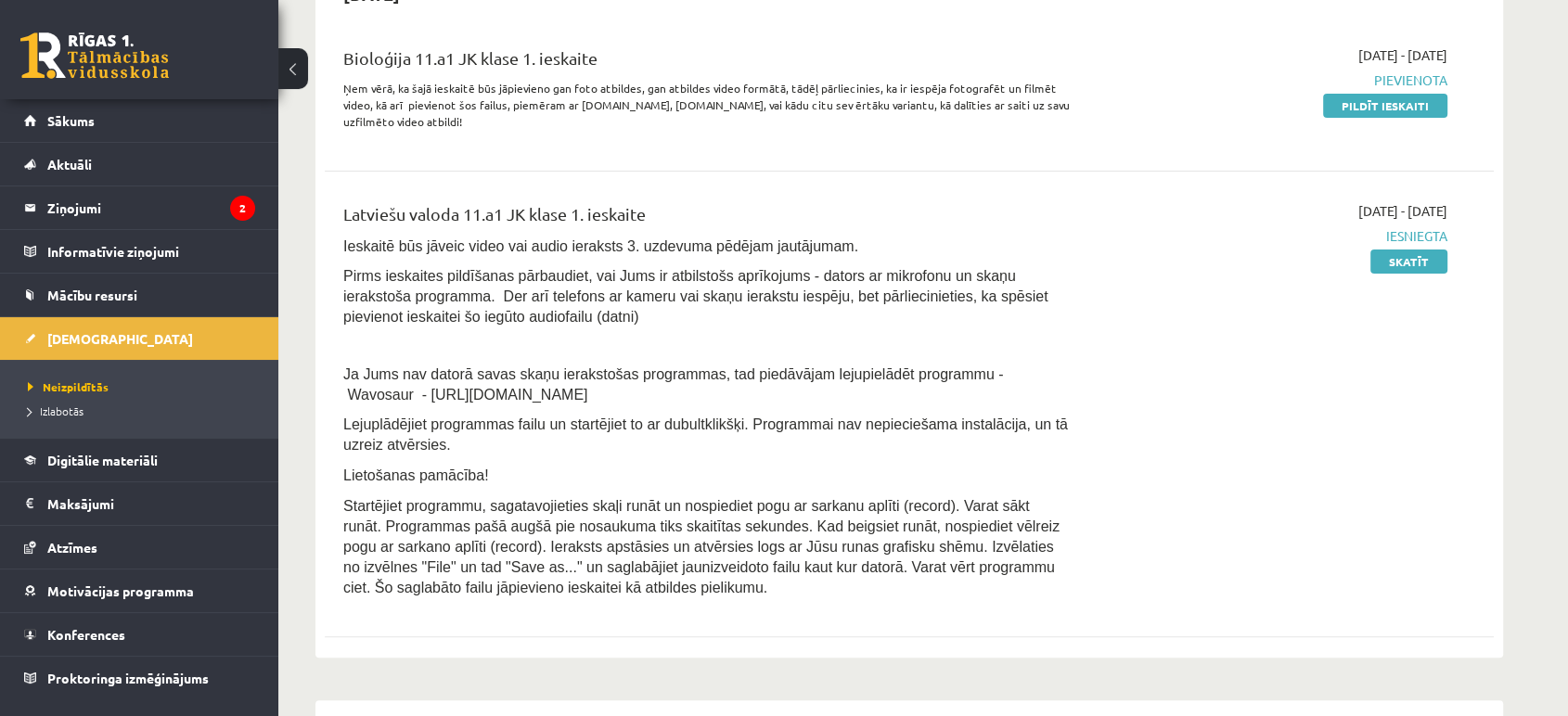
scroll to position [461, 0]
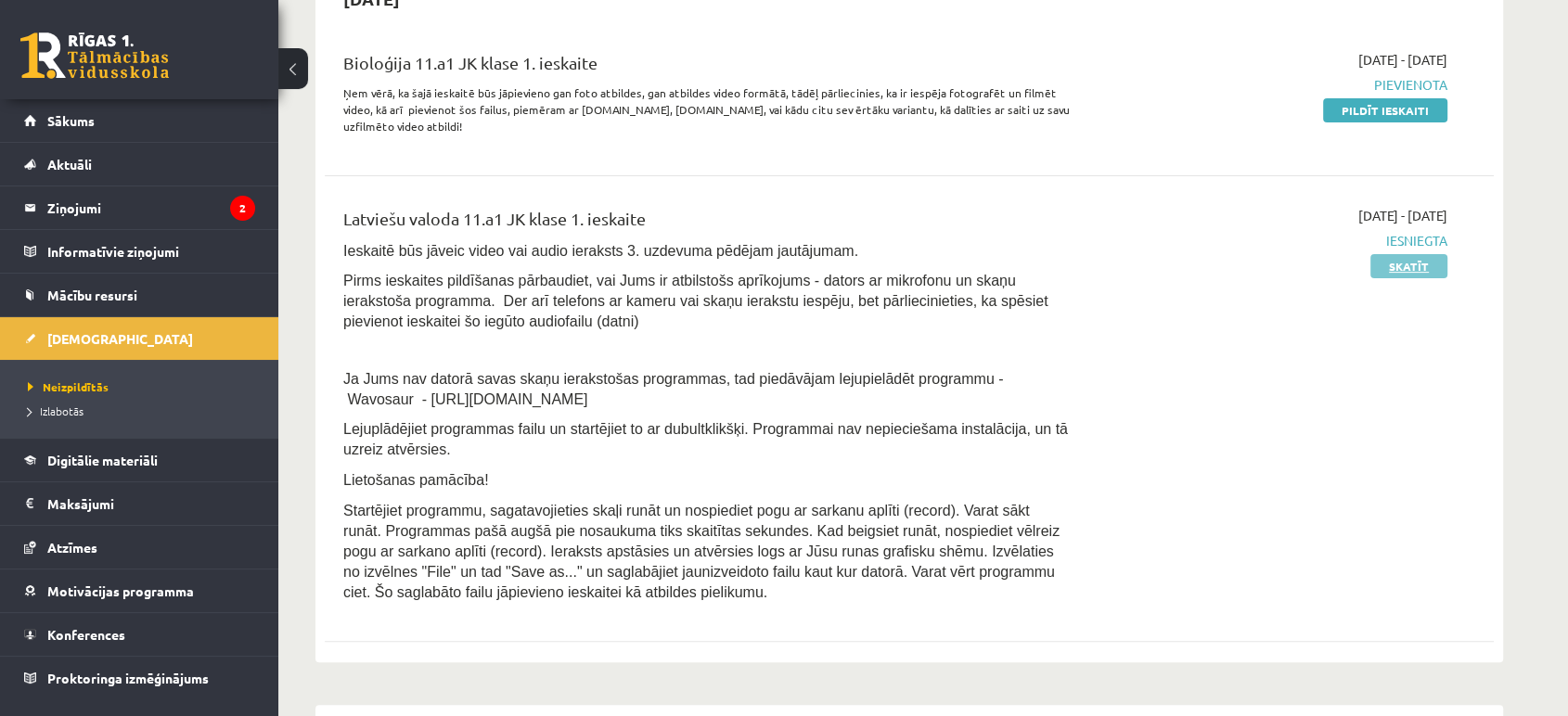
click at [1395, 258] on link "Skatīt" at bounding box center [1408, 266] width 77 height 24
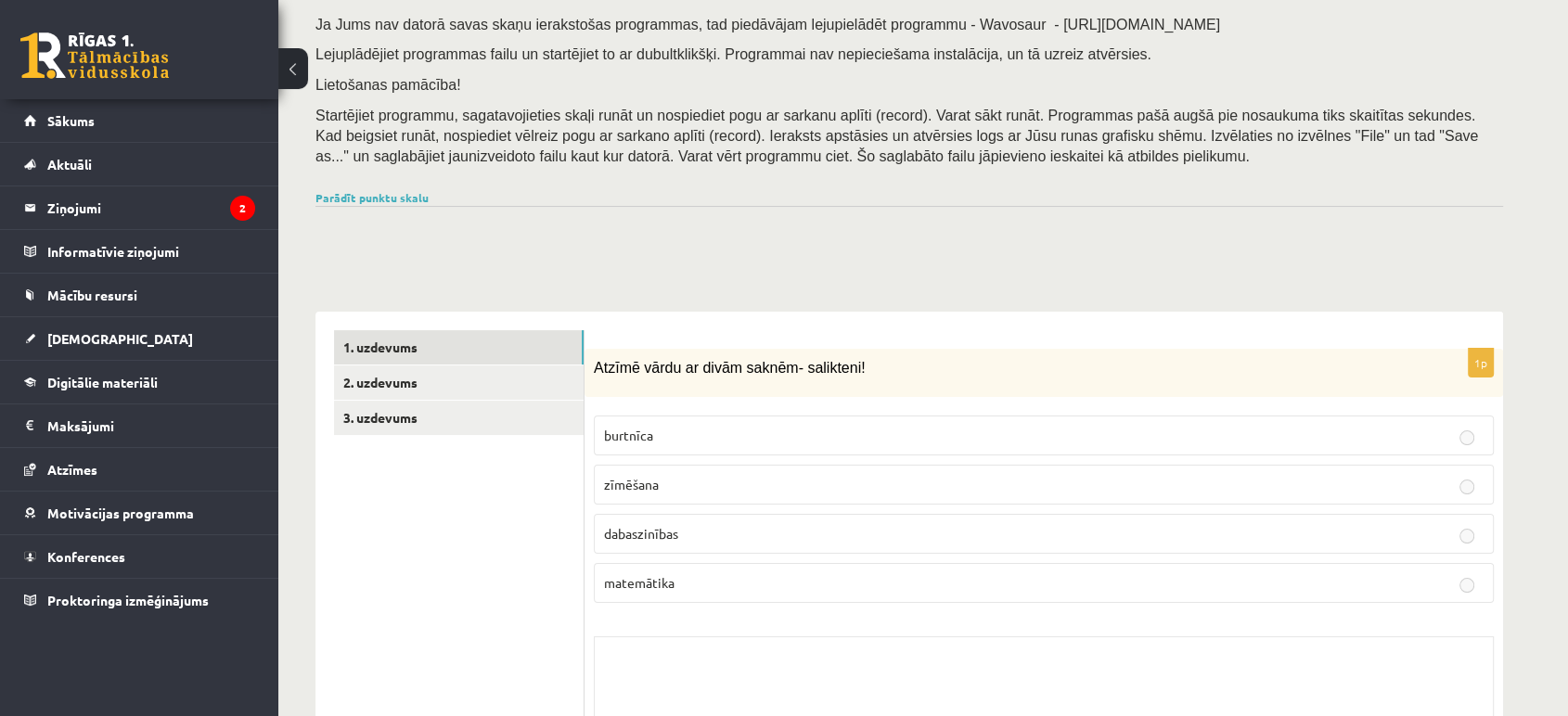
scroll to position [296, 0]
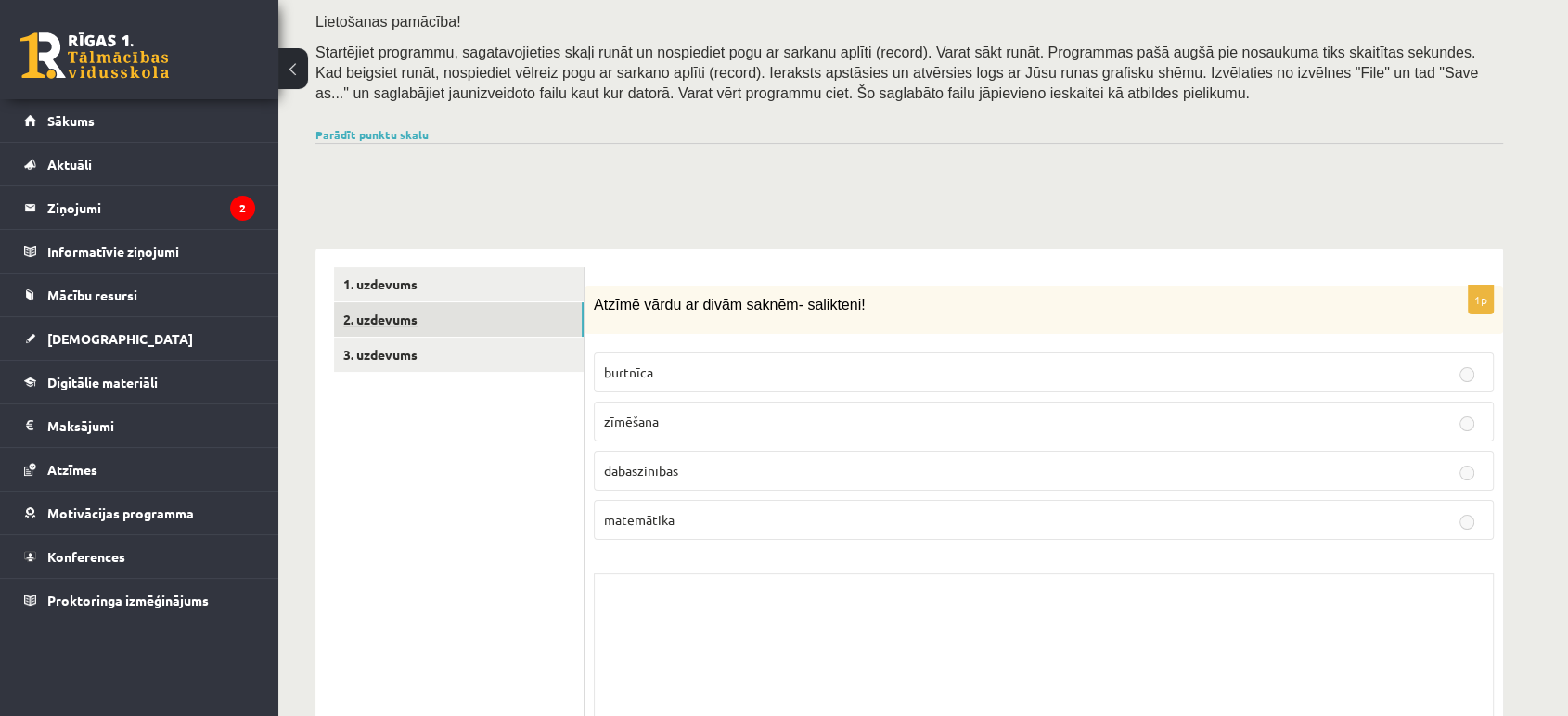
click at [572, 322] on link "2. uzdevums" at bounding box center [458, 319] width 250 height 34
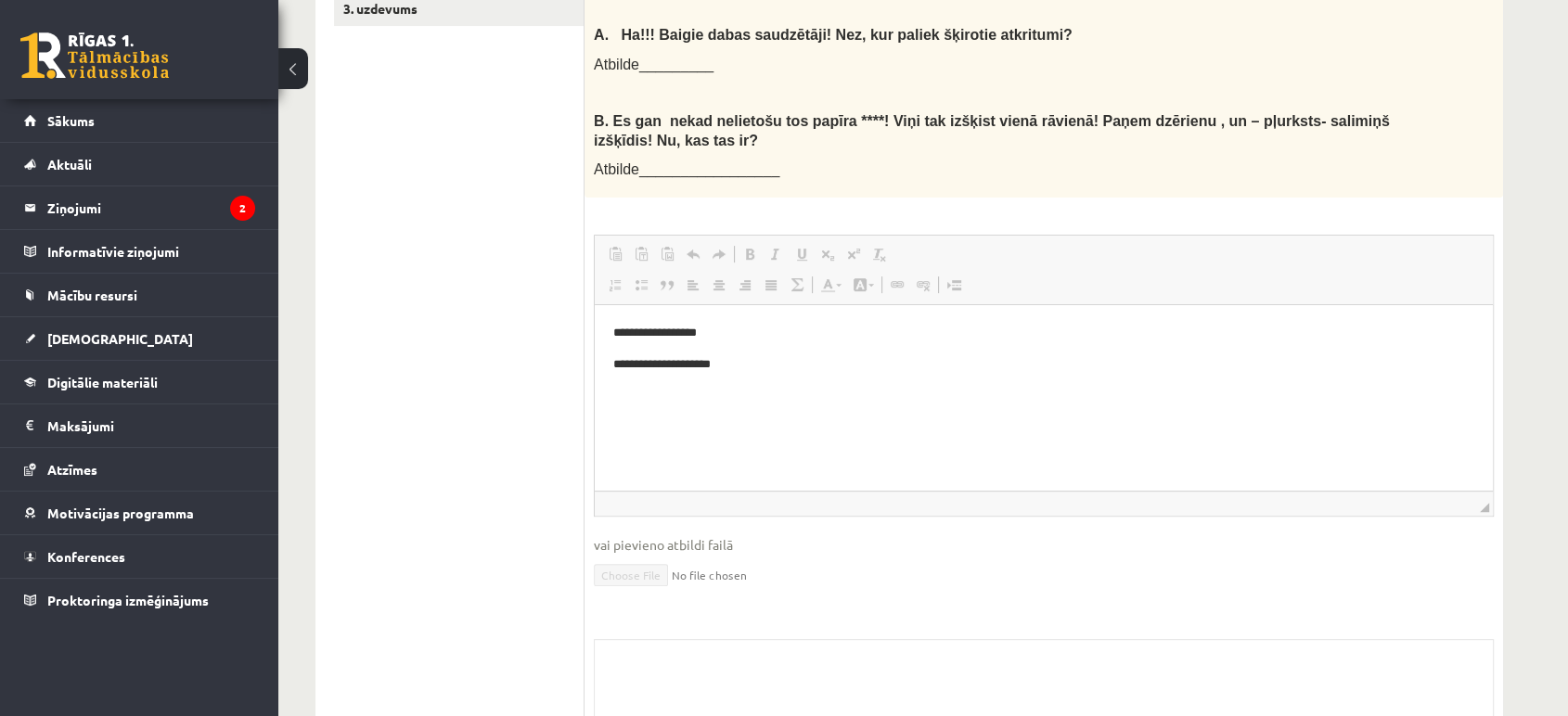
scroll to position [0, 0]
click at [512, 8] on link "3. uzdevums" at bounding box center [458, 8] width 250 height 34
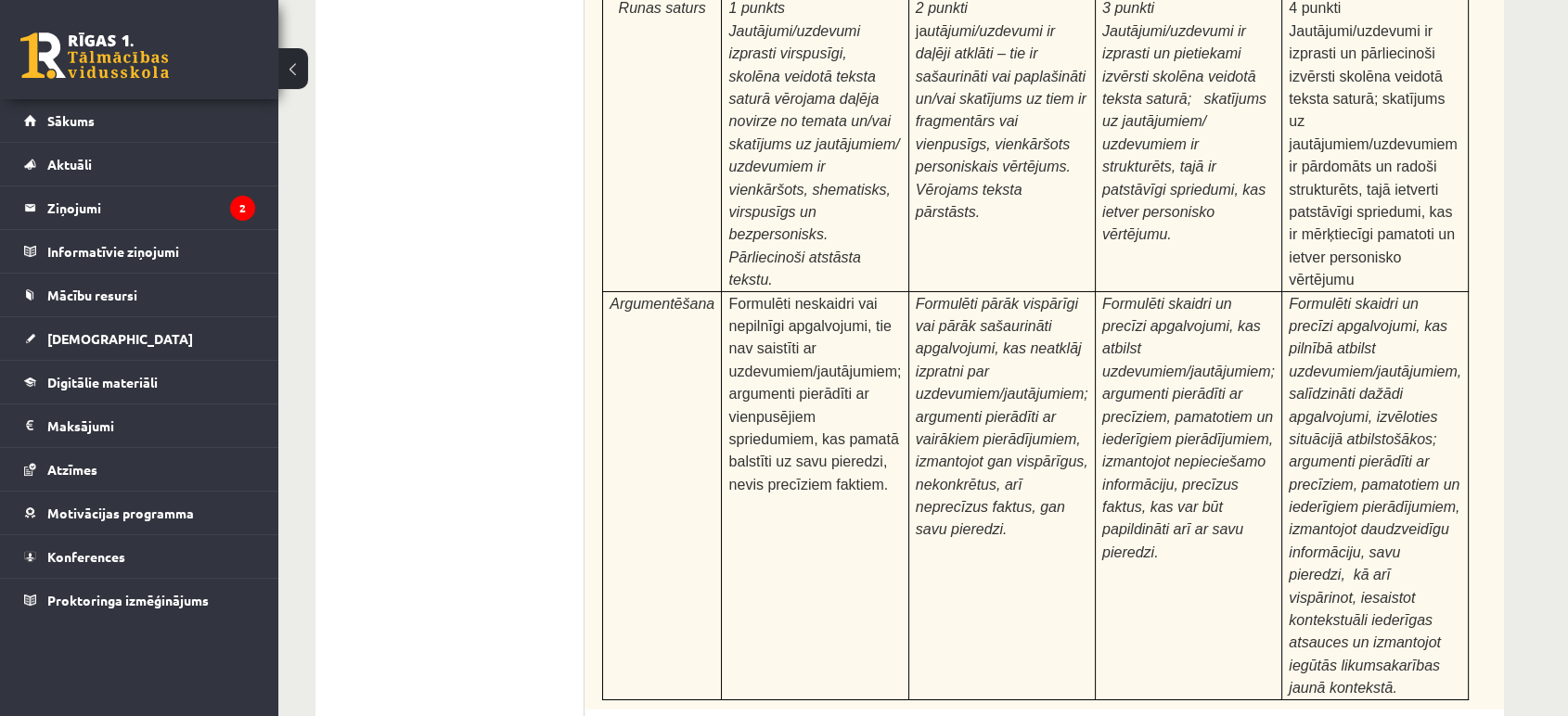
scroll to position [7297, 0]
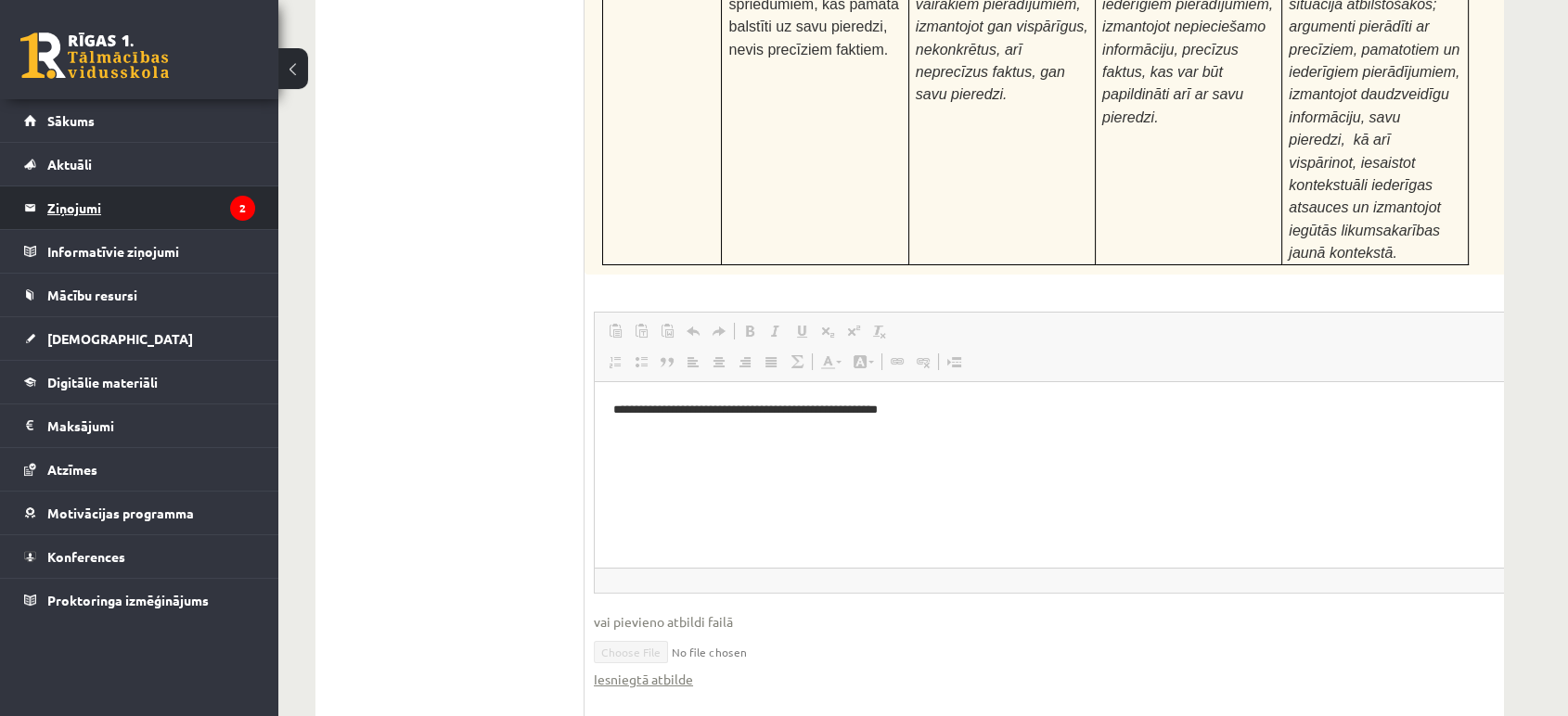
click at [138, 211] on legend "Ziņojumi 2" at bounding box center [151, 208] width 208 height 43
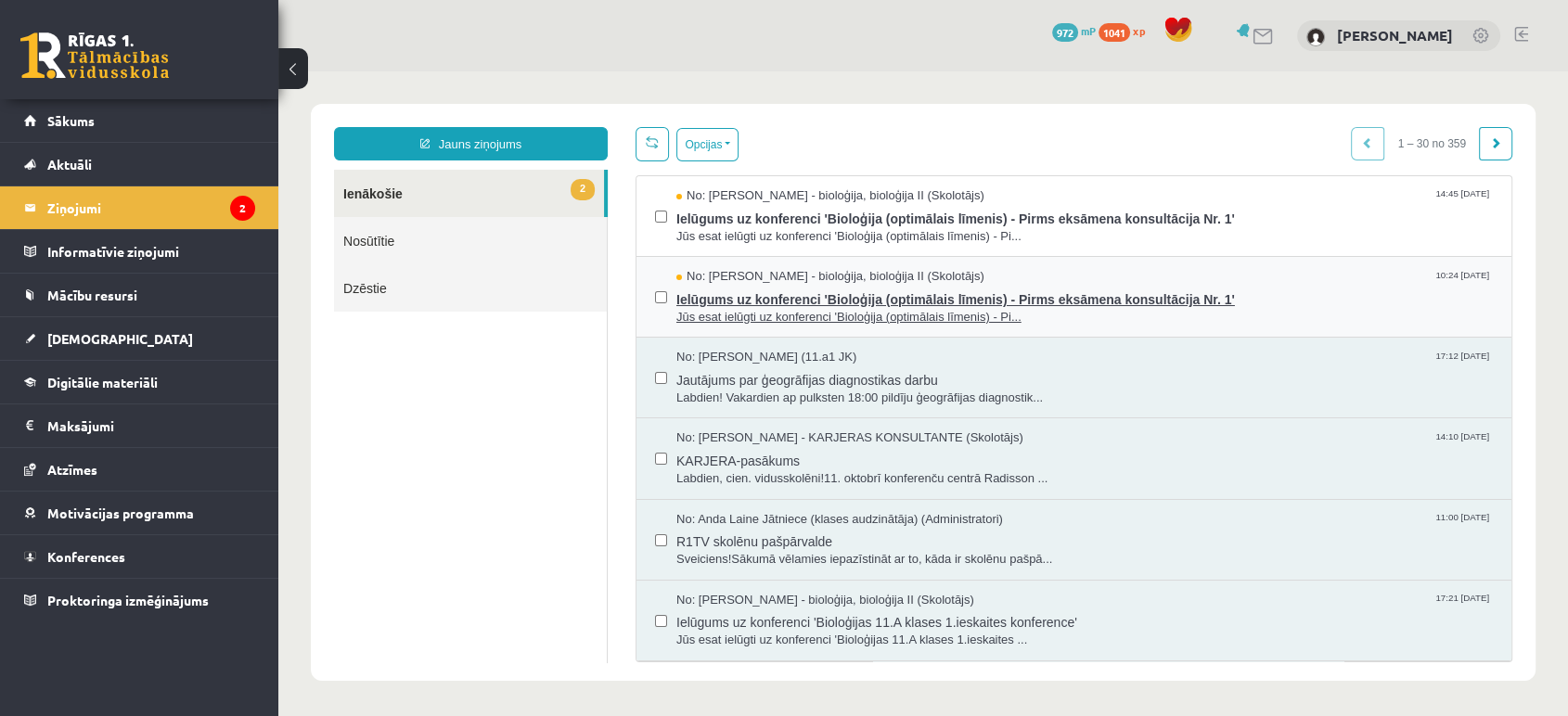
click at [751, 292] on span "Ielūgums uz konferenci 'Bioloģija (optimālais līmenis) - Pirms eksāmena konsult…" at bounding box center [1083, 298] width 816 height 23
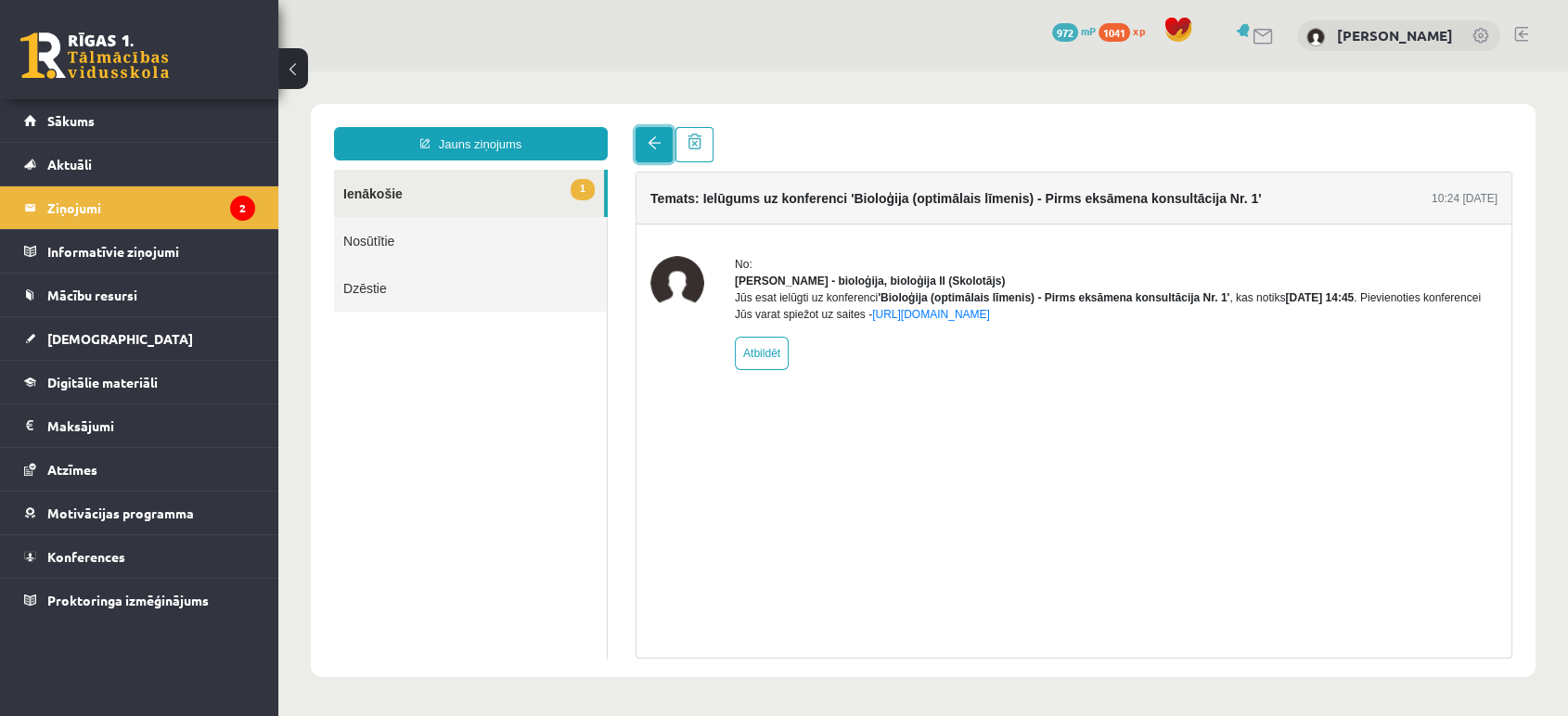
click at [648, 132] on link at bounding box center [654, 144] width 37 height 35
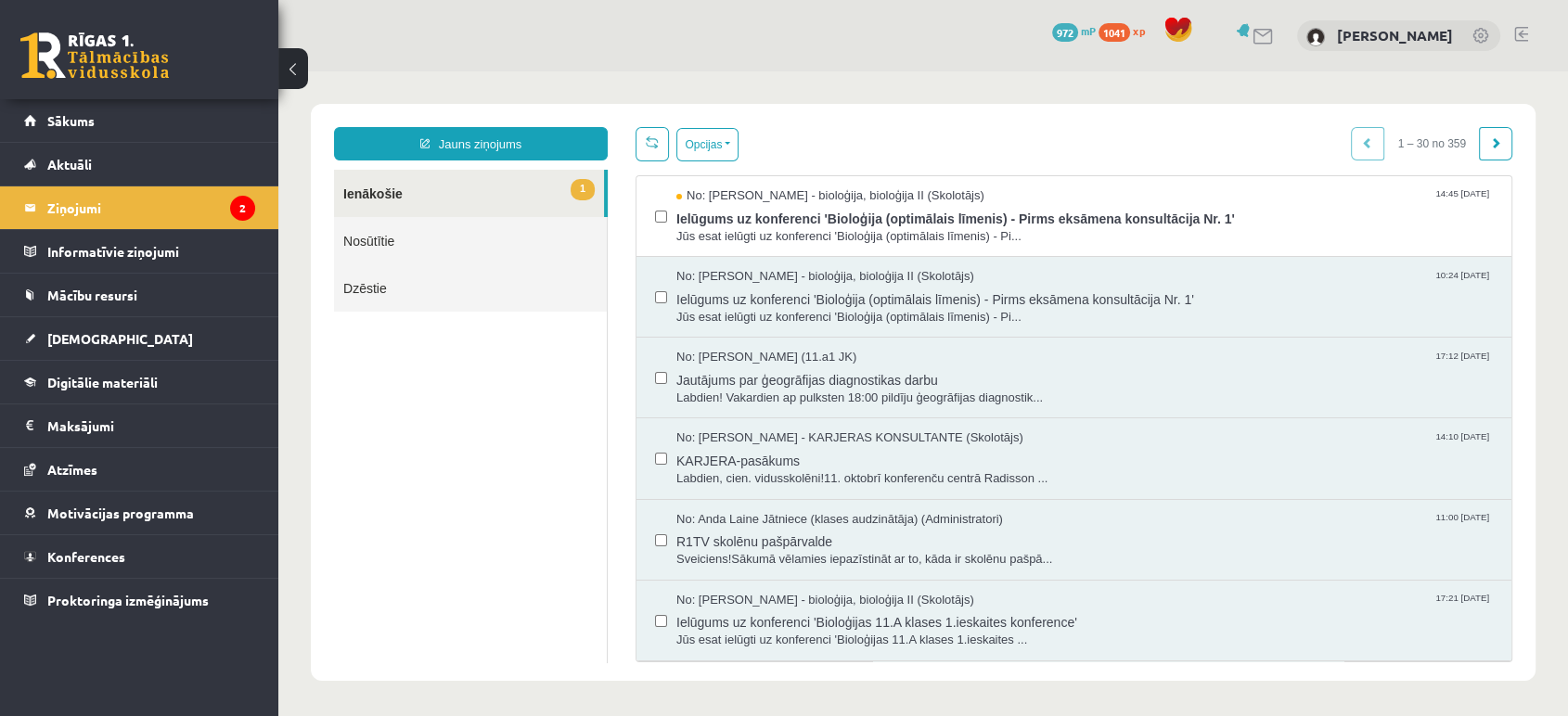
click at [656, 152] on html "Jauns ziņojums 1 Ienākošie Nosūtītie Dzēstie * ********* ********* ******* Opci…" at bounding box center [922, 392] width 1289 height 642
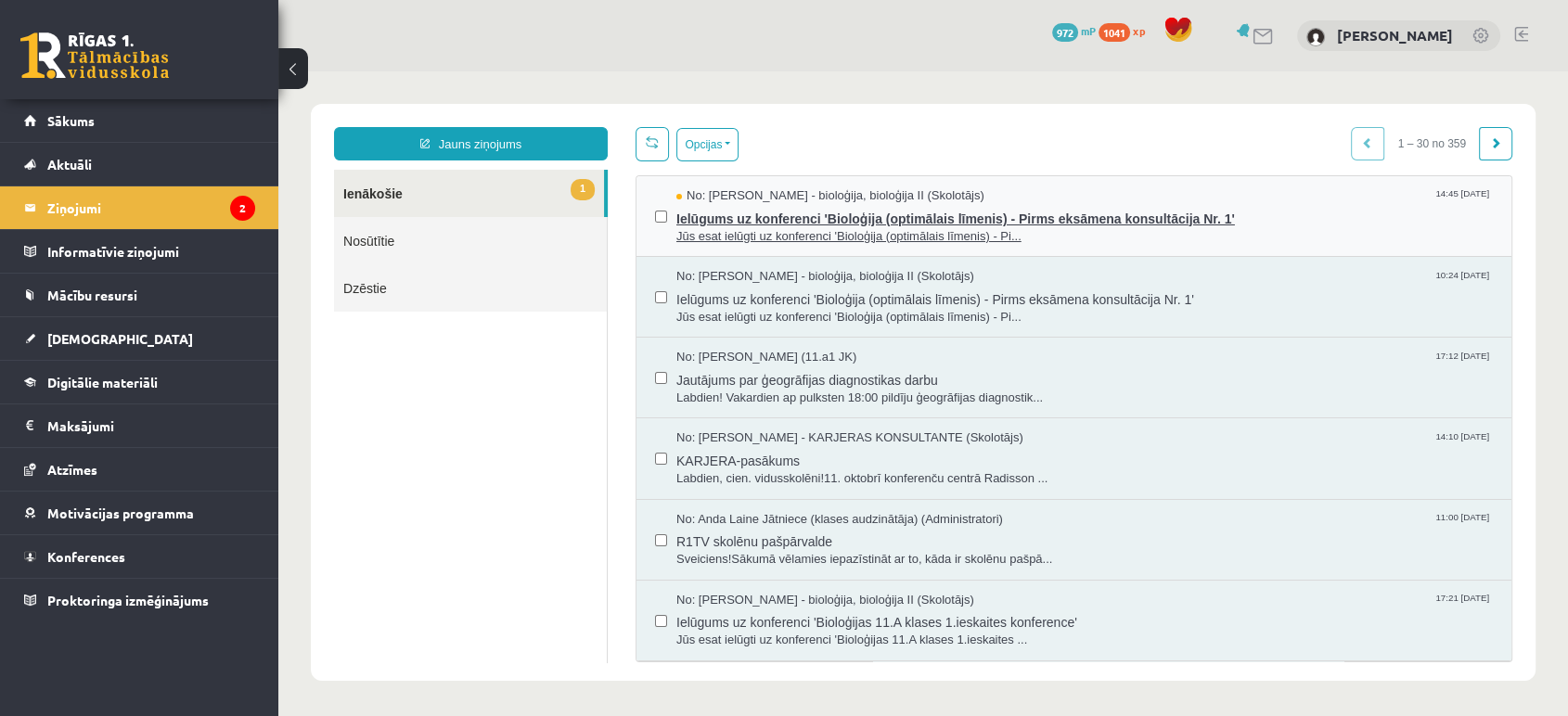
click at [713, 231] on span "Jūs esat ielūgti uz konferenci 'Bioloģija (optimālais līmenis) - Pi..." at bounding box center [1083, 237] width 816 height 18
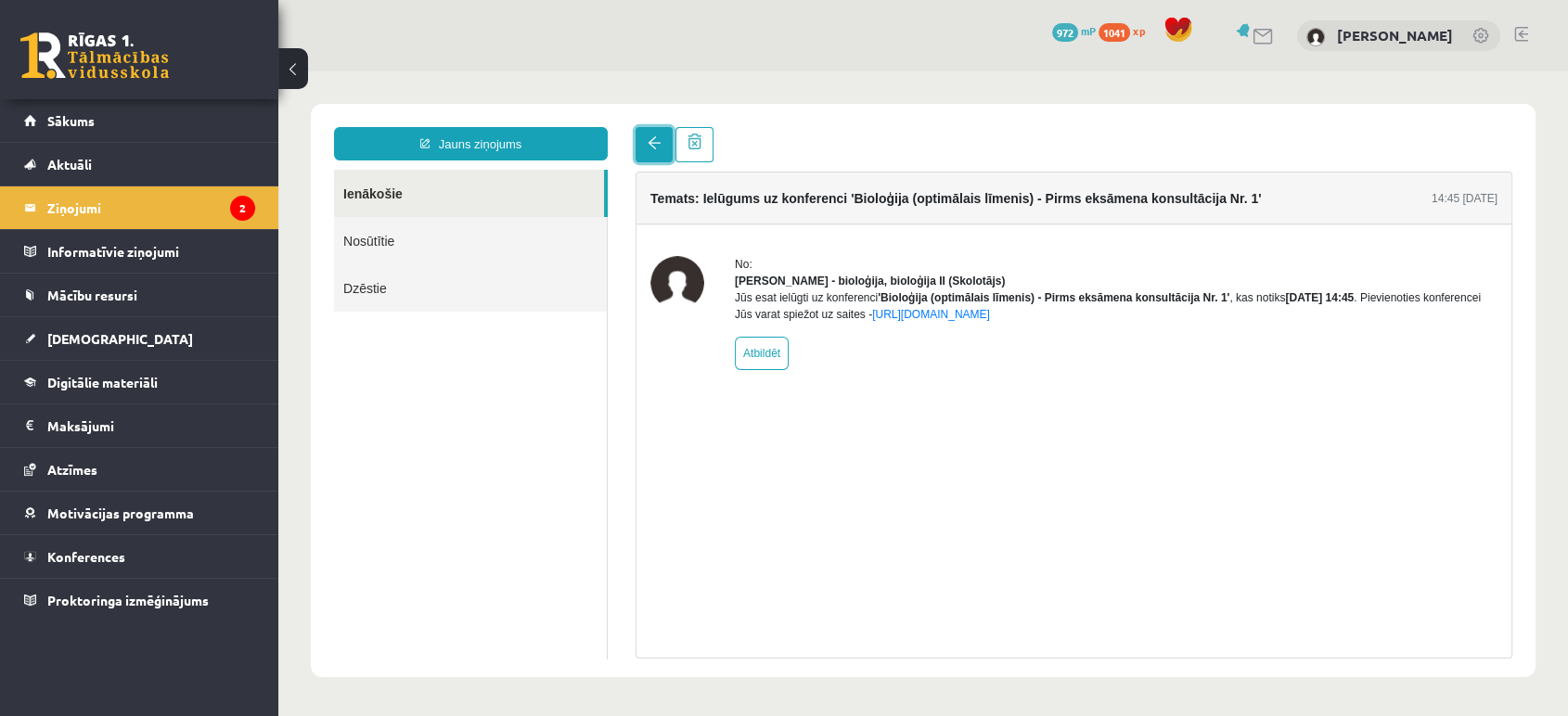
click at [649, 150] on link at bounding box center [654, 144] width 37 height 35
click at [148, 60] on link at bounding box center [95, 56] width 148 height 47
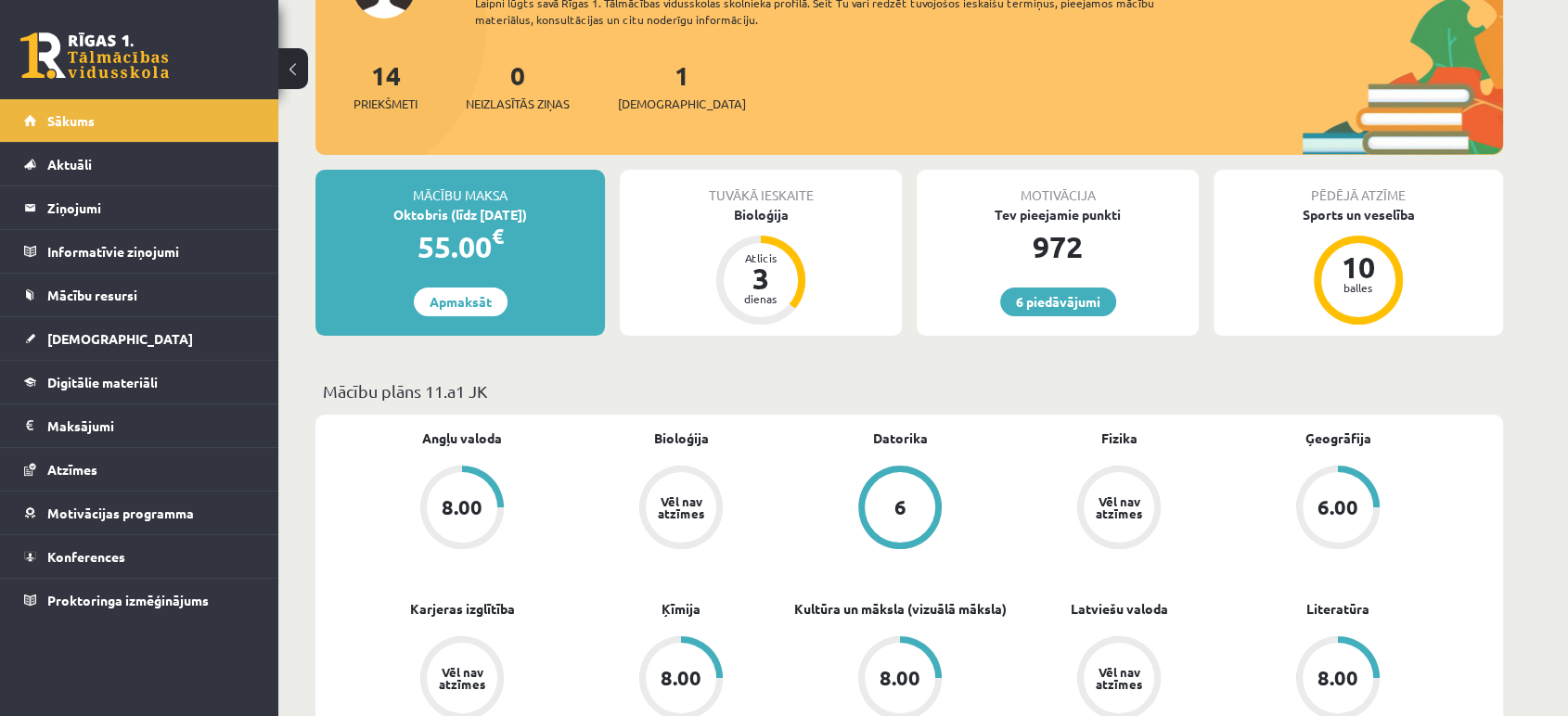
scroll to position [533, 0]
